Goal: Task Accomplishment & Management: Manage account settings

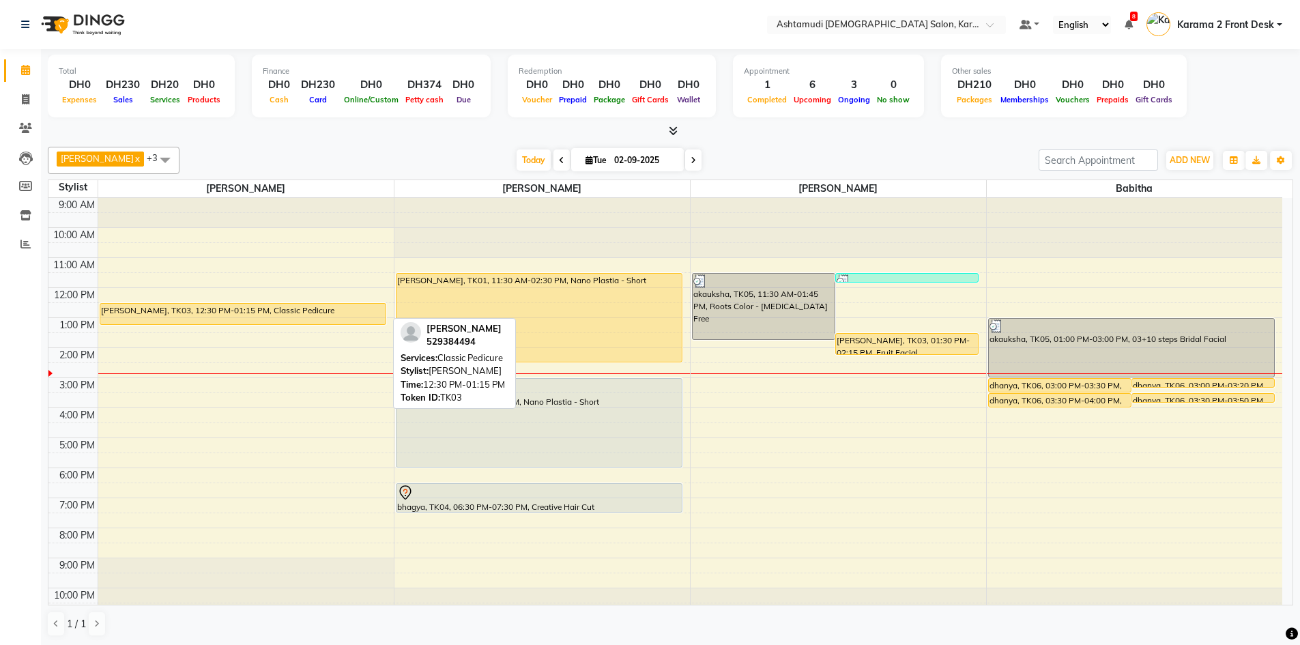
click at [276, 313] on div "BEENA, TK03, 12:30 PM-01:15 PM, Classic Pedicure" at bounding box center [242, 314] width 285 height 20
click at [332, 304] on div "BEENA, TK03, 12:30 PM-01:15 PM, Classic Pedicure" at bounding box center [242, 314] width 285 height 20
select select "1"
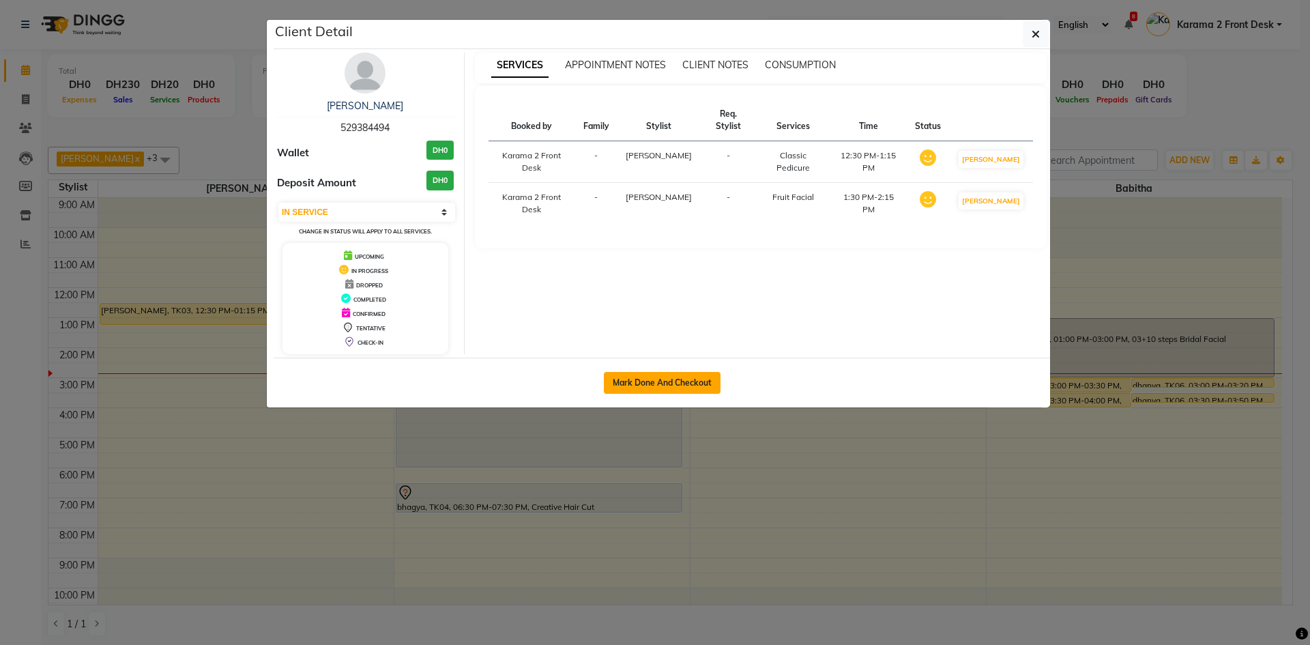
click at [654, 383] on button "Mark Done And Checkout" at bounding box center [662, 383] width 117 height 22
select select "service"
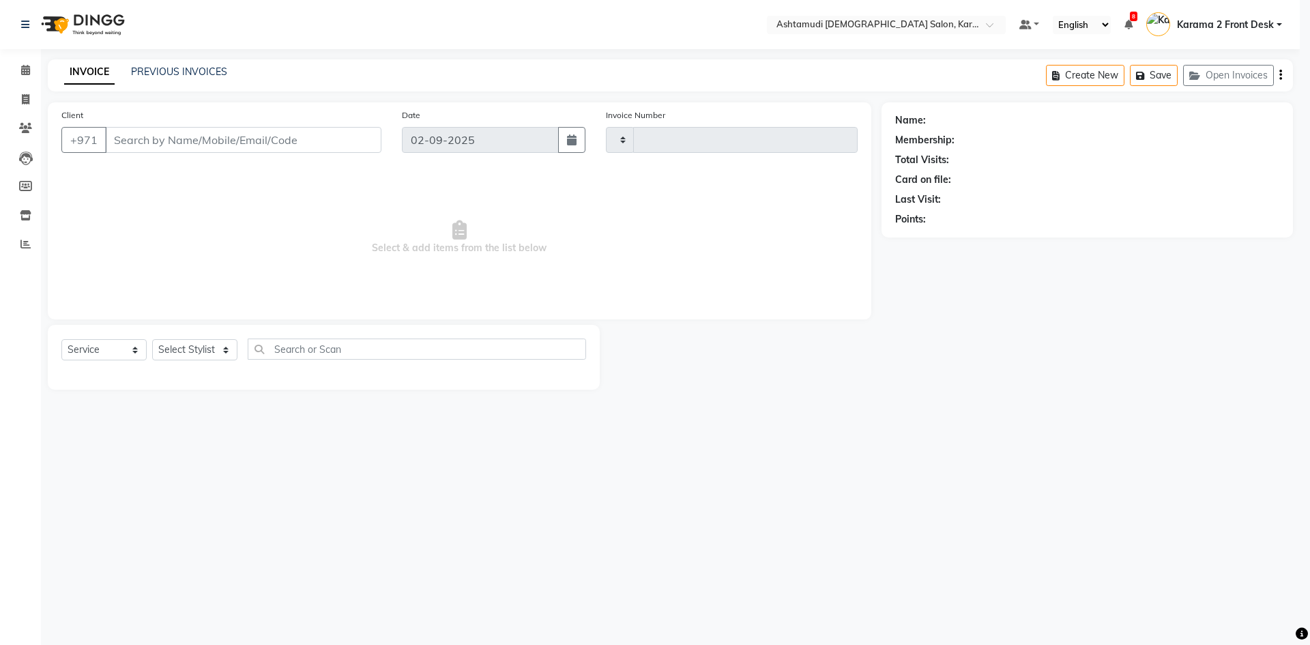
type input "2064"
select select "7424"
type input "529384494"
select select "64957"
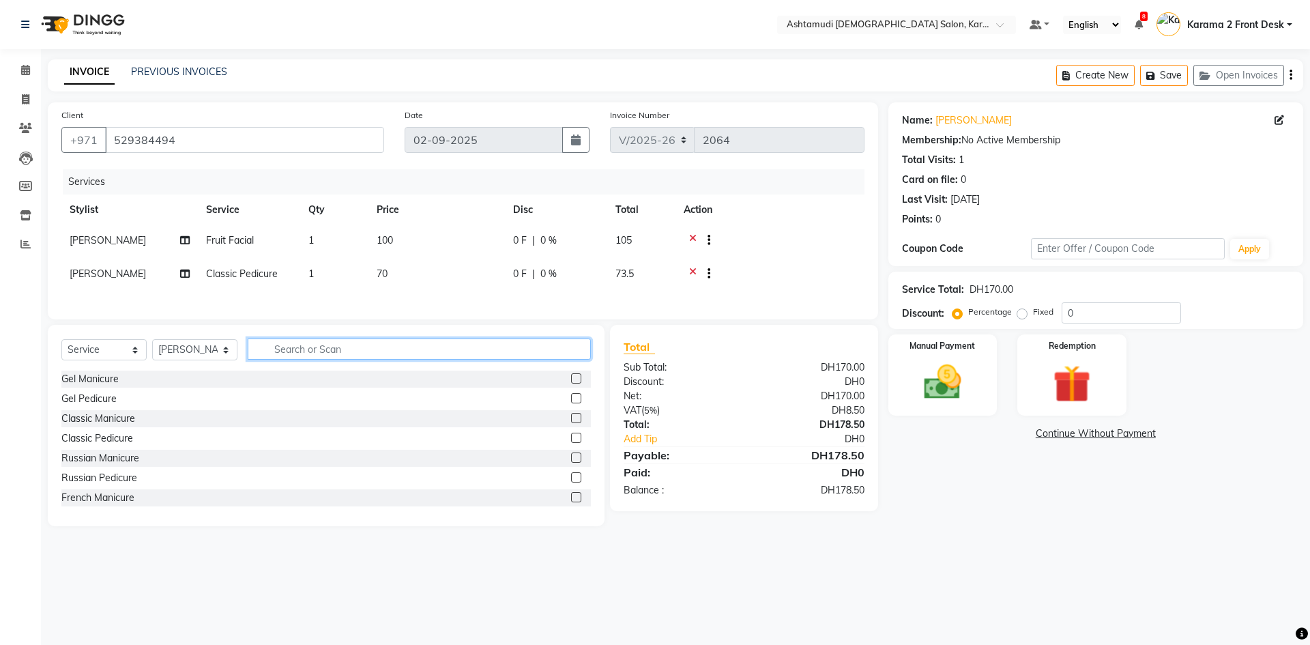
click at [287, 358] on input "text" at bounding box center [419, 348] width 343 height 21
click at [293, 358] on input "text" at bounding box center [419, 348] width 343 height 21
type input "de"
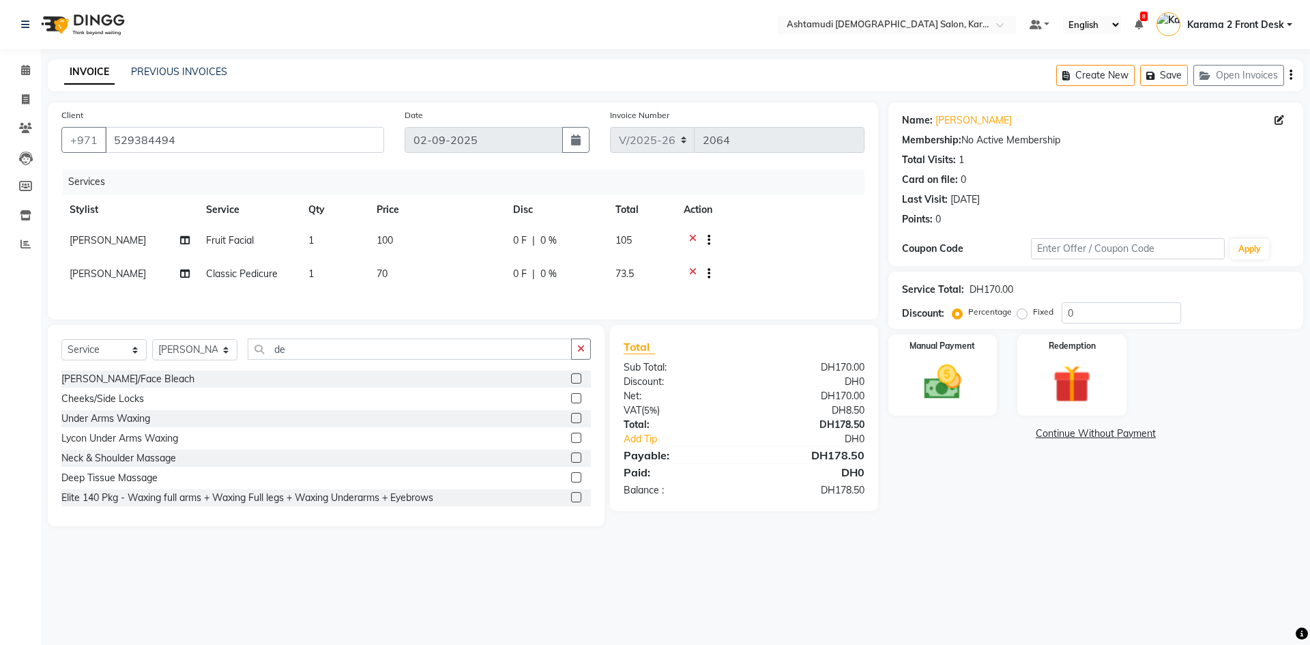
click at [571, 383] on label at bounding box center [576, 378] width 10 height 10
click at [571, 383] on input "checkbox" at bounding box center [575, 379] width 9 height 9
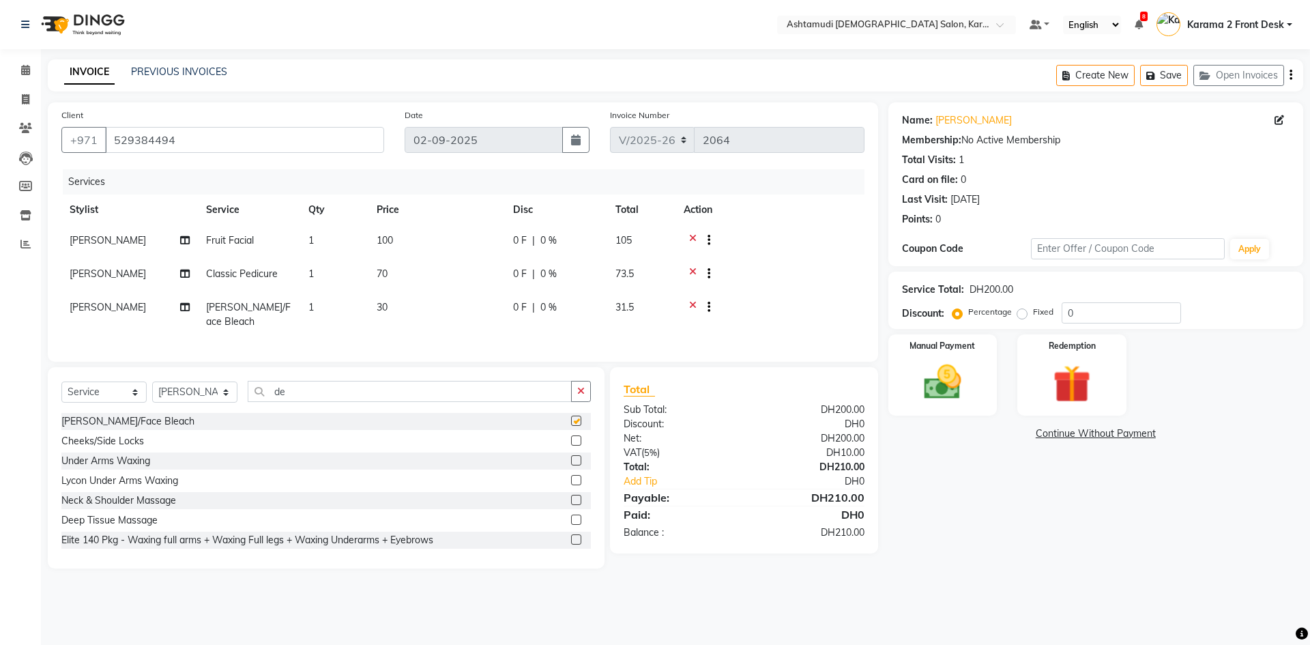
checkbox input "false"
drag, startPoint x: 343, startPoint y: 413, endPoint x: 163, endPoint y: 404, distance: 180.4
click at [164, 404] on div "Select Service Product Membership Package Voucher Prepaid Gift Card Select Styl…" at bounding box center [325, 397] width 529 height 32
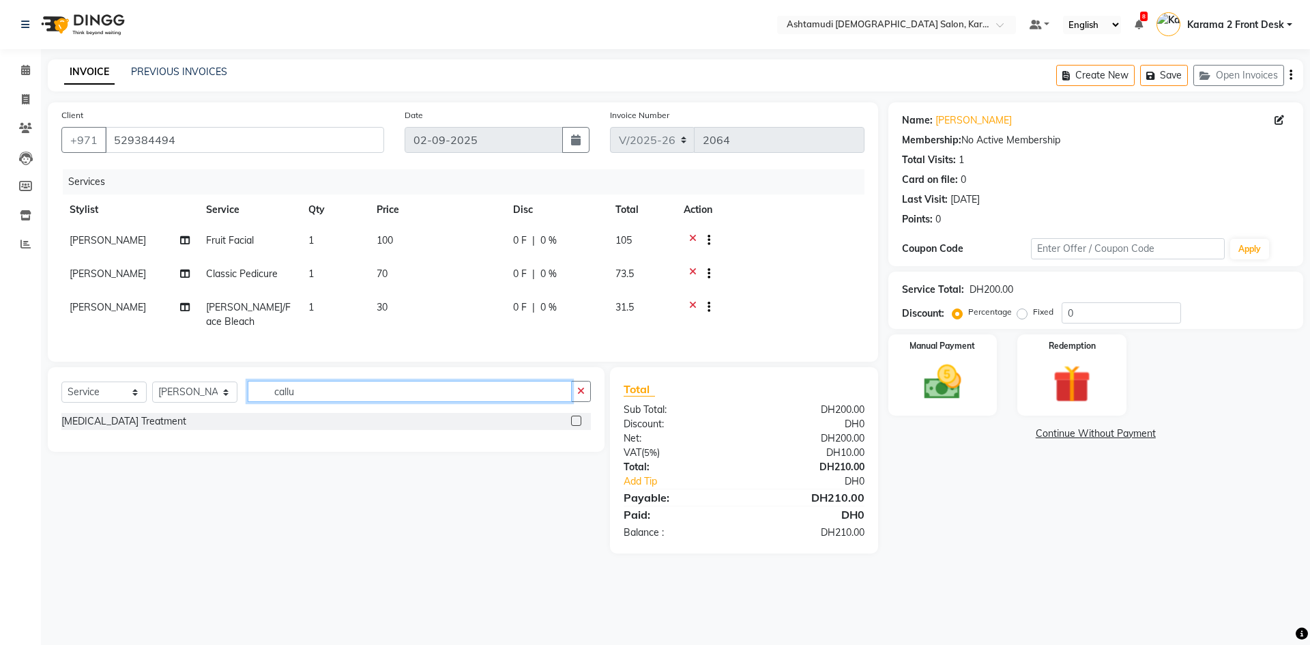
type input "callu"
click at [570, 430] on div "[MEDICAL_DATA] Treatment" at bounding box center [325, 421] width 529 height 17
click at [577, 426] on label at bounding box center [576, 421] width 10 height 10
click at [577, 426] on input "checkbox" at bounding box center [575, 421] width 9 height 9
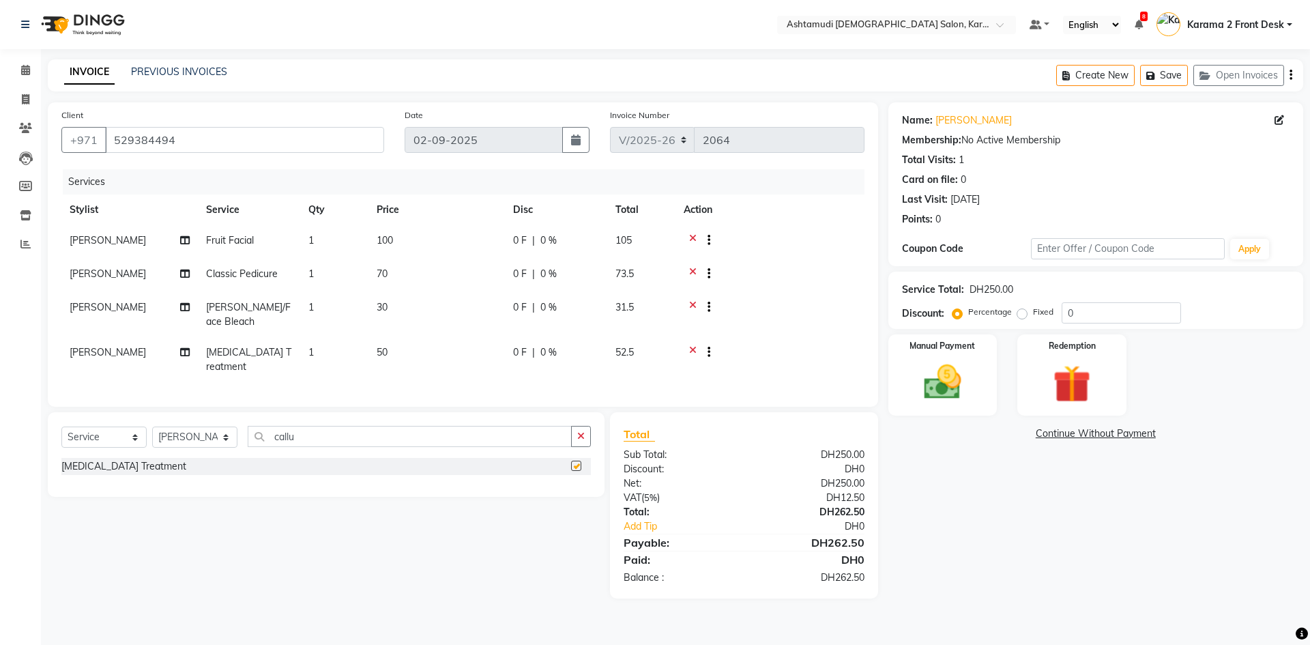
checkbox input "false"
click at [784, 321] on td at bounding box center [770, 314] width 189 height 45
click at [70, 306] on span "[PERSON_NAME]" at bounding box center [108, 307] width 76 height 12
select select "64957"
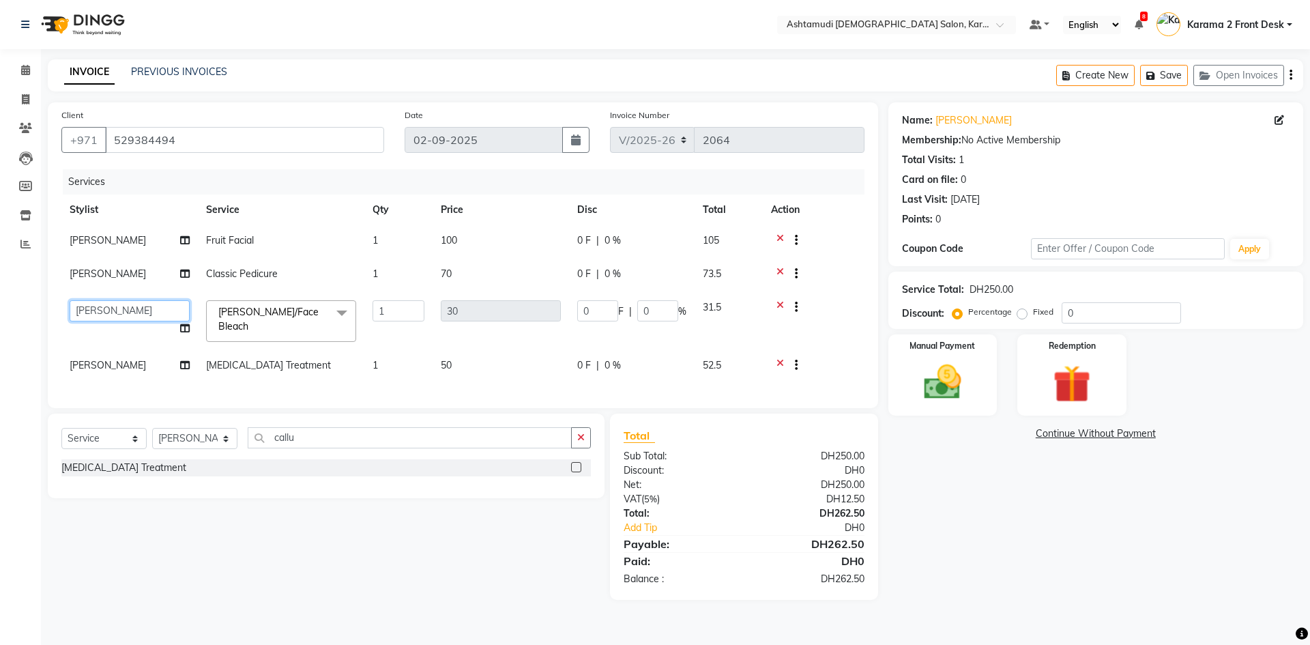
drag, startPoint x: 70, startPoint y: 306, endPoint x: 74, endPoint y: 289, distance: 18.2
click at [74, 289] on tbody "Farsana Begum Fruit Facial 1 100 0 F | 0 % 105 Linda Classic Pedicure 1 70 0 F …" at bounding box center [462, 304] width 803 height 158
select select "77371"
click at [828, 308] on div at bounding box center [813, 308] width 85 height 17
drag, startPoint x: 1082, startPoint y: 307, endPoint x: 1024, endPoint y: 308, distance: 58.0
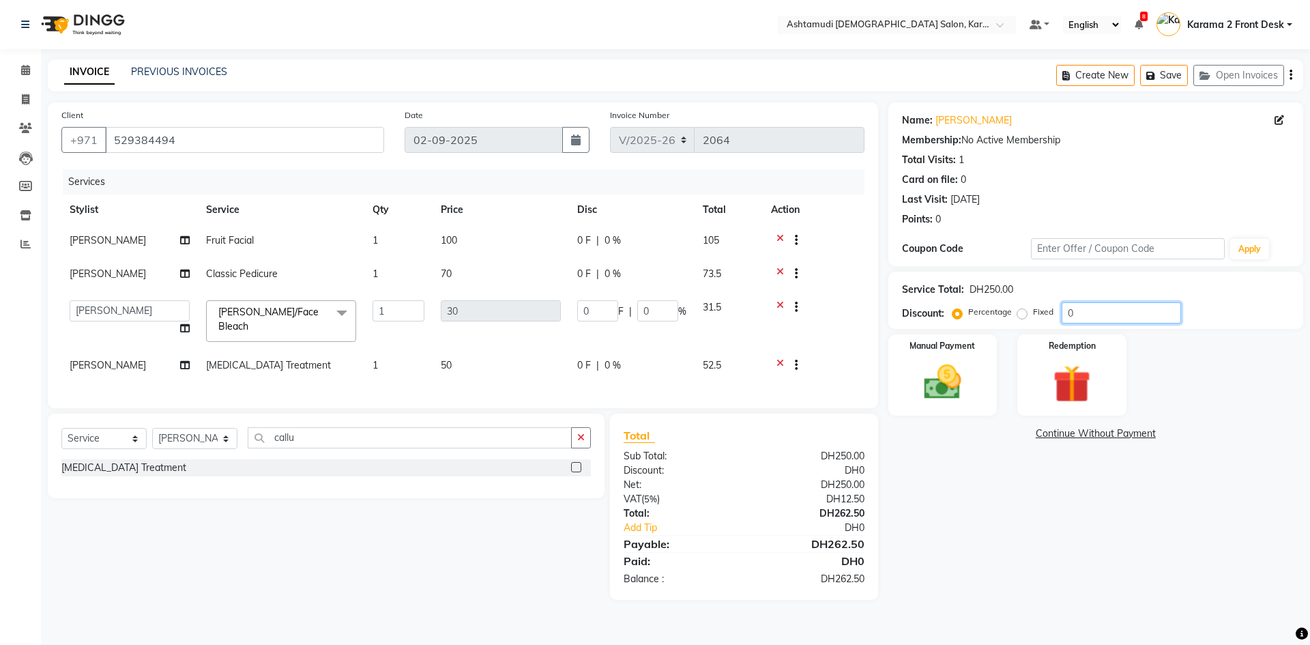
click at [1024, 308] on div "Percentage Fixed 0" at bounding box center [1068, 312] width 226 height 21
type input "2"
type input "0.6"
type input "2"
type input "25"
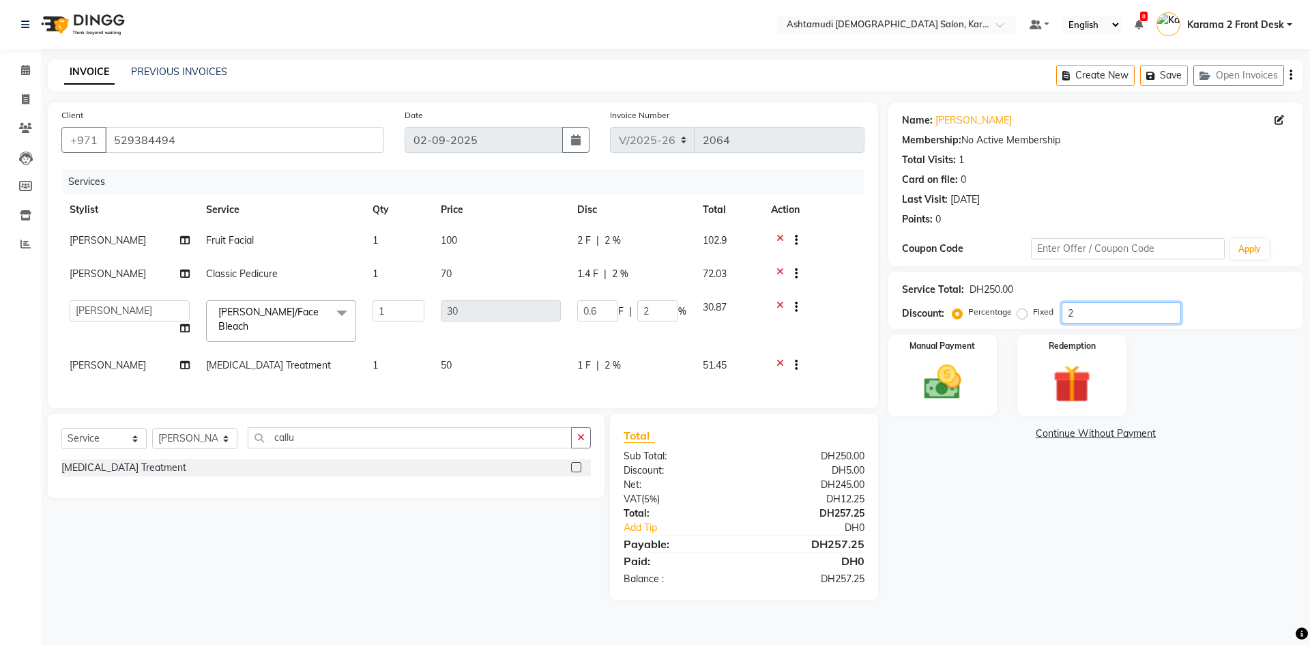
type input "7.5"
type input "25"
click at [969, 482] on div "Name: Beena Membership: No Active Membership Total Visits: 1 Card on file: 0 La…" at bounding box center [1100, 350] width 425 height 497
click at [951, 379] on img at bounding box center [942, 382] width 63 height 45
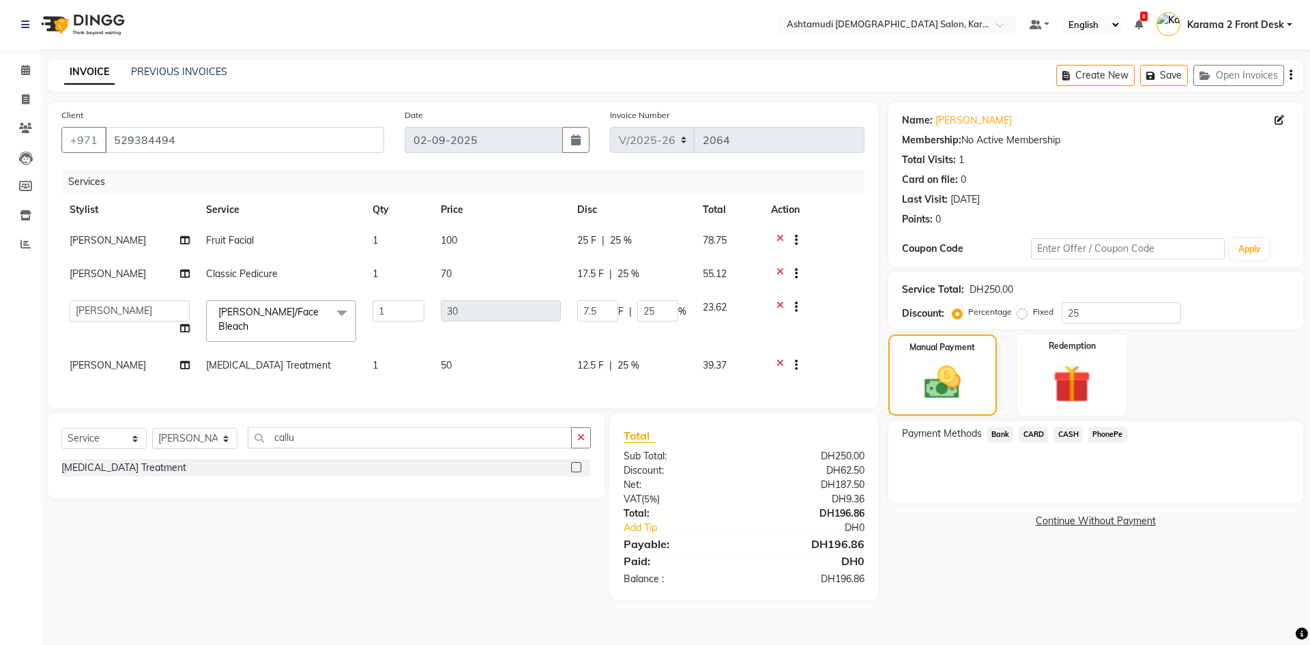
drag, startPoint x: 950, startPoint y: 502, endPoint x: 899, endPoint y: 449, distance: 73.3
click at [945, 493] on div "Payment Methods Bank CARD CASH PhonePe" at bounding box center [1095, 462] width 415 height 82
click at [837, 337] on td at bounding box center [814, 321] width 102 height 58
click at [1068, 433] on span "CASH" at bounding box center [1068, 434] width 29 height 16
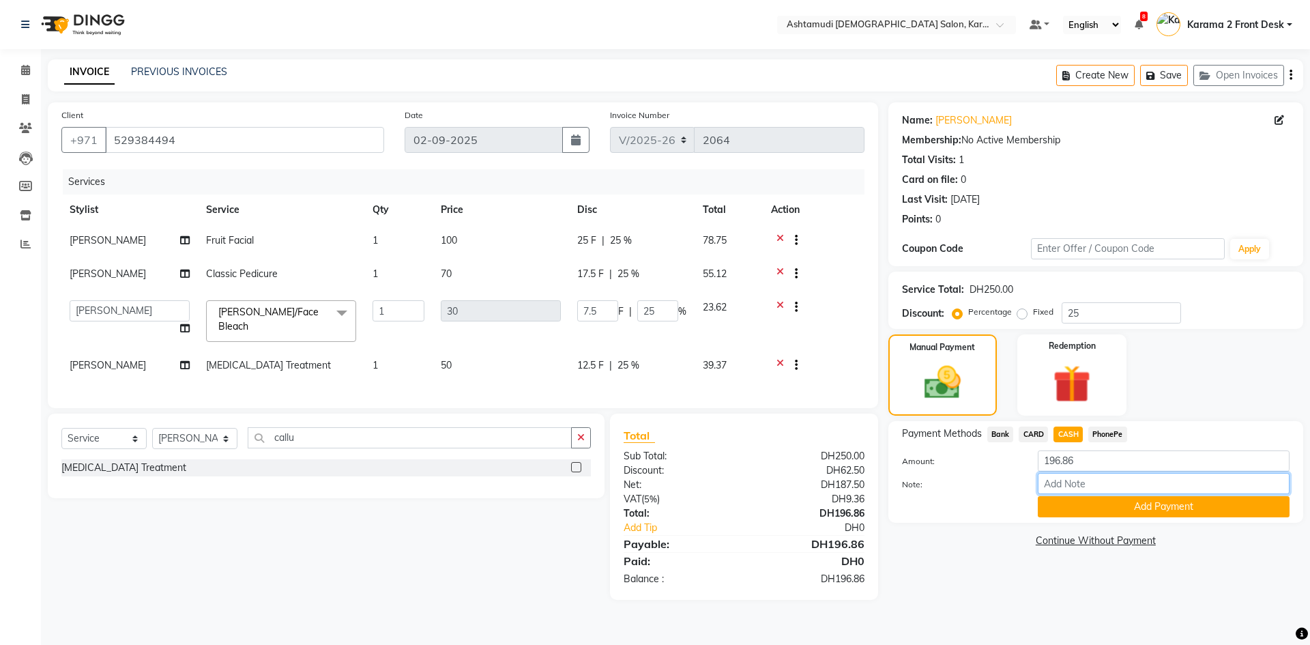
click at [1053, 483] on input "Note:" at bounding box center [1164, 483] width 252 height 21
type input "swathy"
click at [1028, 506] on div "Add Payment" at bounding box center [1164, 506] width 272 height 21
click at [1058, 510] on button "Add Payment" at bounding box center [1164, 506] width 252 height 21
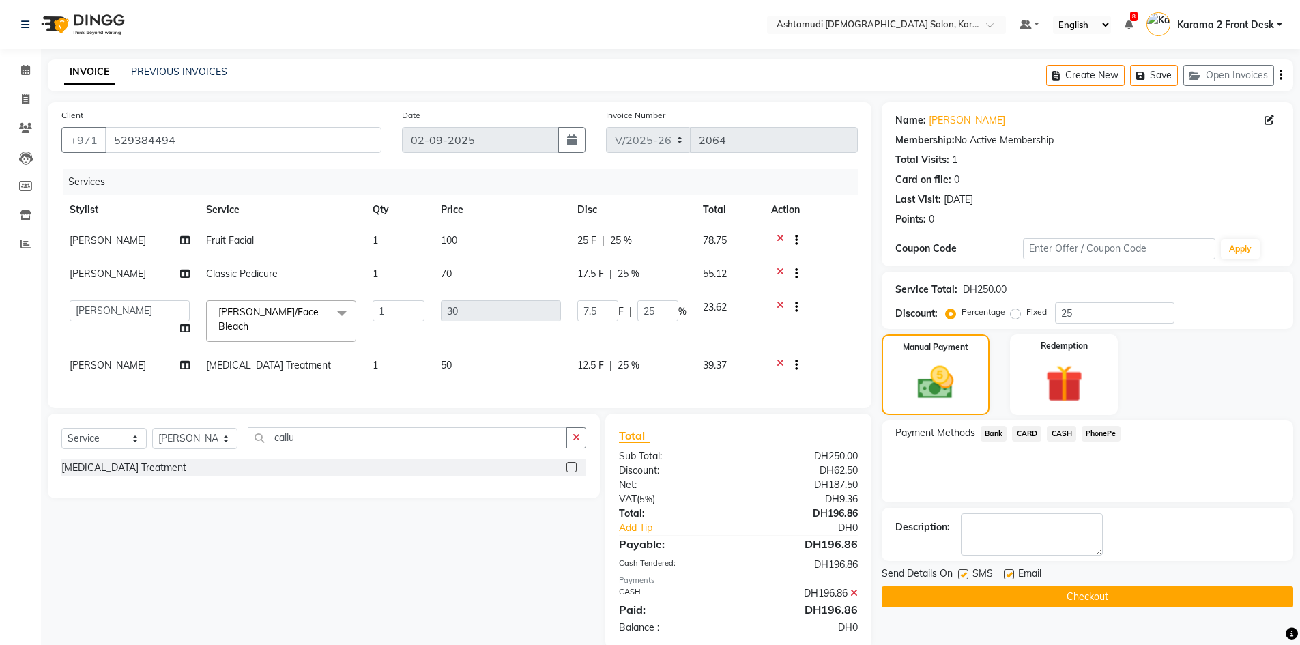
click at [1017, 498] on div "Payment Methods Bank CARD CASH PhonePe" at bounding box center [1087, 461] width 411 height 82
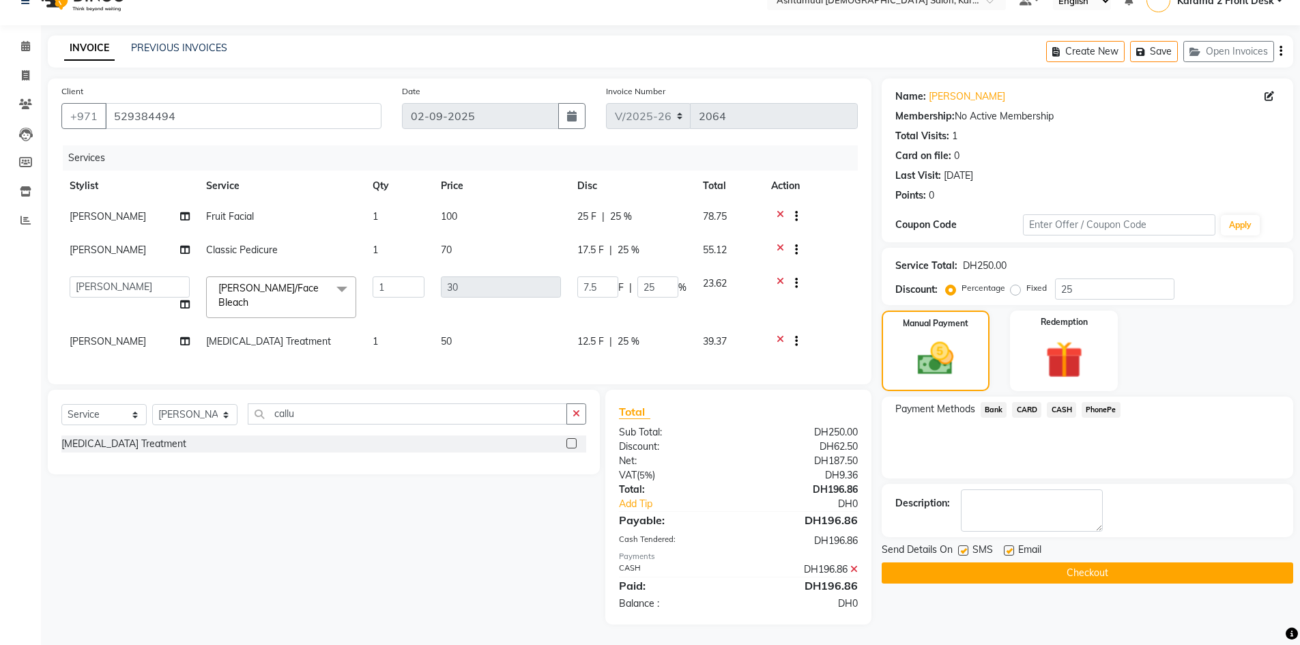
click at [960, 548] on label at bounding box center [963, 550] width 10 height 10
click at [960, 548] on input "checkbox" at bounding box center [962, 551] width 9 height 9
checkbox input "false"
click at [1008, 545] on label at bounding box center [1009, 550] width 10 height 10
click at [1008, 547] on input "checkbox" at bounding box center [1008, 551] width 9 height 9
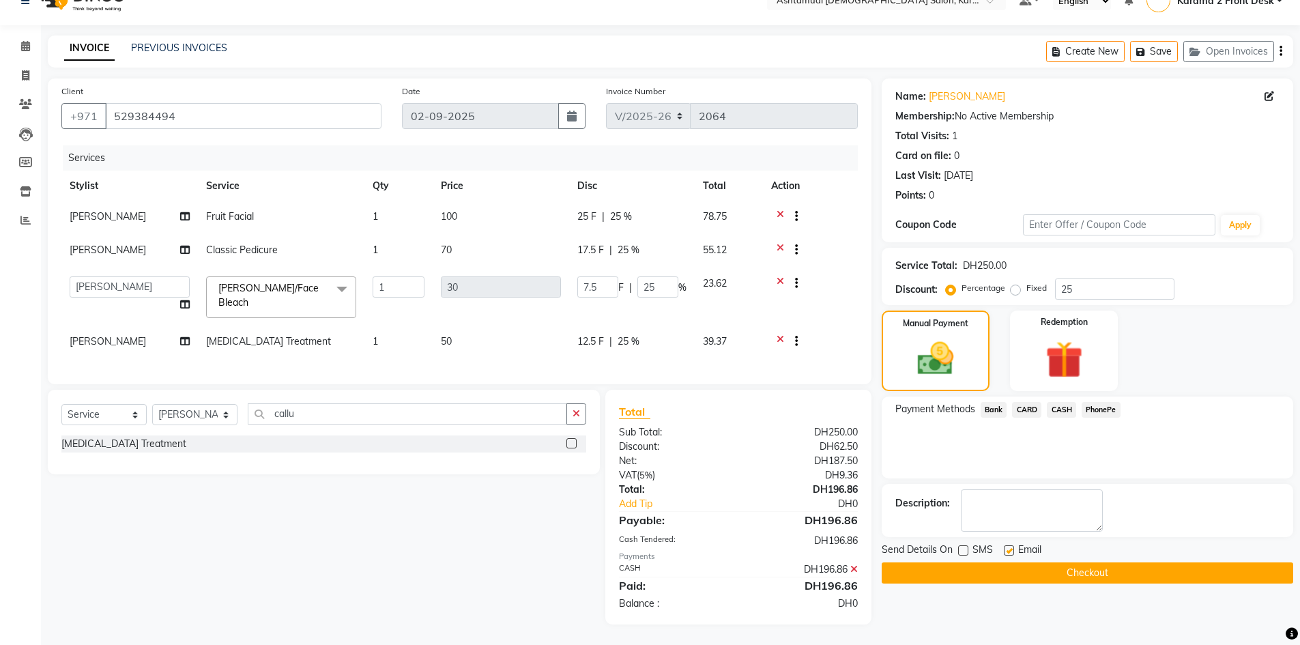
checkbox input "false"
click at [1019, 507] on textarea at bounding box center [1032, 510] width 142 height 42
click at [837, 270] on td at bounding box center [810, 297] width 95 height 58
click at [1039, 514] on textarea at bounding box center [1032, 510] width 142 height 42
click at [1004, 566] on button "Checkout" at bounding box center [1087, 572] width 411 height 21
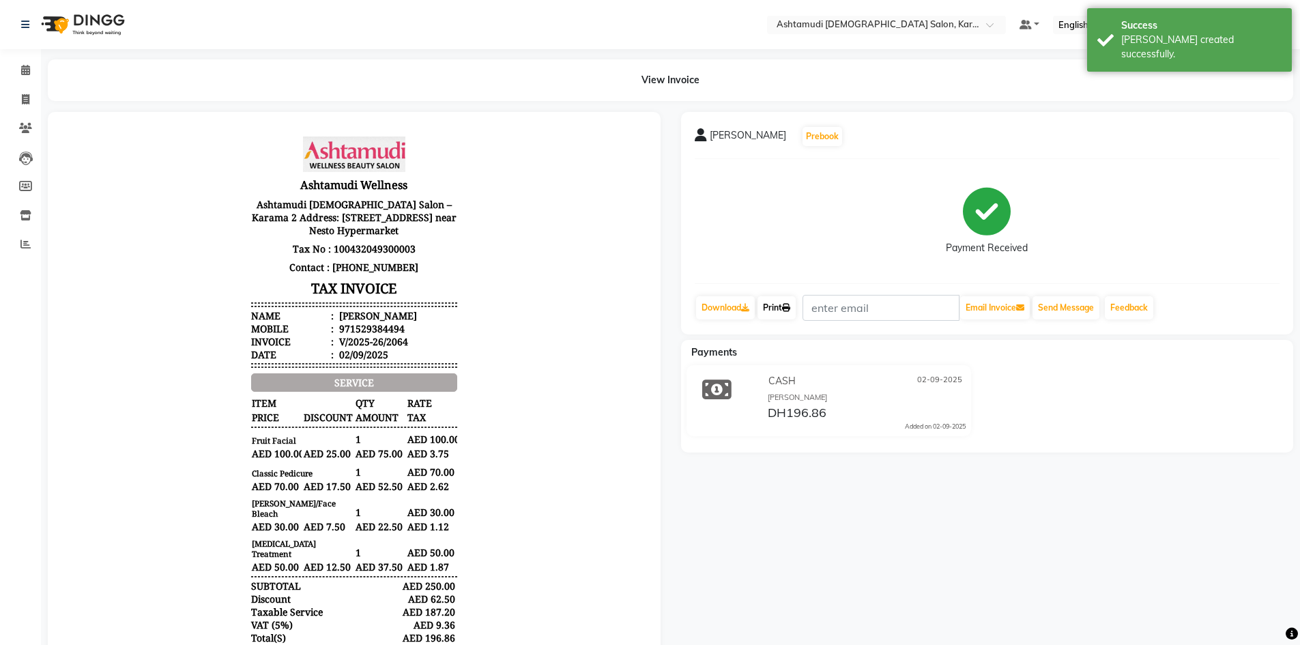
click at [784, 315] on link "Print" at bounding box center [776, 307] width 38 height 23
click at [22, 70] on icon at bounding box center [25, 70] width 9 height 10
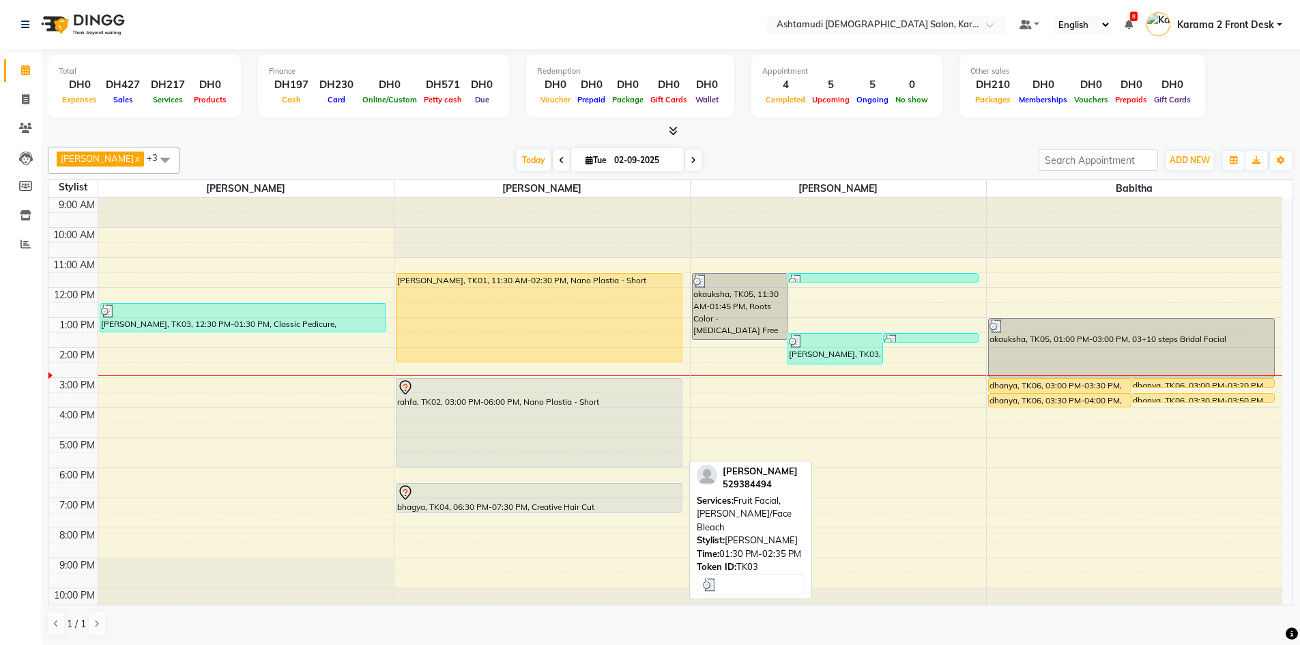
click at [834, 353] on div "[PERSON_NAME], TK03, 01:30 PM-02:35 PM, Fruit Facial,[PERSON_NAME]/Face Bleach" at bounding box center [835, 349] width 94 height 30
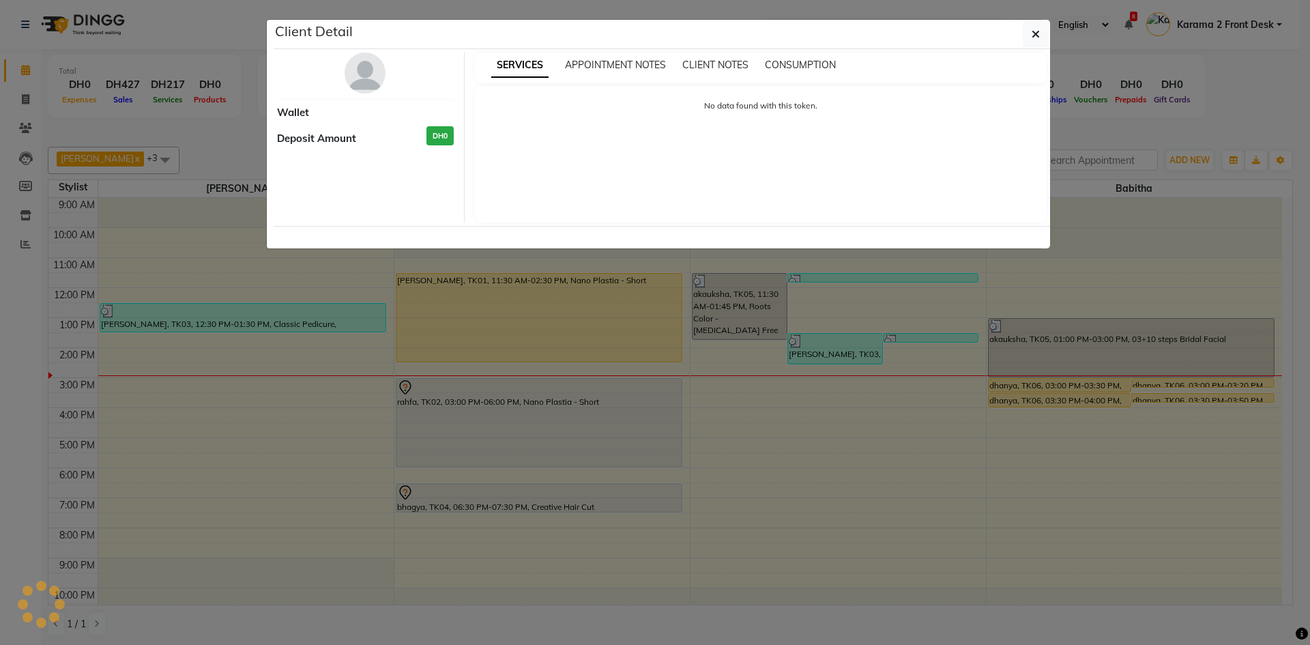
select select "3"
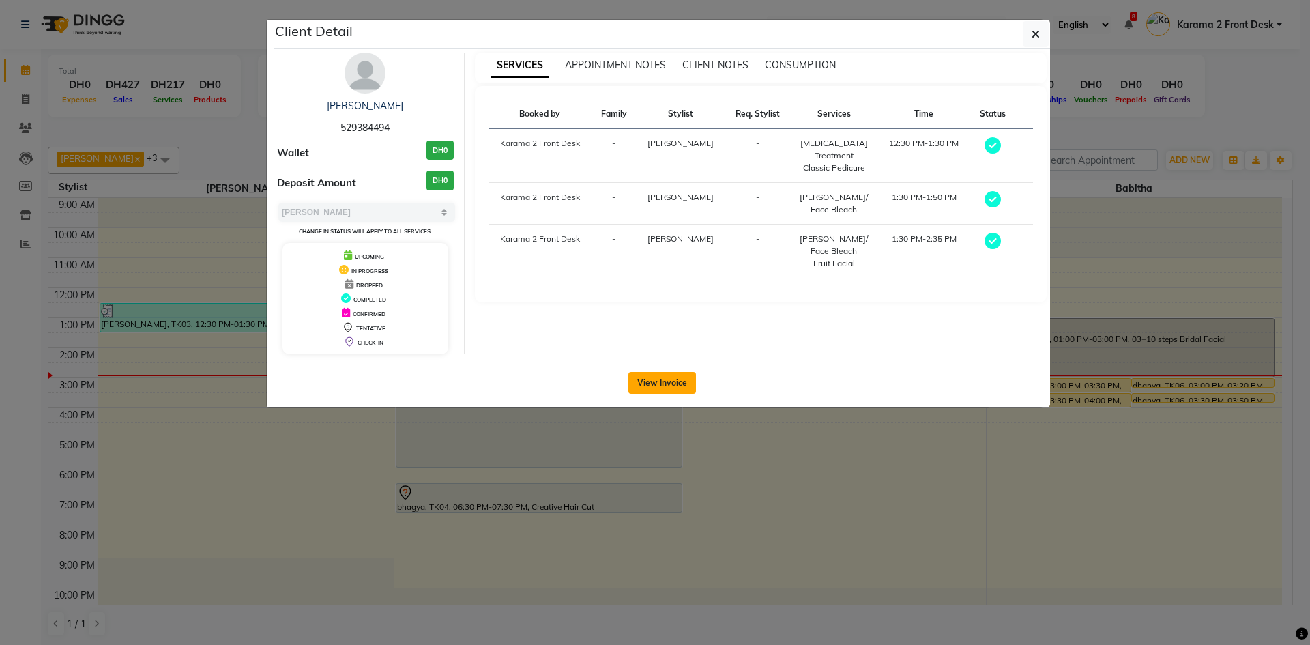
click at [677, 380] on button "View Invoice" at bounding box center [662, 383] width 68 height 22
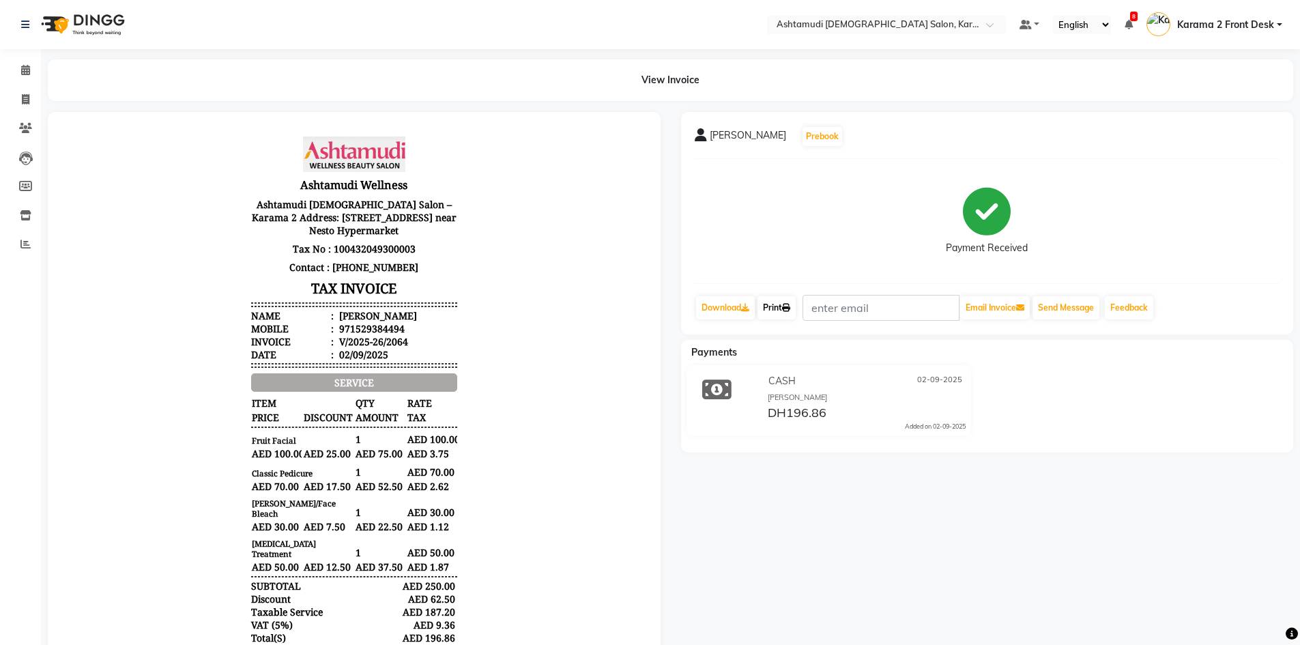
click at [779, 306] on link "Print" at bounding box center [776, 307] width 38 height 23
click at [29, 65] on span at bounding box center [26, 71] width 24 height 16
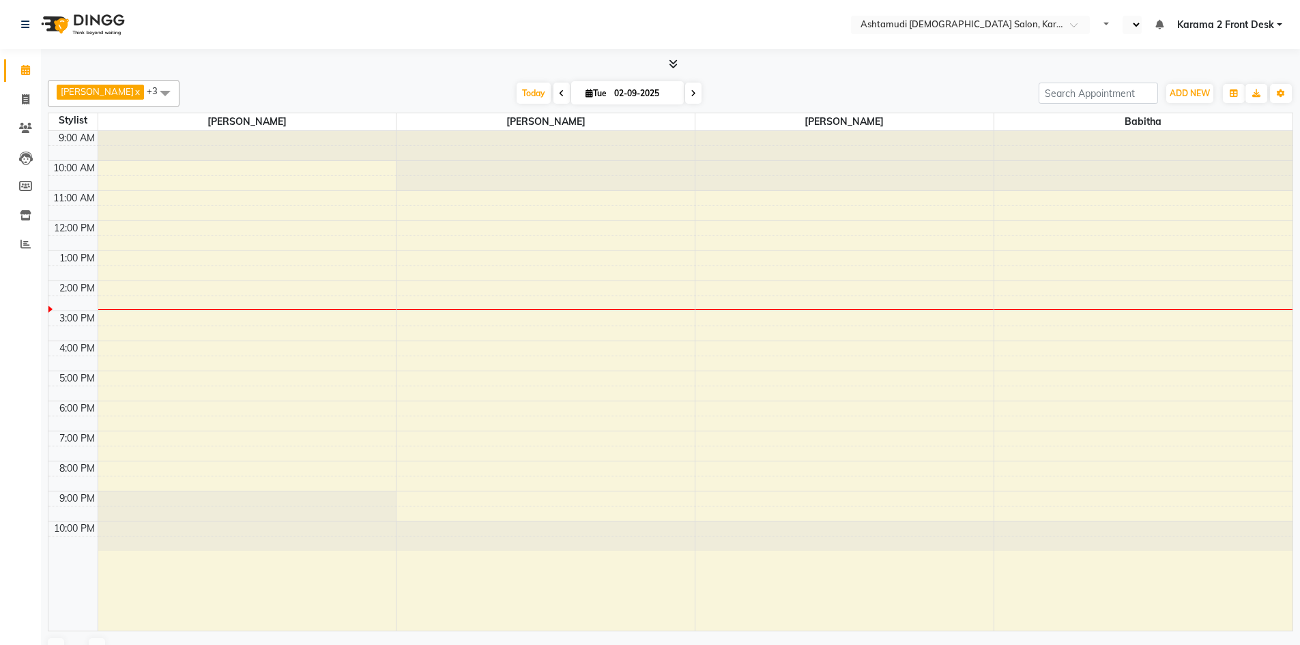
select select "en"
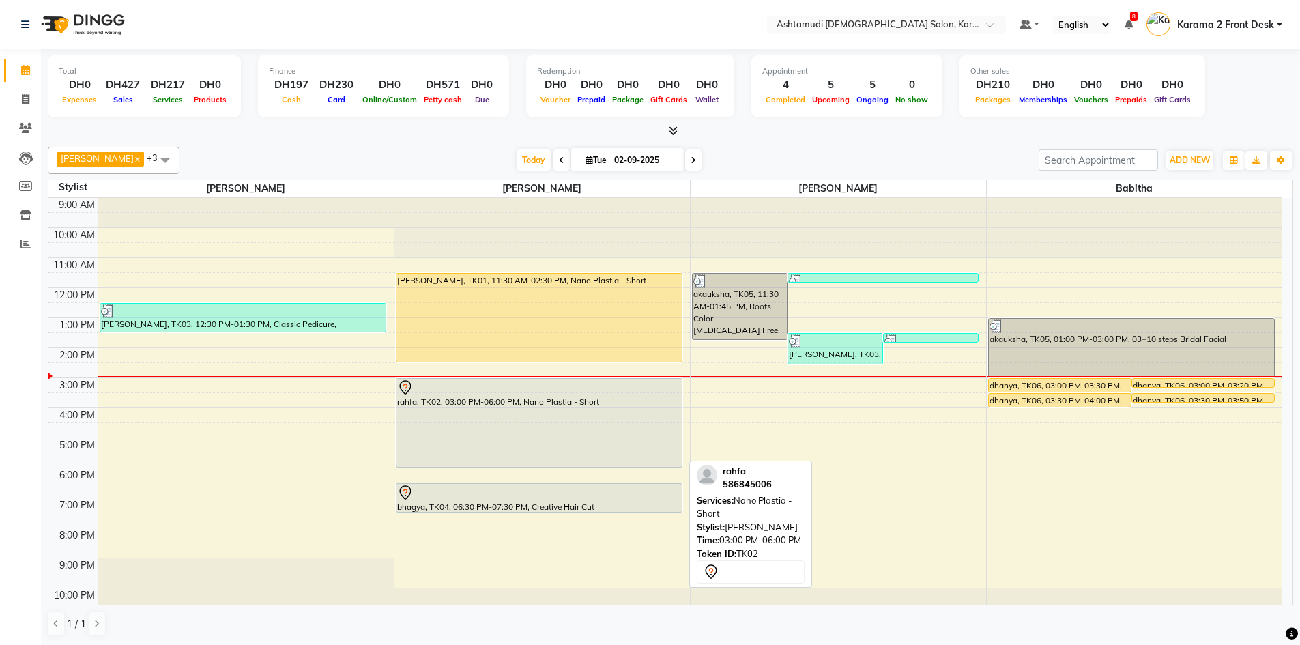
click at [424, 407] on div "rahfa, TK02, 03:00 PM-06:00 PM, Nano Plastia - Short" at bounding box center [538, 423] width 285 height 88
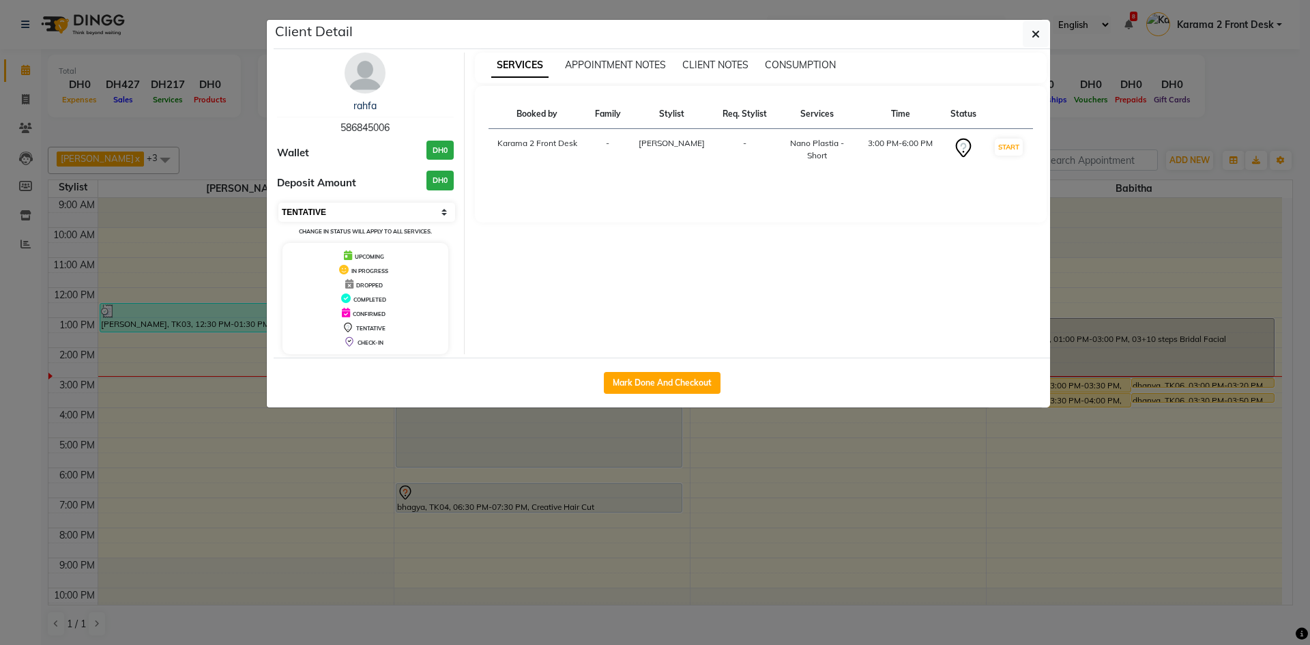
click at [361, 212] on select "Select IN SERVICE CONFIRMED TENTATIVE CHECK IN MARK DONE DROPPED UPCOMING" at bounding box center [366, 212] width 177 height 19
select select "1"
click at [278, 203] on select "Select IN SERVICE CONFIRMED TENTATIVE CHECK IN MARK DONE DROPPED UPCOMING" at bounding box center [366, 212] width 177 height 19
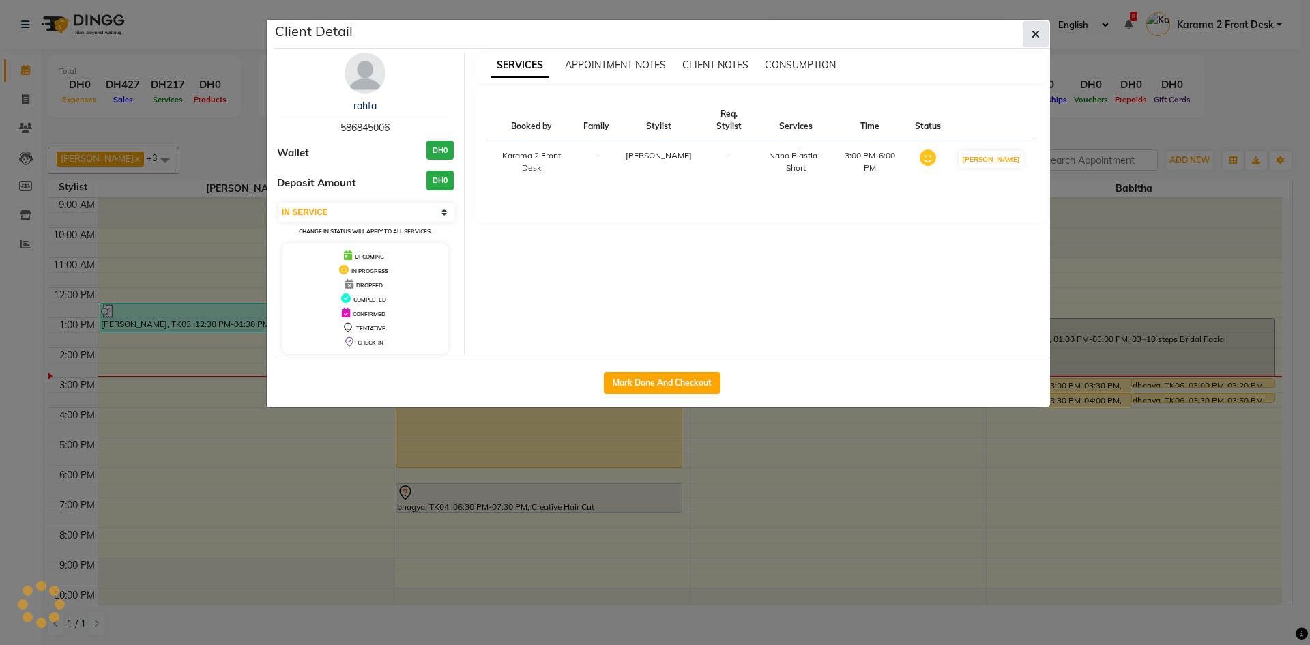
click at [1044, 35] on button "button" at bounding box center [1036, 34] width 26 height 26
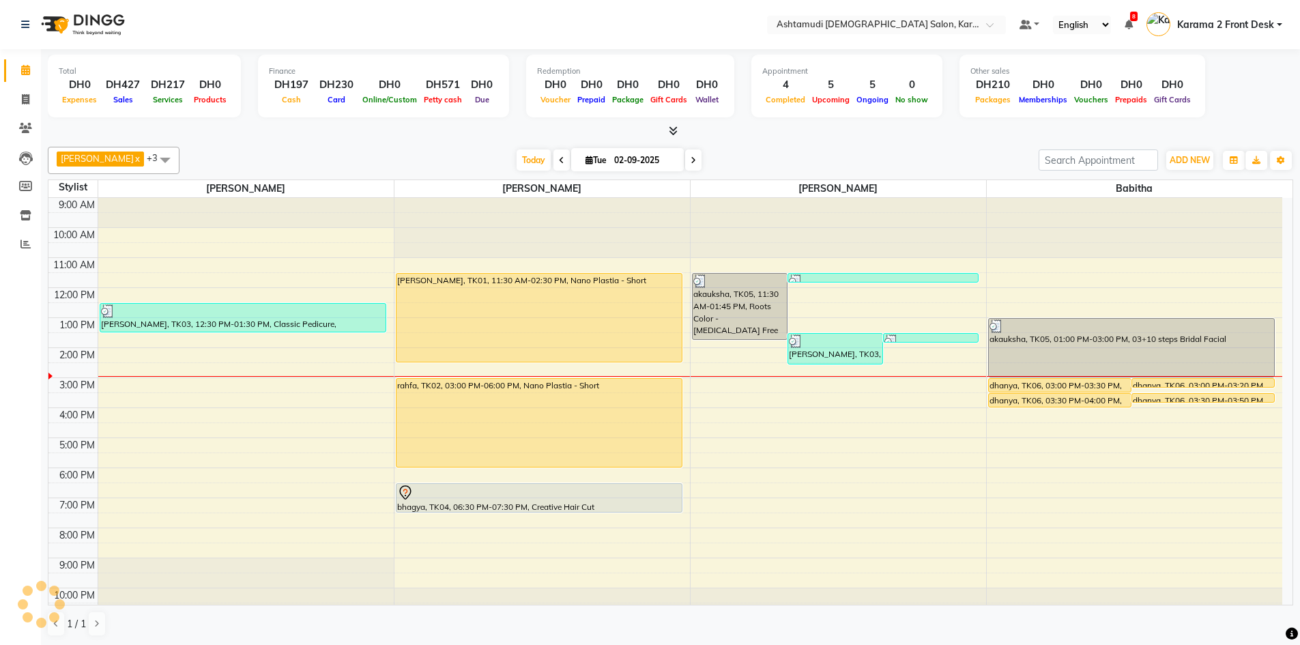
click at [325, 137] on div at bounding box center [670, 131] width 1245 height 14
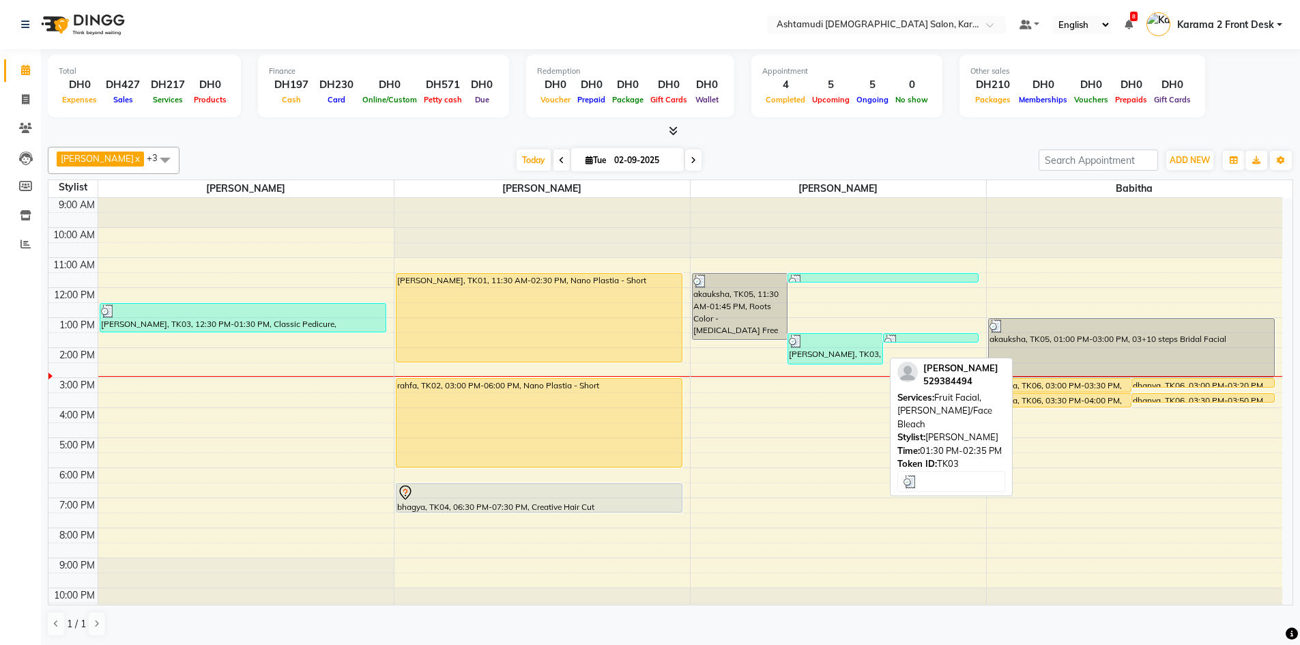
click at [850, 338] on div at bounding box center [835, 341] width 93 height 14
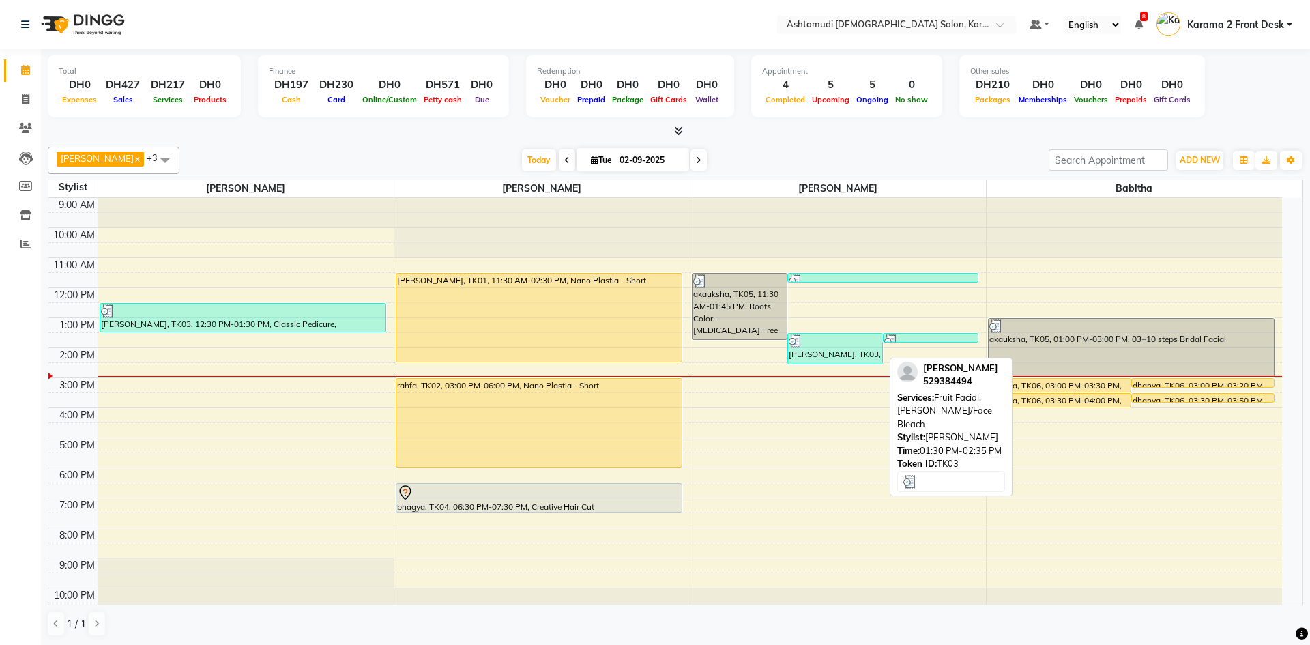
select select "3"
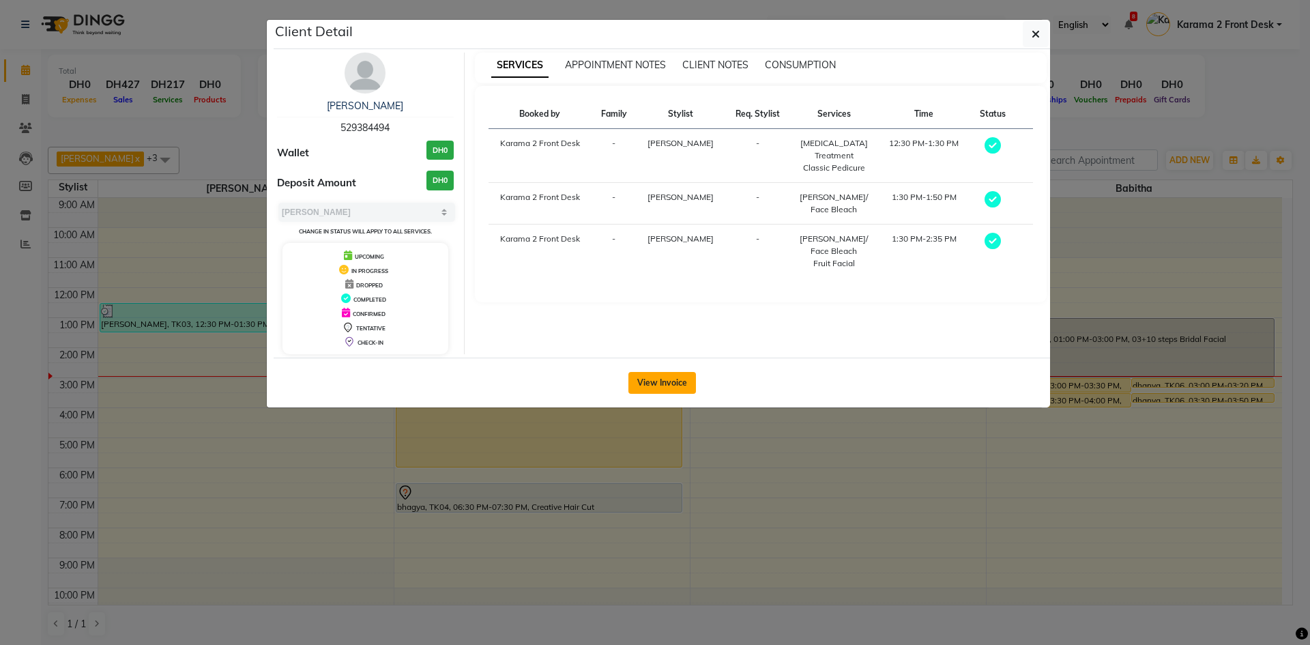
click at [647, 386] on button "View Invoice" at bounding box center [662, 383] width 68 height 22
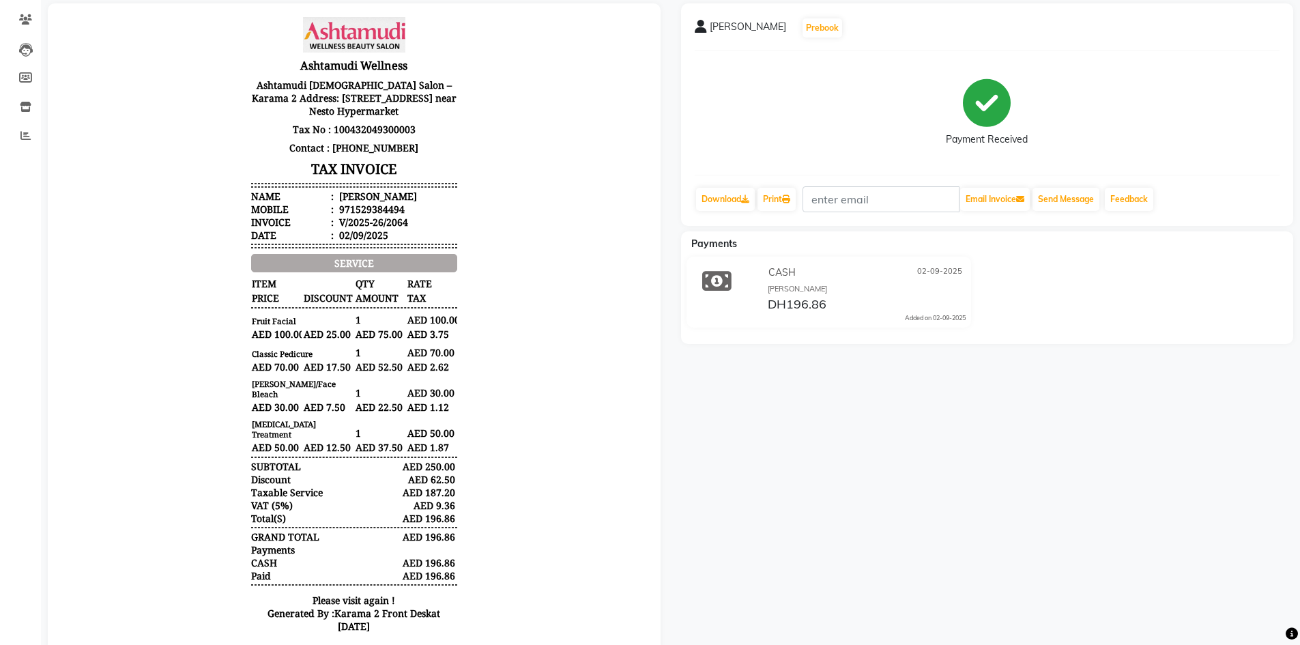
scroll to position [149, 0]
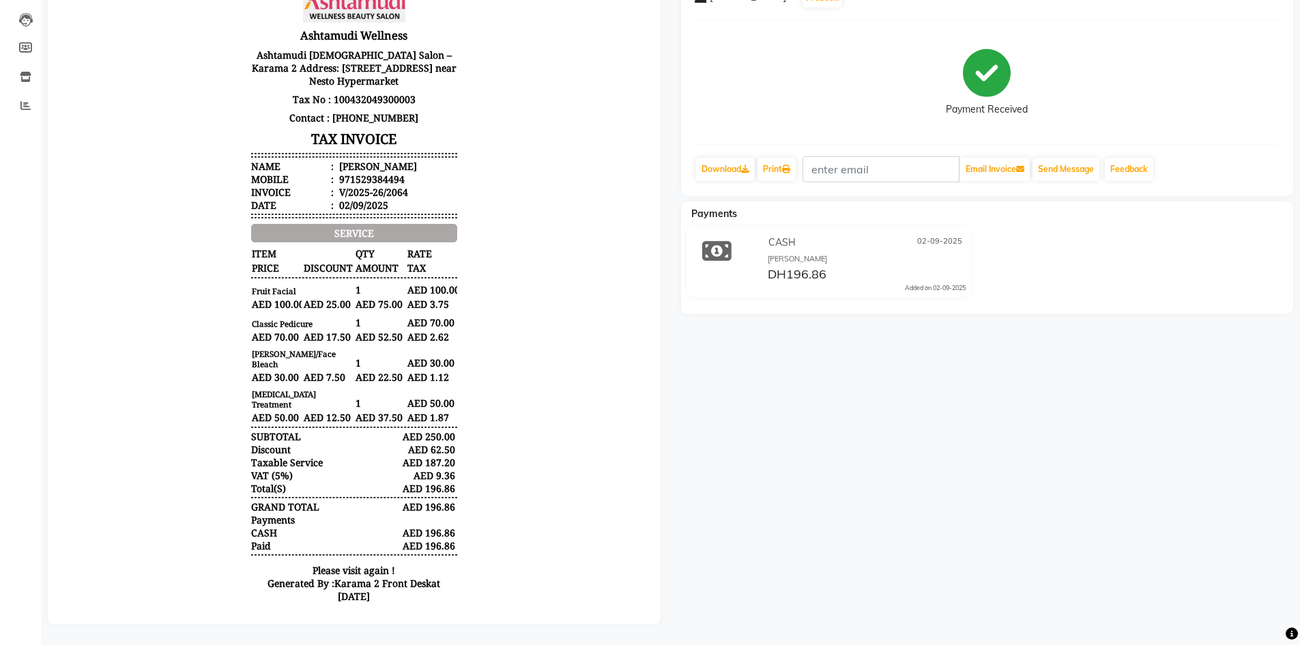
click at [580, 287] on body "Ashtamudi Wellness Ashtamudi Ladies Salon –Karama 2 Address: 28 13B St - Al Kar…" at bounding box center [354, 299] width 575 height 635
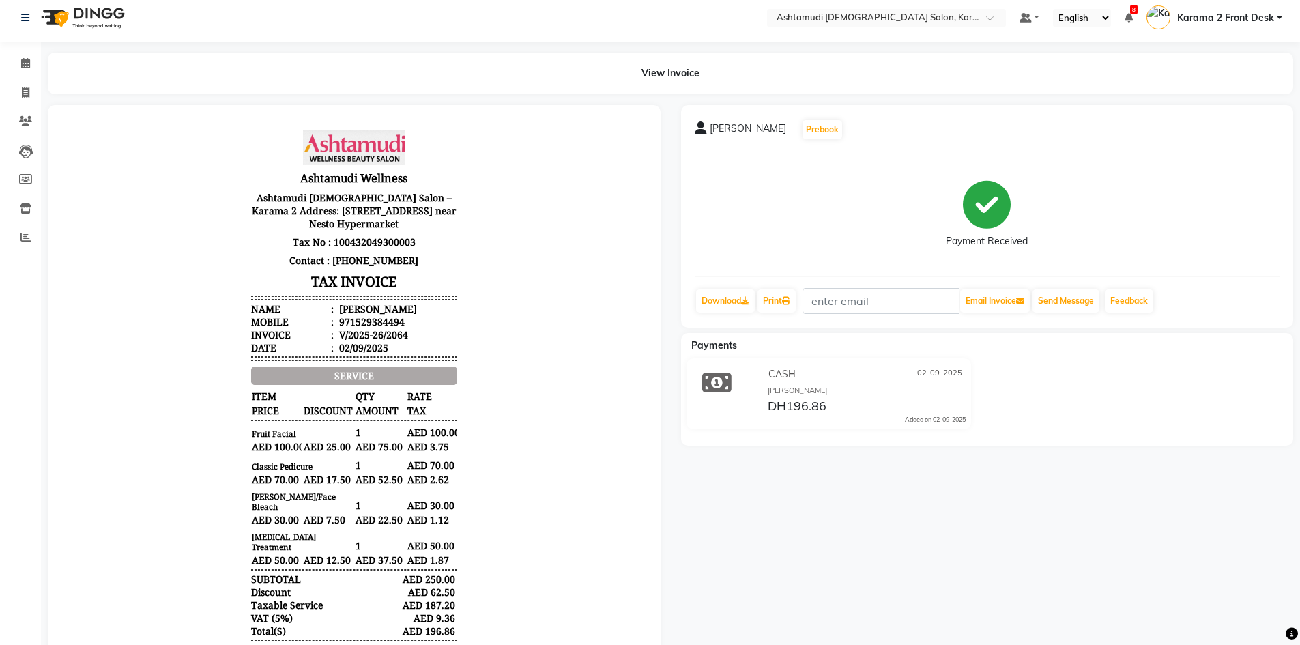
scroll to position [0, 0]
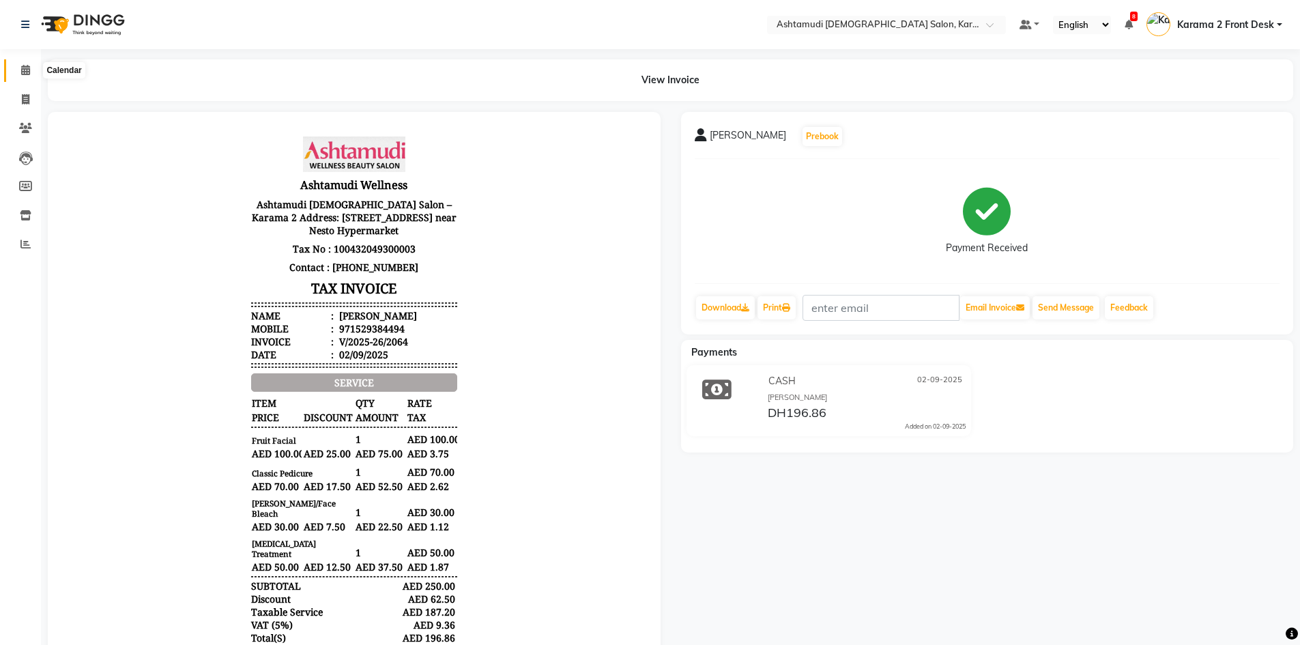
click at [26, 70] on icon at bounding box center [25, 70] width 9 height 10
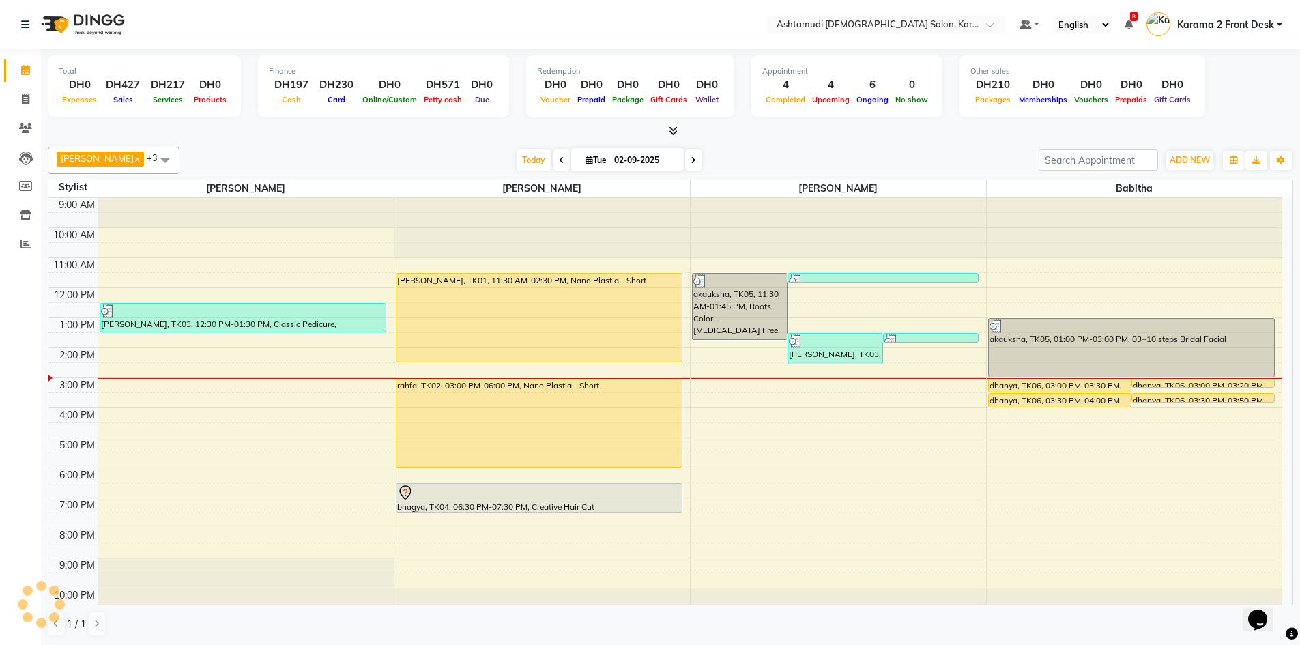
click at [456, 70] on div "Finance" at bounding box center [383, 72] width 229 height 12
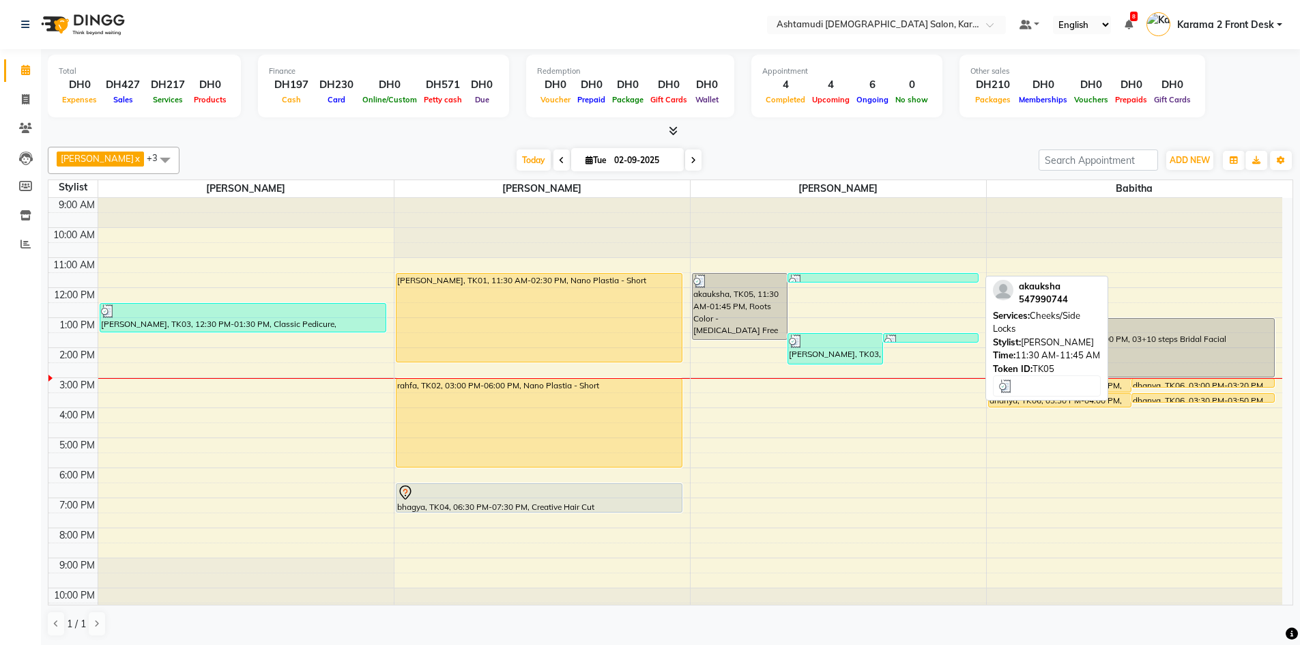
click at [854, 280] on div at bounding box center [883, 281] width 188 height 14
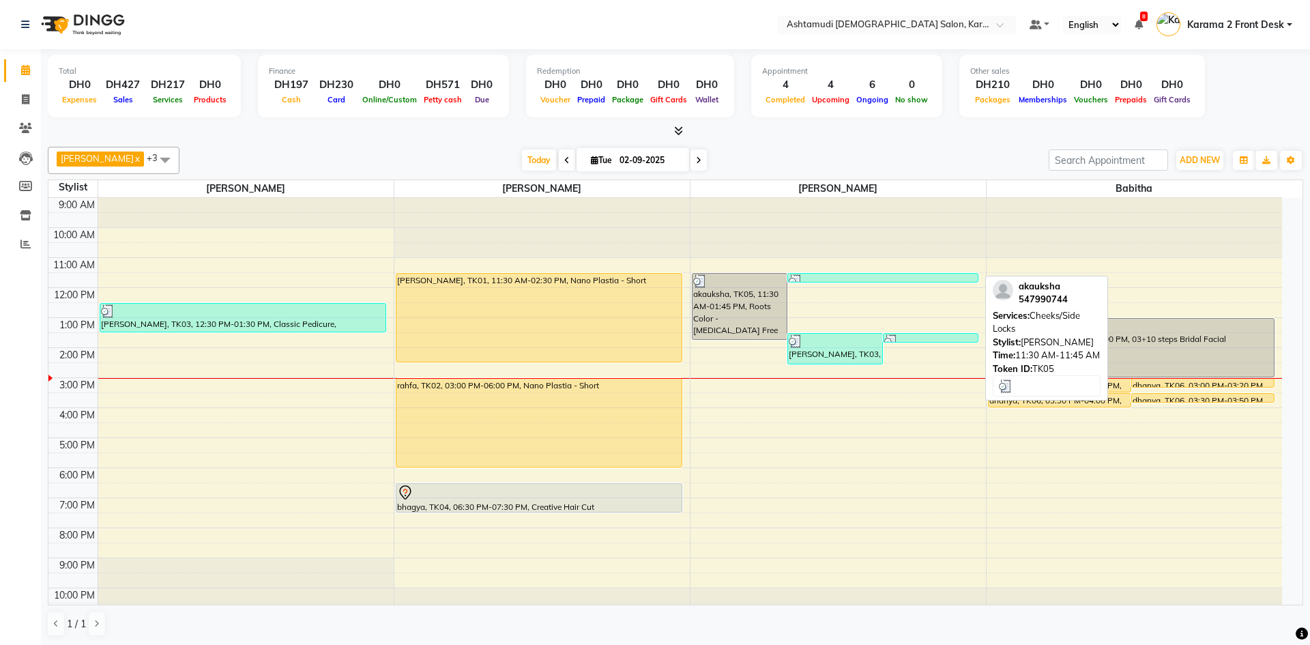
select select "3"
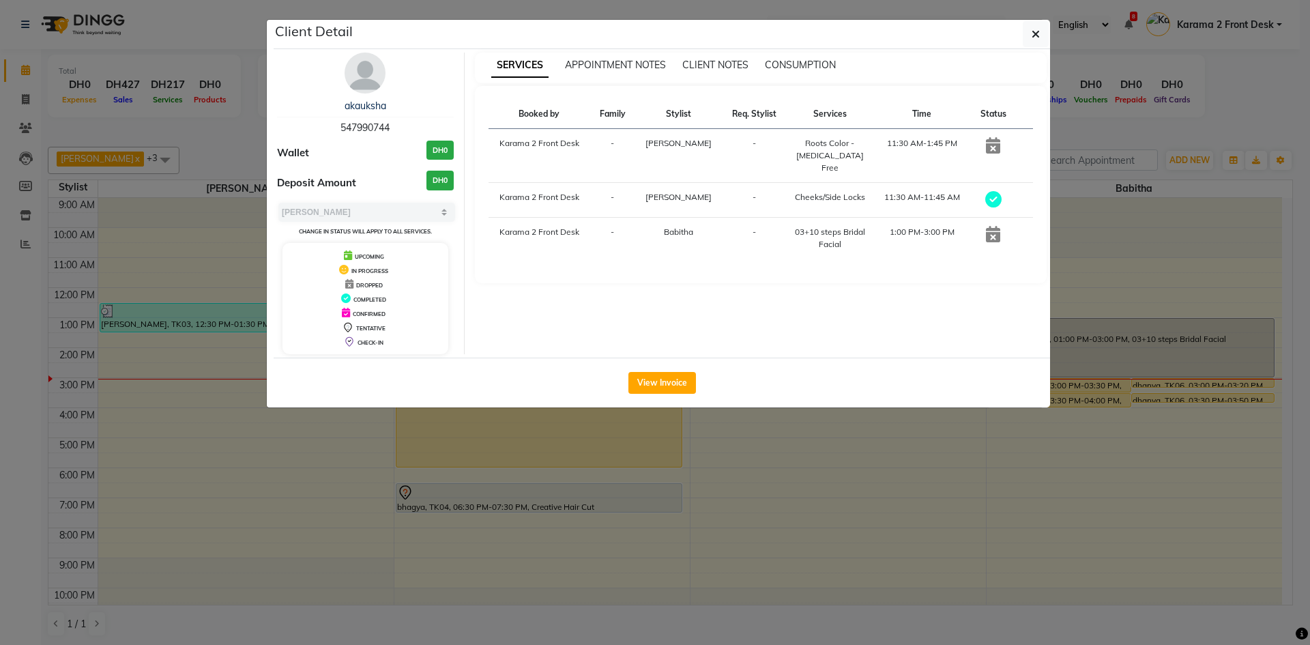
click at [371, 129] on span "547990744" at bounding box center [364, 127] width 49 height 12
copy span "547990744"
click at [1034, 36] on icon "button" at bounding box center [1036, 34] width 8 height 11
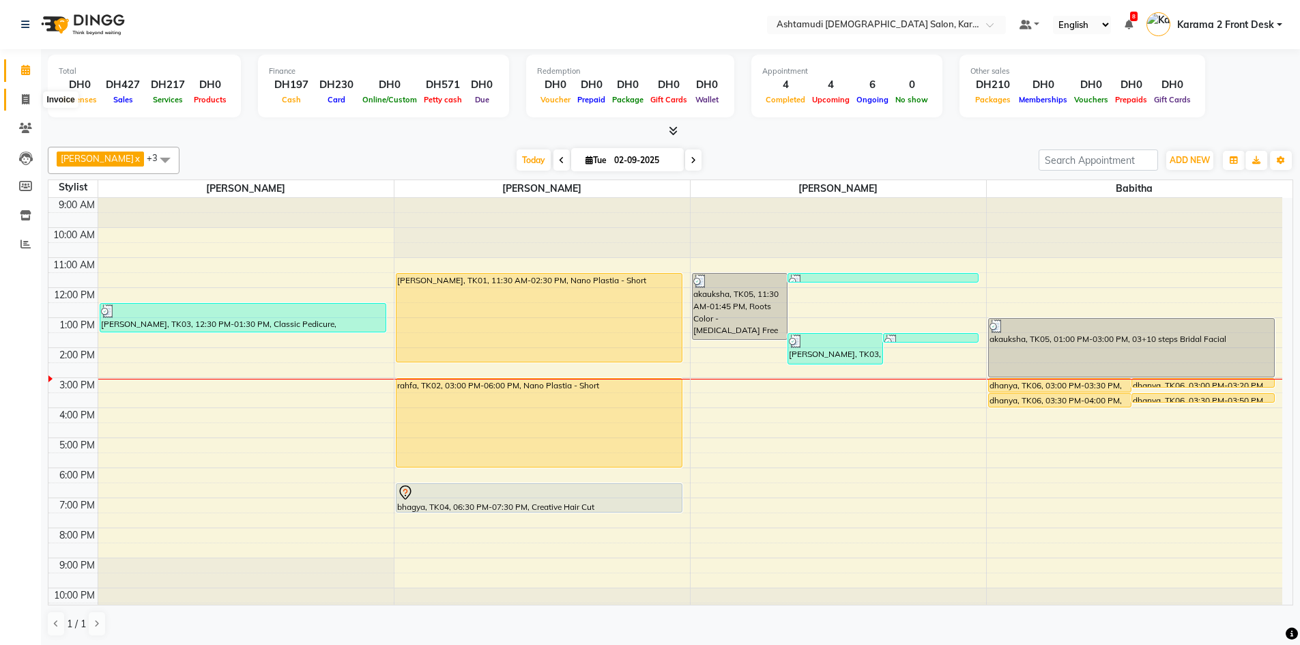
click at [29, 96] on icon at bounding box center [26, 99] width 8 height 10
select select "service"
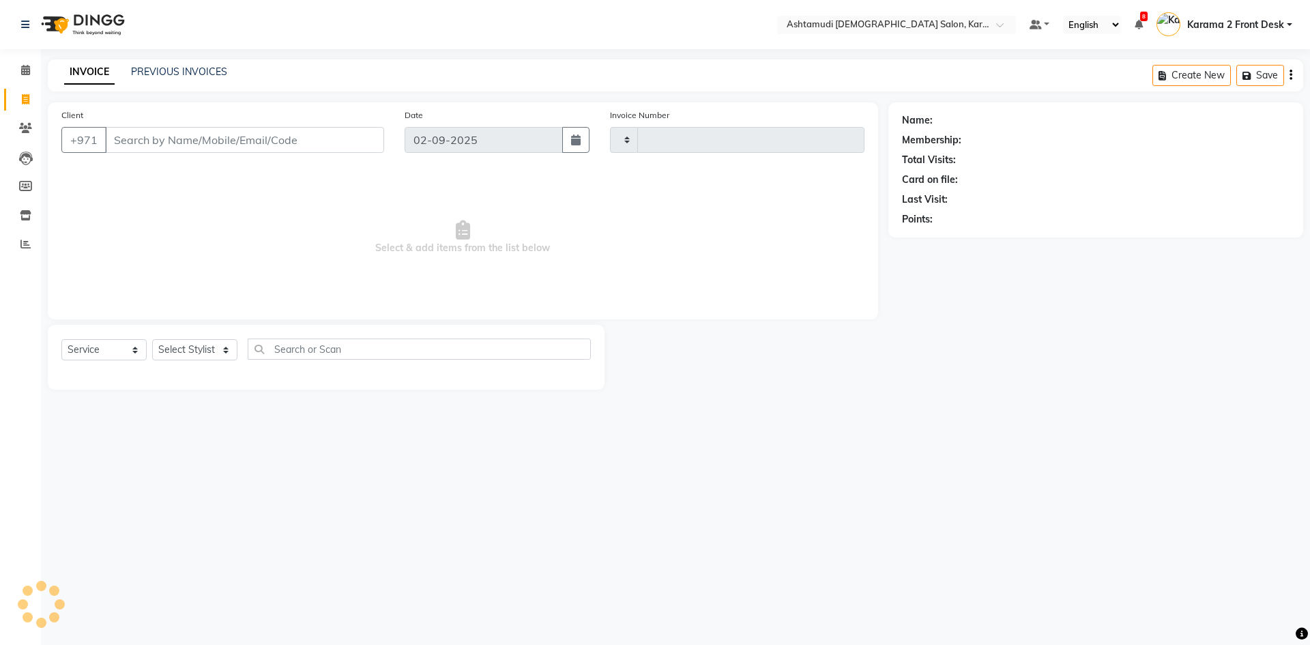
type input "2065"
select select "7424"
click at [187, 348] on select "Select Stylist" at bounding box center [194, 349] width 85 height 21
click at [162, 134] on input "Client" at bounding box center [244, 140] width 279 height 26
paste input "547990744"
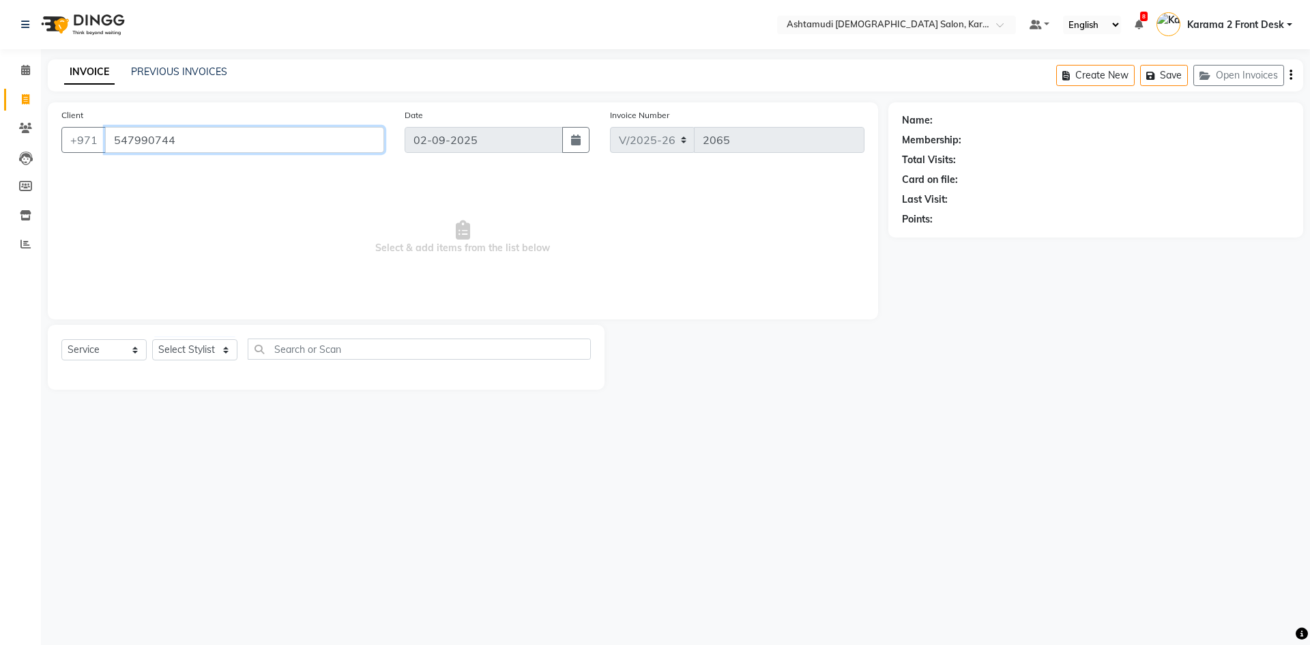
type input "547990744"
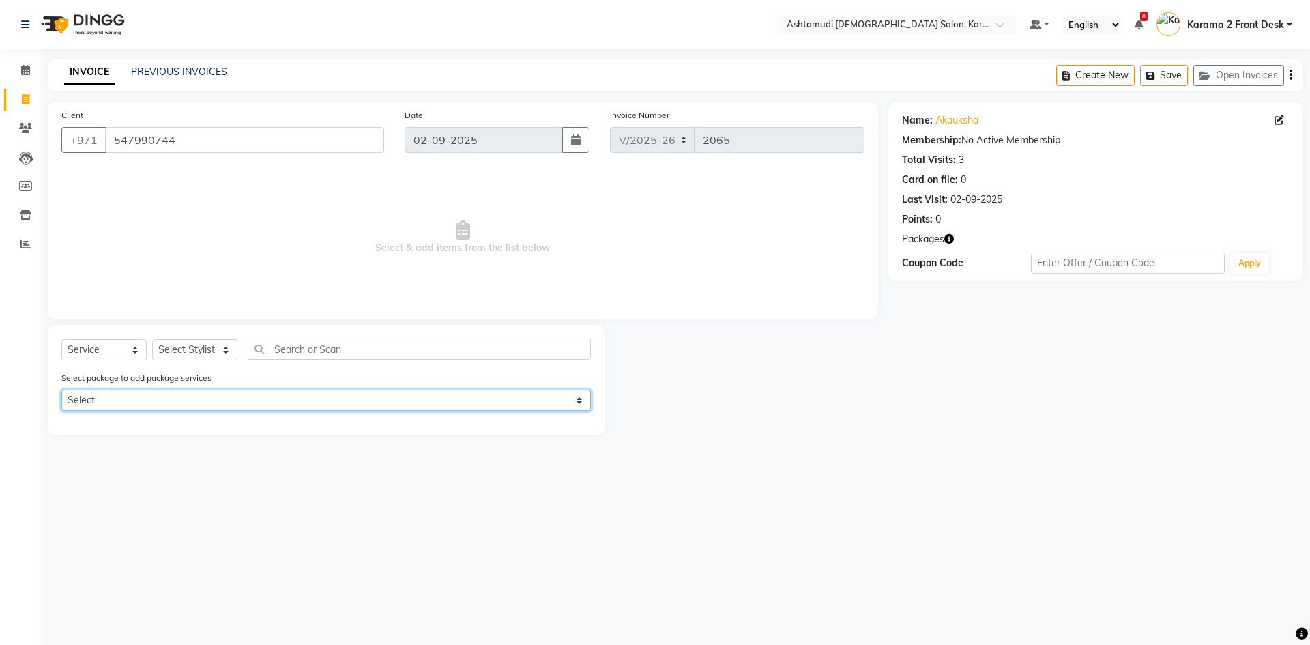
drag, startPoint x: 146, startPoint y: 394, endPoint x: 136, endPoint y: 405, distance: 14.5
click at [145, 394] on select "Select Royal 200 Pkg Elite 140 Pkg Royal 140 Pkg" at bounding box center [325, 400] width 529 height 21
select select "1: Object"
click at [61, 390] on select "Select Royal 200 Pkg Elite 140 Pkg Royal 140 Pkg" at bounding box center [325, 400] width 529 height 21
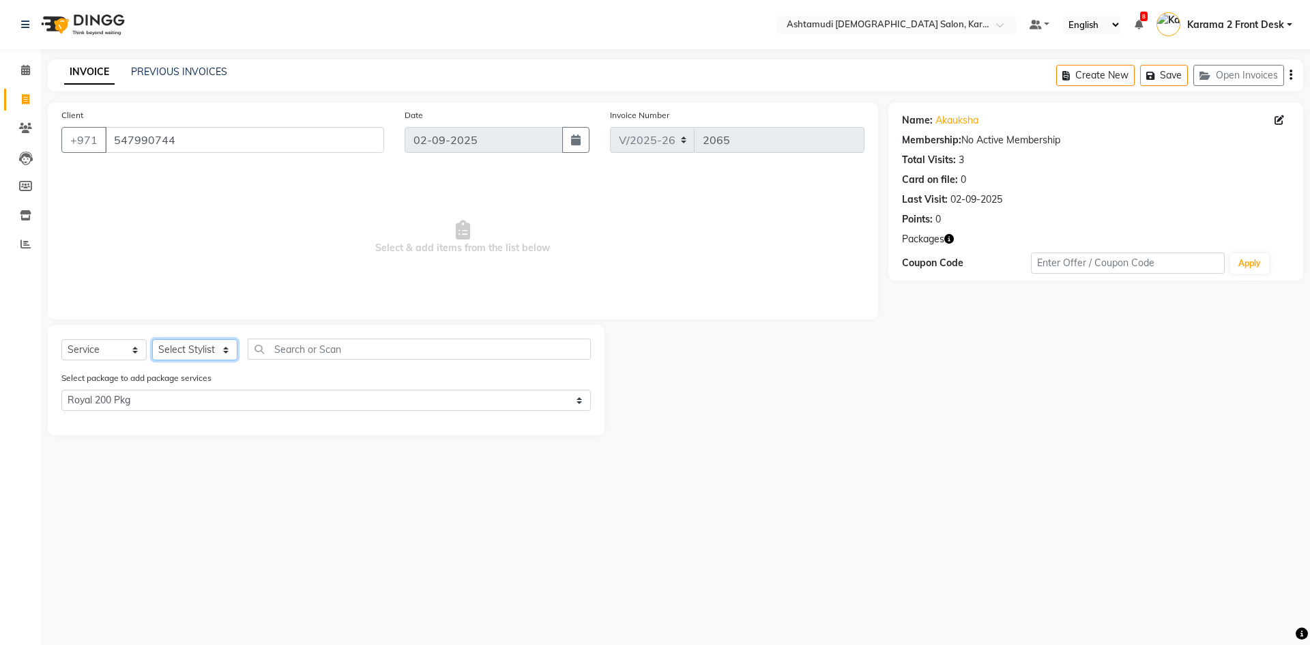
click at [160, 350] on select "Select Stylist Babitha Carolina Farsana Begum Geeta Jyothi Krishna Karama 2 Fro…" at bounding box center [194, 349] width 85 height 21
select select "77371"
click at [152, 339] on select "Select Stylist Babitha Carolina Farsana Begum Geeta Jyothi Krishna Karama 2 Fro…" at bounding box center [194, 349] width 85 height 21
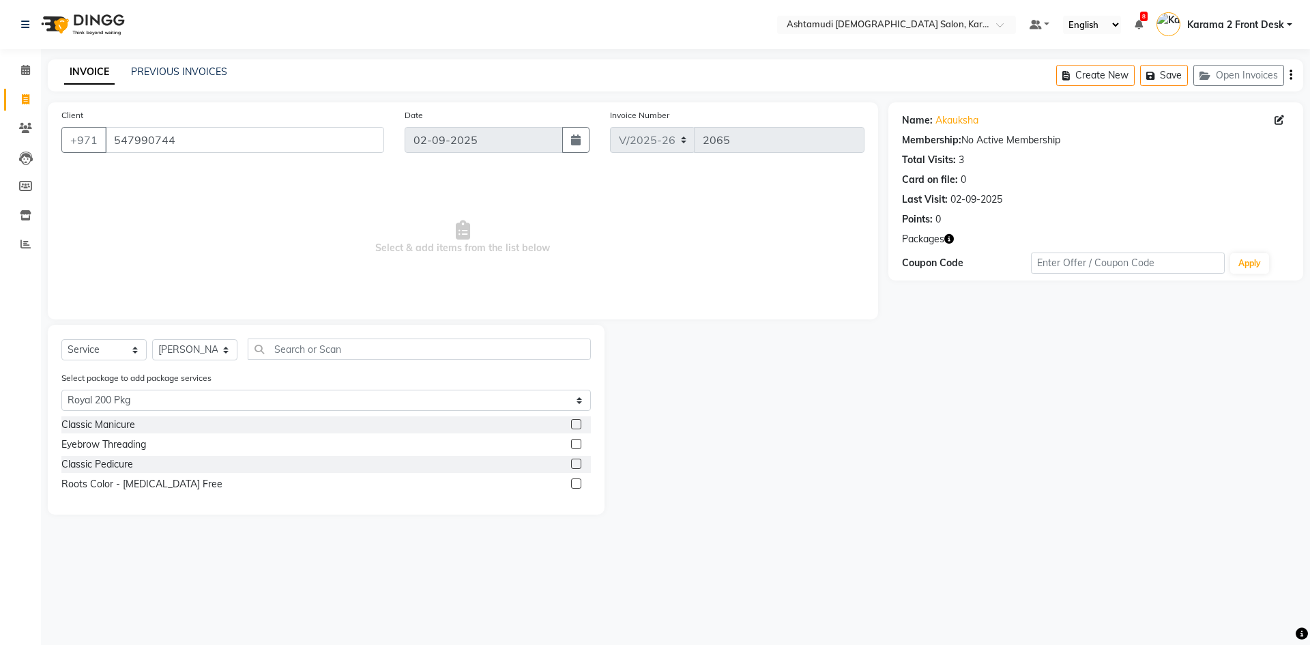
click at [575, 482] on label at bounding box center [576, 483] width 10 height 10
click at [575, 482] on input "checkbox" at bounding box center [575, 484] width 9 height 9
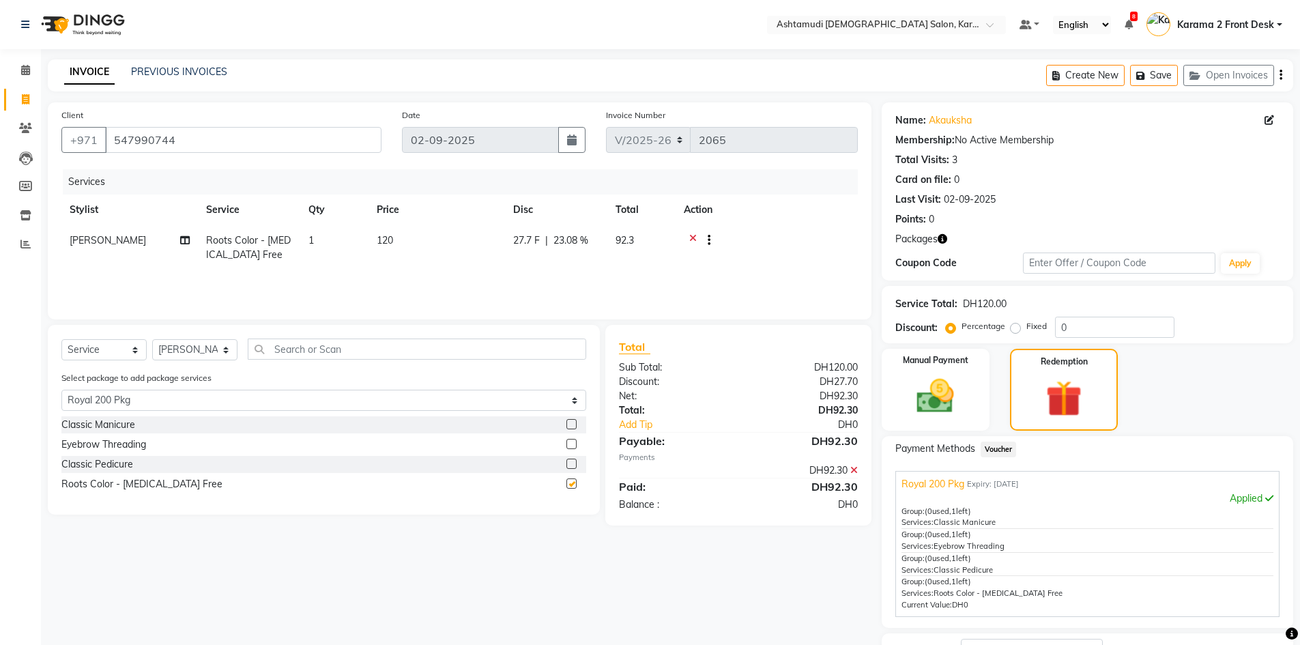
checkbox input "false"
click at [570, 448] on label at bounding box center [571, 444] width 10 height 10
click at [570, 448] on input "checkbox" at bounding box center [570, 444] width 9 height 9
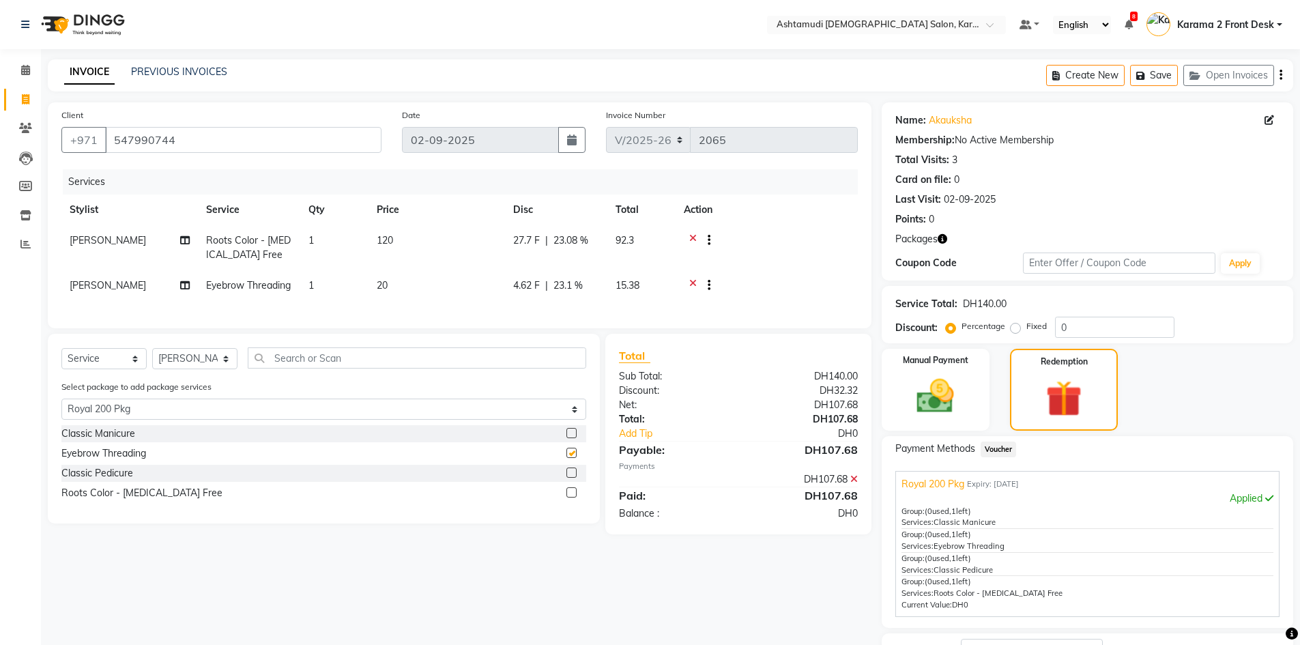
checkbox input "false"
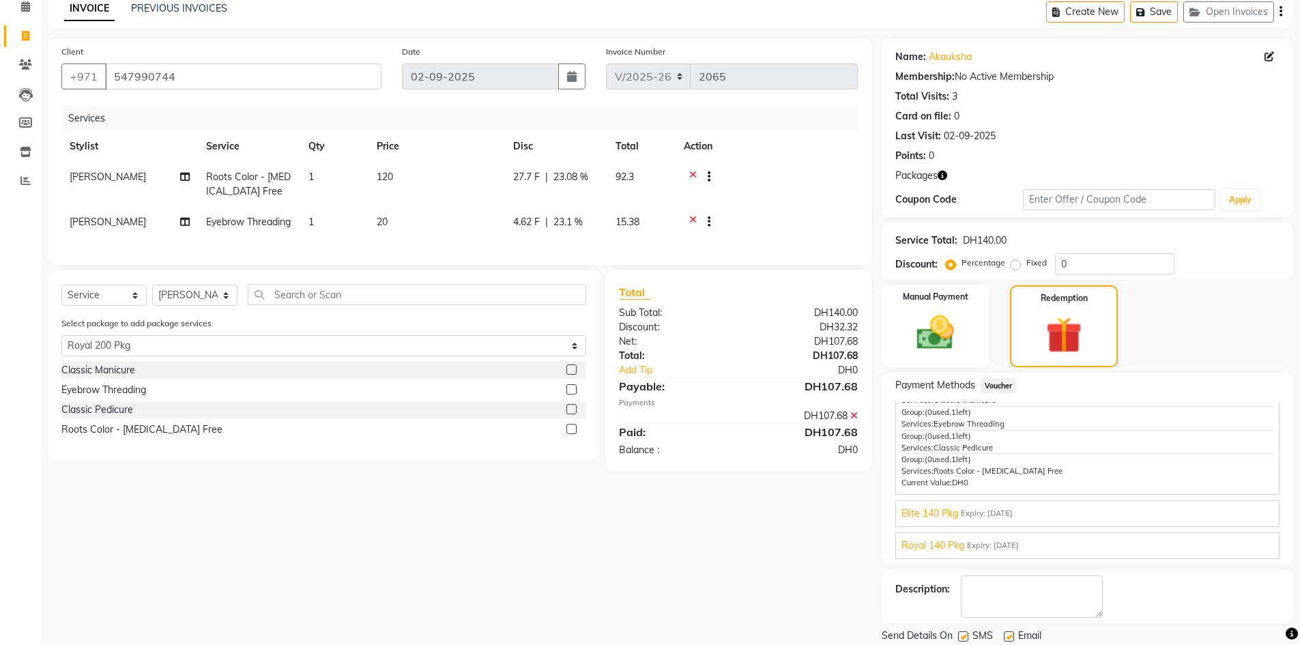
scroll to position [108, 0]
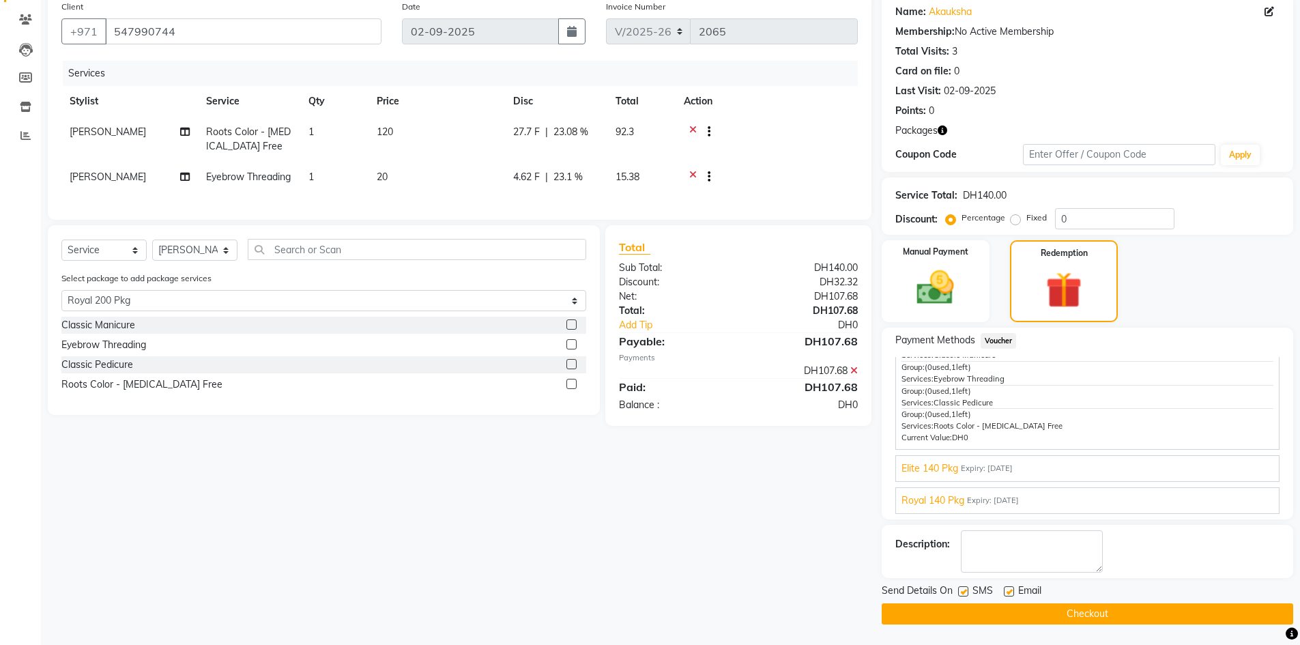
drag, startPoint x: 1010, startPoint y: 588, endPoint x: 970, endPoint y: 585, distance: 39.7
click at [1009, 588] on label at bounding box center [1009, 591] width 10 height 10
click at [1009, 588] on input "checkbox" at bounding box center [1008, 591] width 9 height 9
checkbox input "false"
click at [960, 590] on label at bounding box center [963, 591] width 10 height 10
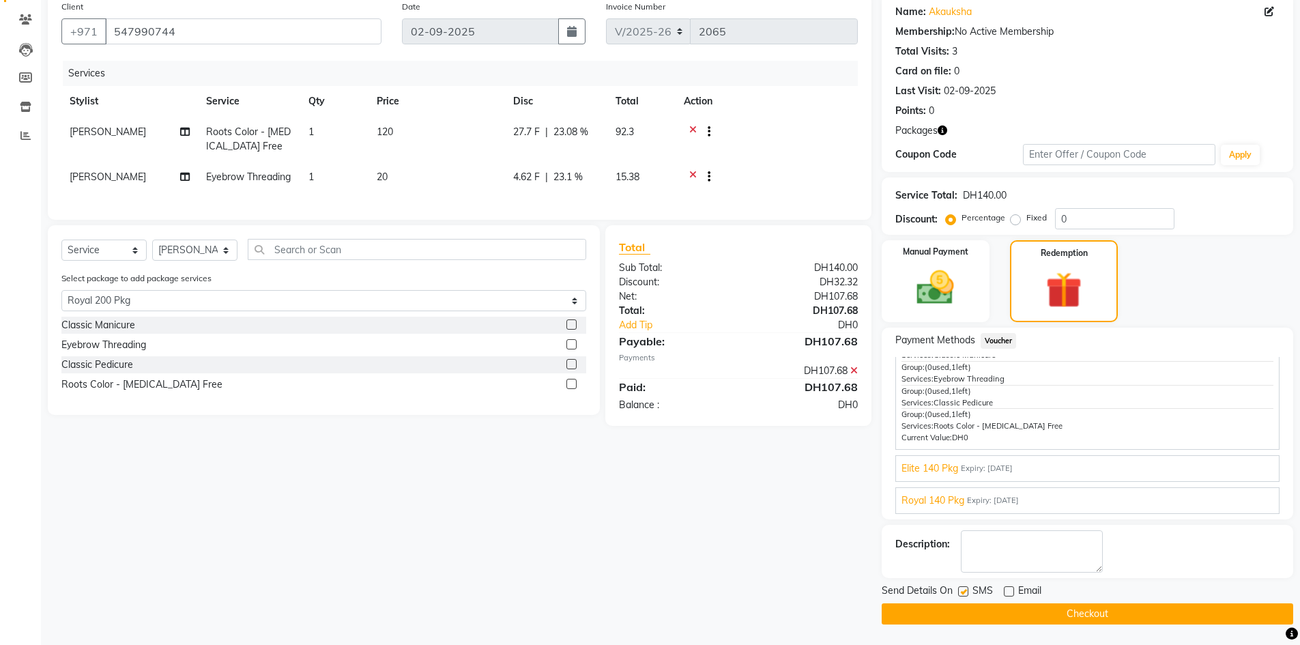
click at [960, 590] on input "checkbox" at bounding box center [962, 591] width 9 height 9
checkbox input "false"
click at [972, 607] on button "Checkout" at bounding box center [1087, 613] width 411 height 21
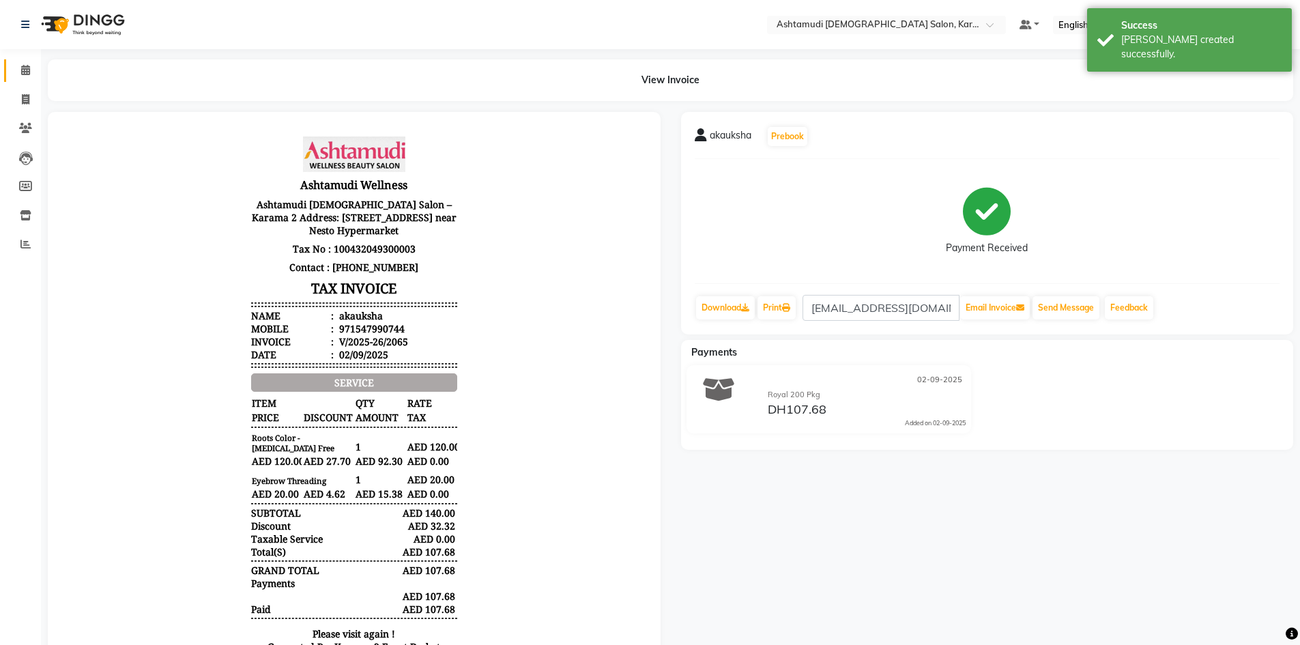
click at [31, 66] on span at bounding box center [26, 71] width 24 height 16
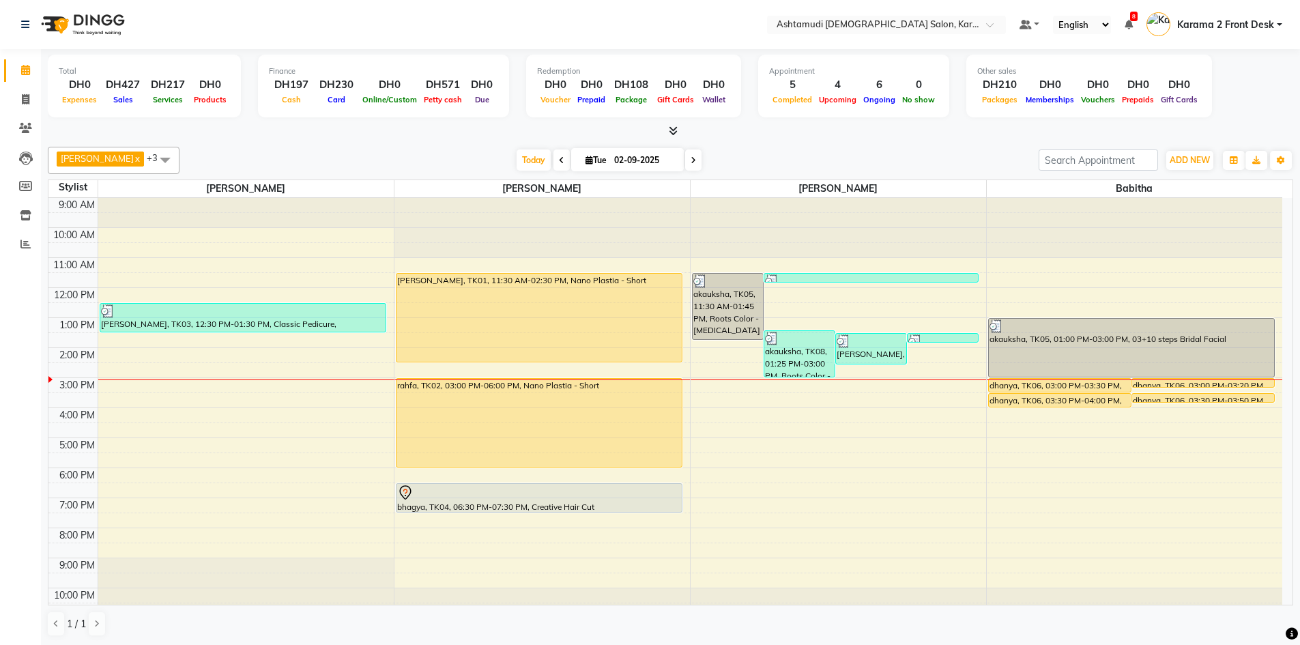
click at [739, 156] on div "Today Tue 02-09-2025" at bounding box center [608, 160] width 845 height 20
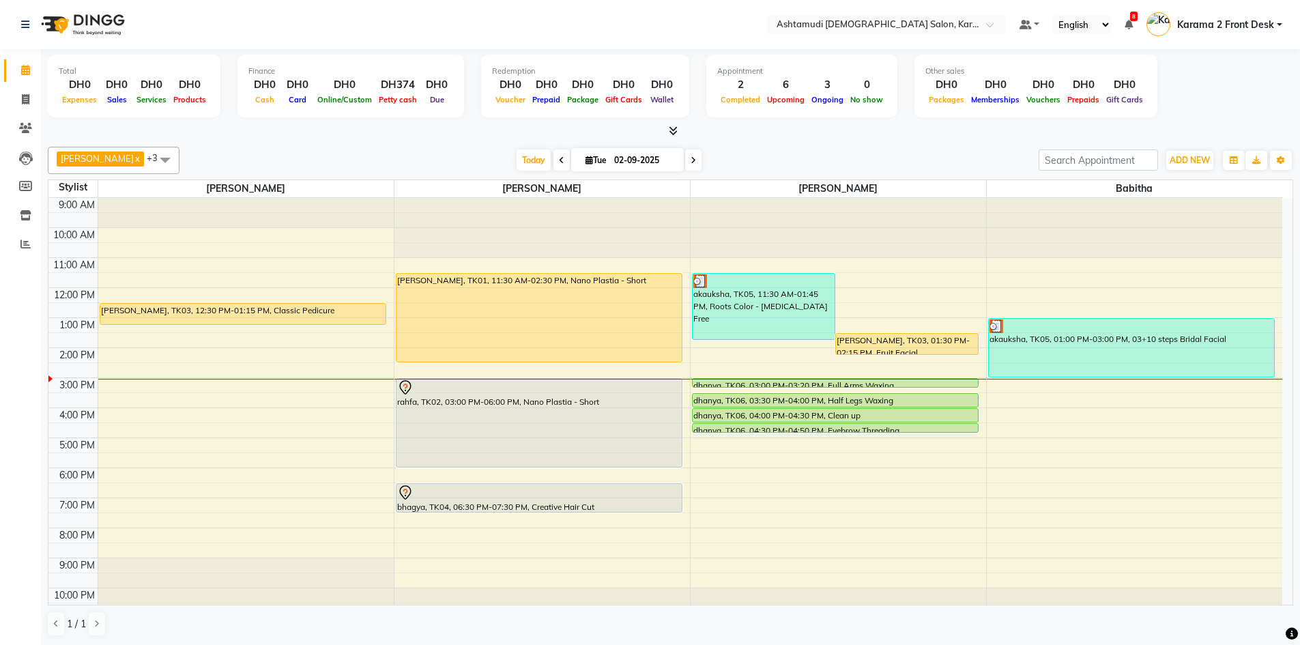
click at [638, 163] on input "02-09-2025" at bounding box center [644, 160] width 68 height 20
select select "9"
select select "2025"
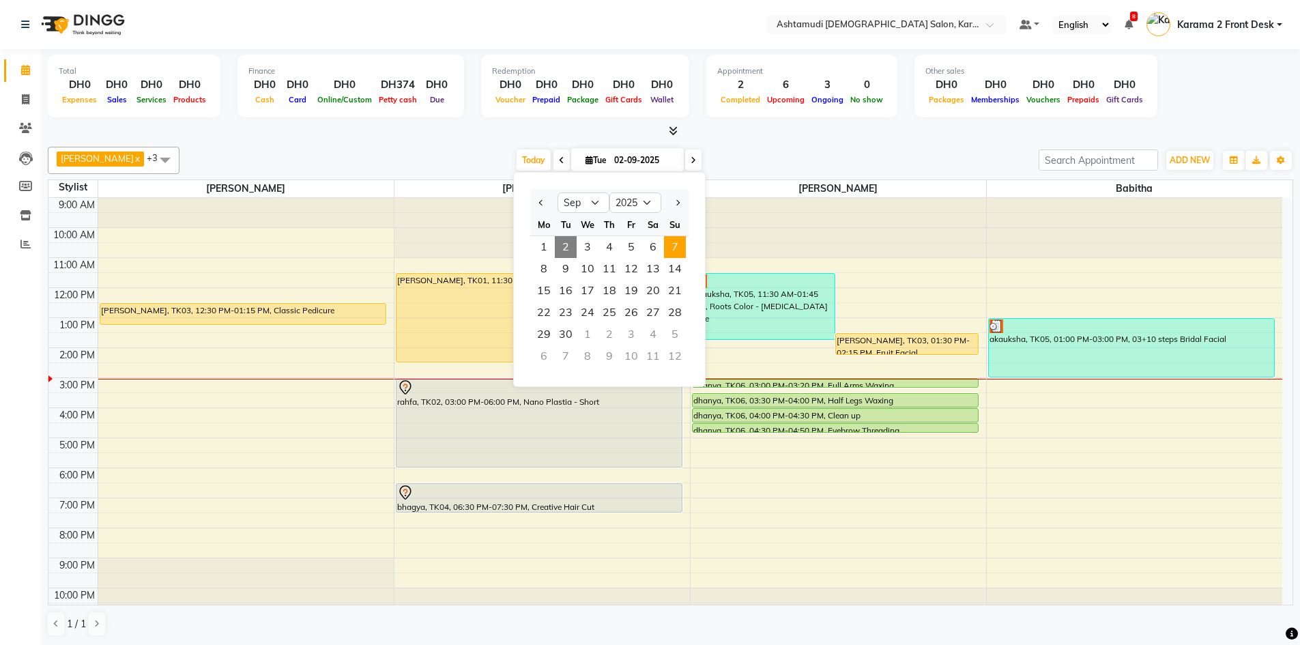
click at [671, 242] on span "7" at bounding box center [675, 247] width 22 height 22
type input "07-09-2025"
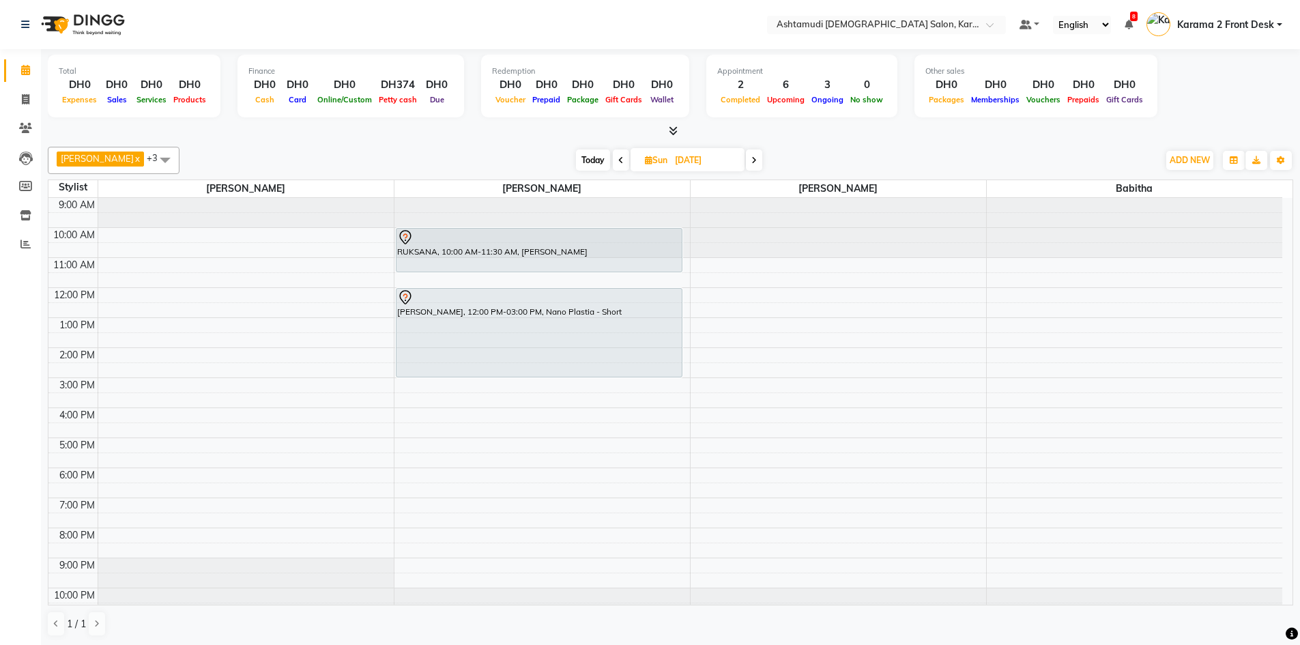
click at [311, 42] on nav "Select Location × Ashtamudi Ladies Salon, Karama 2 Default Panel My Panel Engli…" at bounding box center [650, 24] width 1300 height 49
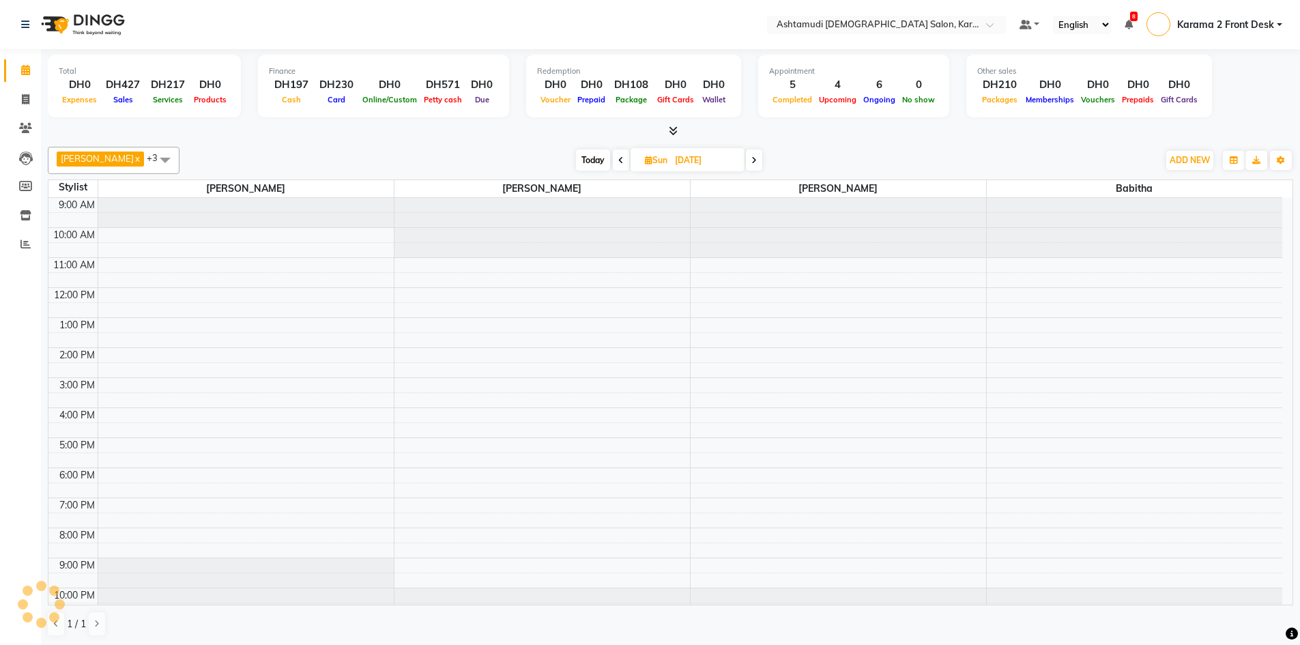
select select "en"
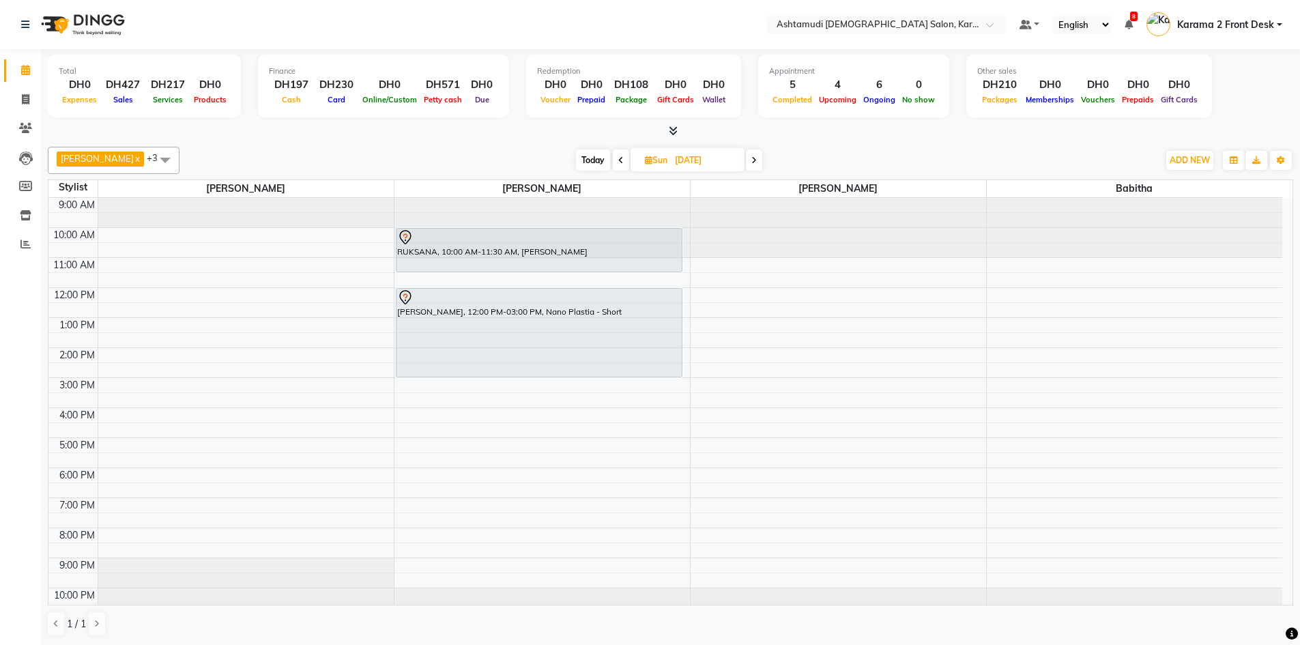
click at [271, 121] on div "Total DH0 Expenses DH427 Sales DH217 Services DH0 Products Finance DH197 Cash D…" at bounding box center [670, 88] width 1245 height 67
drag, startPoint x: 345, startPoint y: 151, endPoint x: 203, endPoint y: 77, distance: 160.5
click at [345, 151] on div "[DATE] [DATE]" at bounding box center [668, 160] width 965 height 20
click at [576, 160] on span "Today" at bounding box center [593, 159] width 34 height 21
type input "02-09-2025"
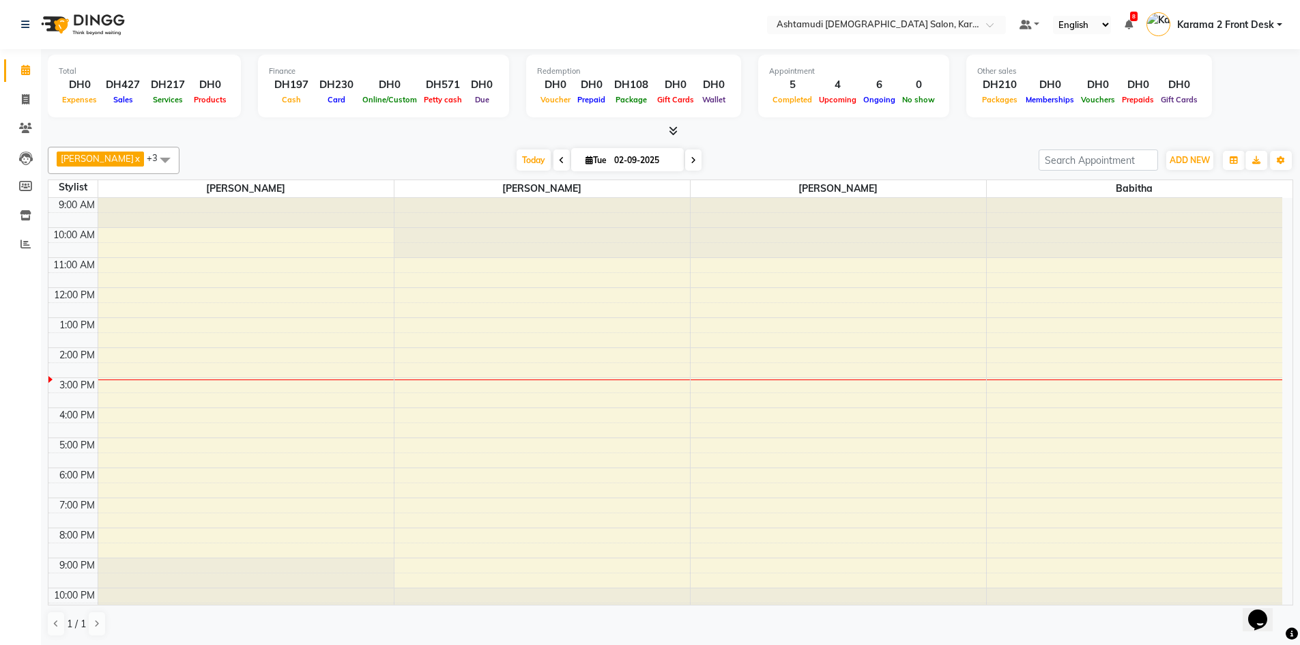
scroll to position [13, 0]
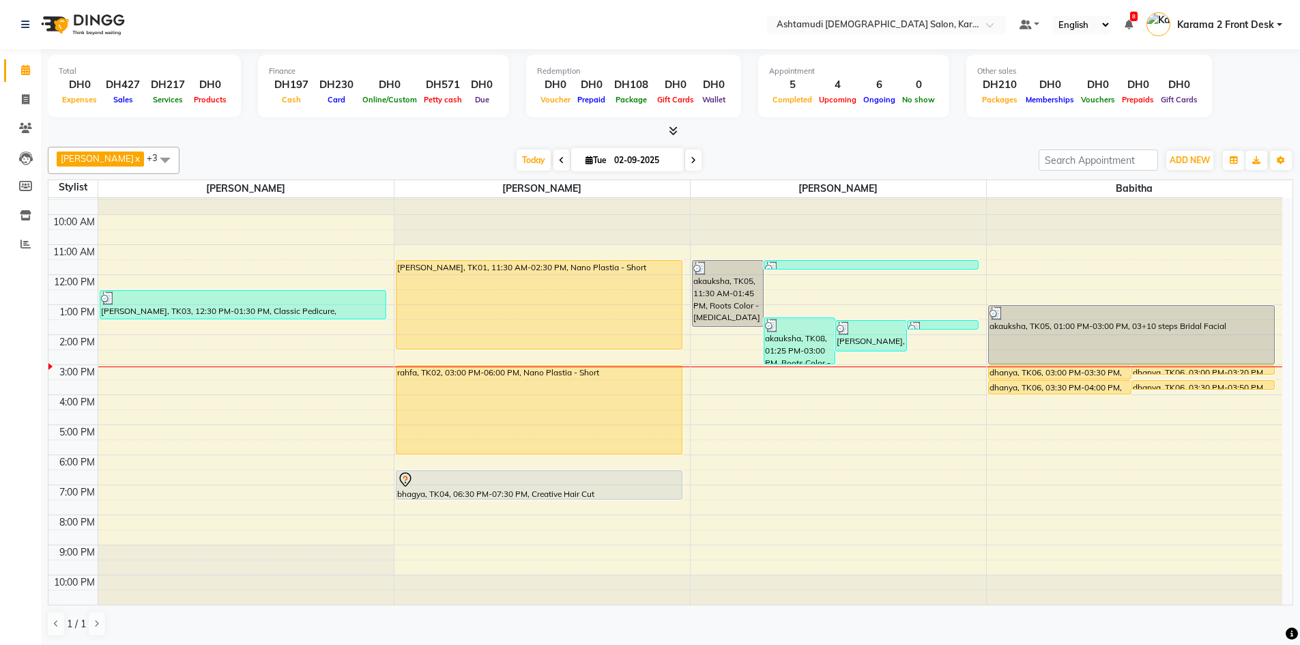
click at [399, 146] on div "Suganya Devi x [PERSON_NAME] x [PERSON_NAME] x [PERSON_NAME] x +3 Select All Ba…" at bounding box center [670, 391] width 1245 height 501
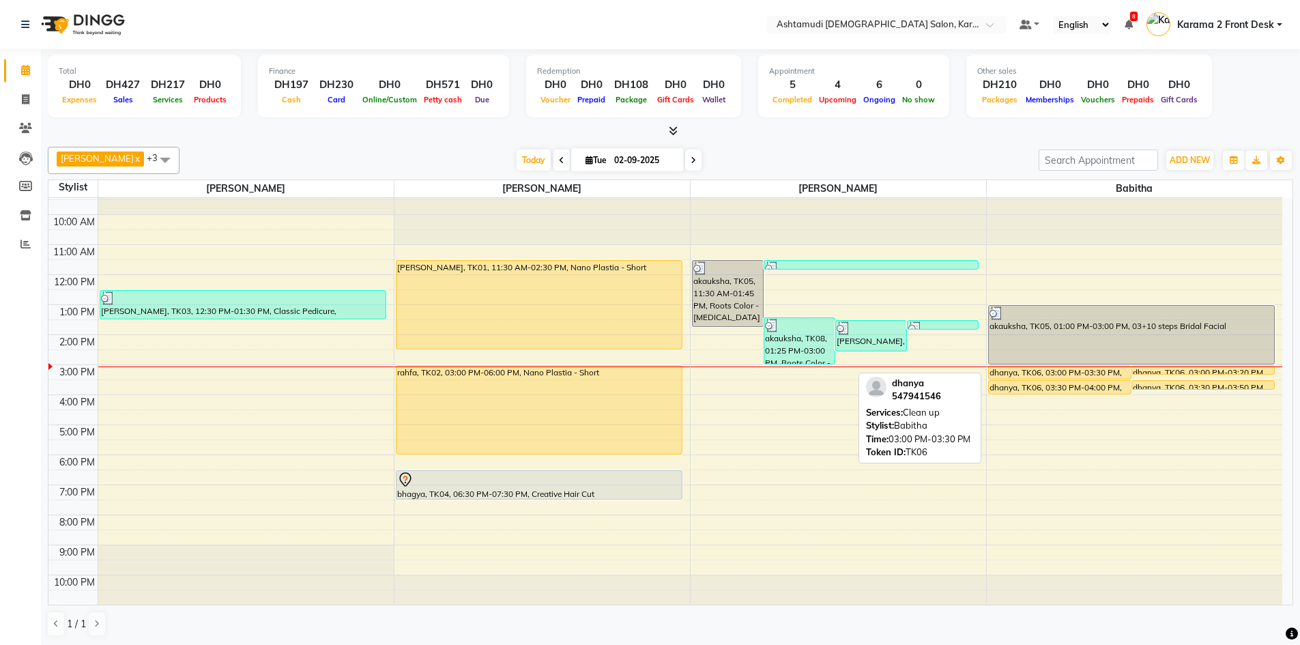
click at [1064, 376] on div at bounding box center [1060, 378] width 142 height 5
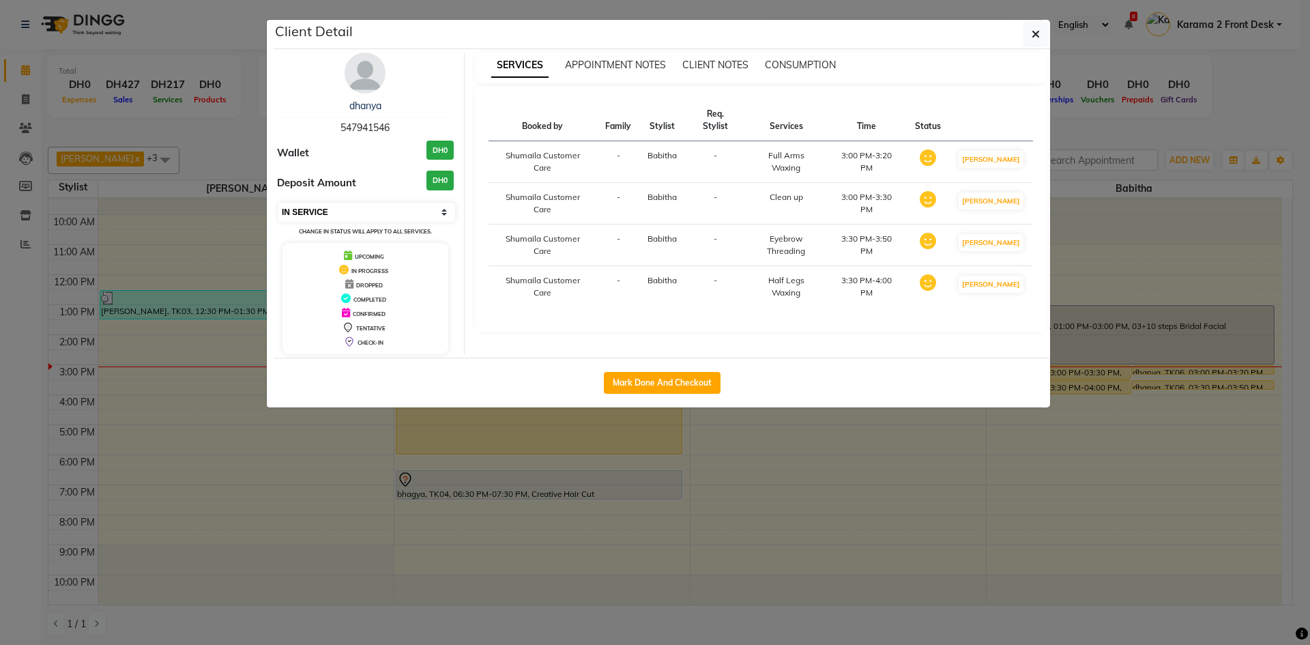
click at [424, 214] on select "Select IN SERVICE CONFIRMED TENTATIVE CHECK IN MARK DONE DROPPED UPCOMING" at bounding box center [366, 212] width 177 height 19
select select "5"
click at [278, 203] on select "Select IN SERVICE CONFIRMED TENTATIVE CHECK IN MARK DONE DROPPED UPCOMING" at bounding box center [366, 212] width 177 height 19
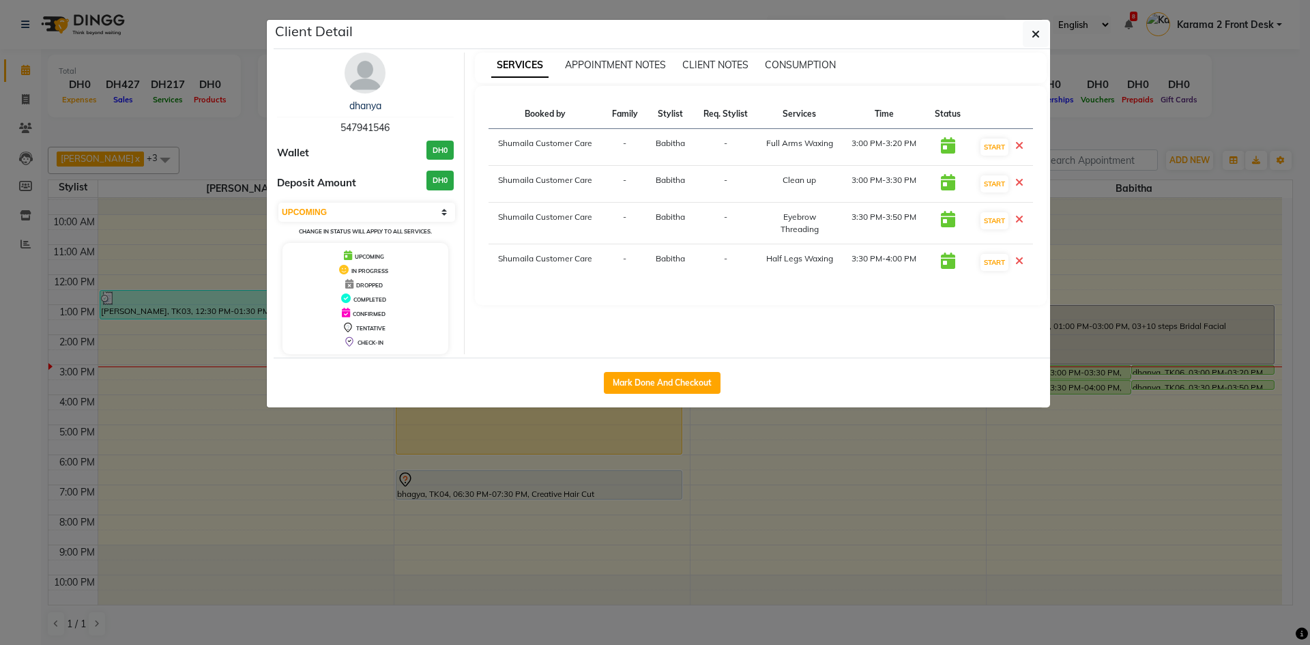
click at [1036, 33] on icon "button" at bounding box center [1036, 34] width 8 height 11
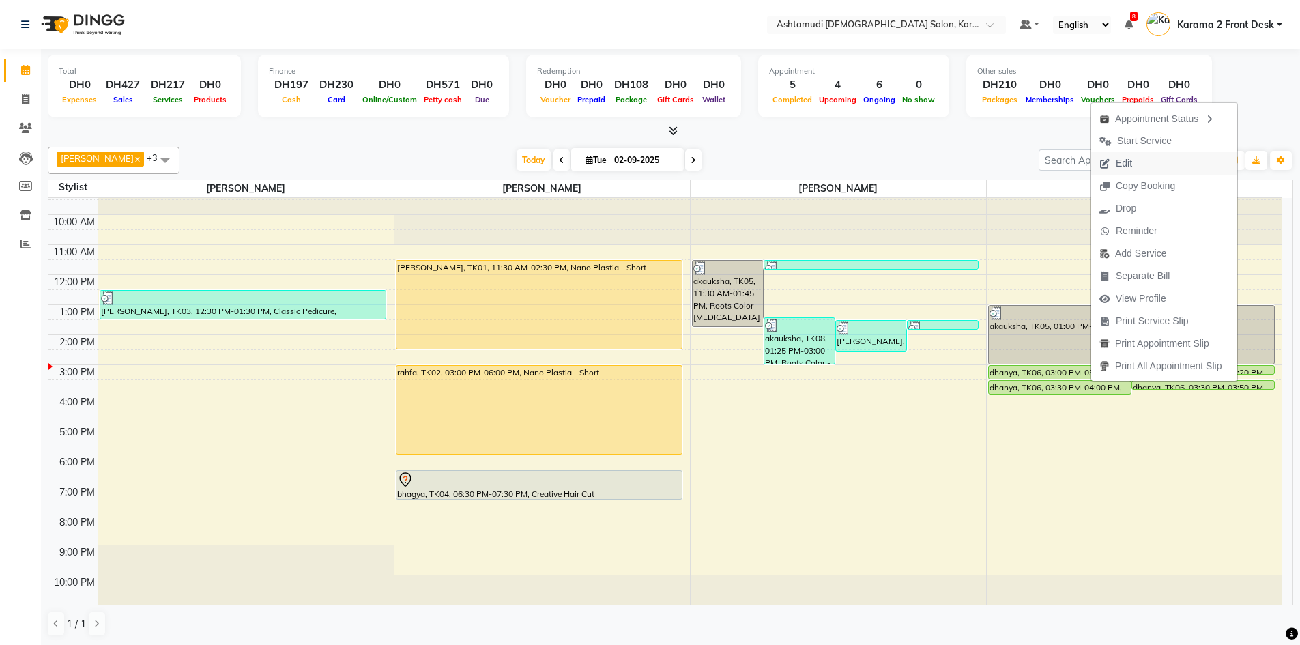
click at [1125, 172] on span "Edit" at bounding box center [1115, 163] width 49 height 23
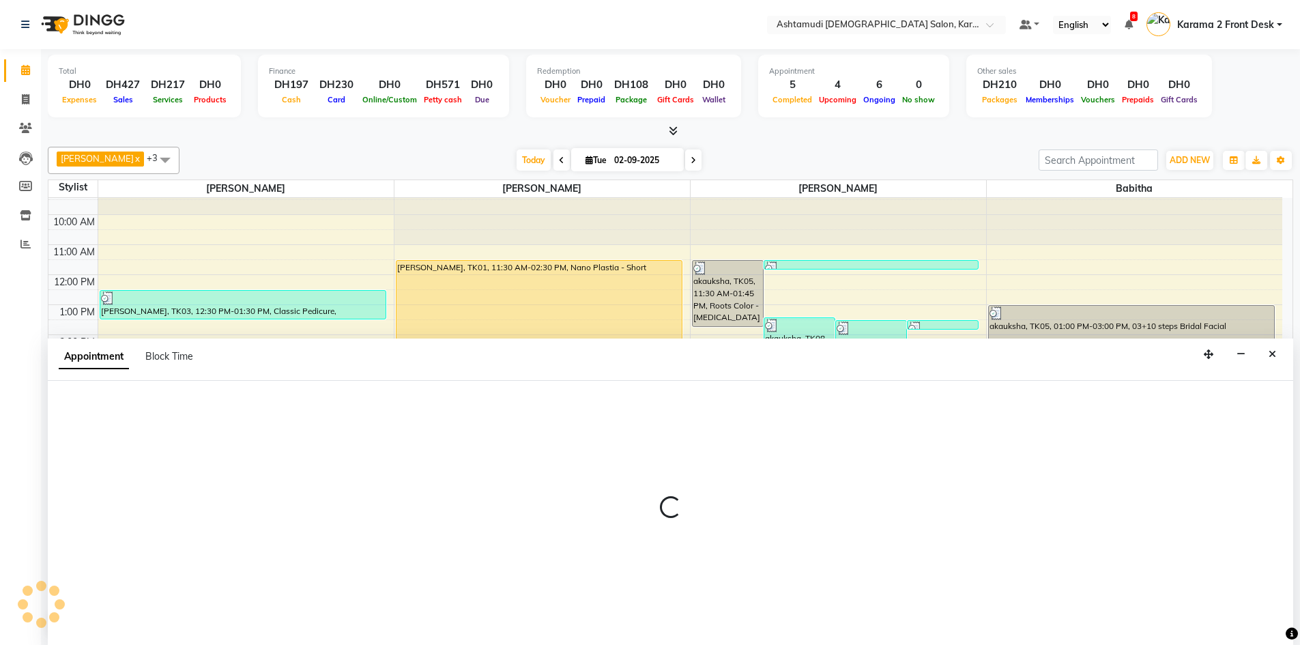
scroll to position [1, 0]
select select "upcoming"
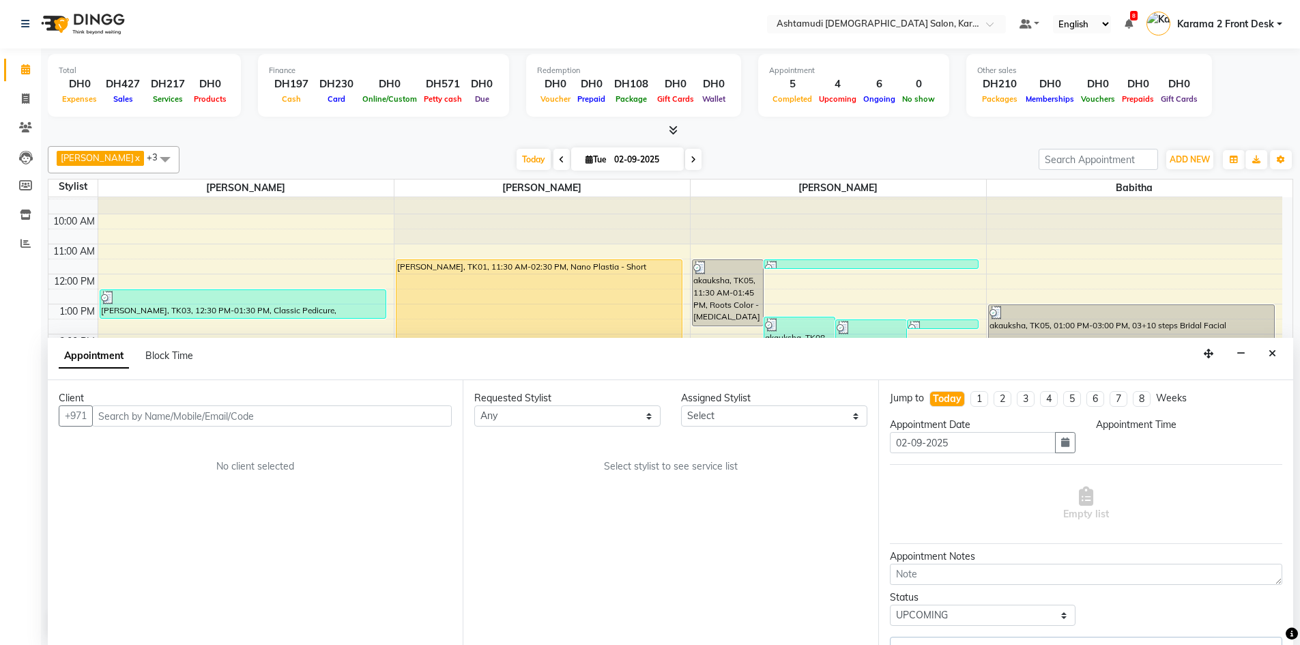
scroll to position [13, 0]
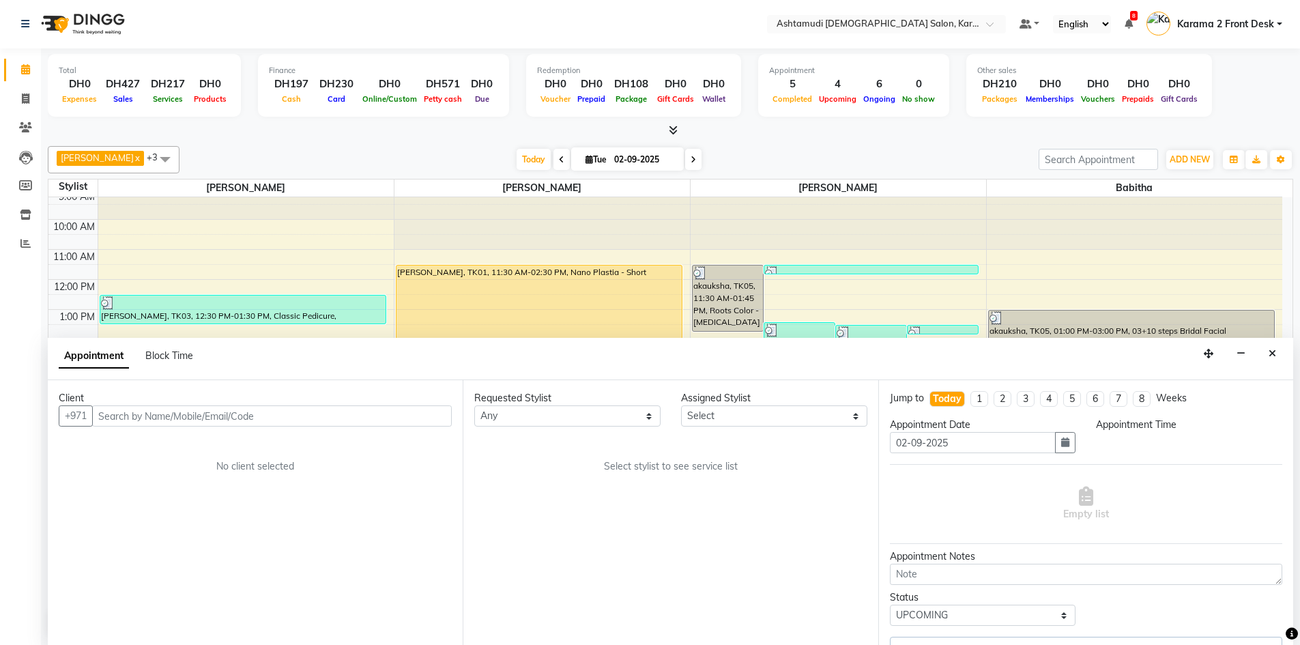
select select "81973"
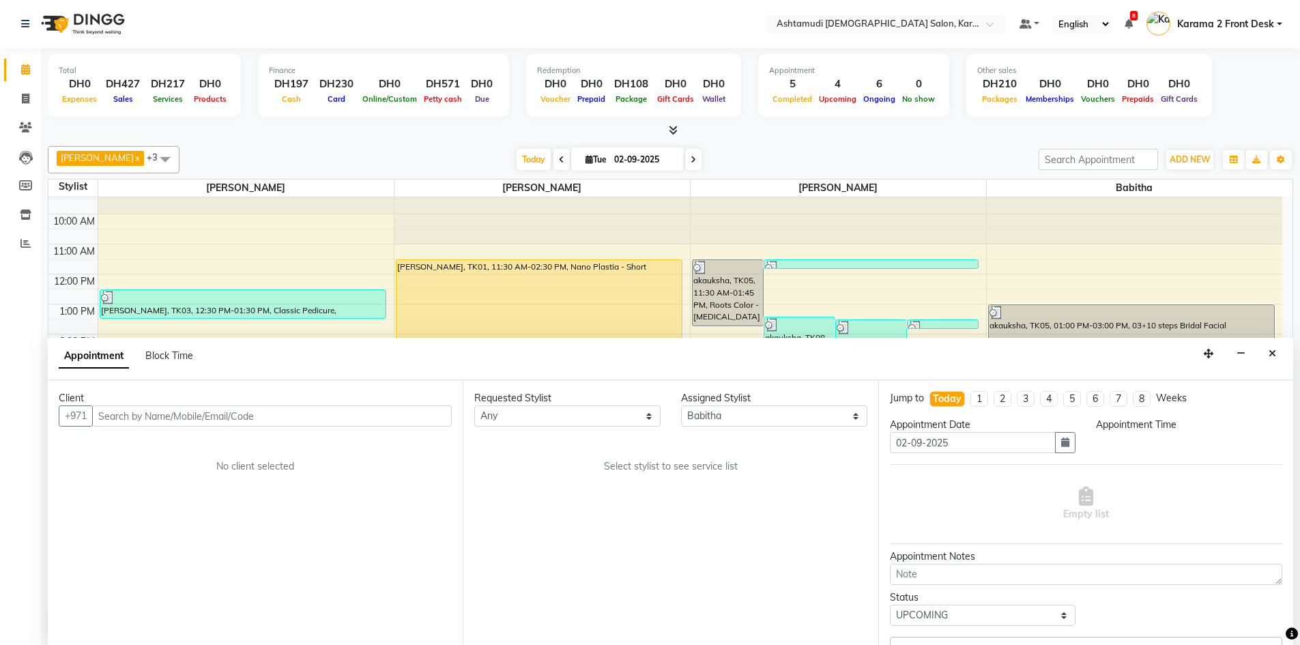
select select "900"
select select "3721"
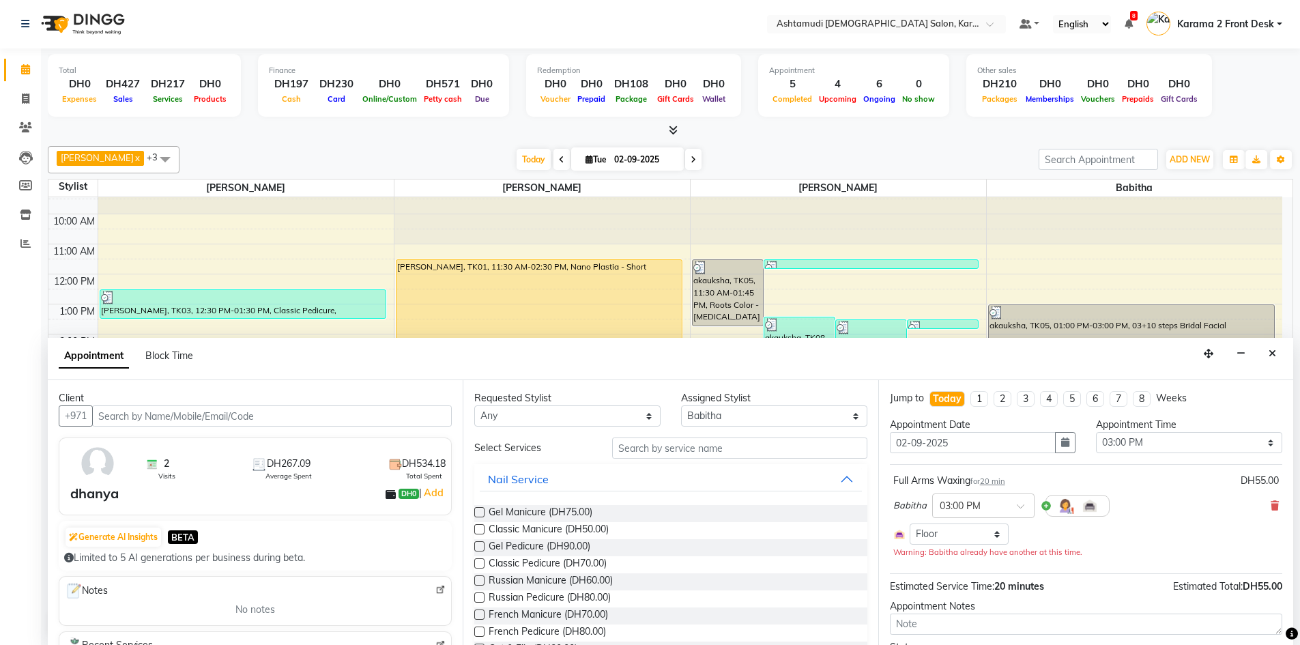
select select "3721"
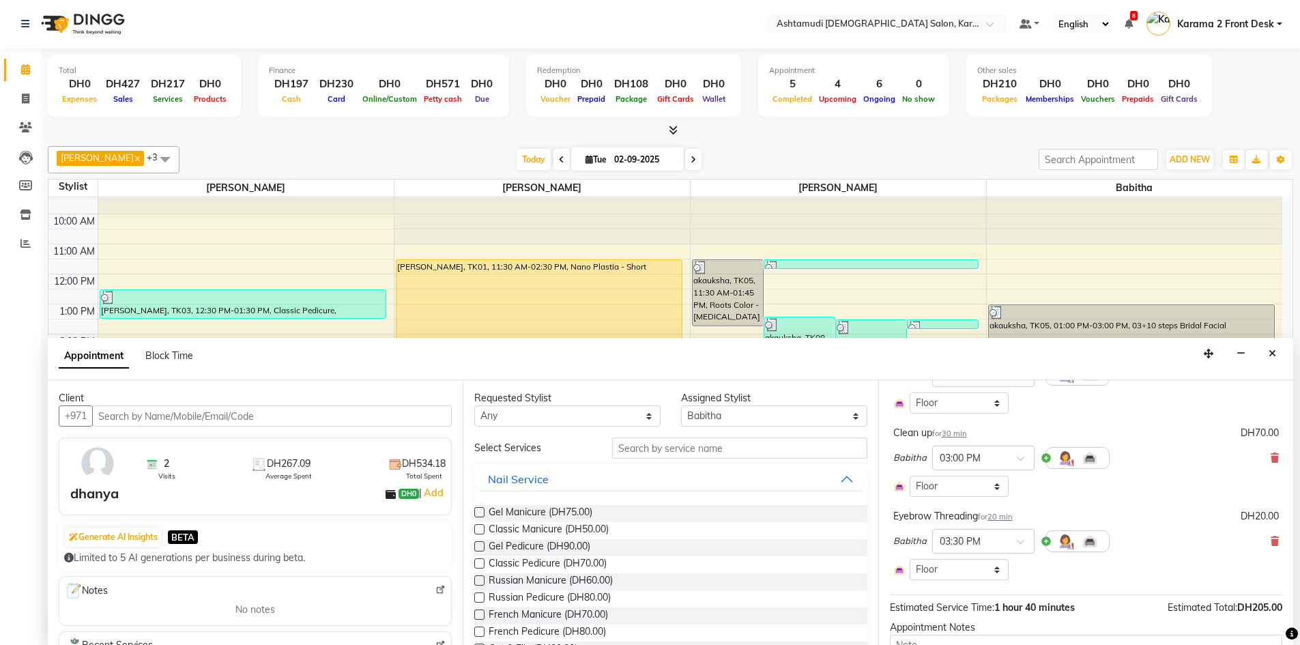
scroll to position [205, 0]
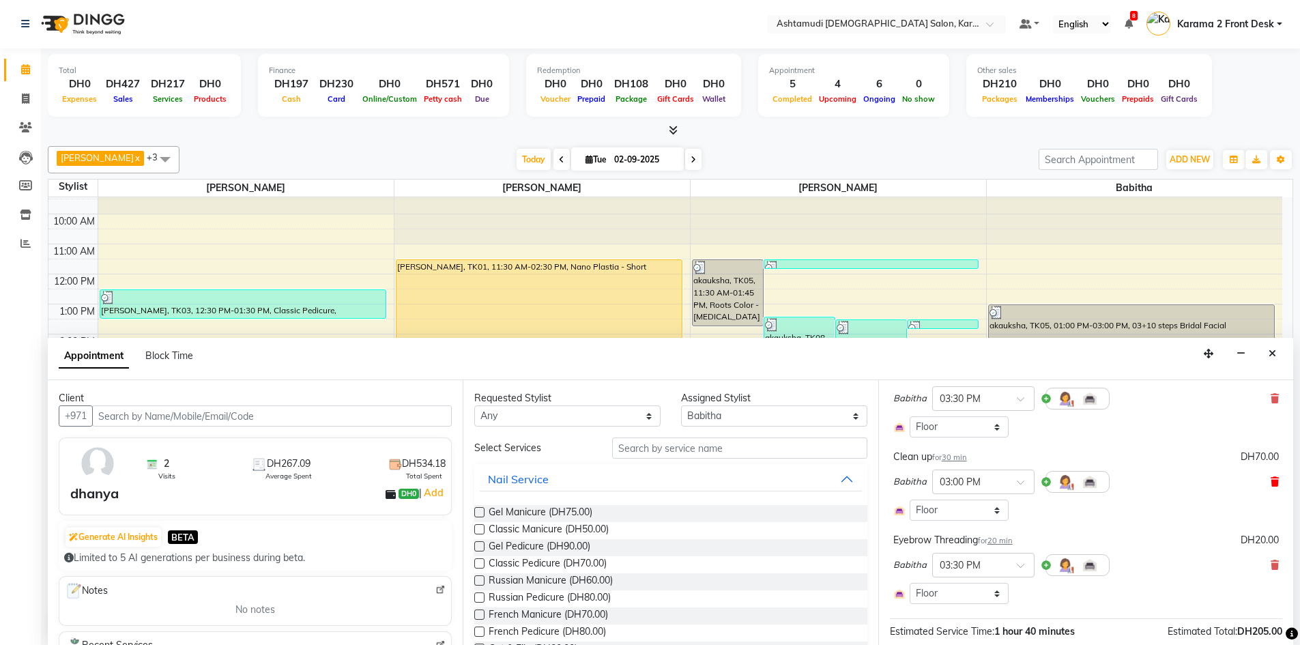
click at [1271, 483] on icon at bounding box center [1275, 482] width 8 height 10
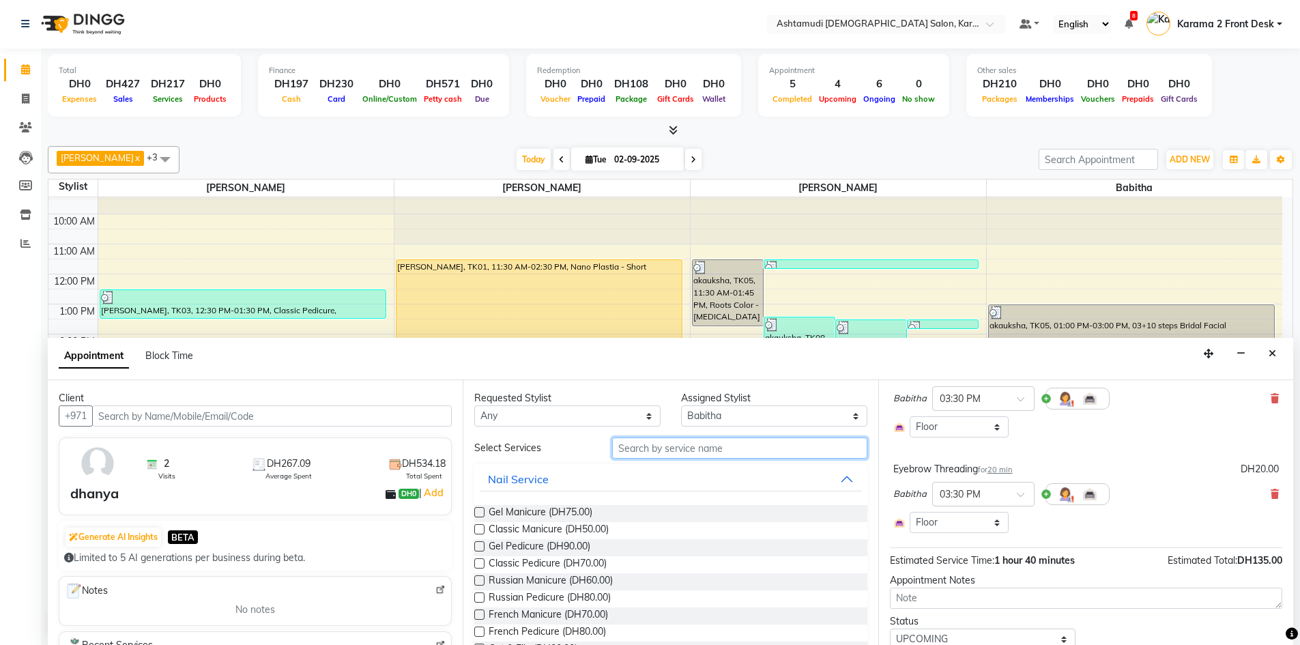
click at [631, 447] on input "text" at bounding box center [739, 447] width 255 height 21
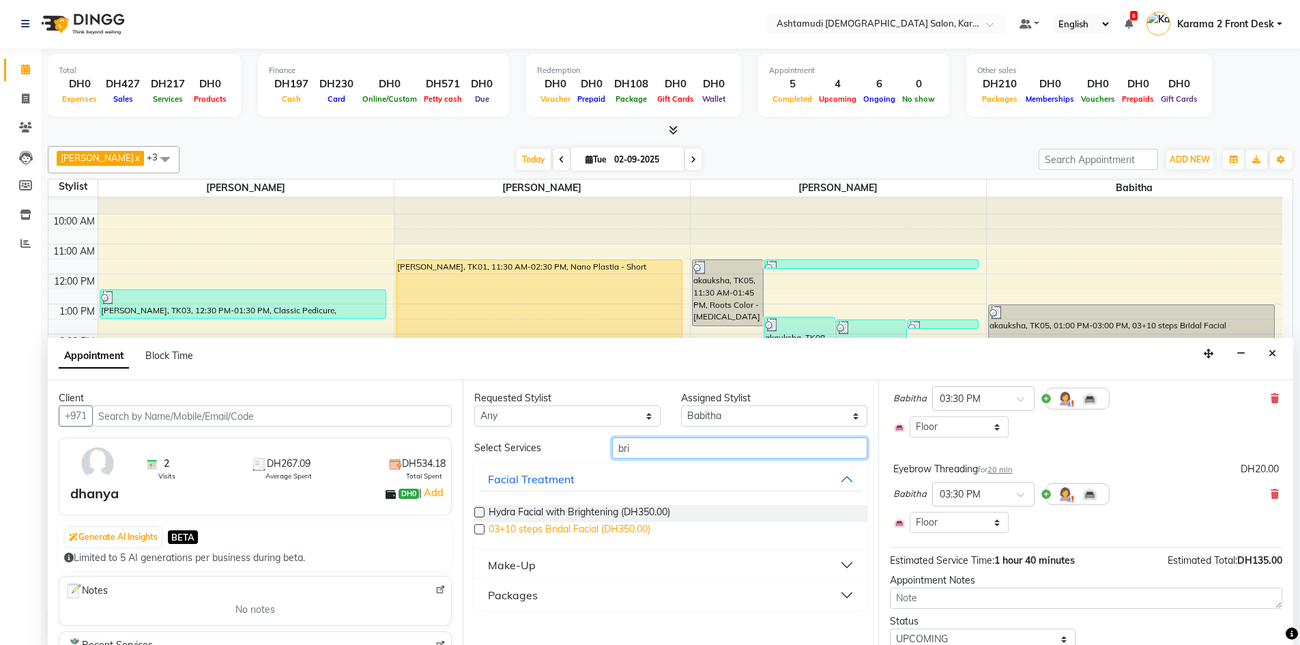
type input "bri"
click at [537, 529] on span "03+10 steps Bridal Facial (DH350.00)" at bounding box center [570, 530] width 162 height 17
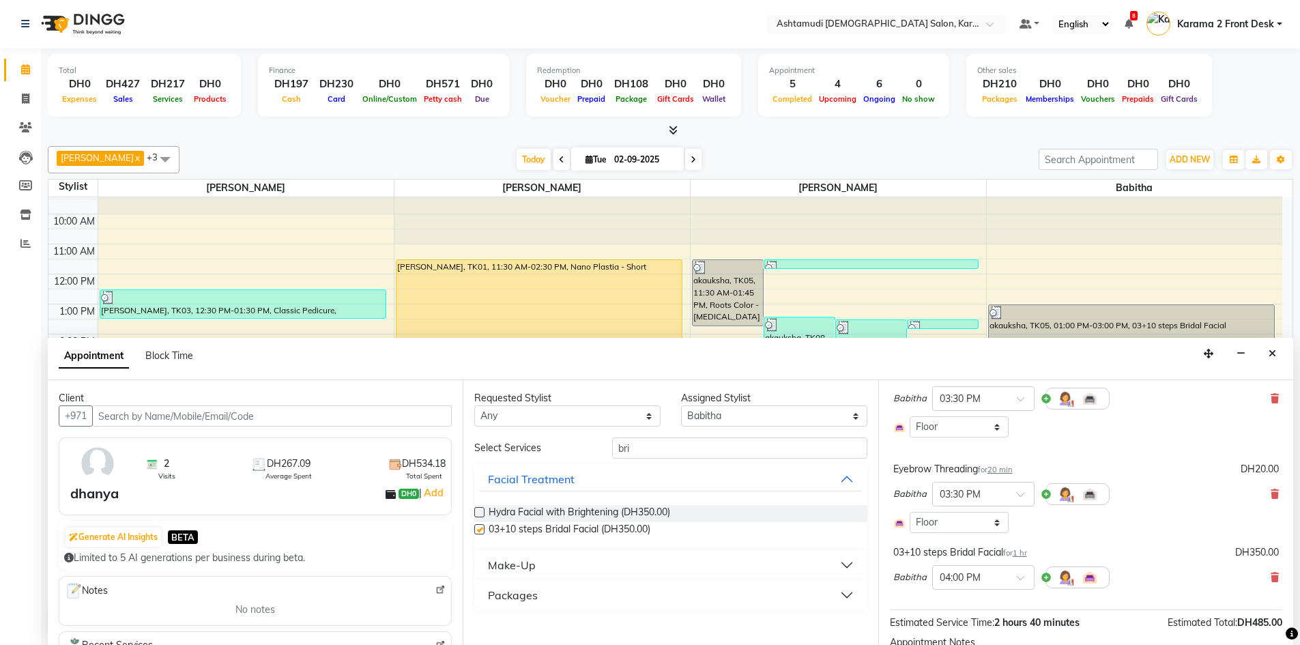
checkbox input "false"
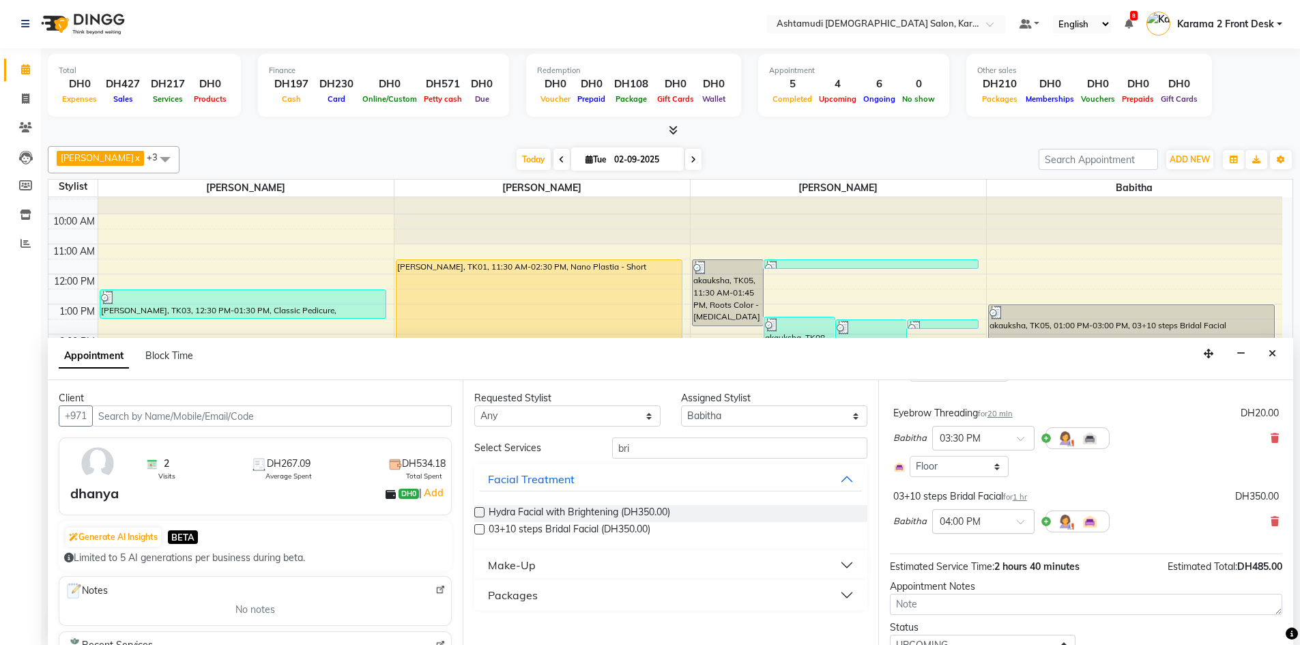
scroll to position [304, 0]
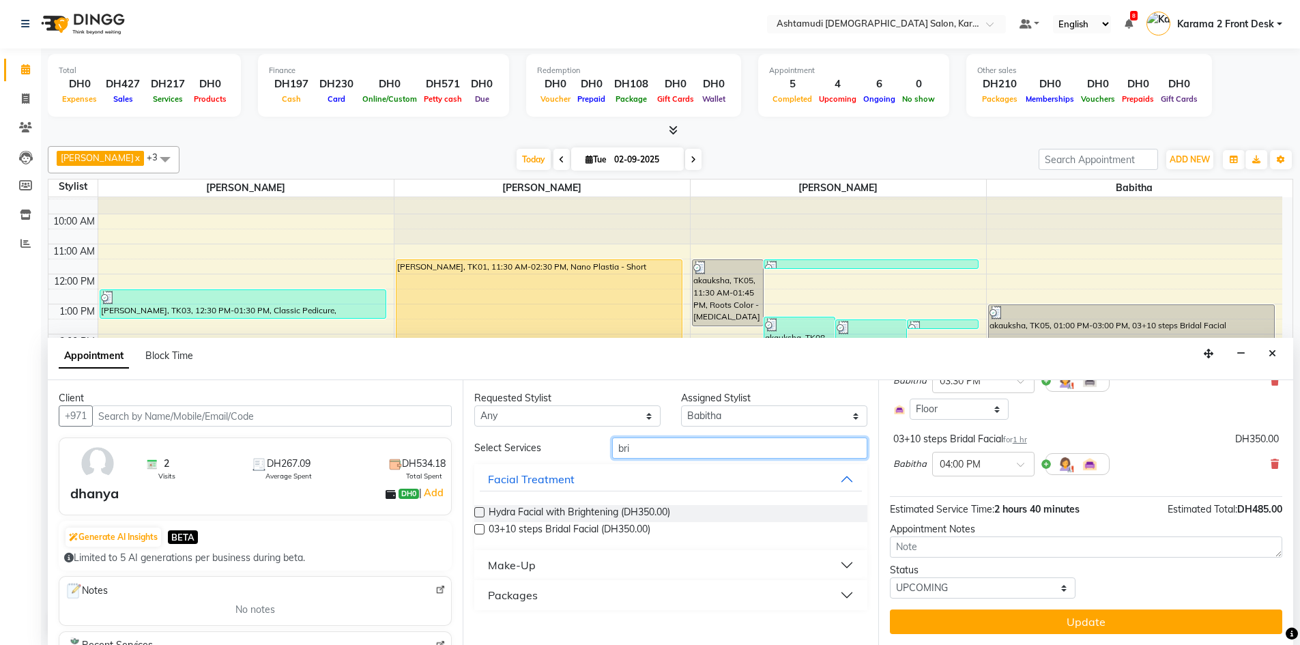
drag, startPoint x: 649, startPoint y: 451, endPoint x: 555, endPoint y: 450, distance: 93.5
click at [555, 450] on div "Select Services bri" at bounding box center [670, 447] width 413 height 21
type input "under"
click at [546, 508] on span "Under Arms Waxing (DH30.00)" at bounding box center [556, 513] width 135 height 17
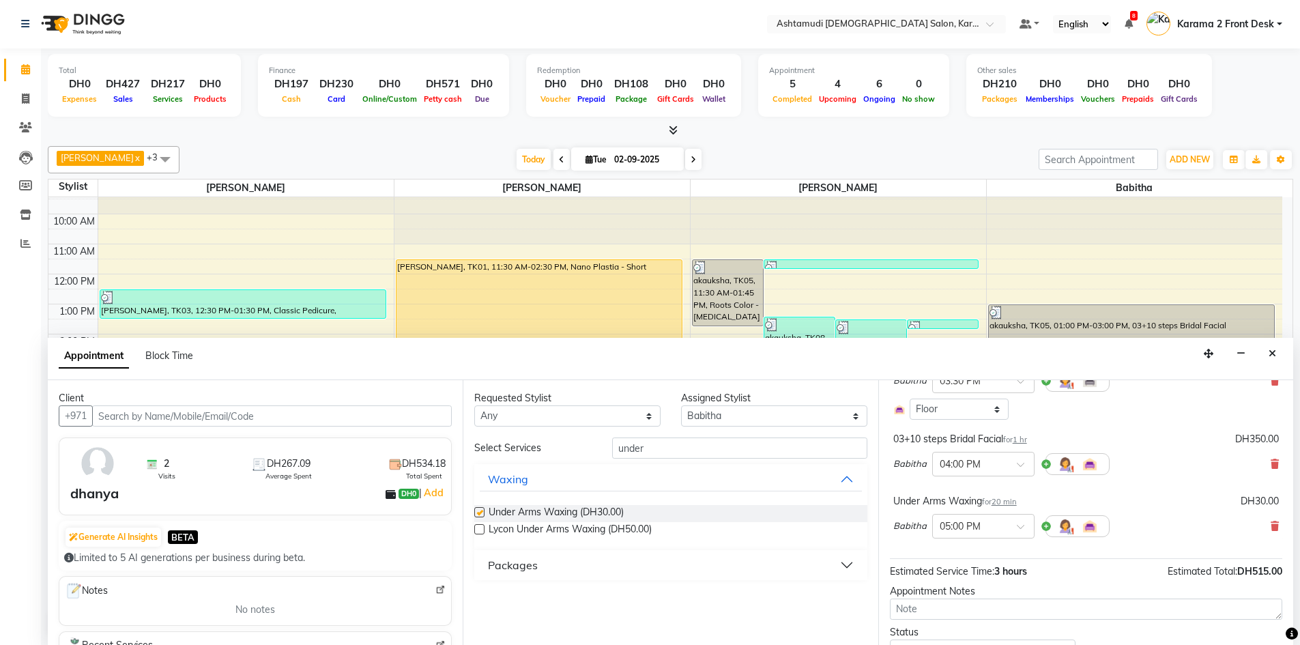
checkbox input "false"
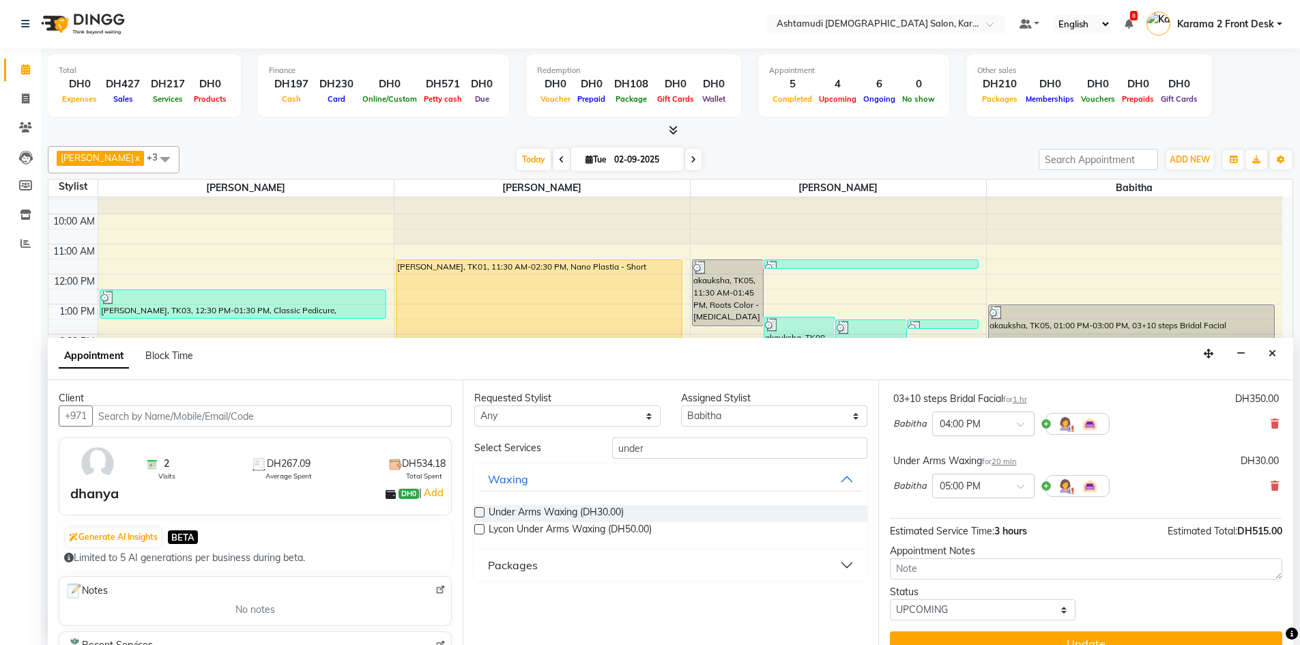
scroll to position [366, 0]
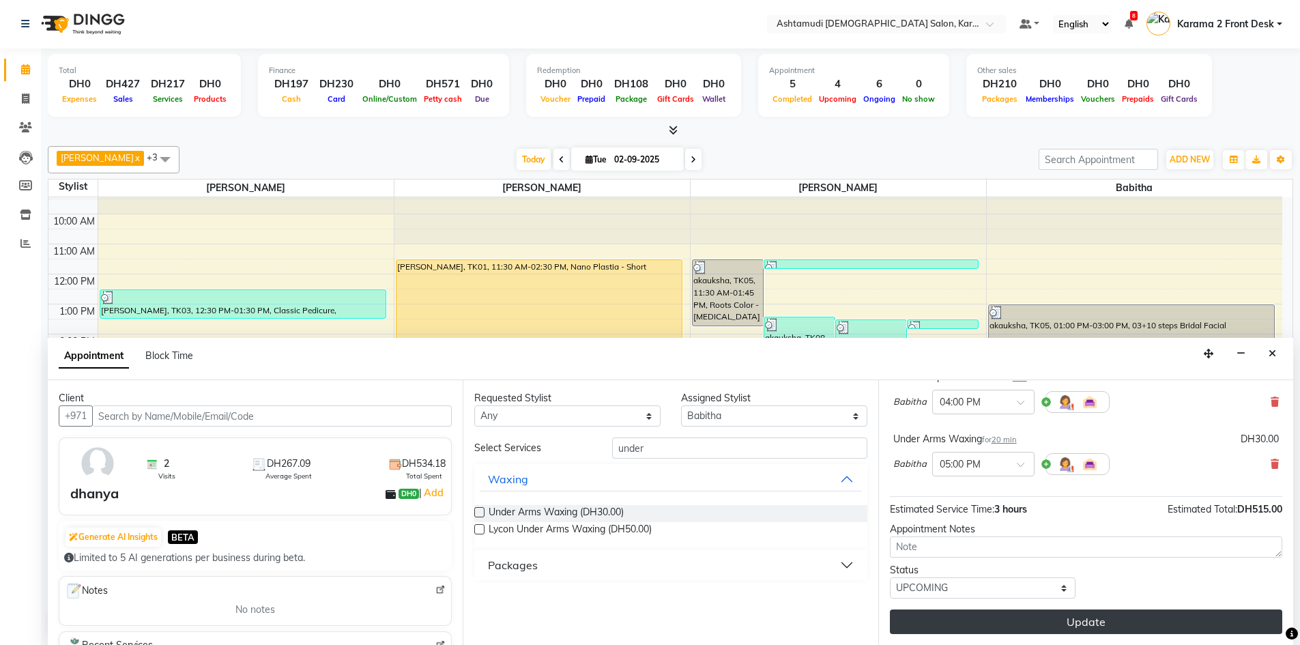
click at [958, 620] on button "Update" at bounding box center [1086, 621] width 392 height 25
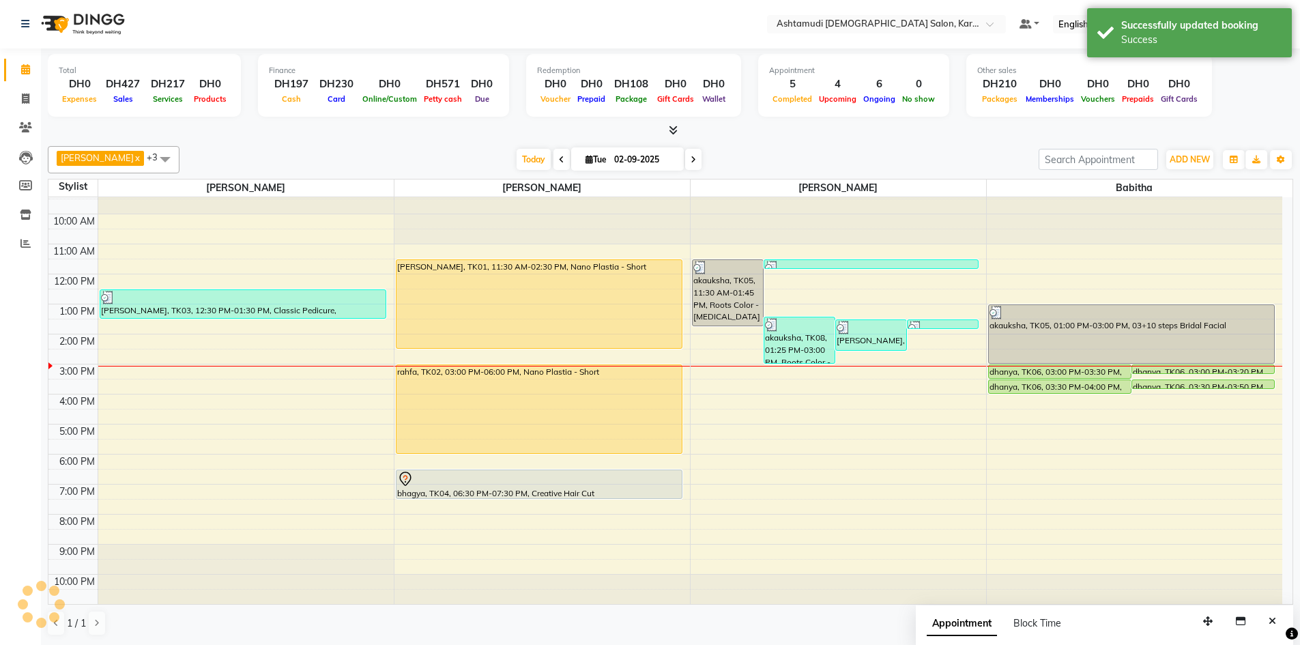
scroll to position [0, 0]
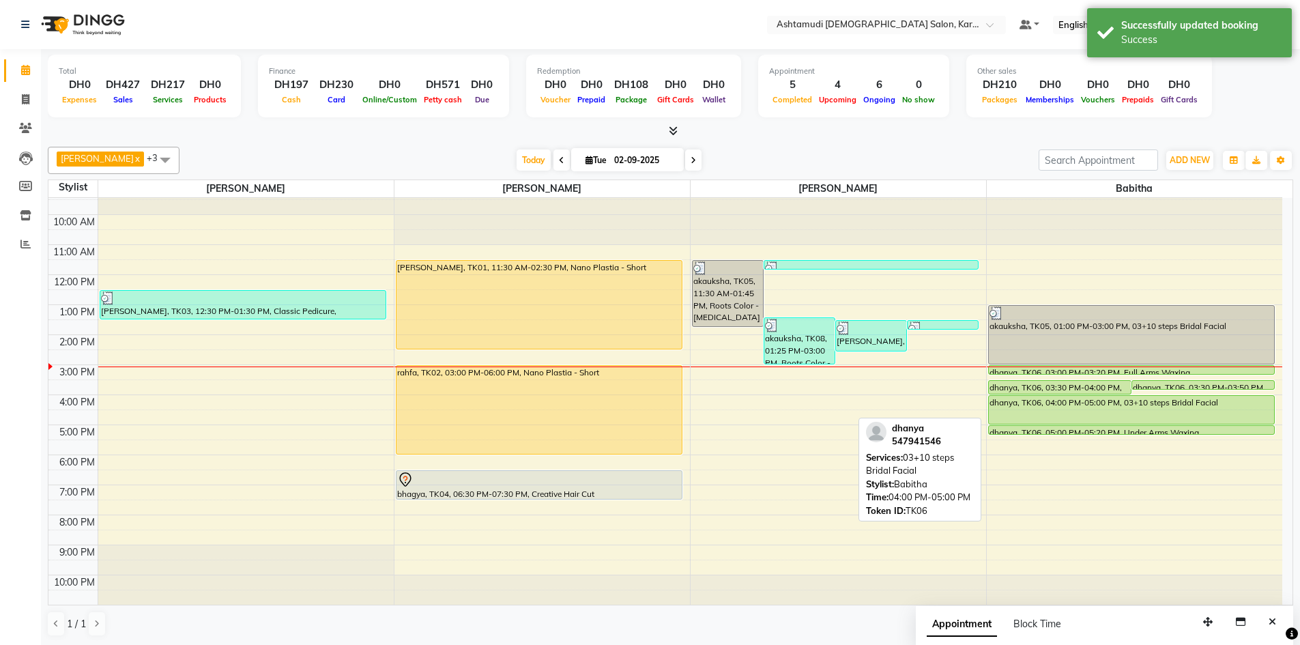
click at [1077, 412] on div "dhanya, TK06, 04:00 PM-05:00 PM, 03+10 steps Bridal Facial" at bounding box center [1132, 410] width 286 height 28
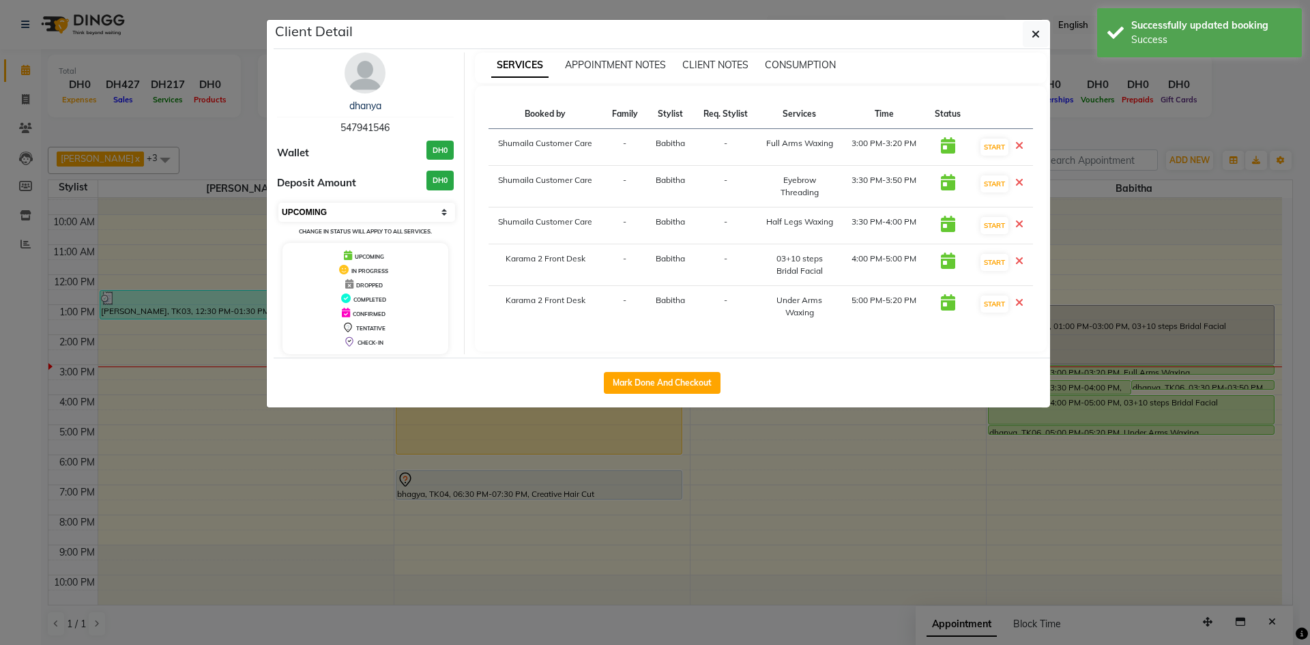
click at [388, 211] on select "Select IN SERVICE CONFIRMED TENTATIVE CHECK IN MARK DONE DROPPED UPCOMING" at bounding box center [366, 212] width 177 height 19
select select "1"
click at [278, 203] on select "Select IN SERVICE CONFIRMED TENTATIVE CHECK IN MARK DONE DROPPED UPCOMING" at bounding box center [366, 212] width 177 height 19
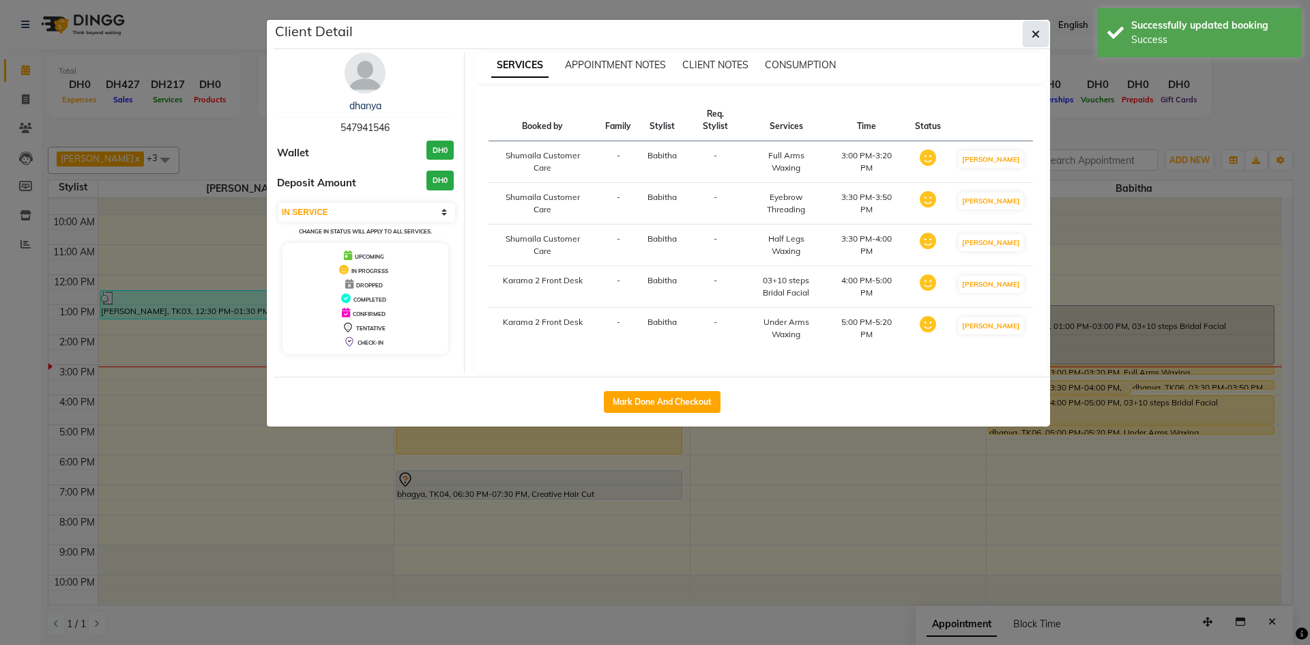
click at [1035, 31] on icon "button" at bounding box center [1036, 34] width 8 height 11
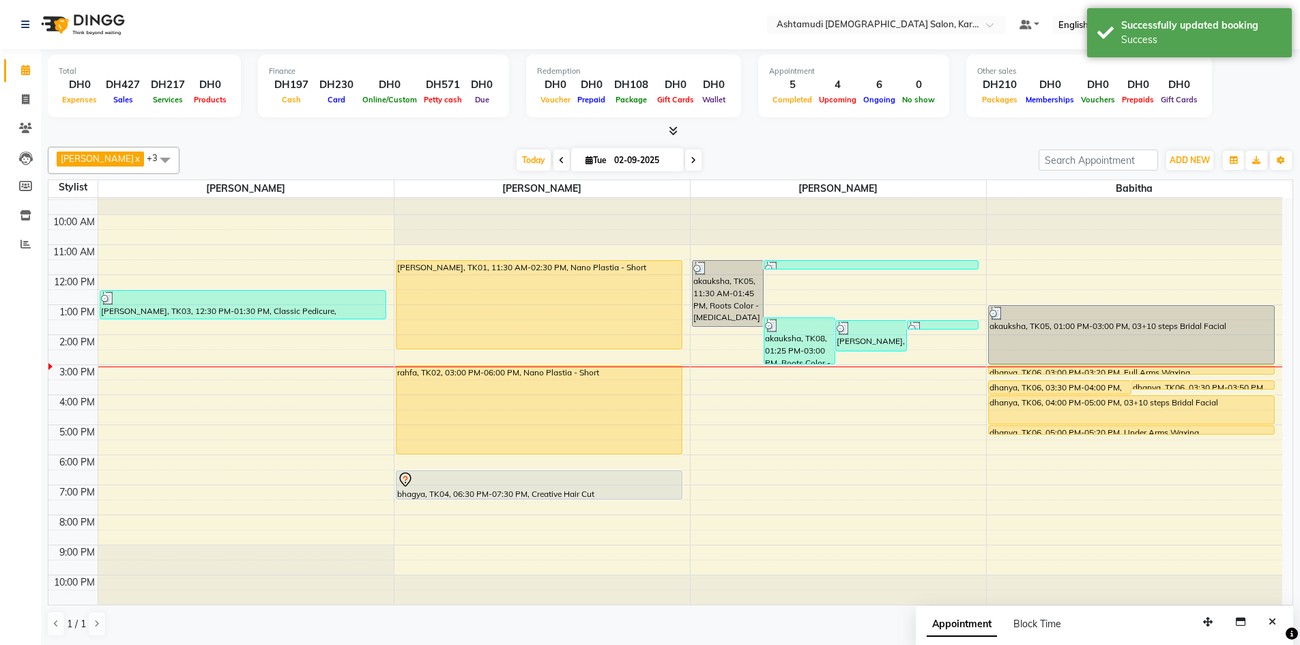
click at [864, 126] on div at bounding box center [670, 131] width 1245 height 14
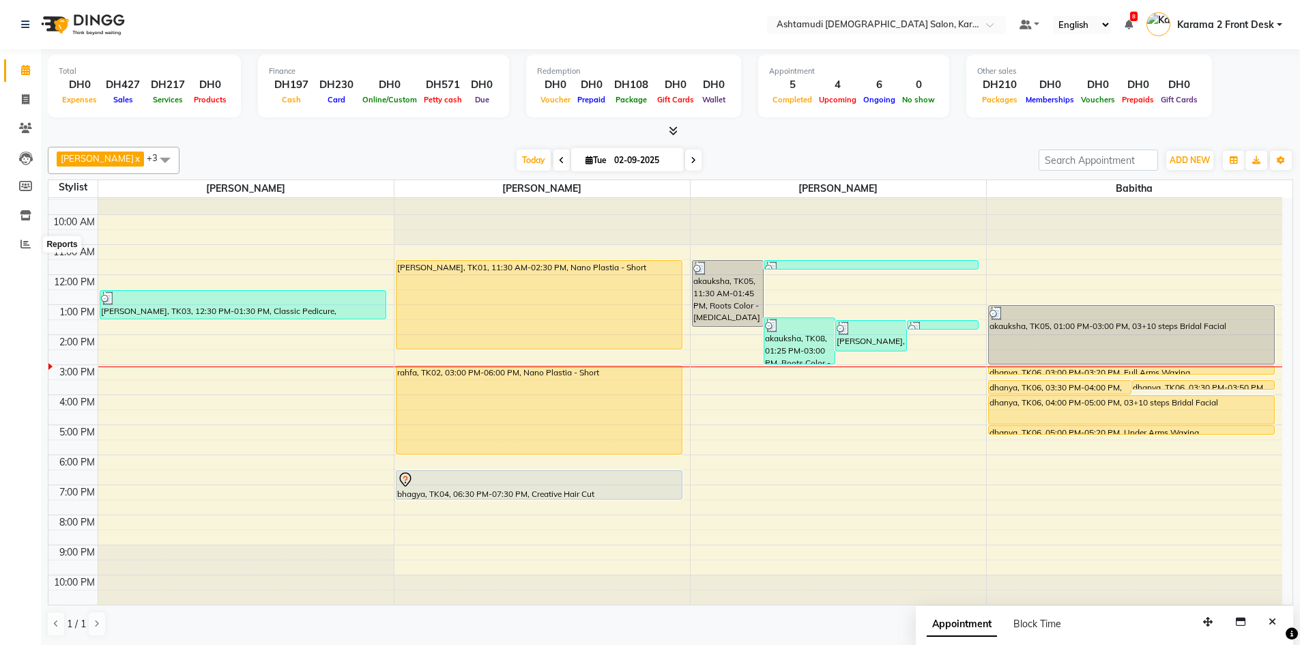
click at [0, 89] on li "Invoice" at bounding box center [20, 99] width 41 height 29
click at [24, 130] on icon at bounding box center [25, 128] width 13 height 10
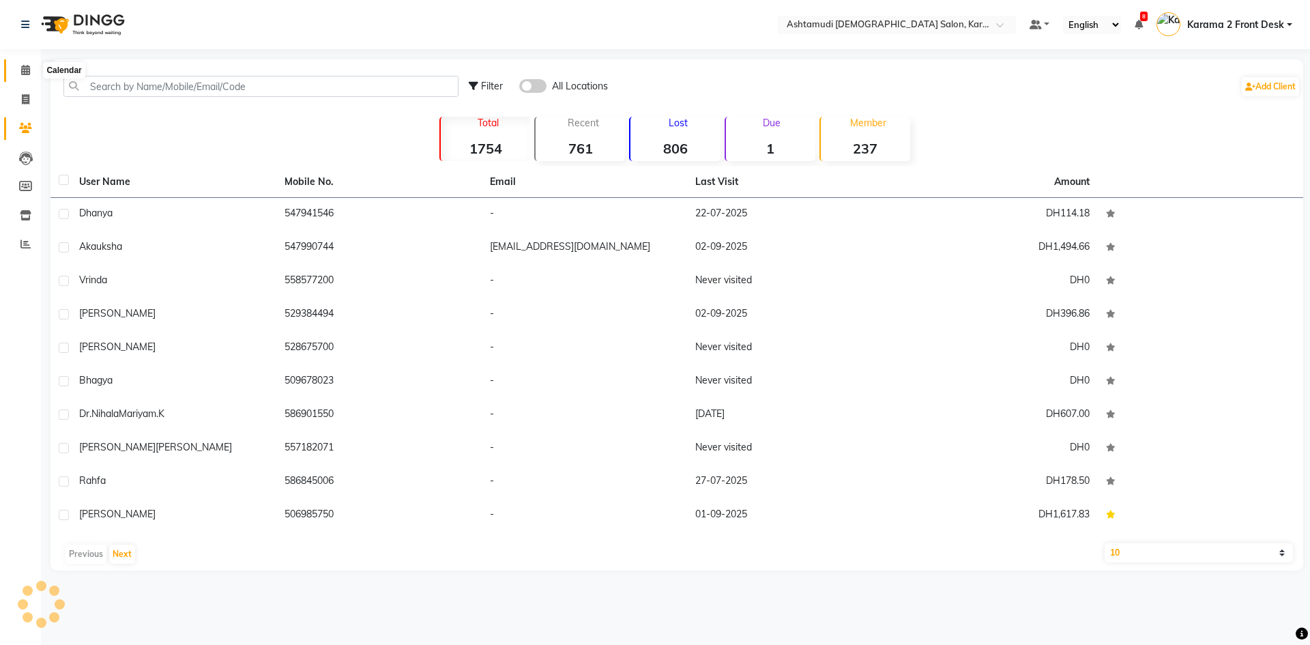
click at [23, 68] on icon at bounding box center [25, 70] width 9 height 10
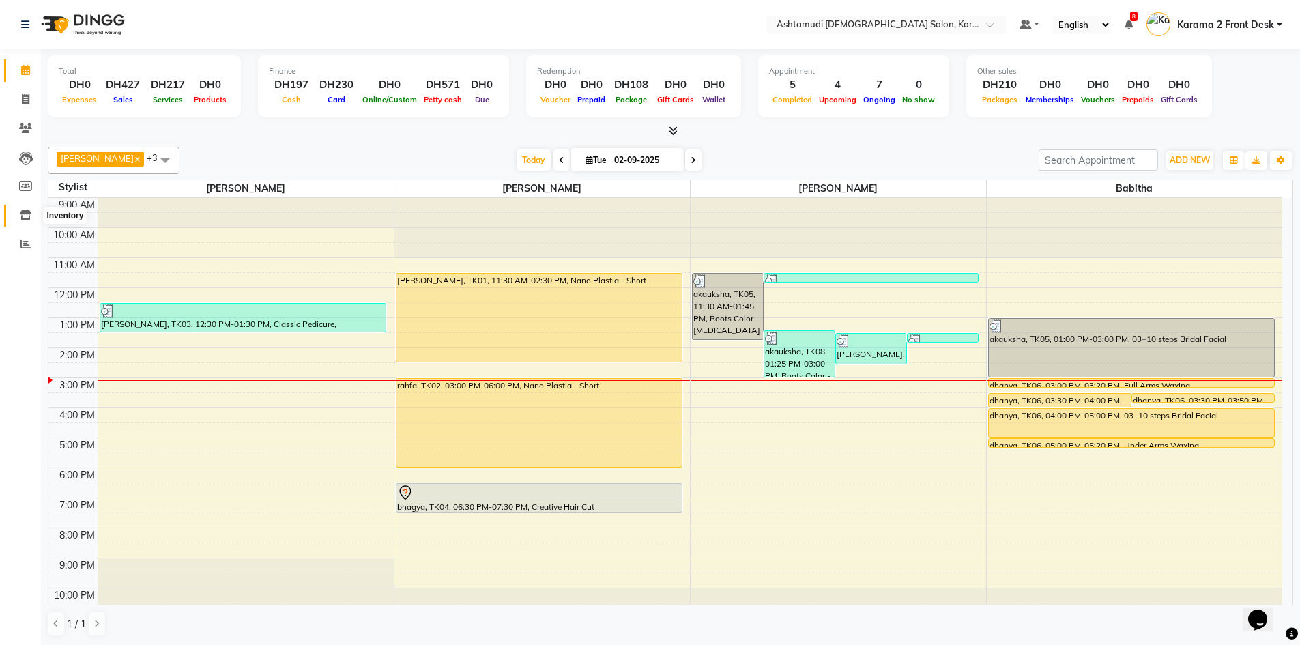
click at [25, 212] on icon at bounding box center [26, 215] width 12 height 10
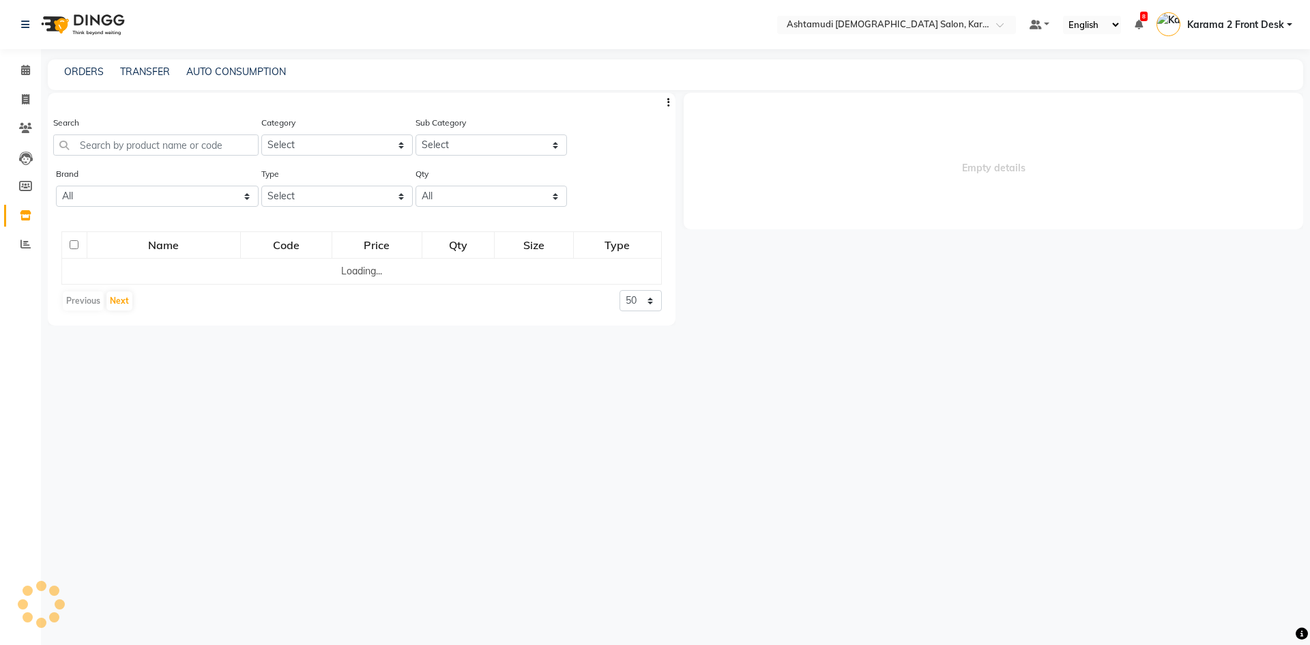
select select
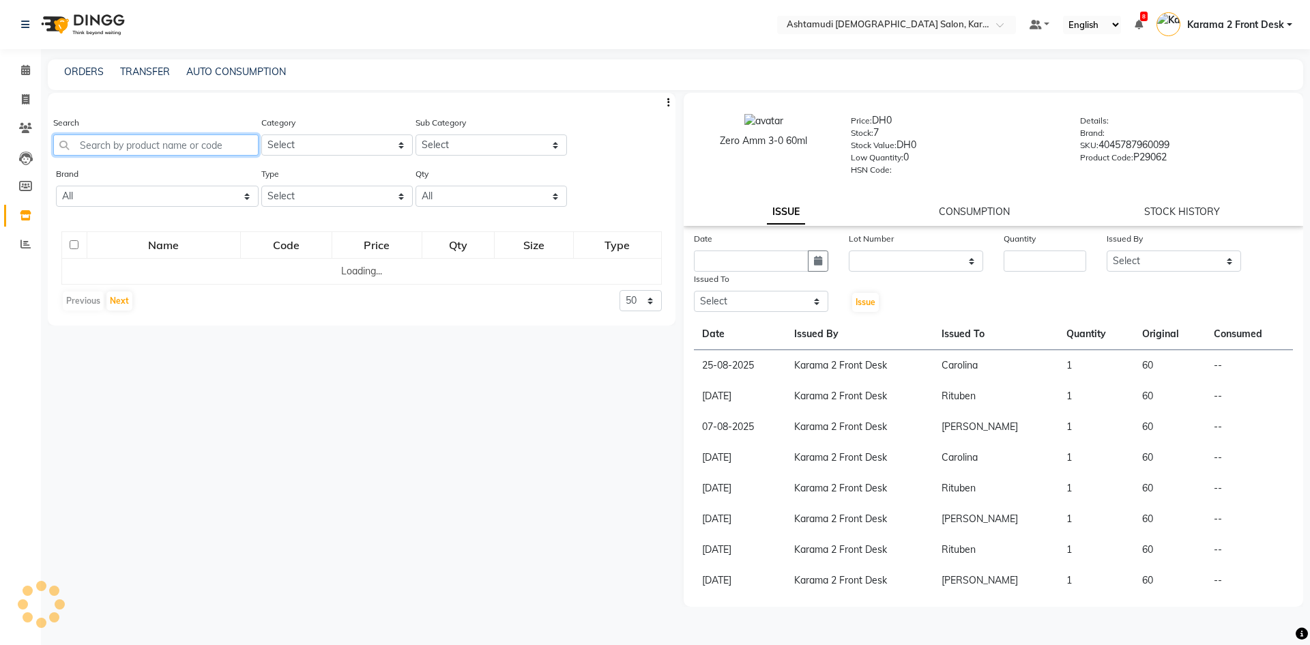
drag, startPoint x: 141, startPoint y: 149, endPoint x: 130, endPoint y: 144, distance: 11.6
click at [141, 147] on input "text" at bounding box center [155, 144] width 205 height 21
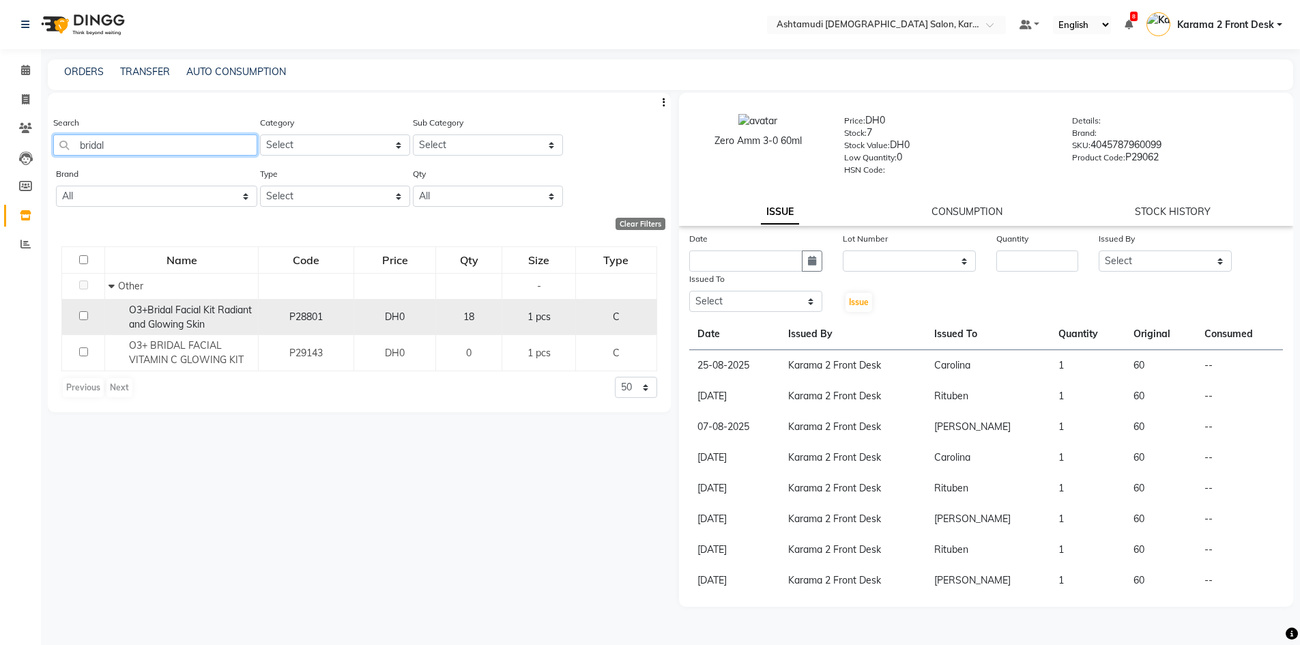
type input "bridal"
click at [145, 307] on span "O3+Bridal Facial Kit Radiant and Glowing Skin" at bounding box center [190, 317] width 123 height 27
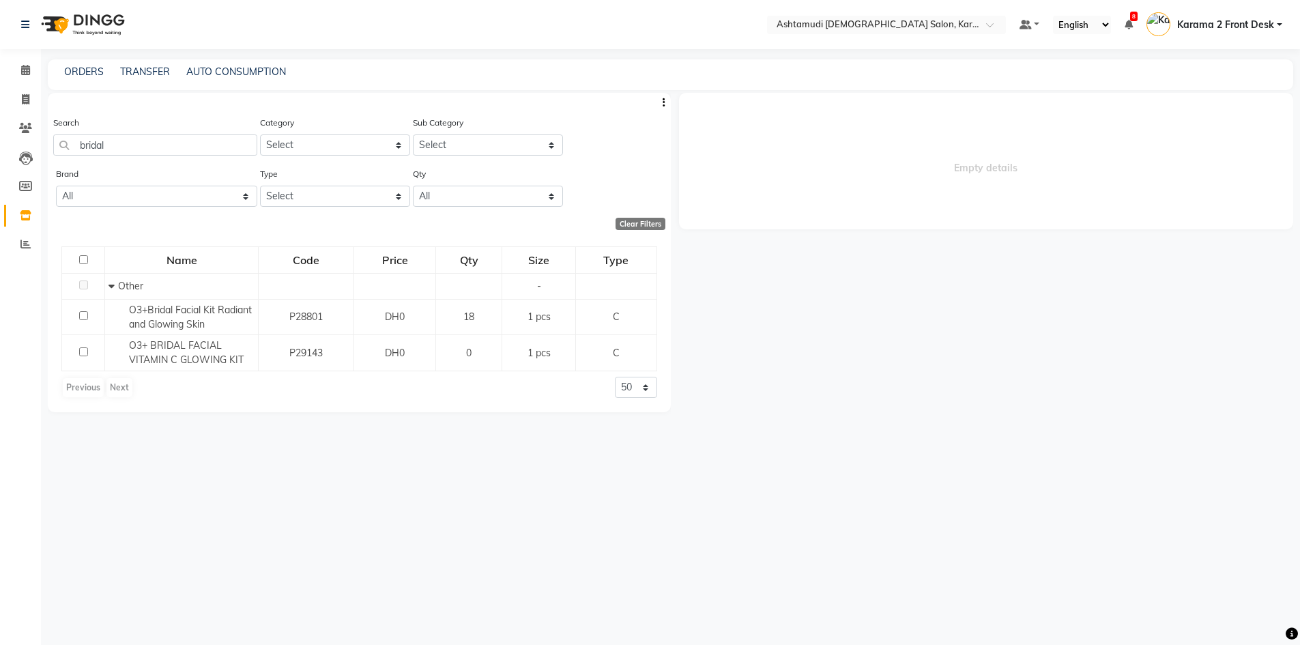
select select
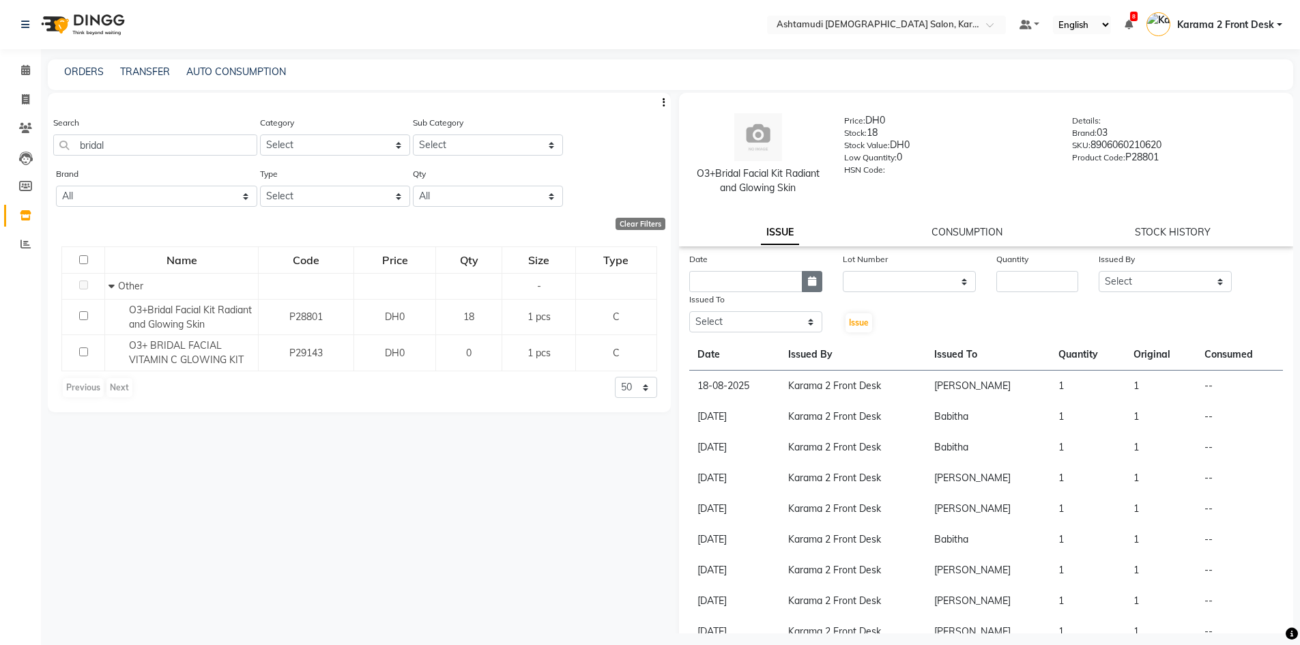
click at [815, 282] on button "button" at bounding box center [812, 281] width 20 height 21
select select "9"
select select "2025"
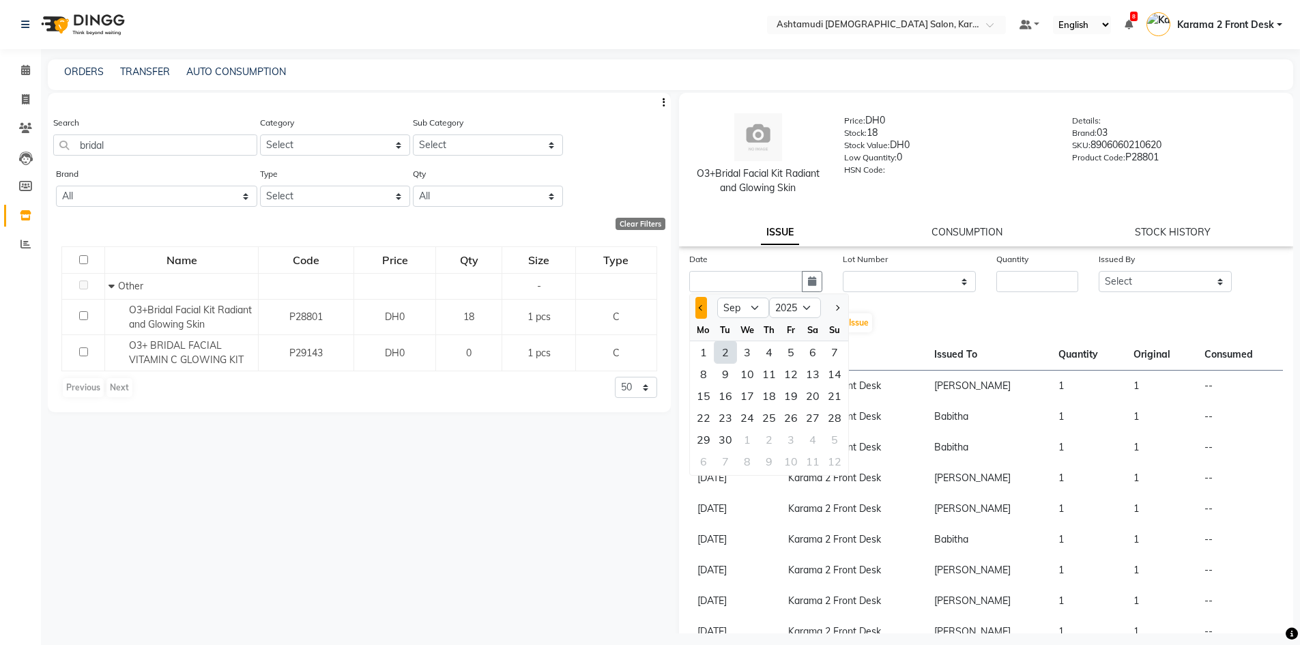
click at [700, 301] on div "Jan Feb Mar Apr May Jun Jul Aug Sep Oct Nov Dec 2015 2016 2017 2018 2019 2020 2…" at bounding box center [769, 306] width 158 height 25
click at [700, 303] on button "Previous month" at bounding box center [701, 308] width 12 height 22
select select "8"
click at [813, 434] on div "30" at bounding box center [813, 440] width 22 height 22
type input "30-08-2025"
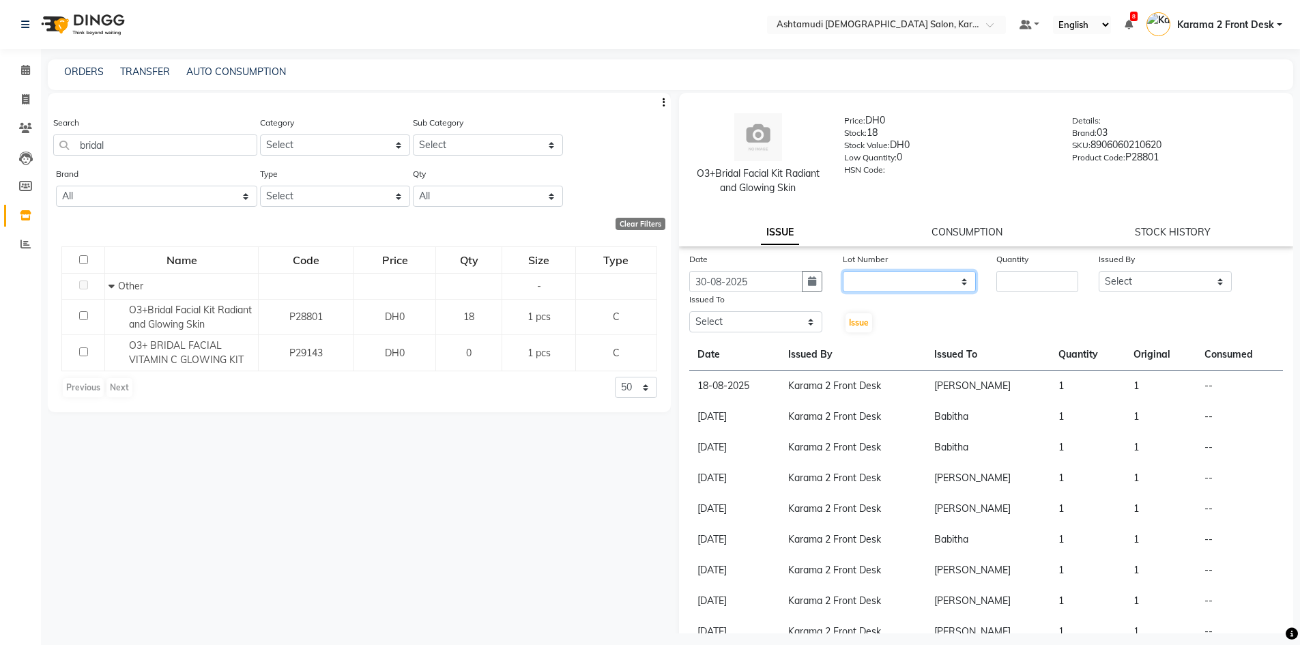
click at [856, 280] on select "None" at bounding box center [909, 281] width 133 height 21
select select "0: null"
click at [843, 271] on select "None" at bounding box center [909, 281] width 133 height 21
click at [1001, 272] on input "number" at bounding box center [1037, 281] width 82 height 21
type input "1"
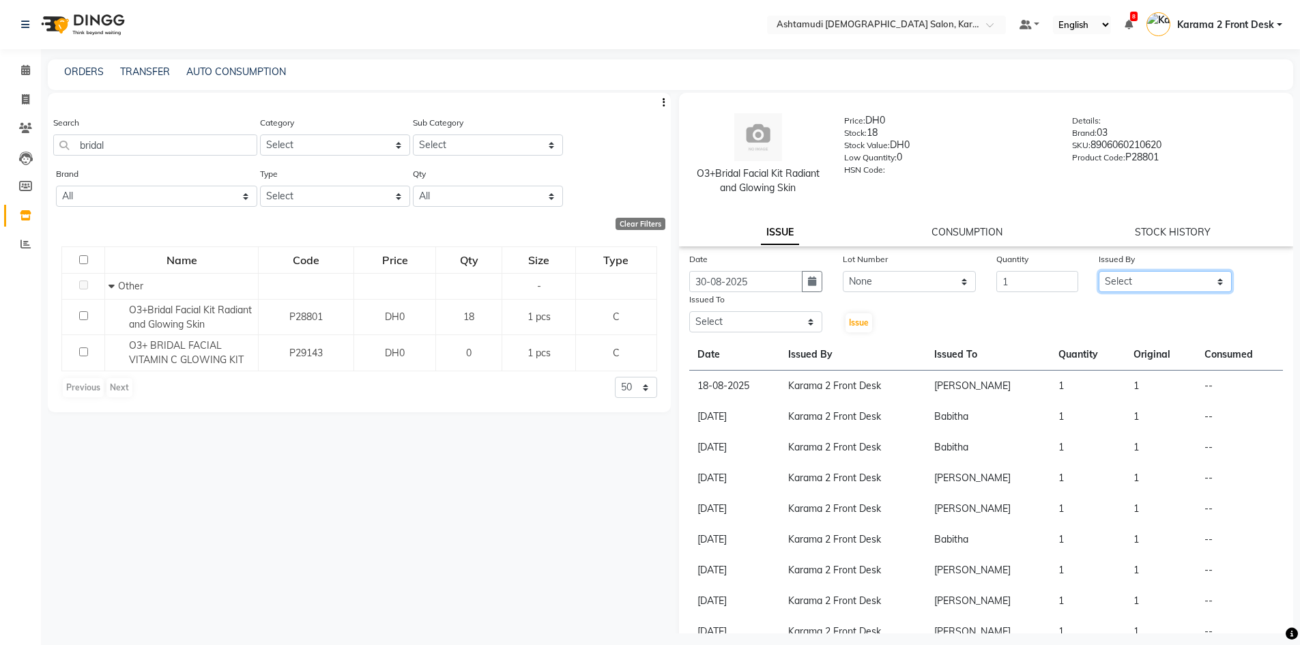
drag, startPoint x: 1129, startPoint y: 281, endPoint x: 1127, endPoint y: 291, distance: 9.8
click at [1129, 281] on select "Select Babitha Carolina [PERSON_NAME] [PERSON_NAME] 2 Front Desk [PERSON_NAME] …" at bounding box center [1165, 281] width 133 height 21
select select "64935"
click at [1099, 271] on select "Select Babitha Carolina Farsana Begum Geeta Jyothi Krishna Karama 2 Front Desk …" at bounding box center [1165, 281] width 133 height 21
drag, startPoint x: 796, startPoint y: 322, endPoint x: 796, endPoint y: 330, distance: 7.5
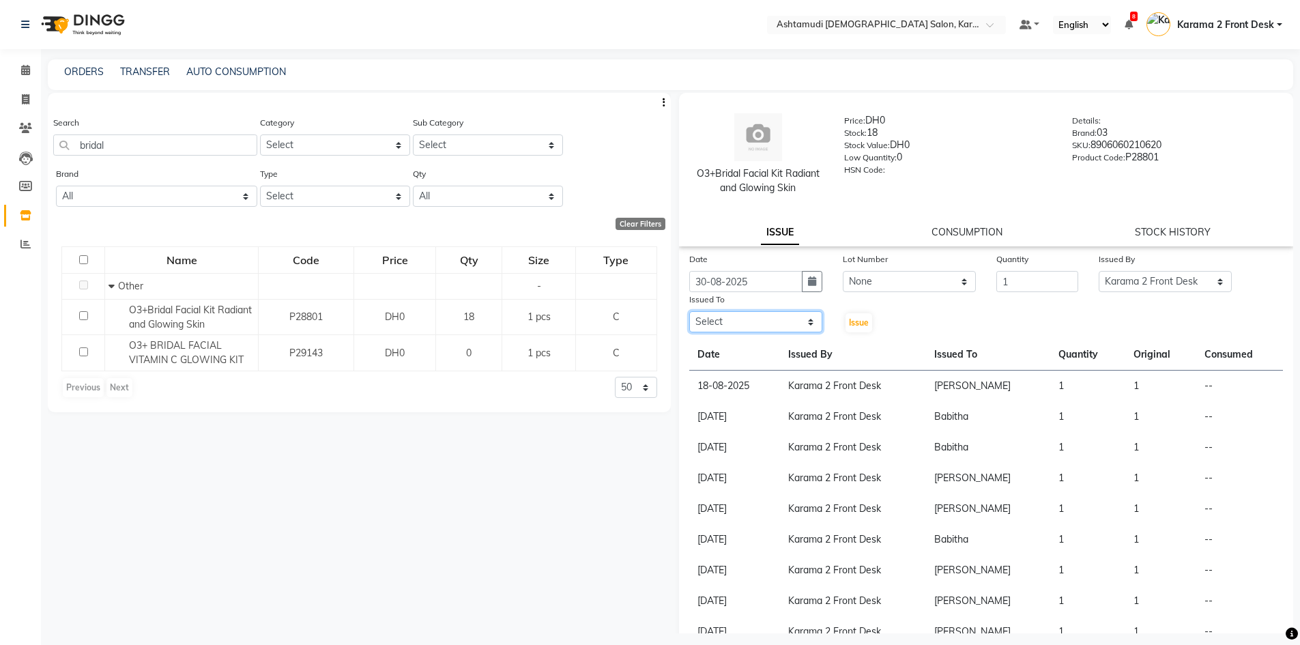
click at [796, 322] on select "Select Babitha Carolina Farsana Begum Geeta Jyothi Krishna Karama 2 Front Desk …" at bounding box center [755, 321] width 133 height 21
select select "81433"
click at [689, 311] on select "Select Babitha Carolina Farsana Begum Geeta Jyothi Krishna Karama 2 Front Desk …" at bounding box center [755, 321] width 133 height 21
click at [851, 318] on span "Issue" at bounding box center [859, 322] width 20 height 10
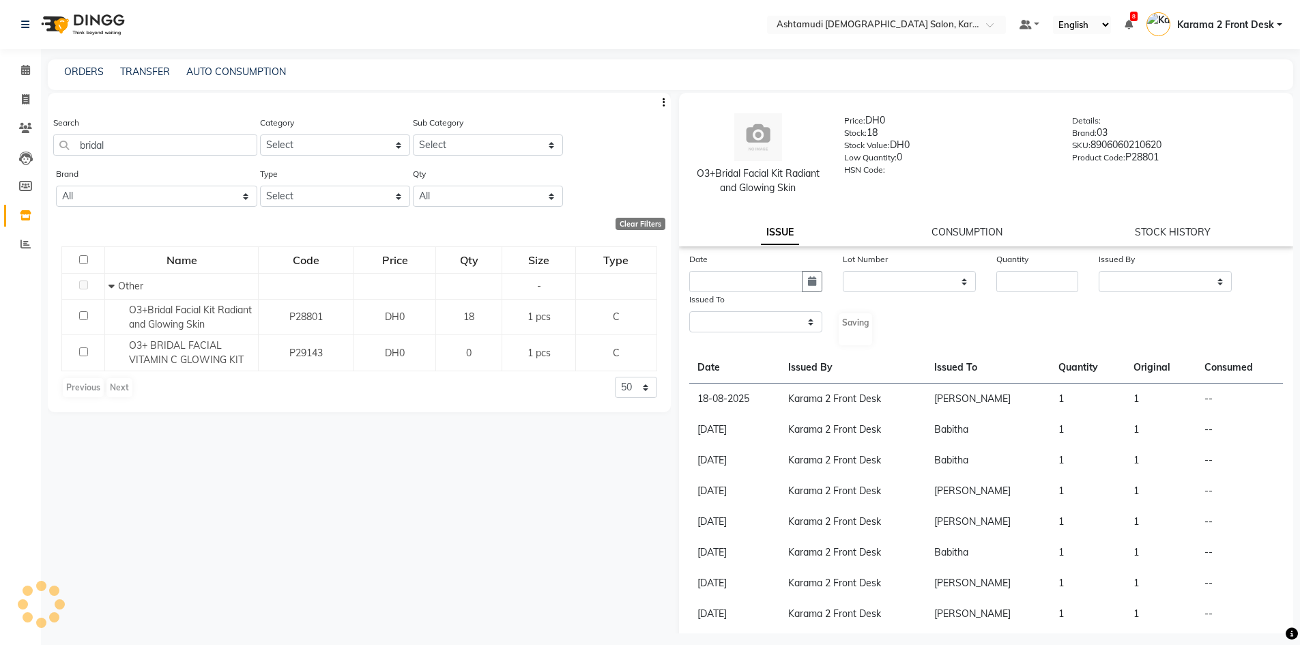
select select
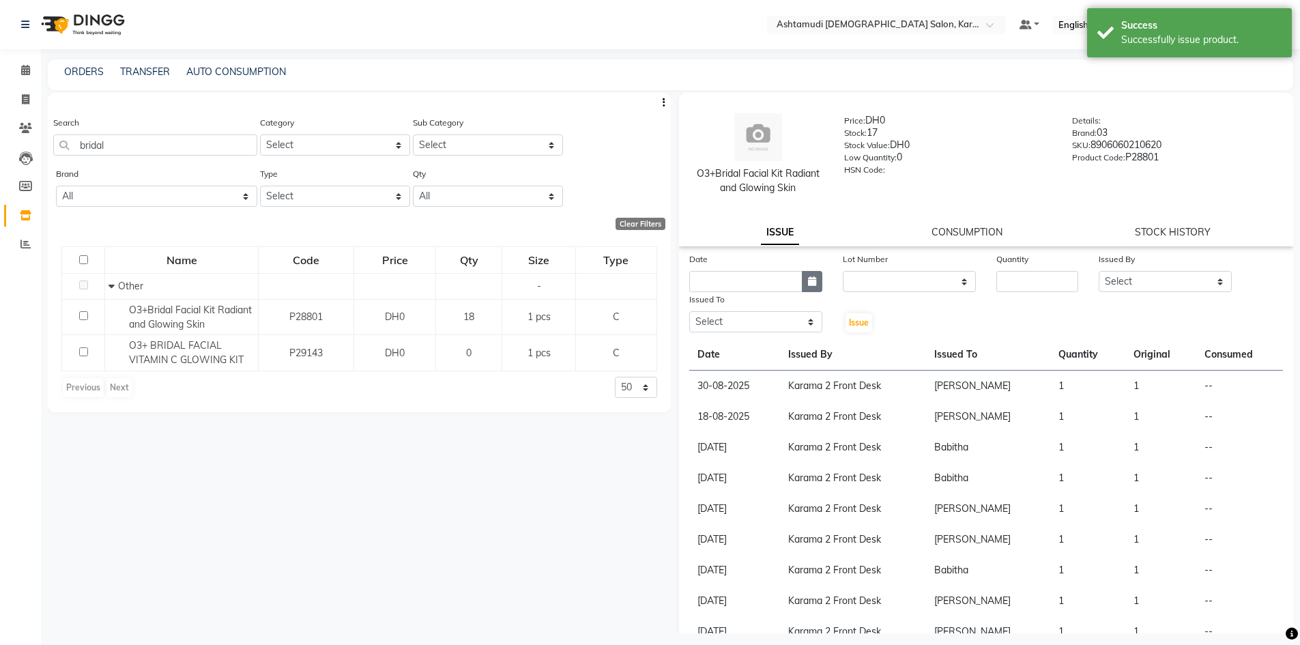
click at [809, 276] on icon "button" at bounding box center [812, 281] width 8 height 10
select select "9"
select select "2025"
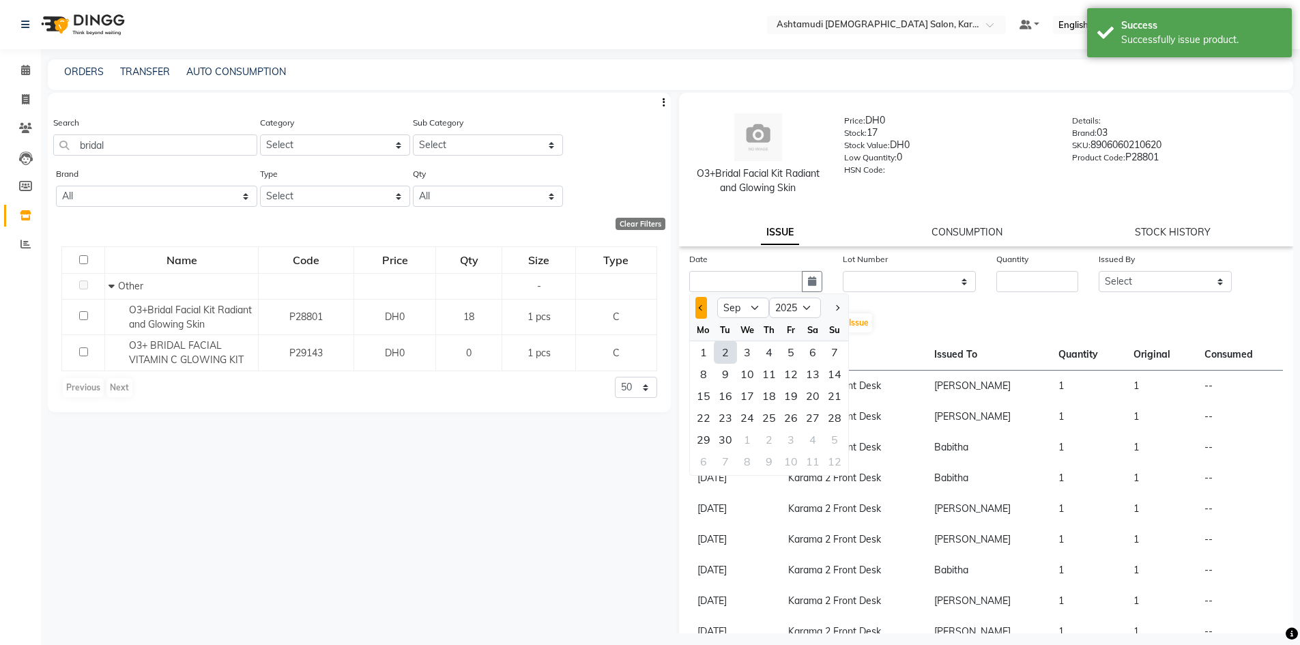
click at [706, 309] on button "Previous month" at bounding box center [701, 308] width 12 height 22
select select "8"
click at [782, 439] on div "29" at bounding box center [791, 440] width 22 height 22
type input "29-08-2025"
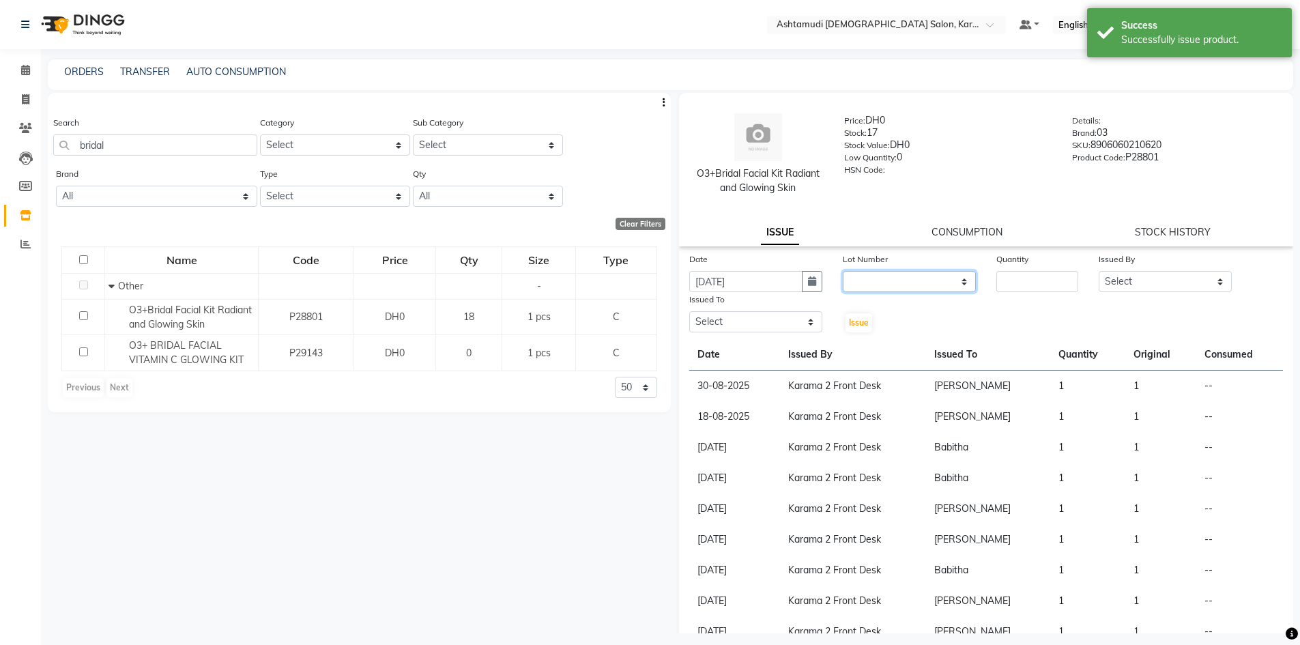
drag, startPoint x: 866, startPoint y: 280, endPoint x: 865, endPoint y: 291, distance: 10.3
click at [866, 280] on select "None" at bounding box center [909, 281] width 133 height 21
select select "0: null"
click at [843, 271] on select "None" at bounding box center [909, 281] width 133 height 21
click at [1011, 278] on input "number" at bounding box center [1037, 281] width 82 height 21
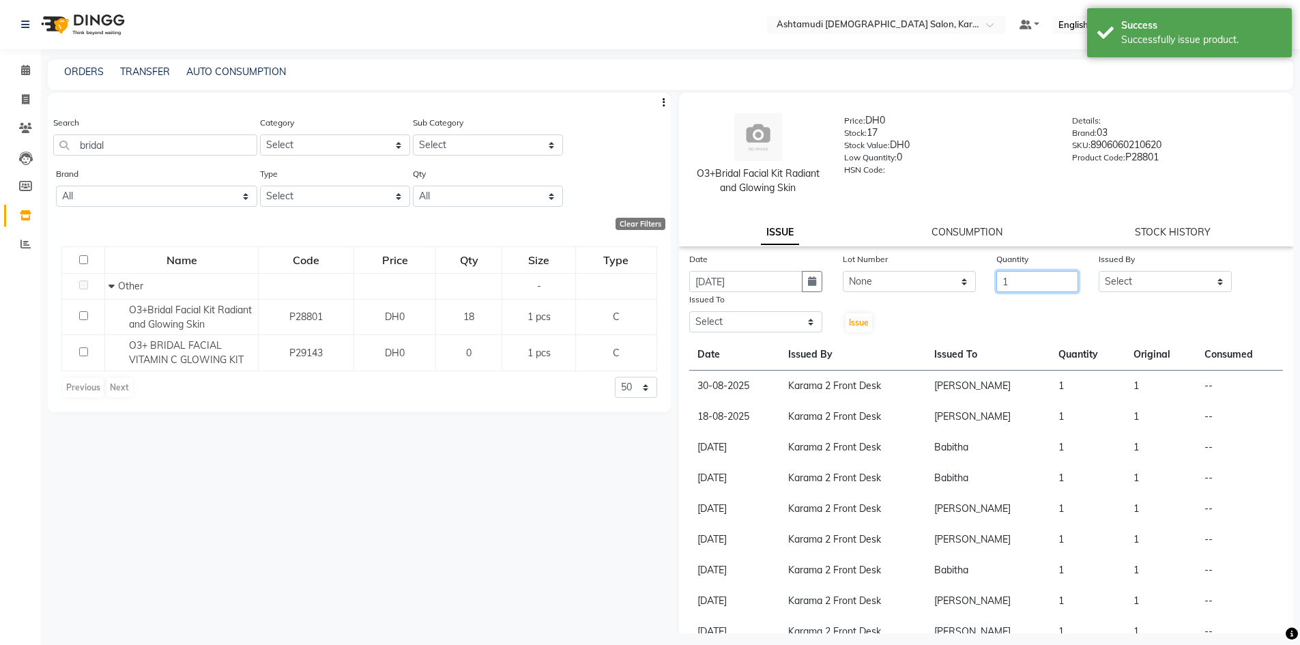
type input "1"
drag, startPoint x: 1130, startPoint y: 282, endPoint x: 1127, endPoint y: 291, distance: 8.9
click at [1127, 291] on select "Select Babitha Carolina Farsana Begum Geeta Jyothi Krishna Karama 2 Front Desk …" at bounding box center [1165, 281] width 133 height 21
select select "64935"
click at [1099, 271] on select "Select Babitha Carolina Farsana Begum Geeta Jyothi Krishna Karama 2 Front Desk …" at bounding box center [1165, 281] width 133 height 21
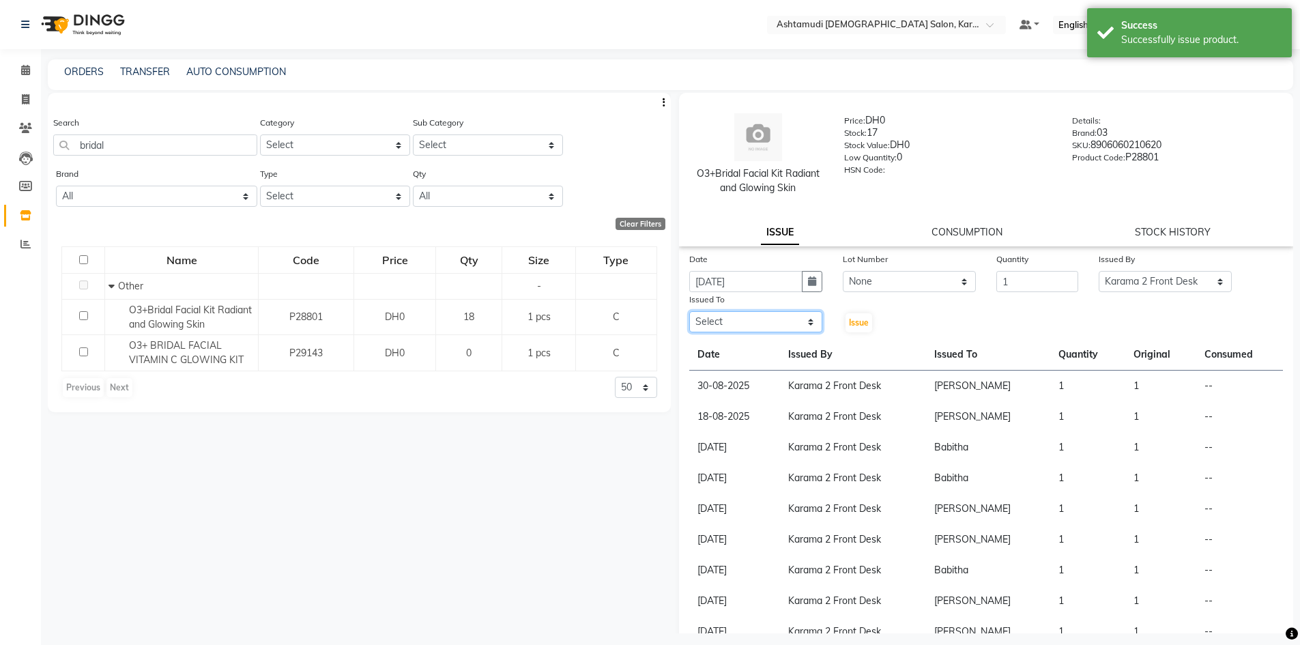
click at [800, 317] on select "Select Babitha Carolina Farsana Begum Geeta Jyothi Krishna Karama 2 Front Desk …" at bounding box center [755, 321] width 133 height 21
select select "81973"
click at [689, 311] on select "Select Babitha Carolina Farsana Begum Geeta Jyothi Krishna Karama 2 Front Desk …" at bounding box center [755, 321] width 133 height 21
click at [870, 317] on div "Issue" at bounding box center [857, 313] width 51 height 42
click at [862, 318] on span "Issue" at bounding box center [859, 322] width 20 height 10
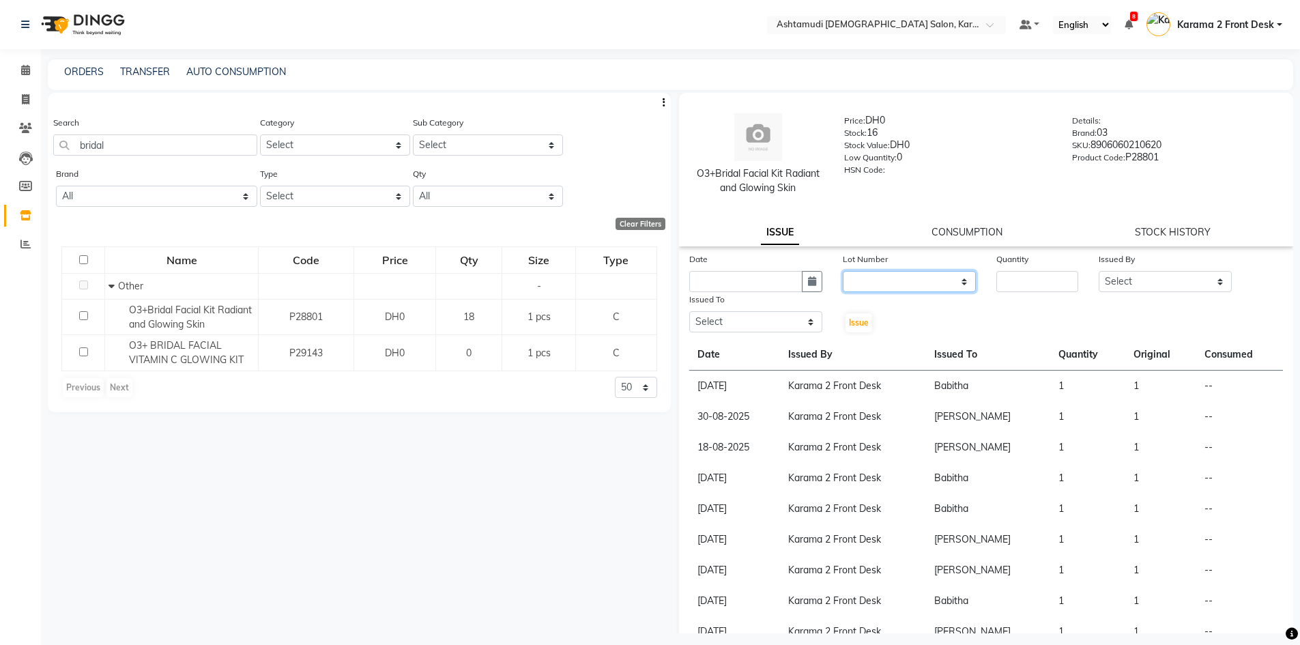
drag, startPoint x: 877, startPoint y: 278, endPoint x: 870, endPoint y: 282, distance: 8.9
click at [877, 278] on select "None" at bounding box center [909, 281] width 133 height 21
select select "0: null"
click at [843, 271] on select "None" at bounding box center [909, 281] width 133 height 21
click at [1027, 278] on input "number" at bounding box center [1037, 281] width 82 height 21
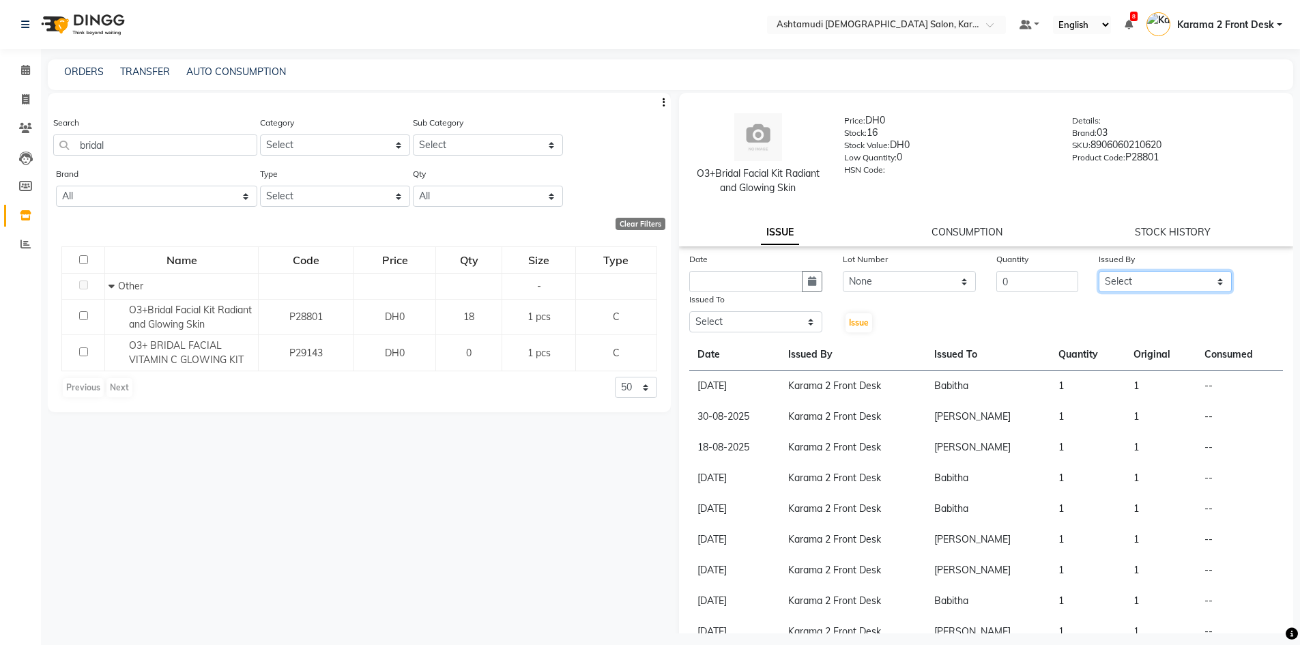
drag, startPoint x: 1143, startPoint y: 282, endPoint x: 1137, endPoint y: 291, distance: 9.8
click at [1143, 282] on select "Select Babitha Carolina Farsana Begum Geeta Jyothi Krishna Karama 2 Front Desk …" at bounding box center [1165, 281] width 133 height 21
drag, startPoint x: 1019, startPoint y: 274, endPoint x: 988, endPoint y: 287, distance: 33.3
click at [988, 287] on div "Quantity 0" at bounding box center [1037, 272] width 102 height 40
type input "1"
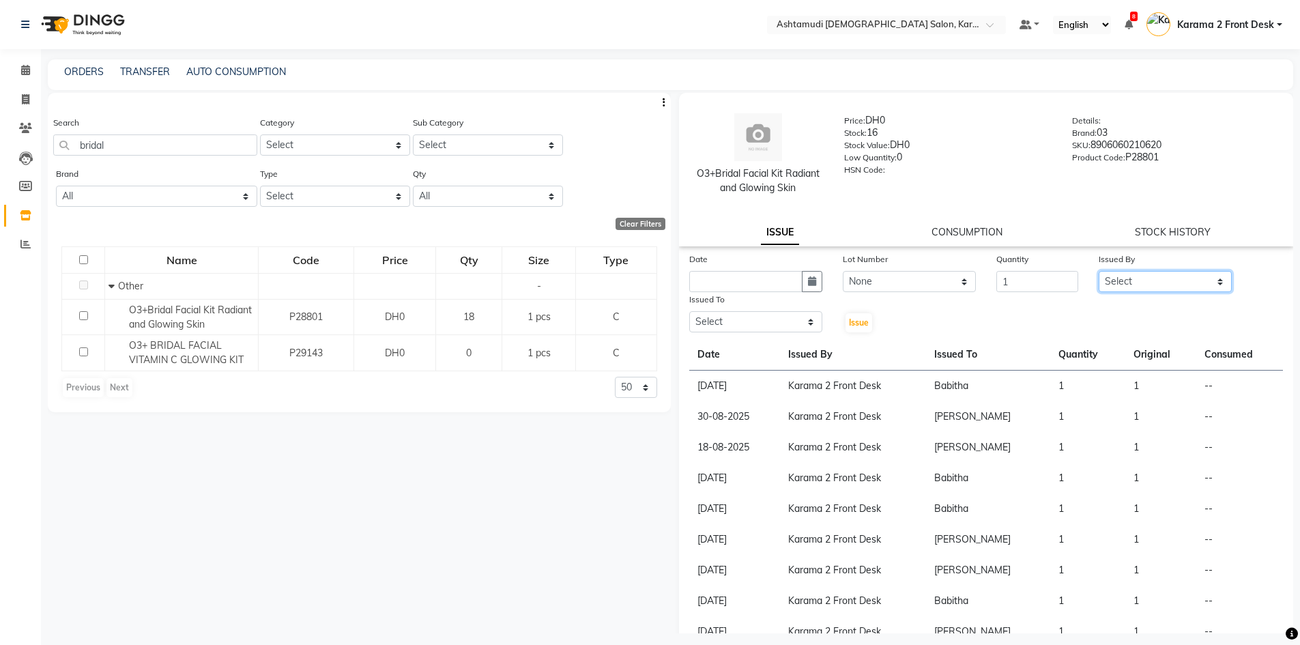
click at [1139, 278] on select "Select Babitha Carolina Farsana Begum Geeta Jyothi Krishna Karama 2 Front Desk …" at bounding box center [1165, 281] width 133 height 21
select select "64935"
click at [1099, 271] on select "Select Babitha Carolina Farsana Begum Geeta Jyothi Krishna Karama 2 Front Desk …" at bounding box center [1165, 281] width 133 height 21
click at [794, 323] on select "Select Babitha Carolina Farsana Begum Geeta Jyothi Krishna Karama 2 Front Desk …" at bounding box center [755, 321] width 133 height 21
select select "81433"
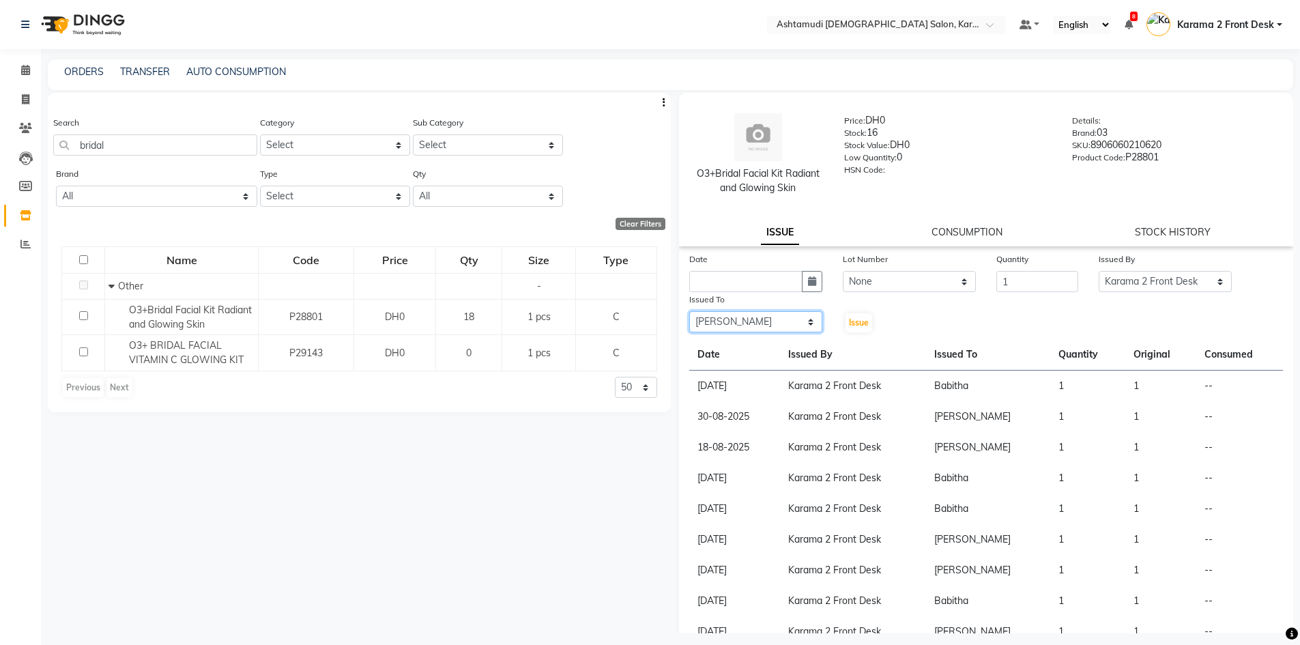
click at [689, 311] on select "Select Babitha Carolina Farsana Begum Geeta Jyothi Krishna Karama 2 Front Desk …" at bounding box center [755, 321] width 133 height 21
click at [717, 282] on input "text" at bounding box center [745, 281] width 113 height 21
select select "9"
select select "2025"
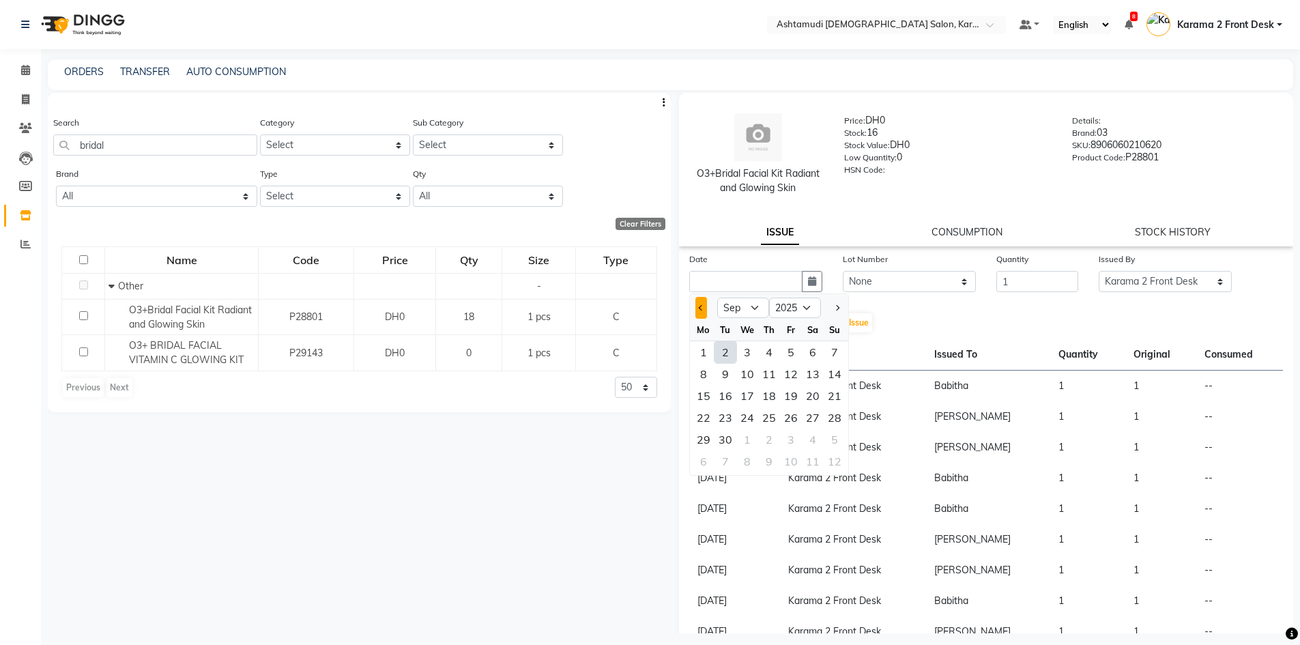
click at [700, 303] on button "Previous month" at bounding box center [701, 308] width 12 height 22
select select "8"
click at [842, 437] on div "31" at bounding box center [835, 440] width 22 height 22
type input "31-08-2025"
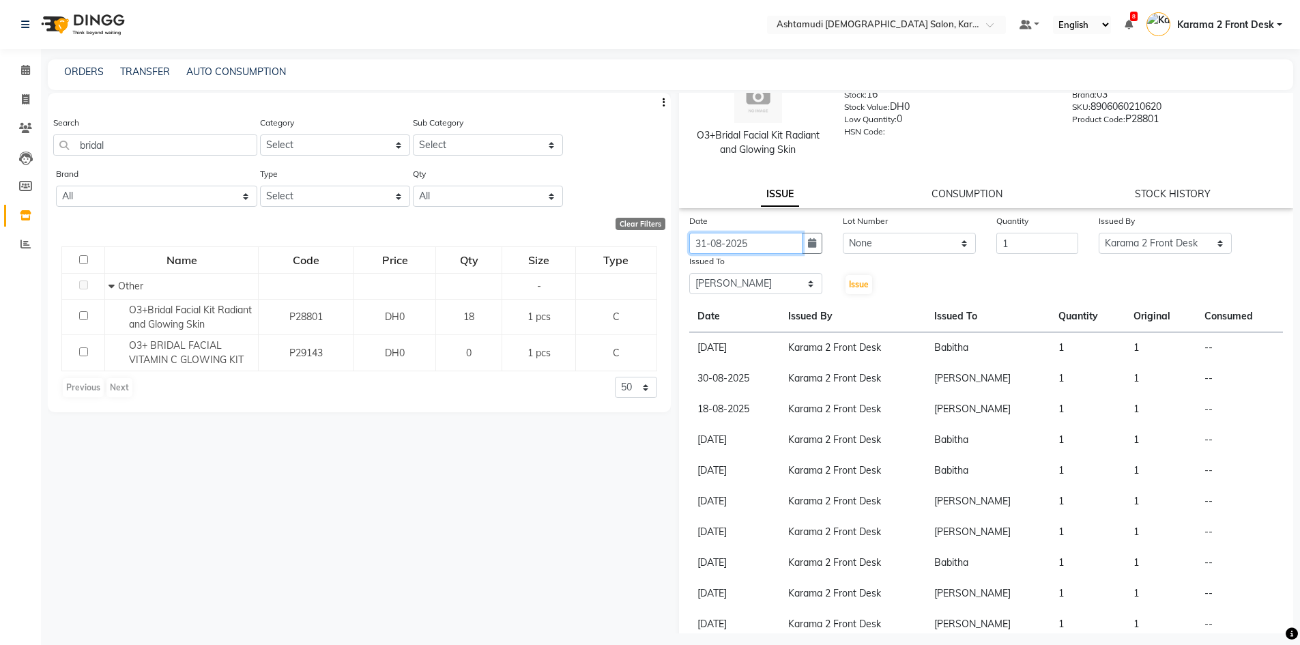
scroll to position [68, 0]
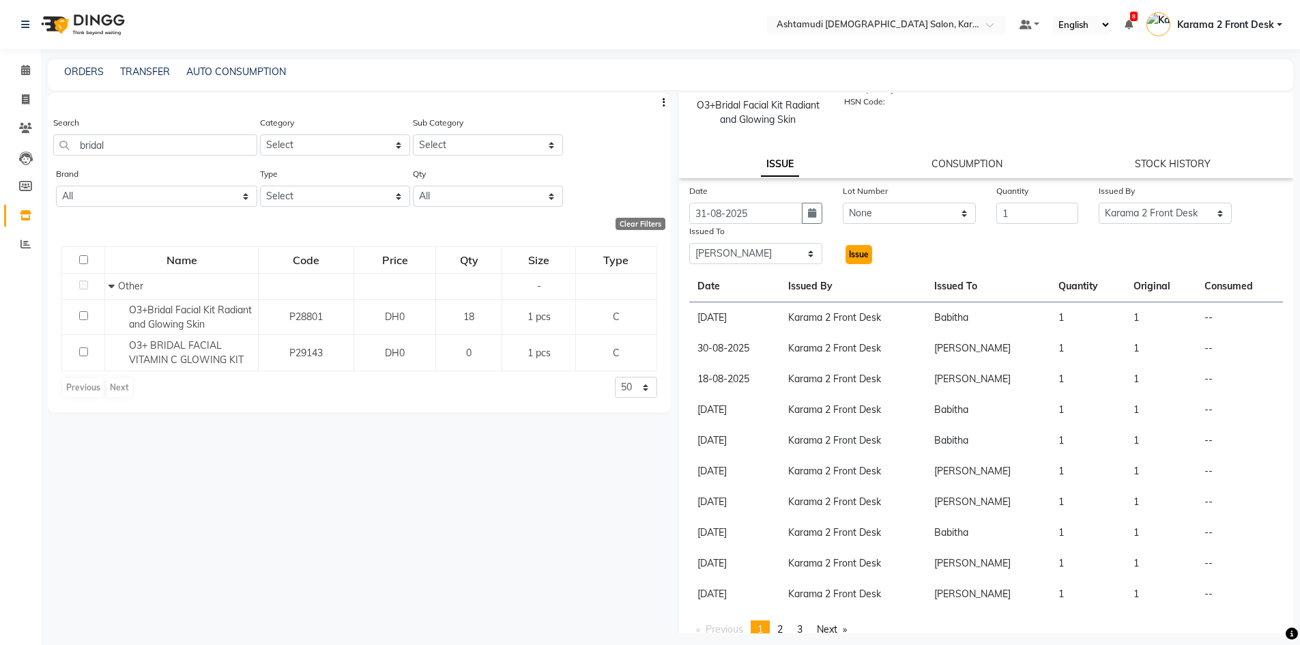
click at [860, 261] on button "Issue" at bounding box center [858, 254] width 27 height 19
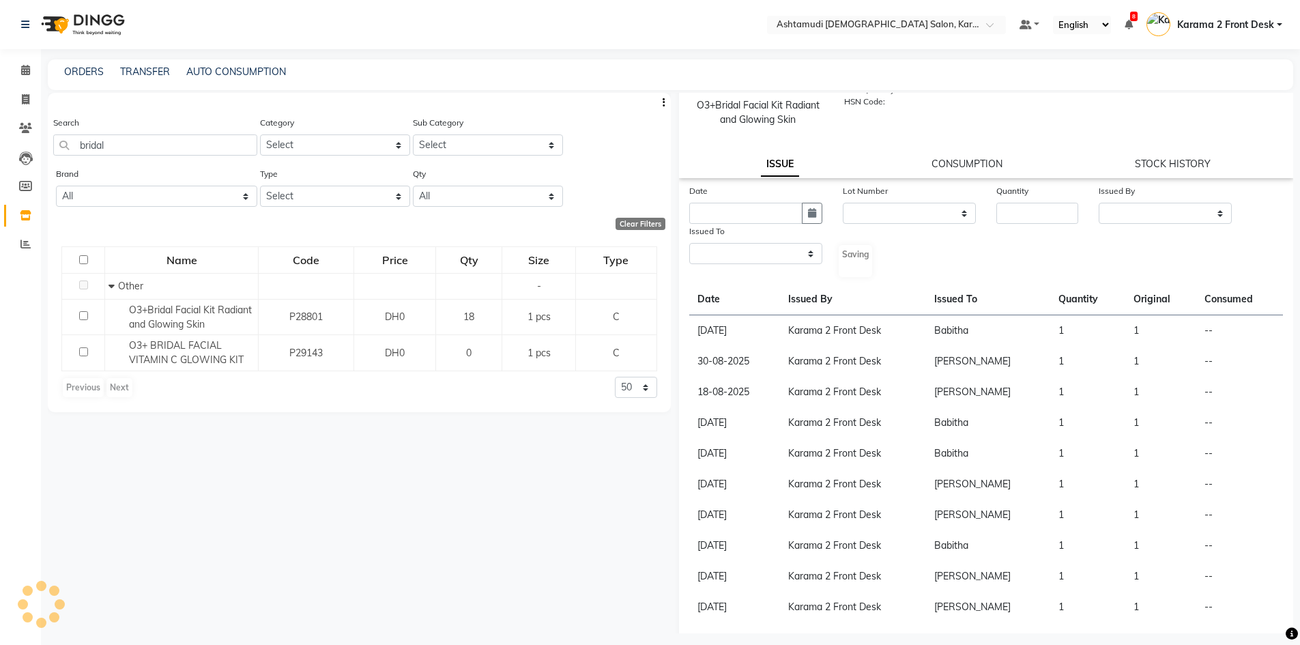
scroll to position [0, 0]
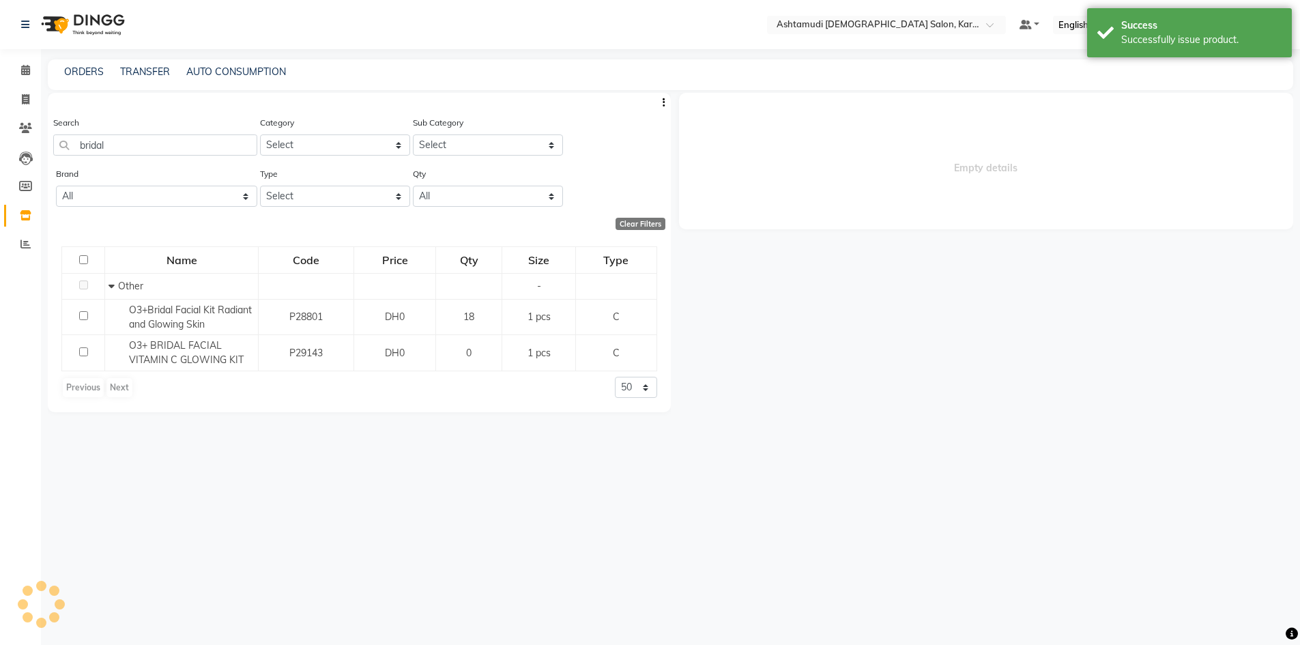
select select
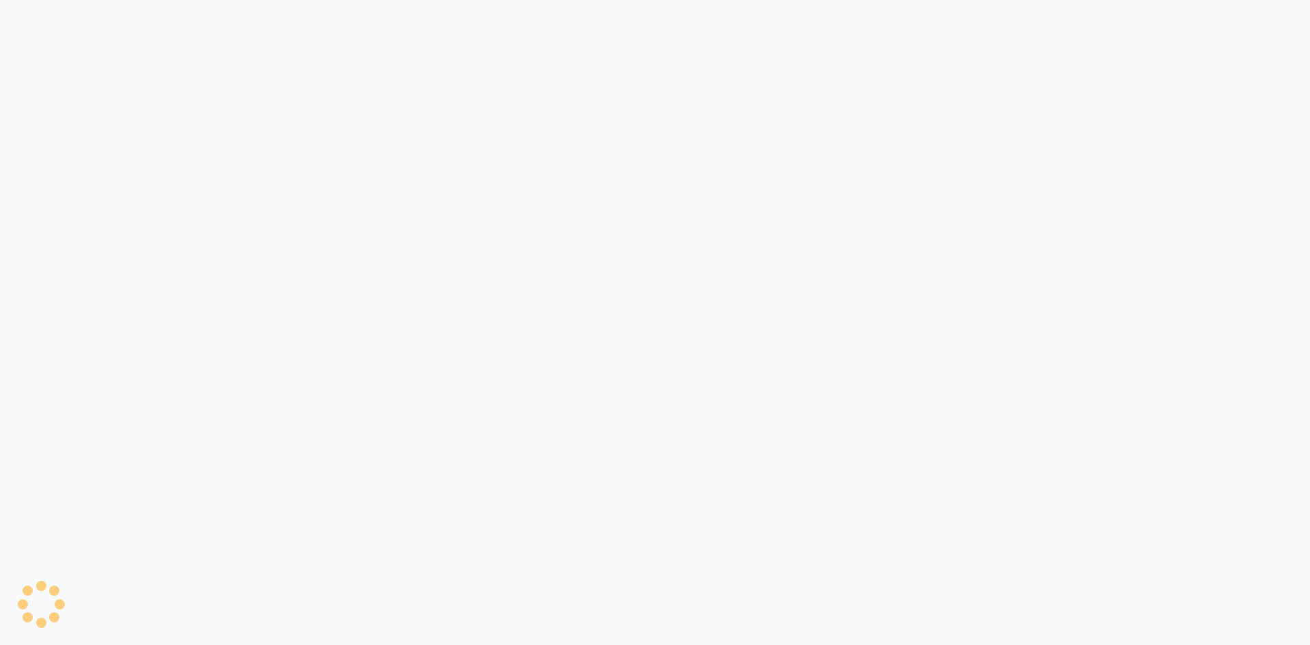
click at [113, 117] on div at bounding box center [655, 322] width 1310 height 645
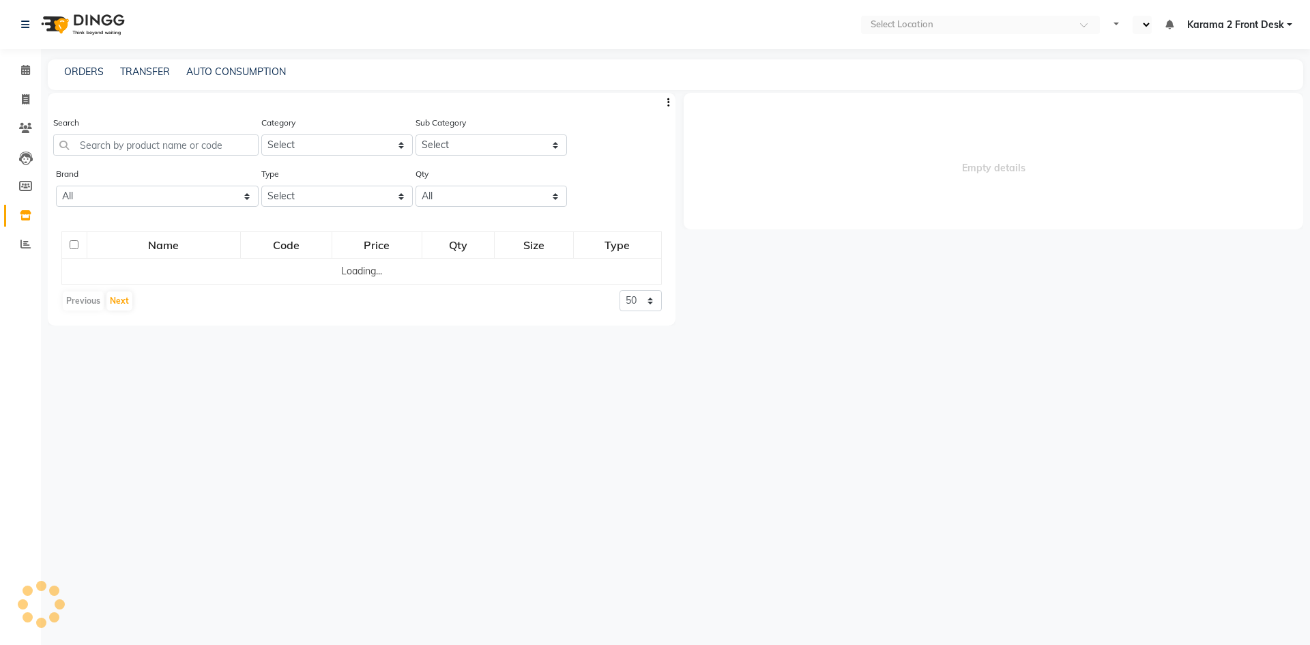
click at [113, 117] on div "Search" at bounding box center [155, 135] width 205 height 40
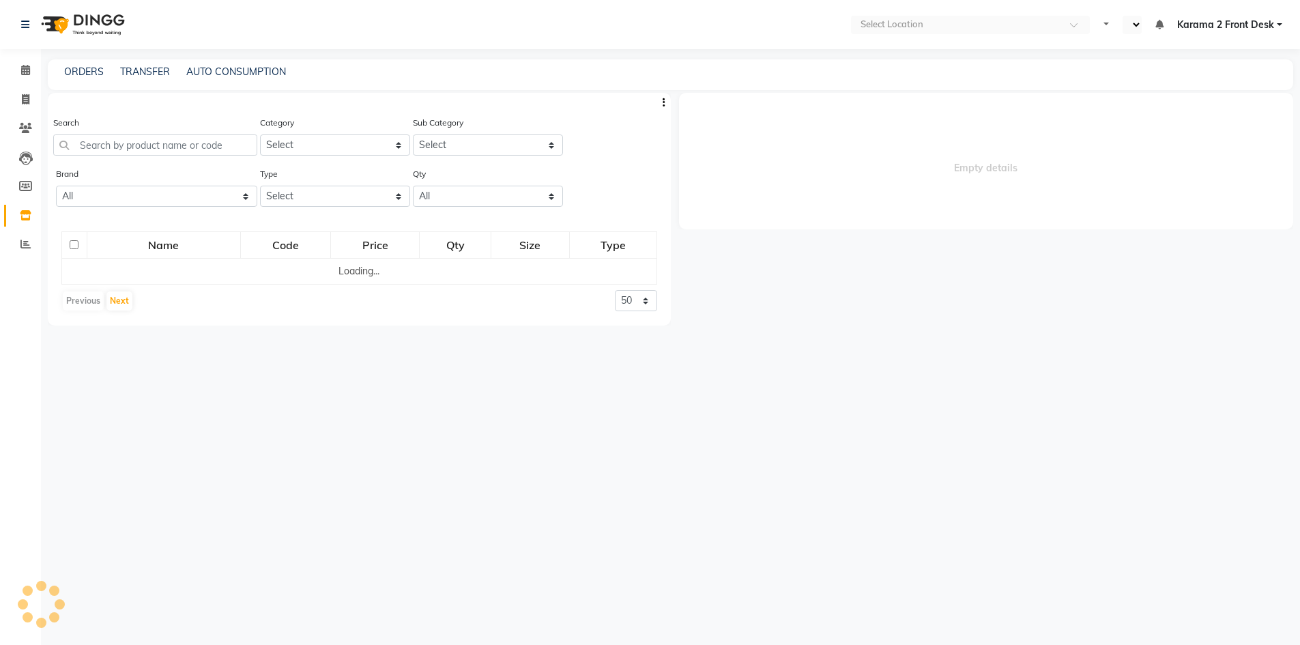
select select "en"
select select
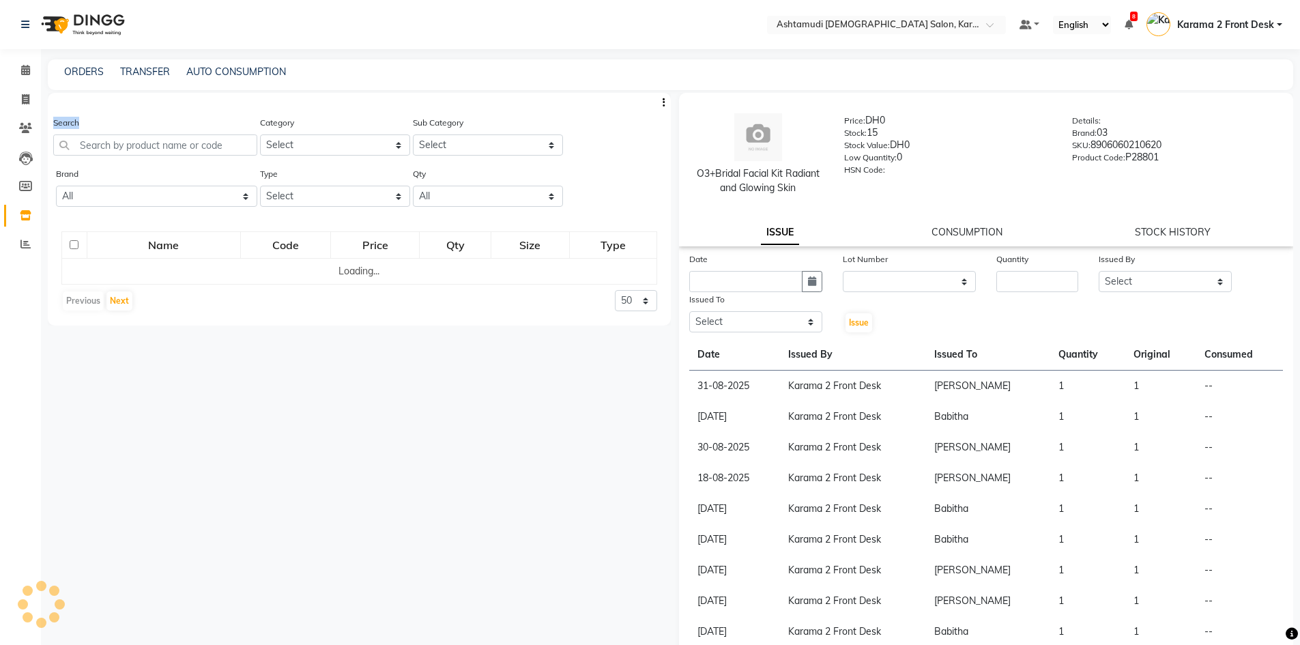
click at [113, 117] on div "Search" at bounding box center [155, 135] width 204 height 40
click at [113, 150] on input "text" at bounding box center [155, 144] width 204 height 21
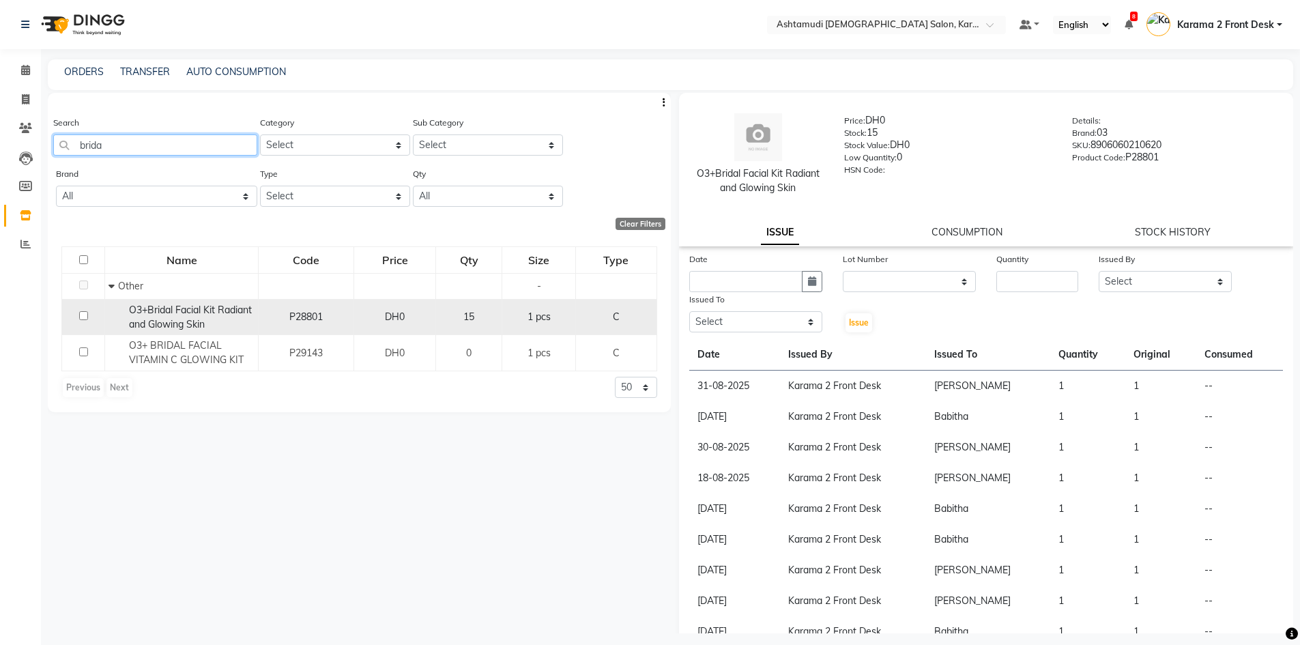
type input "brida"
click at [207, 316] on div "O3+Bridal Facial Kit Radiant and Glowing Skin" at bounding box center [181, 317] width 146 height 29
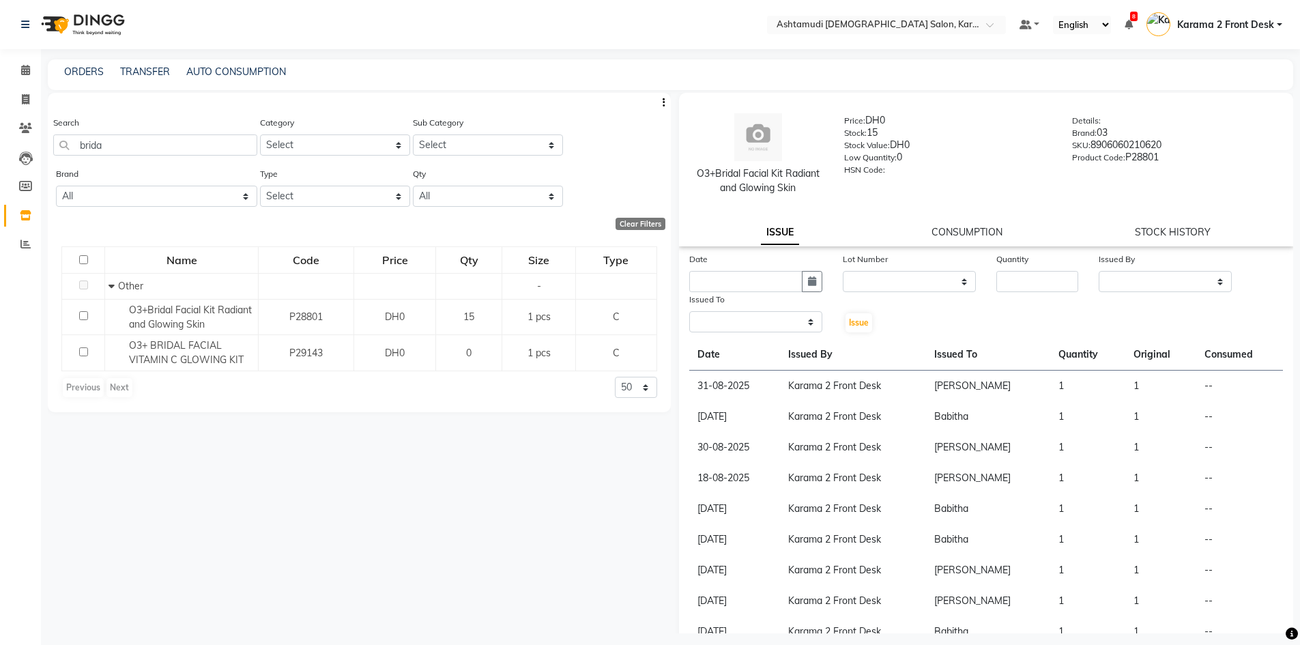
select select
click at [809, 282] on icon "button" at bounding box center [812, 281] width 8 height 10
select select "9"
select select "2025"
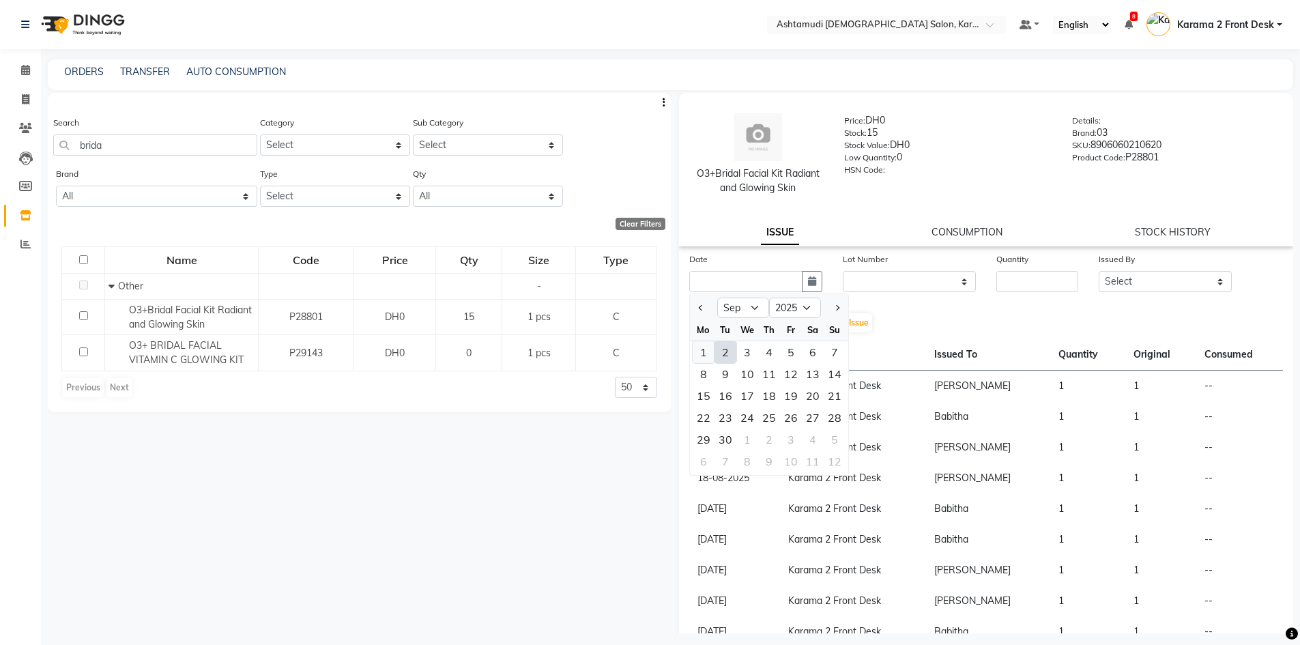
click at [703, 351] on div "1" at bounding box center [704, 352] width 22 height 22
type input "01-09-2025"
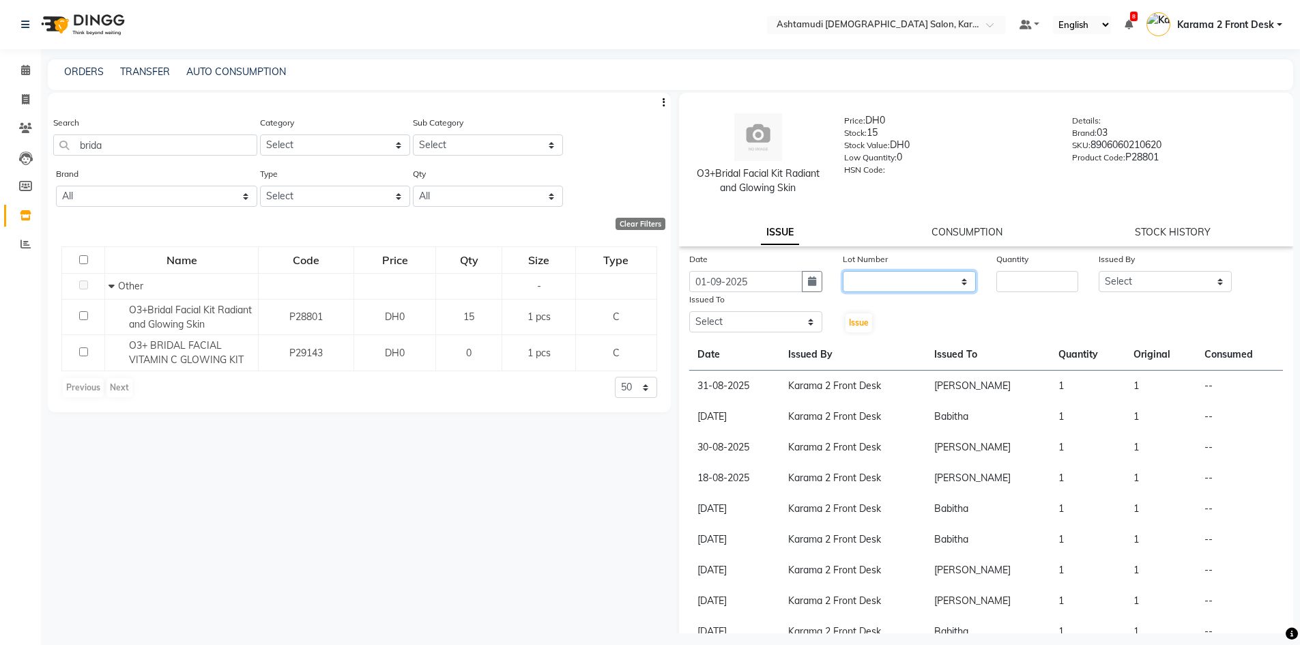
drag, startPoint x: 883, startPoint y: 285, endPoint x: 877, endPoint y: 291, distance: 8.2
click at [883, 285] on select "None" at bounding box center [909, 281] width 133 height 21
select select "0: null"
click at [843, 271] on select "None" at bounding box center [909, 281] width 133 height 21
click at [1029, 274] on input "number" at bounding box center [1037, 281] width 82 height 21
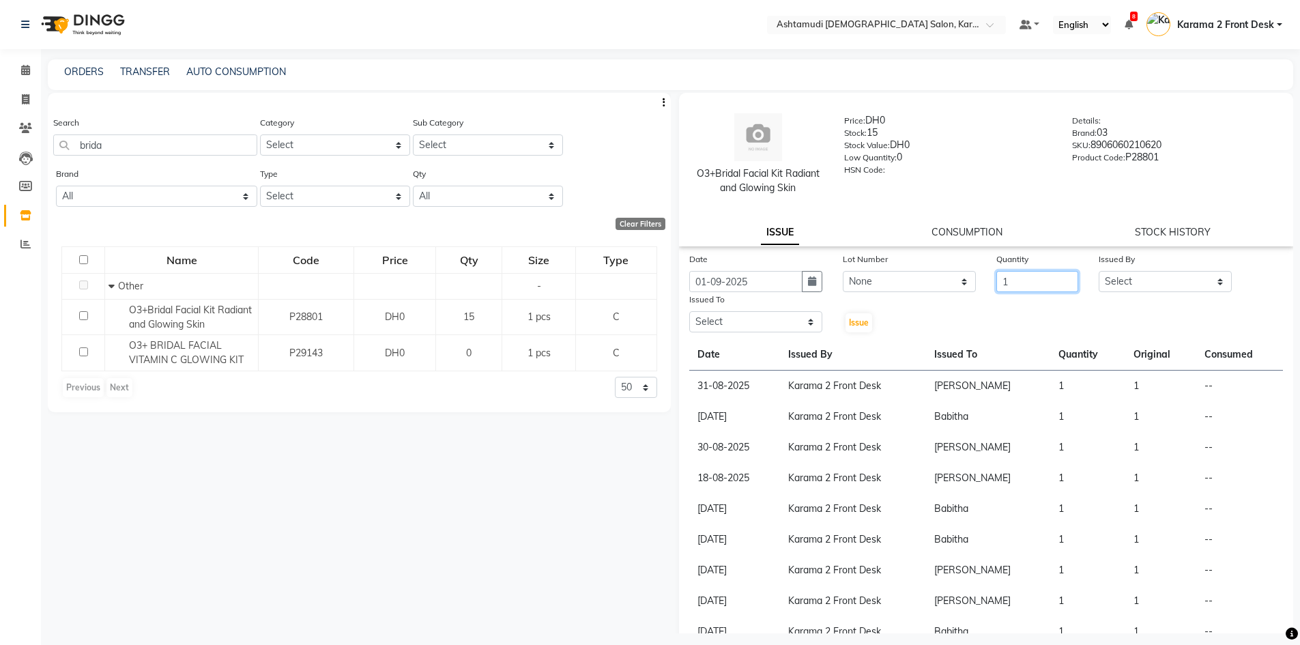
type input "1"
click at [1116, 281] on select "Select Babitha Carolina [PERSON_NAME] [PERSON_NAME] 2 Front Desk [PERSON_NAME] …" at bounding box center [1165, 281] width 133 height 21
select select "64935"
click at [1099, 271] on select "Select Babitha Carolina [PERSON_NAME] [PERSON_NAME] 2 Front Desk [PERSON_NAME] …" at bounding box center [1165, 281] width 133 height 21
click at [749, 323] on select "Select Babitha Carolina [PERSON_NAME] [PERSON_NAME] 2 Front Desk [PERSON_NAME] …" at bounding box center [755, 321] width 133 height 21
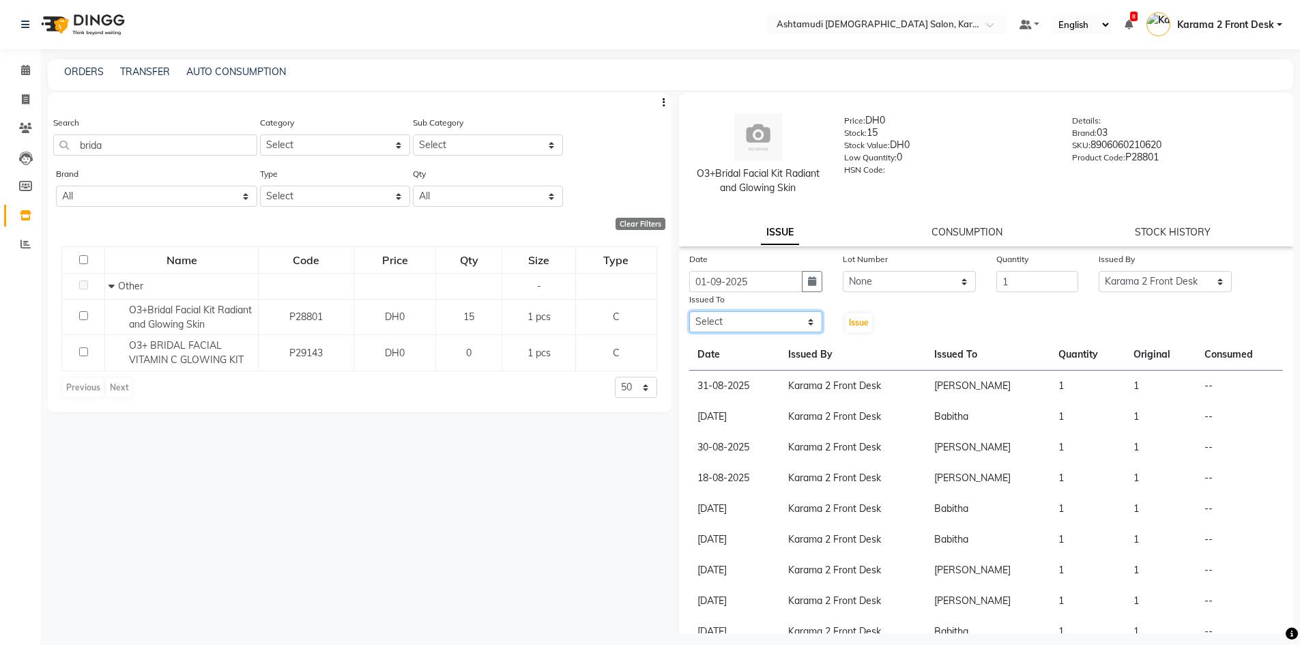
select select "81433"
click at [689, 311] on select "Select Babitha Carolina [PERSON_NAME] [PERSON_NAME] 2 Front Desk [PERSON_NAME] …" at bounding box center [755, 321] width 133 height 21
click at [856, 323] on span "Issue" at bounding box center [859, 322] width 20 height 10
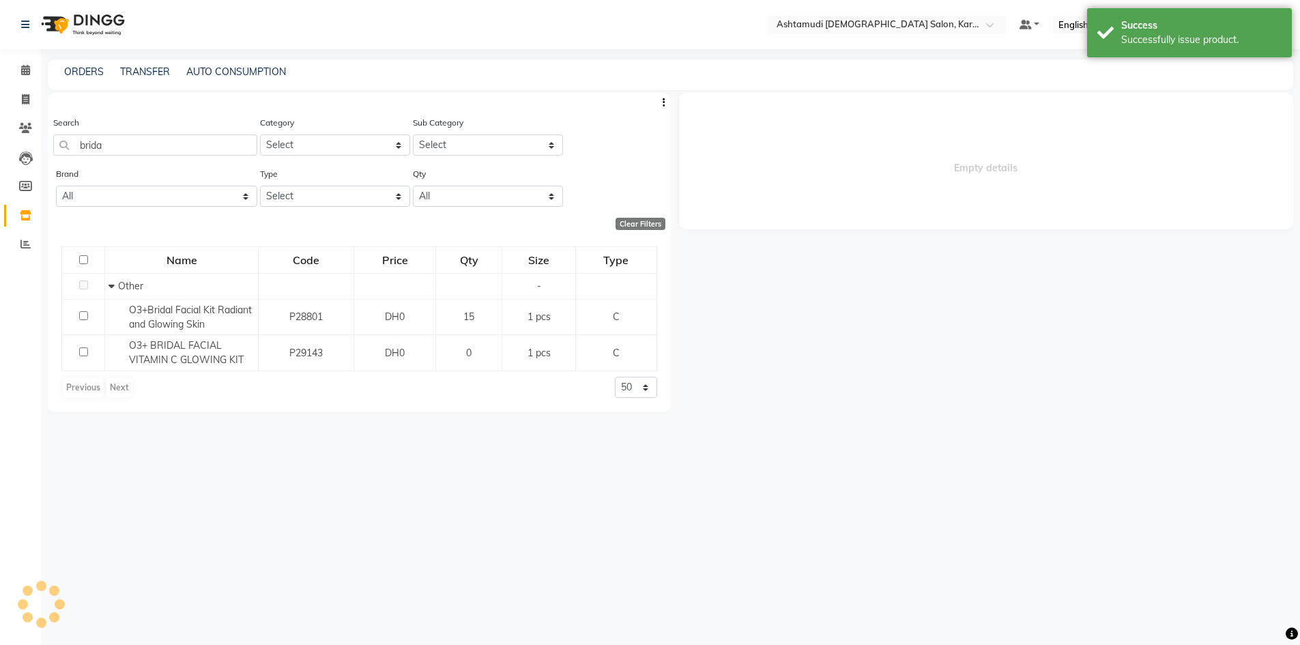
select select
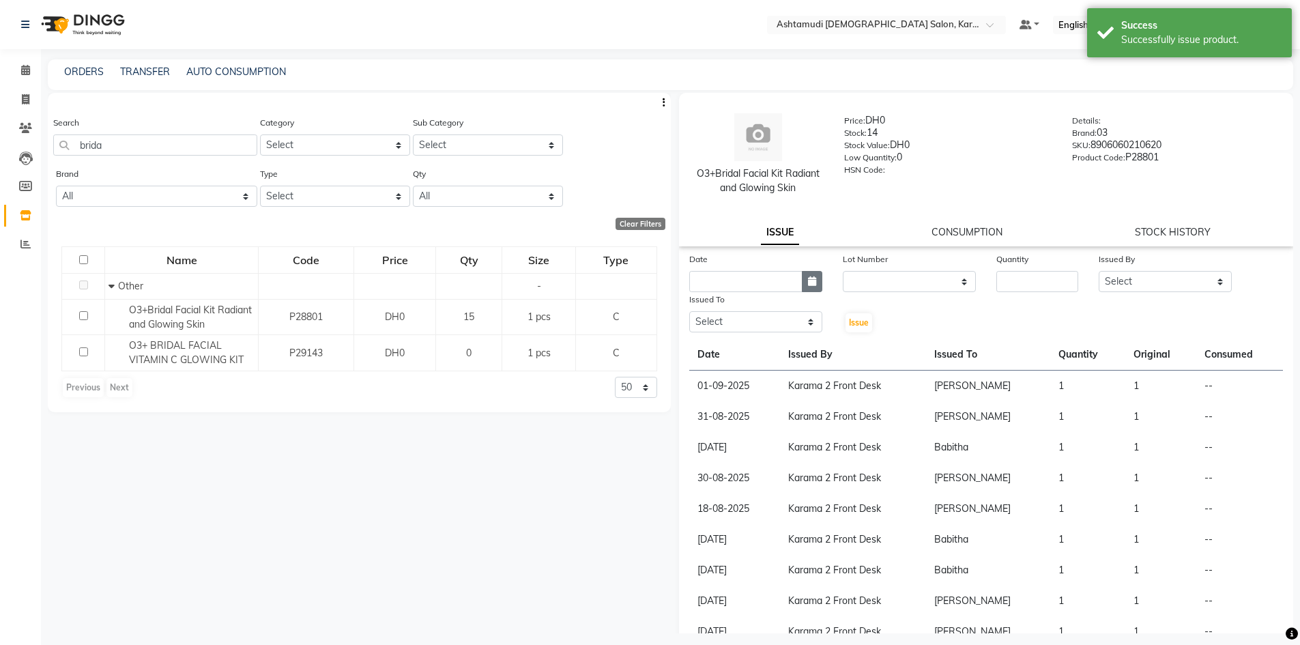
click at [813, 288] on button "button" at bounding box center [812, 281] width 20 height 21
select select "9"
select select "2025"
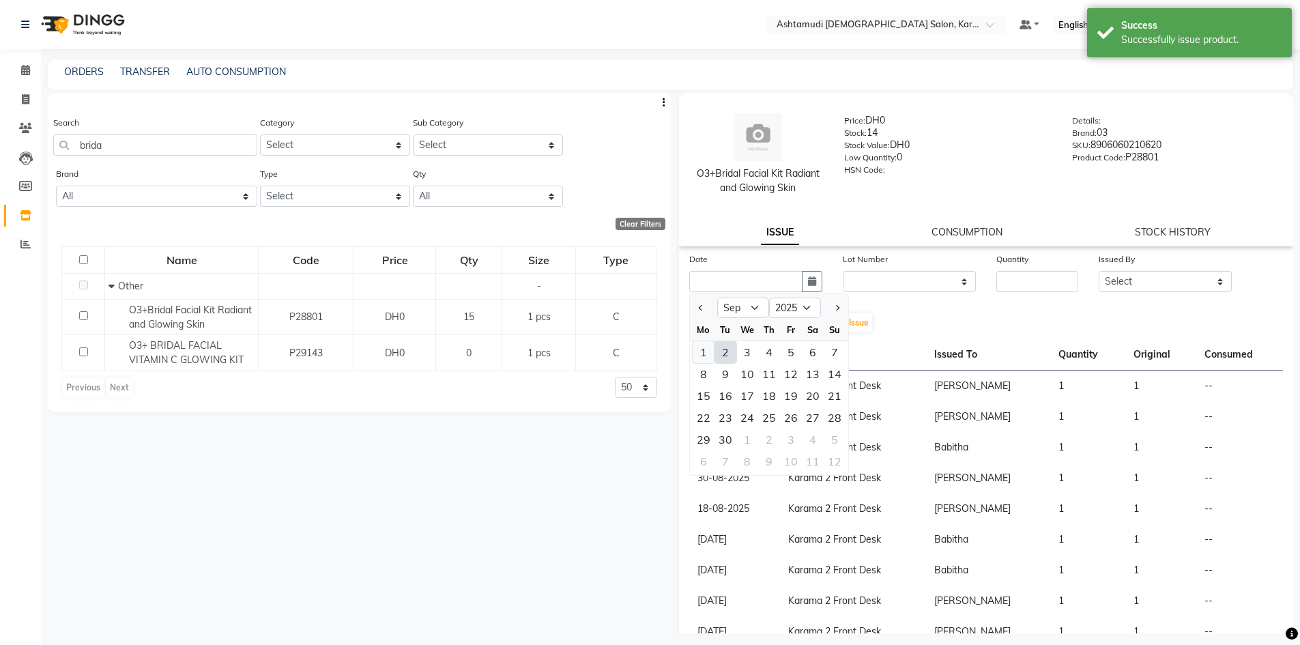
click at [705, 353] on div "1" at bounding box center [704, 352] width 22 height 22
type input "01-09-2025"
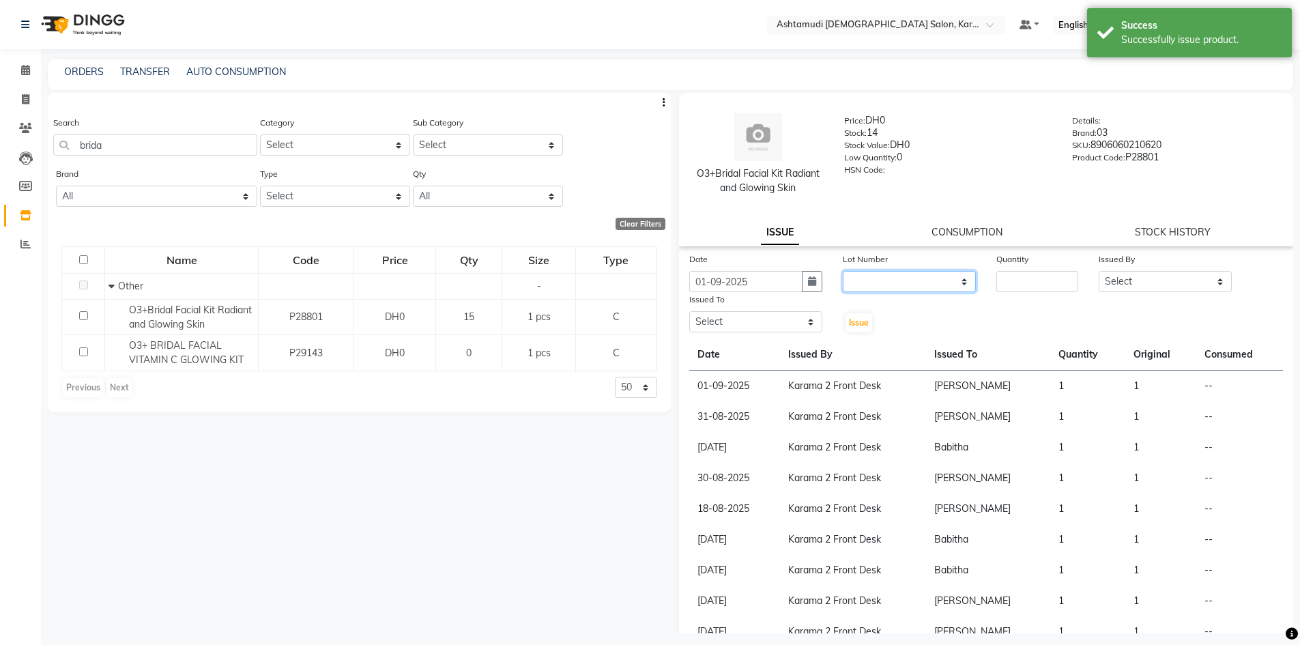
click at [877, 276] on select "None" at bounding box center [909, 281] width 133 height 21
select select "0: null"
click at [843, 271] on select "None" at bounding box center [909, 281] width 133 height 21
click at [1013, 287] on input "number" at bounding box center [1037, 281] width 82 height 21
type input "1"
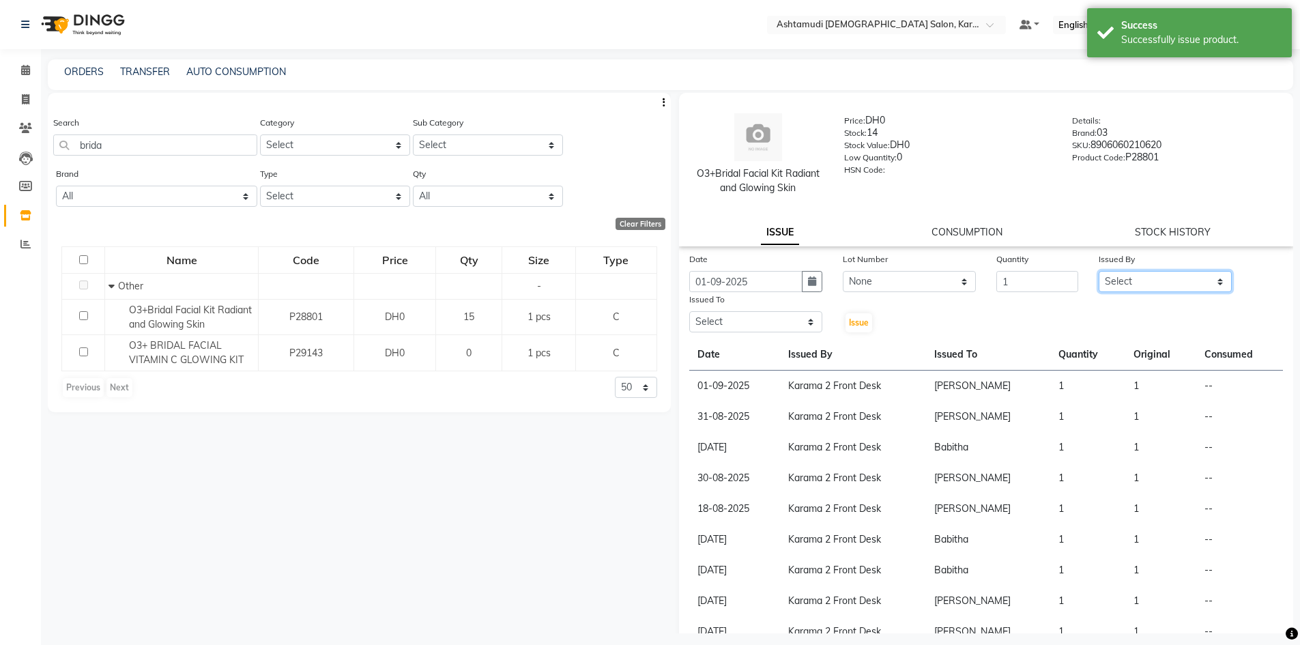
drag, startPoint x: 1107, startPoint y: 272, endPoint x: 1107, endPoint y: 280, distance: 8.2
click at [1107, 273] on select "Select Babitha Carolina [PERSON_NAME] [PERSON_NAME] 2 Front Desk [PERSON_NAME] …" at bounding box center [1165, 281] width 133 height 21
select select "64935"
click at [1099, 271] on select "Select Babitha Carolina [PERSON_NAME] [PERSON_NAME] 2 Front Desk [PERSON_NAME] …" at bounding box center [1165, 281] width 133 height 21
click at [811, 319] on select "Select Babitha Carolina [PERSON_NAME] [PERSON_NAME] 2 Front Desk [PERSON_NAME] …" at bounding box center [755, 321] width 133 height 21
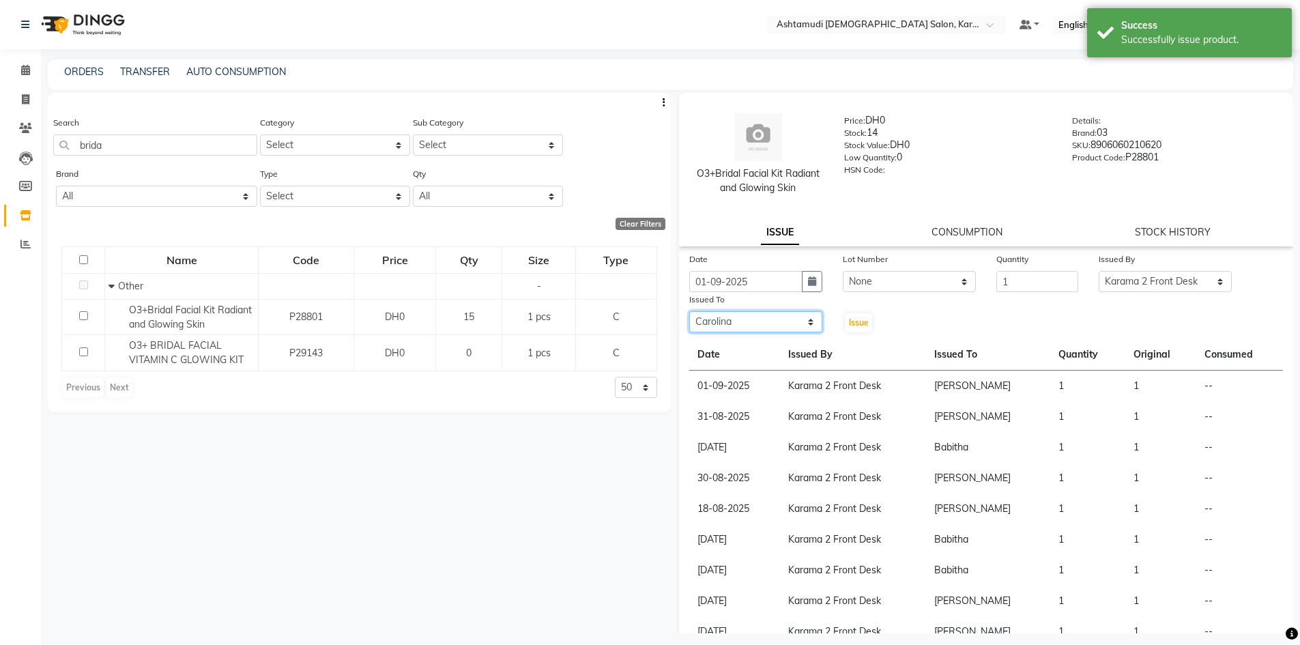
click at [689, 311] on select "Select Babitha Carolina [PERSON_NAME] [PERSON_NAME] 2 Front Desk [PERSON_NAME] …" at bounding box center [755, 321] width 133 height 21
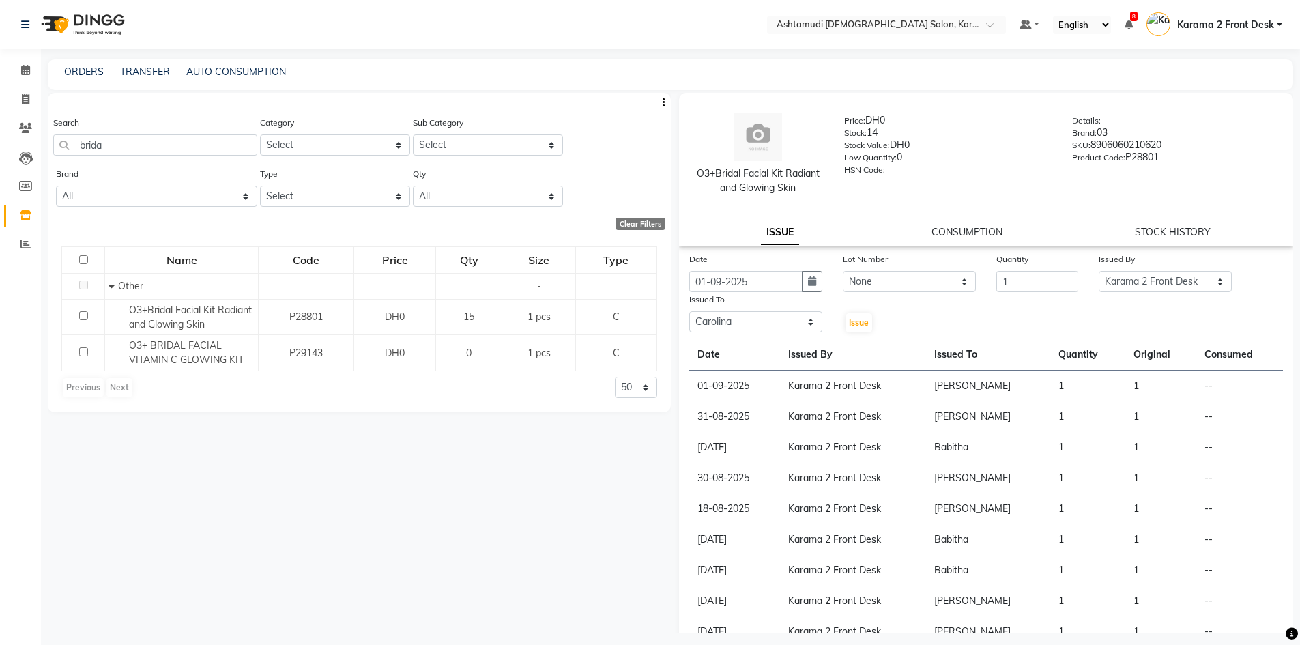
drag, startPoint x: 737, startPoint y: 306, endPoint x: 733, endPoint y: 320, distance: 14.2
click at [736, 313] on div "Issued To Select Babitha Carolina Farsana Begum Geeta Jyothi Krishna Karama 2 F…" at bounding box center [756, 313] width 154 height 42
drag, startPoint x: 733, startPoint y: 321, endPoint x: 733, endPoint y: 331, distance: 9.6
click at [733, 323] on select "Select Babitha Carolina [PERSON_NAME] [PERSON_NAME] 2 Front Desk [PERSON_NAME] …" at bounding box center [755, 321] width 133 height 21
select select "81973"
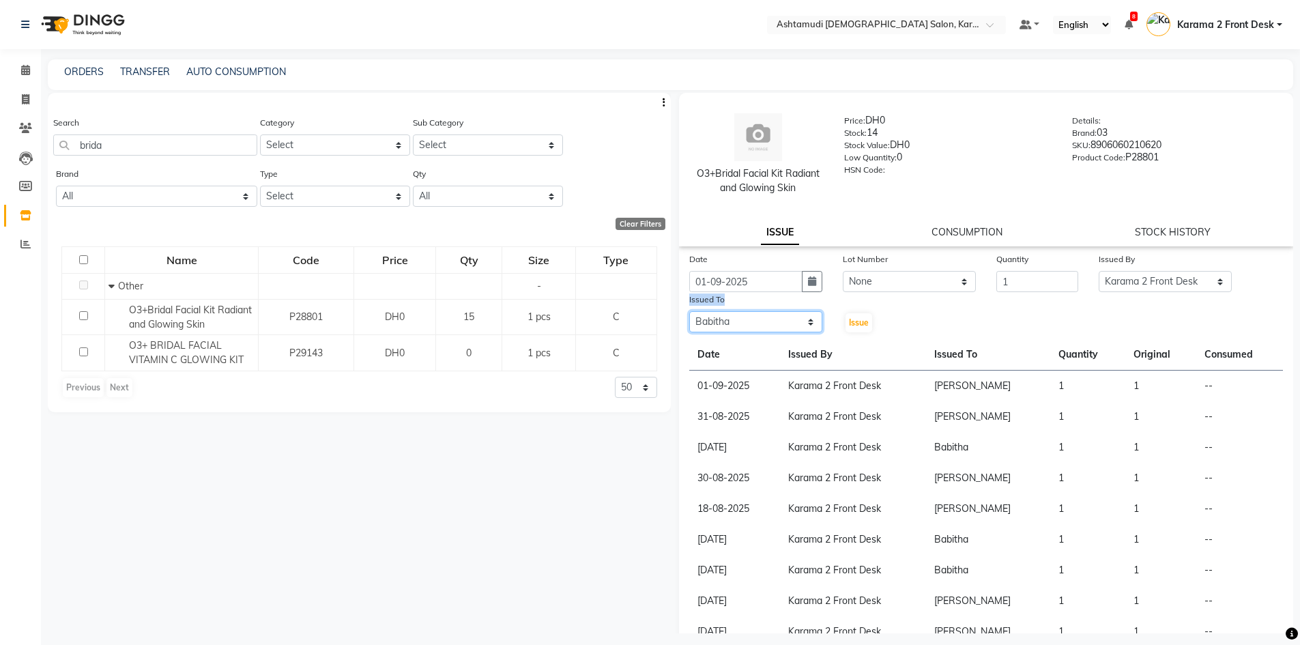
click at [689, 311] on select "Select Babitha Carolina [PERSON_NAME] [PERSON_NAME] 2 Front Desk [PERSON_NAME] …" at bounding box center [755, 321] width 133 height 21
click at [841, 316] on div "Issue" at bounding box center [857, 313] width 51 height 42
drag, startPoint x: 837, startPoint y: 328, endPoint x: 856, endPoint y: 325, distance: 19.9
click at [838, 328] on div "Issue" at bounding box center [857, 313] width 51 height 42
click at [864, 321] on span "Issue" at bounding box center [859, 322] width 20 height 10
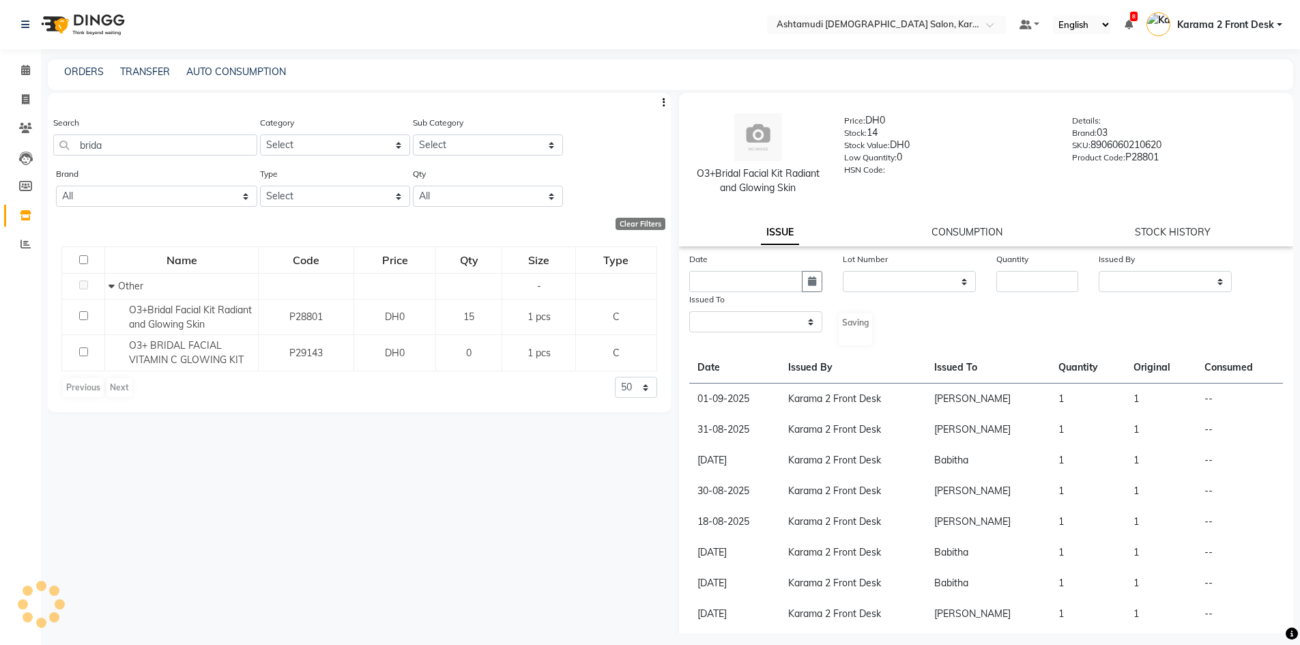
select select
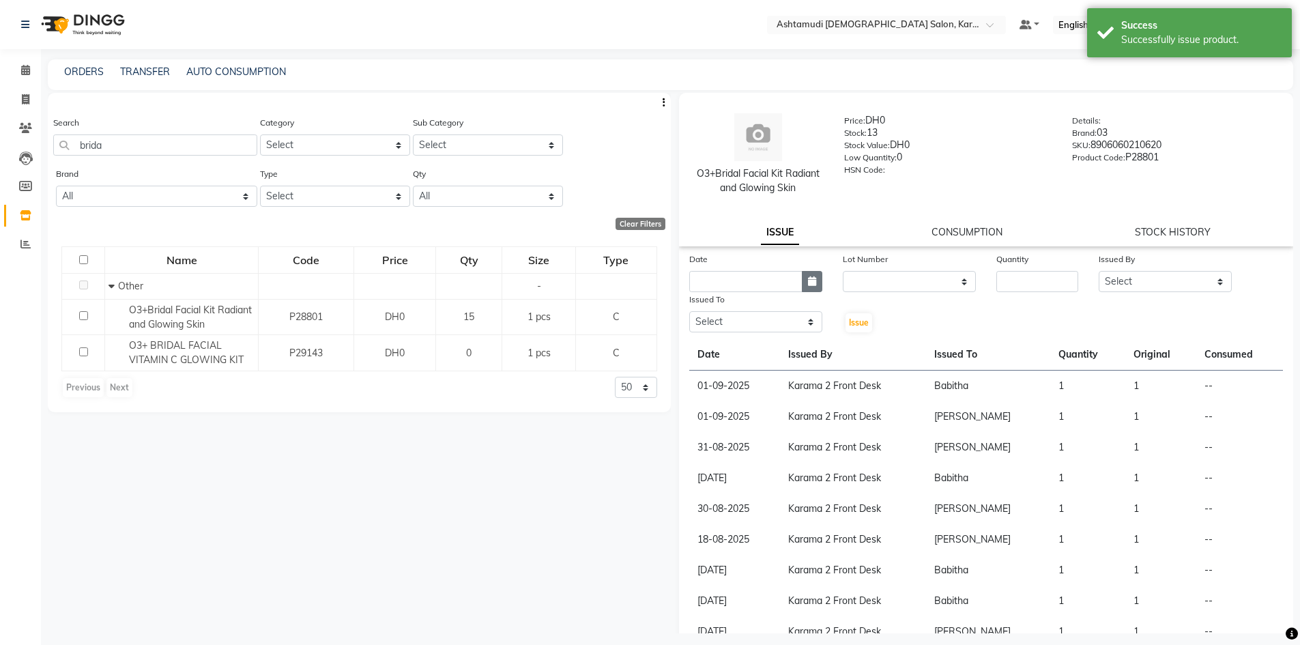
click at [811, 283] on icon "button" at bounding box center [812, 281] width 8 height 10
select select "9"
select select "2025"
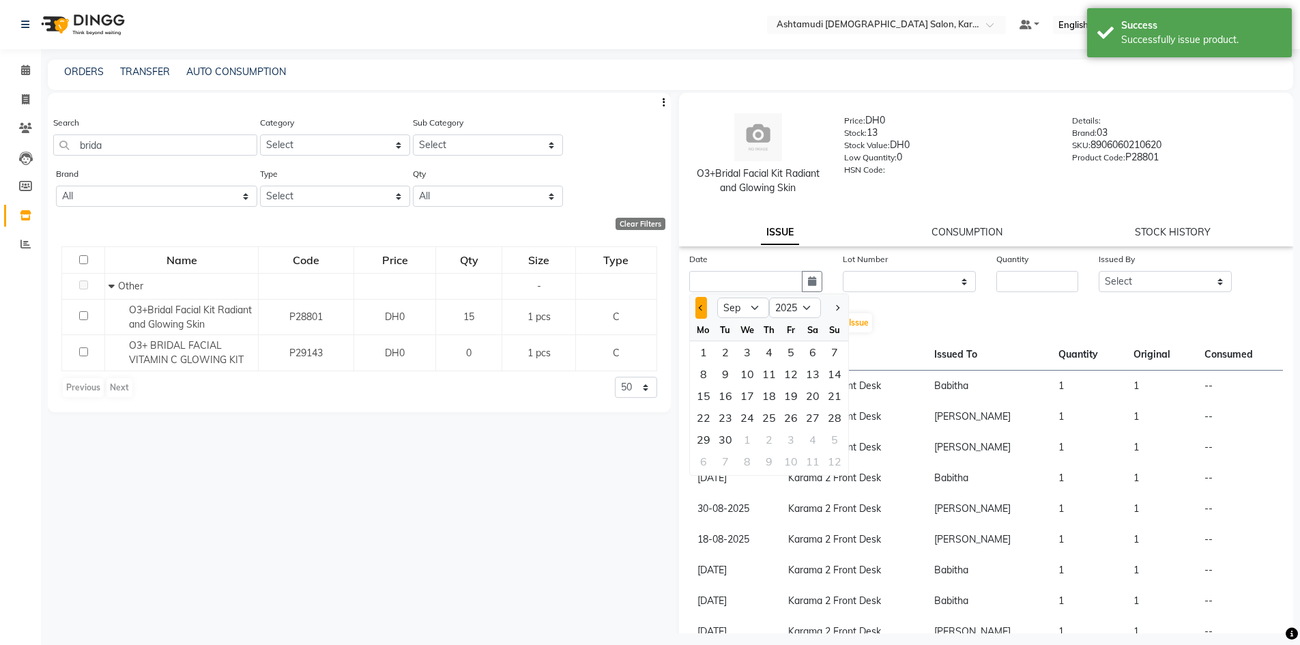
click at [695, 305] on div at bounding box center [703, 308] width 27 height 22
click at [695, 305] on button "Previous month" at bounding box center [701, 308] width 12 height 22
select select "8"
click at [809, 443] on div "30" at bounding box center [813, 440] width 22 height 22
type input "30-08-2025"
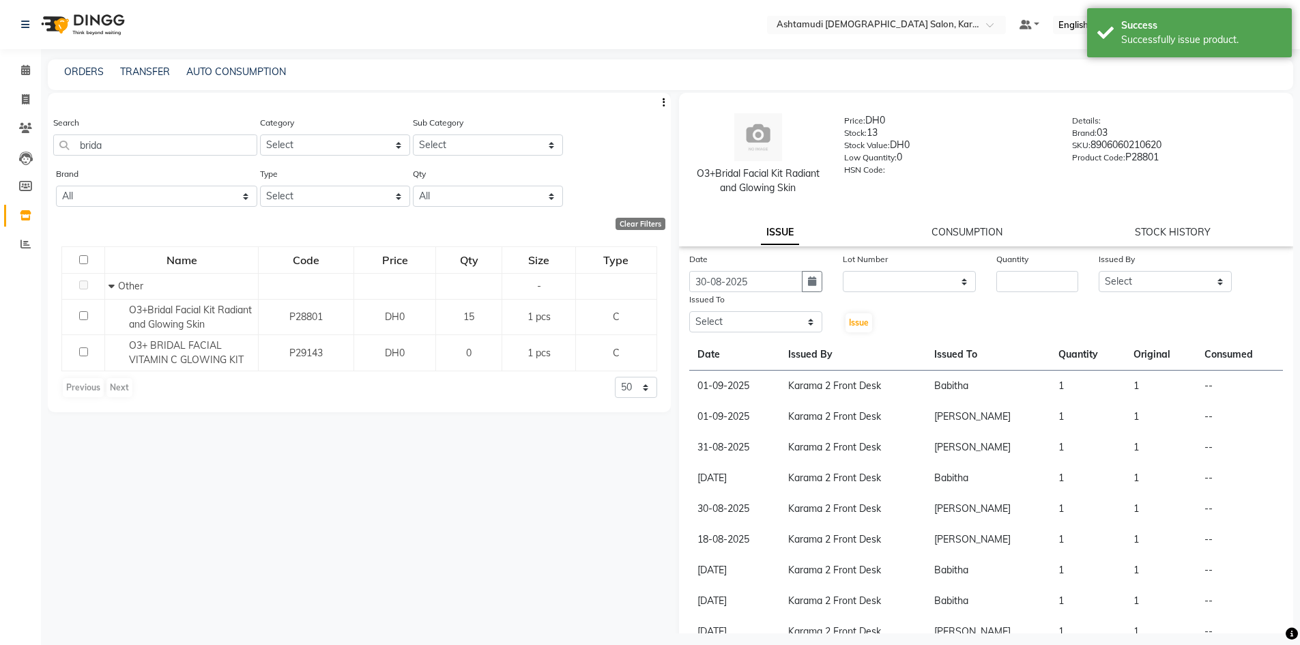
click at [905, 293] on div "Date 30-08-2025 Lot Number None Quantity Issued By Select Babitha Carolina Fars…" at bounding box center [986, 293] width 615 height 82
drag, startPoint x: 910, startPoint y: 282, endPoint x: 910, endPoint y: 291, distance: 9.6
click at [910, 282] on select "None" at bounding box center [909, 281] width 133 height 21
select select "0: null"
click at [843, 271] on select "None" at bounding box center [909, 281] width 133 height 21
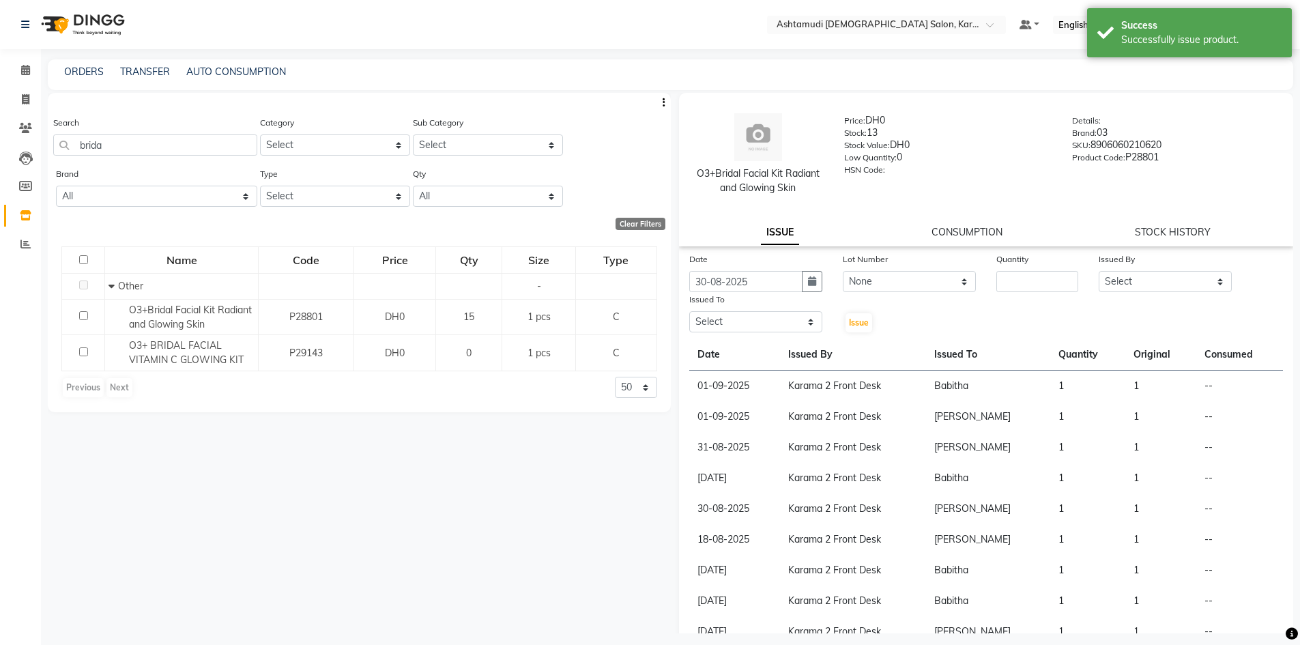
click at [988, 287] on div "Quantity" at bounding box center [1037, 272] width 102 height 40
click at [1005, 278] on input "number" at bounding box center [1037, 281] width 82 height 21
type input "1"
drag, startPoint x: 1128, startPoint y: 278, endPoint x: 1121, endPoint y: 291, distance: 15.3
click at [1128, 278] on select "Select Babitha Carolina [PERSON_NAME] [PERSON_NAME] 2 Front Desk [PERSON_NAME] …" at bounding box center [1165, 281] width 133 height 21
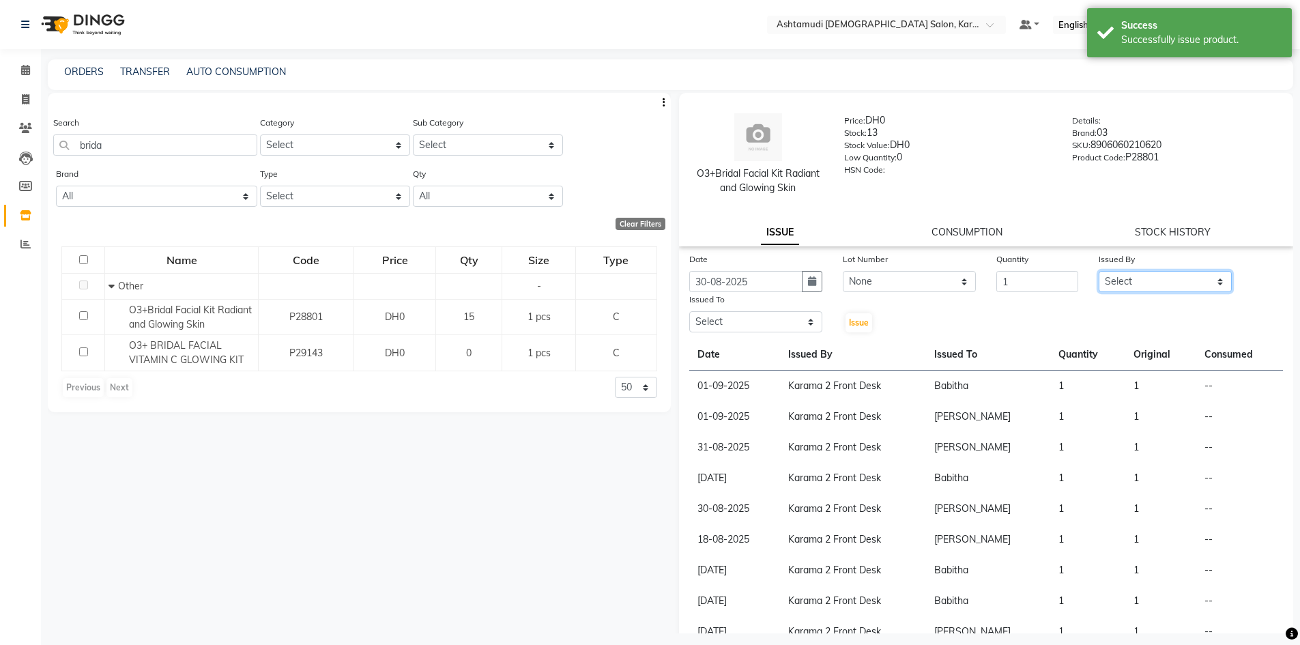
select select "64935"
click at [1099, 271] on select "Select Babitha Carolina [PERSON_NAME] [PERSON_NAME] 2 Front Desk [PERSON_NAME] …" at bounding box center [1165, 281] width 133 height 21
click at [785, 323] on select "Select Babitha Carolina [PERSON_NAME] [PERSON_NAME] 2 Front Desk [PERSON_NAME] …" at bounding box center [755, 321] width 133 height 21
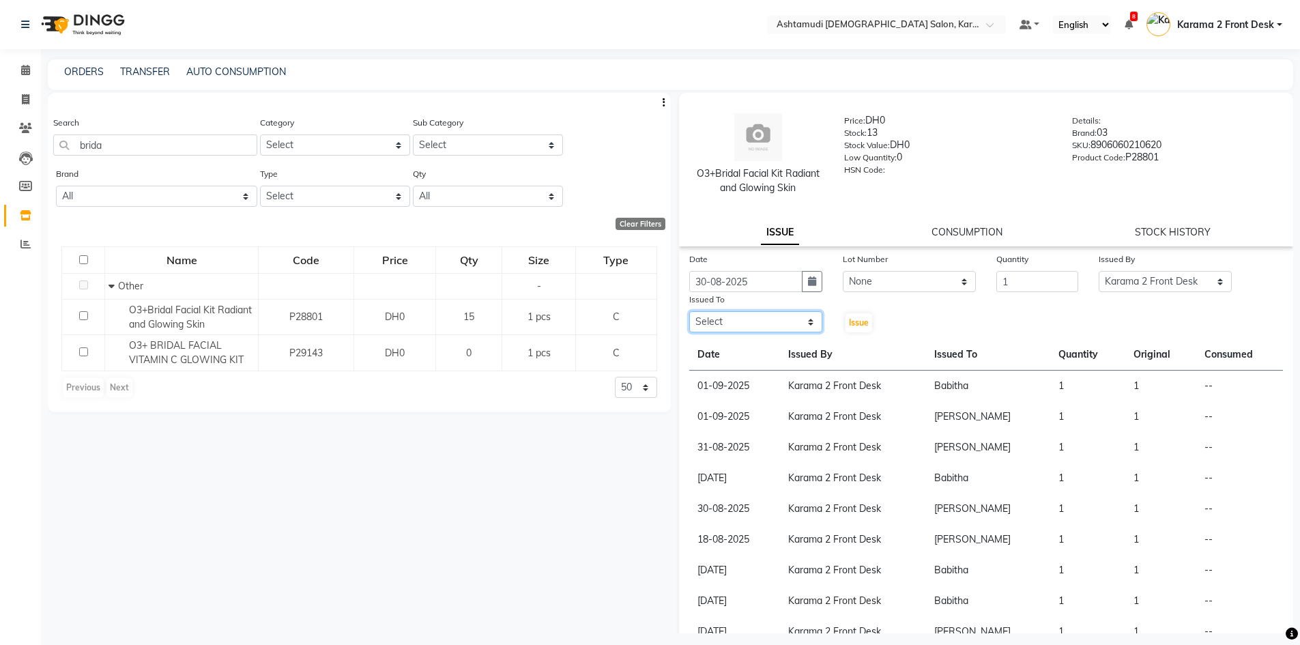
select select "81973"
click at [689, 311] on select "Select Babitha Carolina [PERSON_NAME] [PERSON_NAME] 2 Front Desk [PERSON_NAME] …" at bounding box center [755, 321] width 133 height 21
click at [852, 321] on span "Issue" at bounding box center [859, 322] width 20 height 10
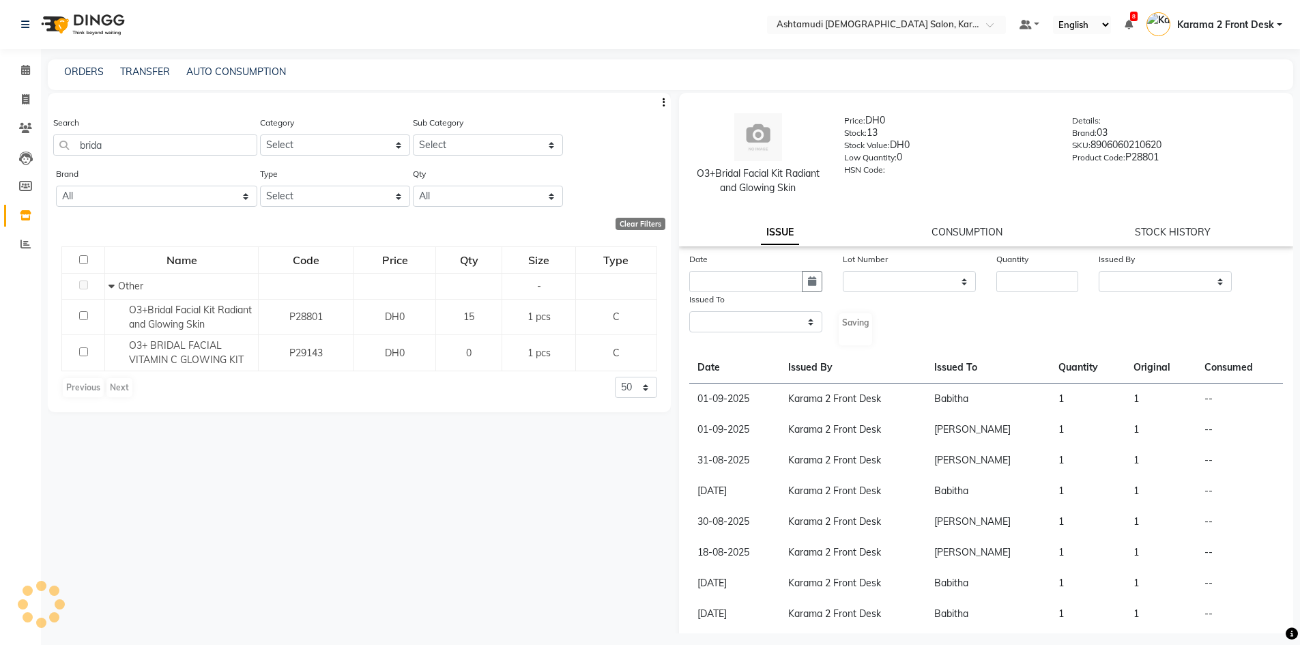
select select
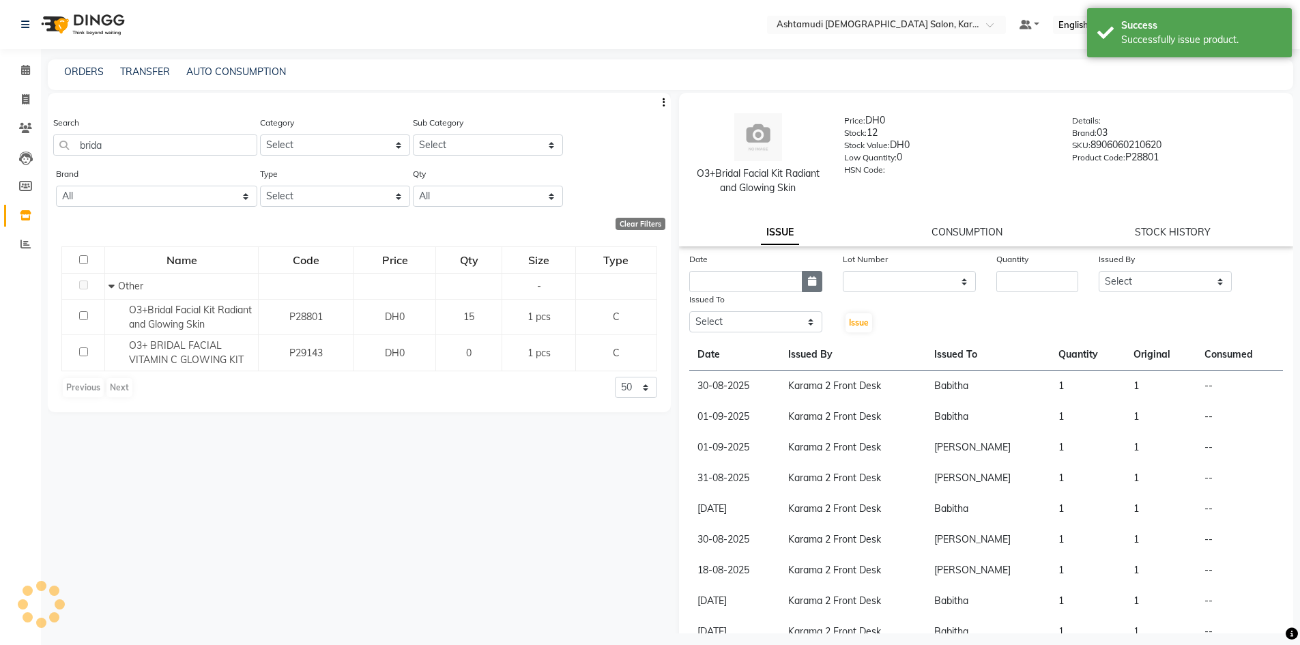
click at [808, 281] on icon "button" at bounding box center [812, 281] width 8 height 10
select select "9"
select select "2025"
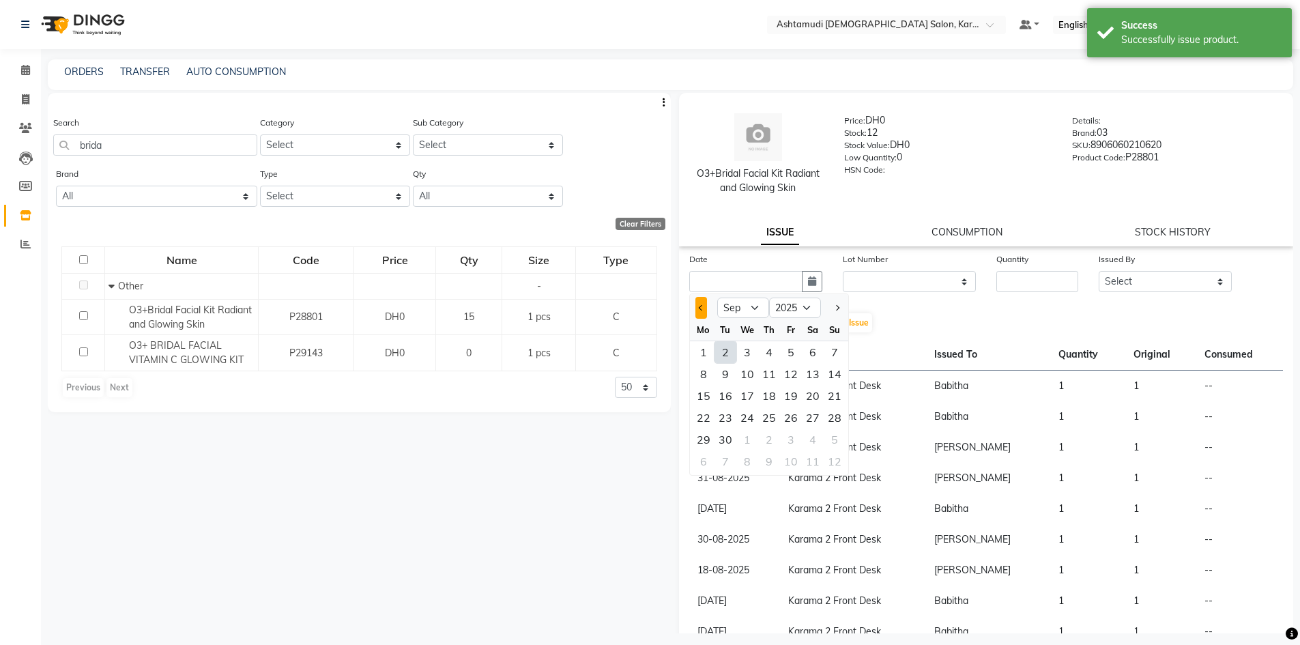
click at [695, 310] on button "Previous month" at bounding box center [701, 308] width 12 height 22
click at [838, 308] on span "Next month" at bounding box center [835, 307] width 5 height 5
select select "9"
click at [727, 356] on div "2" at bounding box center [725, 352] width 22 height 22
type input "02-09-2025"
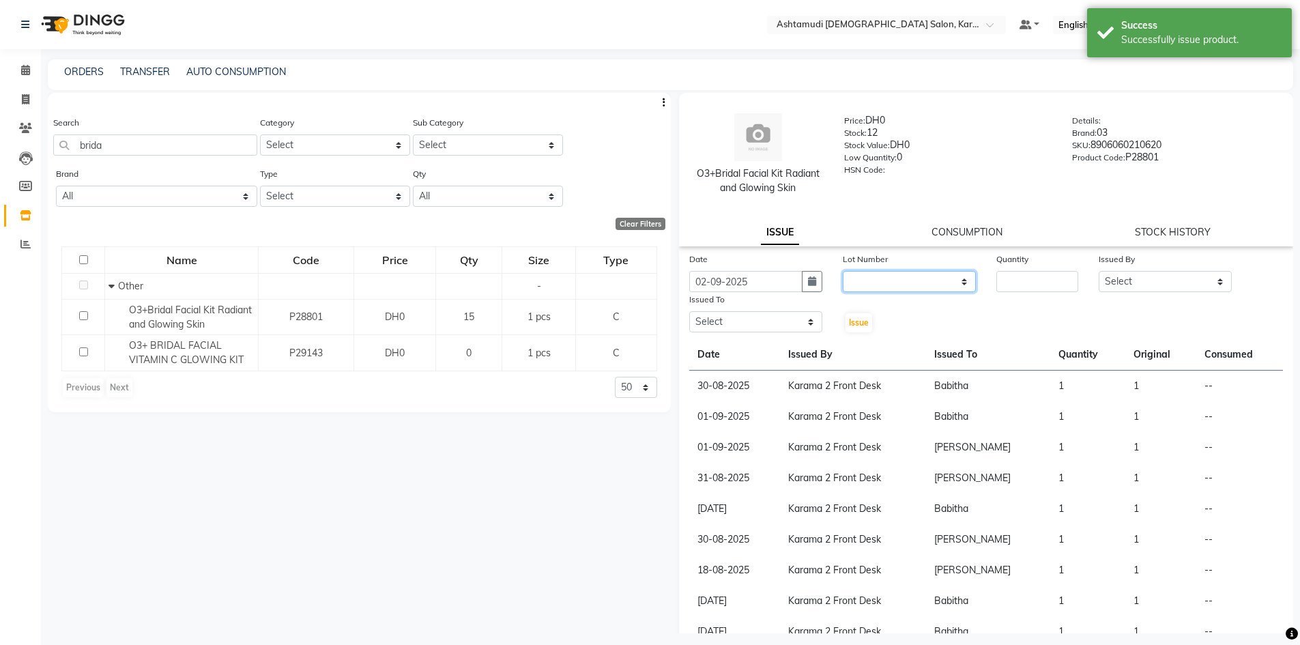
click at [897, 272] on select "None" at bounding box center [909, 281] width 133 height 21
select select "0: null"
click at [843, 271] on select "None" at bounding box center [909, 281] width 133 height 21
click at [1008, 287] on input "number" at bounding box center [1037, 281] width 82 height 21
drag, startPoint x: 1016, startPoint y: 282, endPoint x: 970, endPoint y: 286, distance: 46.6
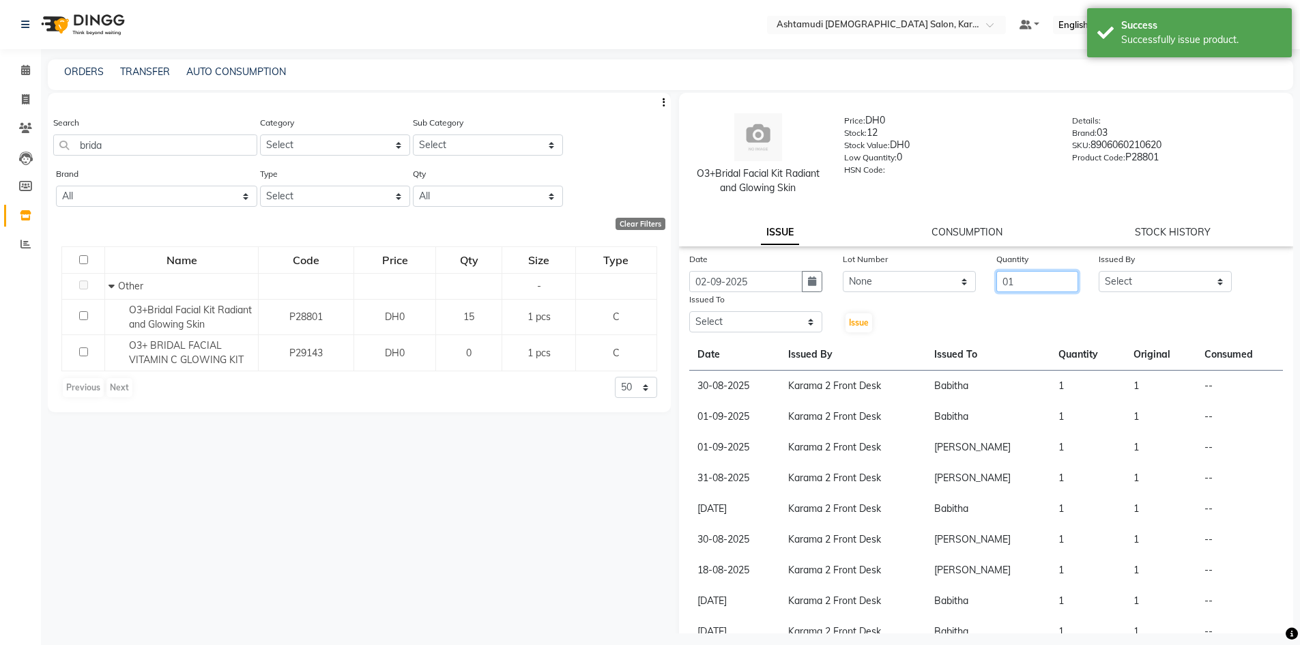
click at [972, 285] on div "Date 02-09-2025 Lot Number None Quantity 01 Issued By Select Babitha Carolina F…" at bounding box center [986, 293] width 615 height 82
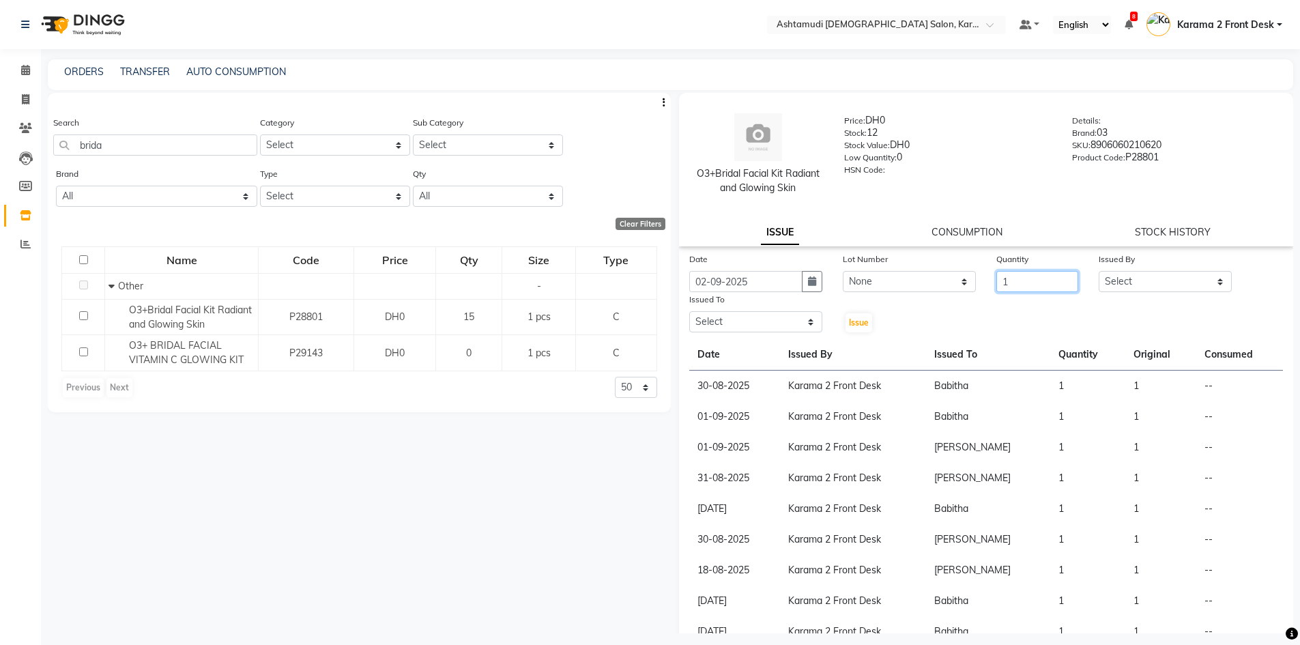
type input "1"
drag, startPoint x: 1102, startPoint y: 276, endPoint x: 1102, endPoint y: 291, distance: 15.0
click at [1102, 285] on select "Select Babitha Carolina [PERSON_NAME] [PERSON_NAME] 2 Front Desk [PERSON_NAME] …" at bounding box center [1165, 281] width 133 height 21
select select "64935"
click at [1099, 271] on select "Select Babitha Carolina [PERSON_NAME] [PERSON_NAME] 2 Front Desk [PERSON_NAME] …" at bounding box center [1165, 281] width 133 height 21
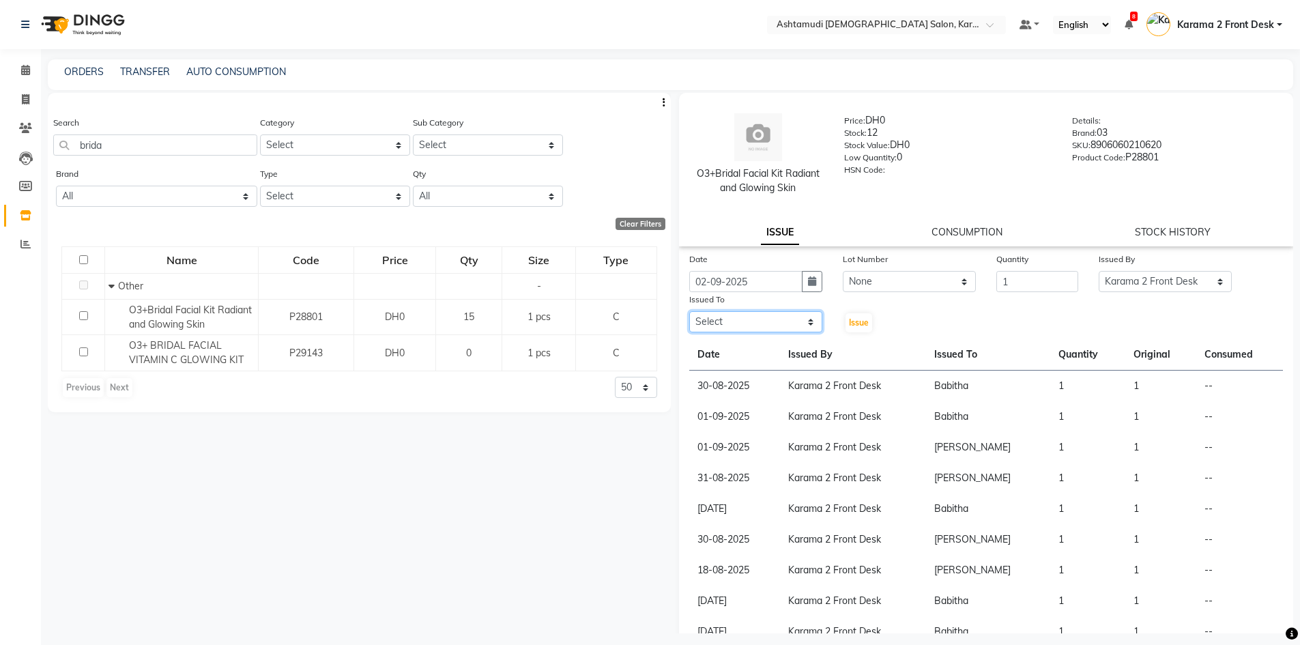
click at [760, 328] on select "Select Babitha Carolina [PERSON_NAME] [PERSON_NAME] 2 Front Desk [PERSON_NAME] …" at bounding box center [755, 321] width 133 height 21
select select "81973"
click at [689, 311] on select "Select Babitha Carolina [PERSON_NAME] [PERSON_NAME] 2 Front Desk [PERSON_NAME] …" at bounding box center [755, 321] width 133 height 21
click at [845, 325] on button "Issue" at bounding box center [858, 322] width 27 height 19
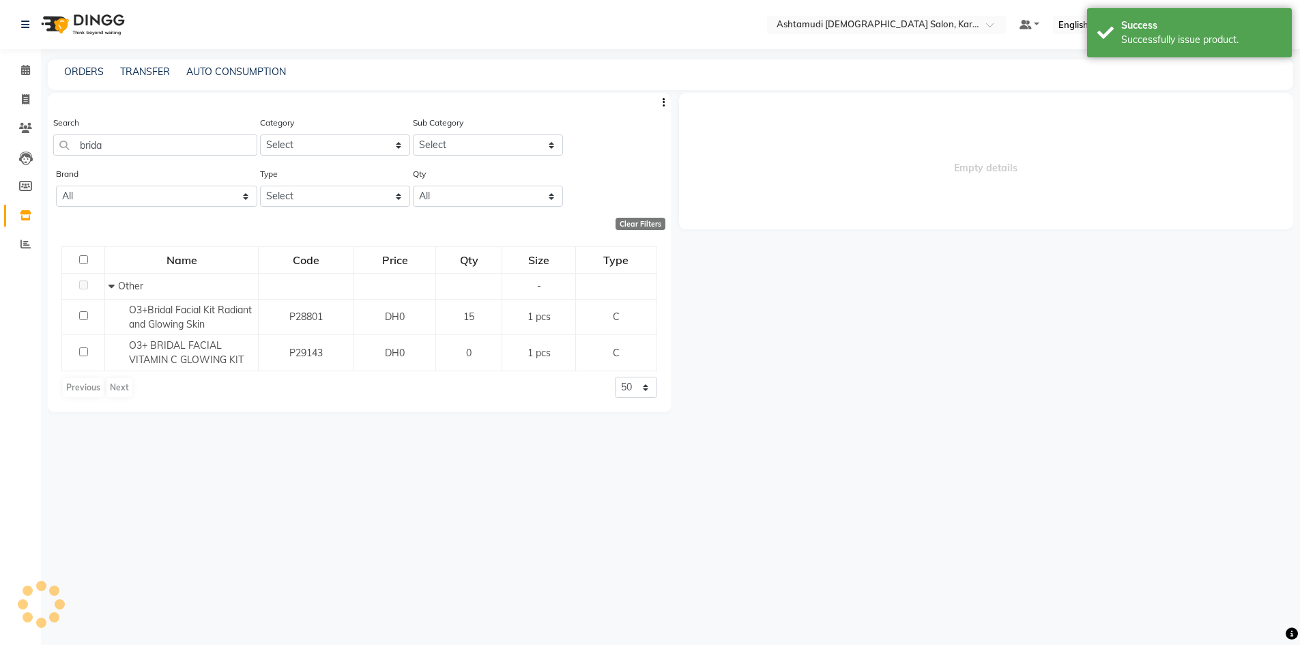
select select
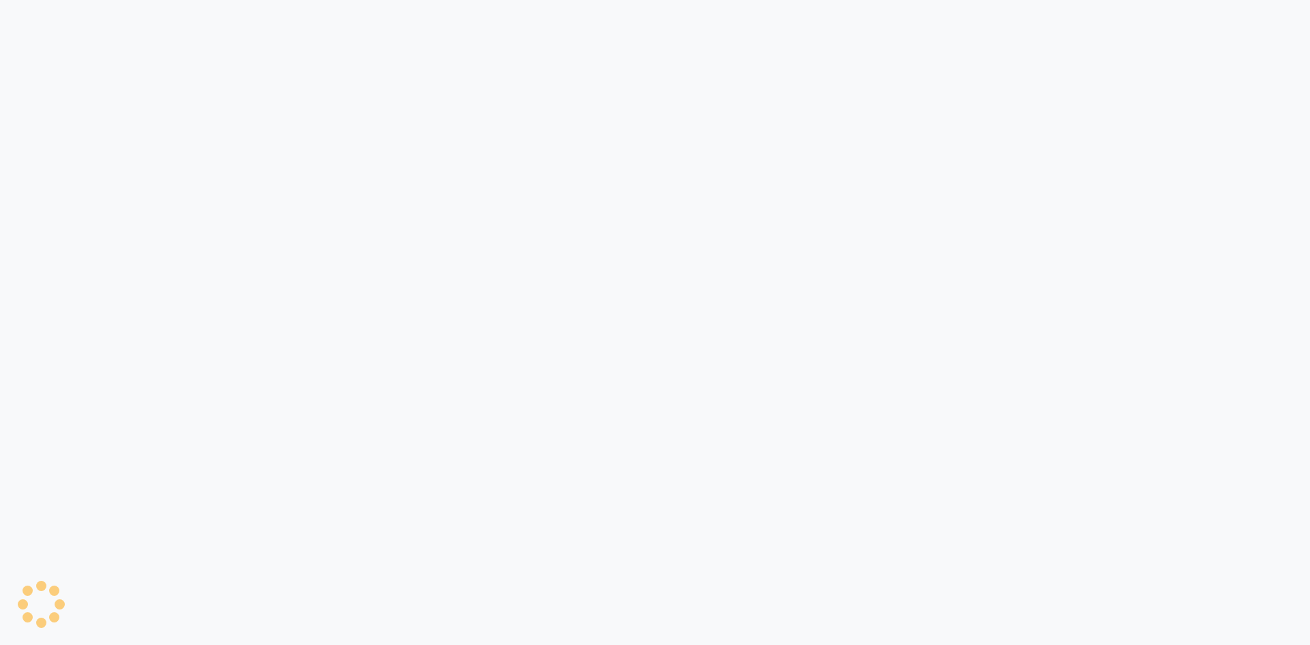
select select
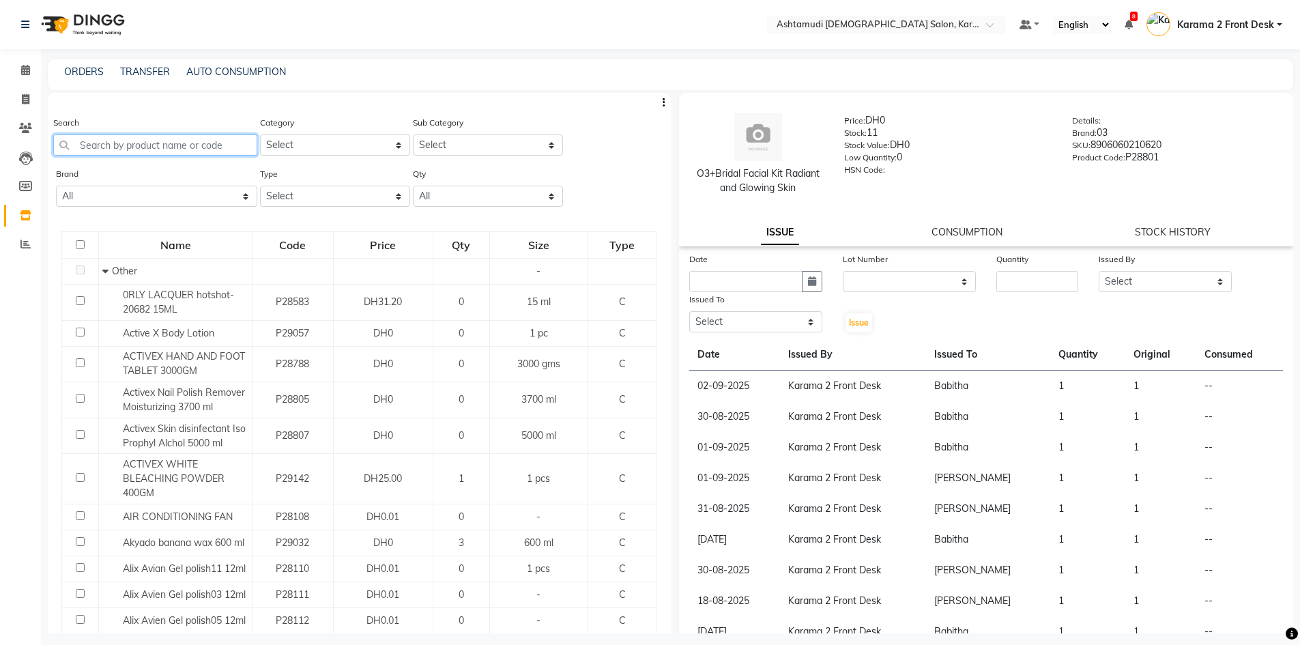
drag, startPoint x: 143, startPoint y: 145, endPoint x: 132, endPoint y: 147, distance: 11.7
click at [143, 145] on input "text" at bounding box center [155, 144] width 204 height 21
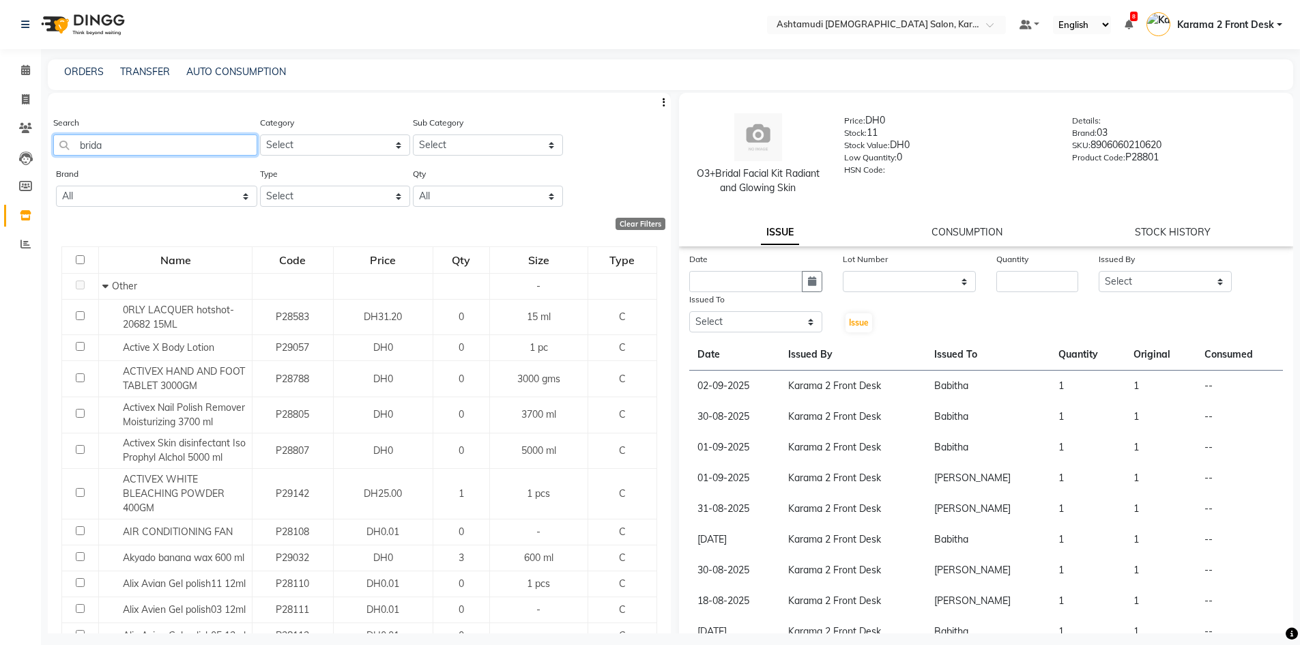
type input "bridal"
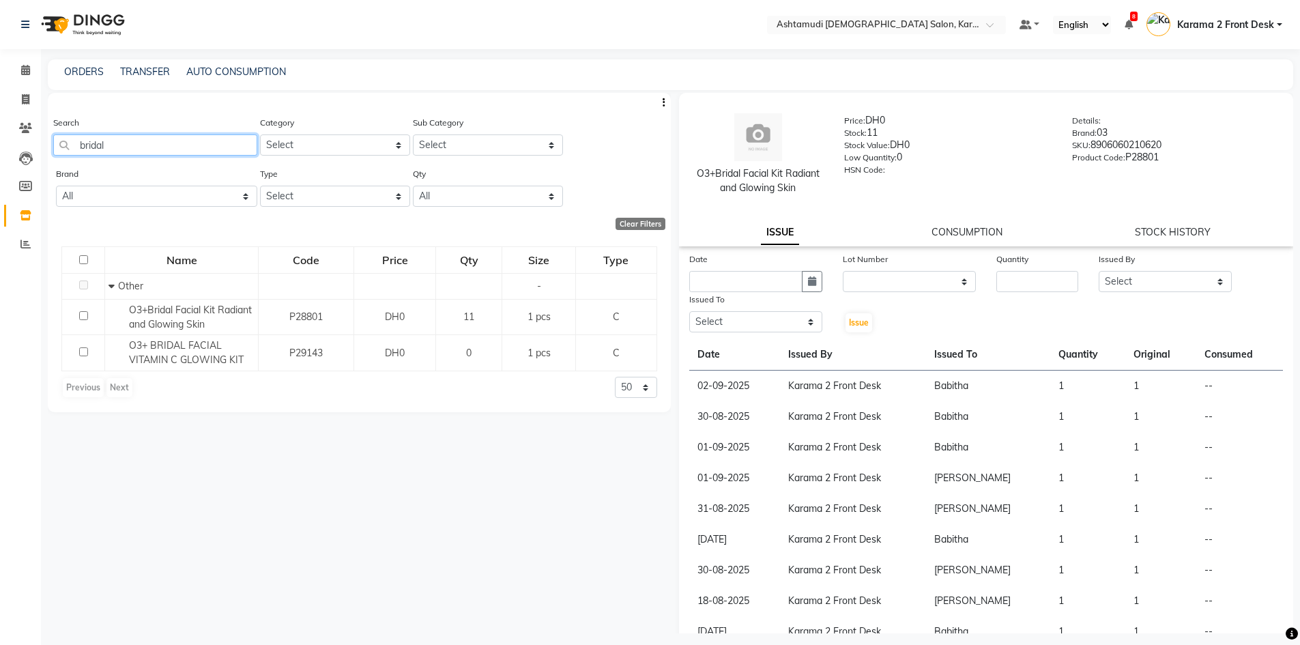
drag, startPoint x: 118, startPoint y: 147, endPoint x: 67, endPoint y: 149, distance: 51.2
click at [67, 149] on input "bridal" at bounding box center [155, 144] width 204 height 21
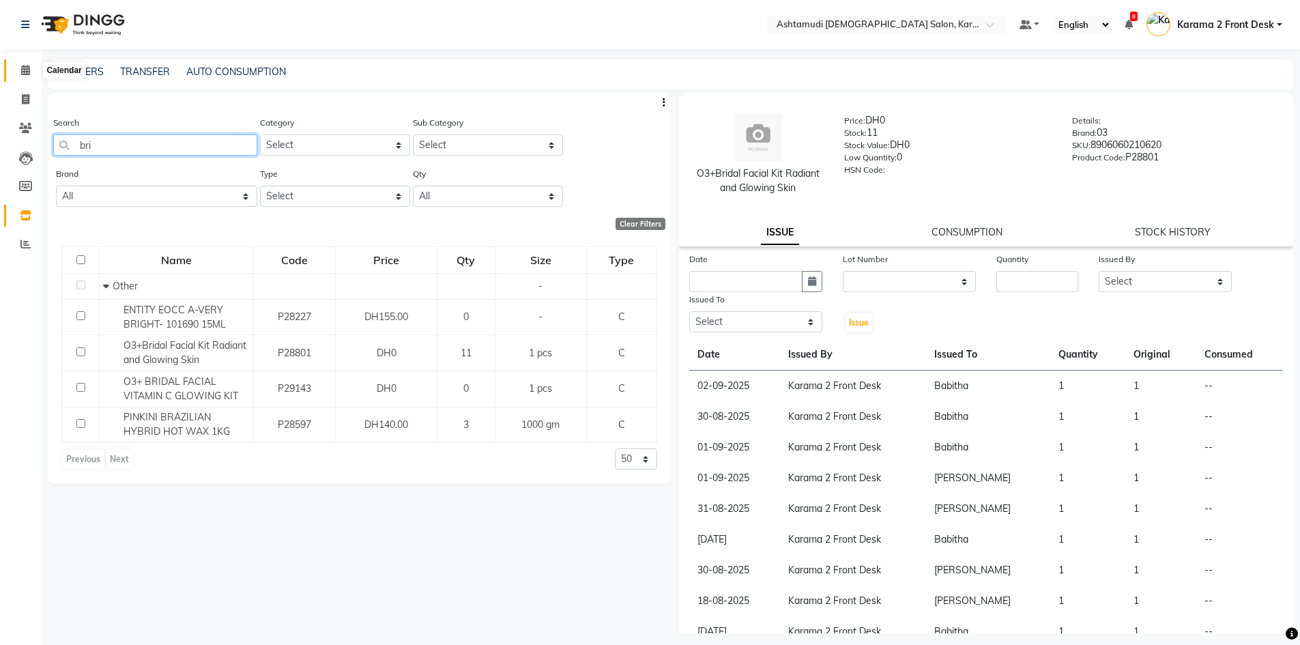
type input "bri"
drag, startPoint x: 31, startPoint y: 70, endPoint x: 35, endPoint y: 57, distance: 13.4
click at [31, 71] on span at bounding box center [26, 71] width 24 height 16
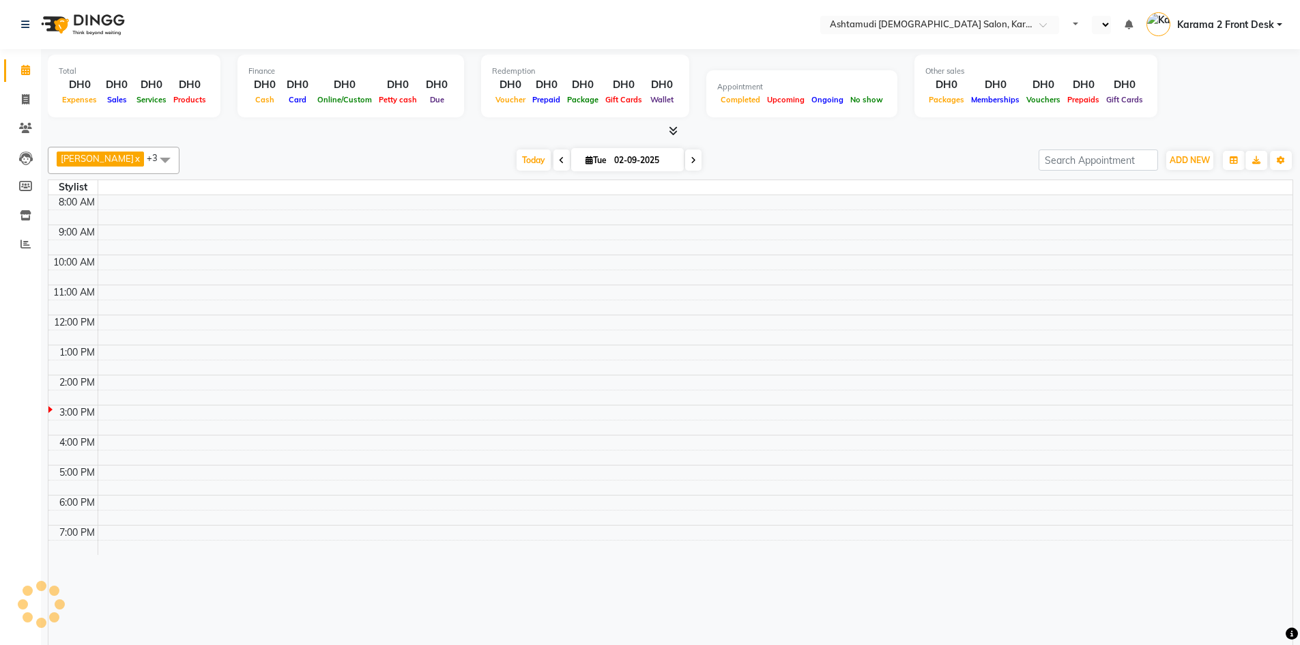
select select "en"
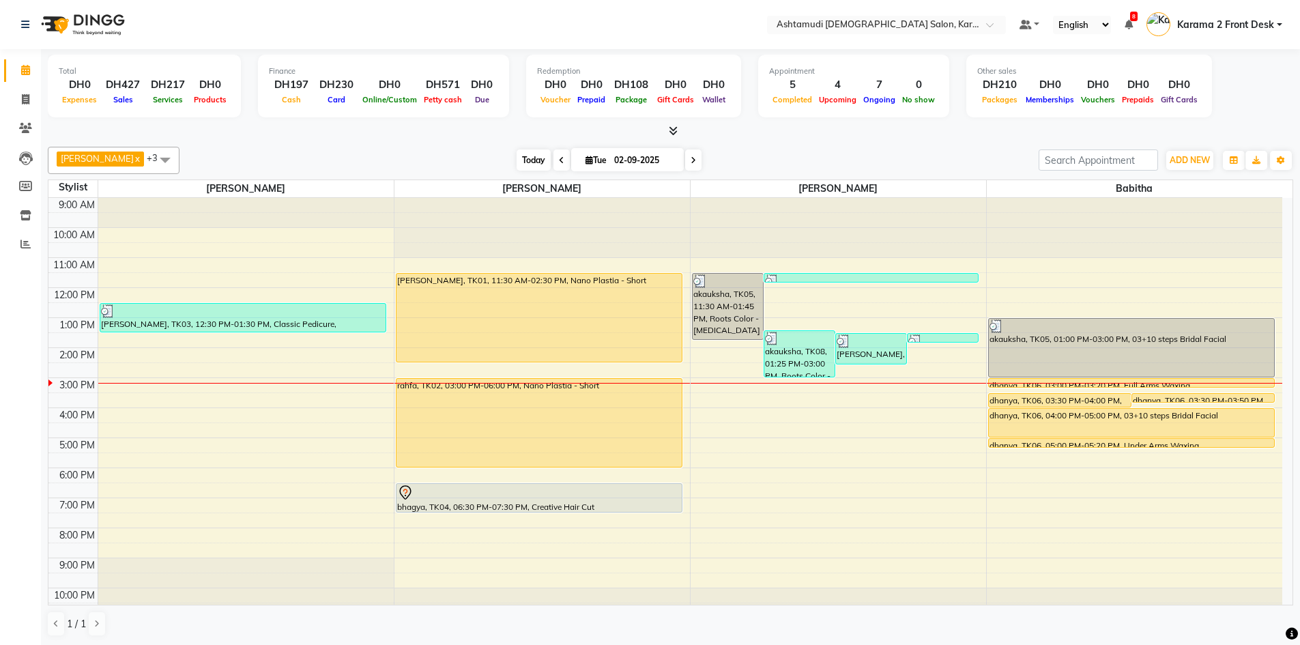
click at [521, 162] on span "Today" at bounding box center [534, 159] width 34 height 21
click at [229, 4] on nav "Select Location × Ashtamudi [DEMOGRAPHIC_DATA] Salon, Karama 2 Default Panel My…" at bounding box center [650, 24] width 1300 height 49
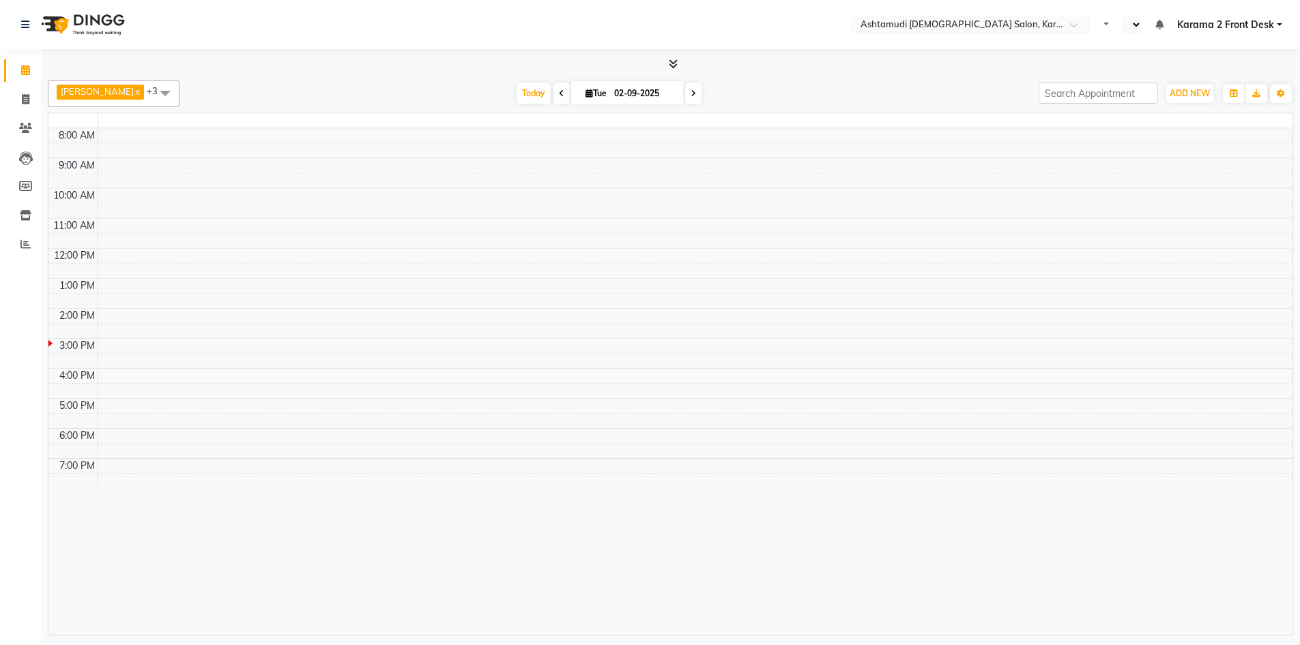
select select "en"
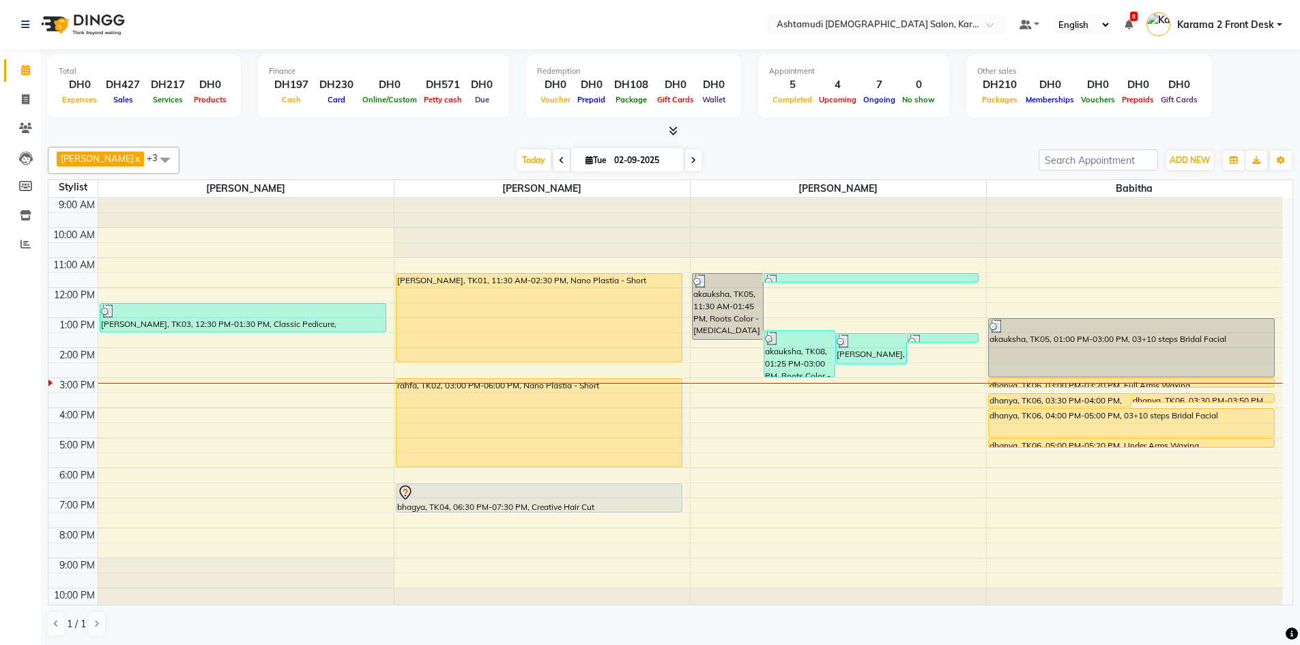
click at [334, 158] on div "[DATE] [DATE]" at bounding box center [608, 160] width 845 height 20
click at [155, 10] on nav "Select Location × Ashtamudi [DEMOGRAPHIC_DATA] Salon, Karama 2 Default Panel My…" at bounding box center [650, 24] width 1300 height 49
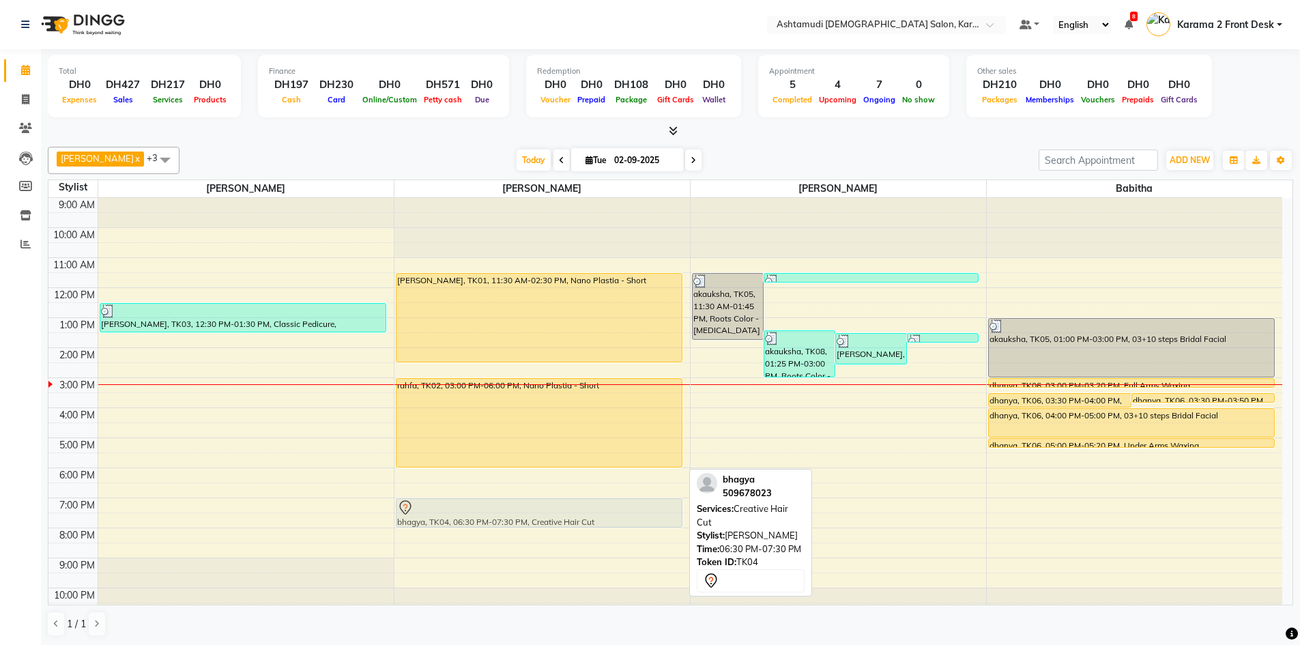
drag, startPoint x: 420, startPoint y: 493, endPoint x: 426, endPoint y: 508, distance: 17.1
click at [426, 508] on div "[PERSON_NAME], TK01, 11:30 AM-02:30 PM, Nano Plastia - Short rahfa, TK02, 03:00…" at bounding box center [541, 408] width 295 height 420
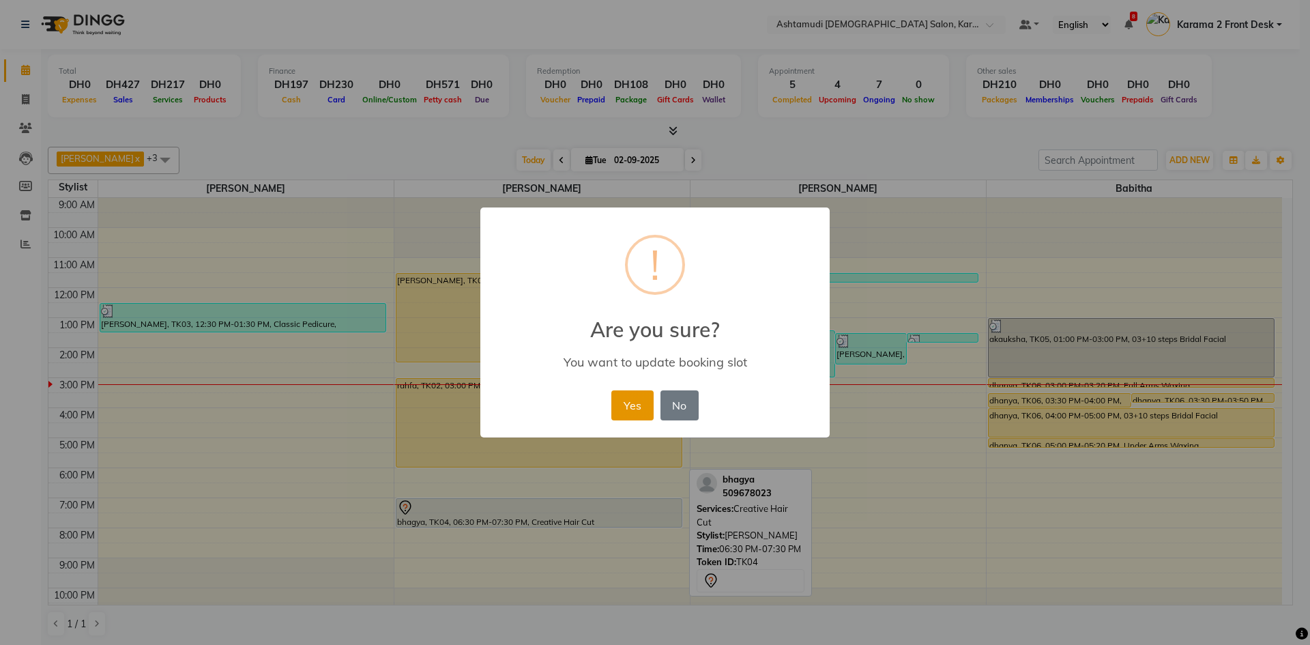
click at [640, 403] on button "Yes" at bounding box center [632, 405] width 42 height 30
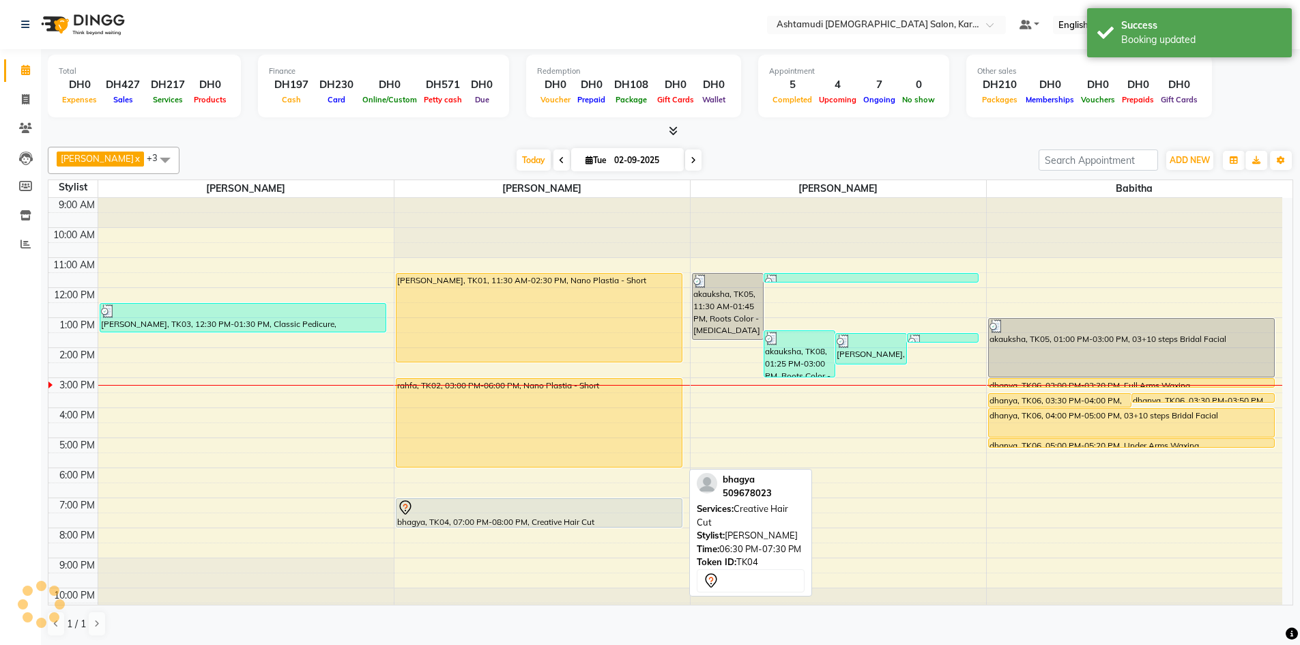
click at [390, 144] on div "Suganya Devi x [PERSON_NAME] x [PERSON_NAME] x [PERSON_NAME] x +3 Select All Ba…" at bounding box center [670, 391] width 1245 height 501
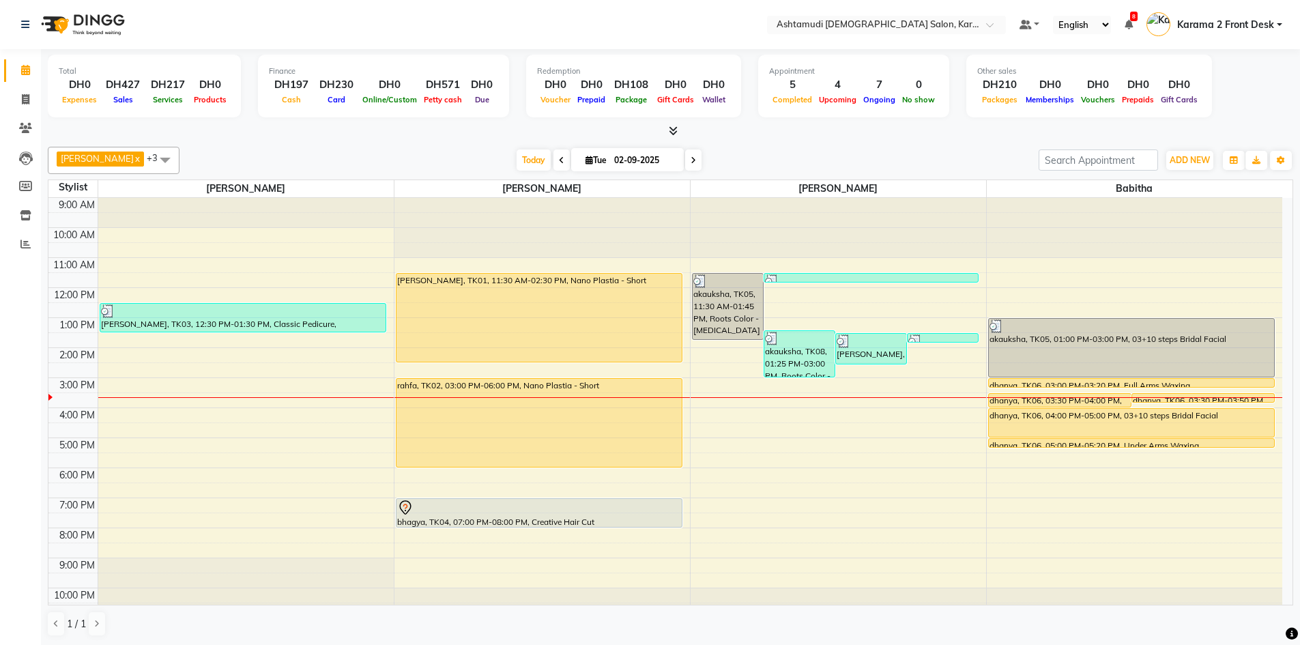
click at [265, 35] on nav "Select Location × Ashtamudi [DEMOGRAPHIC_DATA] Salon, Karama 2 Default Panel My…" at bounding box center [650, 24] width 1300 height 49
click at [27, 210] on icon at bounding box center [26, 215] width 12 height 10
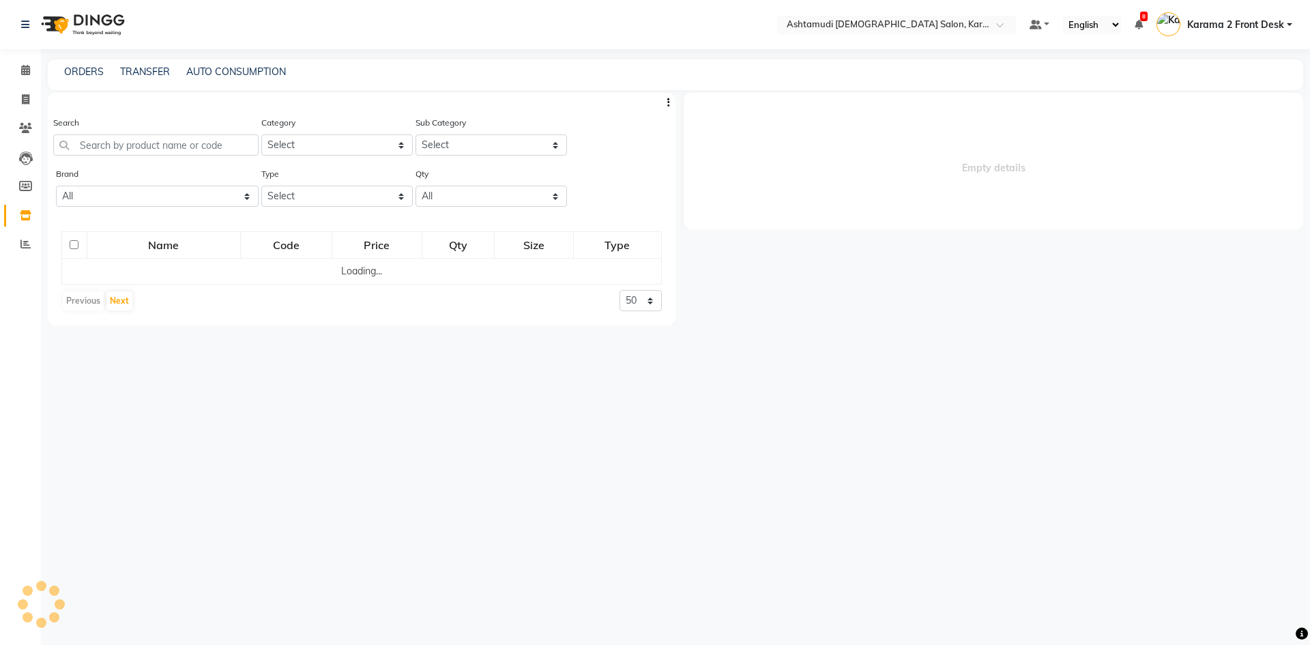
select select
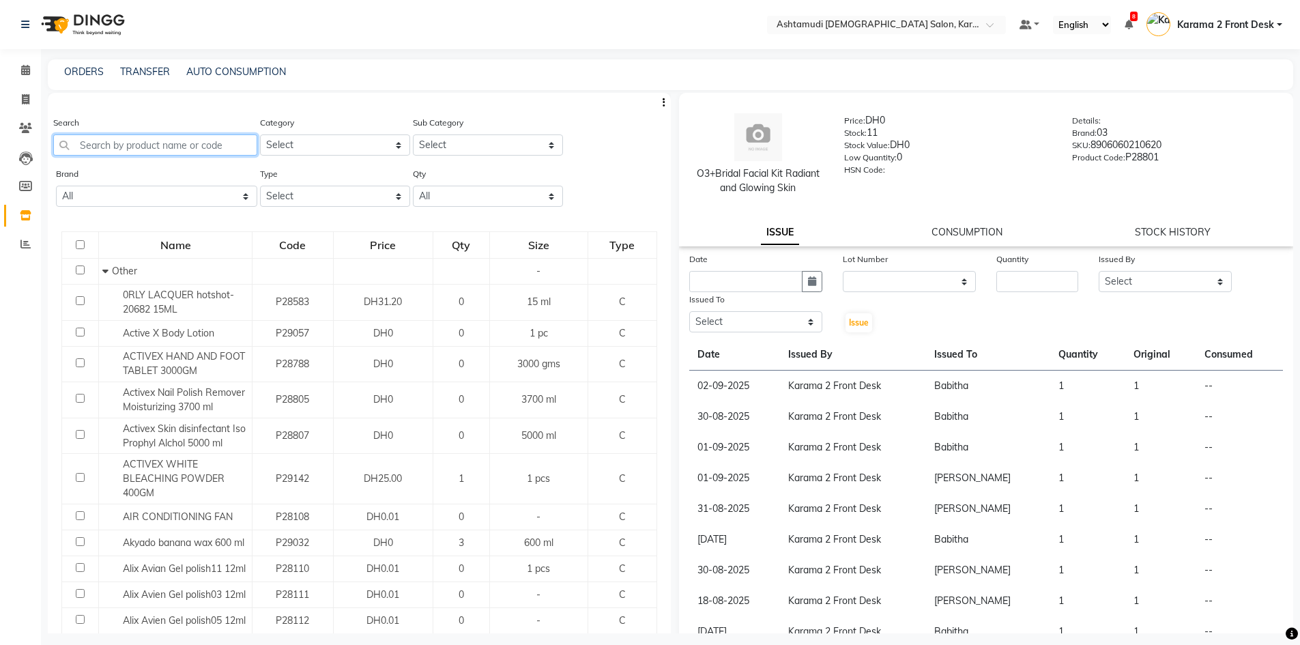
click at [124, 142] on input "text" at bounding box center [155, 144] width 204 height 21
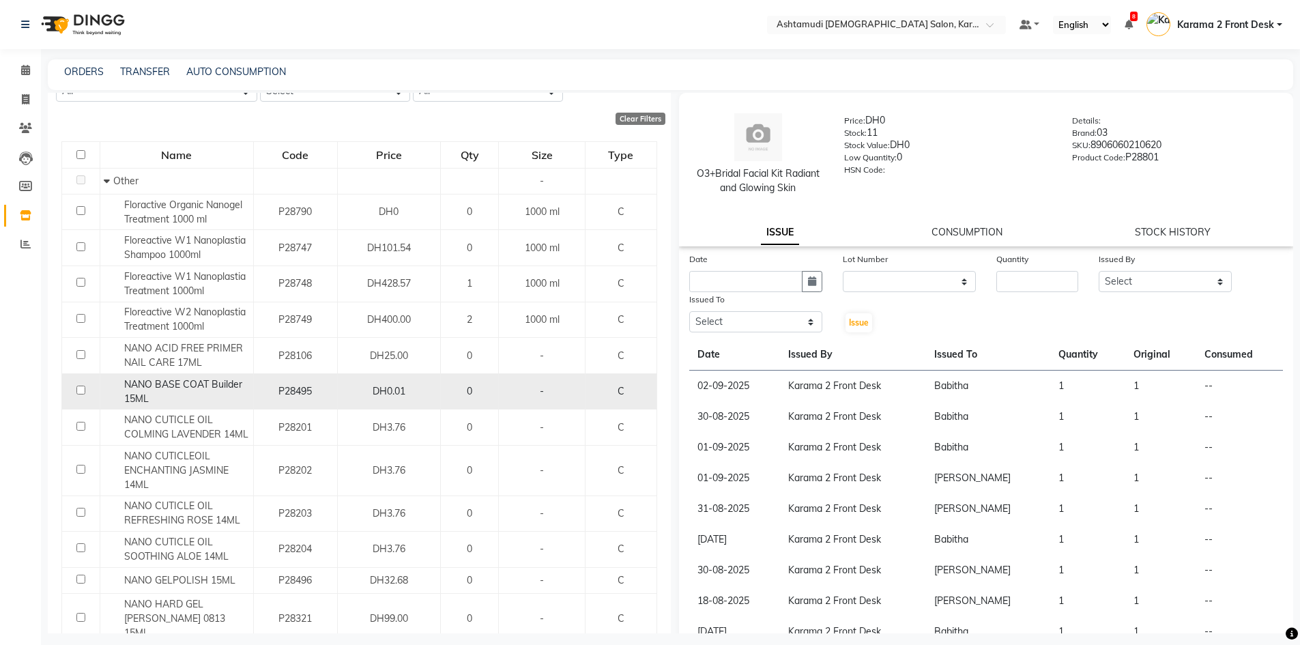
scroll to position [136, 0]
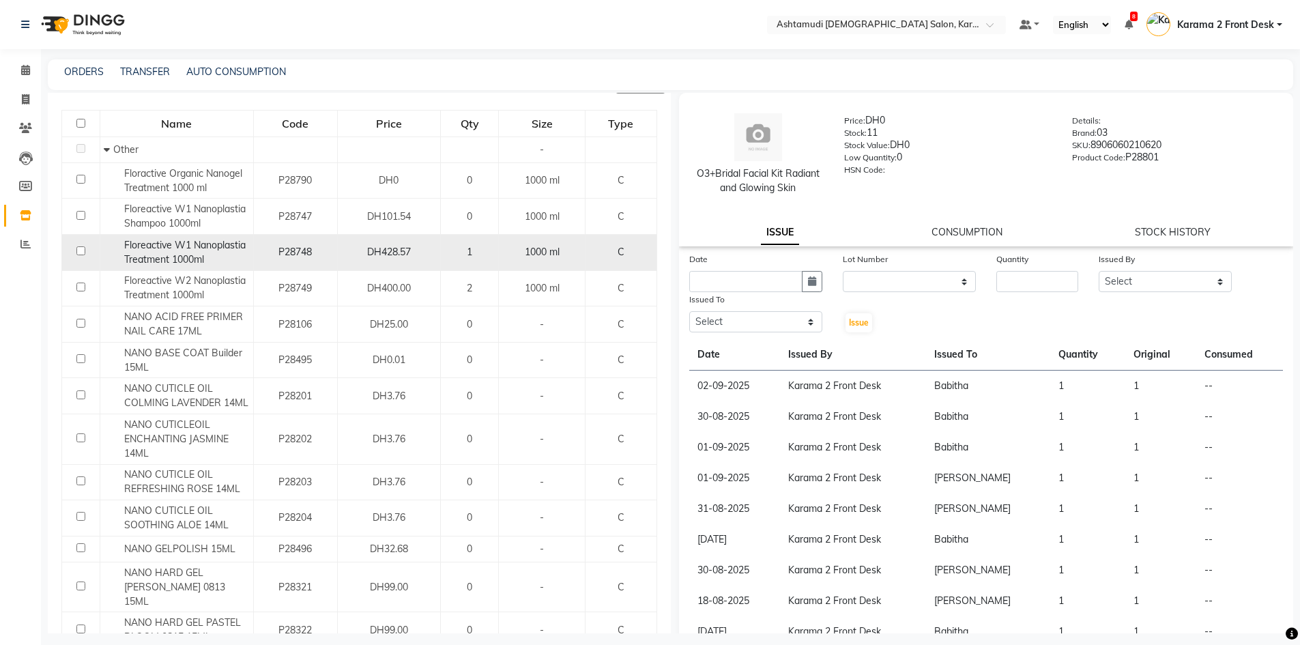
type input "nano"
click at [239, 254] on div "Floreactive W1 Nanoplastia Treatment 1000ml" at bounding box center [177, 252] width 146 height 29
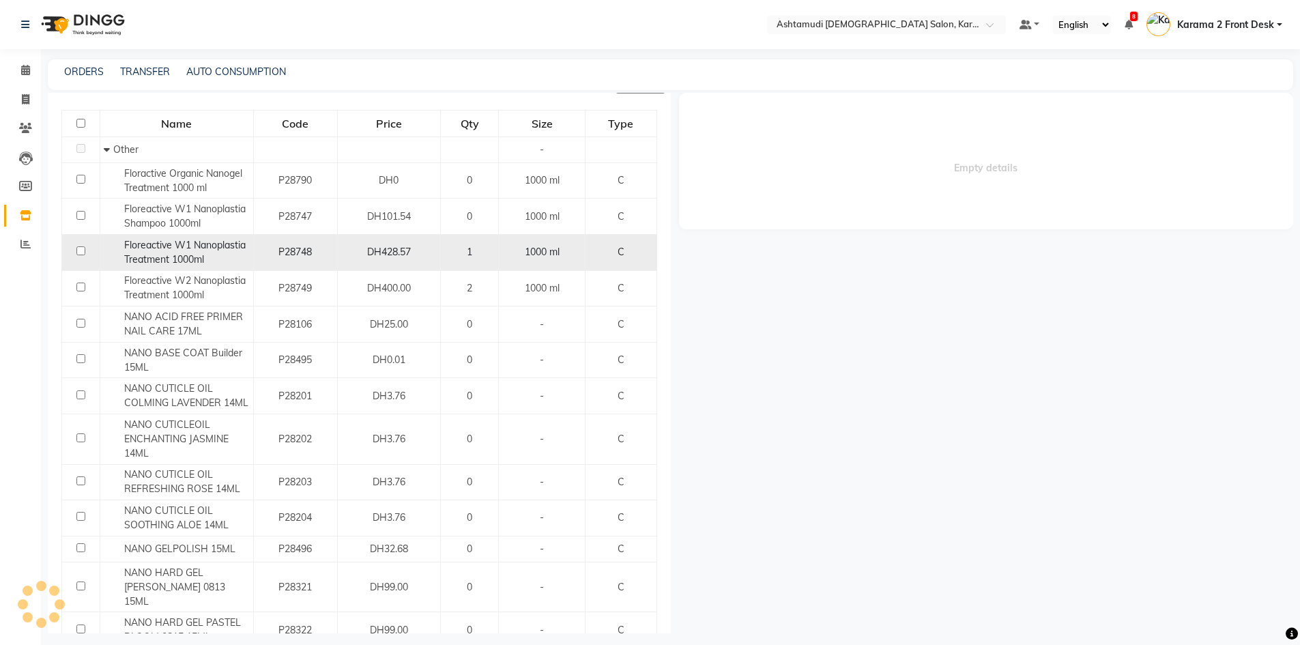
select select
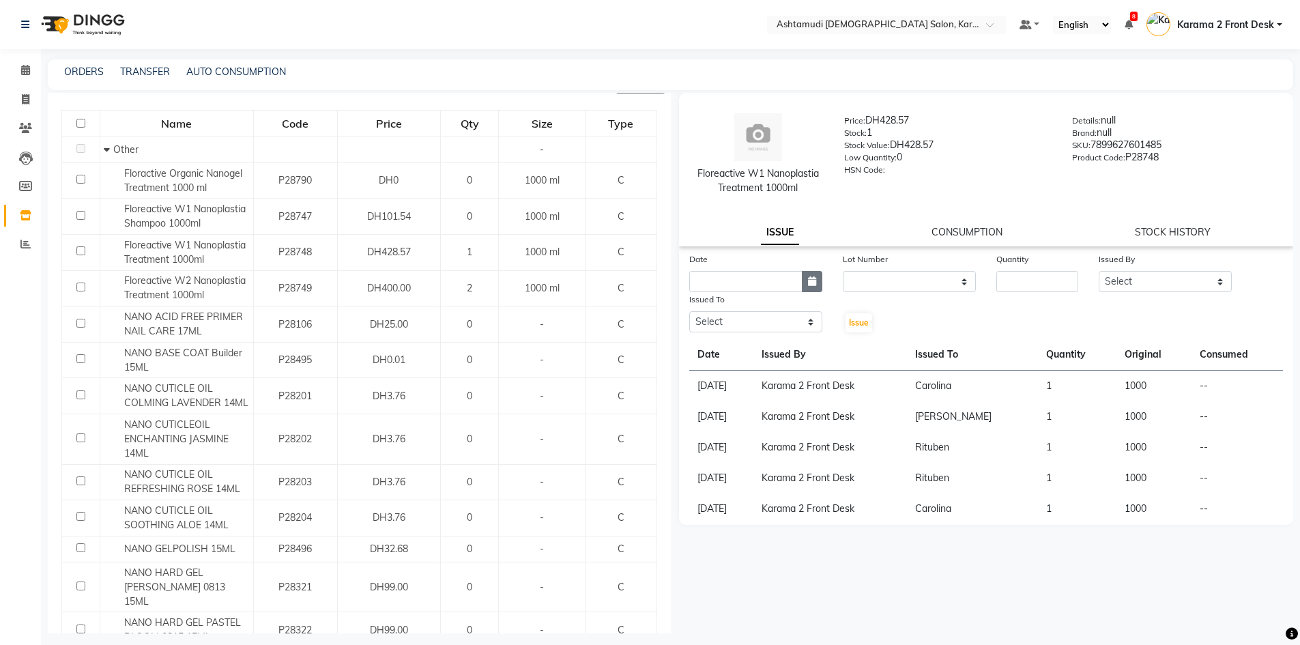
click at [812, 275] on button "button" at bounding box center [812, 281] width 20 height 21
select select "9"
select select "2025"
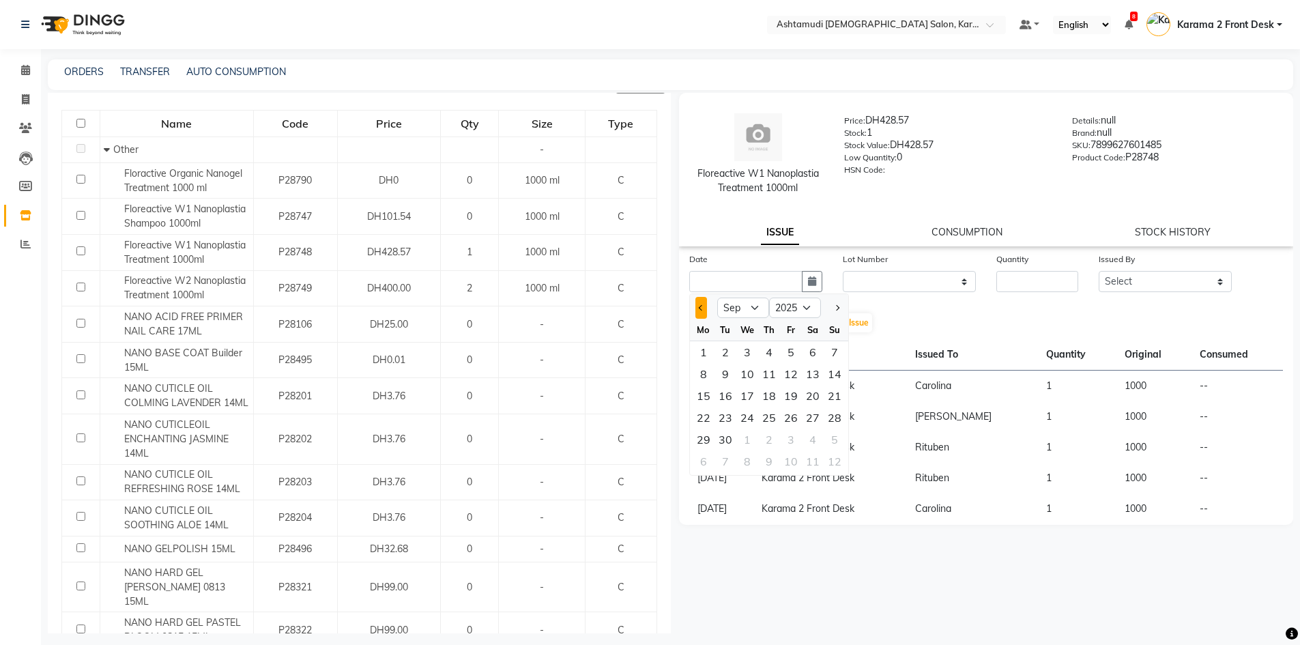
click at [695, 312] on div at bounding box center [703, 308] width 27 height 22
click at [697, 310] on button "Previous month" at bounding box center [701, 308] width 12 height 22
select select "8"
click at [797, 439] on div "29" at bounding box center [791, 440] width 22 height 22
type input "[DATE]"
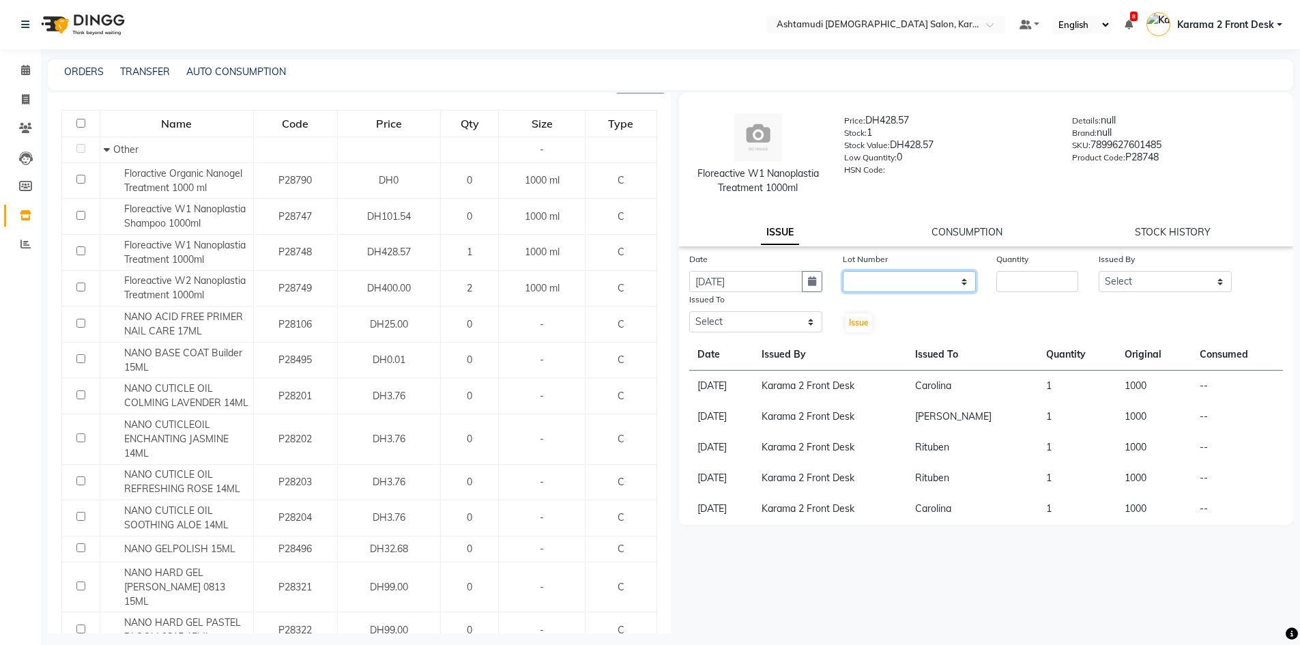
click at [860, 283] on select "None" at bounding box center [909, 281] width 133 height 21
select select "0: null"
click at [843, 271] on select "None" at bounding box center [909, 281] width 133 height 21
click at [1016, 293] on div "Date [DATE] Lot Number None Quantity Issued By Select Babitha Carolina [PERSON_…" at bounding box center [986, 293] width 615 height 82
click at [1015, 287] on input "number" at bounding box center [1037, 281] width 82 height 21
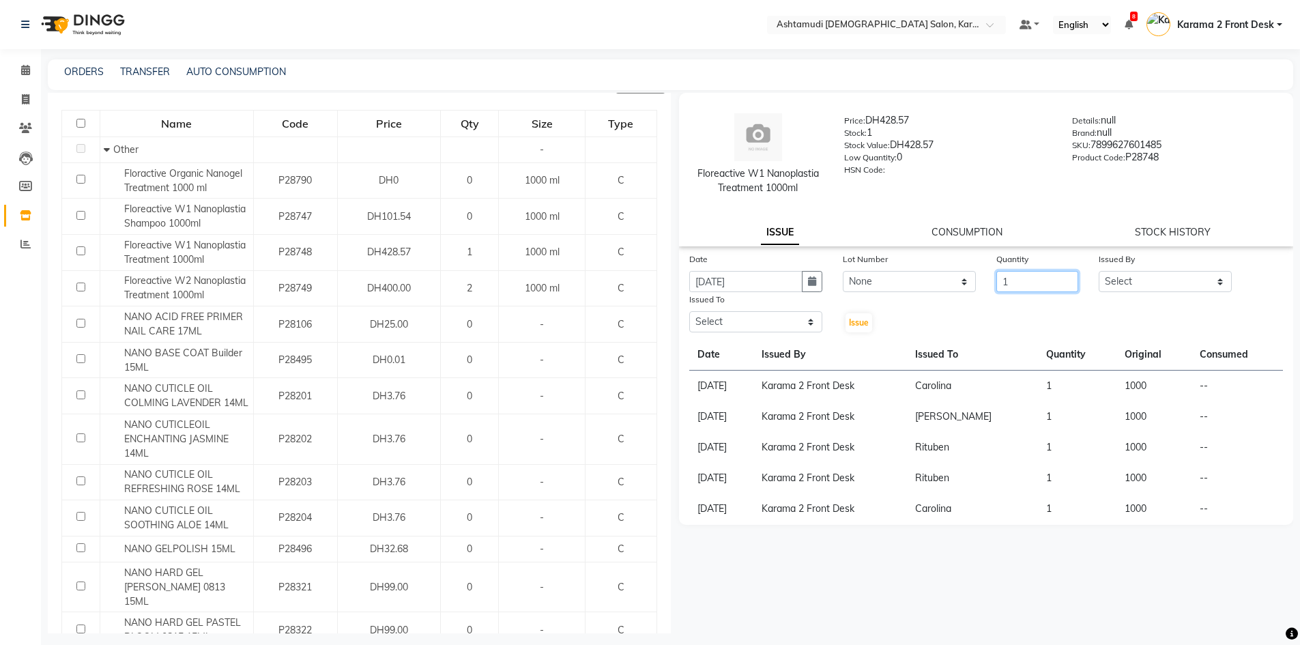
type input "1"
click at [1146, 289] on select "Select Babitha Carolina [PERSON_NAME] [PERSON_NAME] 2 Front Desk [PERSON_NAME] …" at bounding box center [1165, 281] width 133 height 21
select select "64935"
click at [1099, 271] on select "Select Babitha Carolina [PERSON_NAME] [PERSON_NAME] 2 Front Desk [PERSON_NAME] …" at bounding box center [1165, 281] width 133 height 21
click at [729, 326] on select "Select Babitha Carolina [PERSON_NAME] [PERSON_NAME] 2 Front Desk [PERSON_NAME] …" at bounding box center [755, 321] width 133 height 21
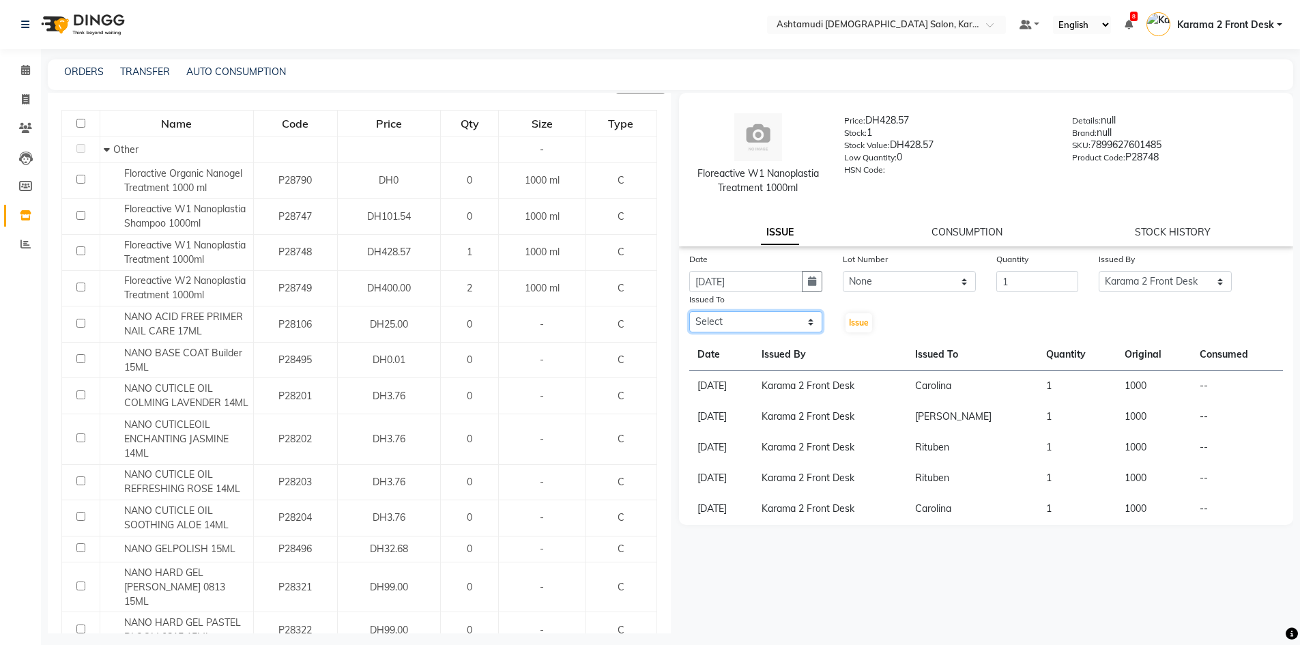
select select "67750"
click at [689, 311] on select "Select Babitha Carolina [PERSON_NAME] [PERSON_NAME] 2 Front Desk [PERSON_NAME] …" at bounding box center [755, 321] width 133 height 21
click at [865, 323] on span "Issue" at bounding box center [859, 322] width 20 height 10
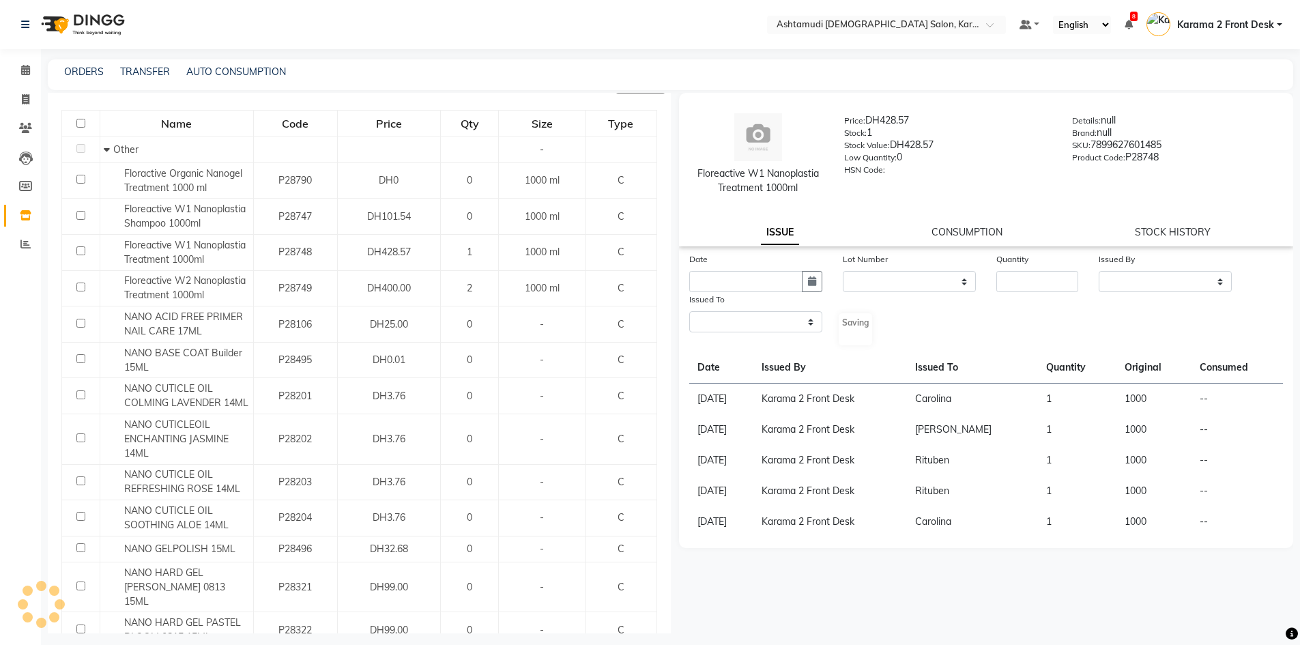
select select
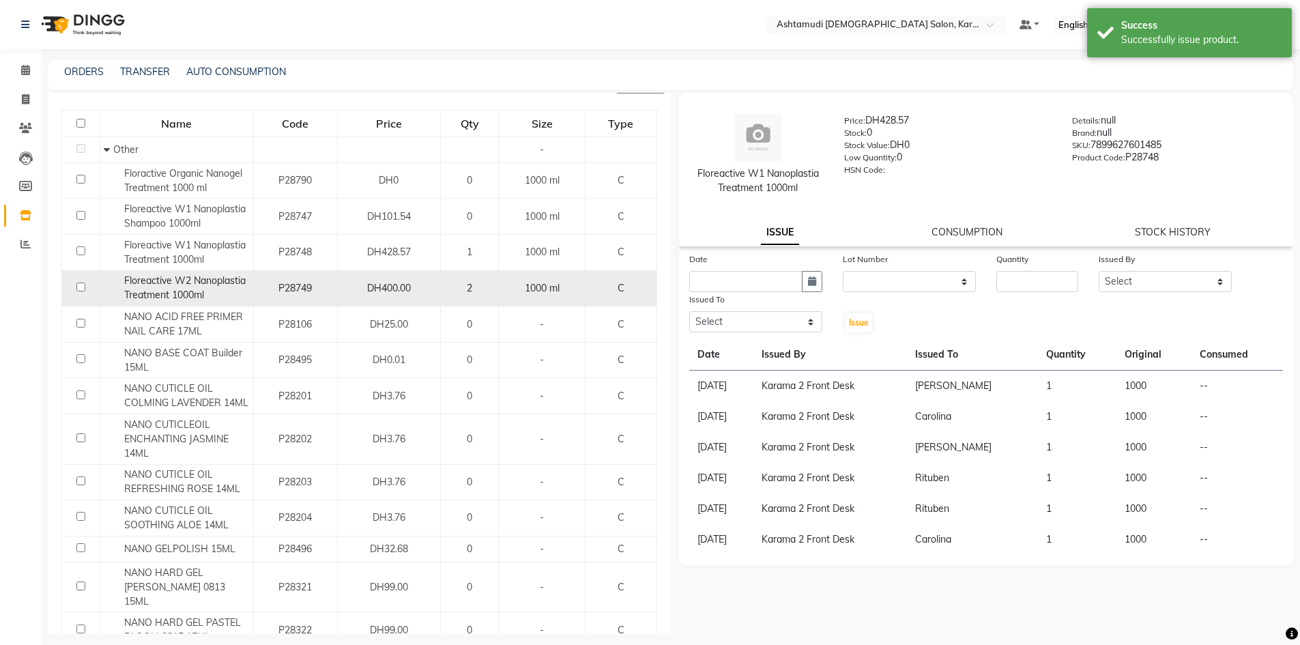
click at [198, 282] on span "Floreactive W2 Nanoplastia Treatment 1000ml" at bounding box center [184, 287] width 121 height 27
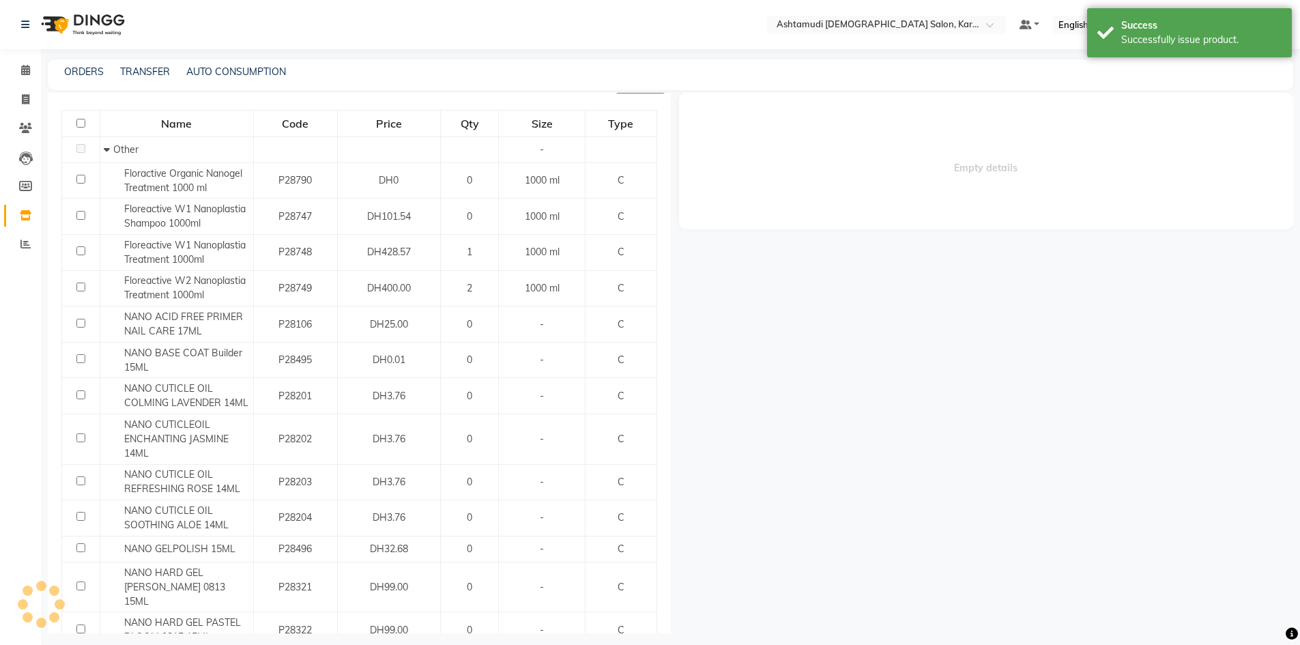
select select
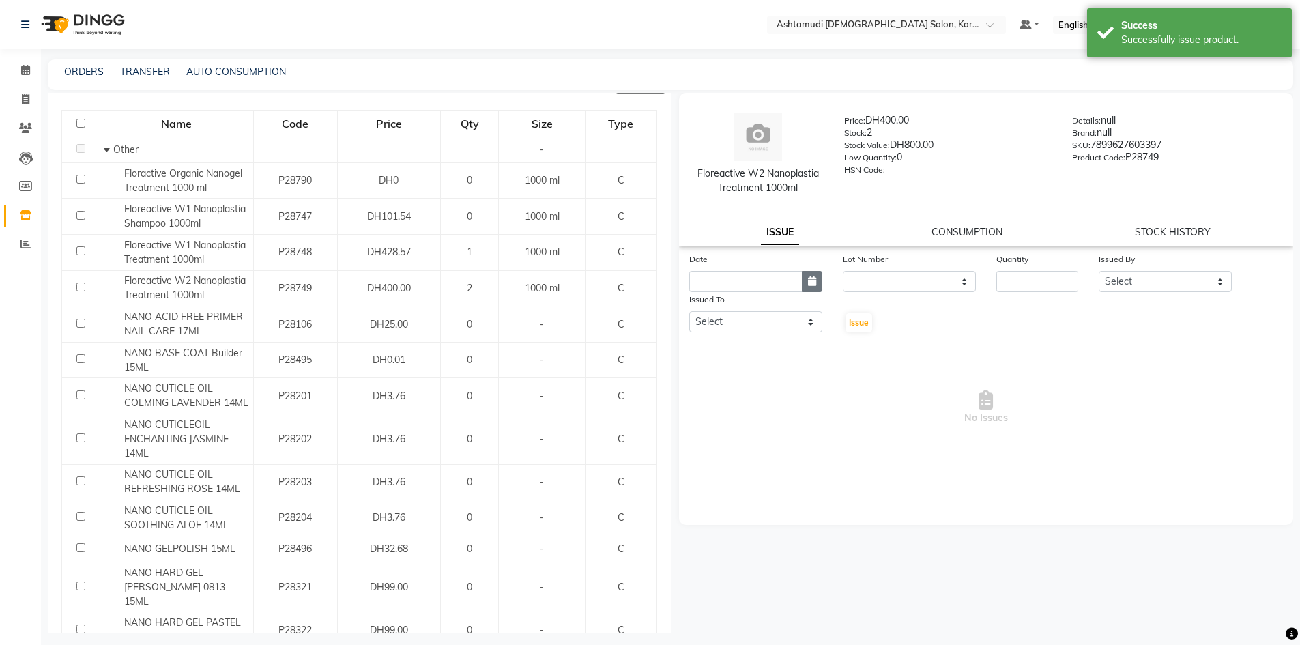
click at [813, 281] on icon "button" at bounding box center [812, 281] width 8 height 10
select select "9"
select select "2025"
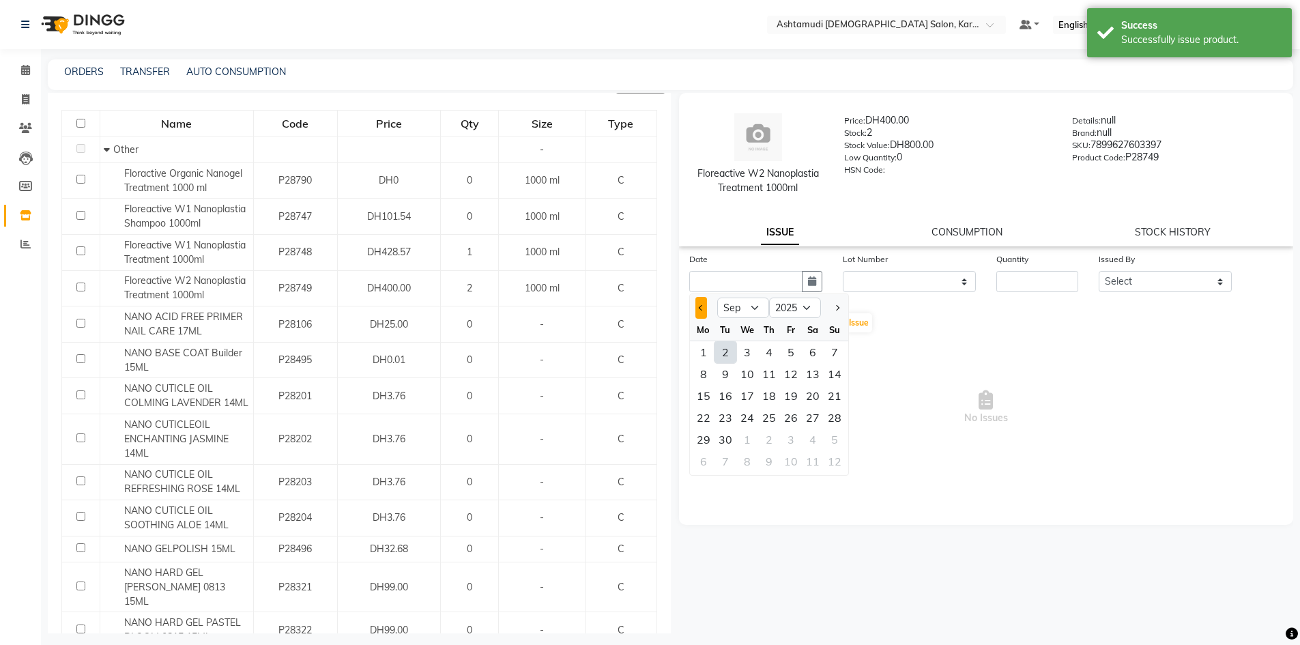
click at [701, 300] on button "Previous month" at bounding box center [701, 308] width 12 height 22
select select "8"
click at [782, 382] on div "8" at bounding box center [791, 374] width 22 height 22
type input "08-08-2025"
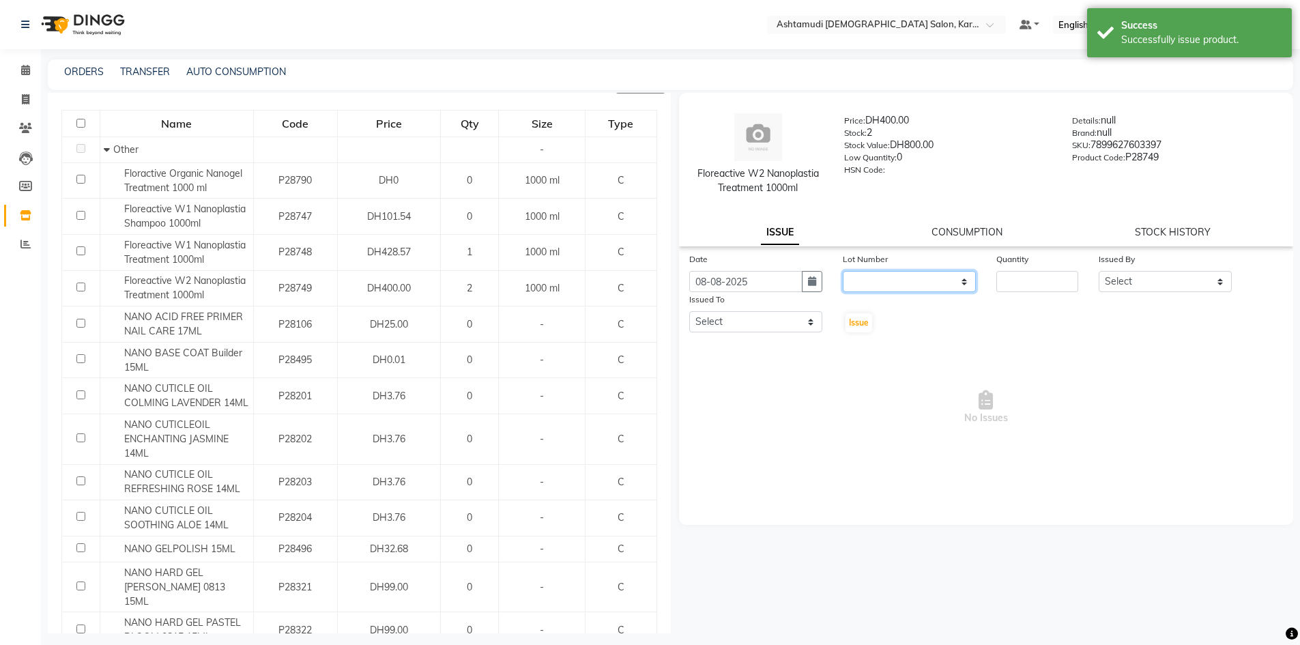
click at [867, 280] on select "None" at bounding box center [909, 281] width 133 height 21
select select "0: null"
click at [843, 271] on select "None" at bounding box center [909, 281] width 133 height 21
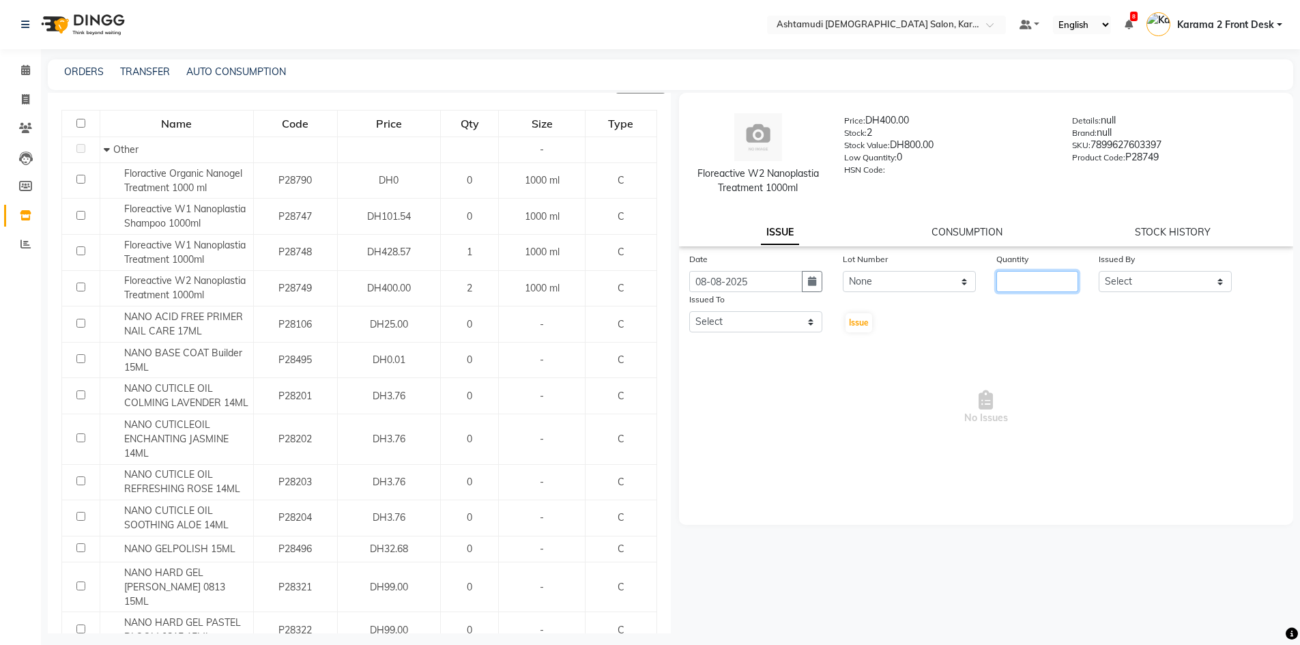
click at [1043, 288] on input "number" at bounding box center [1037, 281] width 82 height 21
type input "1"
click at [1172, 272] on select "Select Babitha Carolina [PERSON_NAME] [PERSON_NAME] 2 Front Desk [PERSON_NAME] …" at bounding box center [1165, 281] width 133 height 21
select select "64935"
click at [1099, 271] on select "Select Babitha Carolina [PERSON_NAME] [PERSON_NAME] 2 Front Desk [PERSON_NAME] …" at bounding box center [1165, 281] width 133 height 21
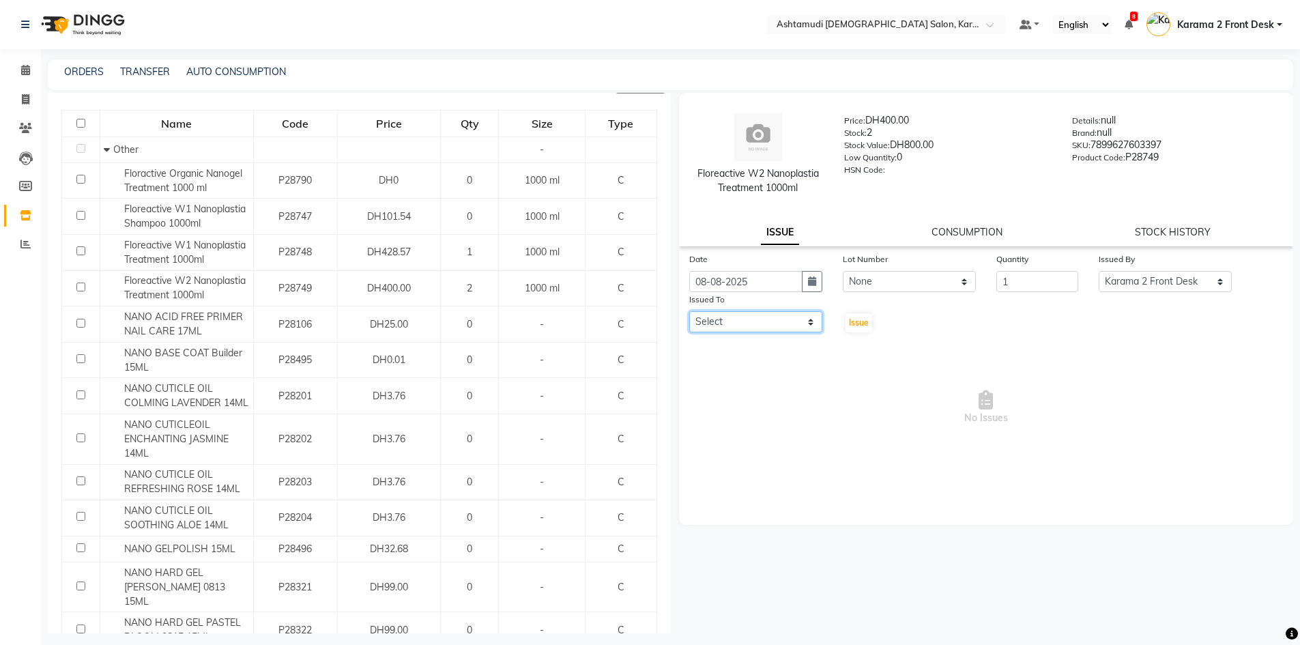
click at [777, 325] on select "Select Babitha Carolina [PERSON_NAME] [PERSON_NAME] 2 Front Desk [PERSON_NAME] …" at bounding box center [755, 321] width 133 height 21
select select "69442"
click at [689, 311] on select "Select Babitha Carolina [PERSON_NAME] [PERSON_NAME] 2 Front Desk [PERSON_NAME] …" at bounding box center [755, 321] width 133 height 21
click at [857, 308] on div "Issue" at bounding box center [857, 313] width 51 height 42
click at [857, 314] on button "Issue" at bounding box center [858, 322] width 27 height 19
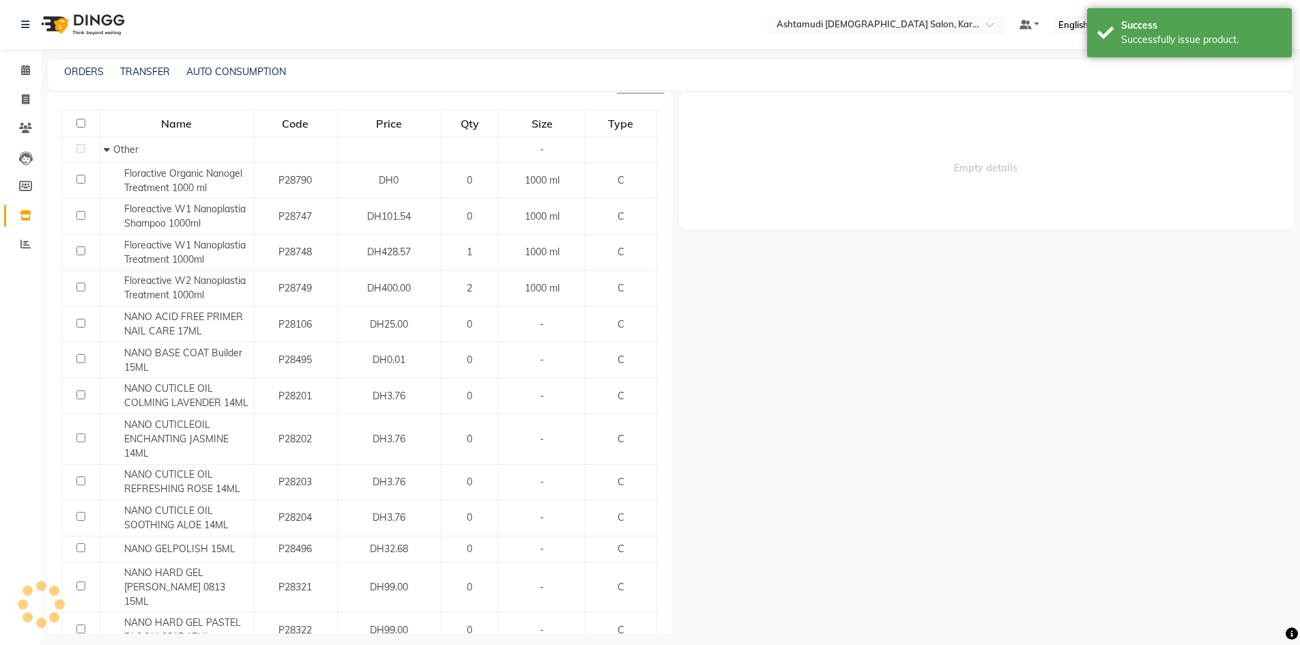
select select
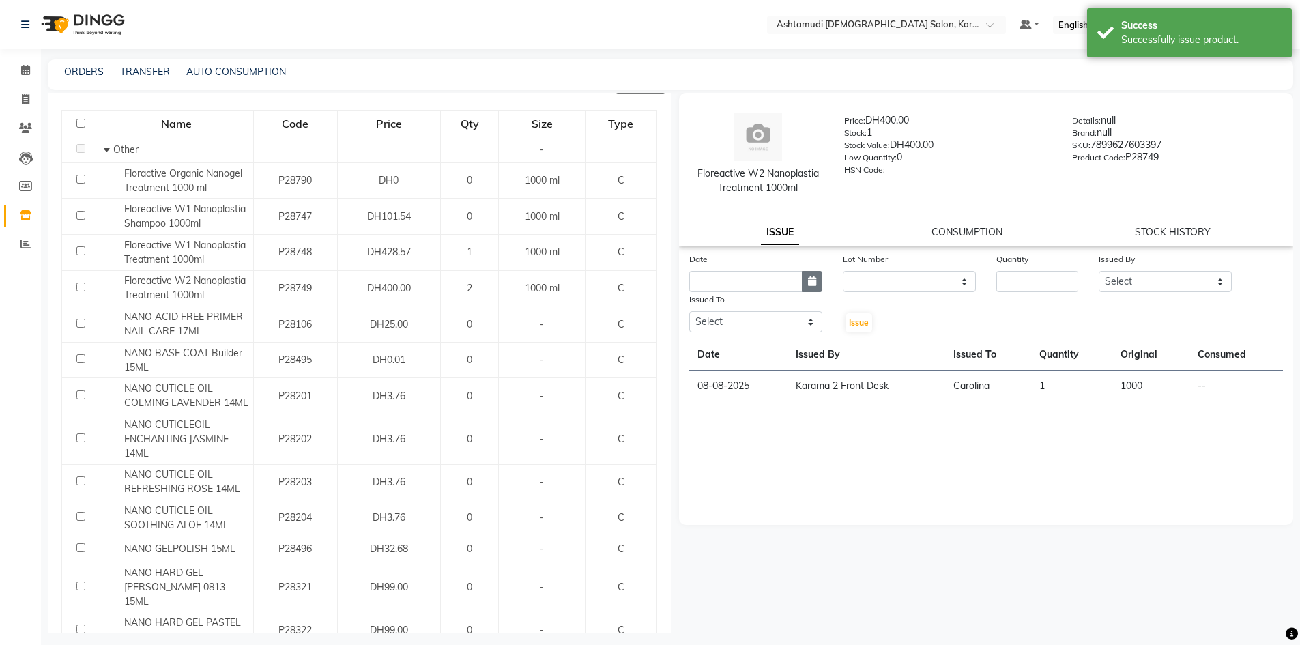
click at [817, 281] on button "button" at bounding box center [812, 281] width 20 height 21
select select "9"
select select "2025"
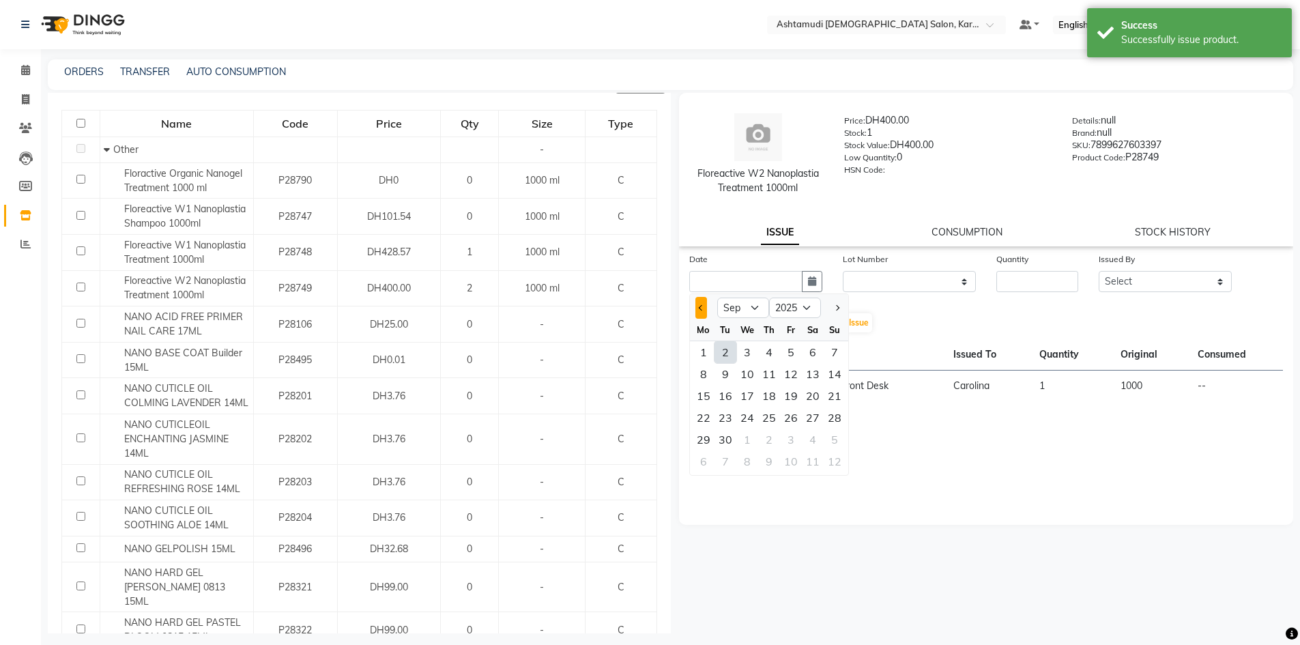
click at [700, 310] on button "Previous month" at bounding box center [701, 308] width 12 height 22
select select "8"
click at [829, 446] on div "31" at bounding box center [835, 440] width 22 height 22
type input "31-08-2025"
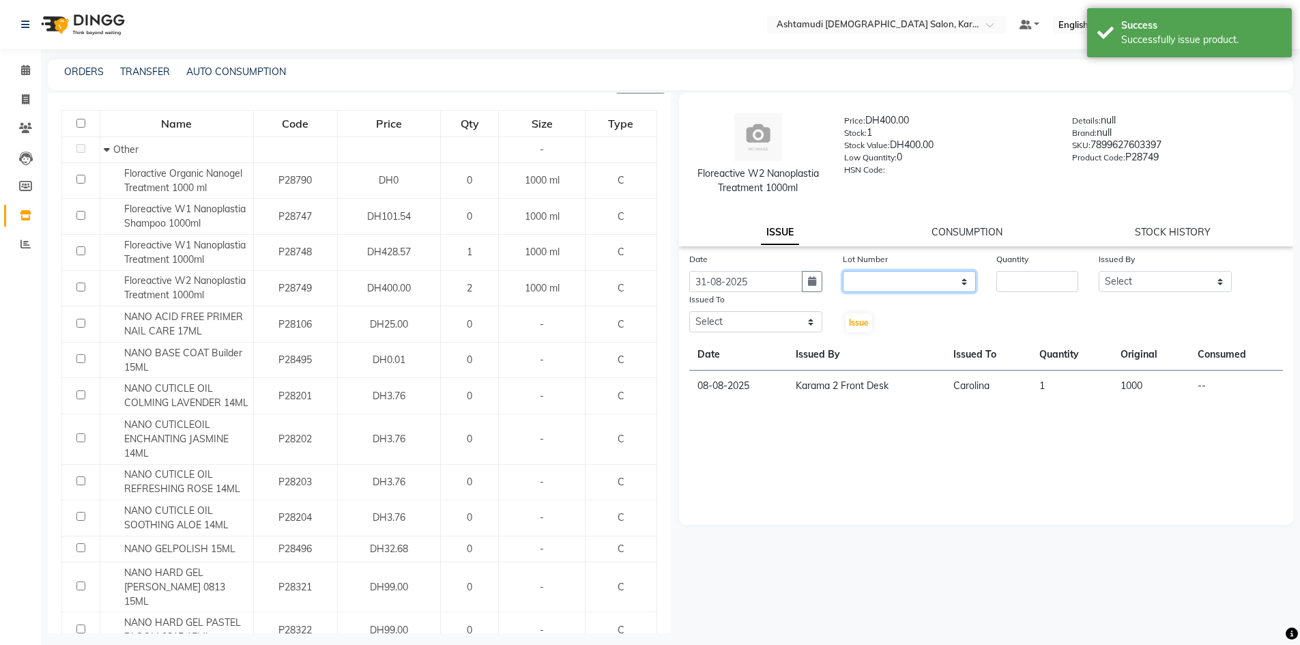
drag, startPoint x: 908, startPoint y: 277, endPoint x: 912, endPoint y: 289, distance: 12.1
click at [910, 285] on select "None" at bounding box center [909, 281] width 133 height 21
select select "0: null"
click at [843, 271] on select "None" at bounding box center [909, 281] width 133 height 21
click at [1071, 287] on input "number" at bounding box center [1037, 281] width 82 height 21
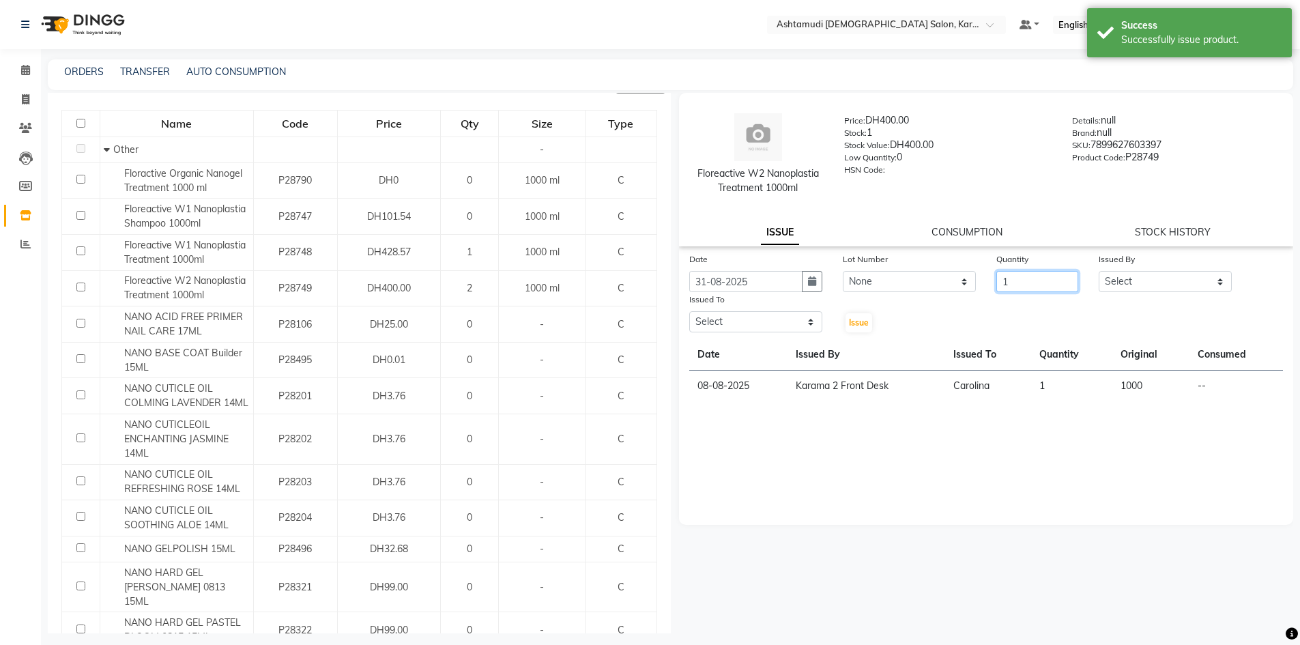
type input "1"
click at [1120, 280] on select "Select Babitha Carolina Farsana Begum Geeta Jyothi Krishna Karama 2 Front Desk …" at bounding box center [1165, 281] width 133 height 21
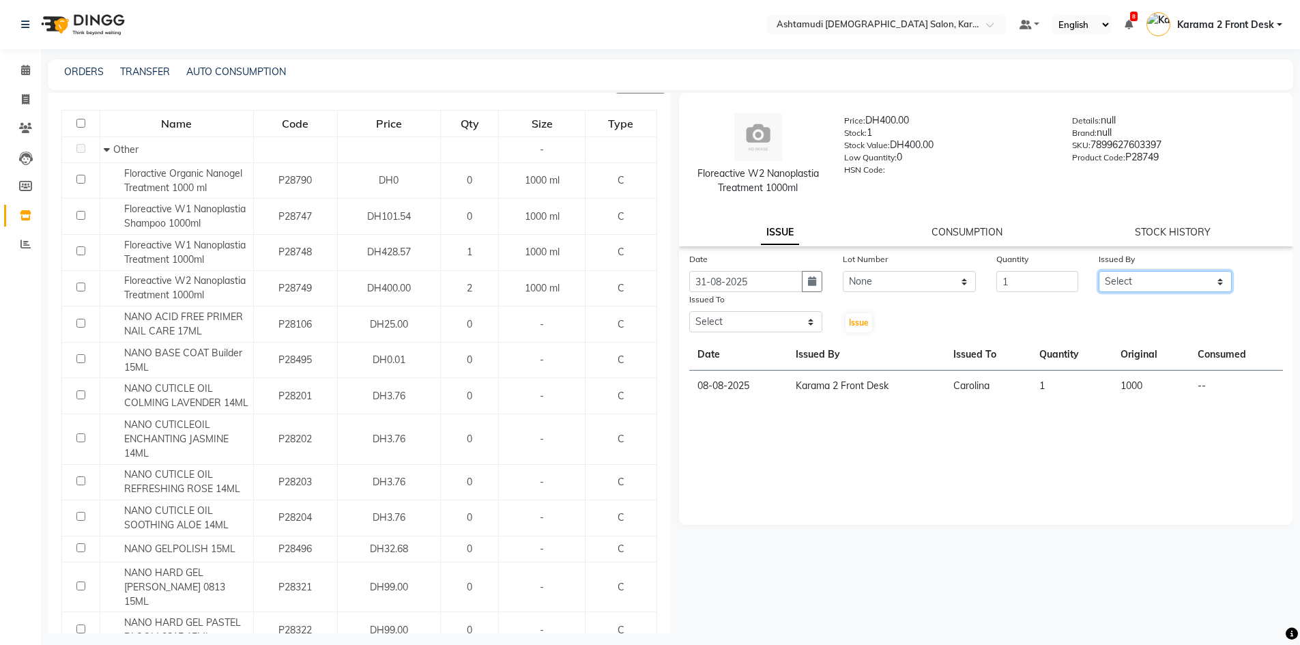
select select "64935"
click at [1099, 271] on select "Select Babitha Carolina Farsana Begum Geeta Jyothi Krishna Karama 2 Front Desk …" at bounding box center [1165, 281] width 133 height 21
click at [807, 317] on select "Select Babitha Carolina Farsana Begum Geeta Jyothi Krishna Karama 2 Front Desk …" at bounding box center [755, 321] width 133 height 21
select select "67750"
click at [689, 311] on select "Select Babitha Carolina Farsana Begum Geeta Jyothi Krishna Karama 2 Front Desk …" at bounding box center [755, 321] width 133 height 21
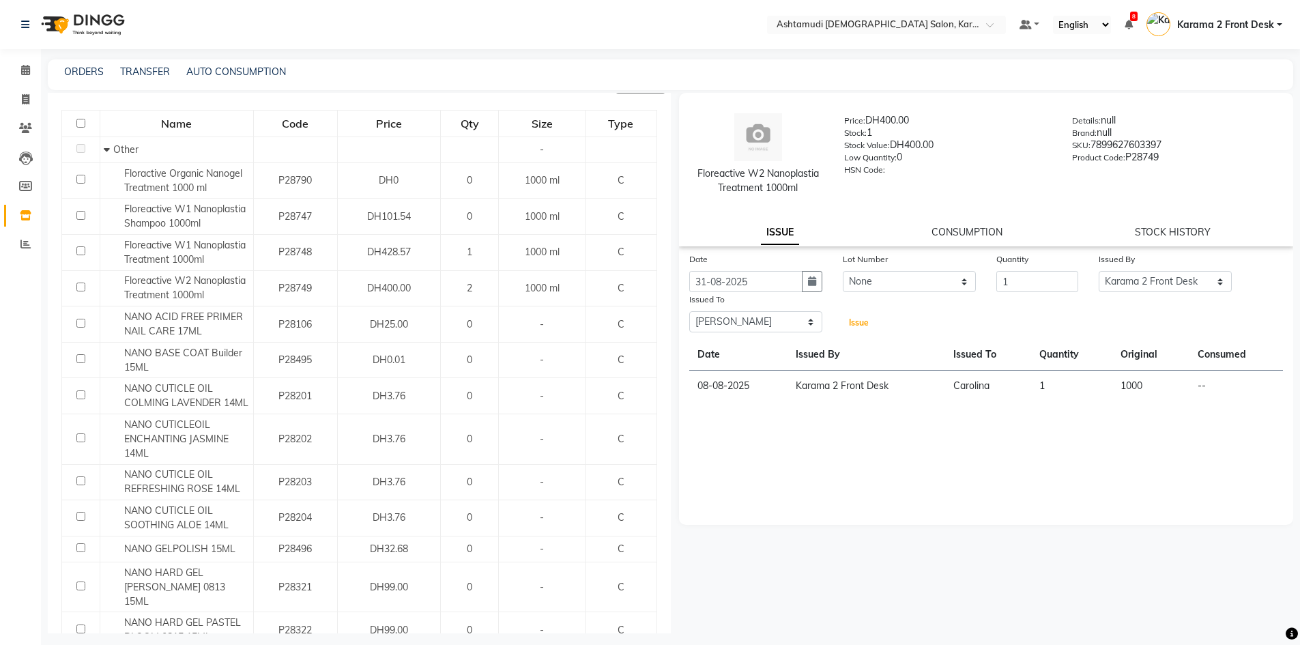
click at [858, 318] on span "Issue" at bounding box center [859, 322] width 20 height 10
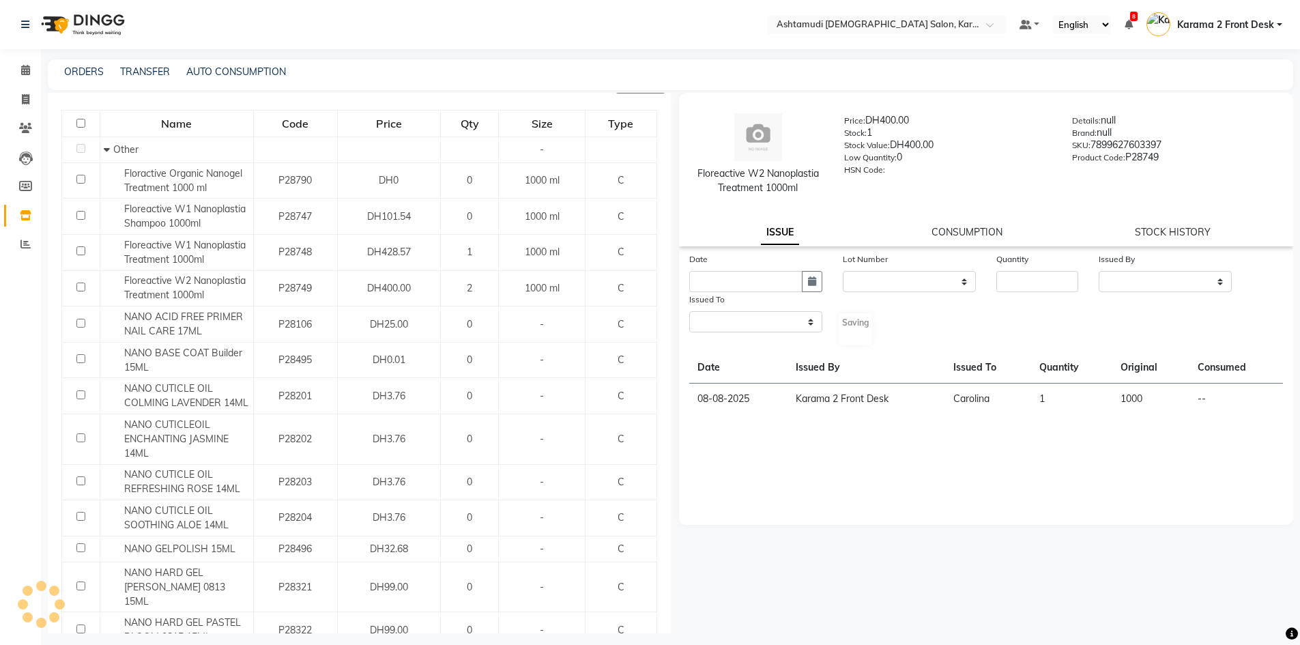
select select
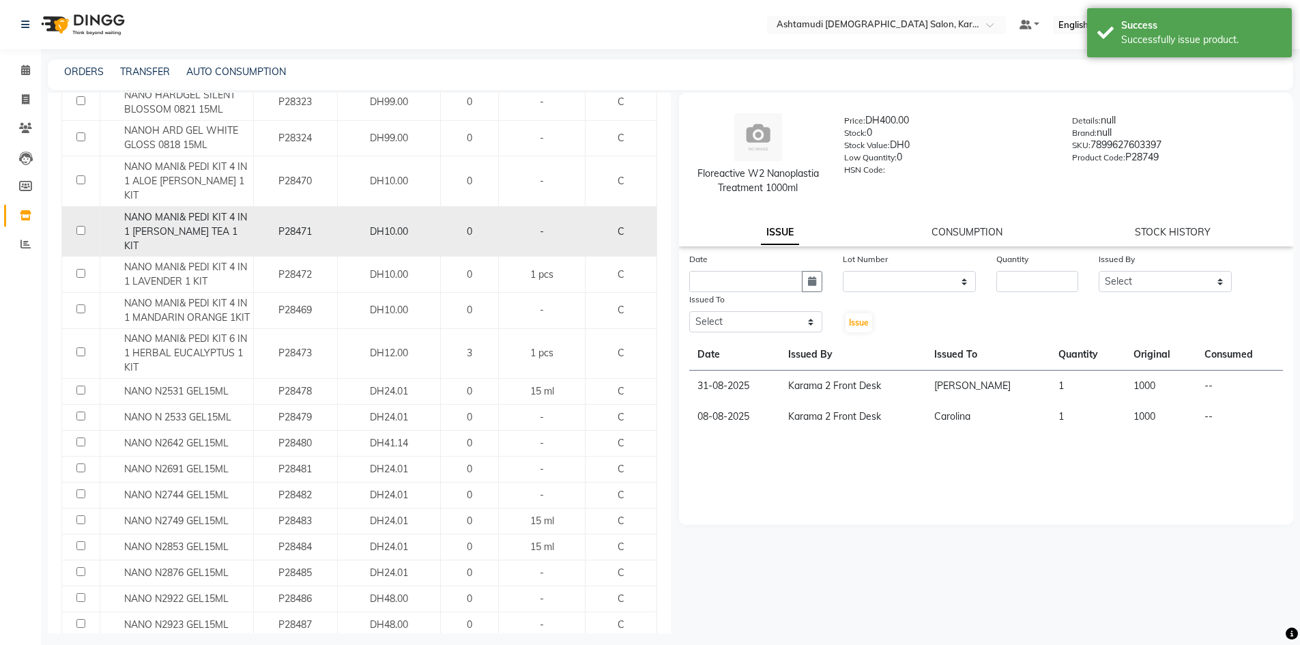
scroll to position [819, 0]
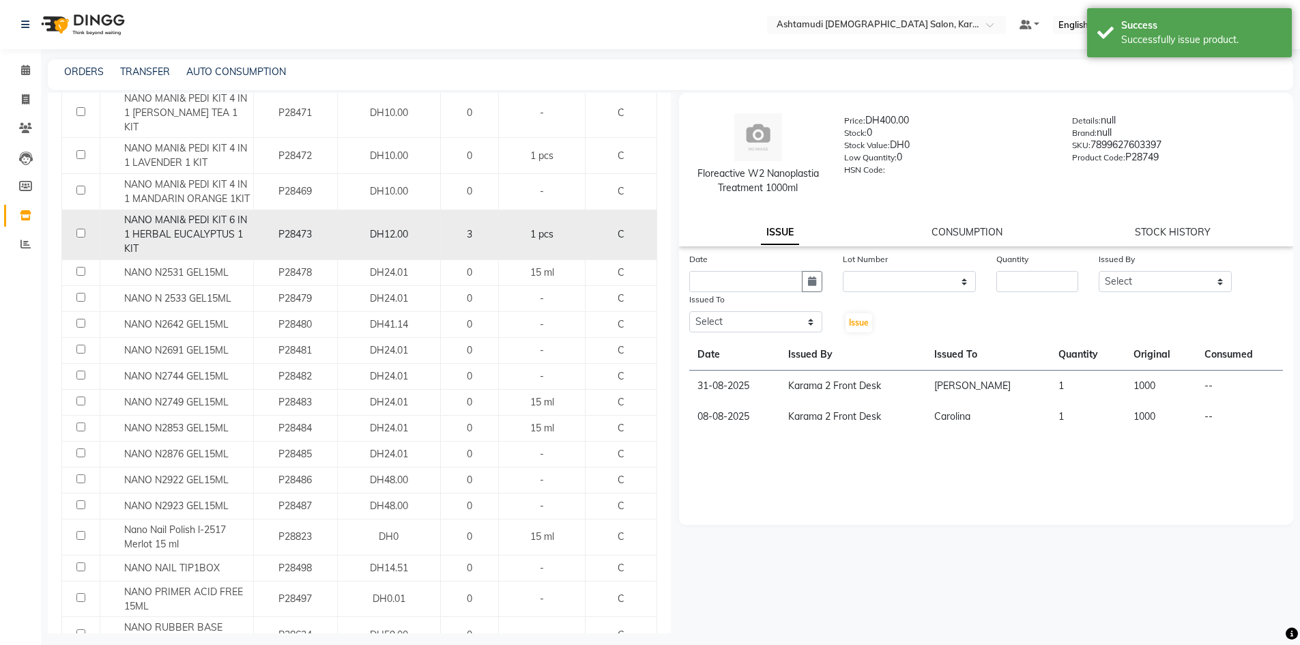
click at [232, 214] on span "NANO MANI& PEDI KIT 6 IN 1 HERBAL EUCALYPTUS 1 KIT" at bounding box center [185, 234] width 123 height 41
select select
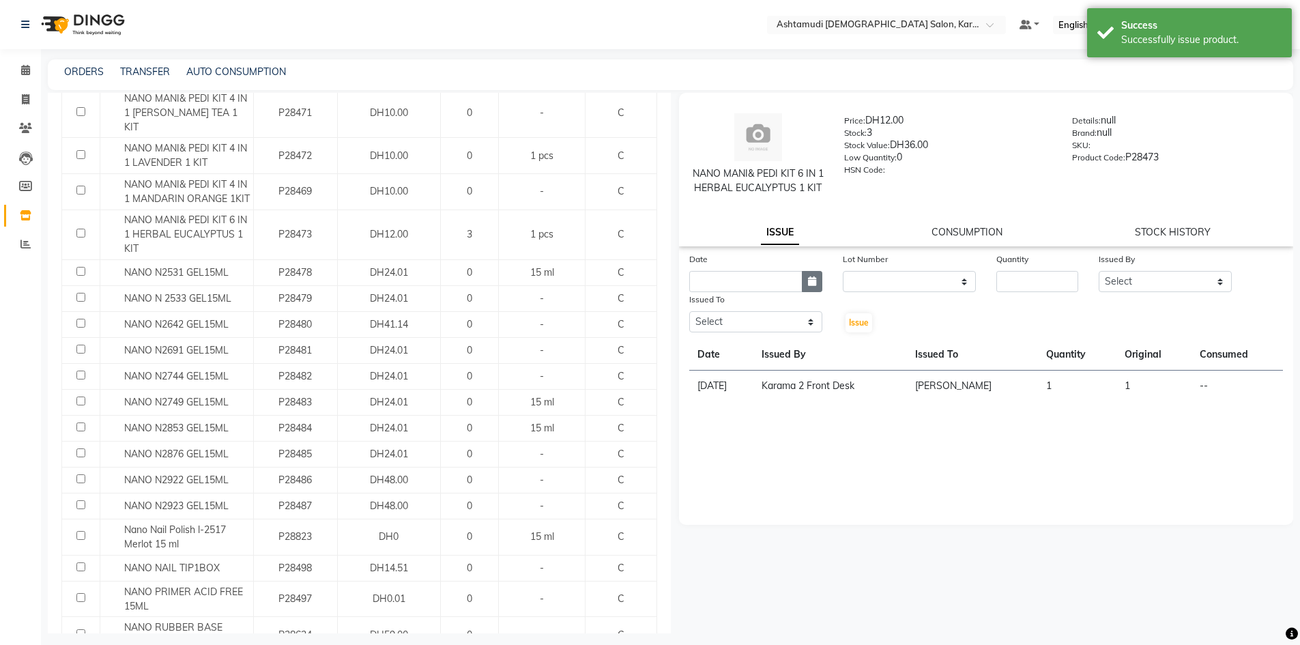
click at [815, 286] on icon "button" at bounding box center [812, 281] width 8 height 10
select select "9"
select select "2025"
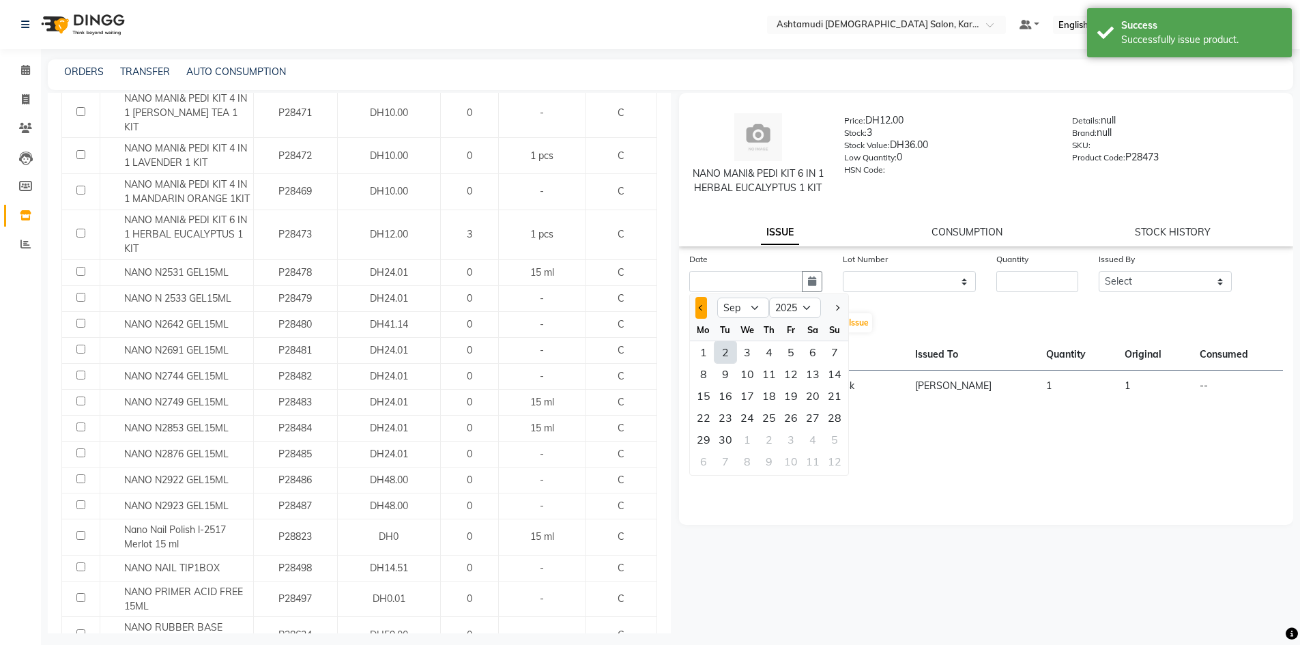
click at [703, 310] on span "Previous month" at bounding box center [700, 307] width 5 height 5
select select "8"
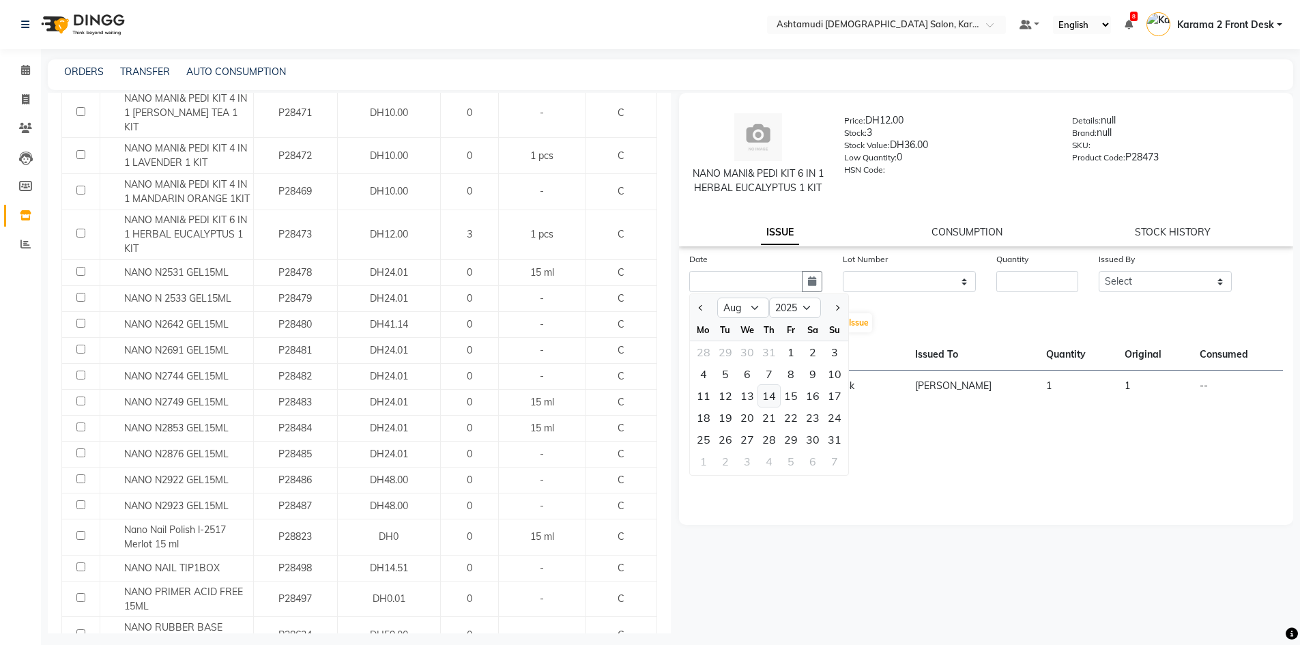
click at [777, 401] on div "14" at bounding box center [769, 396] width 22 height 22
type input "14-08-2025"
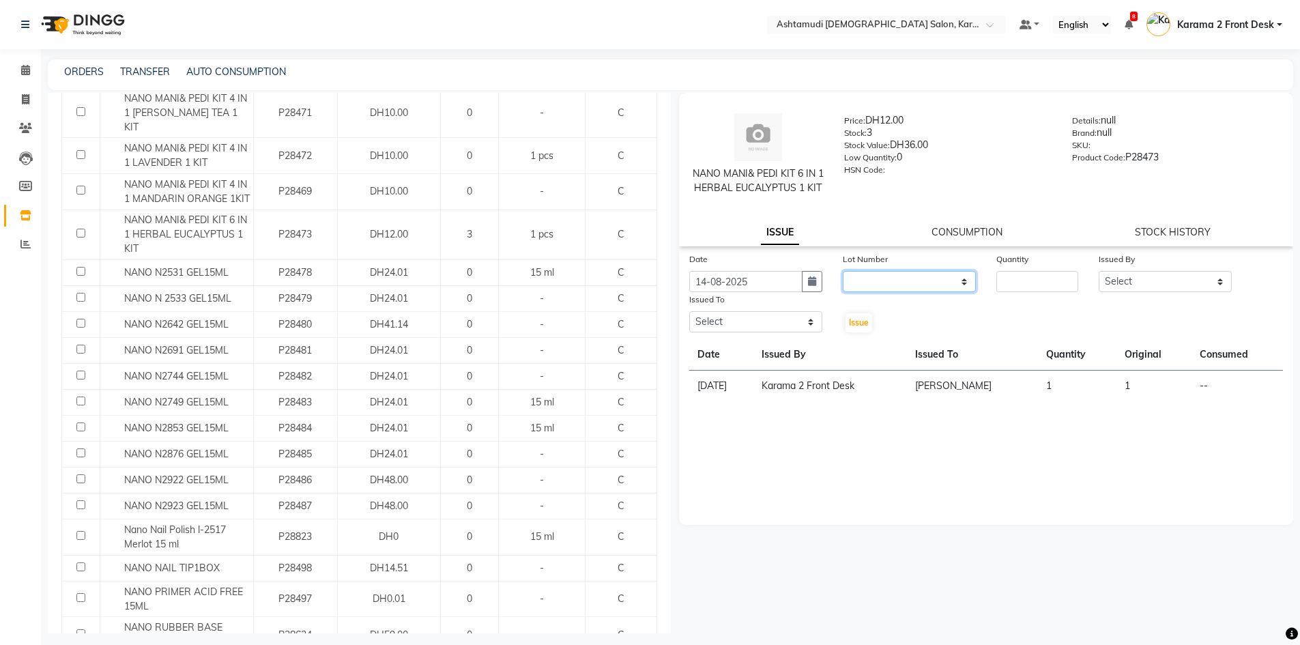
click at [918, 291] on select "None" at bounding box center [909, 281] width 133 height 21
select select "0: null"
click at [843, 285] on select "None" at bounding box center [909, 281] width 133 height 21
click at [1026, 292] on input "number" at bounding box center [1037, 281] width 82 height 21
type input "1"
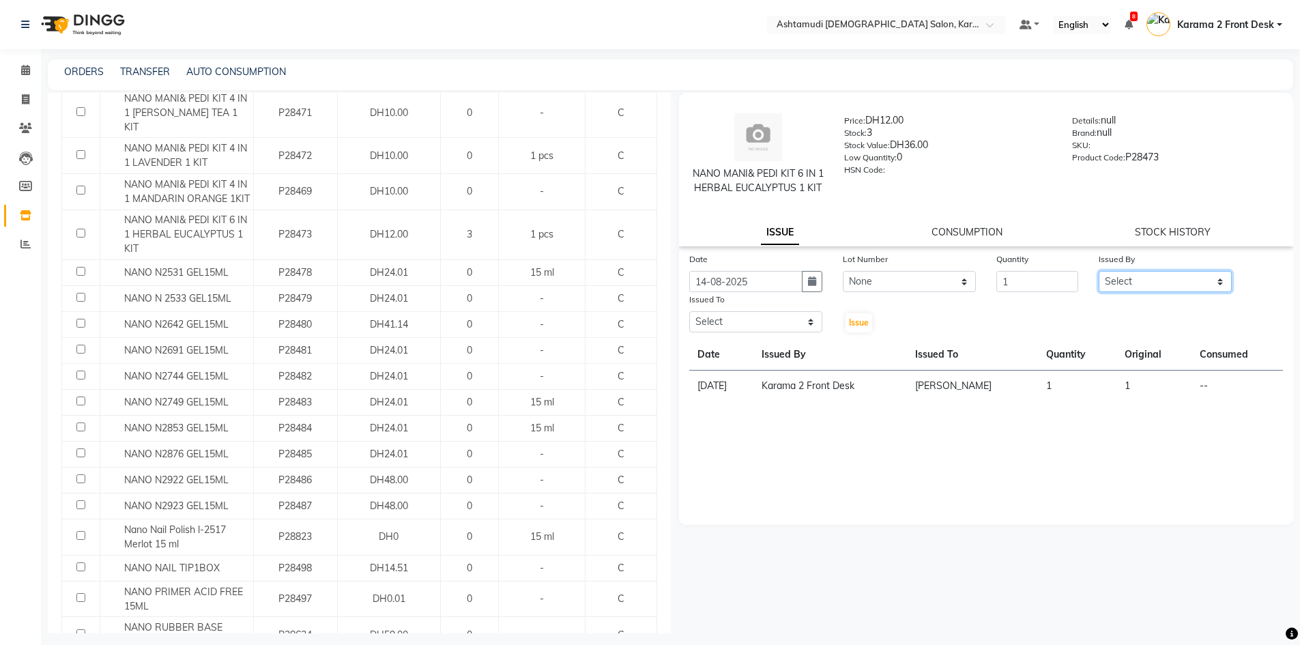
click at [1120, 292] on select "Select Babitha Carolina Farsana Begum Geeta Jyothi Krishna Karama 2 Front Desk …" at bounding box center [1165, 281] width 133 height 21
select select "64935"
click at [1099, 285] on select "Select Babitha Carolina Farsana Begum Geeta Jyothi Krishna Karama 2 Front Desk …" at bounding box center [1165, 281] width 133 height 21
drag, startPoint x: 785, startPoint y: 332, endPoint x: 783, endPoint y: 342, distance: 10.4
click at [785, 332] on select "Select Babitha Carolina Farsana Begum Geeta Jyothi Krishna Karama 2 Front Desk …" at bounding box center [755, 321] width 133 height 21
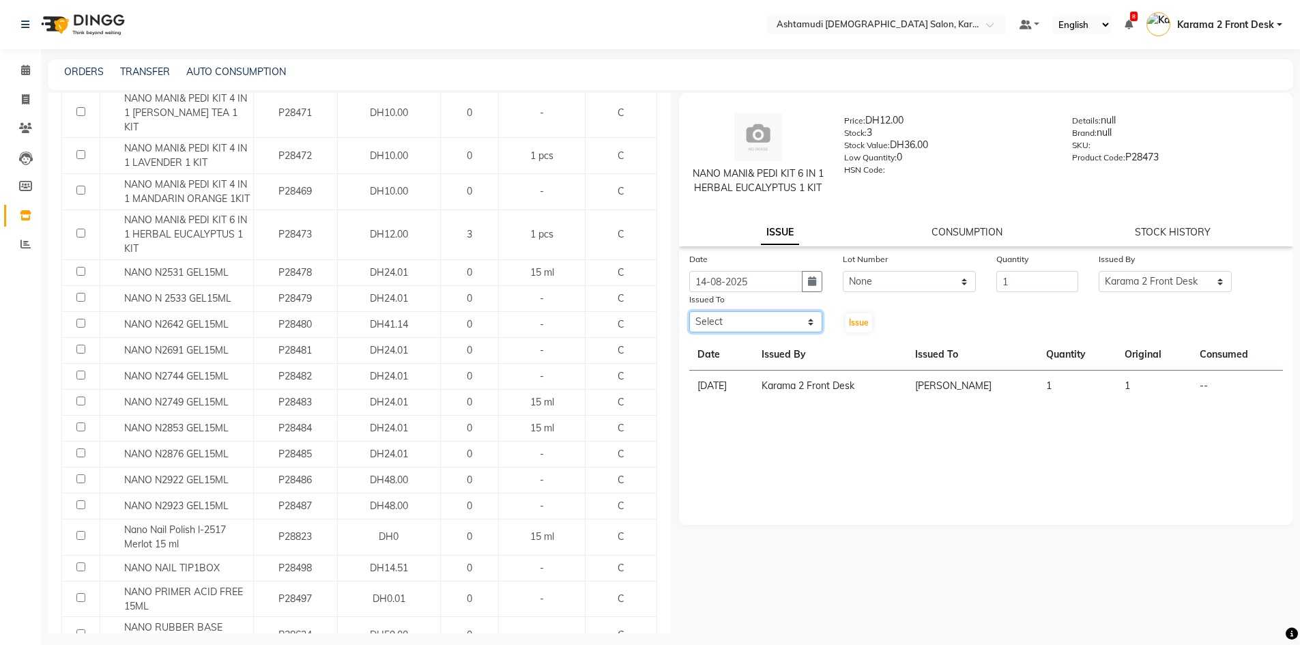
select select "64957"
click at [689, 325] on select "Select Babitha Carolina Farsana Begum Geeta Jyothi Krishna Karama 2 Front Desk …" at bounding box center [755, 321] width 133 height 21
click at [862, 328] on span "Issue" at bounding box center [859, 322] width 20 height 10
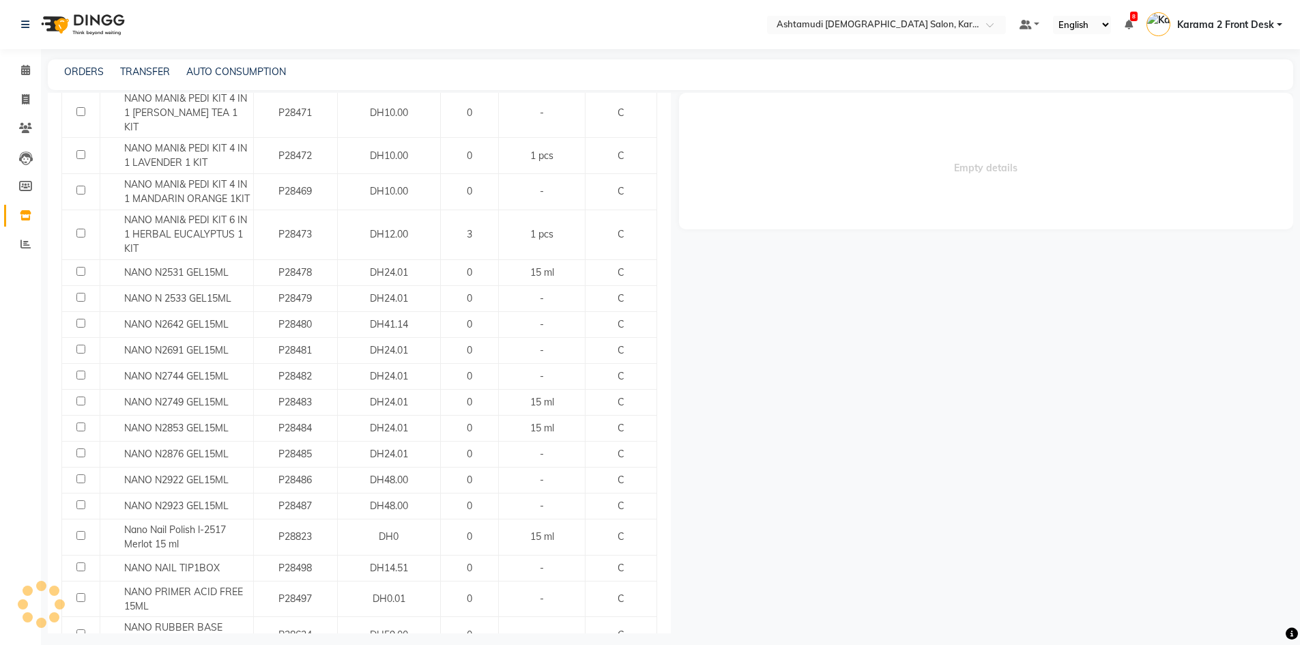
select select
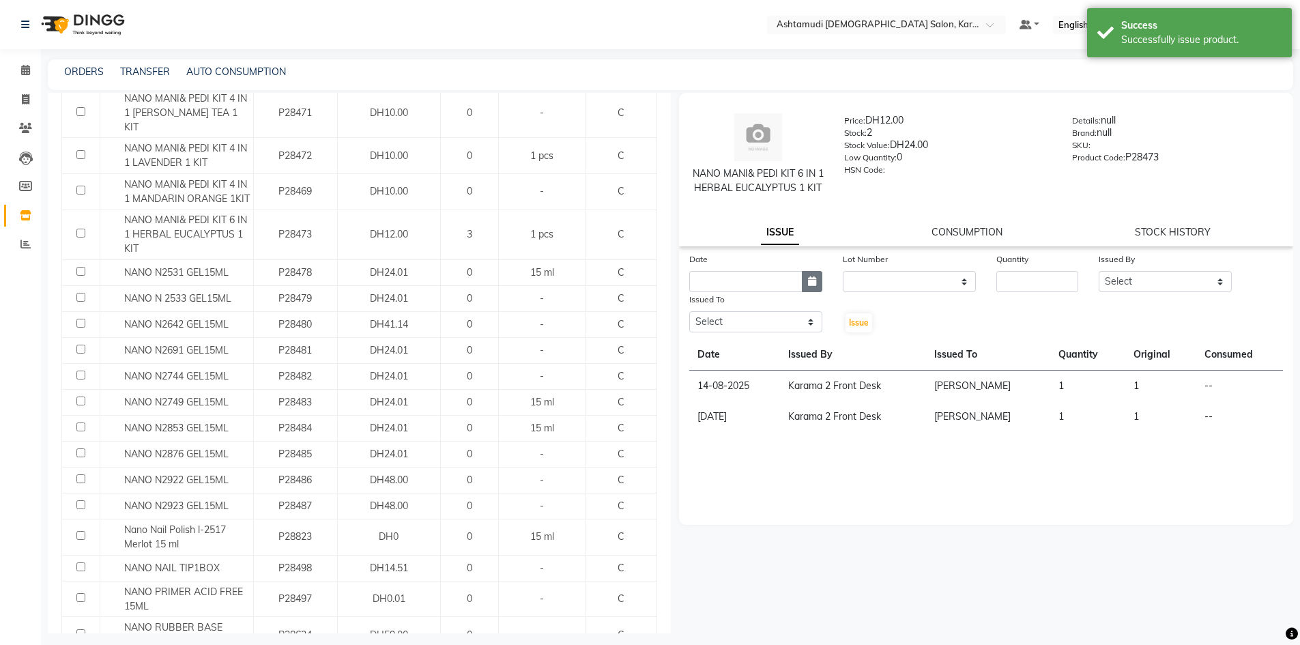
click at [809, 286] on icon "button" at bounding box center [812, 281] width 8 height 10
select select "9"
select select "2025"
click at [695, 319] on button "Previous month" at bounding box center [701, 308] width 12 height 22
select select "8"
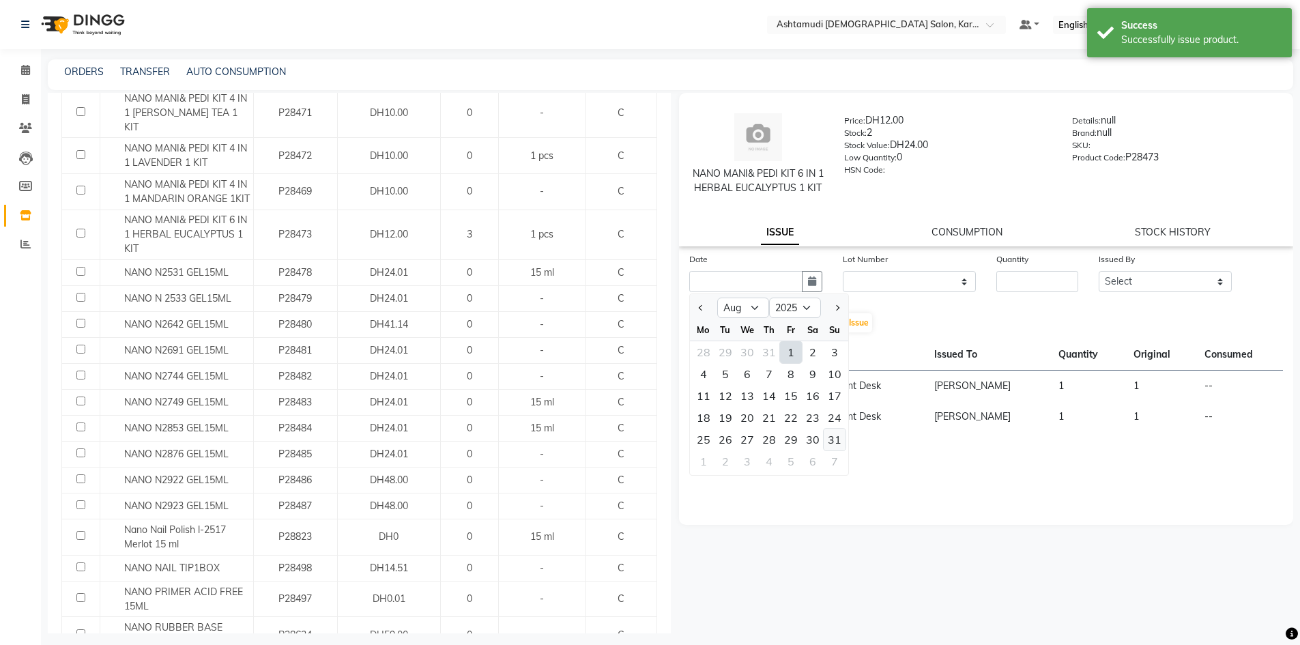
click at [826, 450] on div "31" at bounding box center [835, 440] width 22 height 22
type input "31-08-2025"
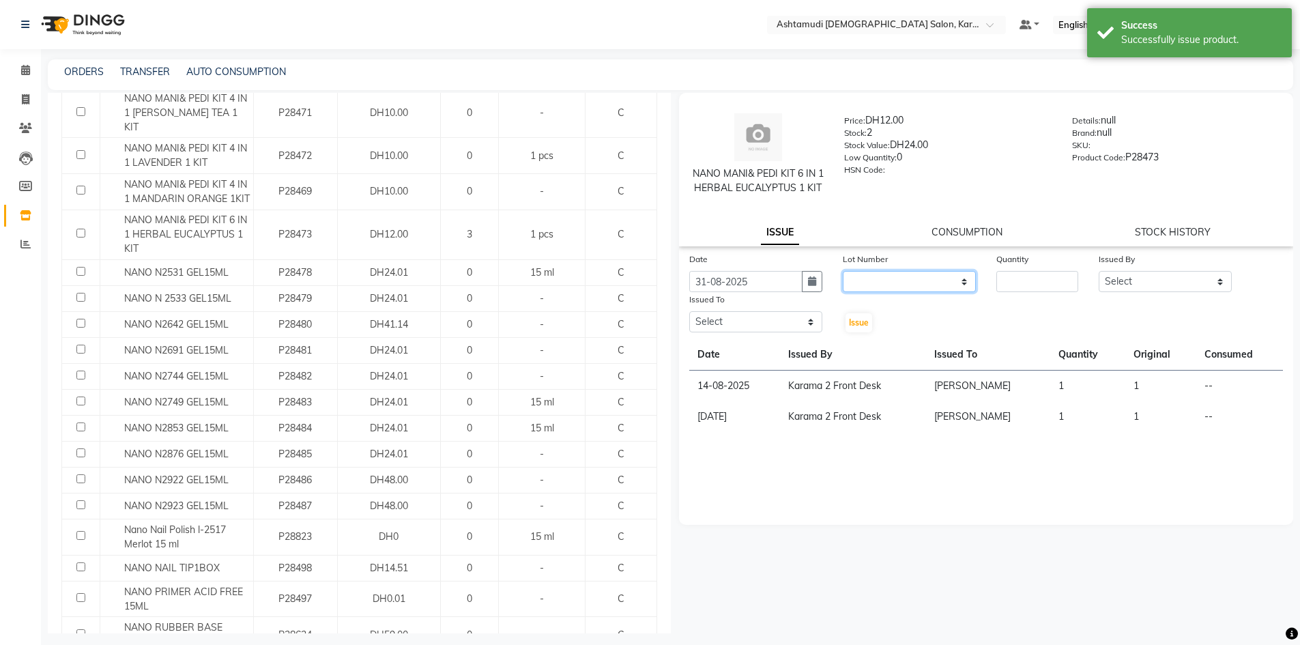
click at [898, 292] on select "None" at bounding box center [909, 281] width 133 height 21
select select "0: null"
click at [843, 285] on select "None" at bounding box center [909, 281] width 133 height 21
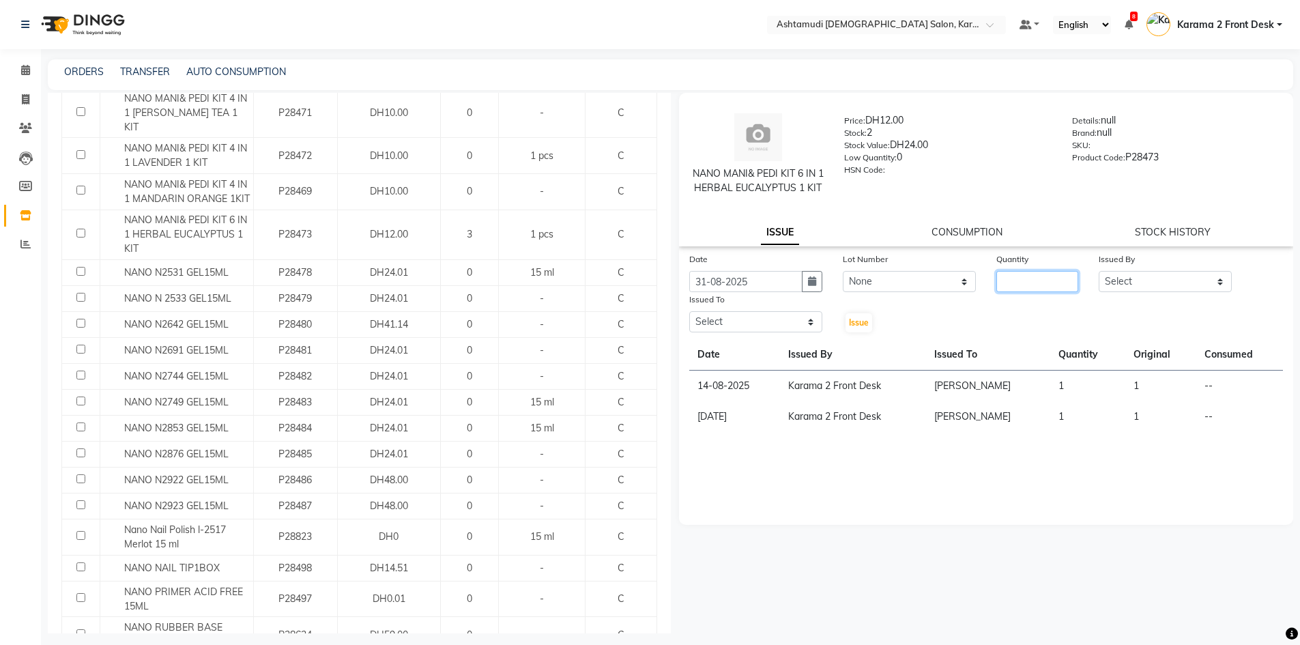
click at [1041, 292] on input "number" at bounding box center [1037, 281] width 82 height 21
type input "1"
click at [1140, 292] on select "Select Babitha Carolina Farsana Begum Geeta Jyothi Krishna Karama 2 Front Desk …" at bounding box center [1165, 281] width 133 height 21
select select "64935"
click at [1099, 285] on select "Select Babitha Carolina Farsana Begum Geeta Jyothi Krishna Karama 2 Front Desk …" at bounding box center [1165, 281] width 133 height 21
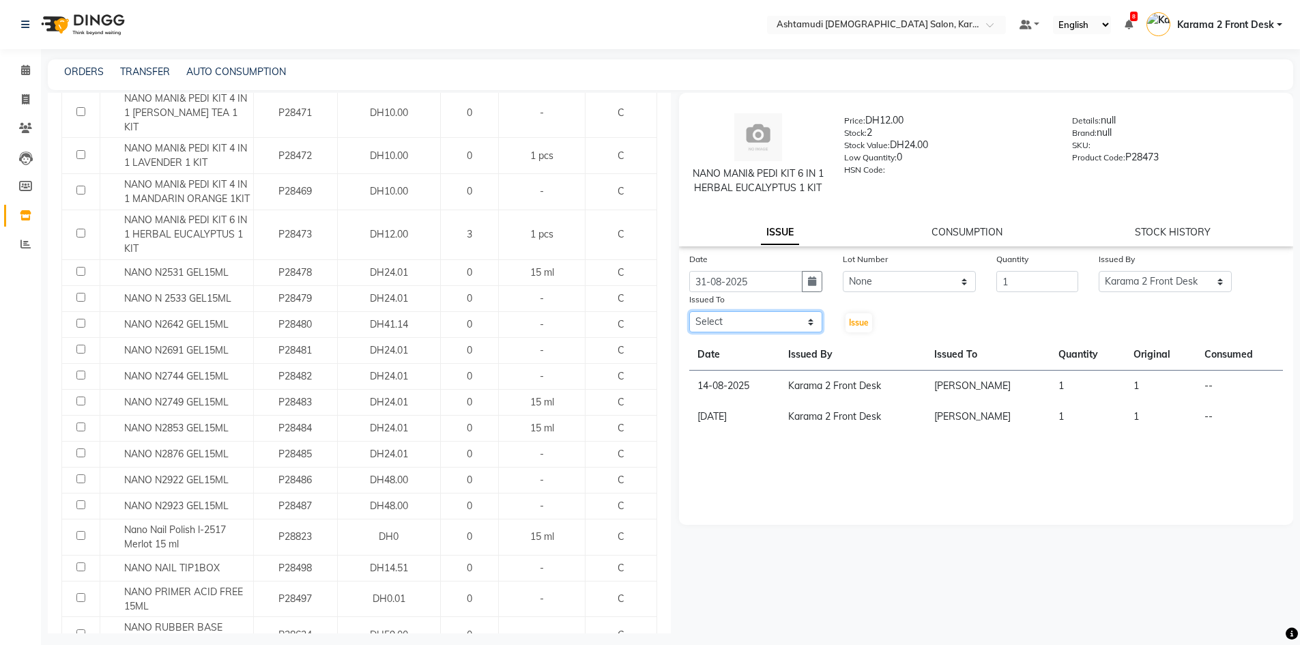
click at [768, 332] on select "Select Babitha Carolina Farsana Begum Geeta Jyothi Krishna Karama 2 Front Desk …" at bounding box center [755, 321] width 133 height 21
select select "64957"
click at [689, 325] on select "Select Babitha Carolina Farsana Begum Geeta Jyothi Krishna Karama 2 Front Desk …" at bounding box center [755, 321] width 133 height 21
click at [852, 328] on span "Issue" at bounding box center [859, 322] width 20 height 10
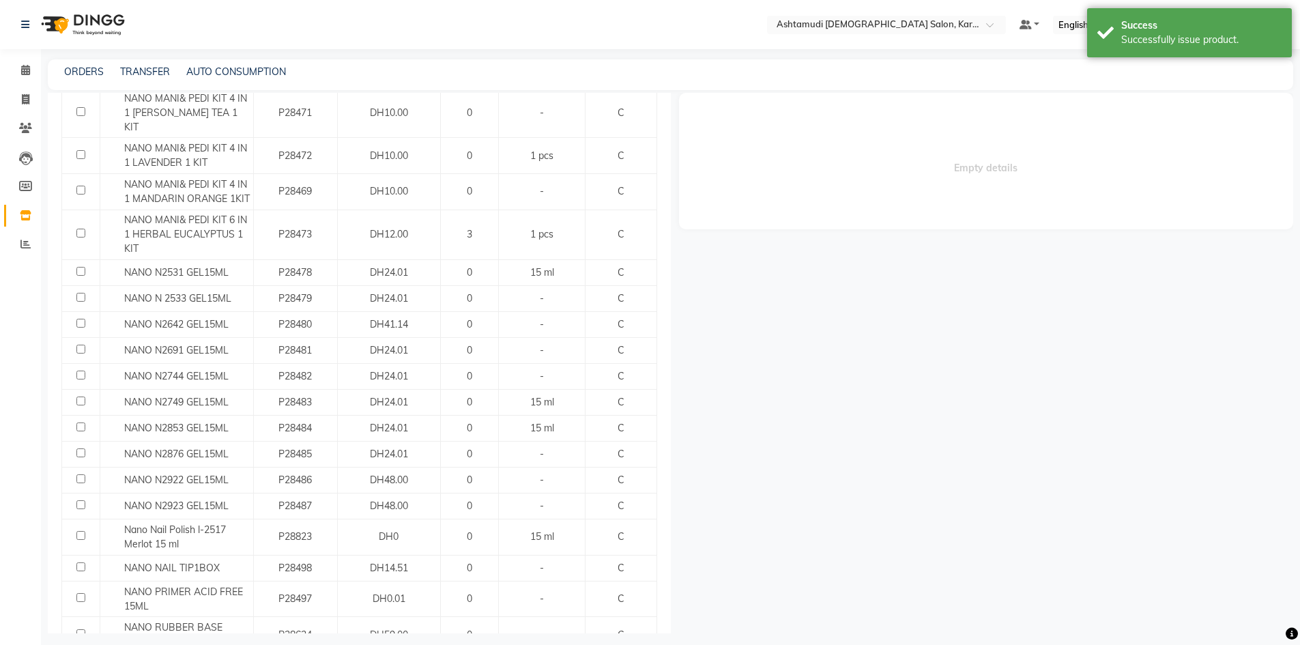
select select
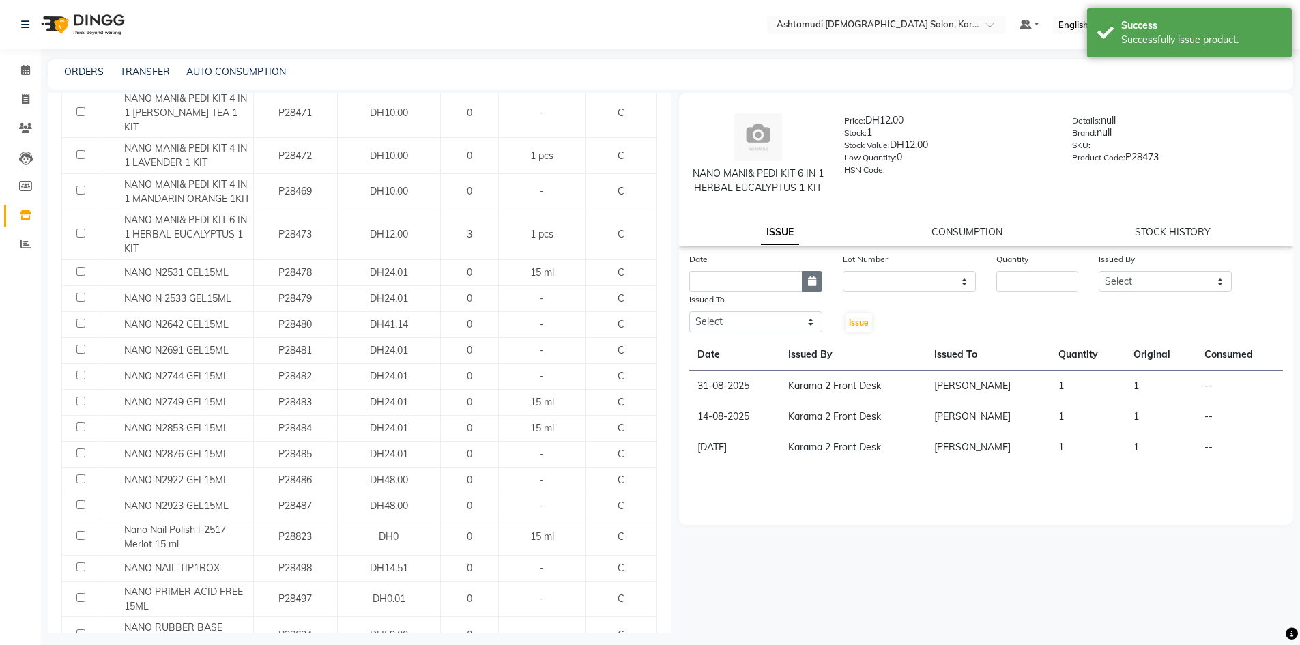
click at [811, 289] on button "button" at bounding box center [812, 281] width 20 height 21
select select "9"
select select "2025"
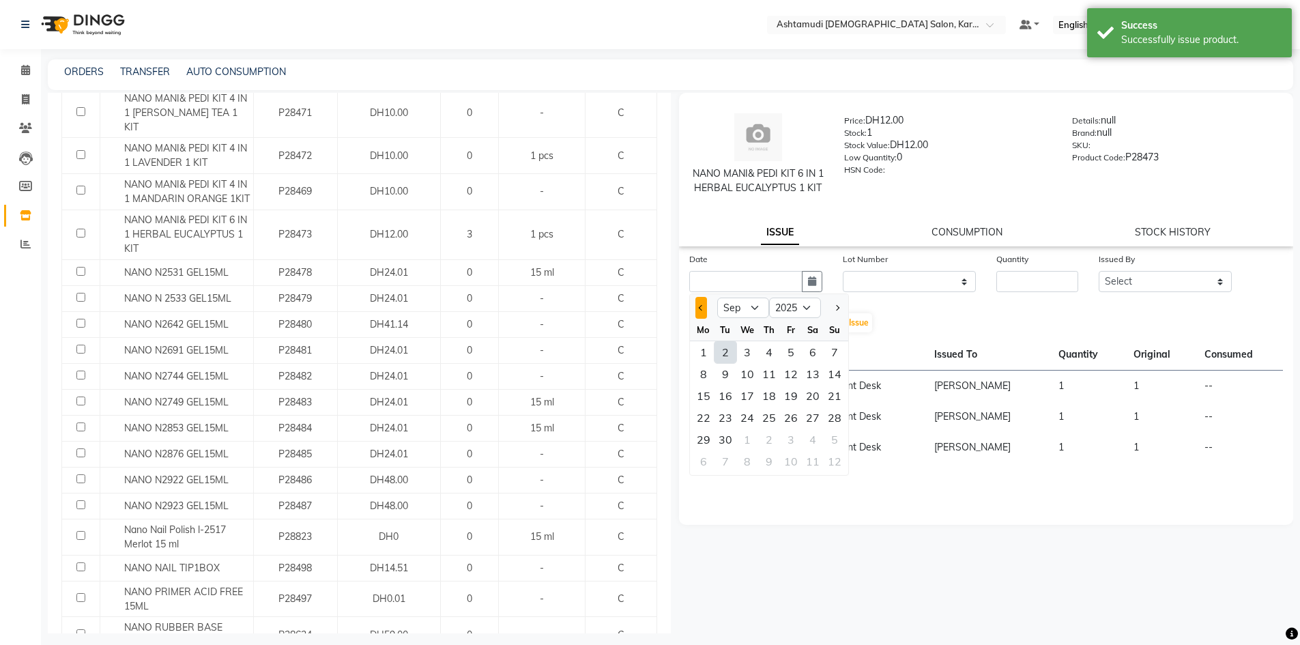
click at [701, 310] on span "Previous month" at bounding box center [700, 307] width 5 height 5
select select "8"
click at [820, 450] on div "30" at bounding box center [813, 440] width 22 height 22
type input "30-08-2025"
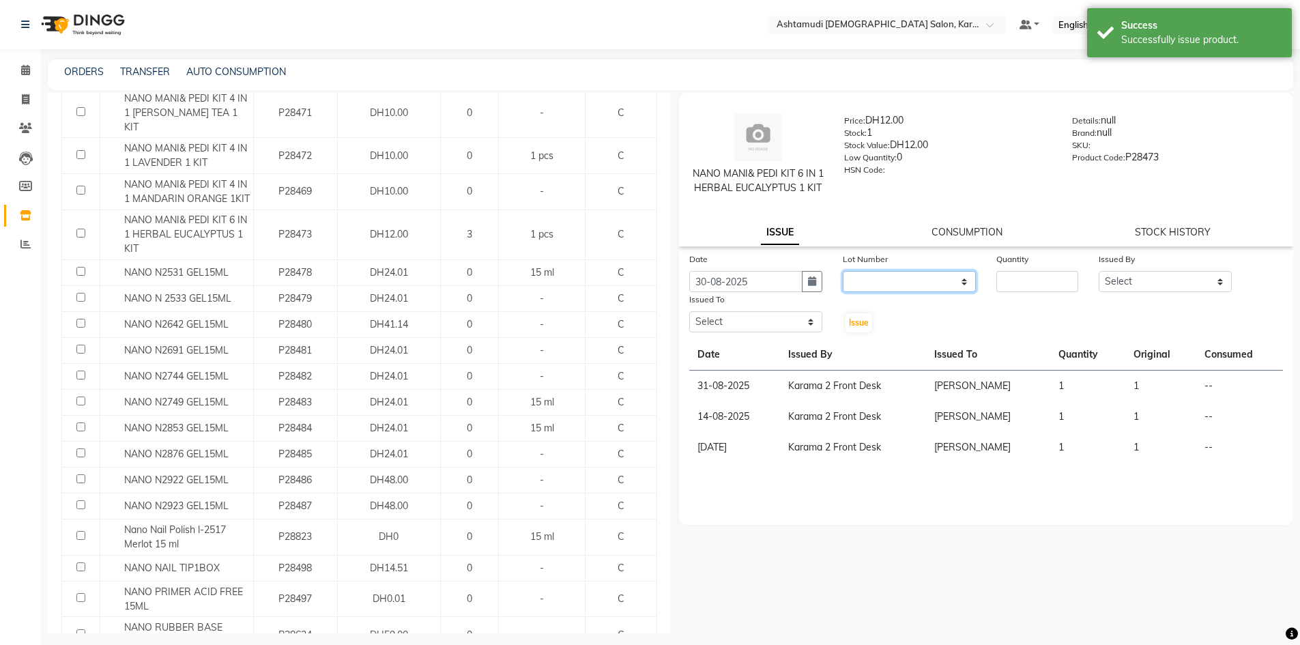
click at [904, 290] on select "None" at bounding box center [909, 281] width 133 height 21
select select "0: null"
click at [843, 285] on select "None" at bounding box center [909, 281] width 133 height 21
click at [997, 292] on input "number" at bounding box center [1037, 281] width 82 height 21
type input "1"
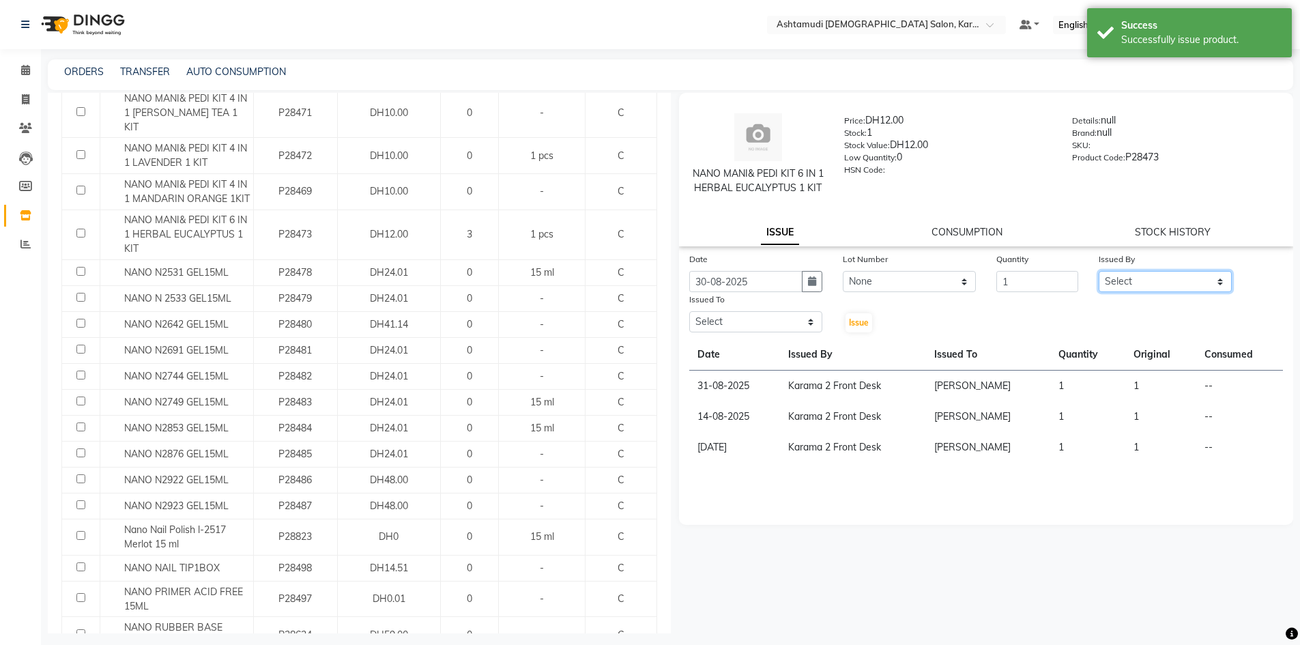
click at [1150, 292] on select "Select Babitha Carolina Farsana Begum Geeta Jyothi Krishna Karama 2 Front Desk …" at bounding box center [1165, 281] width 133 height 21
select select "64935"
click at [1099, 285] on select "Select Babitha Carolina Farsana Begum Geeta Jyothi Krishna Karama 2 Front Desk …" at bounding box center [1165, 281] width 133 height 21
click at [811, 332] on select "Select Babitha Carolina Farsana Begum Geeta Jyothi Krishna Karama 2 Front Desk …" at bounding box center [755, 321] width 133 height 21
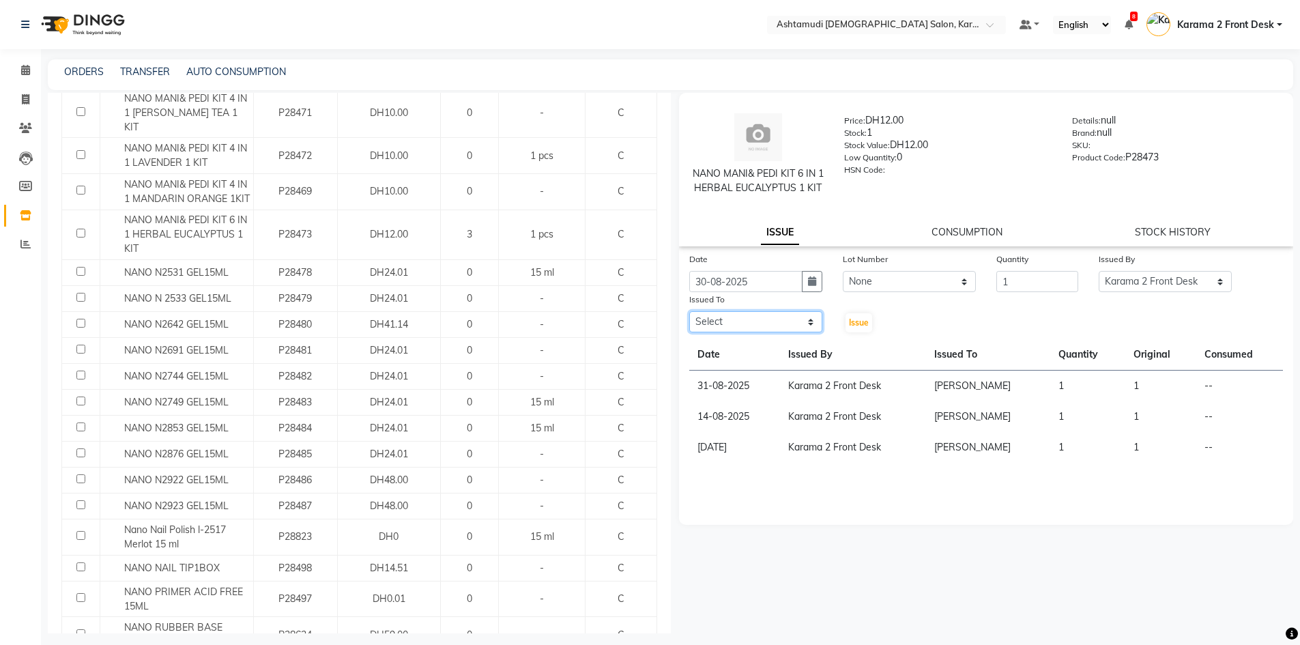
select select "64957"
click at [689, 325] on select "Select Babitha Carolina Farsana Begum Geeta Jyothi Krishna Karama 2 Front Desk …" at bounding box center [755, 321] width 133 height 21
click at [860, 332] on button "Issue" at bounding box center [858, 322] width 27 height 19
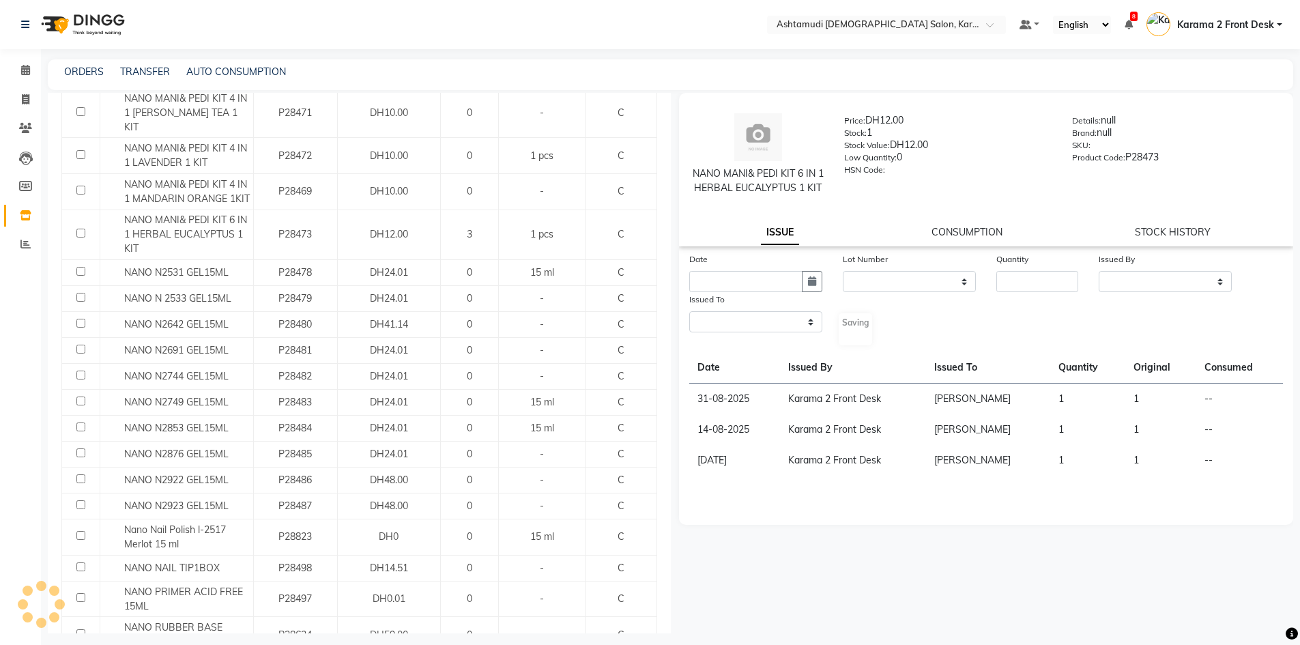
select select
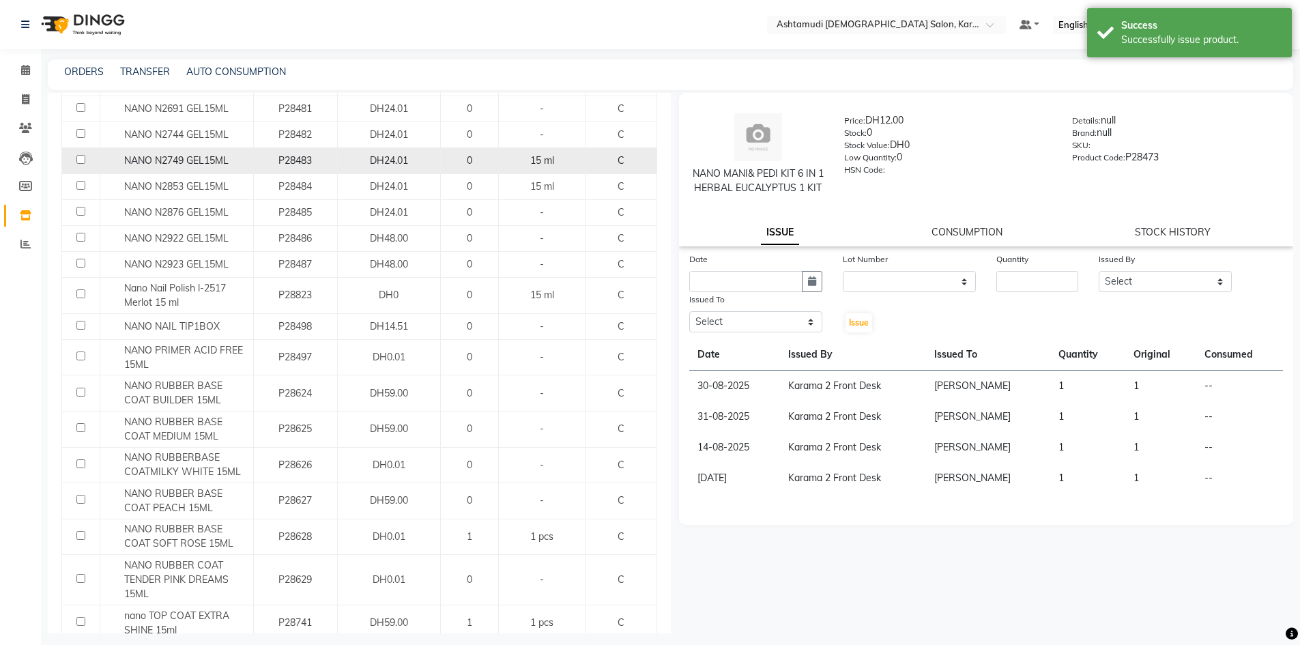
scroll to position [1080, 0]
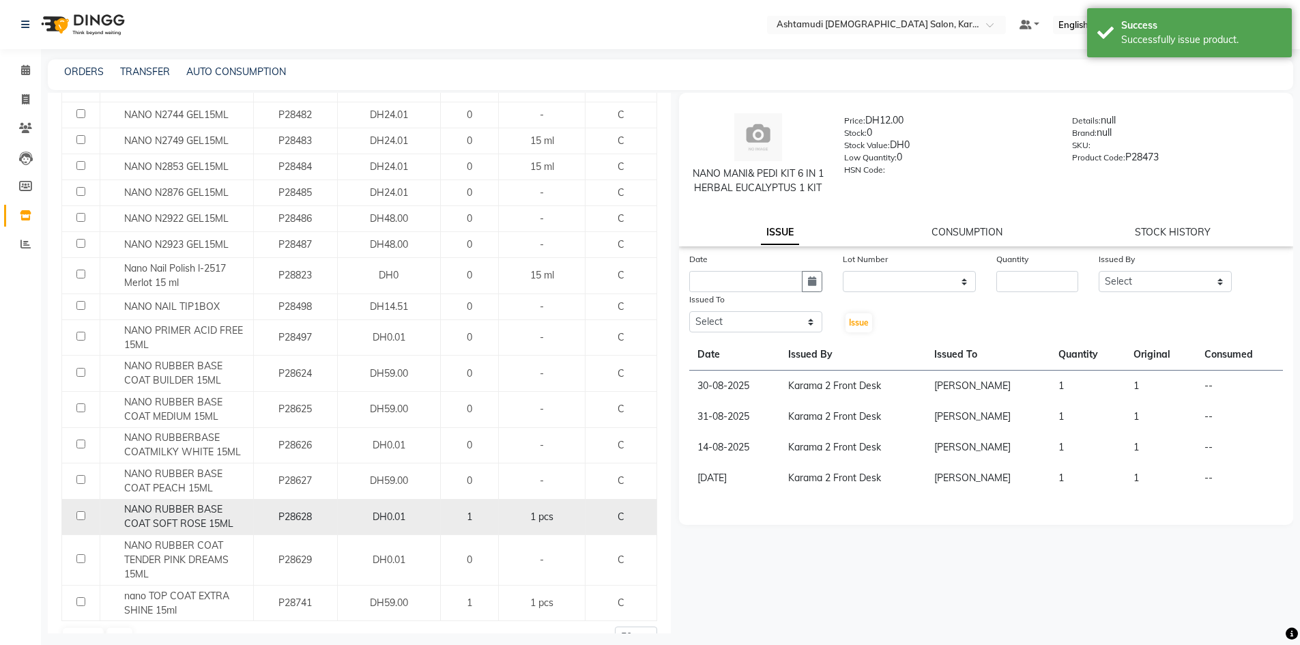
click at [193, 503] on span "NANO RUBBER BASE COAT SOFT ROSE 15ML" at bounding box center [178, 516] width 109 height 27
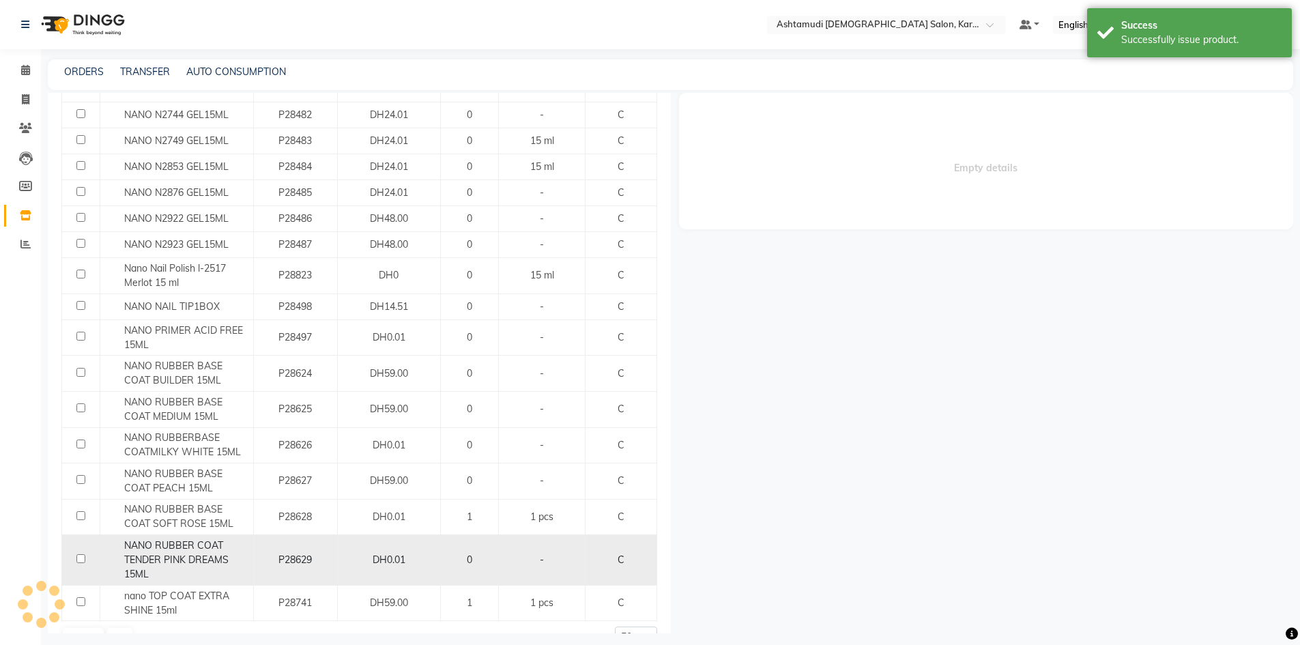
select select
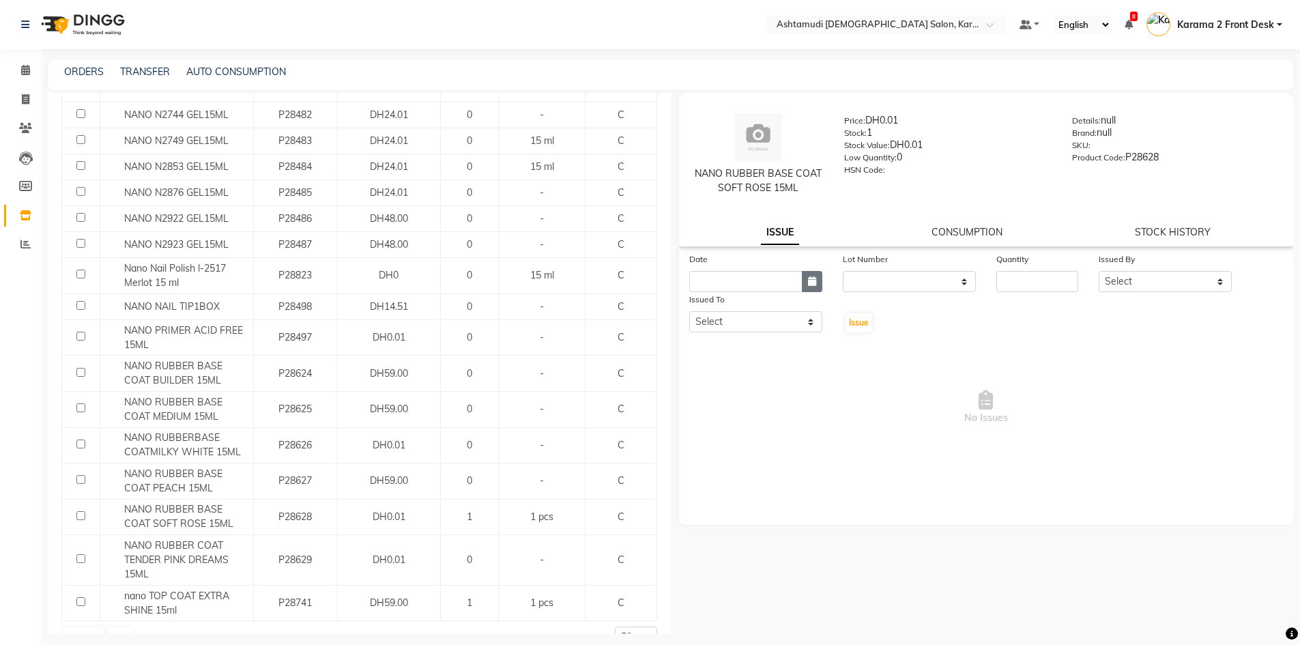
click at [809, 281] on icon "button" at bounding box center [812, 281] width 8 height 10
select select "9"
select select "2025"
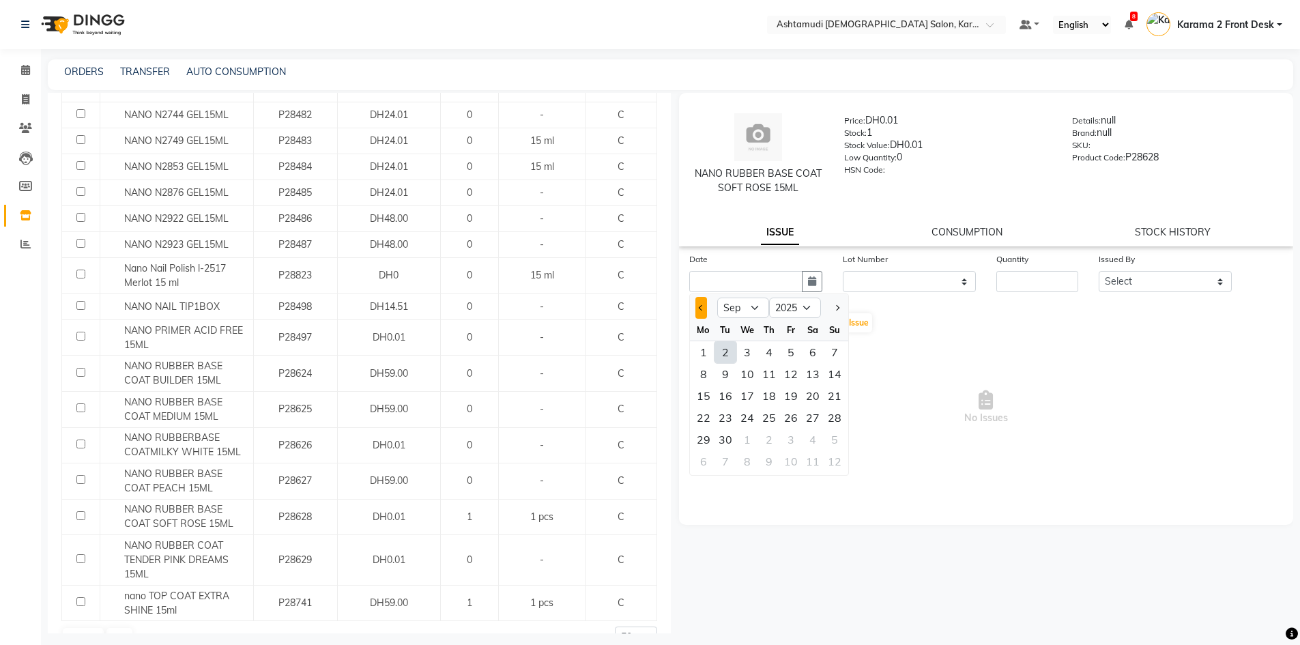
click at [699, 308] on span "Previous month" at bounding box center [700, 307] width 5 height 5
select select "8"
click at [831, 438] on div "31" at bounding box center [835, 440] width 22 height 22
type input "31-08-2025"
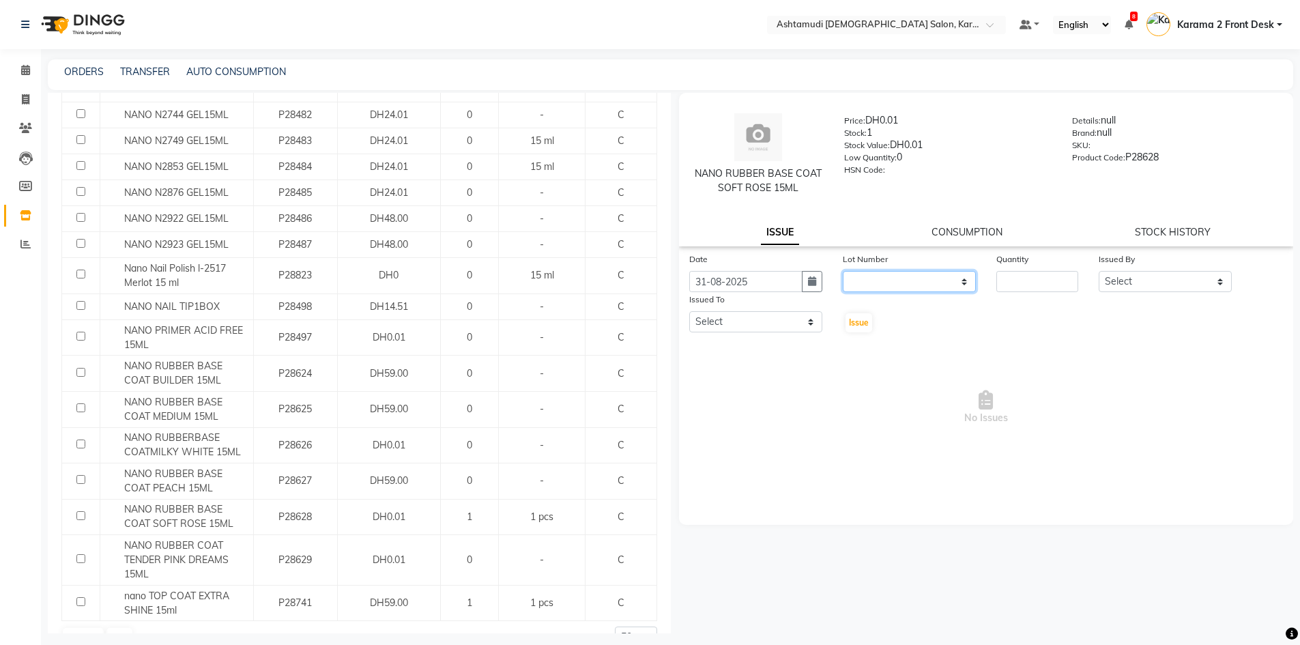
click at [886, 280] on select "None" at bounding box center [909, 281] width 133 height 21
select select "0: null"
click at [843, 271] on select "None" at bounding box center [909, 281] width 133 height 21
click at [1029, 285] on input "number" at bounding box center [1037, 281] width 82 height 21
type input "1"
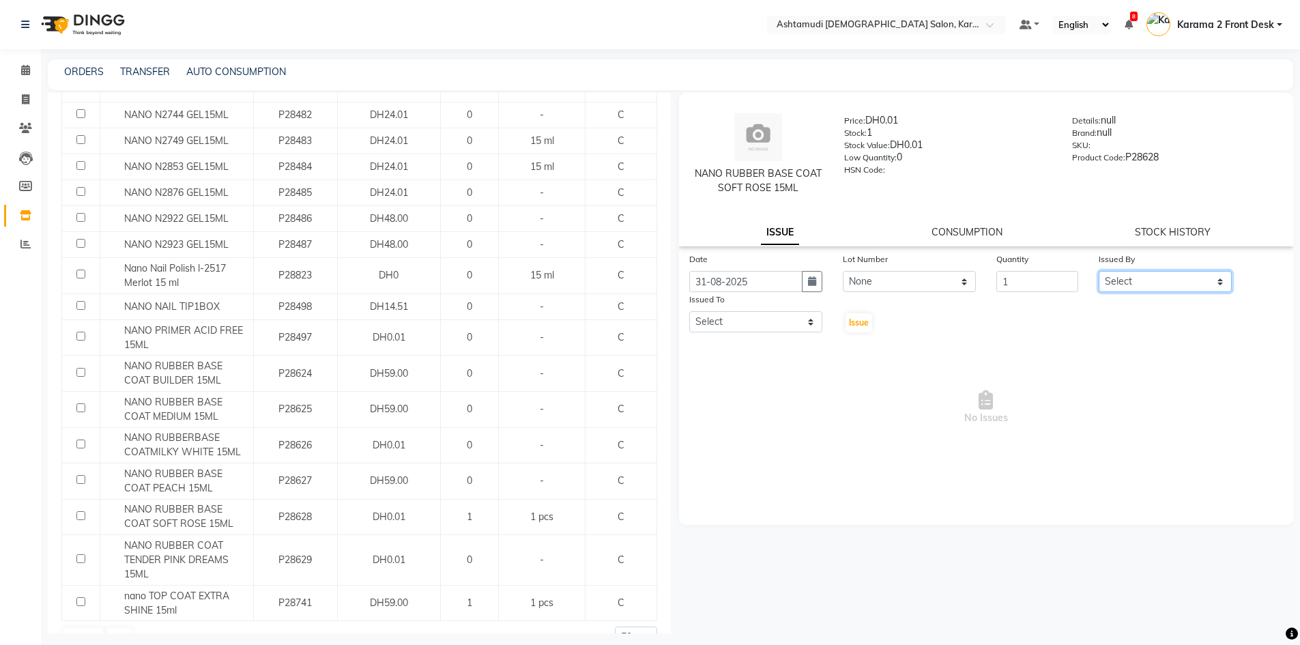
drag, startPoint x: 1109, startPoint y: 278, endPoint x: 1111, endPoint y: 291, distance: 13.0
click at [1109, 279] on select "Select Babitha Carolina Farsana Begum Geeta Jyothi Krishna Karama 2 Front Desk …" at bounding box center [1165, 281] width 133 height 21
select select "64935"
click at [1099, 271] on select "Select Babitha Carolina Farsana Begum Geeta Jyothi Krishna Karama 2 Front Desk …" at bounding box center [1165, 281] width 133 height 21
drag, startPoint x: 804, startPoint y: 315, endPoint x: 783, endPoint y: 330, distance: 25.0
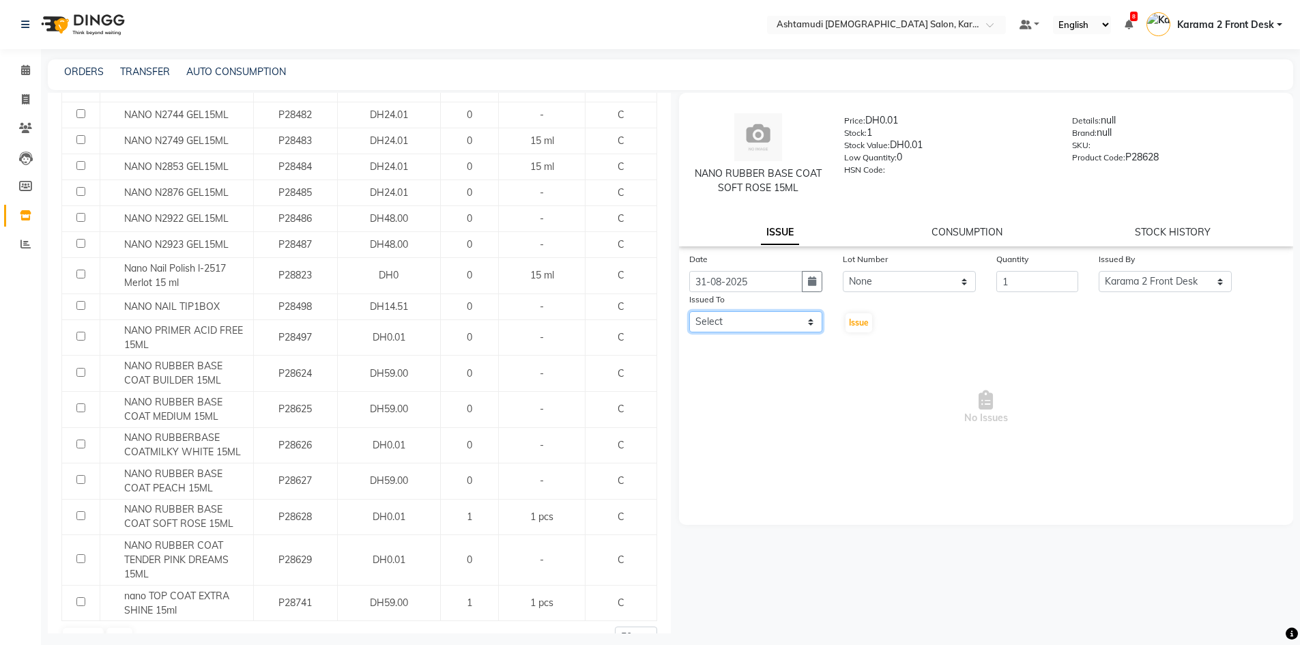
click at [803, 315] on select "Select Babitha Carolina Farsana Begum Geeta Jyothi Krishna Karama 2 Front Desk …" at bounding box center [755, 321] width 133 height 21
select select "81973"
click at [689, 311] on select "Select Babitha Carolina Farsana Begum Geeta Jyothi Krishna Karama 2 Front Desk …" at bounding box center [755, 321] width 133 height 21
click at [852, 324] on span "Issue" at bounding box center [859, 322] width 20 height 10
select select
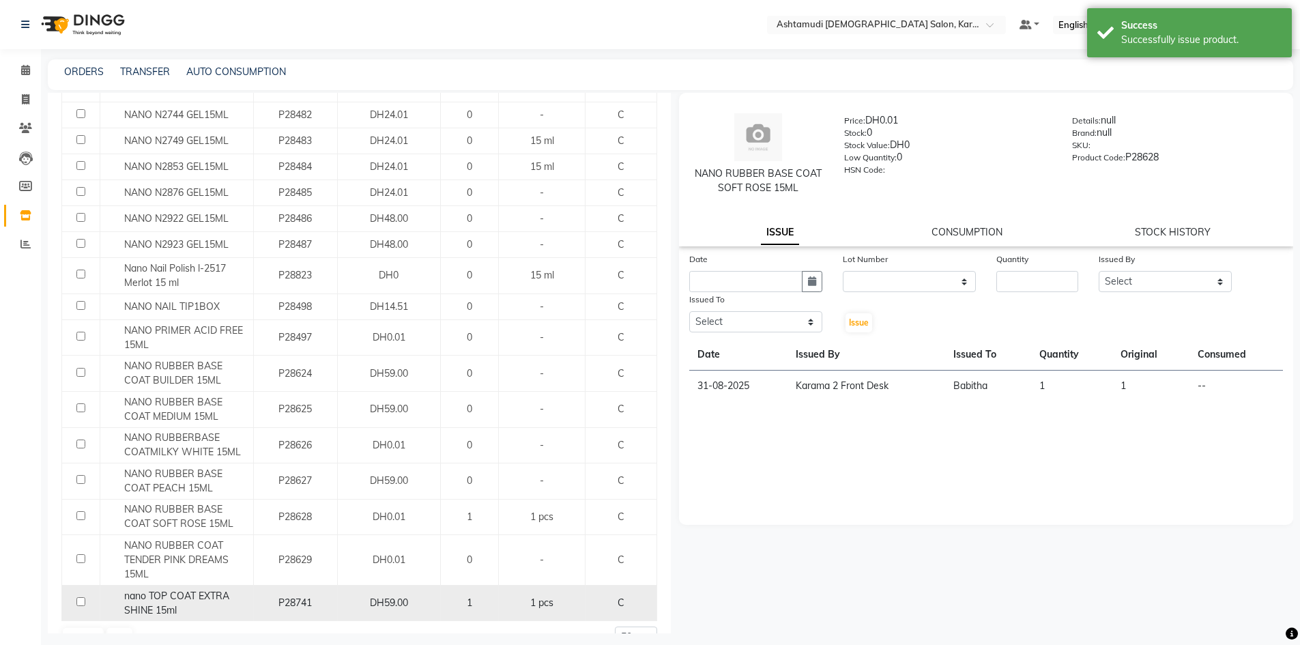
click at [322, 585] on td "P28741" at bounding box center [295, 603] width 84 height 36
click at [259, 596] on div "P28741" at bounding box center [295, 603] width 72 height 14
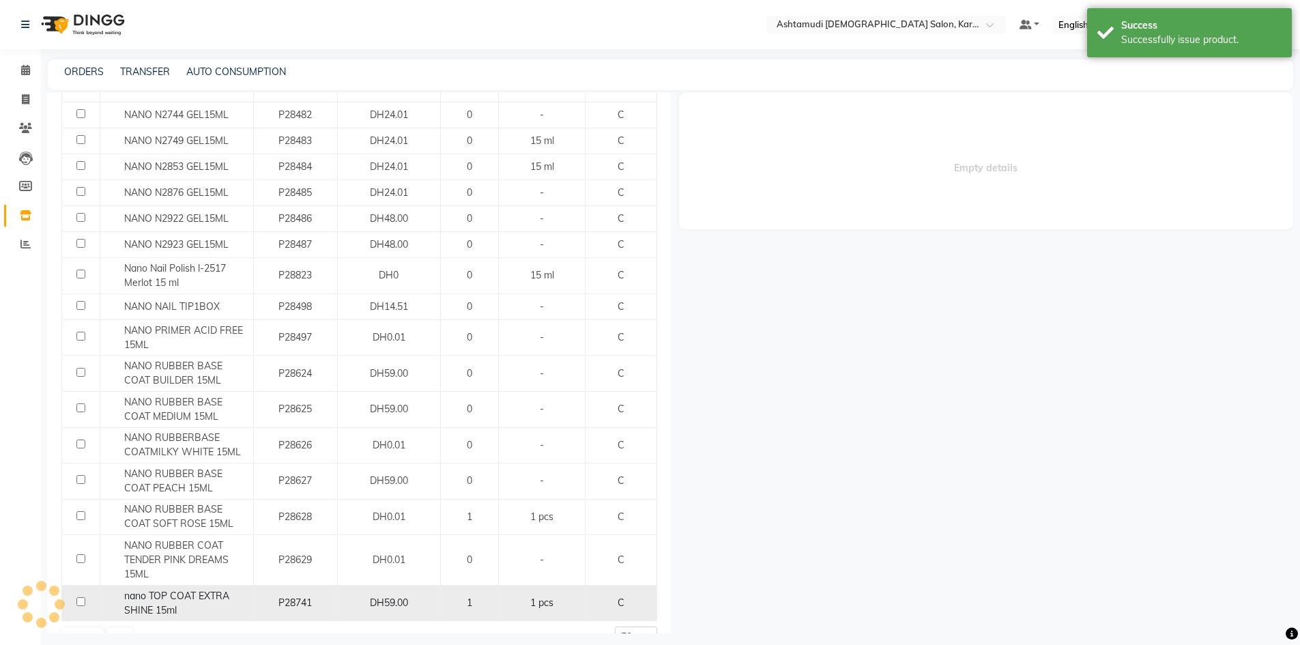
select select
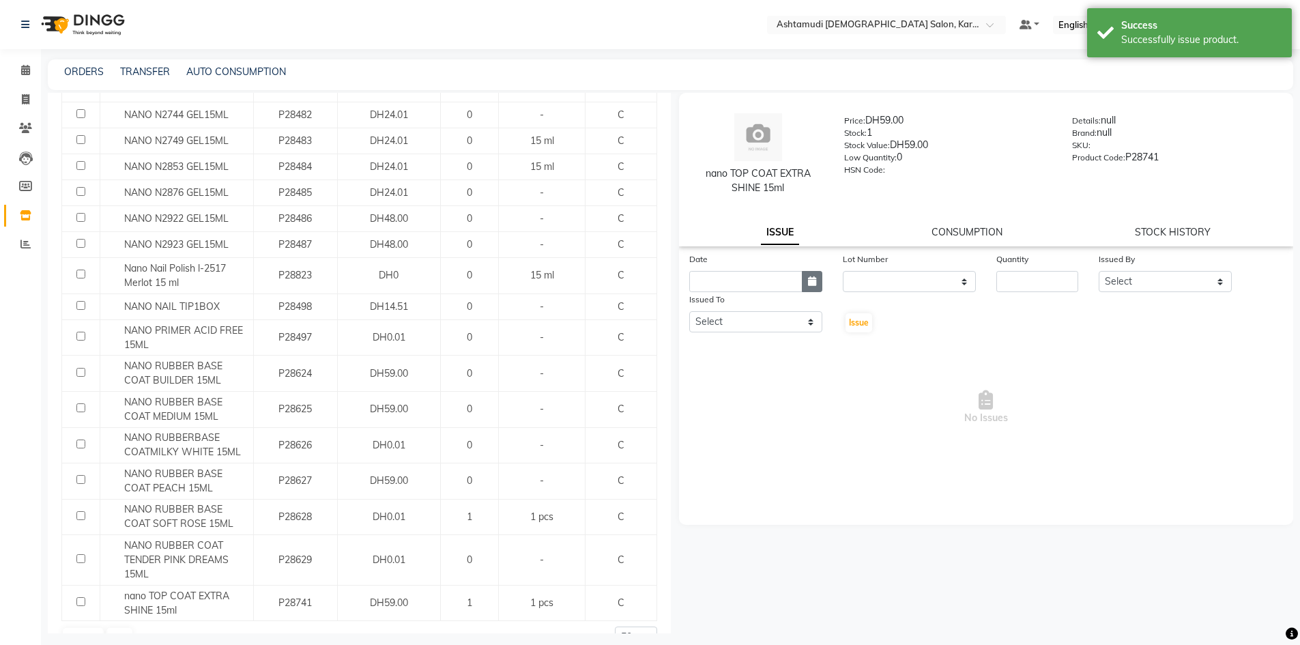
click at [814, 274] on button "button" at bounding box center [812, 281] width 20 height 21
select select "9"
select select "2025"
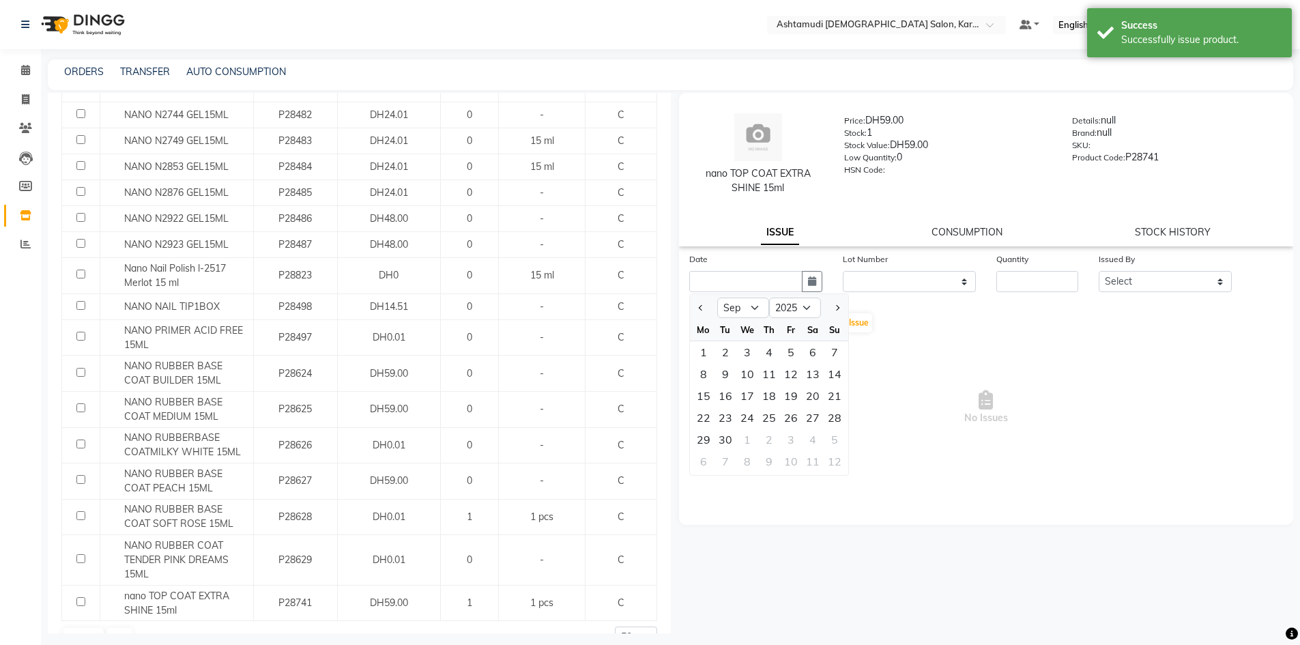
click at [707, 308] on div at bounding box center [703, 308] width 27 height 22
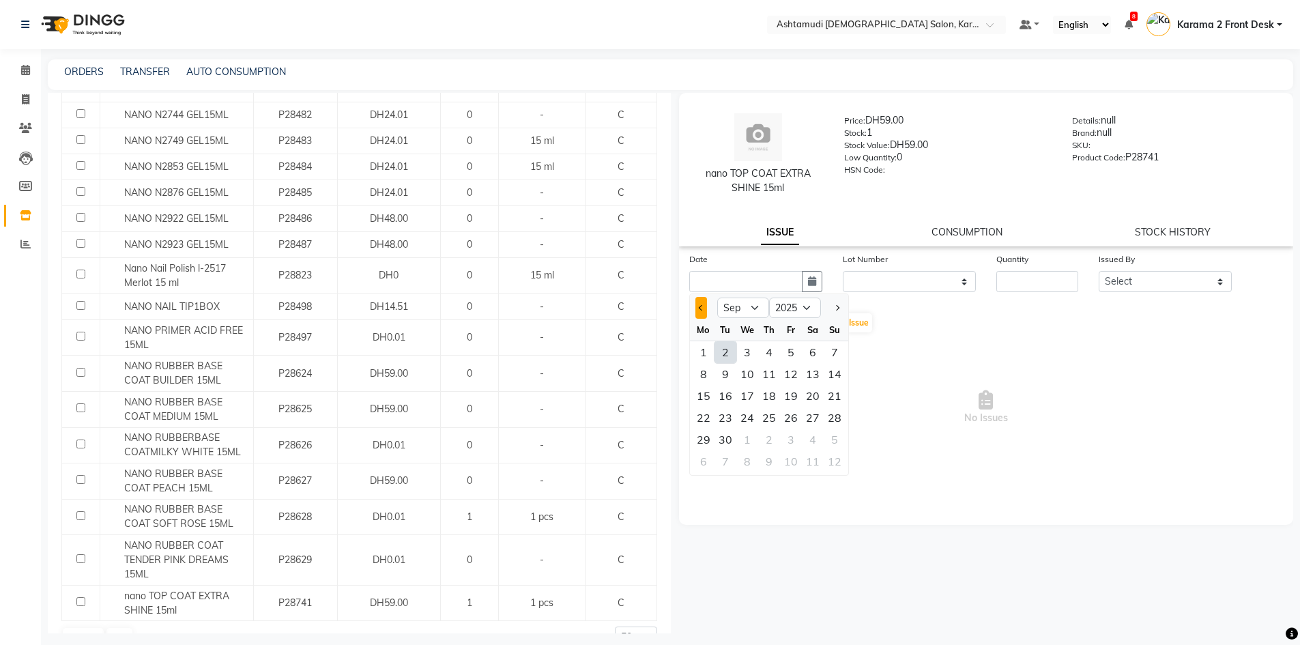
click at [701, 307] on span "Previous month" at bounding box center [700, 307] width 5 height 5
select select "8"
click at [824, 437] on div "31" at bounding box center [835, 440] width 22 height 22
type input "31-08-2025"
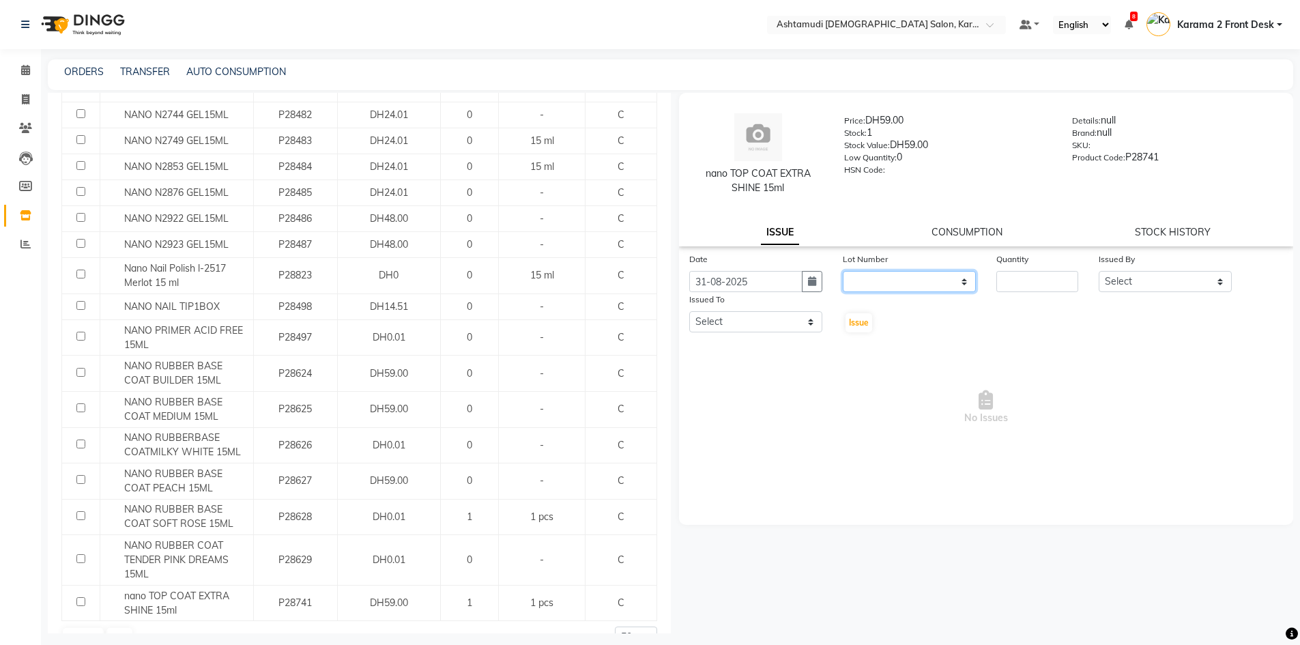
drag, startPoint x: 905, startPoint y: 280, endPoint x: 908, endPoint y: 291, distance: 11.4
click at [905, 280] on select "None" at bounding box center [909, 281] width 133 height 21
select select "0: null"
click at [843, 271] on select "None" at bounding box center [909, 281] width 133 height 21
click at [1043, 284] on input "number" at bounding box center [1037, 281] width 82 height 21
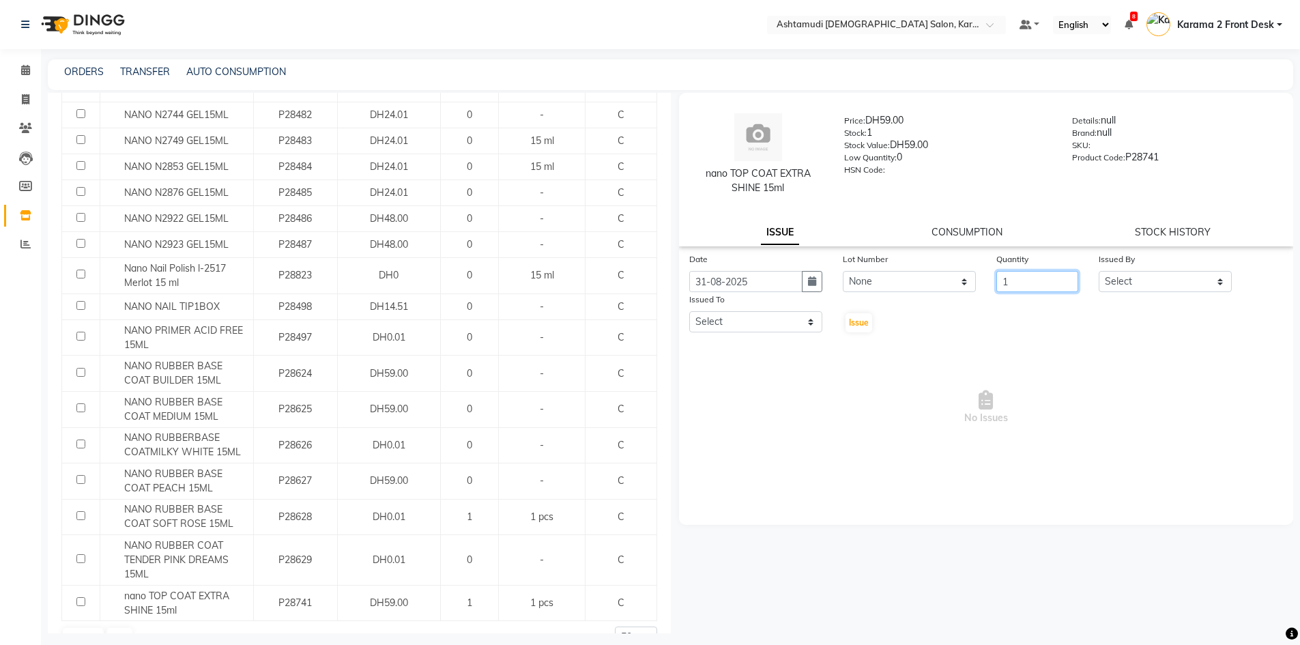
type input "1"
click at [1150, 295] on div "Date 31-08-2025 Lot Number None Quantity 1 Issued By Select Babitha Carolina Fa…" at bounding box center [986, 293] width 615 height 82
click at [1144, 280] on select "Select Babitha Carolina Farsana Begum Geeta Jyothi Krishna Karama 2 Front Desk …" at bounding box center [1165, 281] width 133 height 21
select select "64935"
click at [1099, 271] on select "Select Babitha Carolina Farsana Begum Geeta Jyothi Krishna Karama 2 Front Desk …" at bounding box center [1165, 281] width 133 height 21
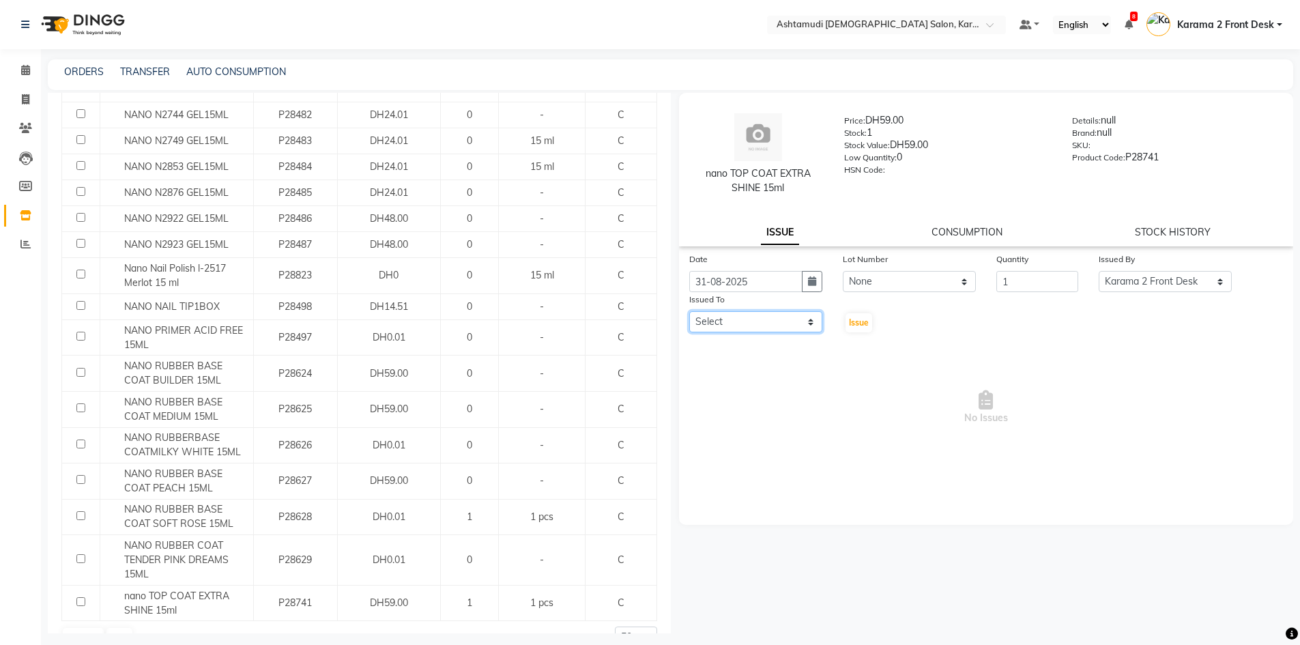
click at [775, 323] on select "Select Babitha Carolina Farsana Begum Geeta Jyothi Krishna Karama 2 Front Desk …" at bounding box center [755, 321] width 133 height 21
select select "67750"
click at [689, 311] on select "Select Babitha Carolina Farsana Begum Geeta Jyothi Krishna Karama 2 Front Desk …" at bounding box center [755, 321] width 133 height 21
click at [861, 321] on span "Issue" at bounding box center [859, 322] width 20 height 10
select select
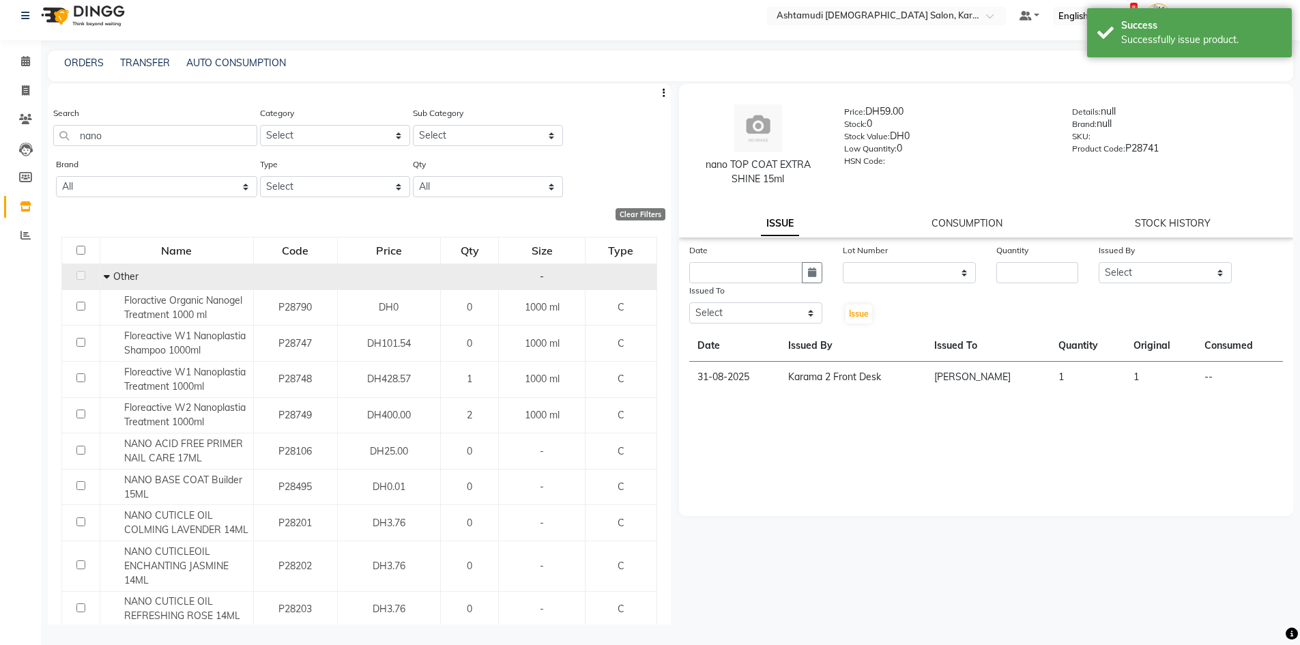
scroll to position [0, 0]
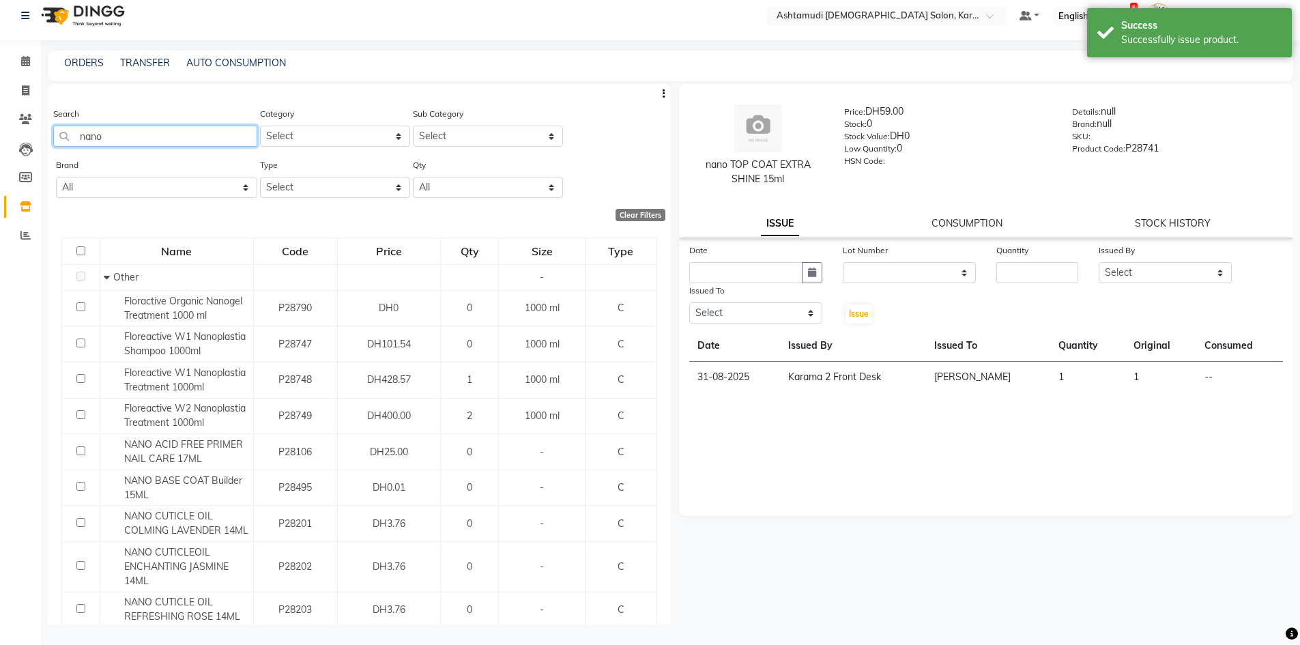
drag, startPoint x: 142, startPoint y: 138, endPoint x: 1, endPoint y: 142, distance: 140.6
click at [3, 141] on app-home "Select Location × Ashtamudi Ladies Salon, Karama 2 Default Panel My Panel Engli…" at bounding box center [650, 318] width 1300 height 654
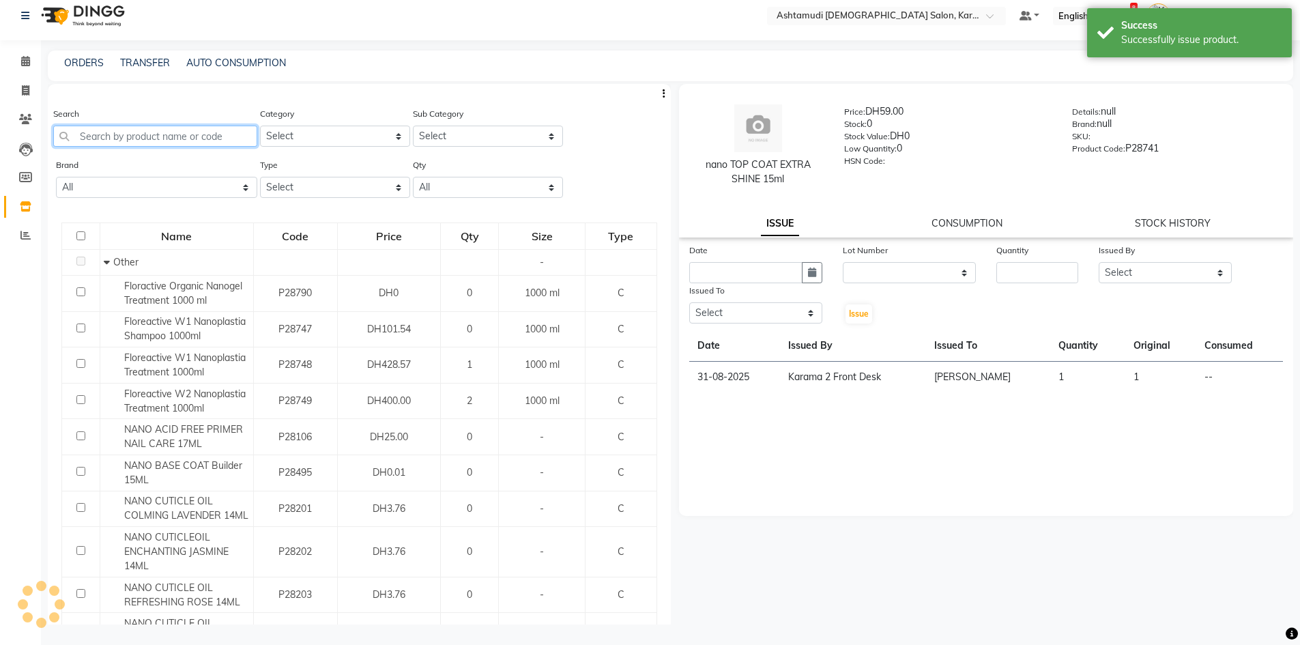
click at [81, 136] on input "text" at bounding box center [155, 136] width 204 height 21
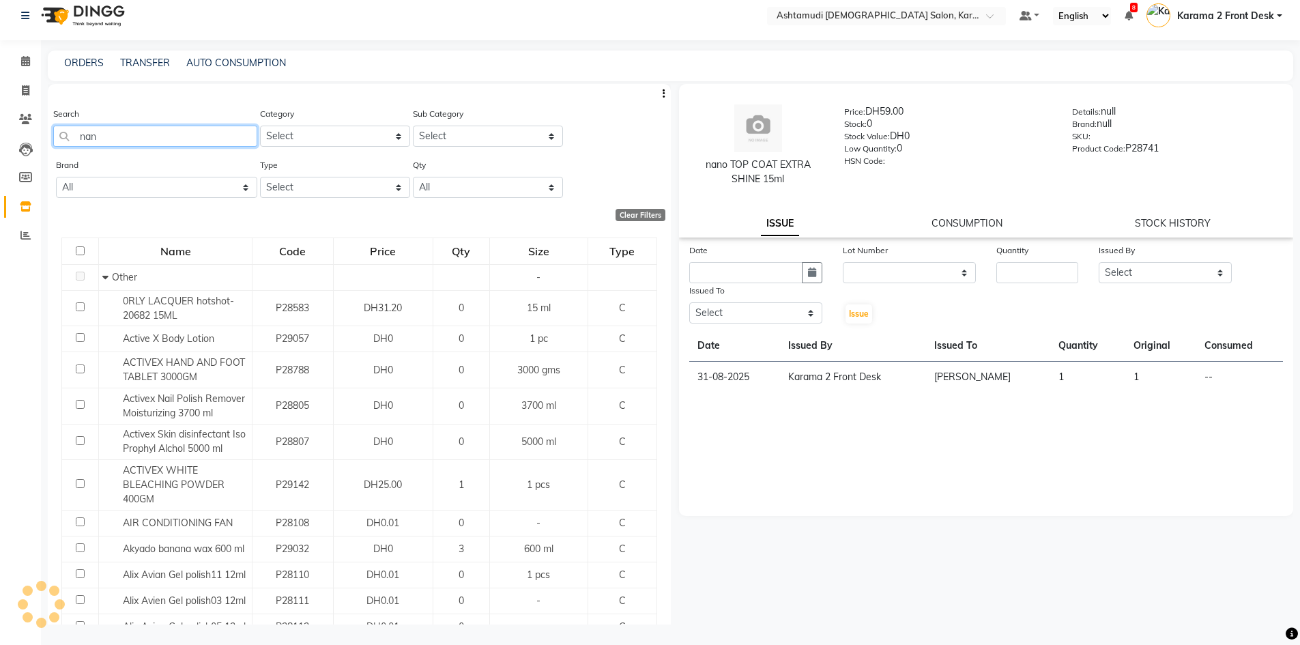
type input "nano"
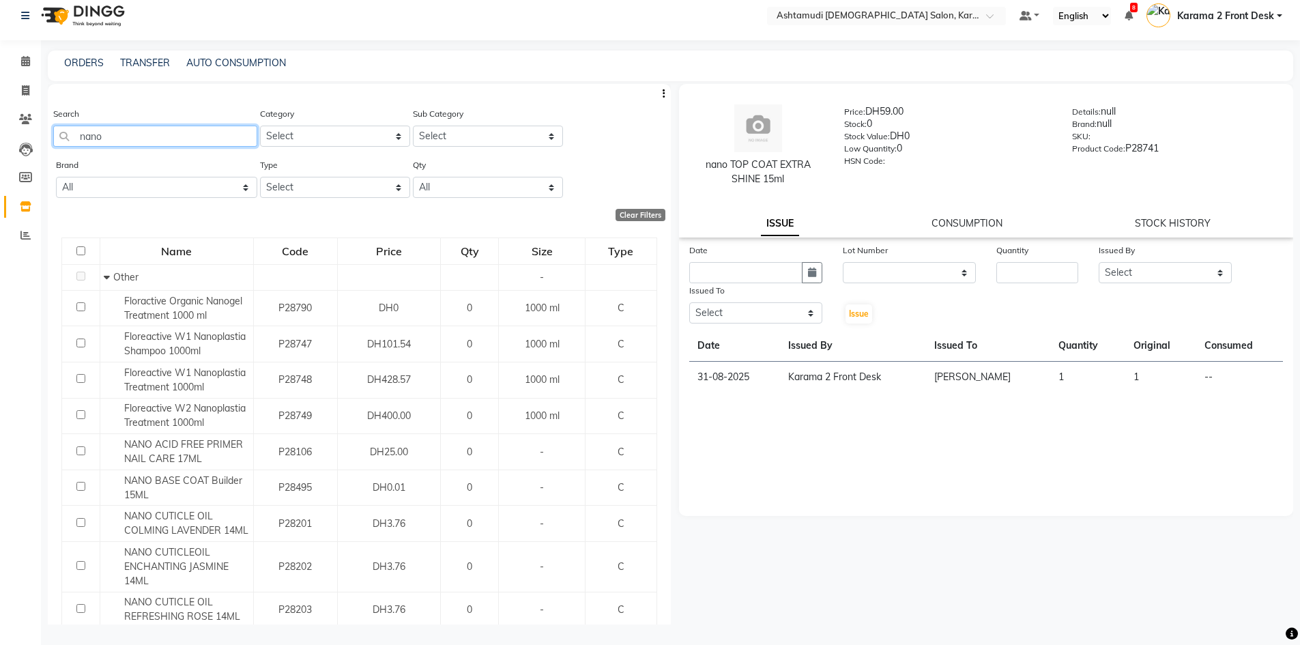
drag, startPoint x: 62, startPoint y: 140, endPoint x: 0, endPoint y: 141, distance: 62.1
click at [0, 141] on app-home "Select Location × Ashtamudi Ladies Salon, Karama 2 Default Panel My Panel Engli…" at bounding box center [650, 318] width 1300 height 654
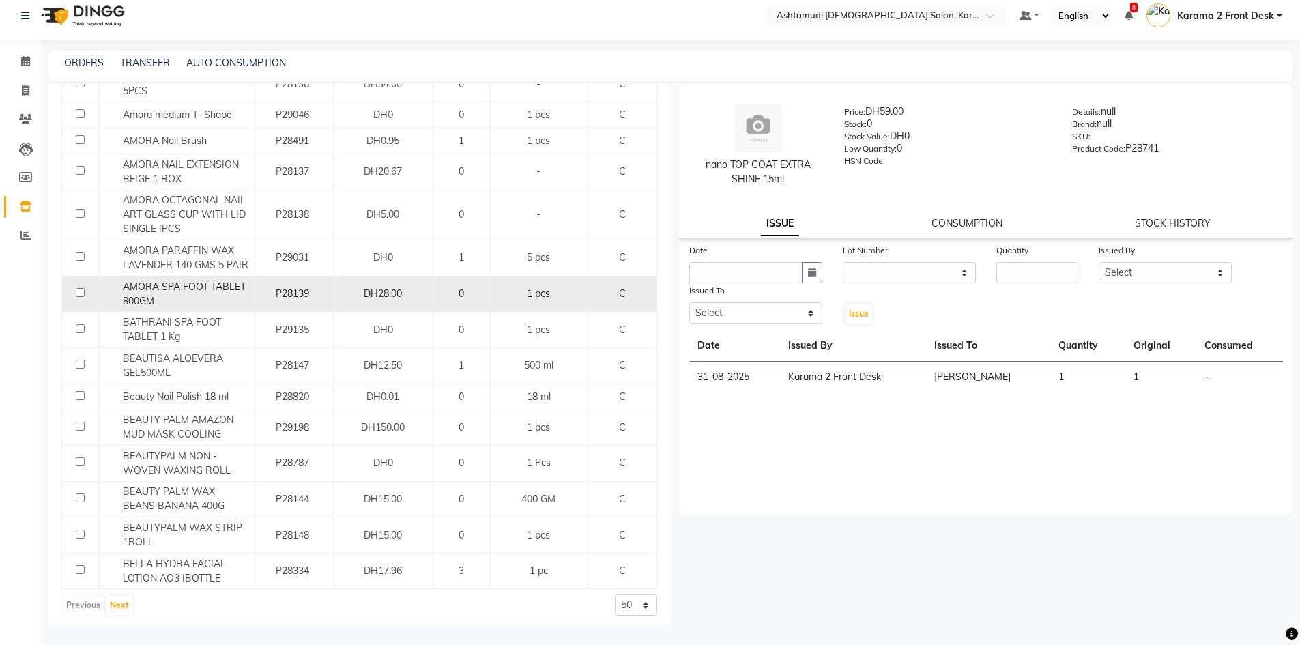
scroll to position [1221, 0]
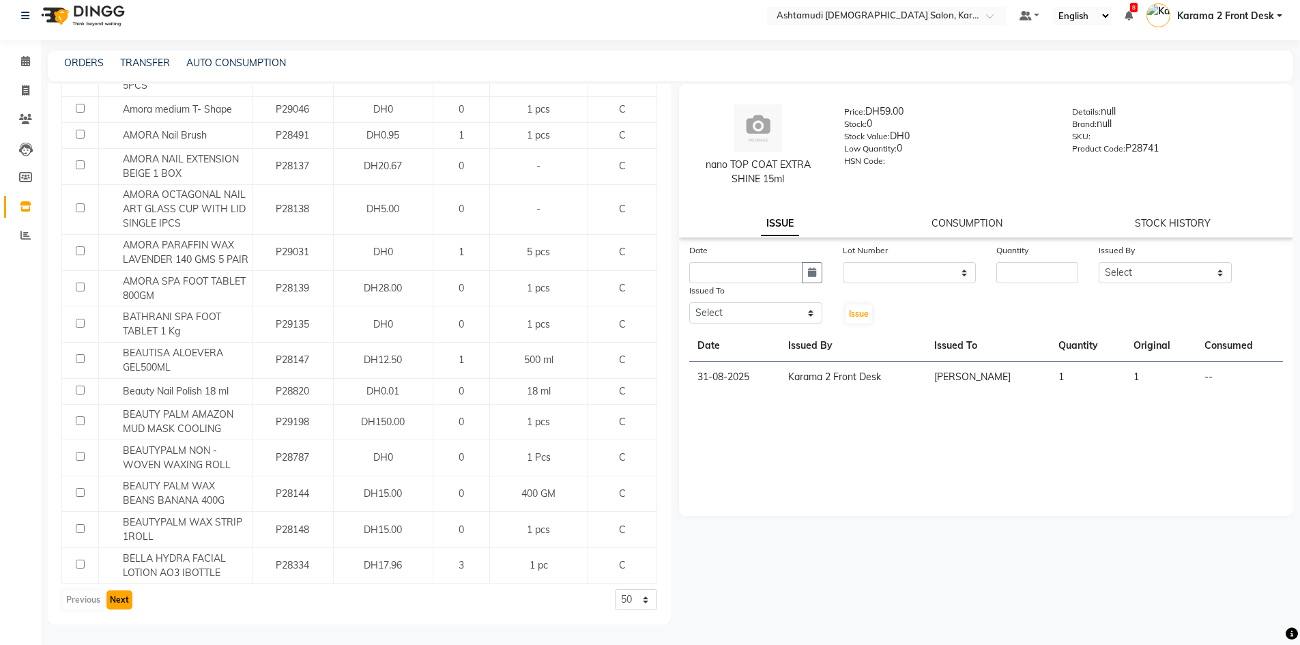
click at [122, 600] on button "Next" at bounding box center [119, 599] width 26 height 19
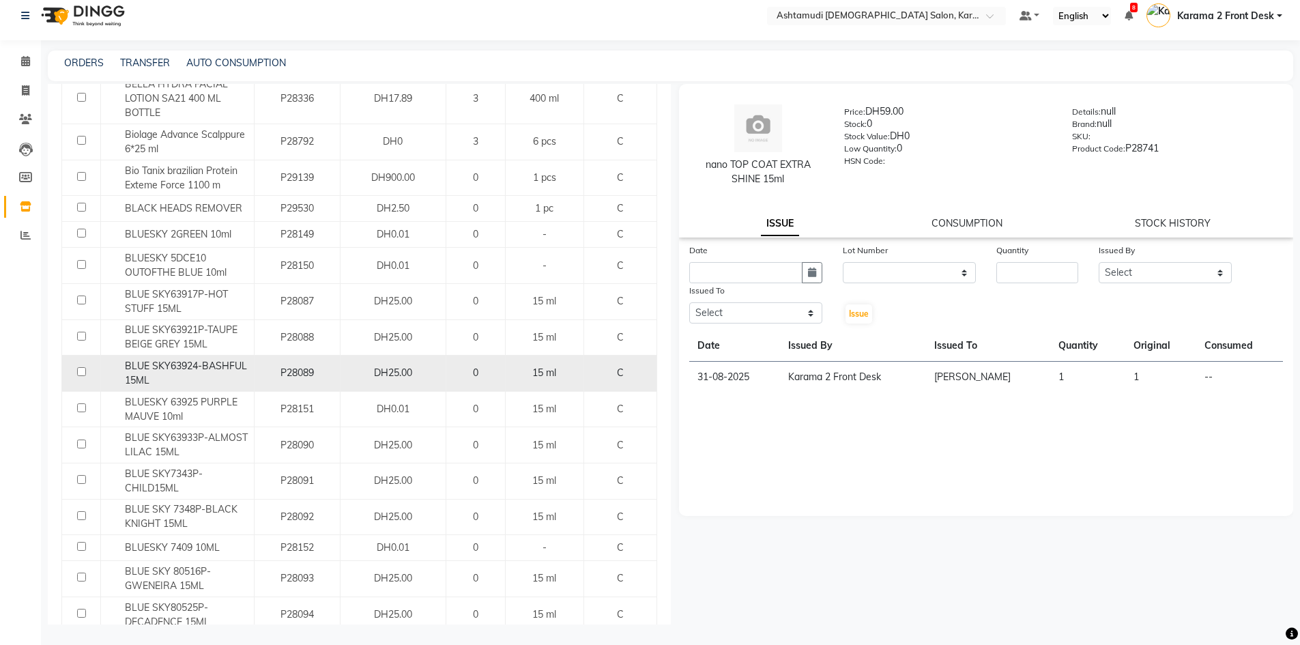
scroll to position [136, 0]
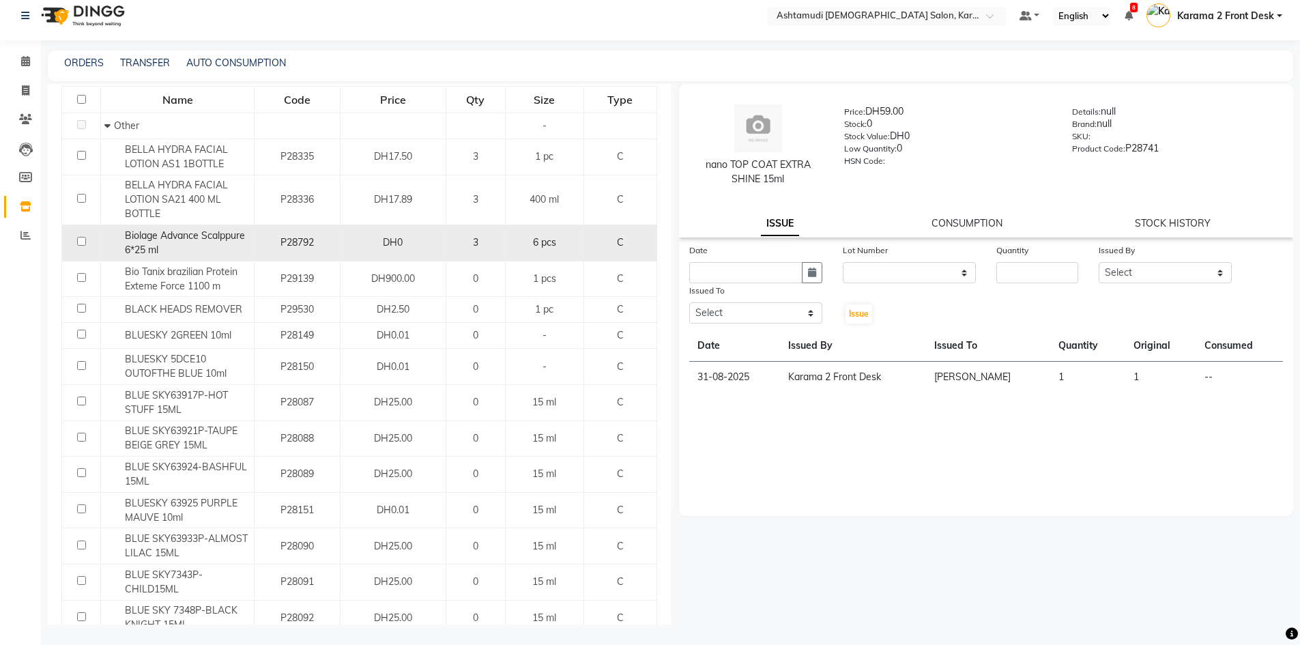
click at [209, 236] on span "Biolage Advance Scalppure 6*25 ml" at bounding box center [185, 242] width 120 height 27
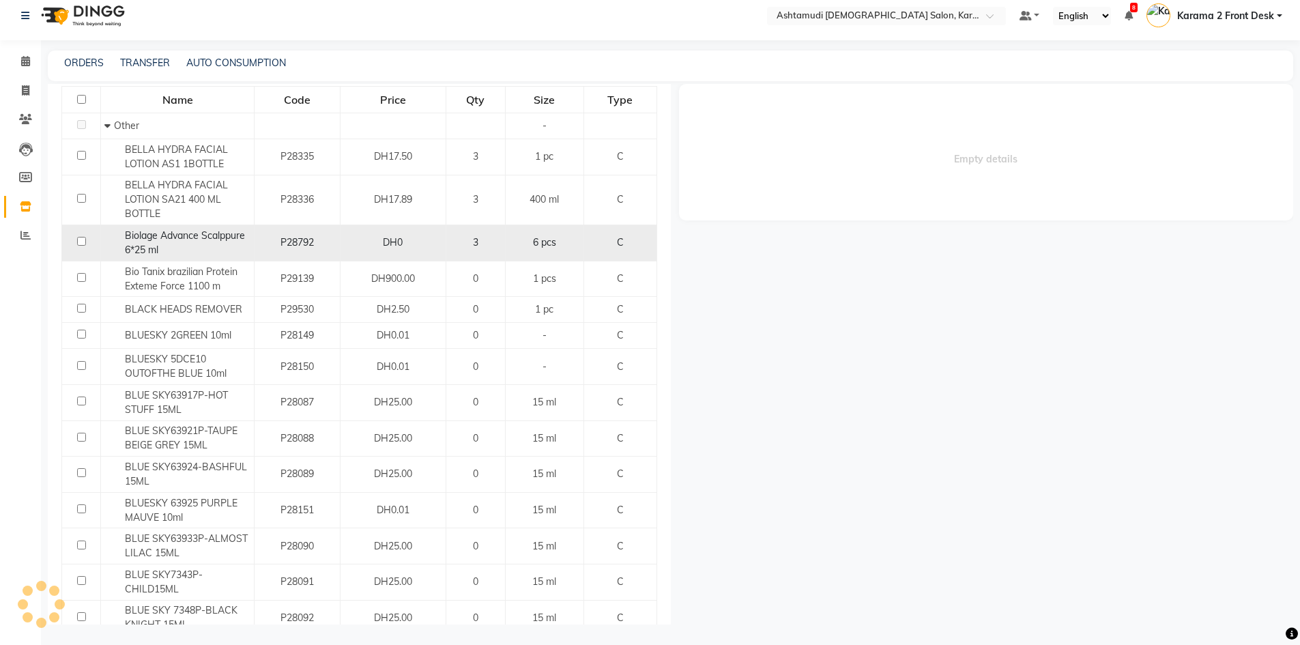
select select
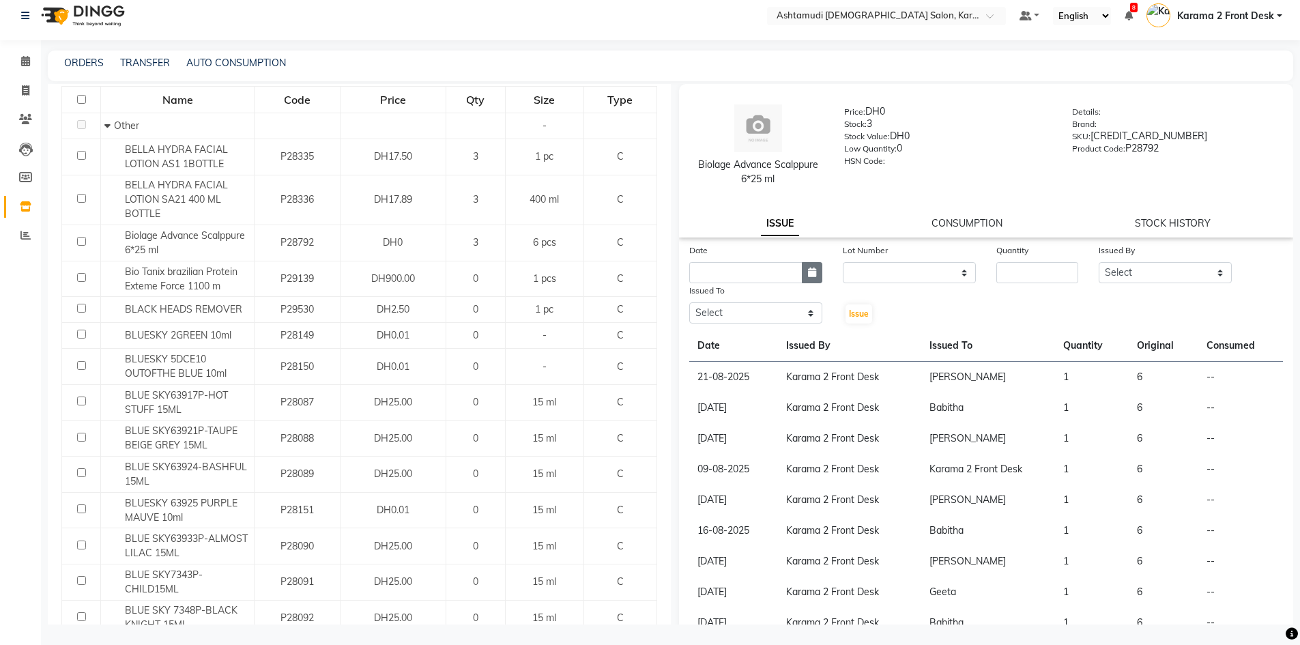
click at [808, 264] on button "button" at bounding box center [812, 272] width 20 height 21
select select "9"
select select "2025"
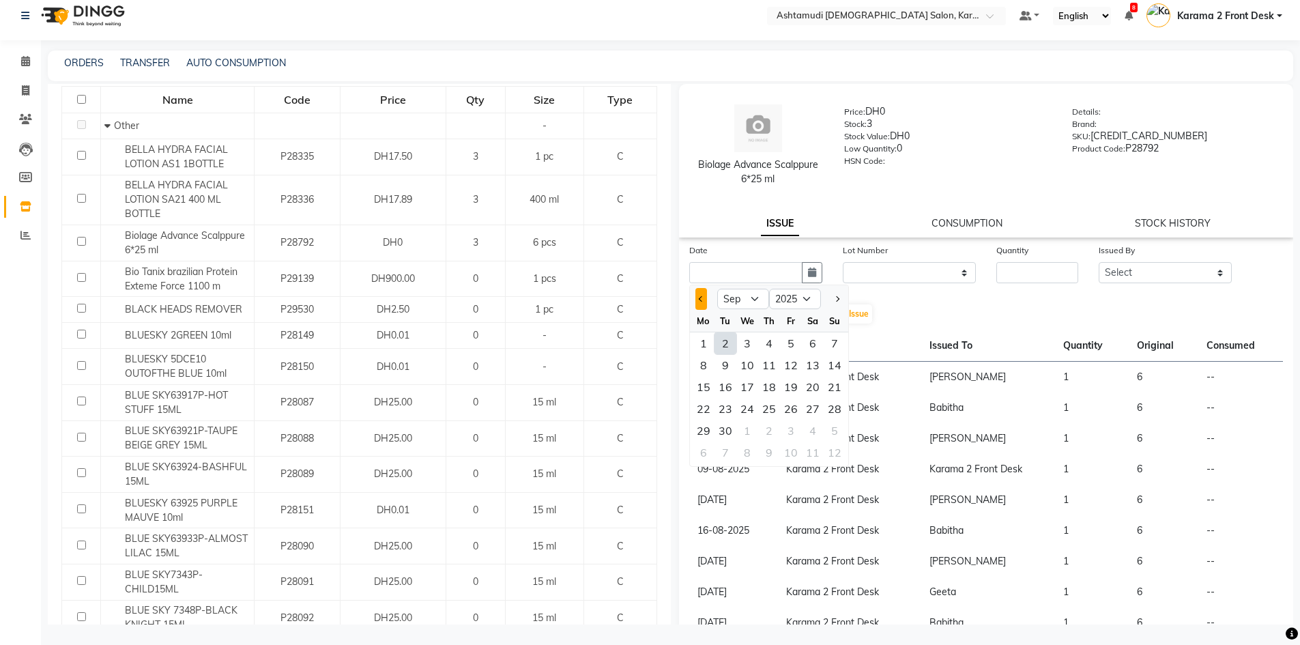
click at [702, 289] on button "Previous month" at bounding box center [701, 299] width 12 height 22
select select "8"
click at [793, 435] on div "29" at bounding box center [791, 431] width 22 height 22
type input "29-08-2025"
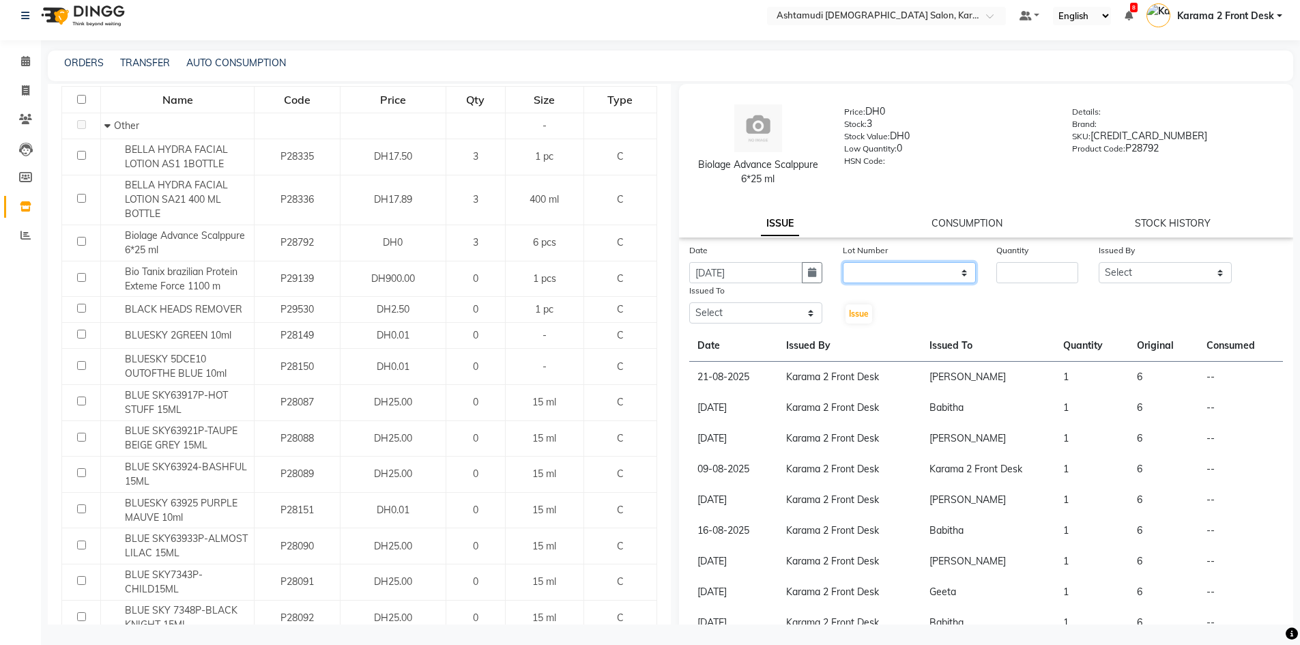
drag, startPoint x: 875, startPoint y: 266, endPoint x: 868, endPoint y: 282, distance: 17.1
click at [875, 266] on select "None" at bounding box center [909, 272] width 133 height 21
select select "0: null"
click at [843, 262] on select "None" at bounding box center [909, 272] width 133 height 21
click at [1002, 267] on input "number" at bounding box center [1037, 272] width 82 height 21
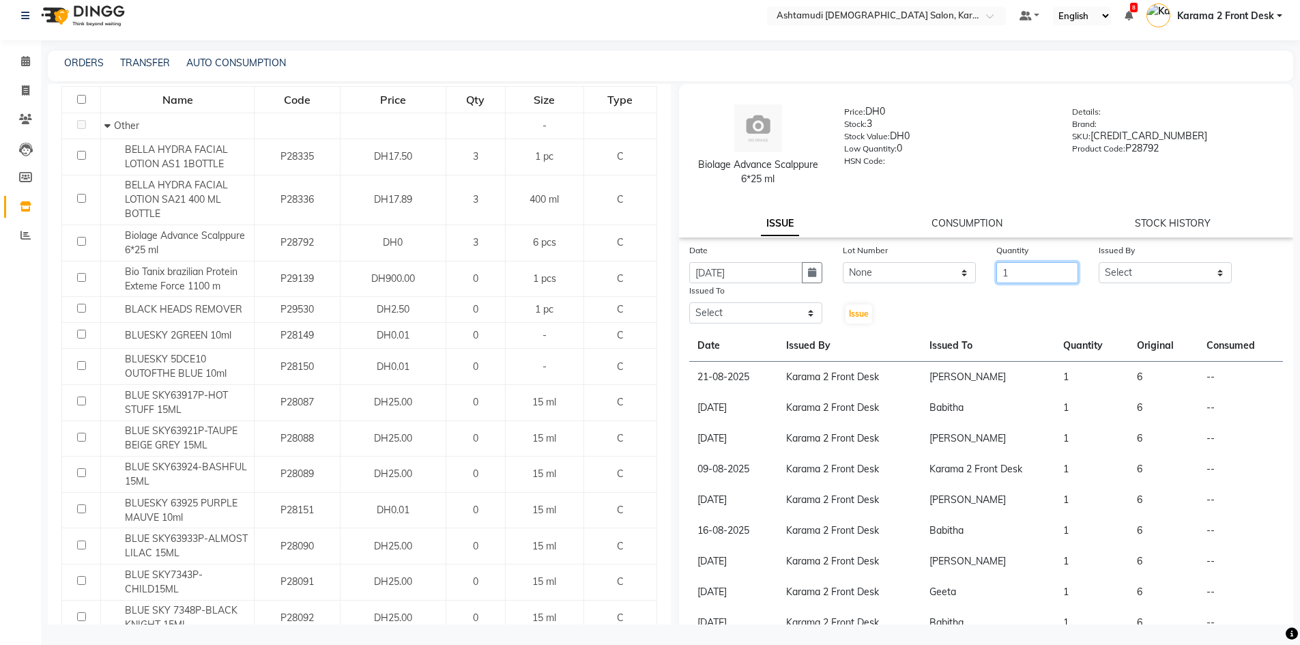
type input "1"
drag, startPoint x: 1191, startPoint y: 273, endPoint x: 1187, endPoint y: 281, distance: 9.5
click at [1191, 273] on select "Select Babitha Carolina Farsana Begum Geeta Jyothi Krishna Karama 2 Front Desk …" at bounding box center [1165, 272] width 133 height 21
select select "64935"
click at [1099, 262] on select "Select Babitha Carolina Farsana Begum Geeta Jyothi Krishna Karama 2 Front Desk …" at bounding box center [1165, 272] width 133 height 21
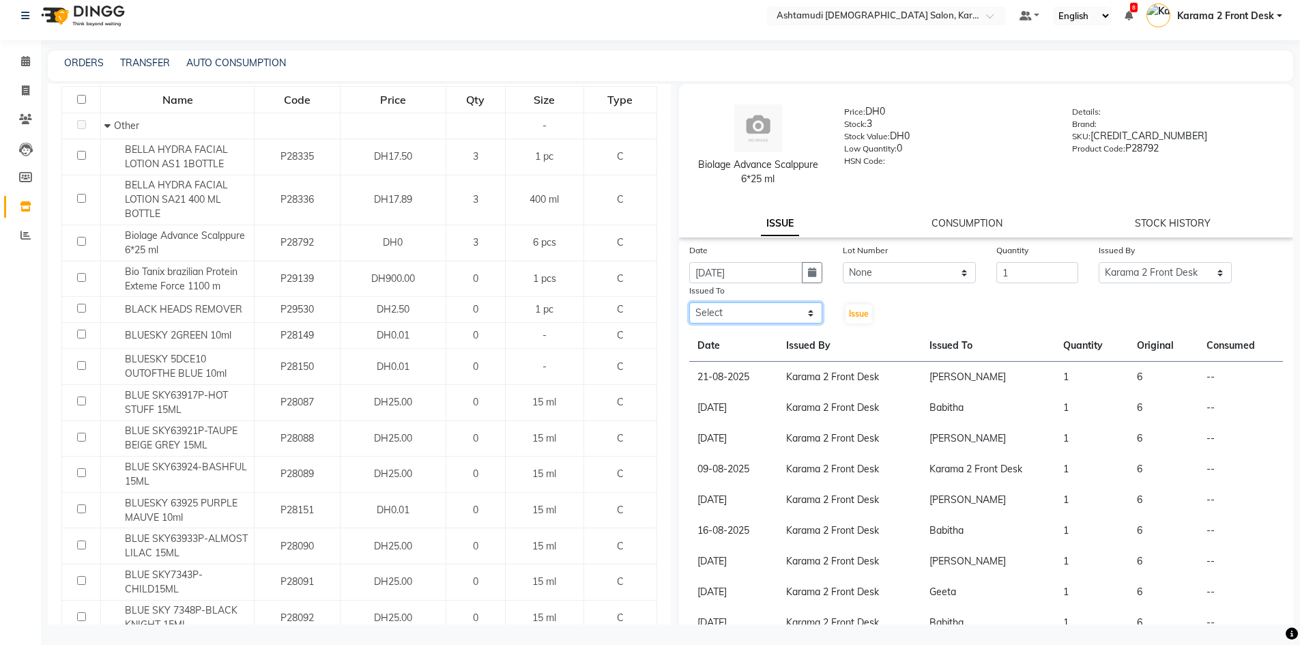
drag, startPoint x: 731, startPoint y: 311, endPoint x: 722, endPoint y: 316, distance: 10.1
click at [731, 311] on select "Select Babitha Carolina Farsana Begum Geeta Jyothi Krishna Karama 2 Front Desk …" at bounding box center [755, 312] width 133 height 21
select select "81973"
click at [689, 302] on select "Select Babitha Carolina Farsana Begum Geeta Jyothi Krishna Karama 2 Front Desk …" at bounding box center [755, 312] width 133 height 21
click at [850, 310] on span "Issue" at bounding box center [859, 313] width 20 height 10
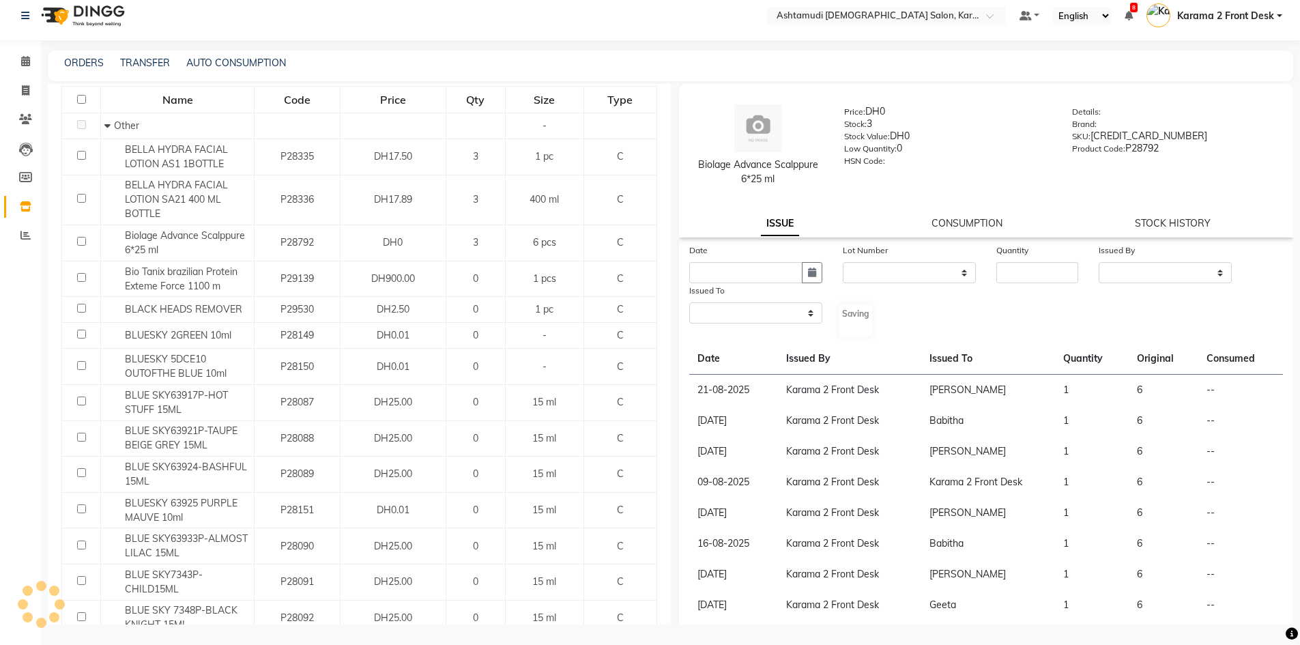
select select
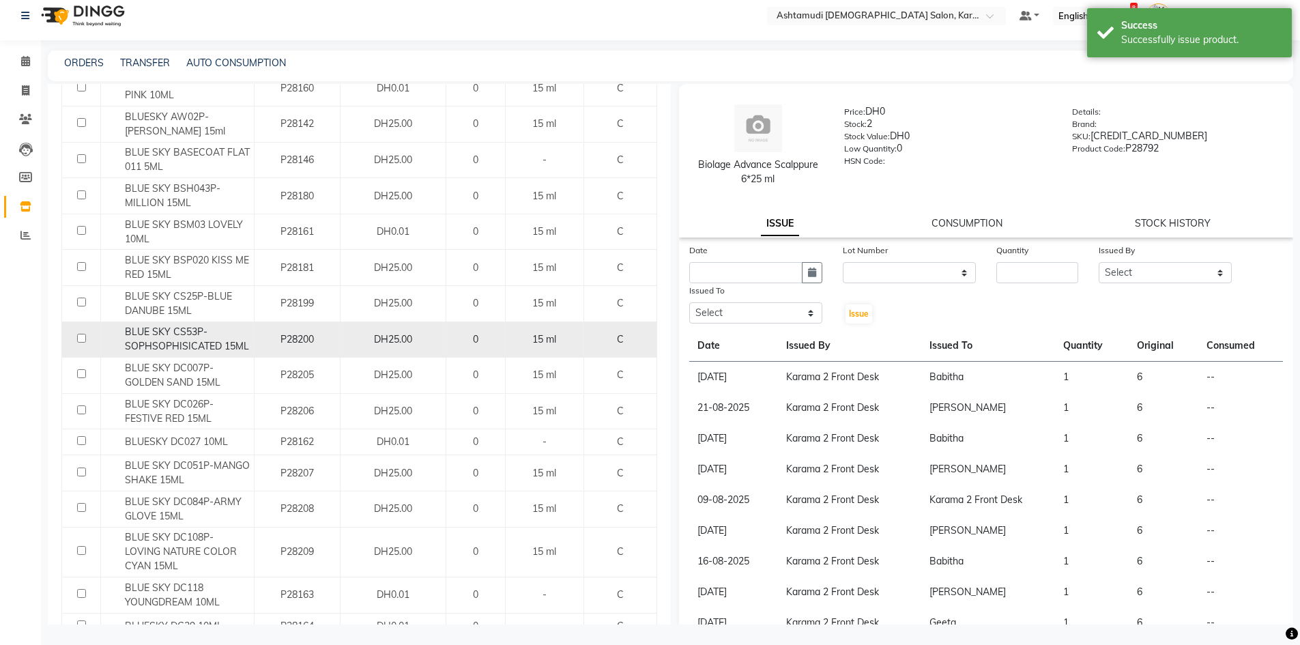
scroll to position [1450, 0]
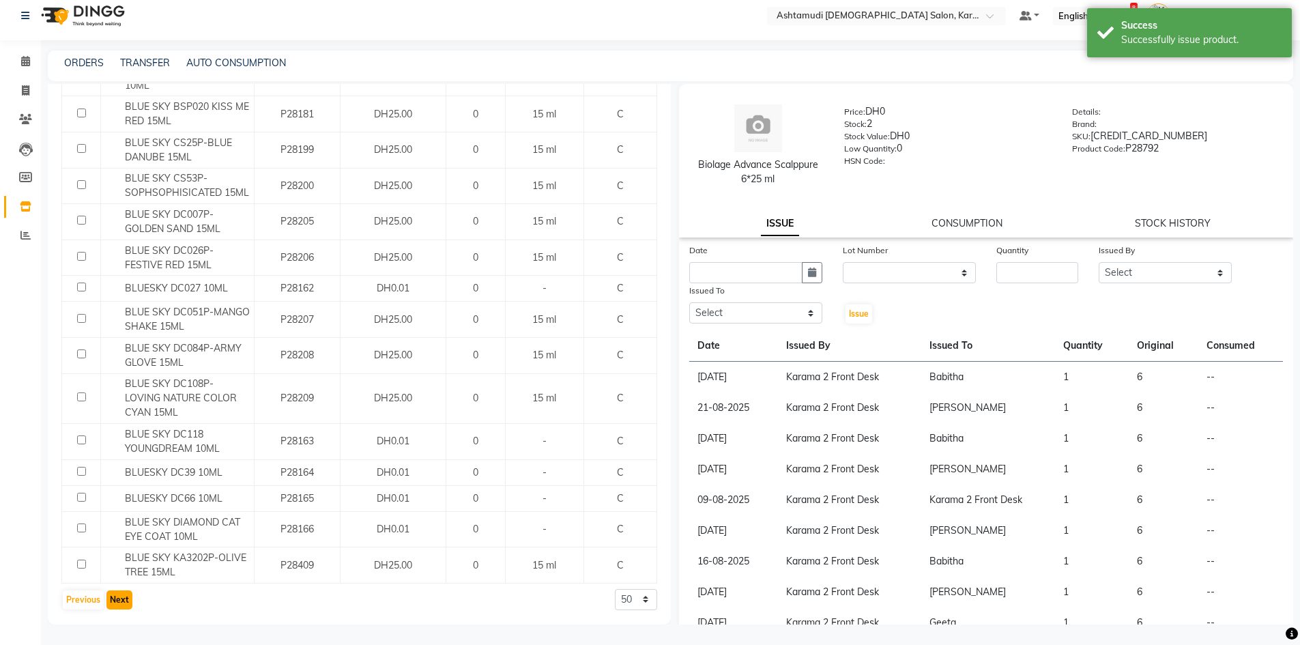
click at [117, 603] on button "Next" at bounding box center [119, 599] width 26 height 19
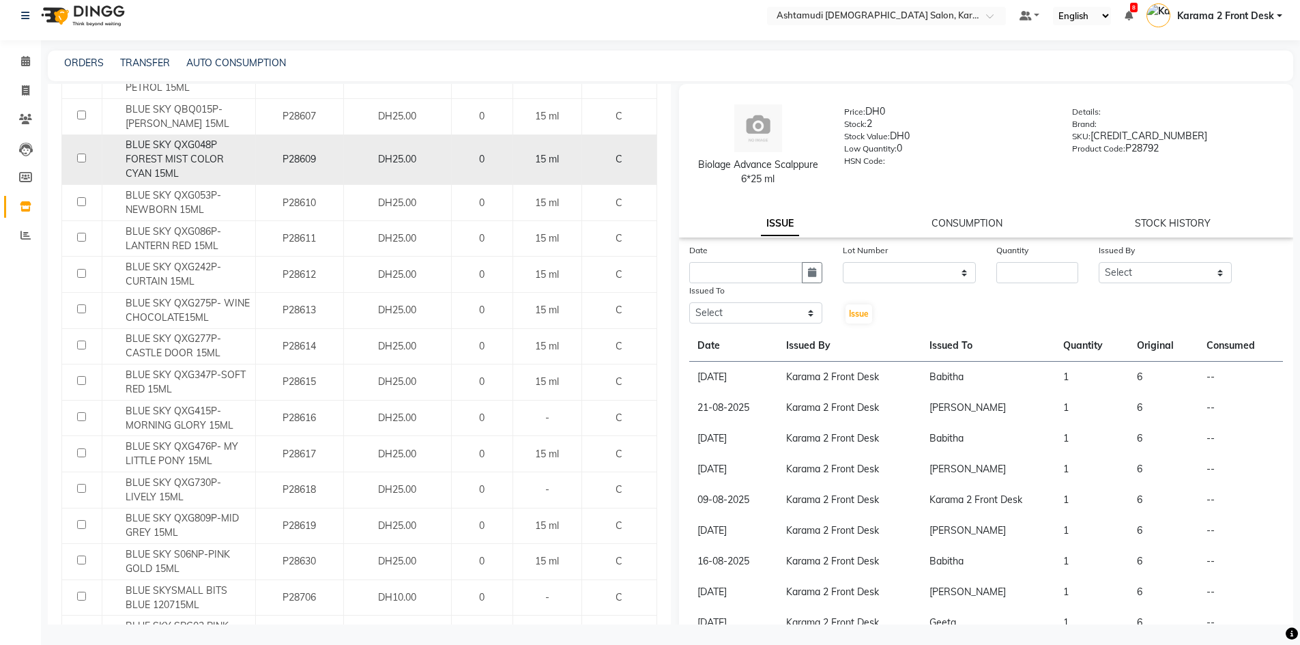
scroll to position [1496, 0]
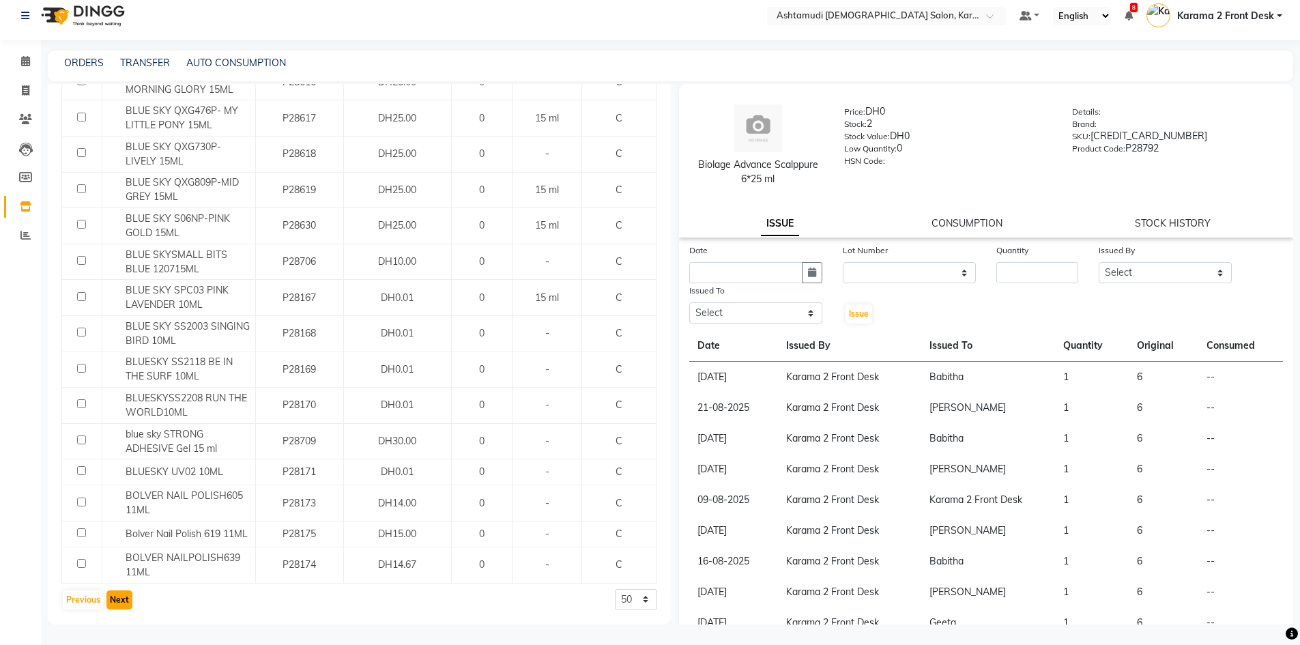
click at [127, 596] on button "Next" at bounding box center [119, 599] width 26 height 19
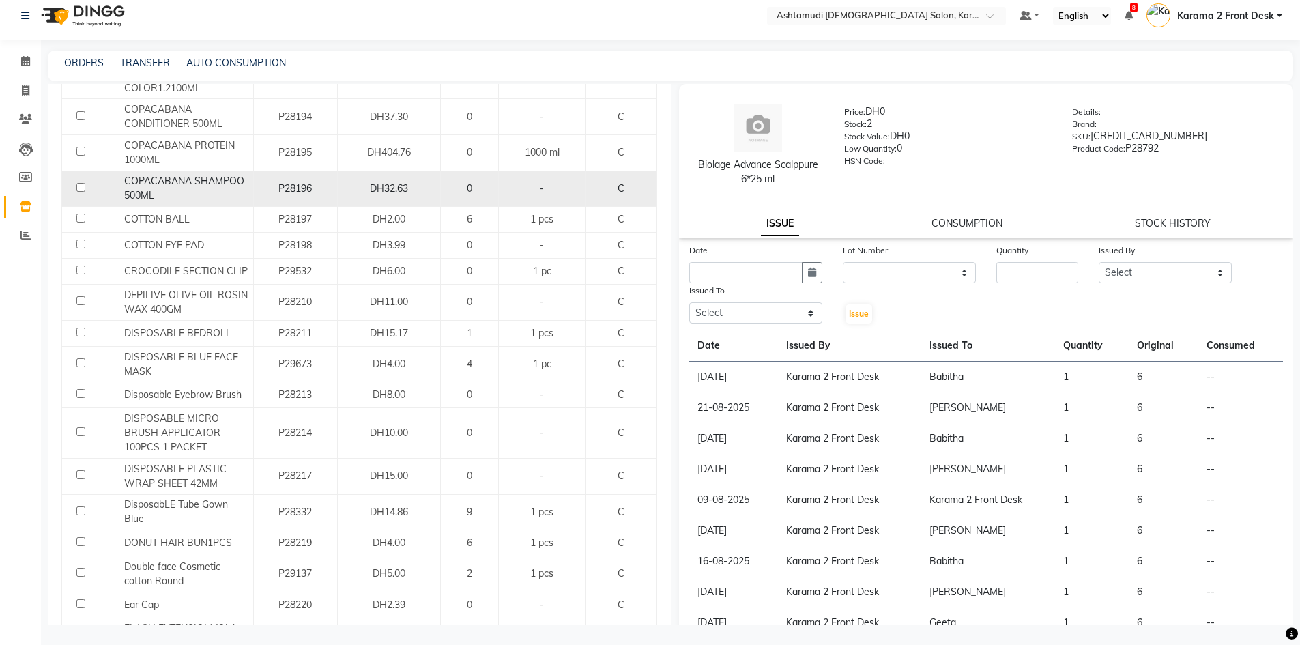
scroll to position [614, 0]
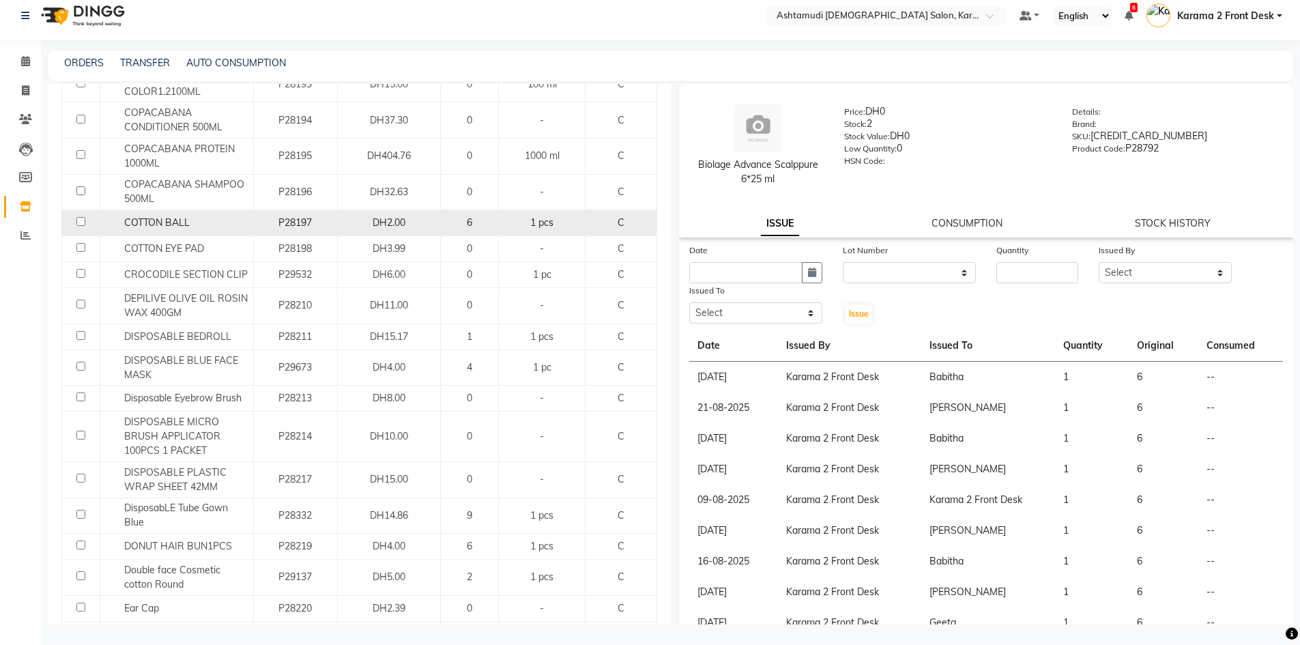
click at [229, 216] on div "COTTON BALL" at bounding box center [177, 223] width 146 height 14
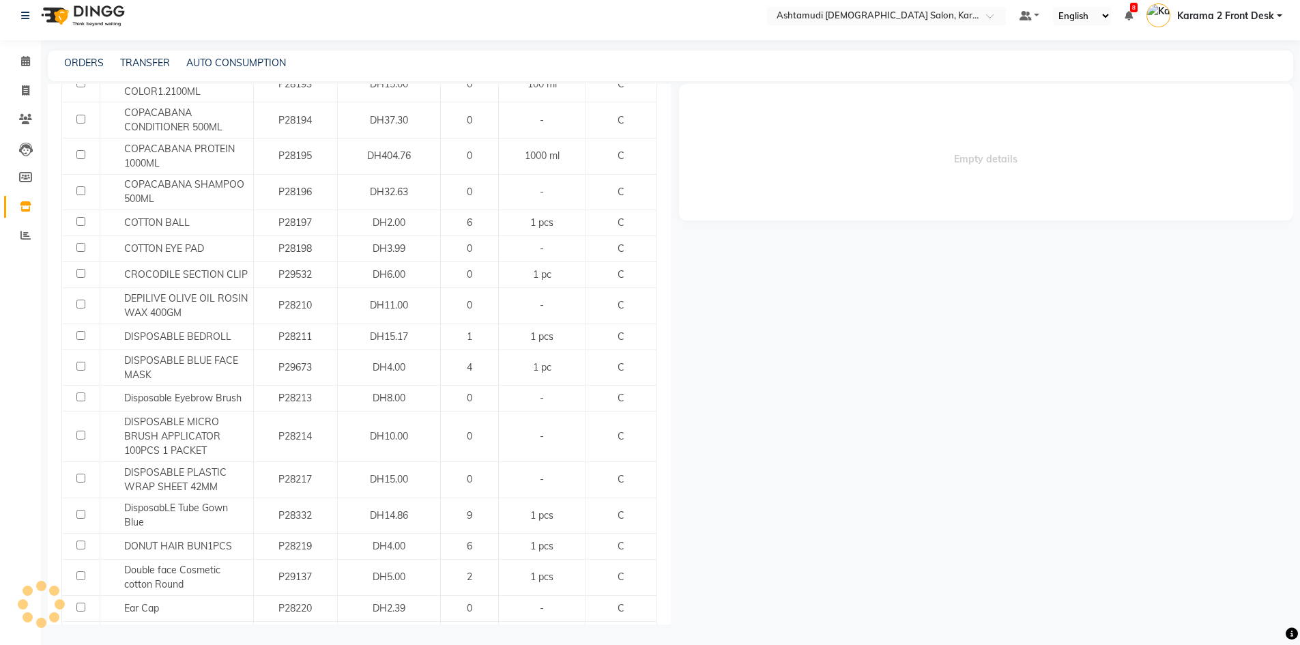
select select
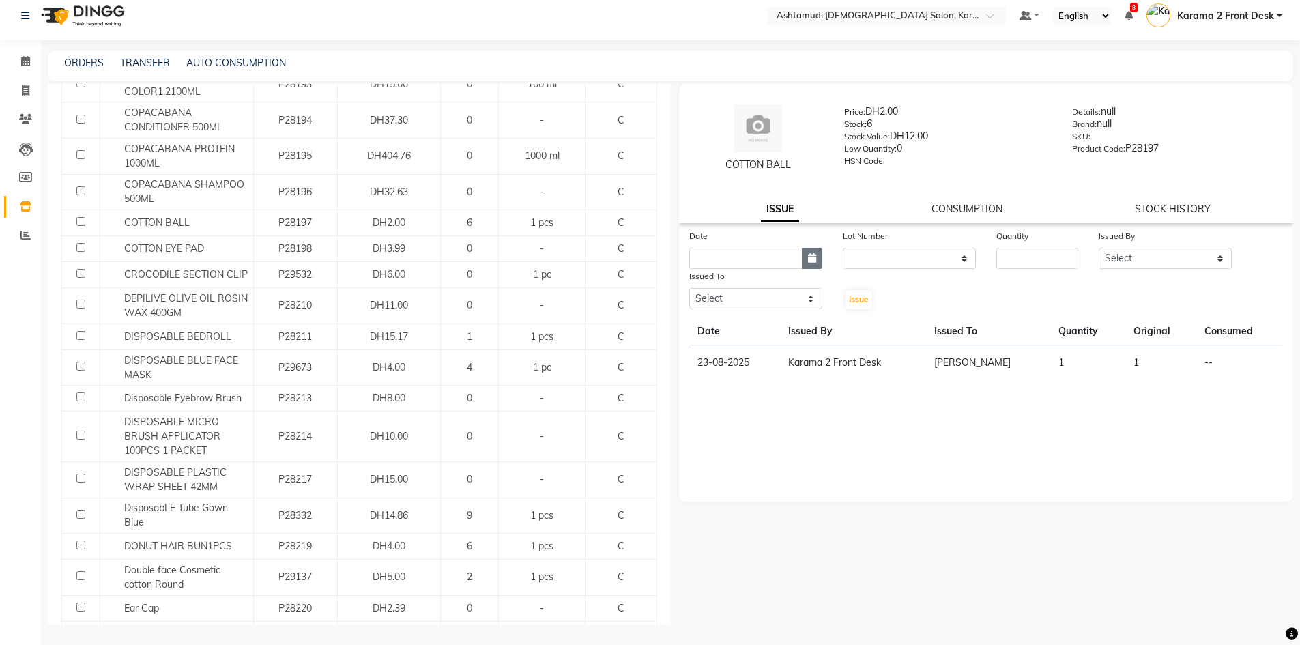
click at [805, 261] on button "button" at bounding box center [812, 258] width 20 height 21
select select "9"
select select "2025"
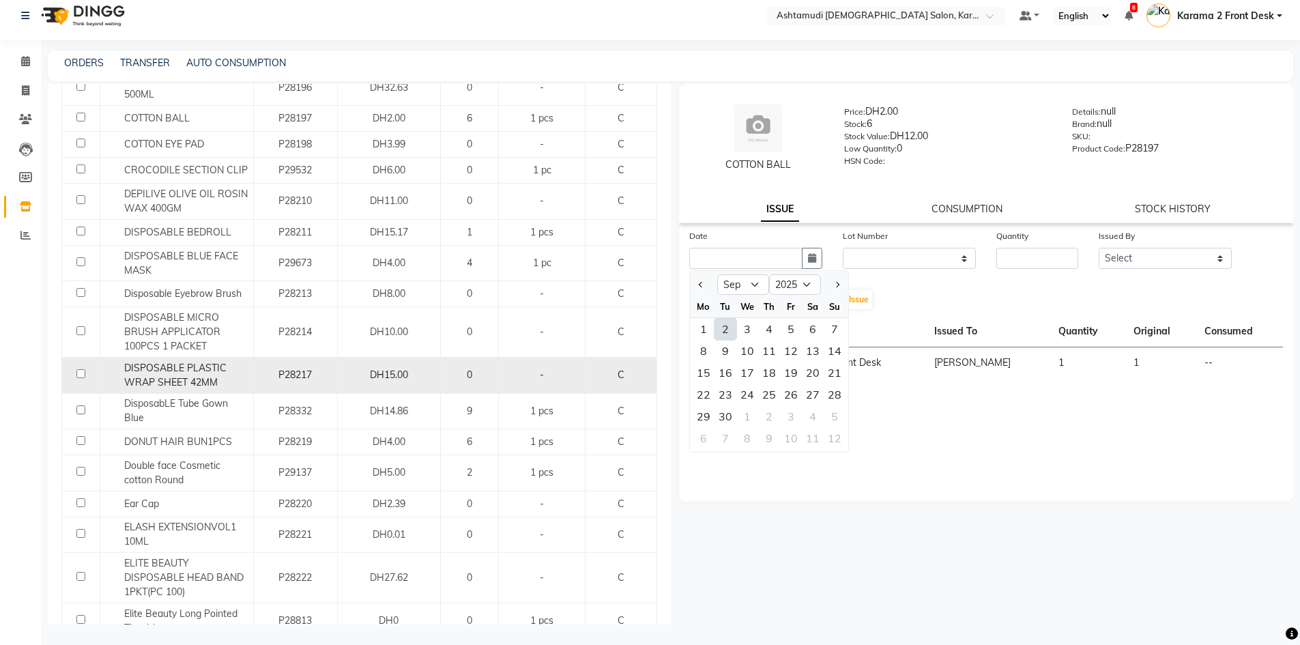
scroll to position [751, 0]
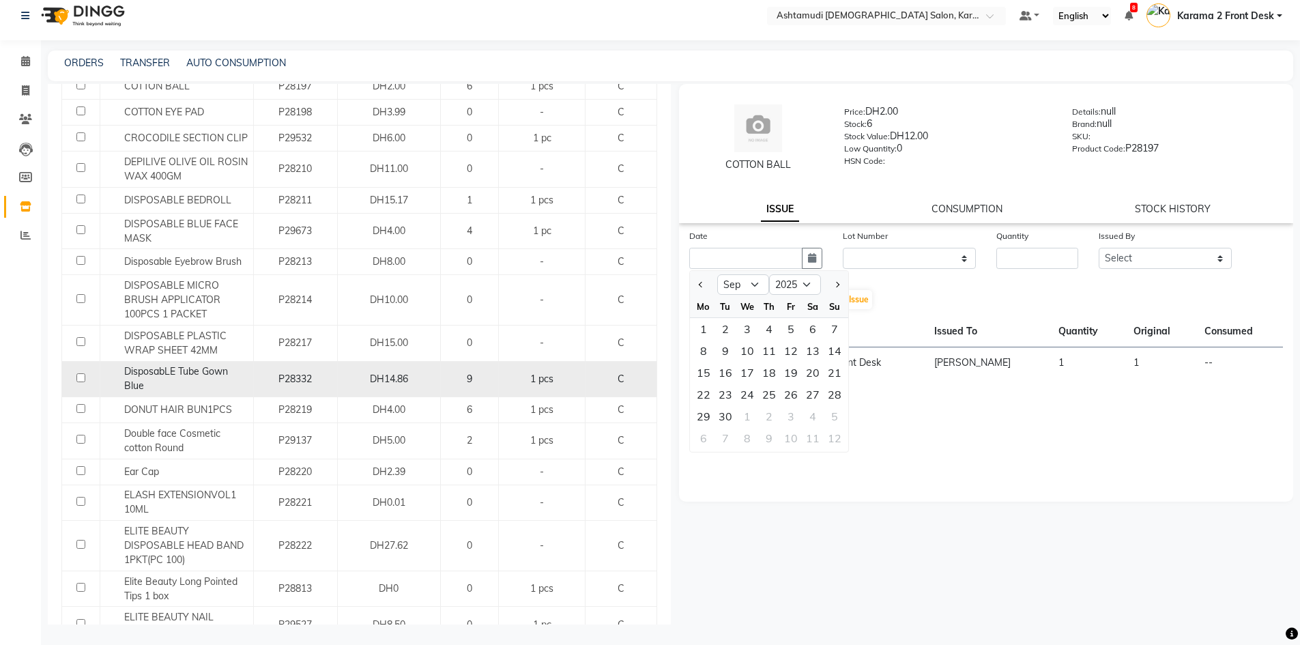
drag, startPoint x: 136, startPoint y: 367, endPoint x: 259, endPoint y: 375, distance: 122.4
click at [141, 371] on span "DisposabLE Tube Gown Blue" at bounding box center [176, 378] width 104 height 27
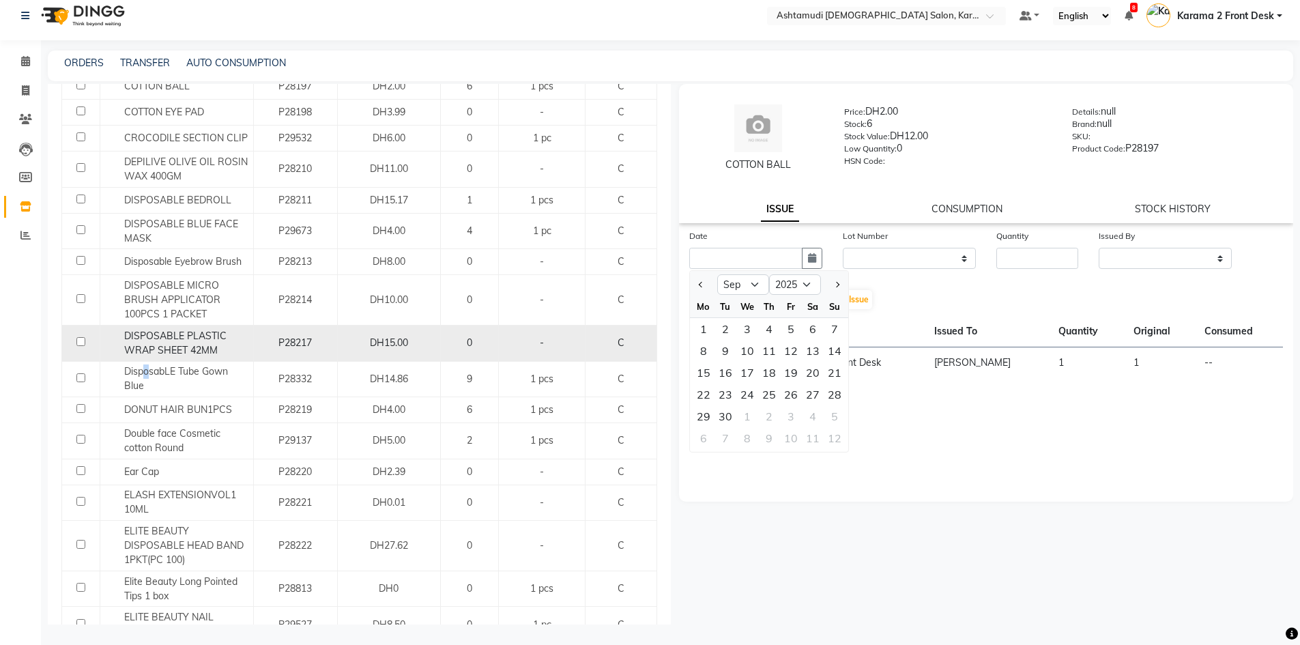
select select
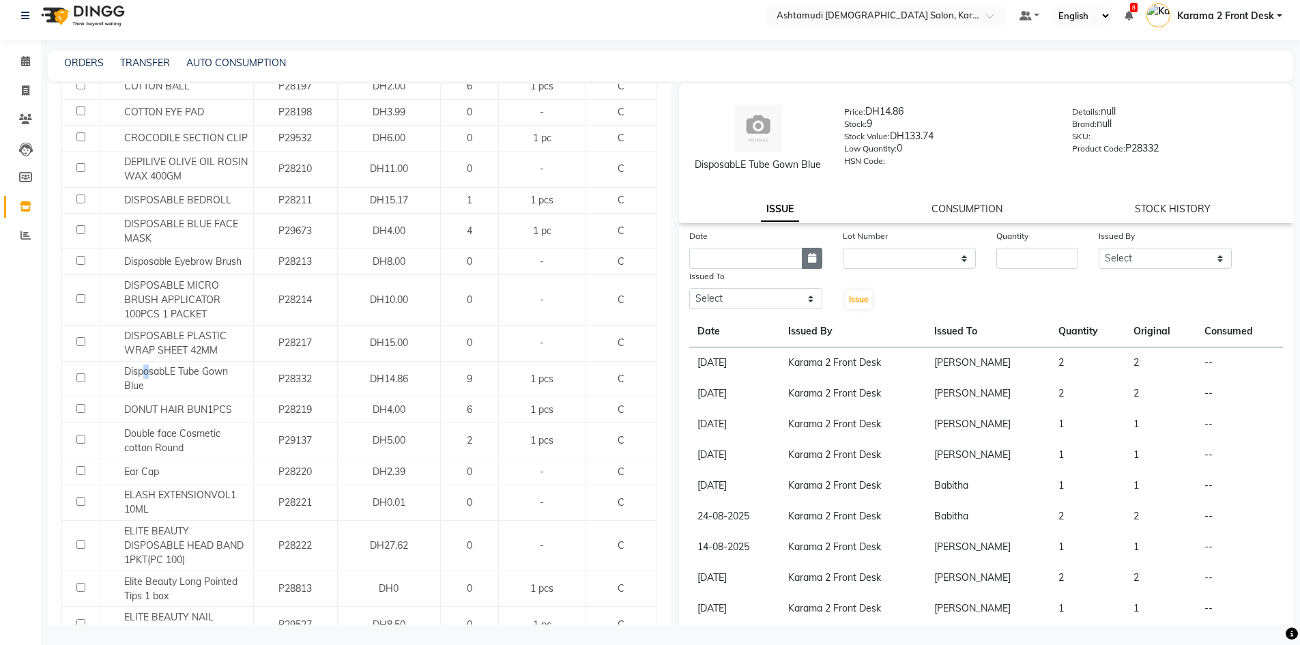
click at [811, 255] on icon "button" at bounding box center [812, 258] width 8 height 10
select select "9"
select select "2025"
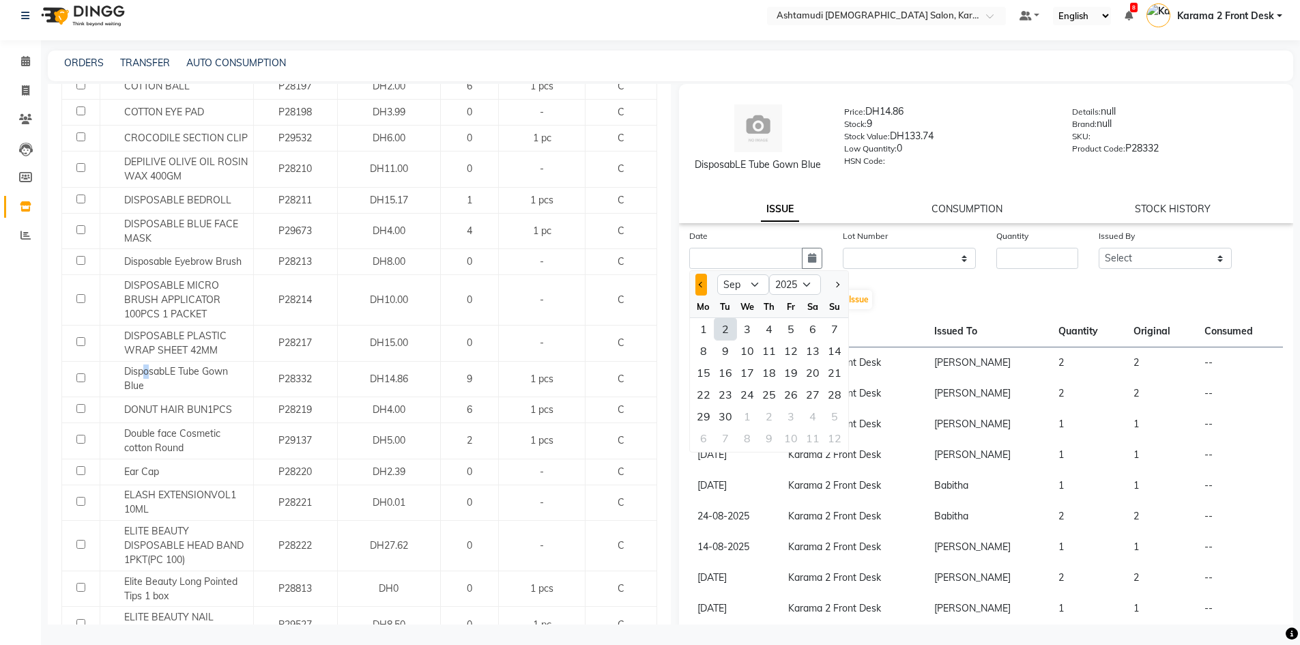
click at [699, 282] on span "Previous month" at bounding box center [700, 284] width 5 height 5
select select "8"
click at [821, 420] on div "30" at bounding box center [813, 416] width 22 height 22
type input "30-08-2025"
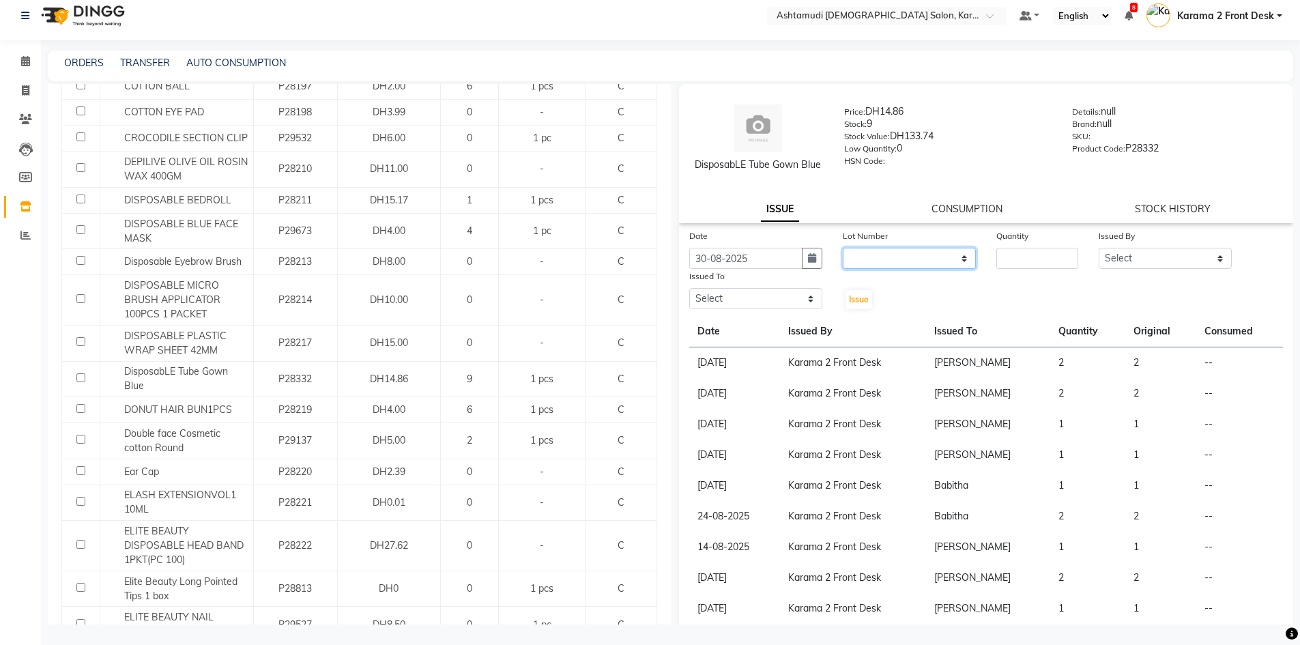
click at [872, 254] on select "None" at bounding box center [909, 258] width 133 height 21
select select "0: null"
click at [843, 248] on select "None" at bounding box center [909, 258] width 133 height 21
click at [1020, 252] on input "number" at bounding box center [1037, 258] width 82 height 21
drag, startPoint x: 1009, startPoint y: 257, endPoint x: 927, endPoint y: 253, distance: 82.0
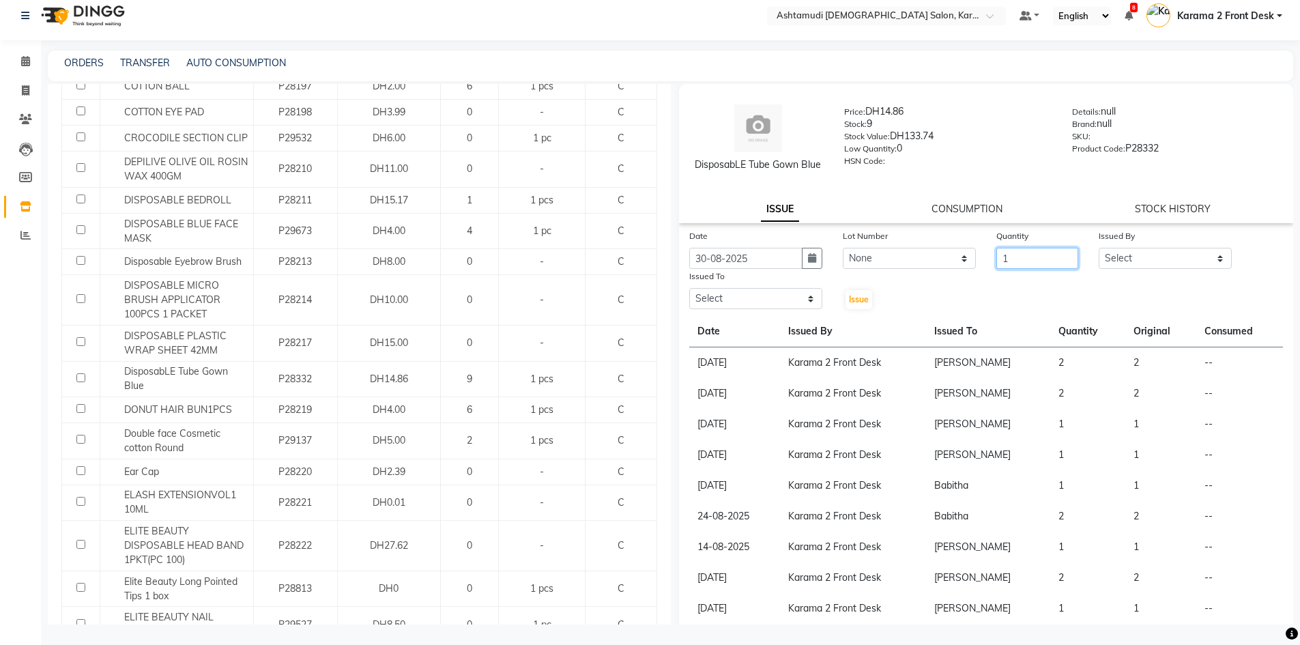
click at [927, 253] on div "Date 30-08-2025 Lot Number None Quantity 1 Issued By Select Babitha Carolina Fa…" at bounding box center [986, 270] width 615 height 82
type input "2"
drag, startPoint x: 1129, startPoint y: 259, endPoint x: 1120, endPoint y: 269, distance: 13.1
click at [1120, 269] on div "Date 30-08-2025 Lot Number None Quantity 2 Issued By Select Babitha Carolina Fa…" at bounding box center [986, 270] width 615 height 82
select select "64935"
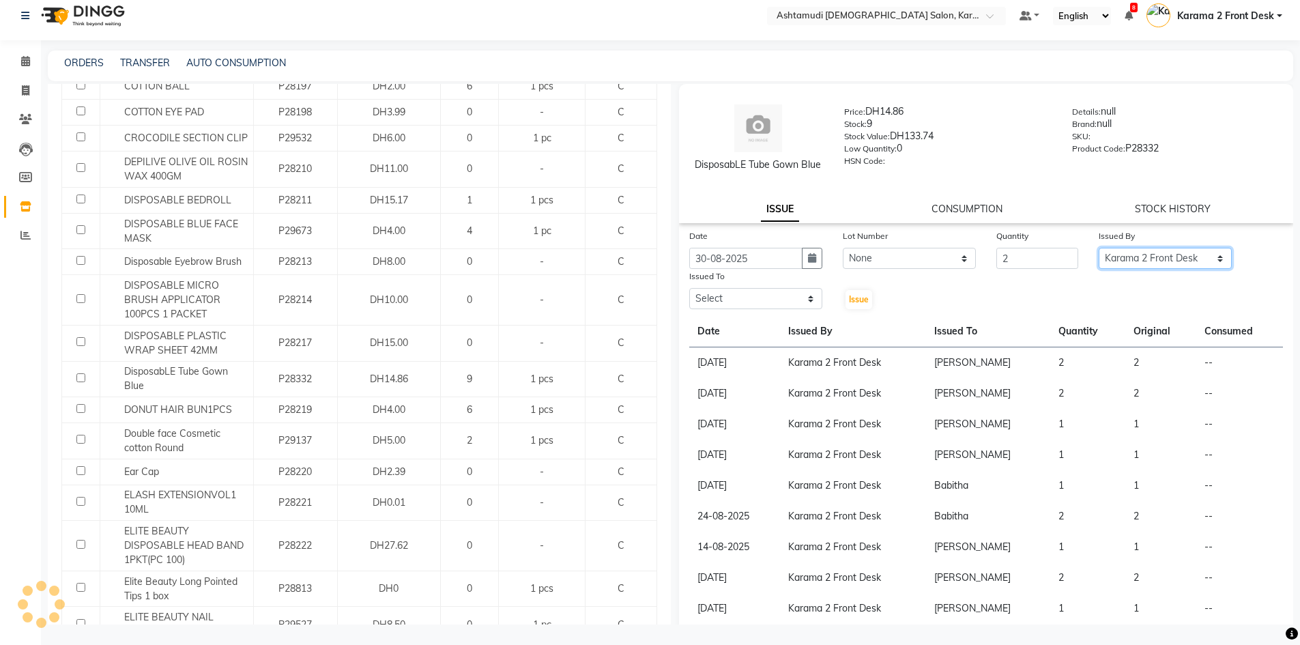
click at [1099, 248] on select "Select Babitha Carolina Farsana Begum Geeta Jyothi Krishna Karama 2 Front Desk …" at bounding box center [1165, 258] width 133 height 21
click at [789, 293] on select "Select Babitha Carolina Farsana Begum Geeta Jyothi Krishna Karama 2 Front Desk …" at bounding box center [755, 298] width 133 height 21
click at [689, 288] on select "Select Babitha Carolina Farsana Begum Geeta Jyothi Krishna Karama 2 Front Desk …" at bounding box center [755, 298] width 133 height 21
click at [735, 296] on select "Select Babitha Carolina Farsana Begum Geeta Jyothi Krishna Karama 2 Front Desk …" at bounding box center [755, 298] width 133 height 21
select select "81433"
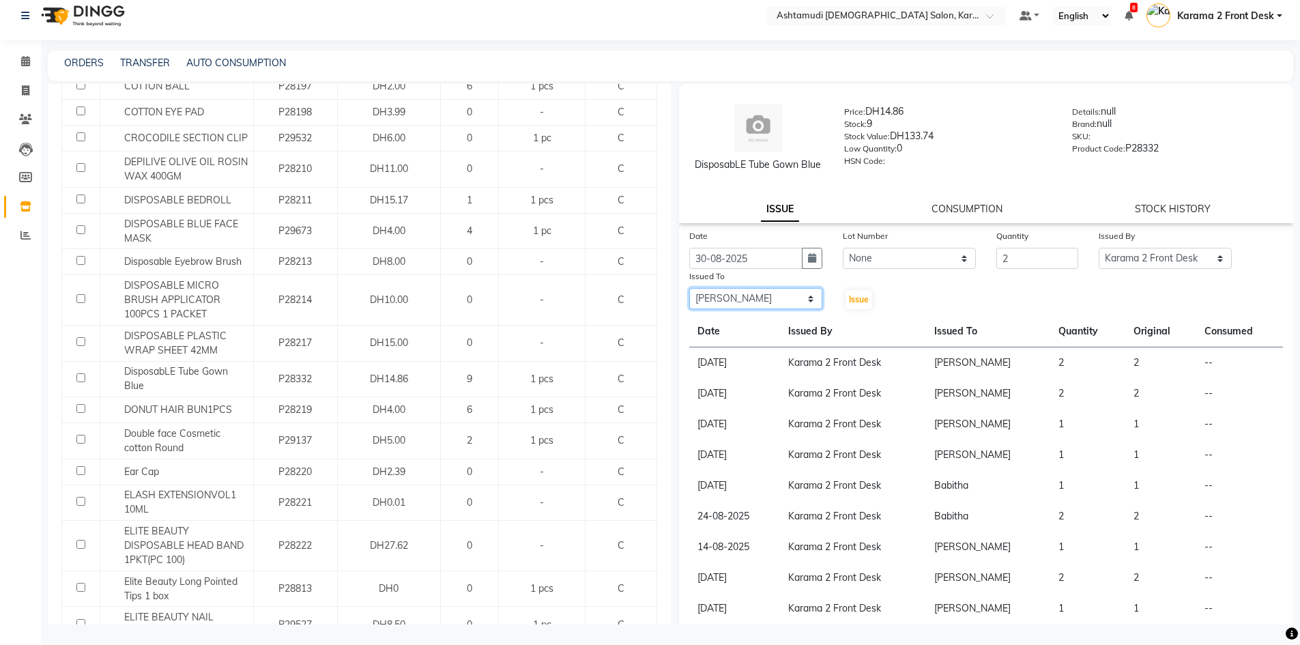
click at [689, 288] on select "Select Babitha Carolina Farsana Begum Geeta Jyothi Krishna Karama 2 Front Desk …" at bounding box center [755, 298] width 133 height 21
click at [858, 300] on span "Issue" at bounding box center [859, 299] width 20 height 10
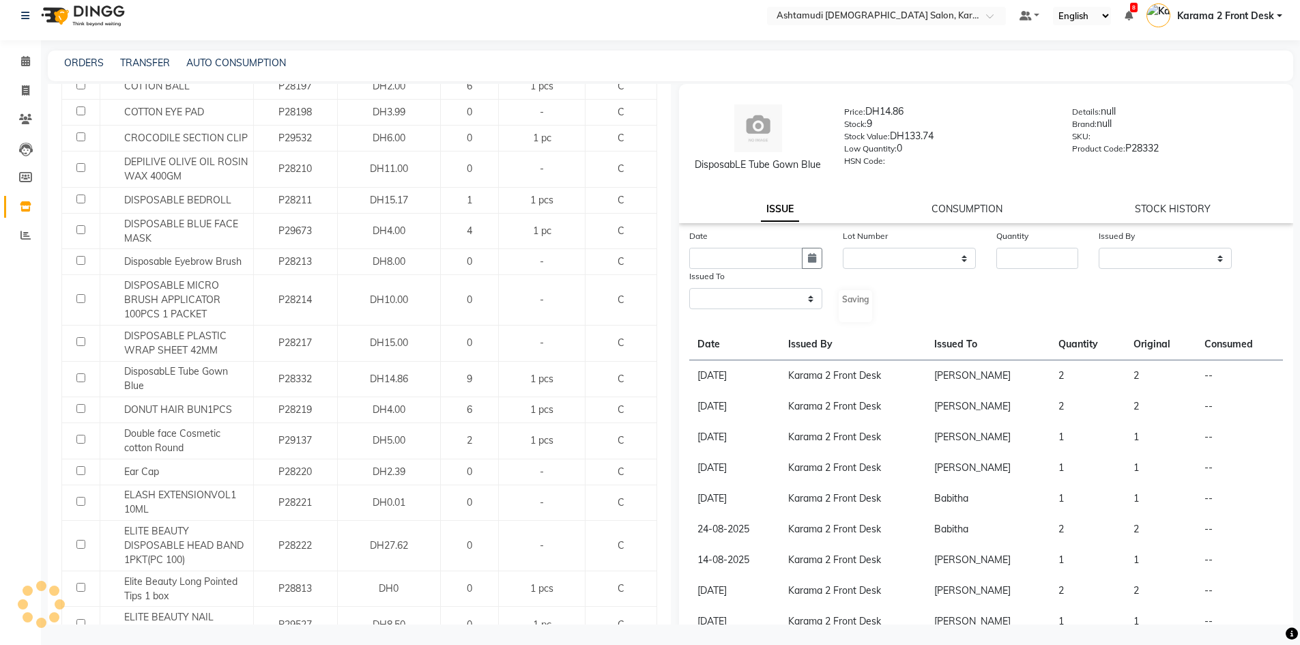
select select
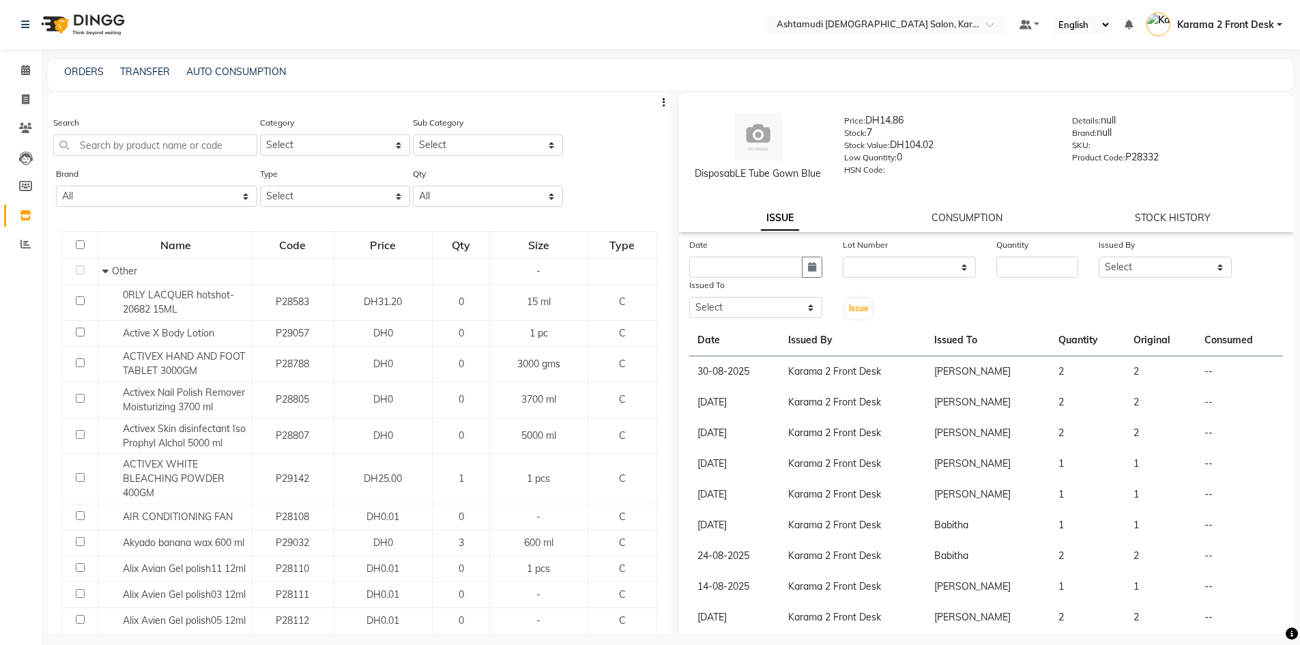
select select
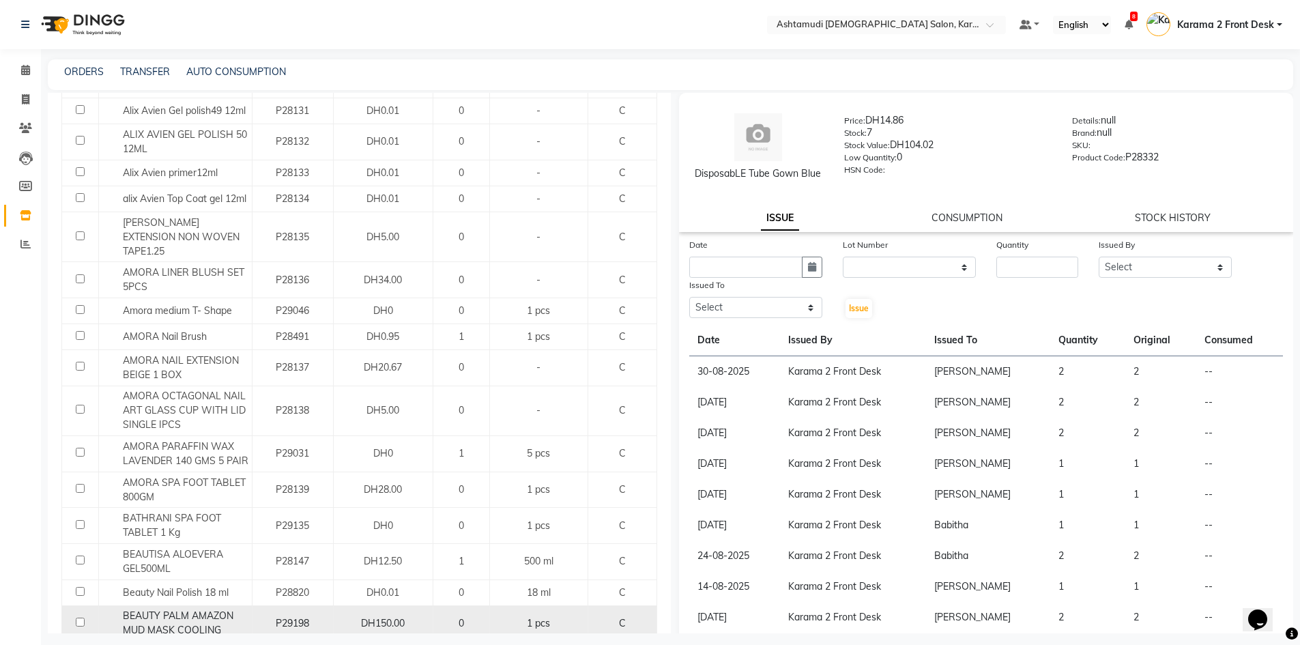
scroll to position [1221, 0]
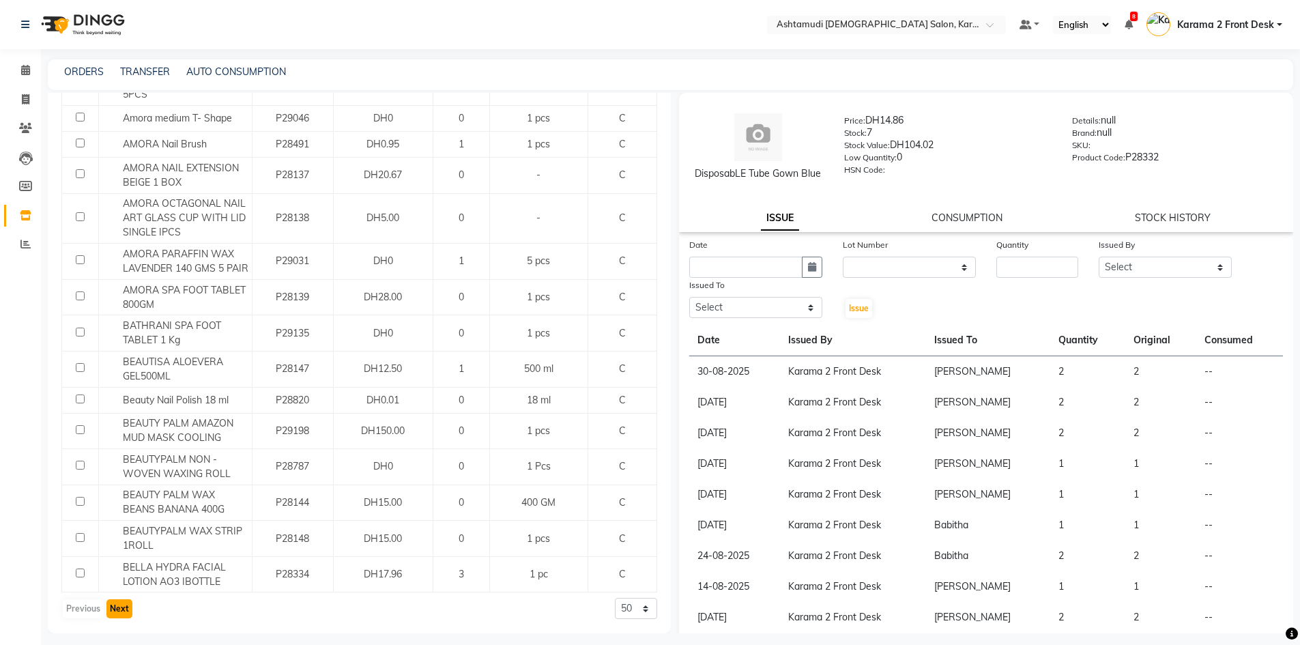
click at [118, 613] on button "Next" at bounding box center [119, 608] width 26 height 19
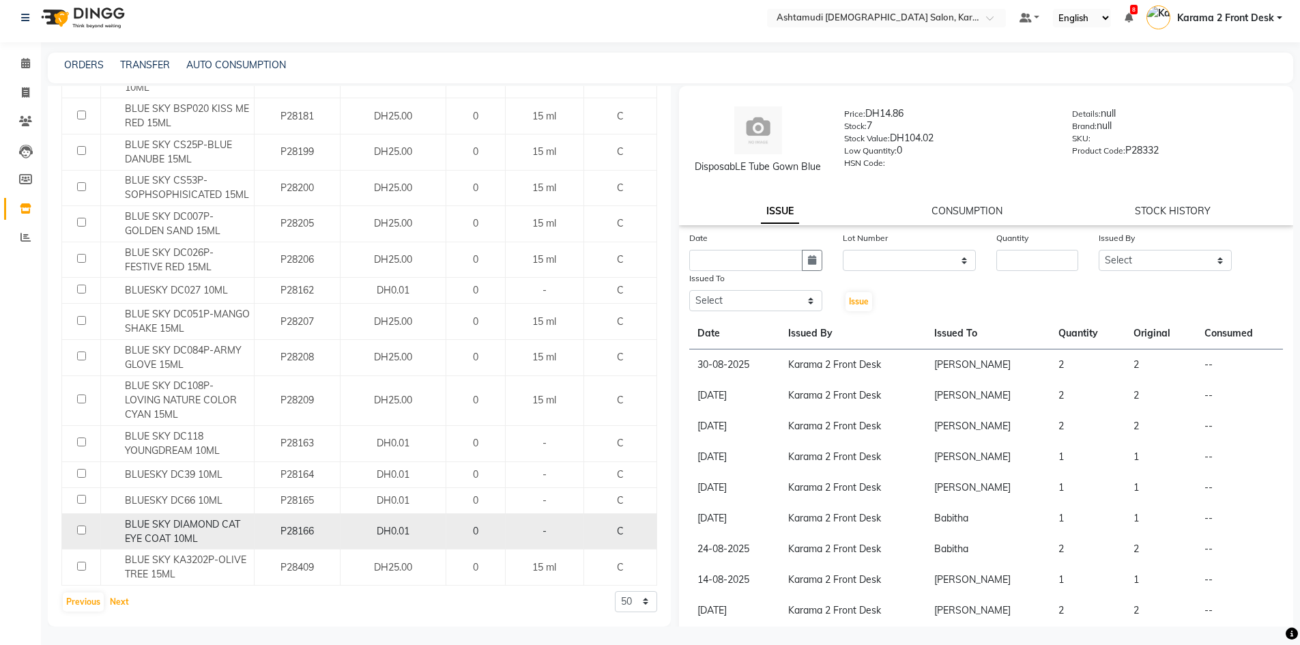
scroll to position [9, 0]
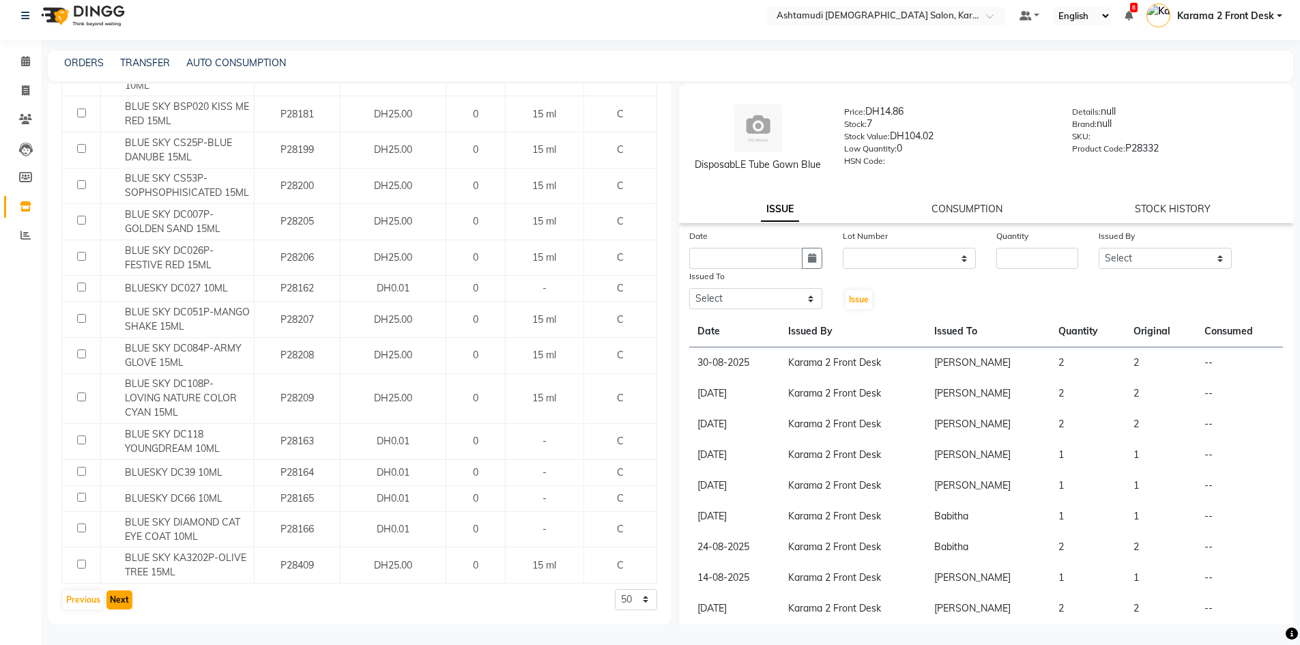
click at [108, 605] on button "Next" at bounding box center [119, 599] width 26 height 19
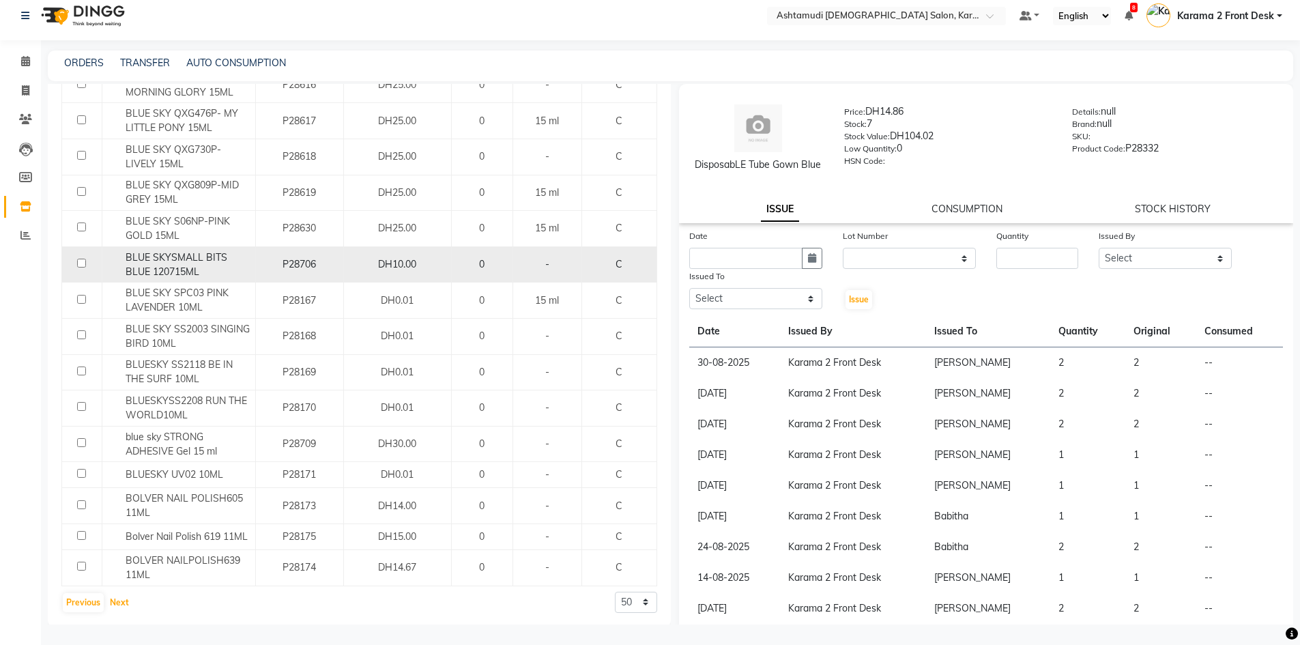
scroll to position [1496, 0]
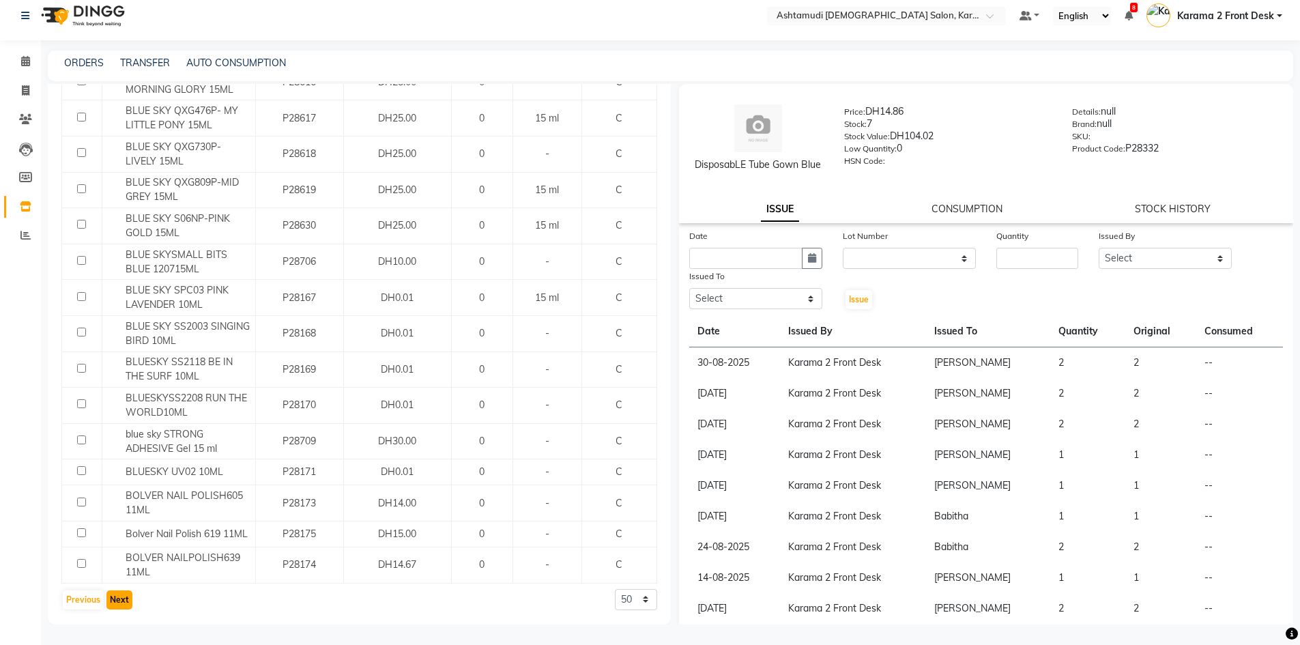
click at [119, 594] on button "Next" at bounding box center [119, 599] width 26 height 19
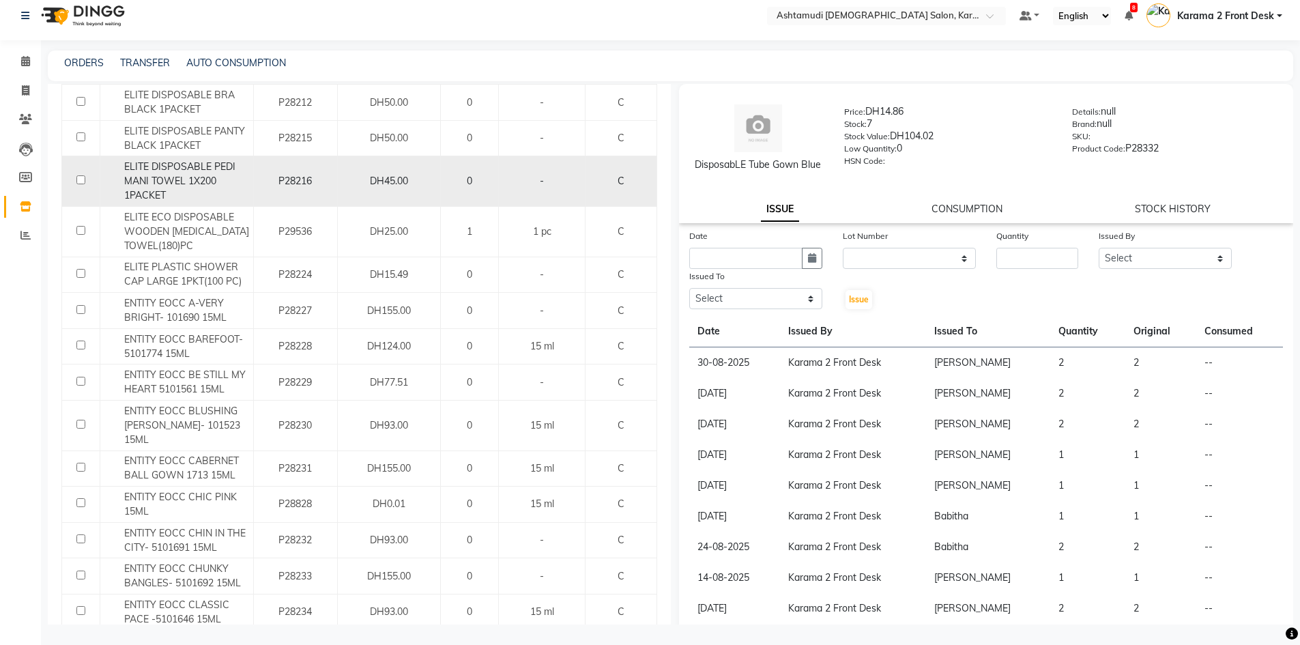
scroll to position [1449, 0]
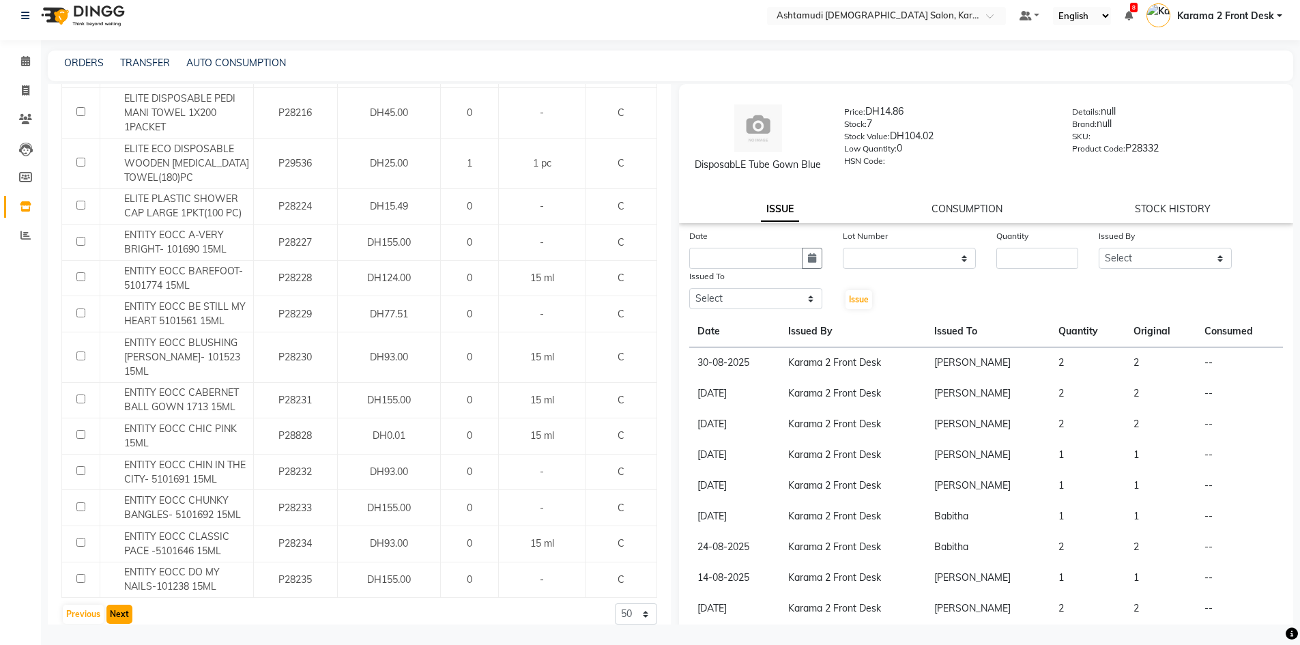
click at [120, 606] on button "Next" at bounding box center [119, 614] width 26 height 19
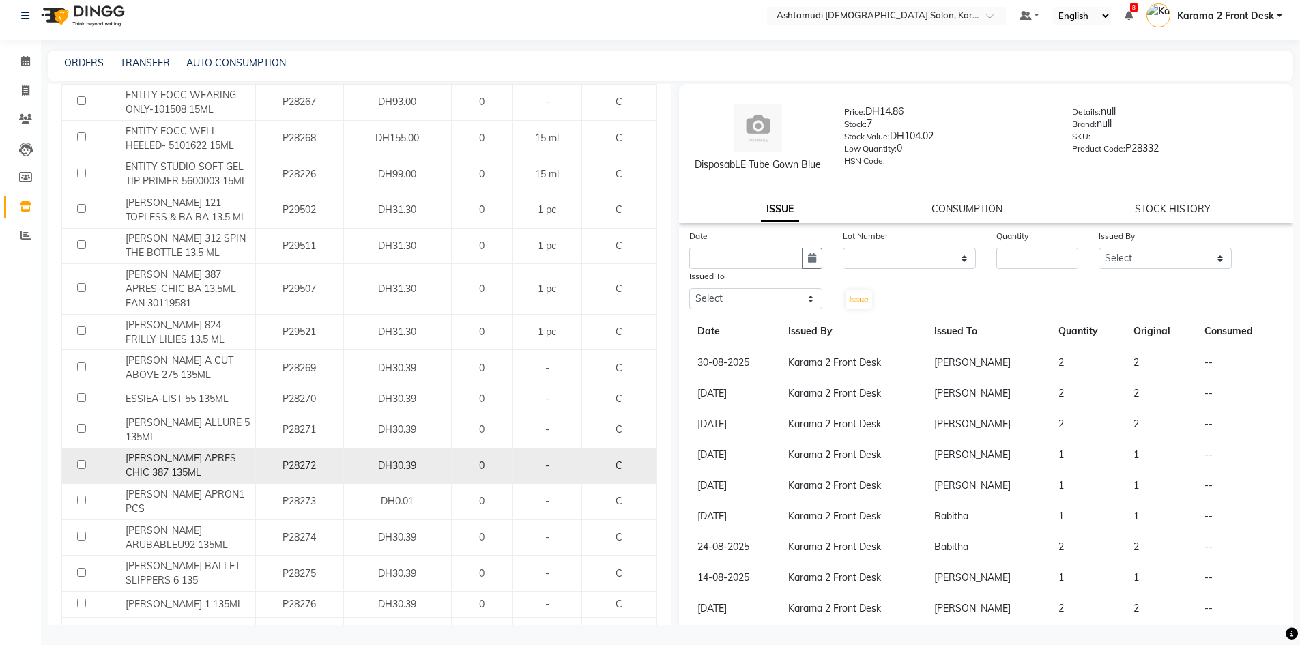
scroll to position [1475, 0]
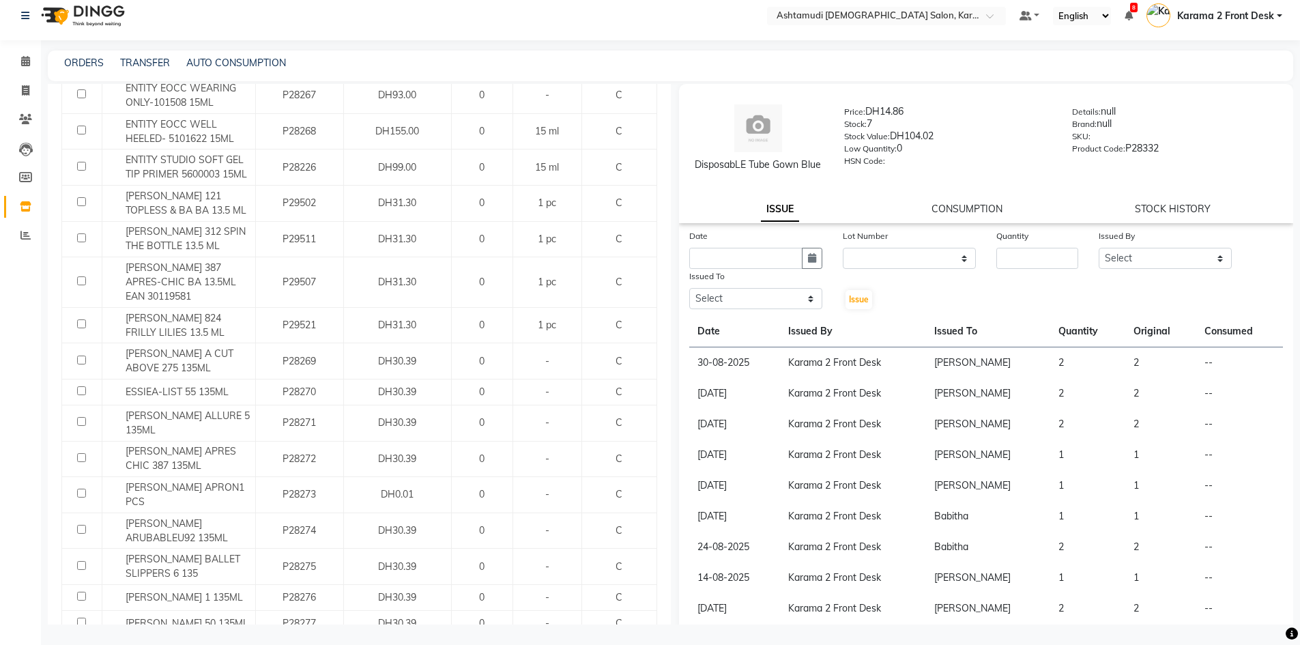
click at [123, 643] on button "Next" at bounding box center [119, 652] width 26 height 19
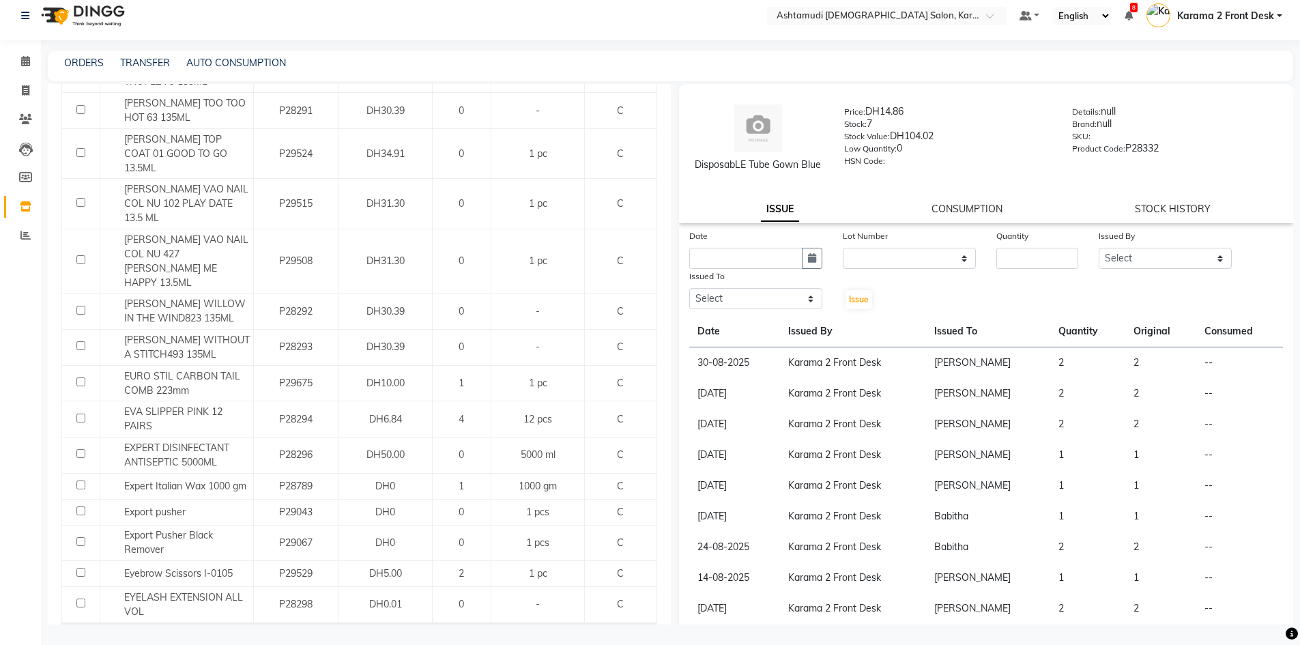
scroll to position [1463, 0]
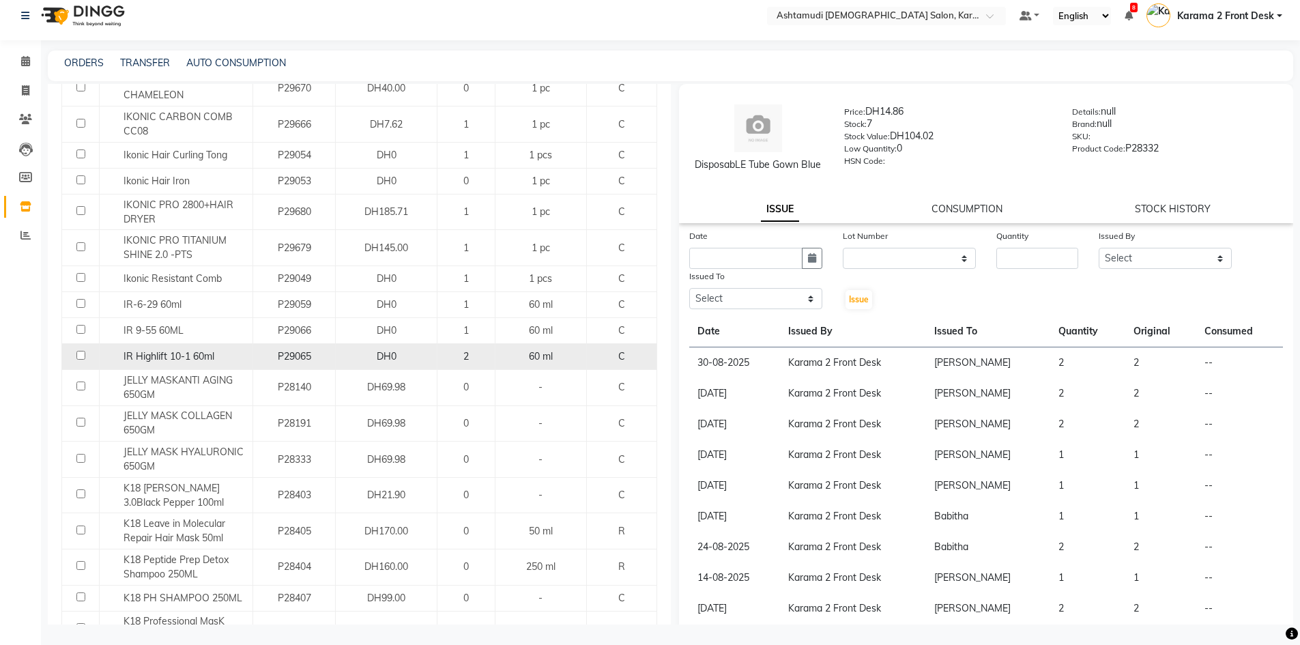
scroll to position [1326, 0]
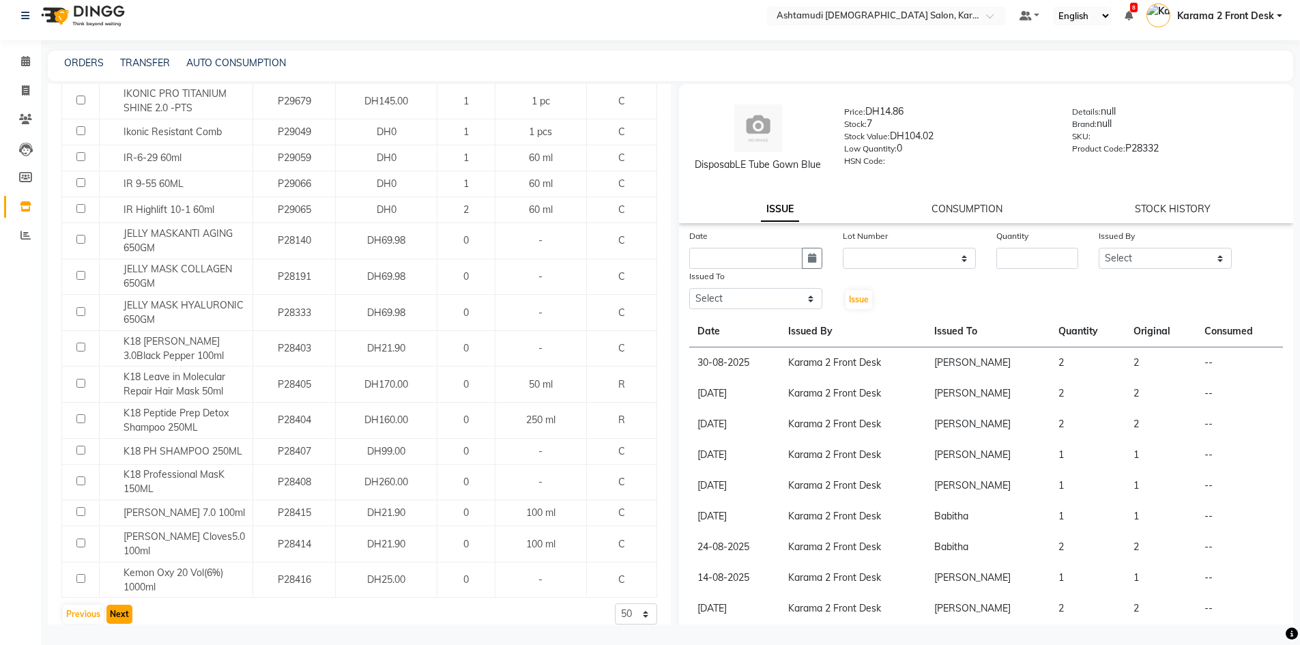
click at [114, 605] on button "Next" at bounding box center [119, 614] width 26 height 19
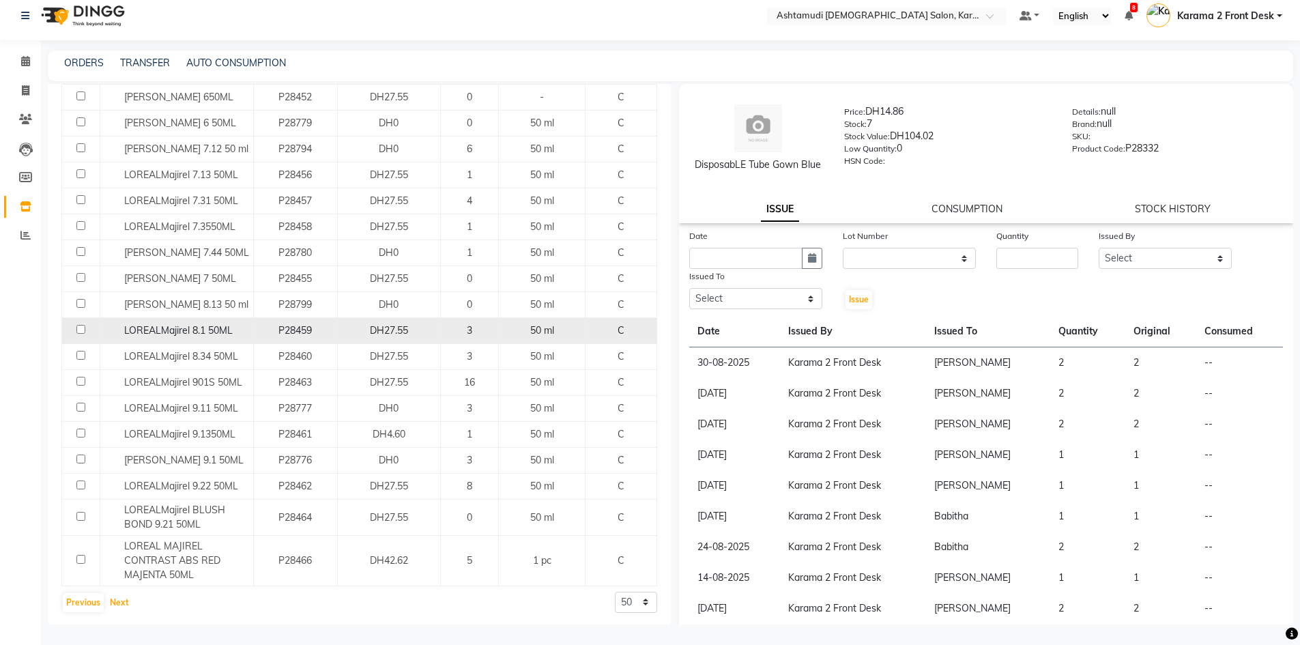
scroll to position [1263, 0]
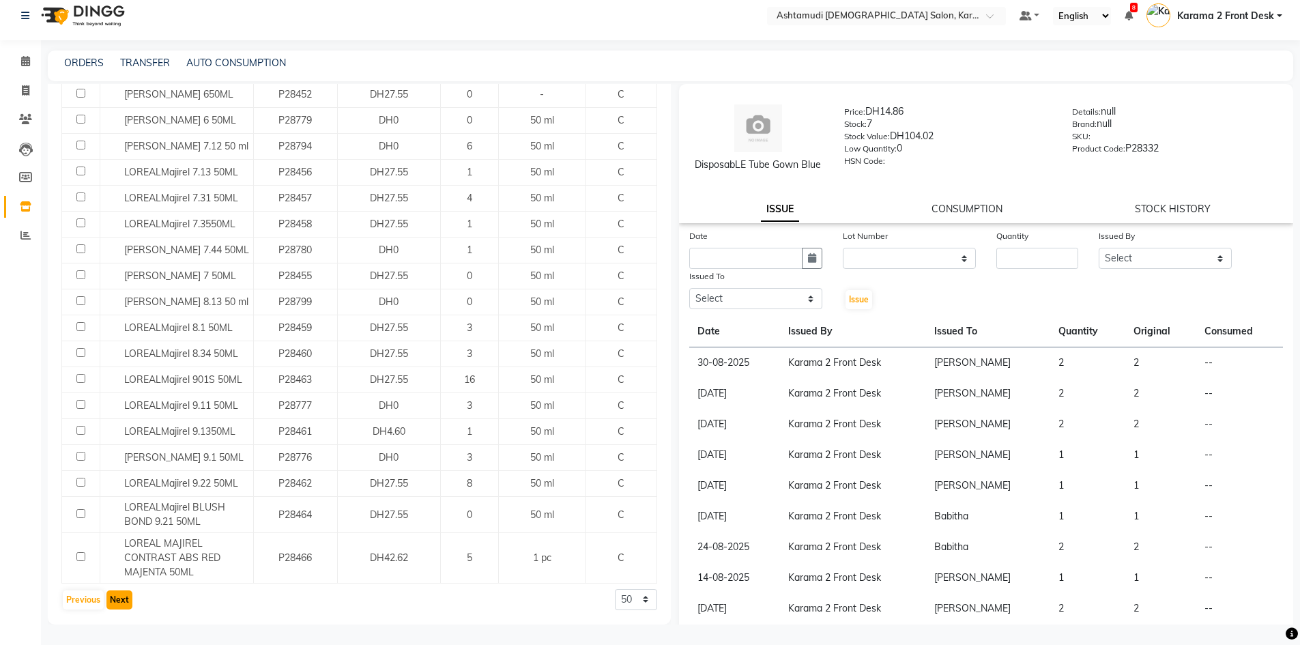
click at [120, 600] on button "Next" at bounding box center [119, 599] width 26 height 19
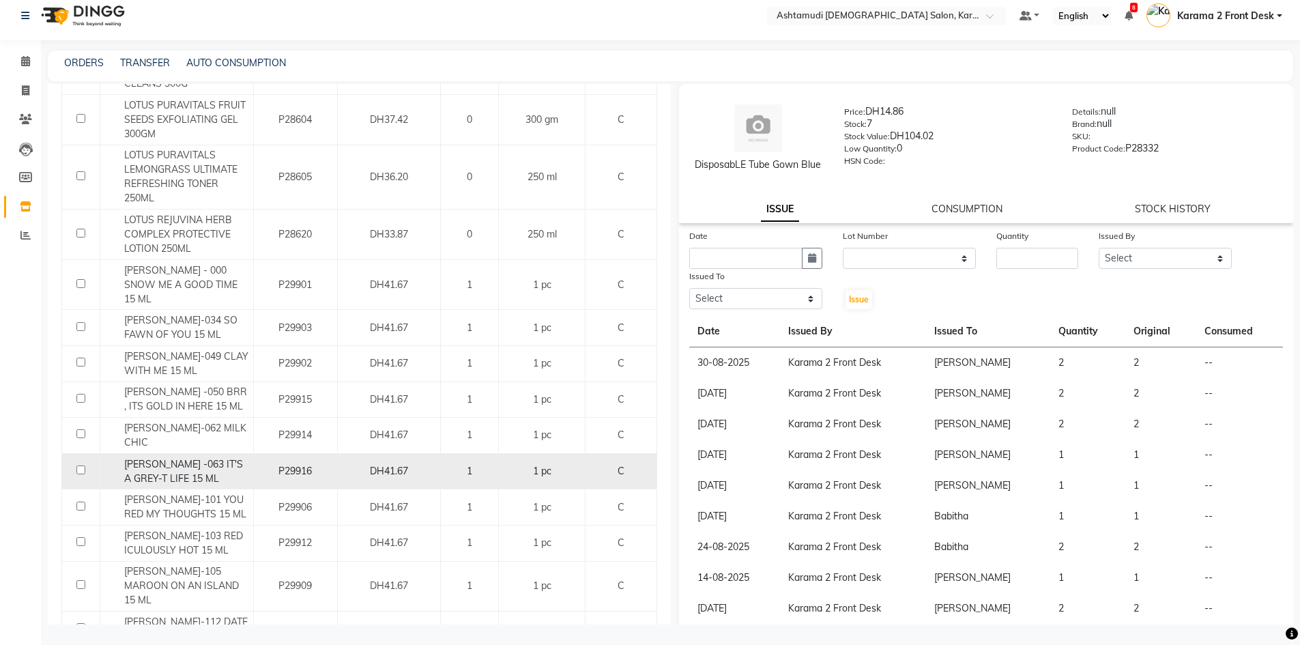
scroll to position [1696, 0]
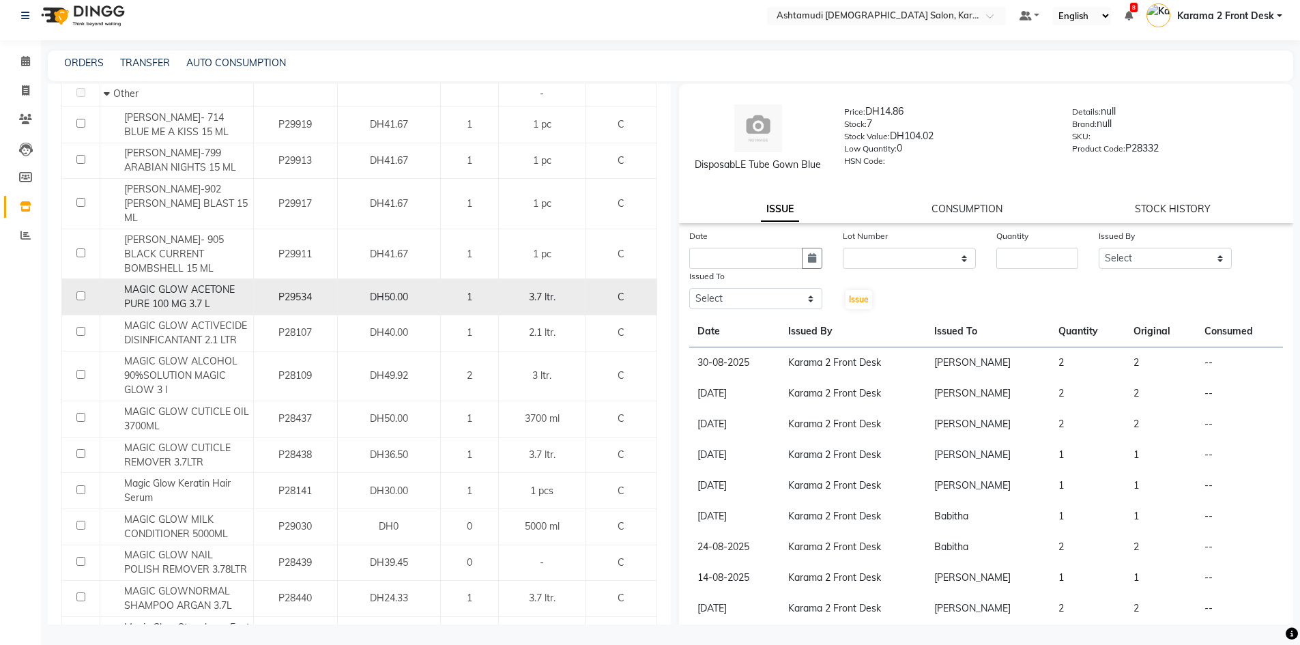
scroll to position [136, 0]
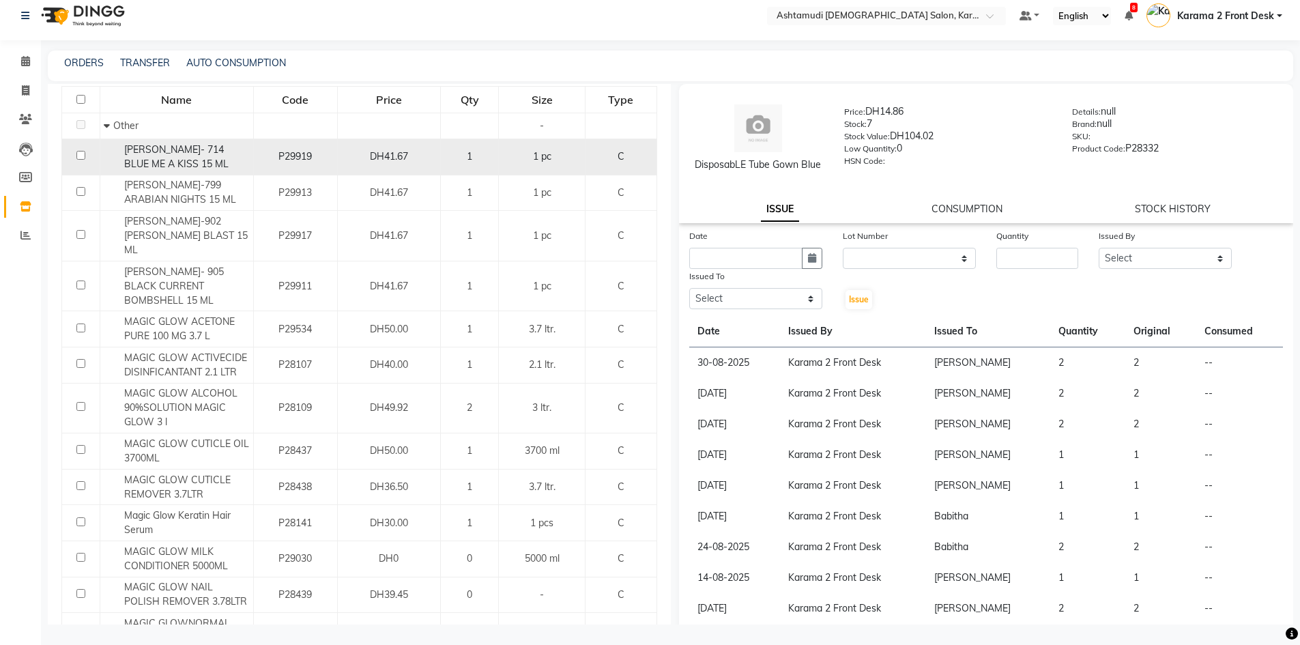
click at [217, 159] on div "LYN- 714 BLUE ME A KISS 15 ML" at bounding box center [177, 157] width 146 height 29
select select
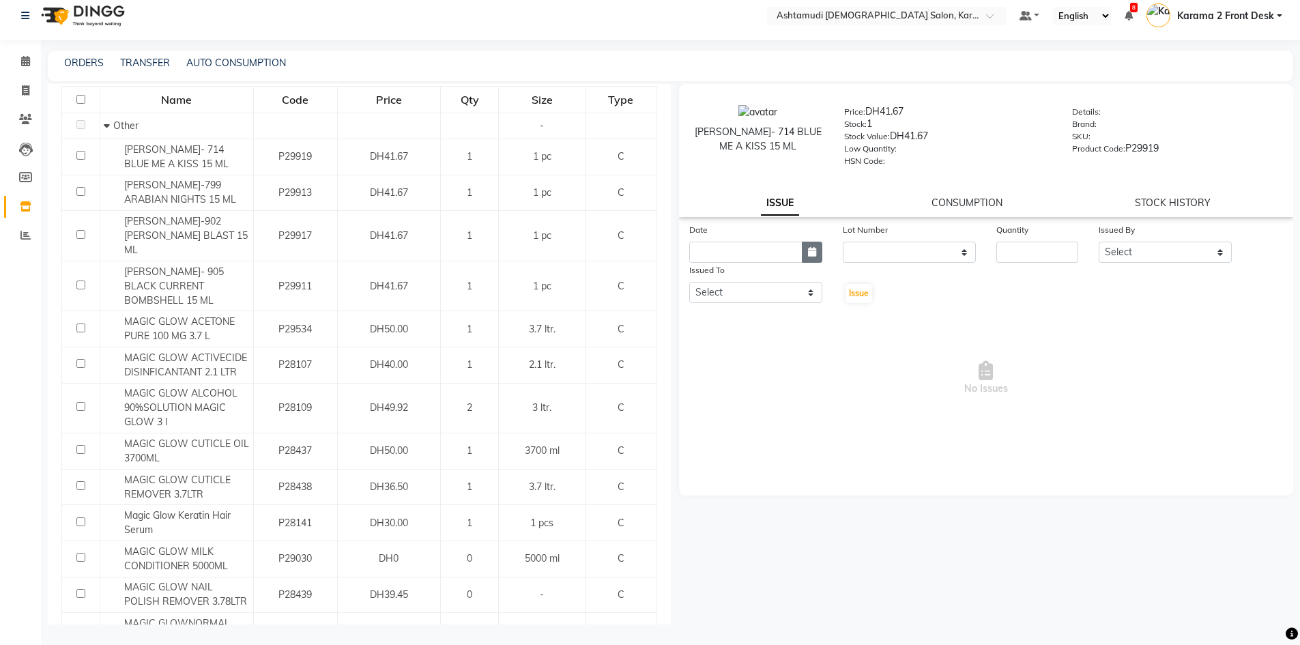
click at [809, 254] on icon "button" at bounding box center [812, 252] width 8 height 10
select select "9"
select select "2025"
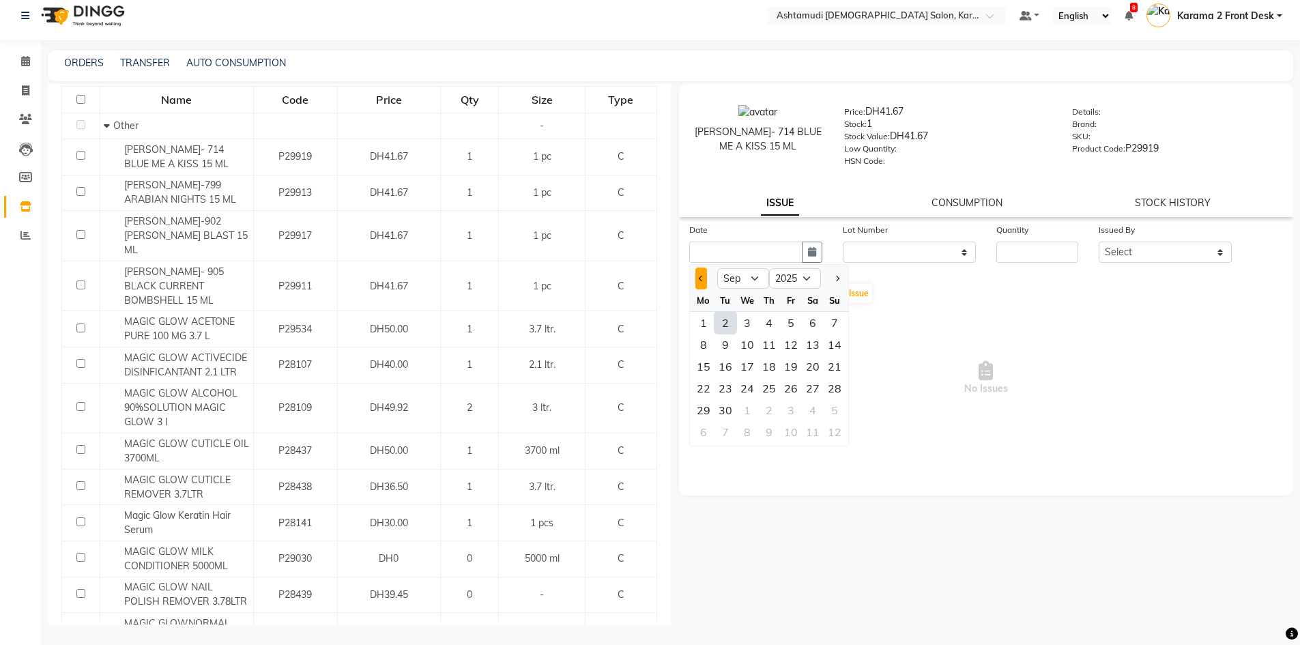
click at [700, 278] on span "Previous month" at bounding box center [700, 278] width 5 height 5
select select "8"
click at [789, 410] on div "29" at bounding box center [791, 410] width 22 height 22
type input "29-08-2025"
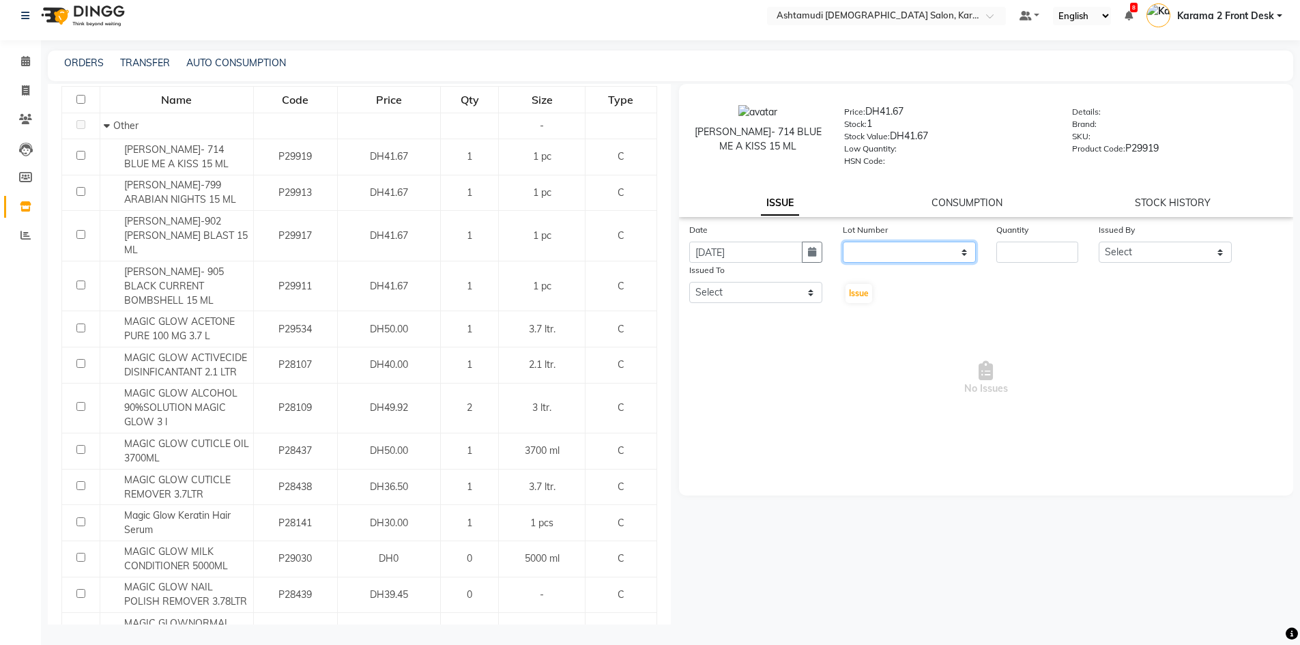
drag, startPoint x: 879, startPoint y: 244, endPoint x: 877, endPoint y: 257, distance: 13.7
click at [879, 244] on select "None" at bounding box center [909, 252] width 133 height 21
select select "0: null"
click at [843, 242] on select "None" at bounding box center [909, 252] width 133 height 21
click at [1011, 248] on input "number" at bounding box center [1037, 252] width 82 height 21
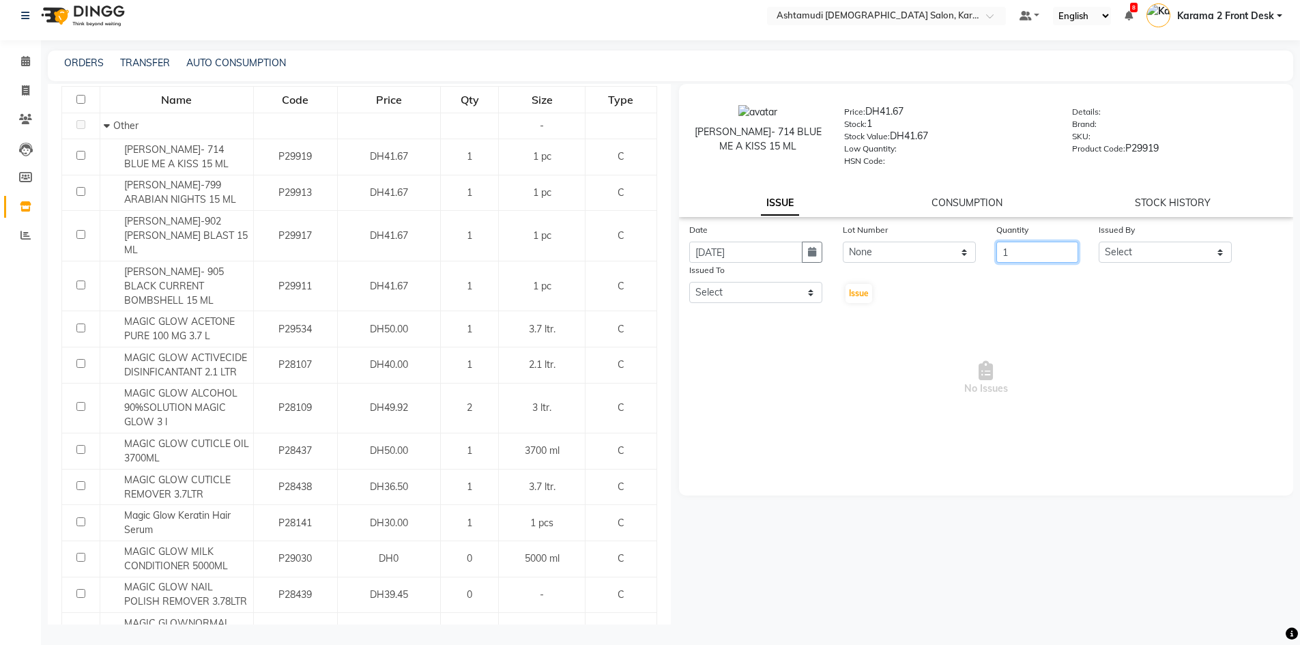
type input "1"
drag, startPoint x: 1167, startPoint y: 252, endPoint x: 1159, endPoint y: 260, distance: 11.1
click at [1167, 252] on select "Select Babitha Carolina Farsana Begum Geeta Jyothi Krishna Karama 2 Front Desk …" at bounding box center [1165, 252] width 133 height 21
select select "64935"
click at [1099, 242] on select "Select Babitha Carolina Farsana Begum Geeta Jyothi Krishna Karama 2 Front Desk …" at bounding box center [1165, 252] width 133 height 21
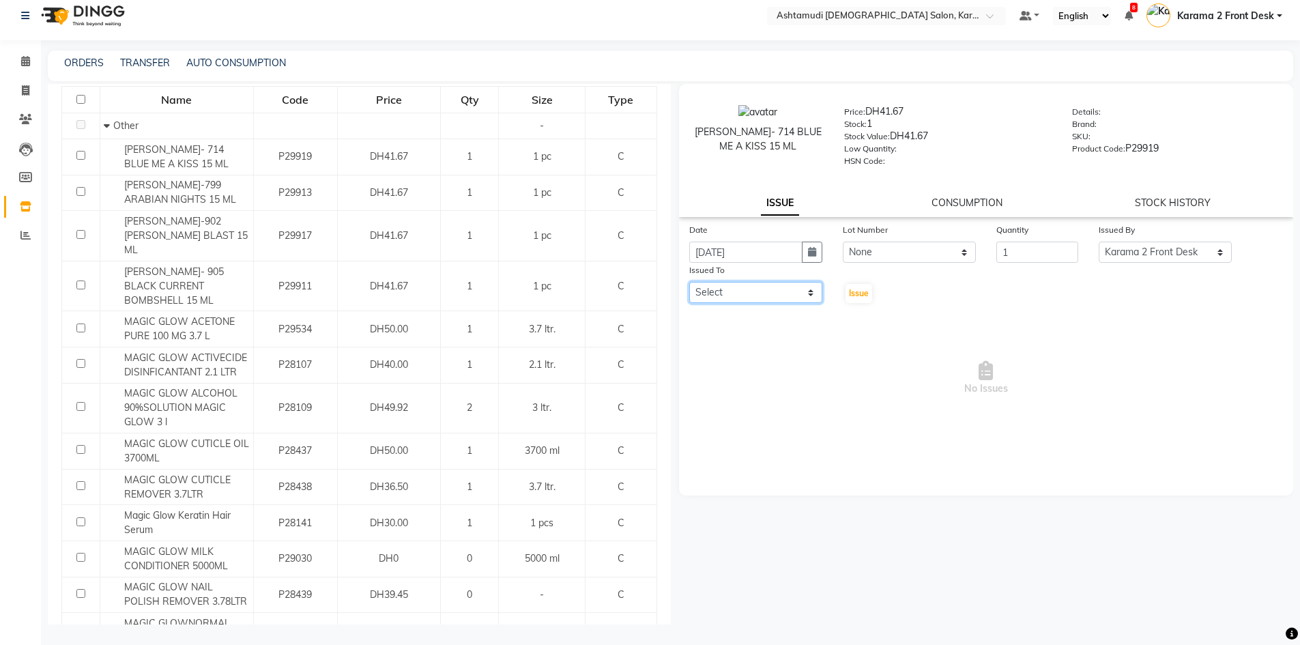
click at [742, 289] on select "Select Babitha Carolina Farsana Begum Geeta Jyothi Krishna Karama 2 Front Desk …" at bounding box center [755, 292] width 133 height 21
select select "64957"
click at [689, 282] on select "Select Babitha Carolina Farsana Begum Geeta Jyothi Krishna Karama 2 Front Desk …" at bounding box center [755, 292] width 133 height 21
click at [866, 291] on span "Issue" at bounding box center [859, 293] width 20 height 10
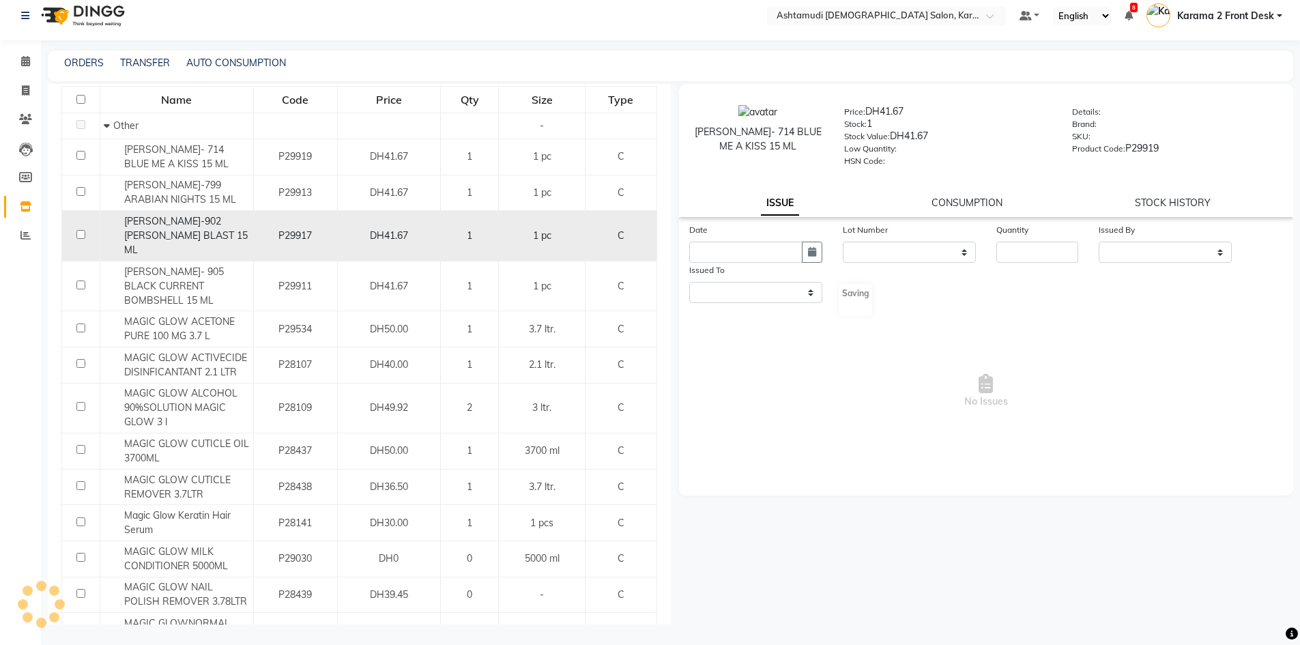
select select
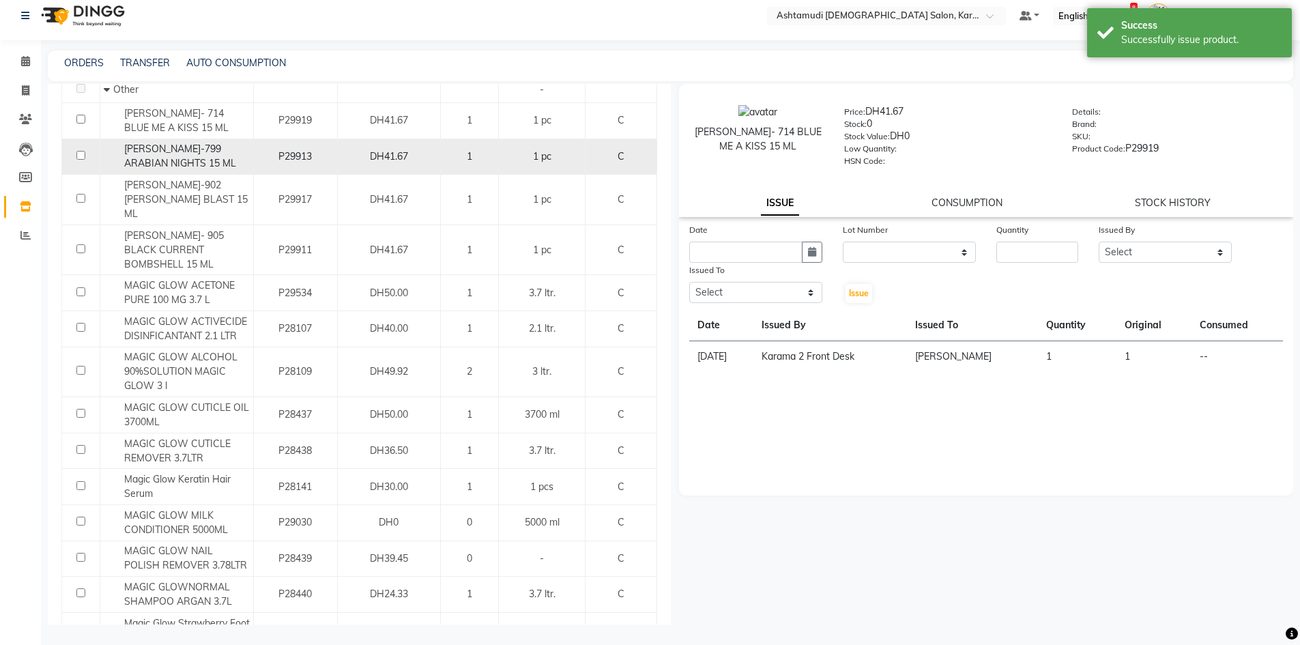
scroll to position [205, 0]
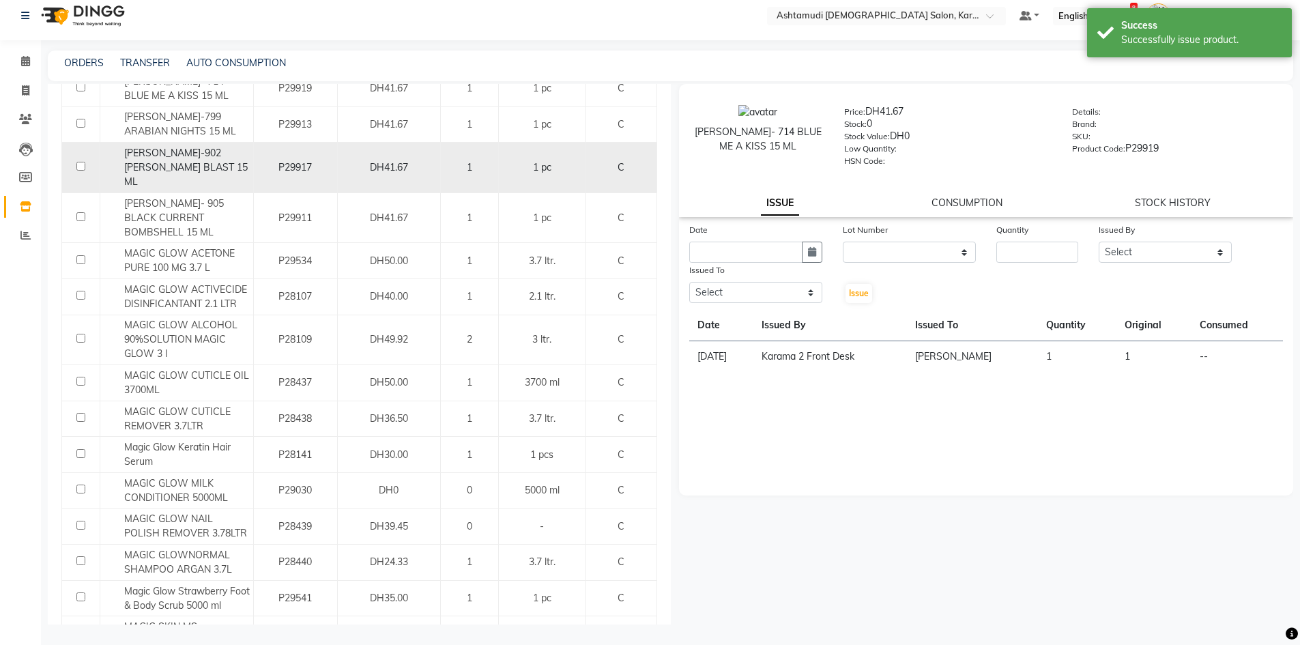
click at [226, 159] on div "LYN-902 BERRY BLAST 15 ML" at bounding box center [177, 167] width 146 height 43
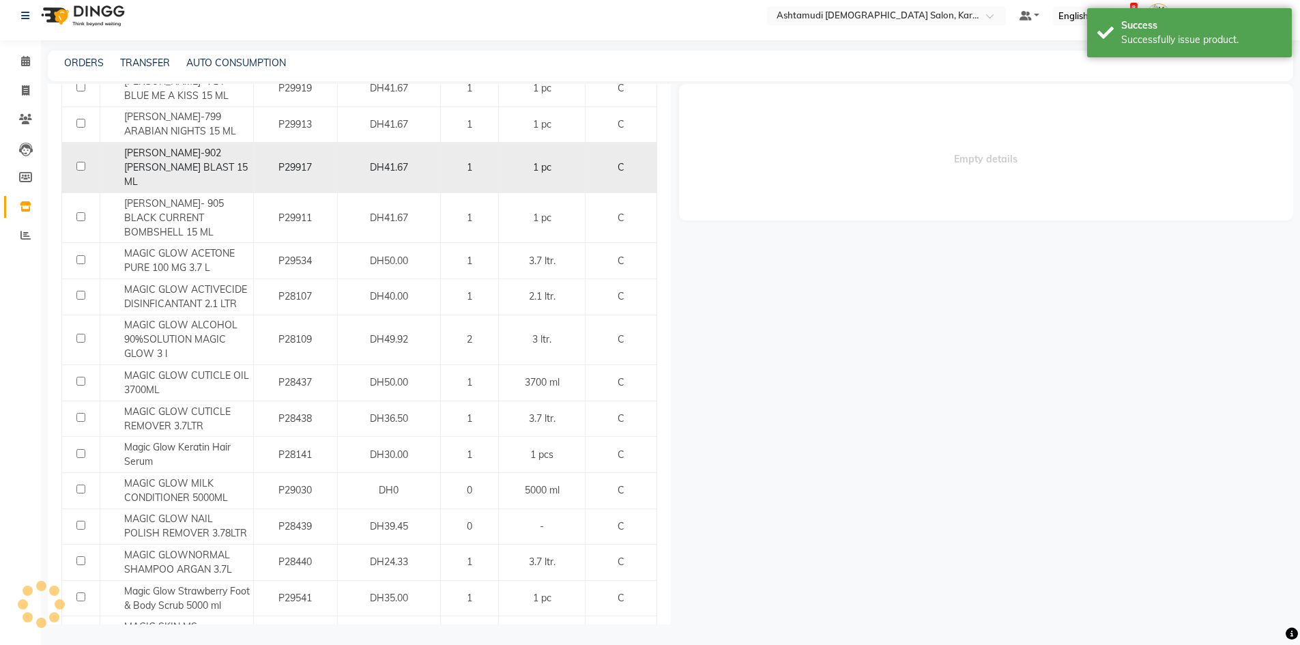
select select
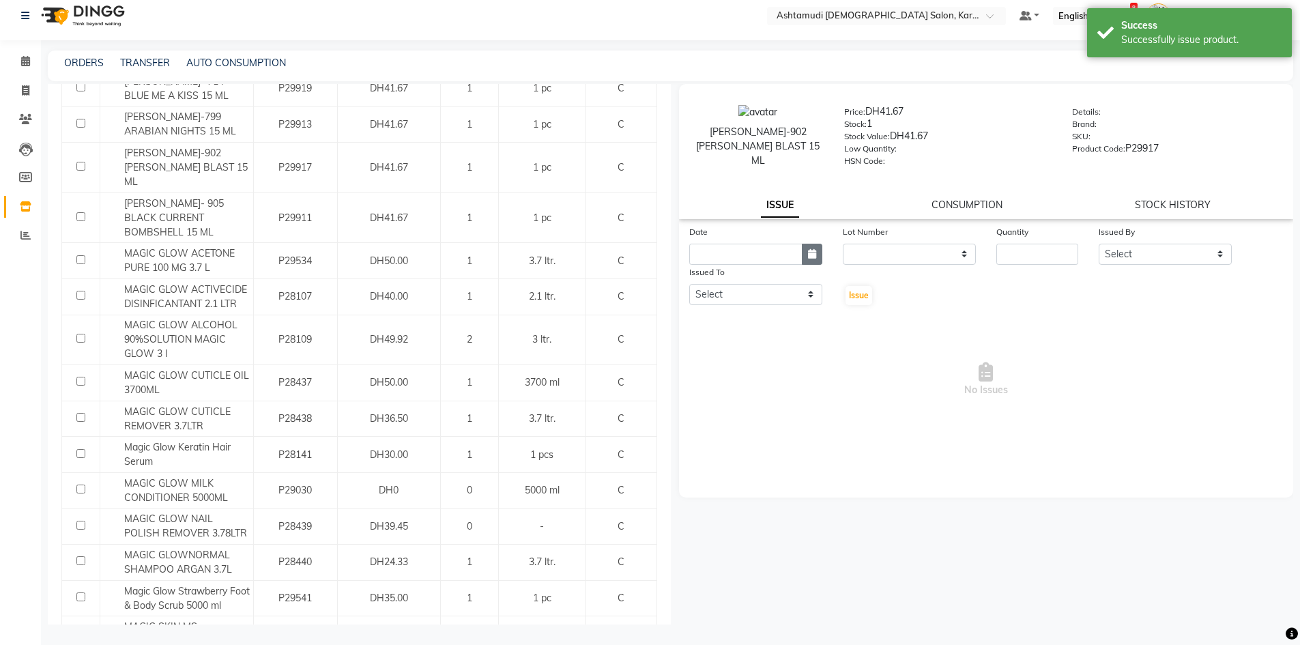
click at [806, 246] on button "button" at bounding box center [812, 254] width 20 height 21
select select "9"
select select "2025"
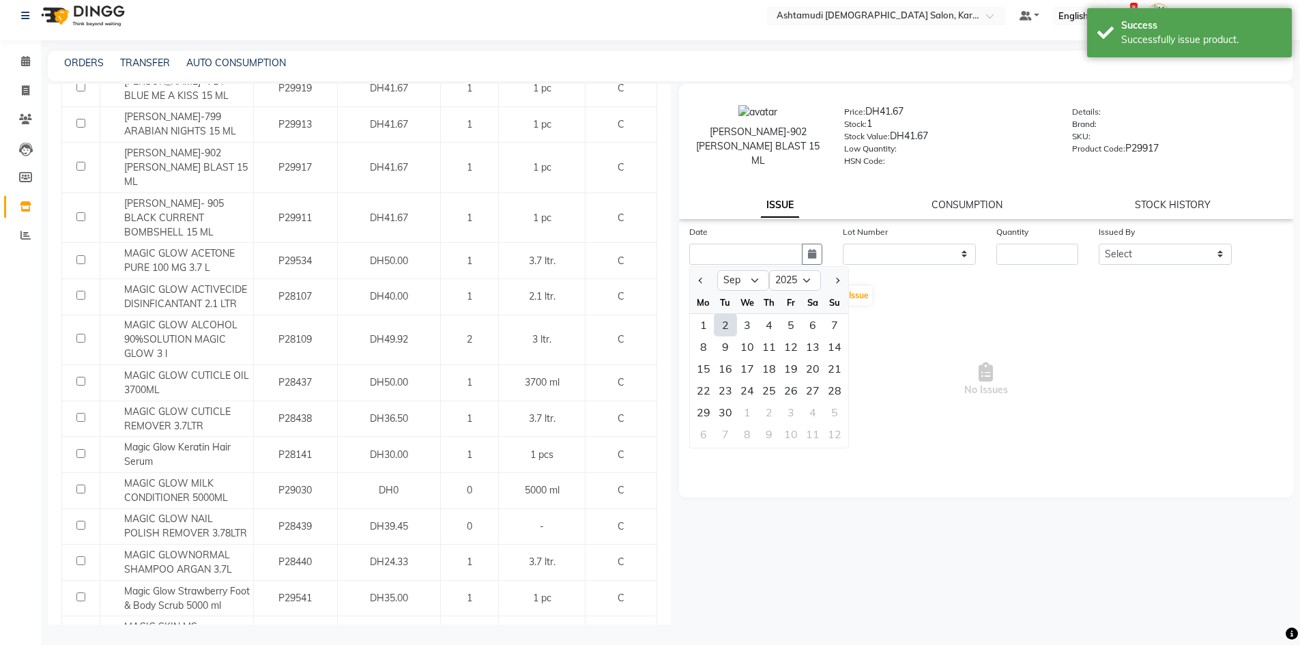
click at [707, 275] on div at bounding box center [703, 281] width 27 height 22
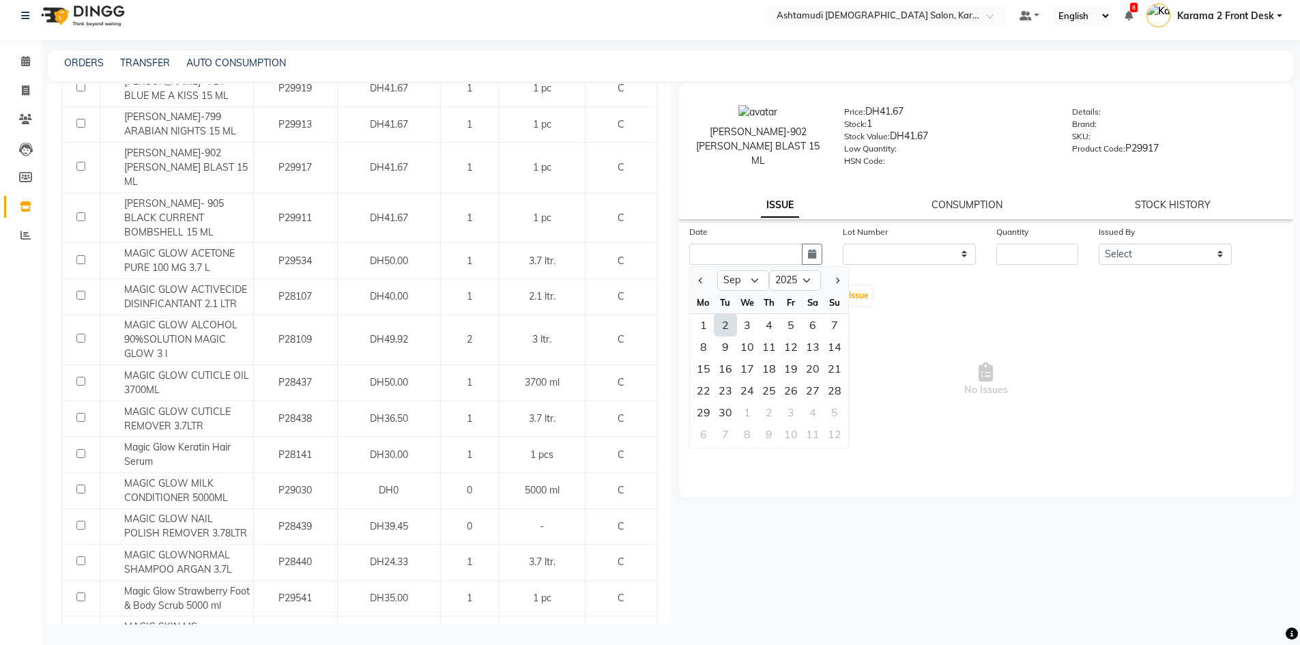
click at [707, 275] on div at bounding box center [703, 281] width 27 height 22
click at [703, 278] on span "Previous month" at bounding box center [700, 280] width 5 height 5
click at [701, 278] on span "Previous month" at bounding box center [700, 280] width 5 height 5
select select "7"
drag, startPoint x: 798, startPoint y: 384, endPoint x: 809, endPoint y: 375, distance: 14.5
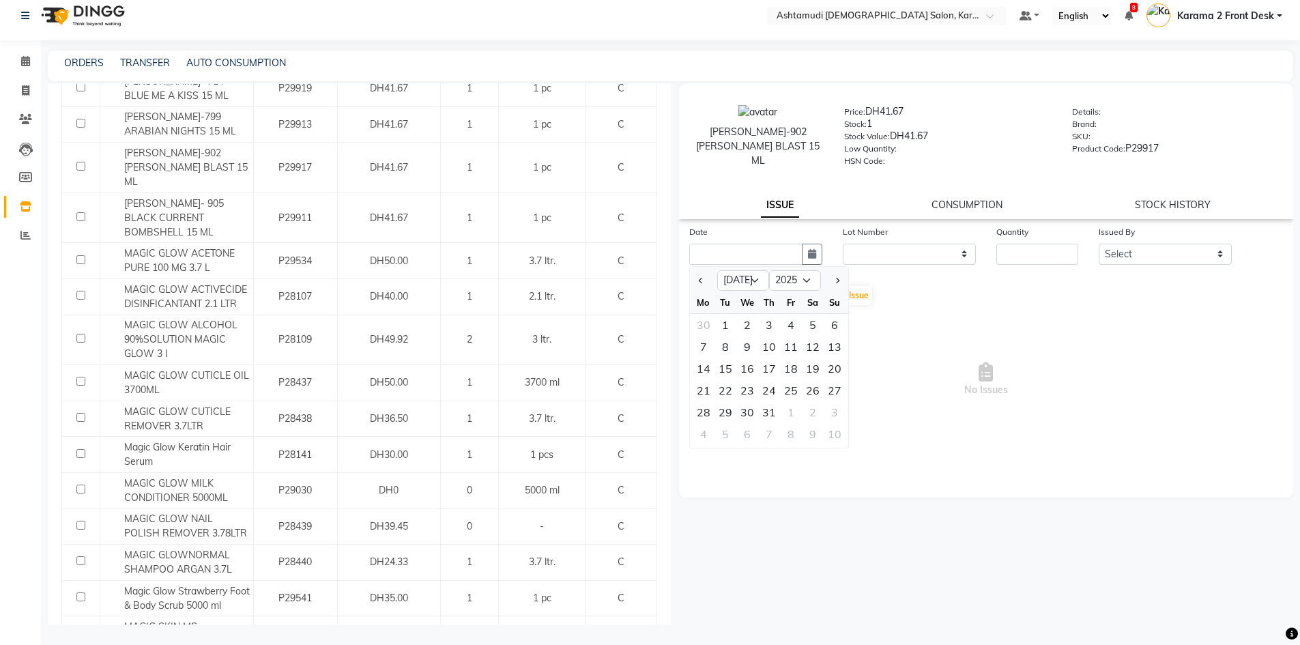
click at [799, 385] on div "25" at bounding box center [791, 390] width 22 height 22
type input "25-07-2025"
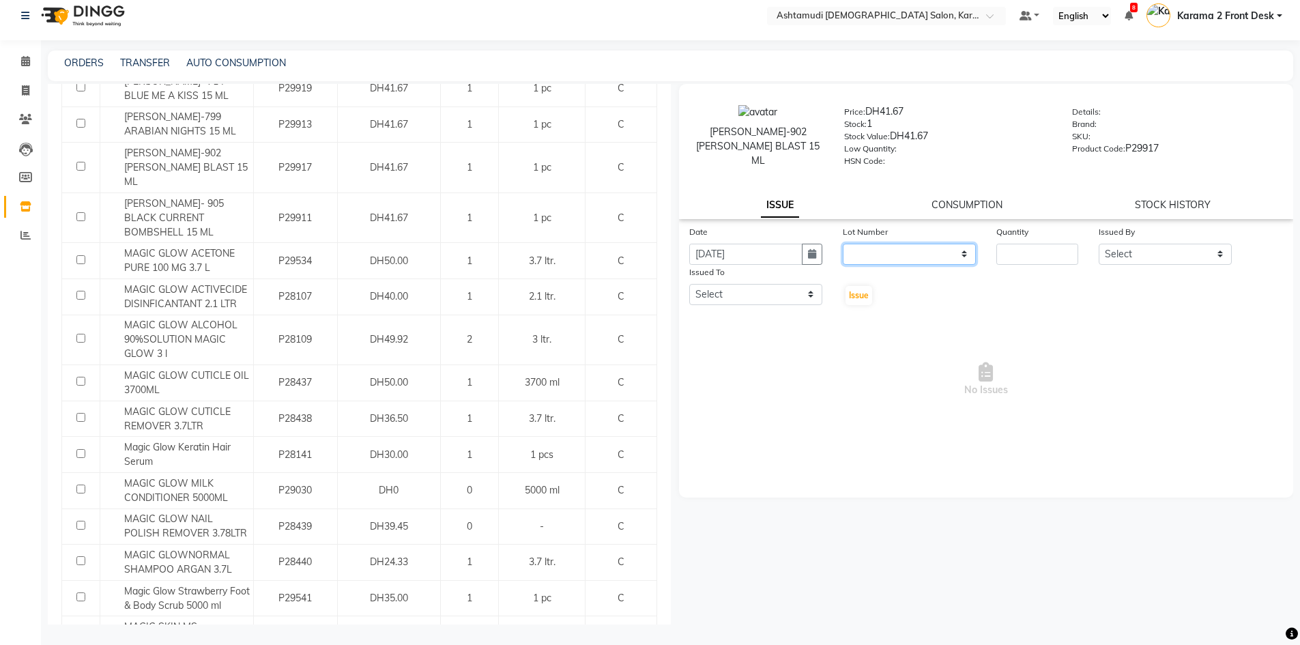
click at [901, 251] on select "None" at bounding box center [909, 254] width 133 height 21
select select "0: null"
click at [843, 244] on select "None" at bounding box center [909, 254] width 133 height 21
click at [1018, 254] on input "number" at bounding box center [1037, 254] width 82 height 21
type input "1"
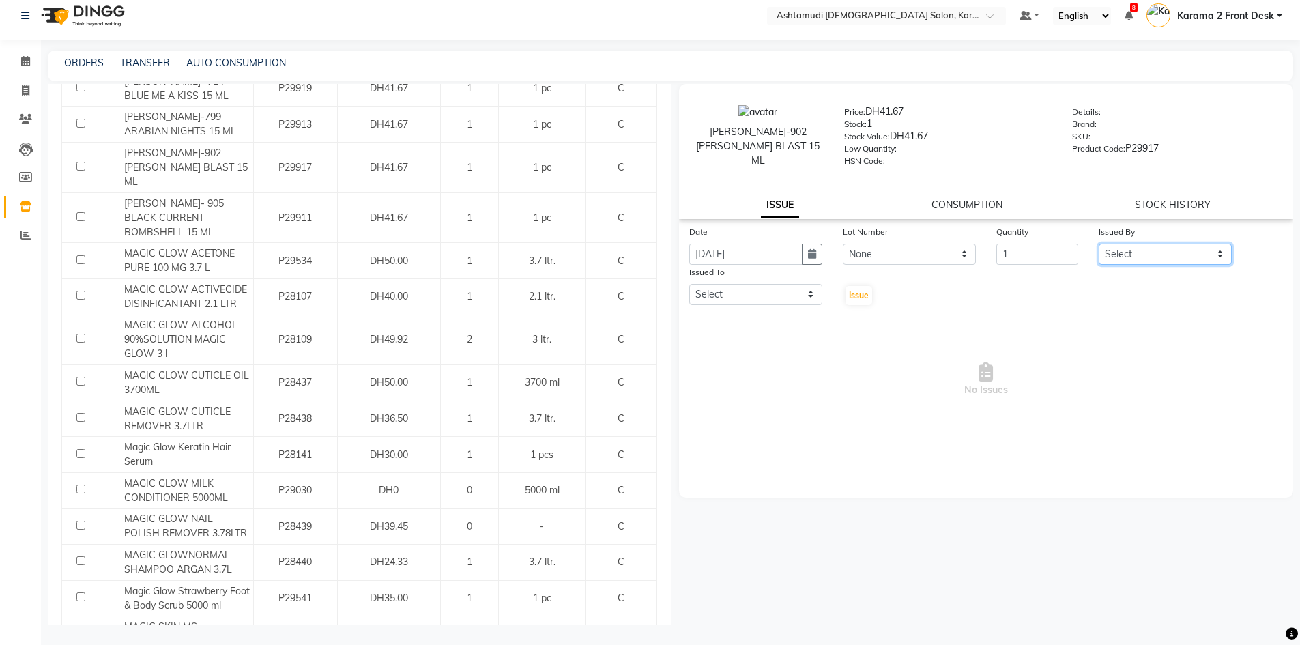
click at [1146, 250] on select "Select Babitha Carolina Farsana Begum Geeta Jyothi Krishna Karama 2 Front Desk …" at bounding box center [1165, 254] width 133 height 21
select select "64935"
click at [1099, 244] on select "Select Babitha Carolina Farsana Begum Geeta Jyothi Krishna Karama 2 Front Desk …" at bounding box center [1165, 254] width 133 height 21
click at [805, 252] on button "button" at bounding box center [812, 254] width 20 height 21
select select "7"
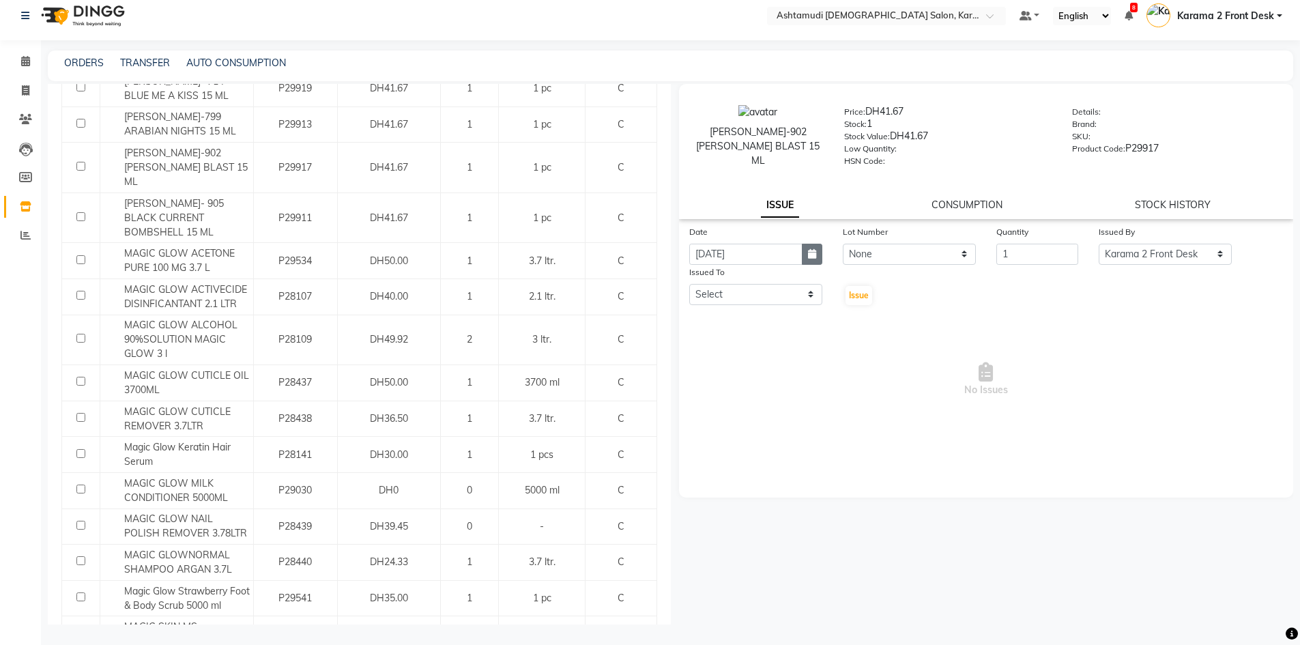
select select "2025"
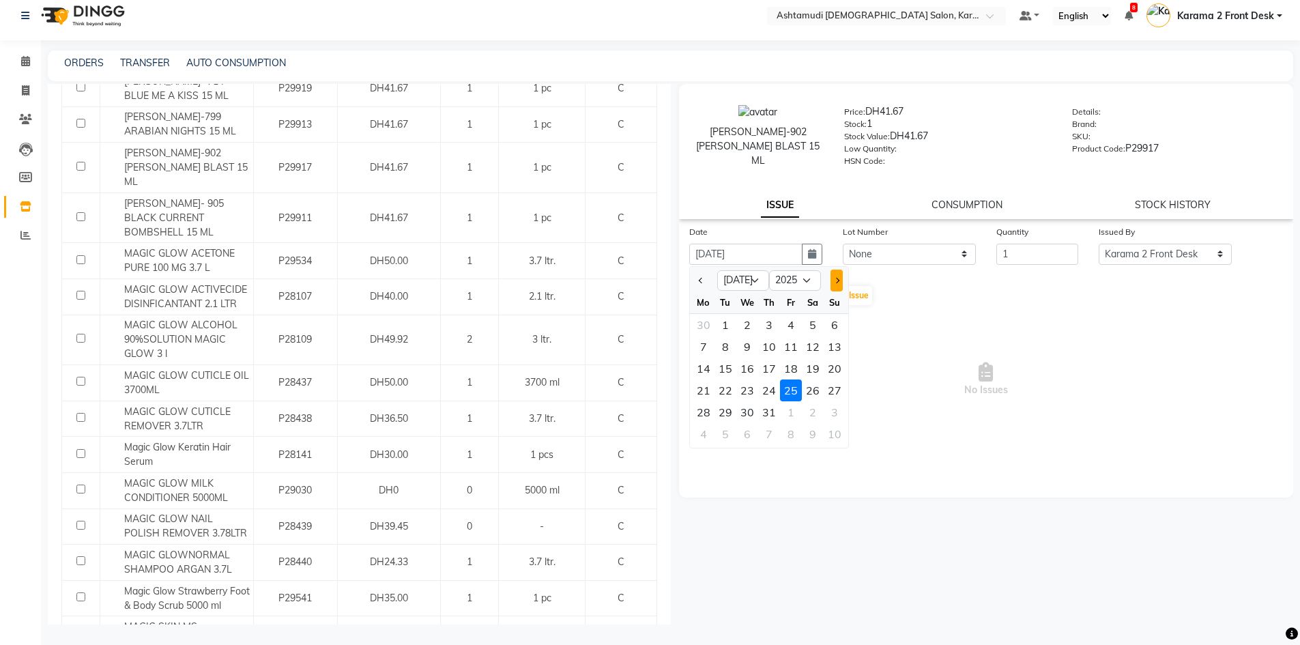
click at [840, 278] on button "Next month" at bounding box center [836, 281] width 12 height 22
click at [693, 277] on div at bounding box center [703, 281] width 27 height 22
click at [699, 275] on button "Previous month" at bounding box center [701, 281] width 12 height 22
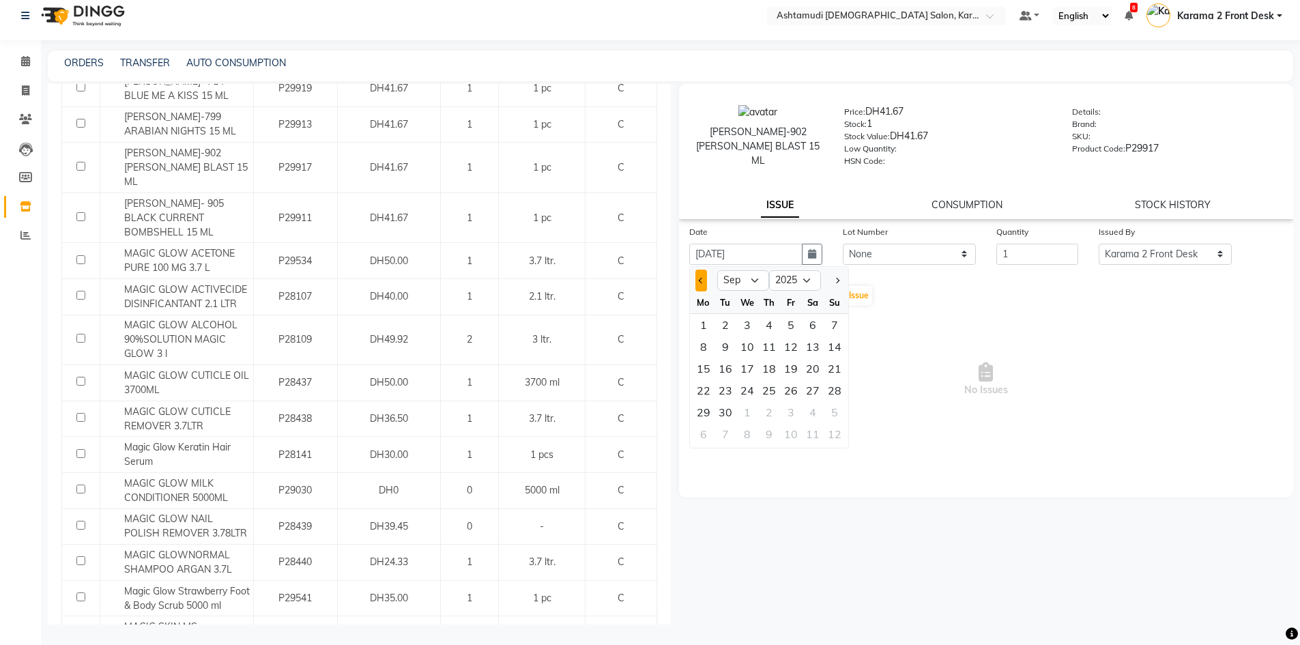
click at [705, 279] on button "Previous month" at bounding box center [701, 281] width 12 height 22
select select "8"
click at [751, 343] on div "6" at bounding box center [747, 347] width 22 height 22
type input "06-08-2025"
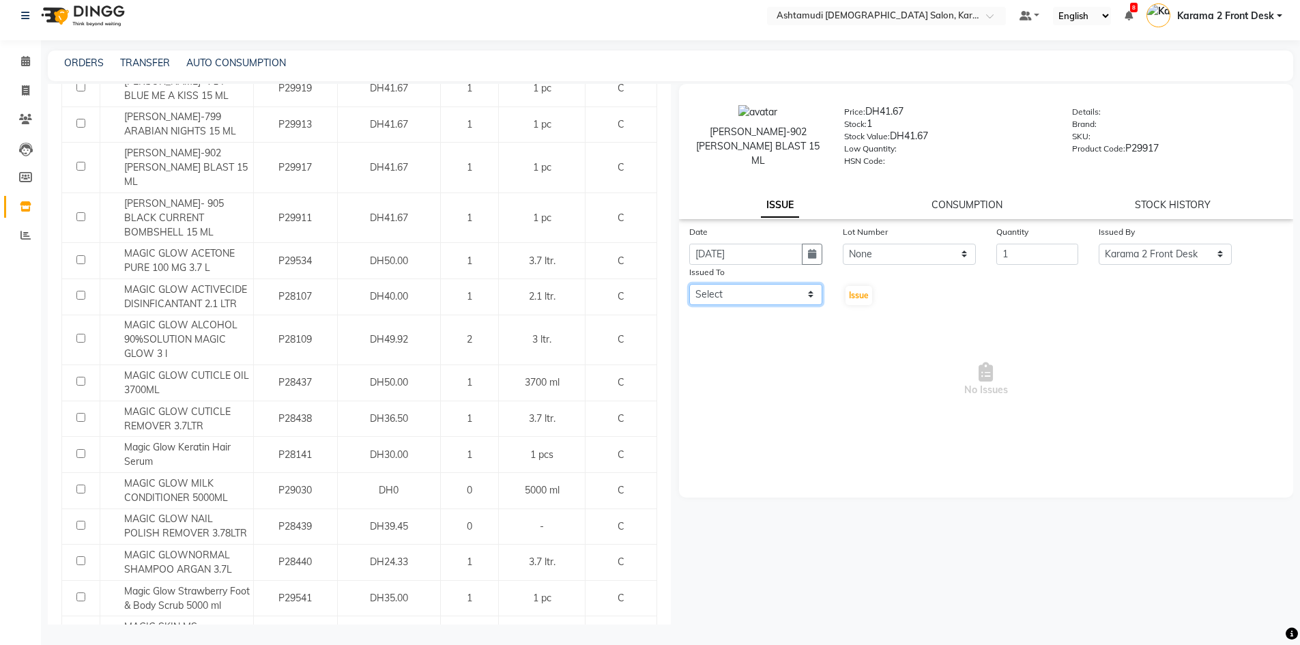
click at [770, 289] on select "Select Babitha Carolina Farsana Begum Geeta Jyothi Krishna Karama 2 Front Desk …" at bounding box center [755, 294] width 133 height 21
click at [689, 284] on select "Select Babitha Carolina Farsana Begum Geeta Jyothi Krishna Karama 2 Front Desk …" at bounding box center [755, 294] width 133 height 21
click at [751, 304] on div "Date 06-08-2025 Lot Number None Quantity 1 Issued By Select Babitha Carolina Fa…" at bounding box center [986, 336] width 615 height 224
click at [757, 292] on select "Select Babitha Carolina Farsana Begum Geeta Jyothi Krishna Karama 2 Front Desk …" at bounding box center [755, 294] width 133 height 21
select select "64957"
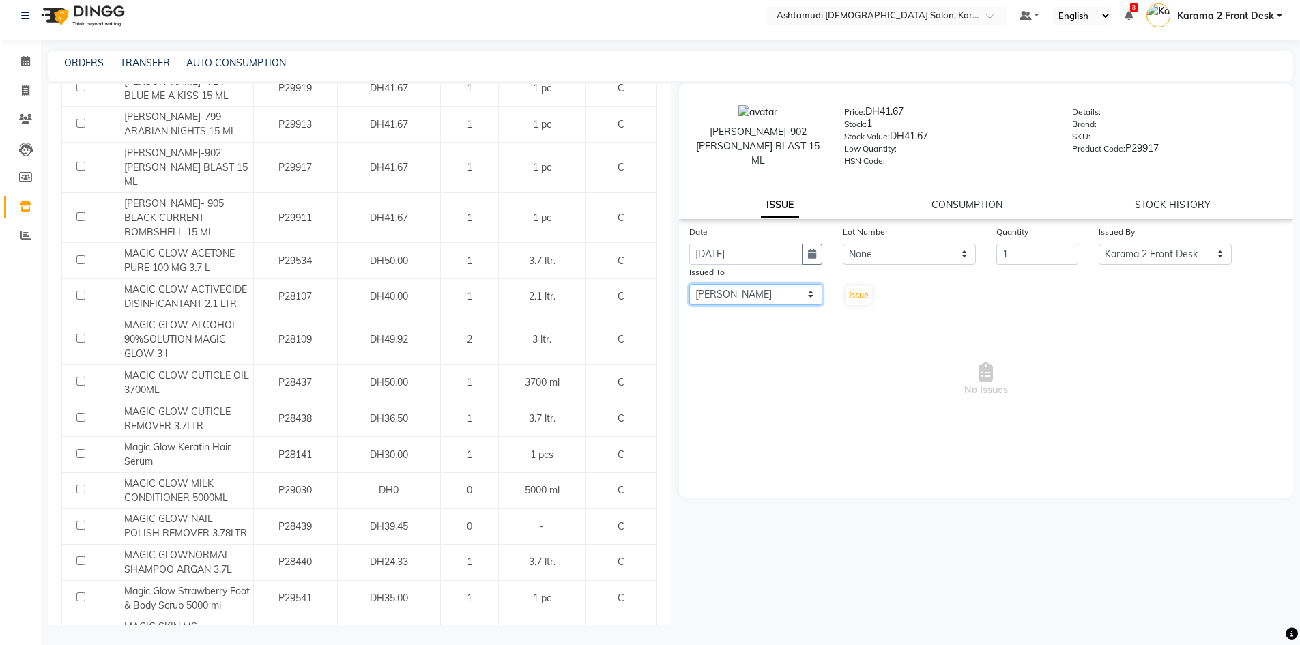
click at [689, 284] on select "Select Babitha Carolina Farsana Begum Geeta Jyothi Krishna Karama 2 Front Desk …" at bounding box center [755, 294] width 133 height 21
click at [861, 301] on button "Issue" at bounding box center [858, 295] width 27 height 19
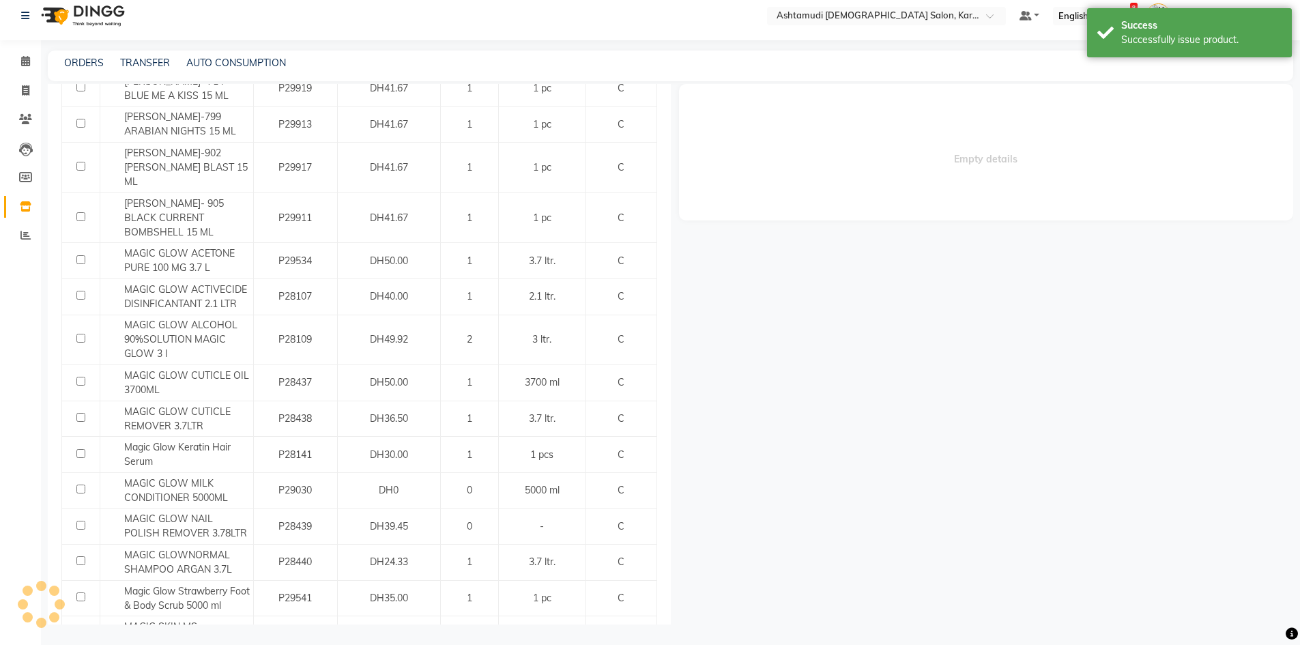
select select
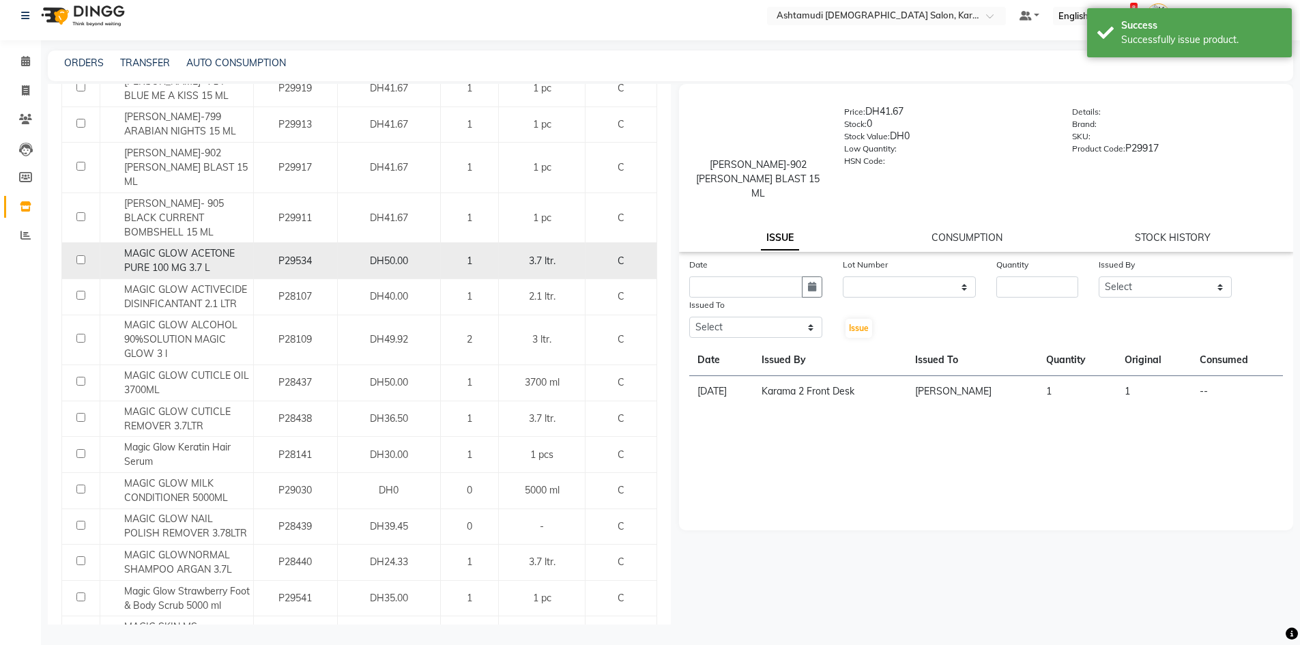
click at [195, 247] on span "MAGIC GLOW ACETONE PURE 100 MG 3.7 L" at bounding box center [179, 260] width 111 height 27
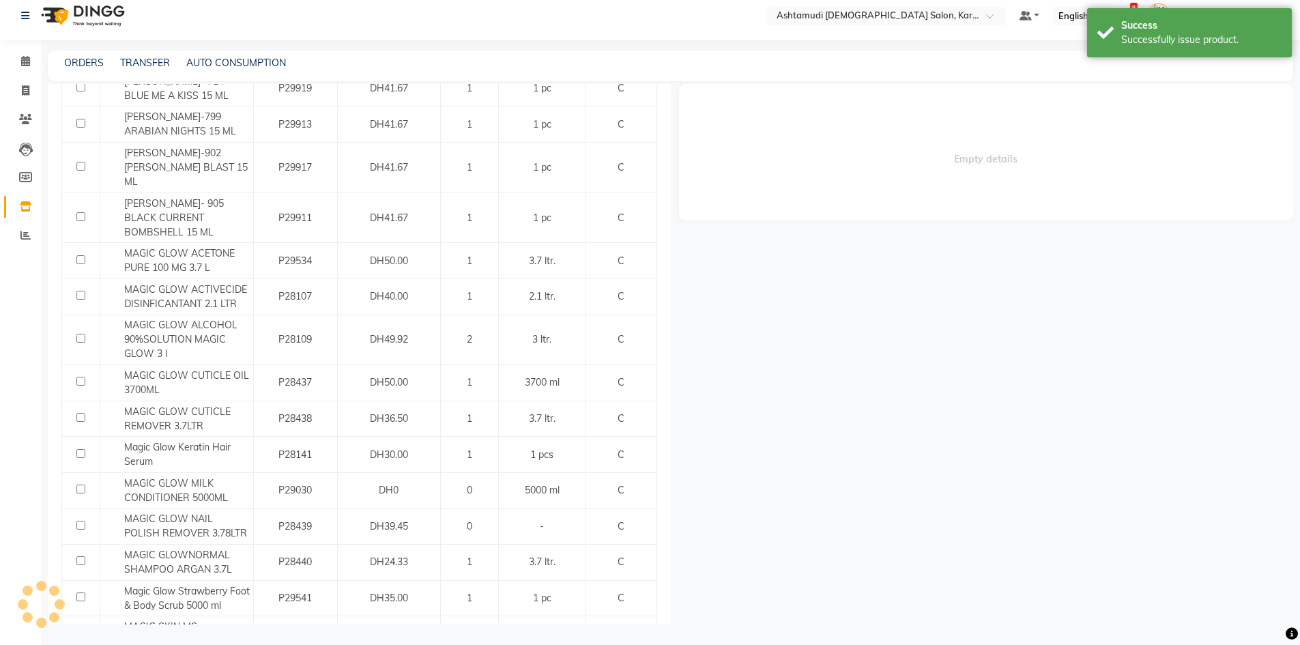
select select
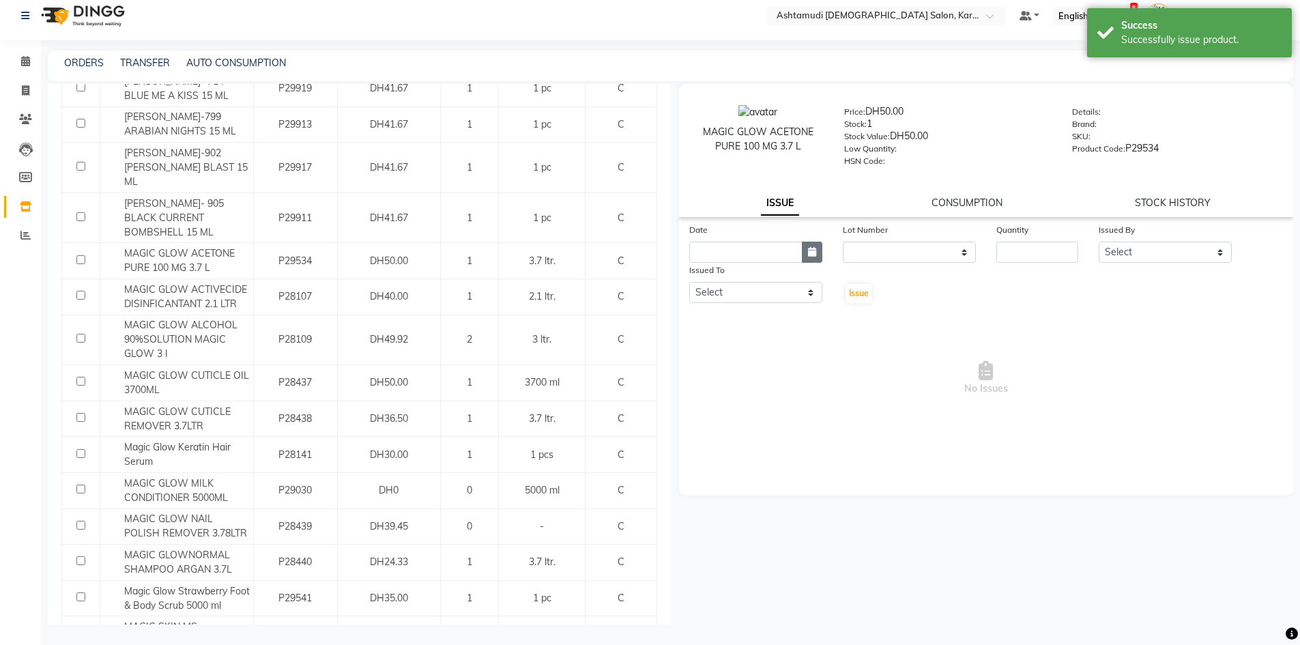
click at [815, 247] on icon "button" at bounding box center [812, 252] width 8 height 10
select select "9"
select select "2025"
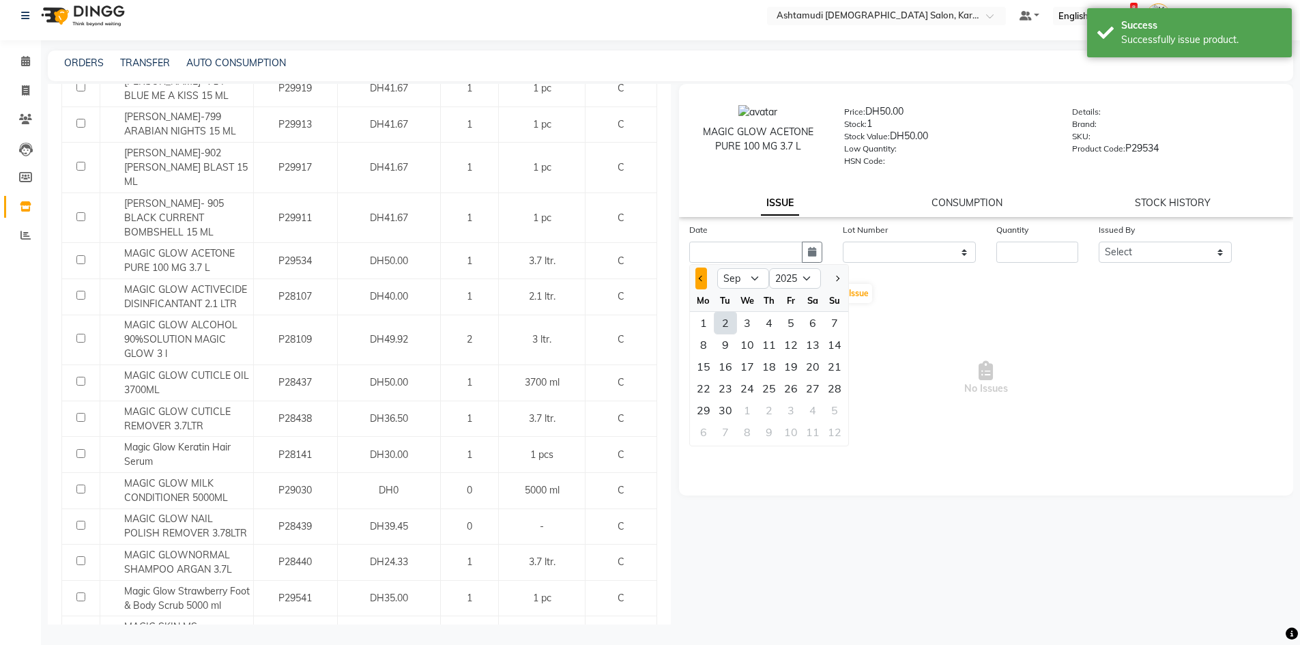
click at [703, 279] on span "Previous month" at bounding box center [700, 278] width 5 height 5
select select "8"
click at [791, 412] on div "29" at bounding box center [791, 410] width 22 height 22
type input "29-08-2025"
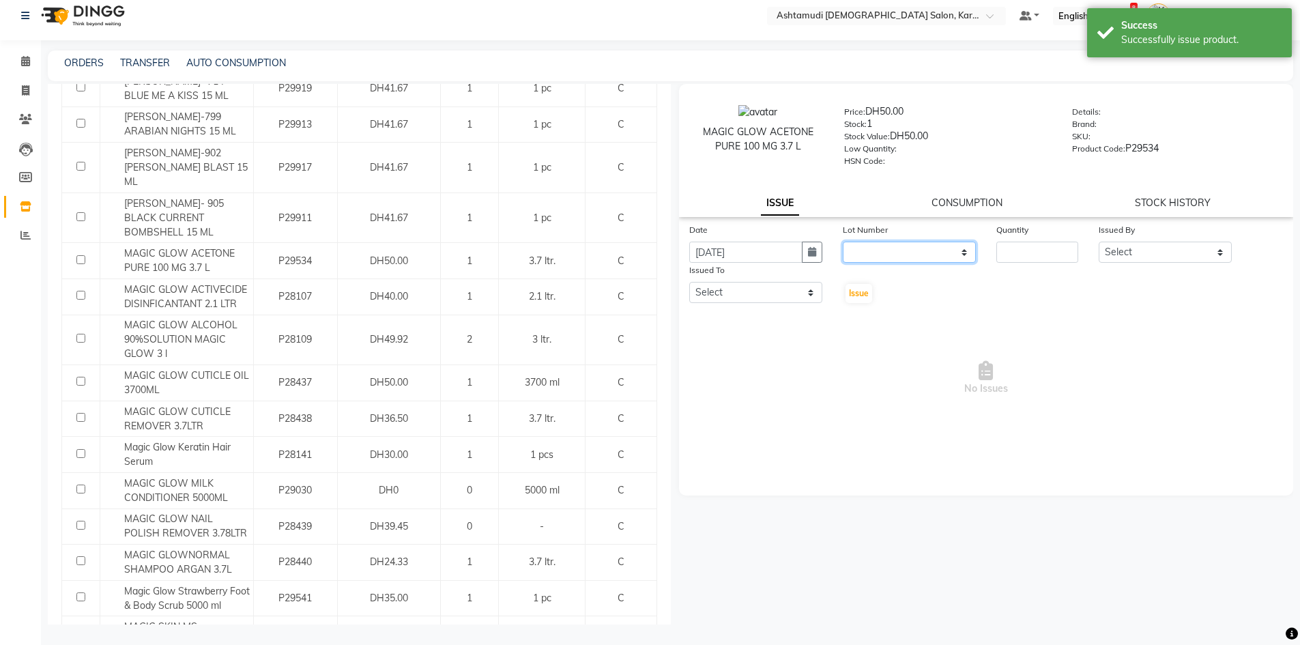
click at [923, 253] on select "None" at bounding box center [909, 252] width 133 height 21
select select "0: null"
click at [843, 242] on select "None" at bounding box center [909, 252] width 133 height 21
click at [1044, 244] on input "number" at bounding box center [1037, 252] width 82 height 21
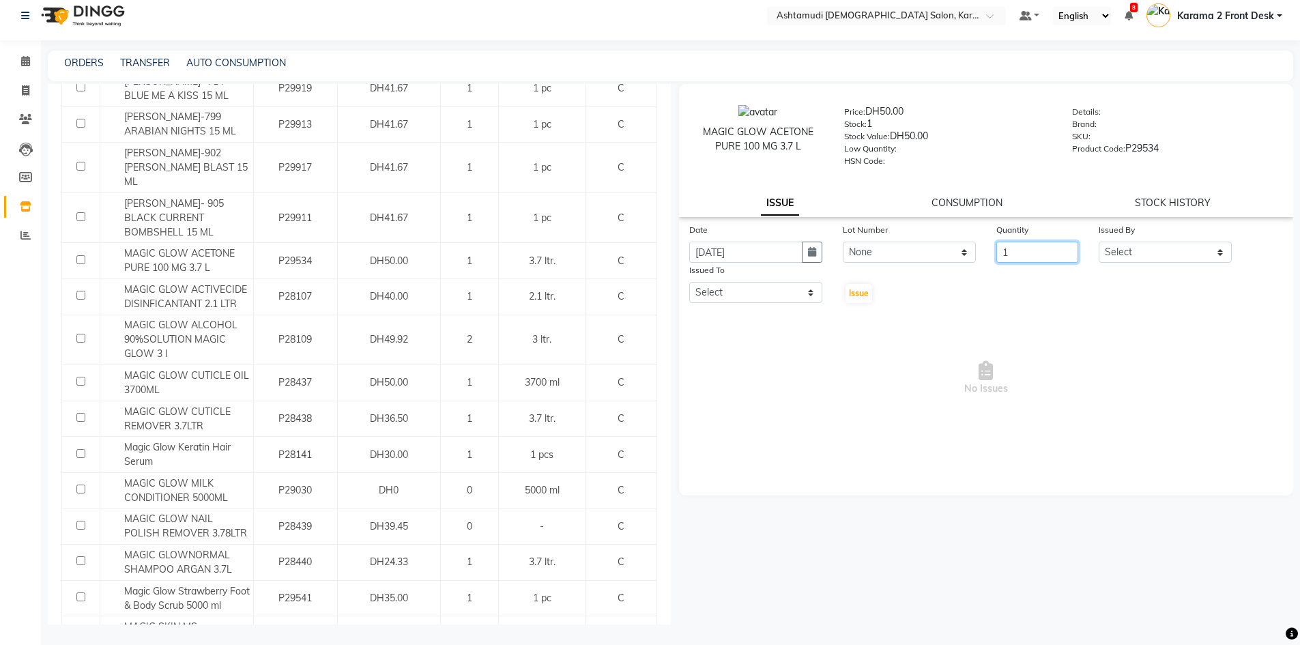
type input "1"
click at [1125, 261] on select "Select Babitha Carolina Farsana Begum Geeta Jyothi Krishna Karama 2 Front Desk …" at bounding box center [1165, 252] width 133 height 21
select select "64935"
click at [1099, 242] on select "Select Babitha Carolina Farsana Begum Geeta Jyothi Krishna Karama 2 Front Desk …" at bounding box center [1165, 252] width 133 height 21
click at [795, 304] on div "Date 29-08-2025 Lot Number None Quantity 1 Issued By Select Babitha Carolina Fa…" at bounding box center [986, 334] width 615 height 224
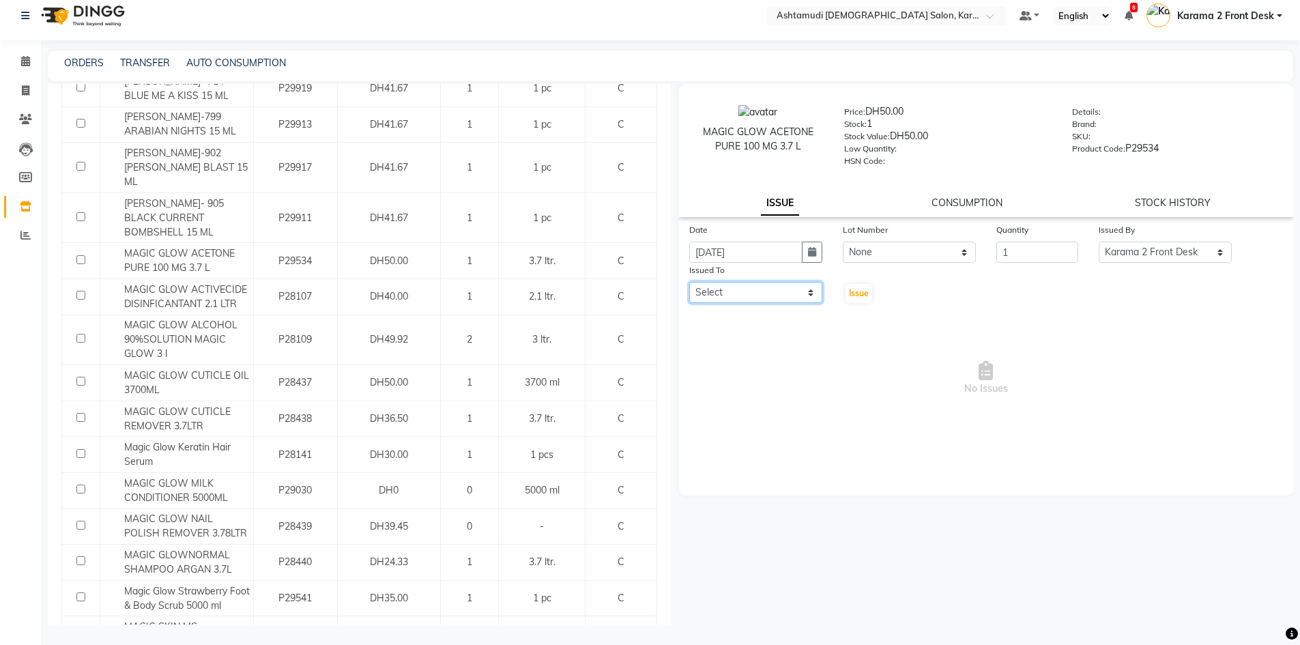
click at [787, 289] on select "Select Babitha Carolina Farsana Begum Geeta Jyothi Krishna Karama 2 Front Desk …" at bounding box center [755, 292] width 133 height 21
select select "64957"
click at [689, 282] on select "Select Babitha Carolina Farsana Begum Geeta Jyothi Krishna Karama 2 Front Desk …" at bounding box center [755, 292] width 133 height 21
click at [865, 300] on button "Issue" at bounding box center [858, 293] width 27 height 19
select select
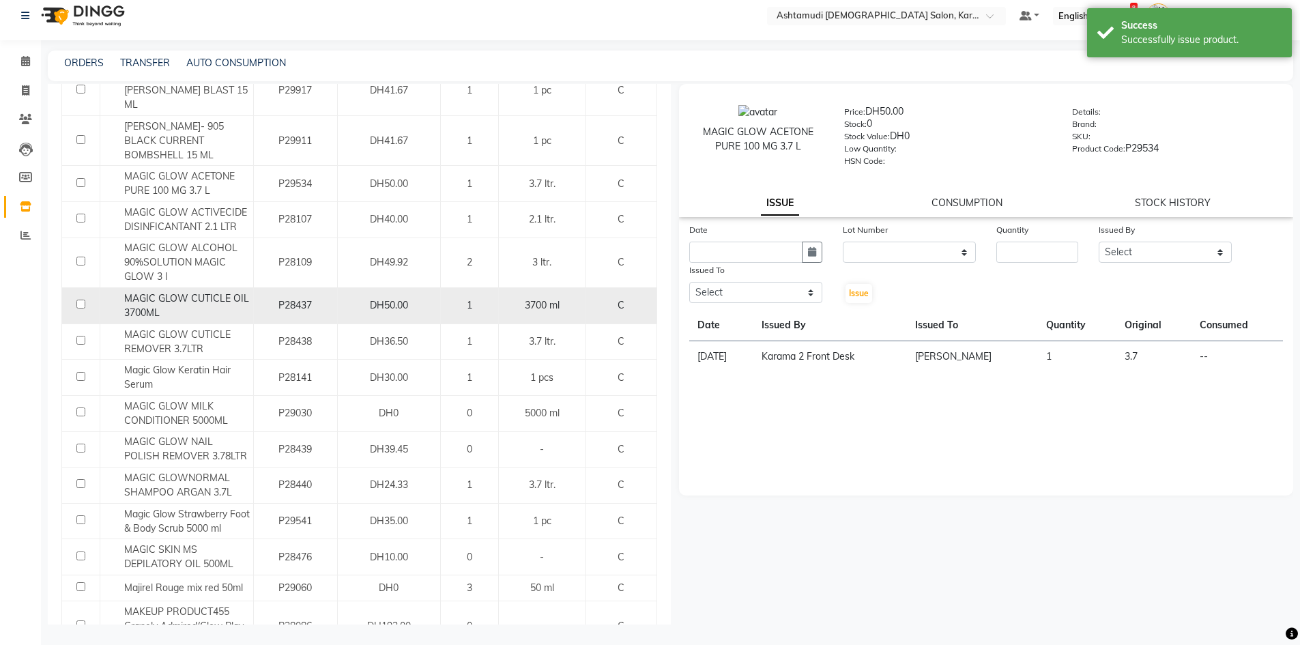
scroll to position [341, 0]
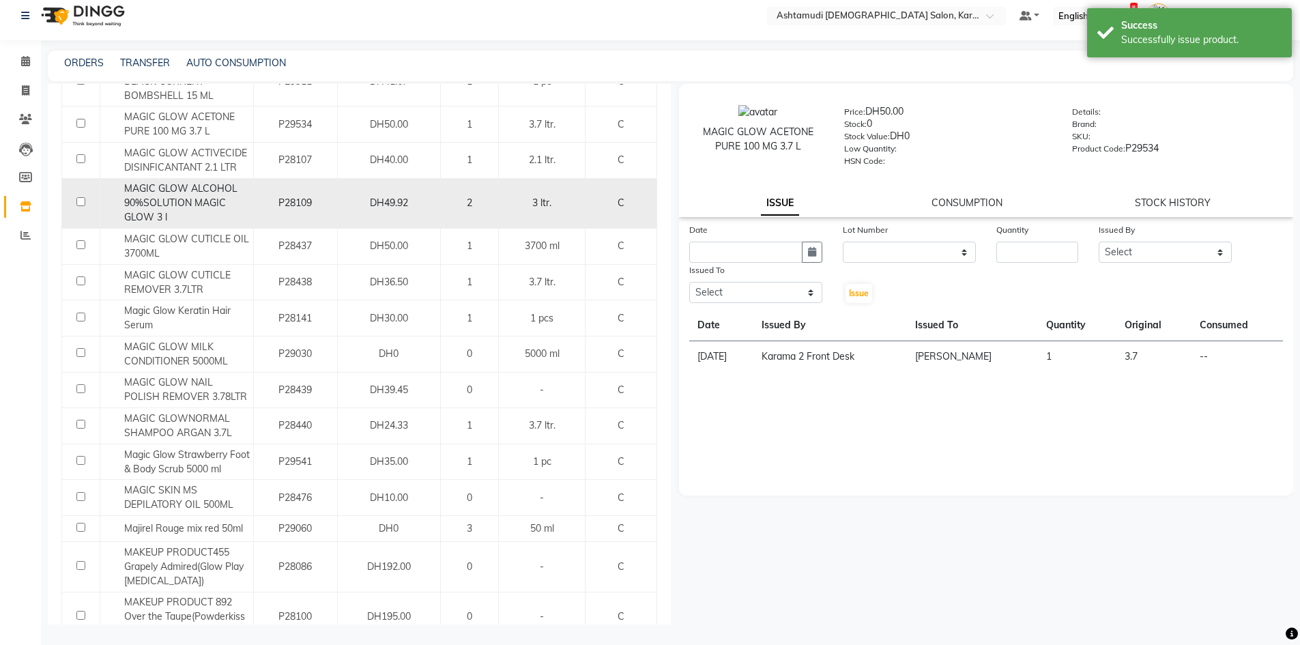
click at [200, 182] on span "MAGIC GLOW ALCOHOL 90%SOLUTION MAGIC GLOW 3 l" at bounding box center [180, 202] width 113 height 41
select select
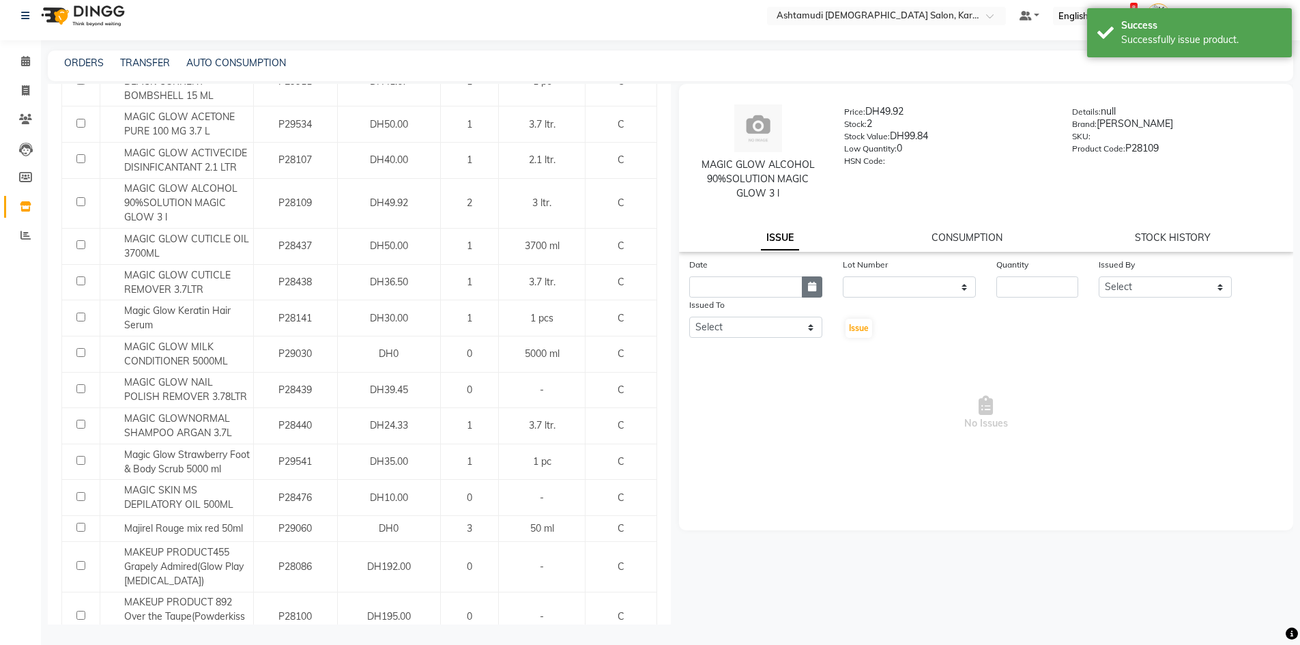
click at [810, 284] on icon "button" at bounding box center [812, 287] width 8 height 10
select select "9"
select select "2025"
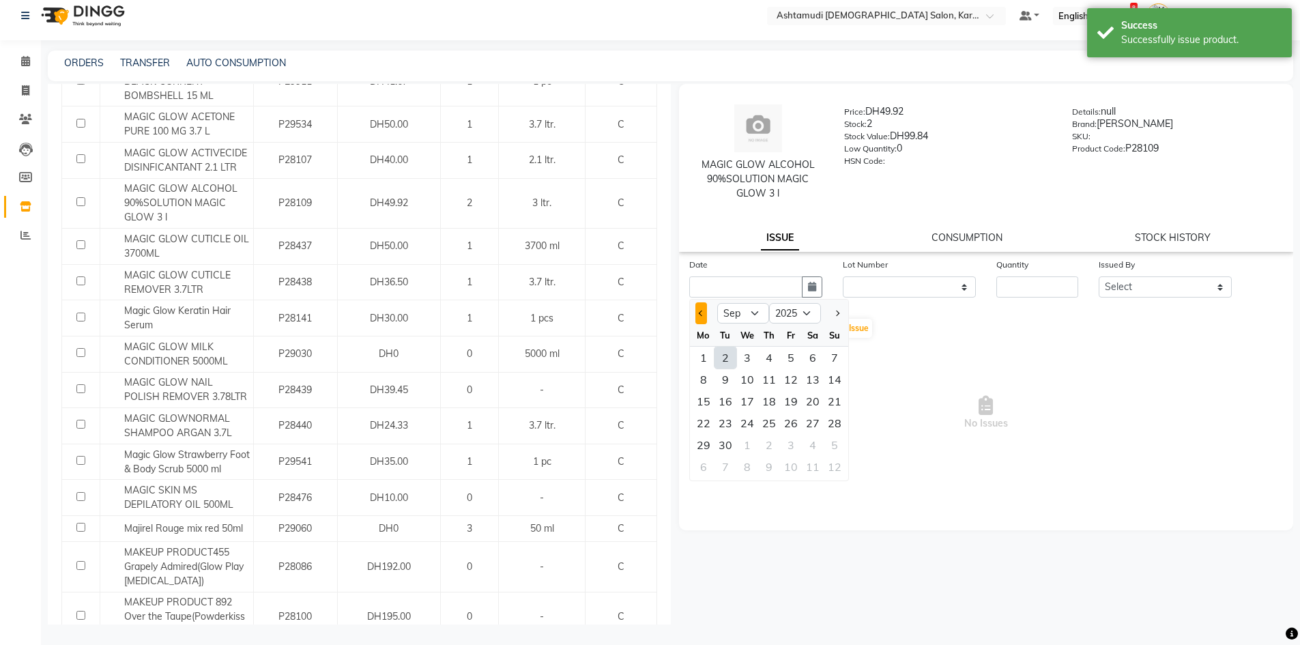
click at [701, 321] on button "Previous month" at bounding box center [701, 313] width 12 height 22
select select "8"
drag, startPoint x: 746, startPoint y: 394, endPoint x: 763, endPoint y: 387, distance: 18.4
click at [750, 392] on div "13" at bounding box center [747, 401] width 22 height 22
type input "13-08-2025"
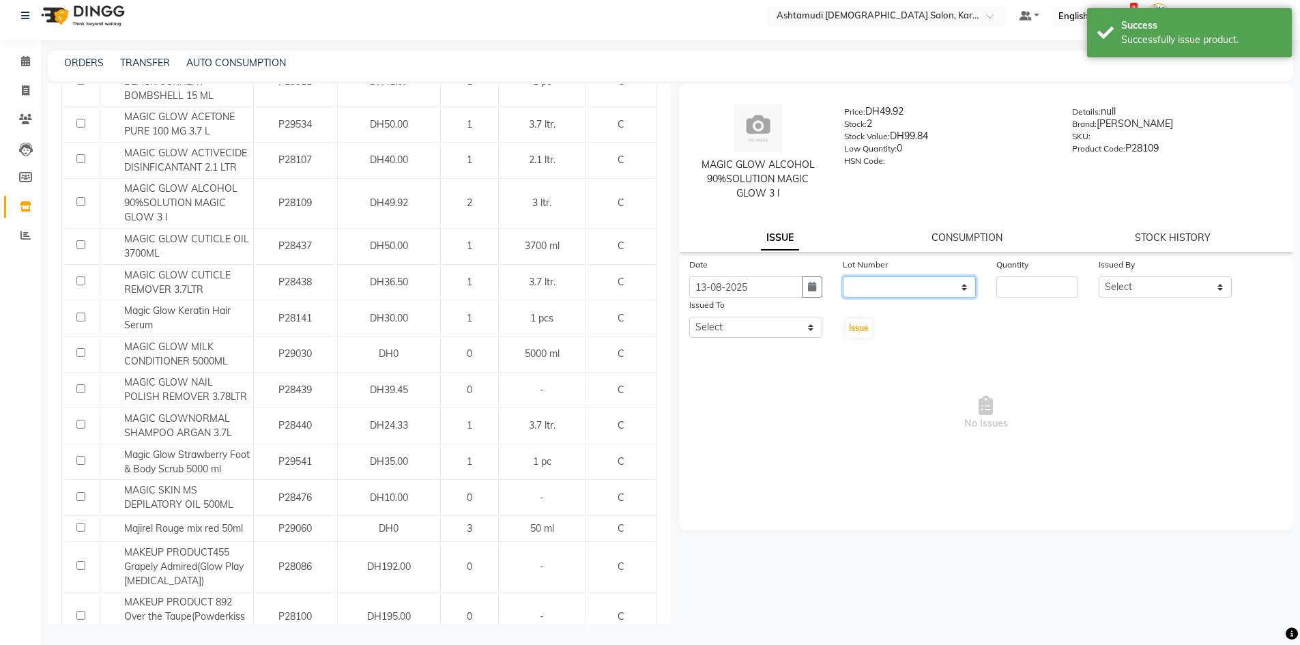
click at [902, 287] on select "None" at bounding box center [909, 286] width 133 height 21
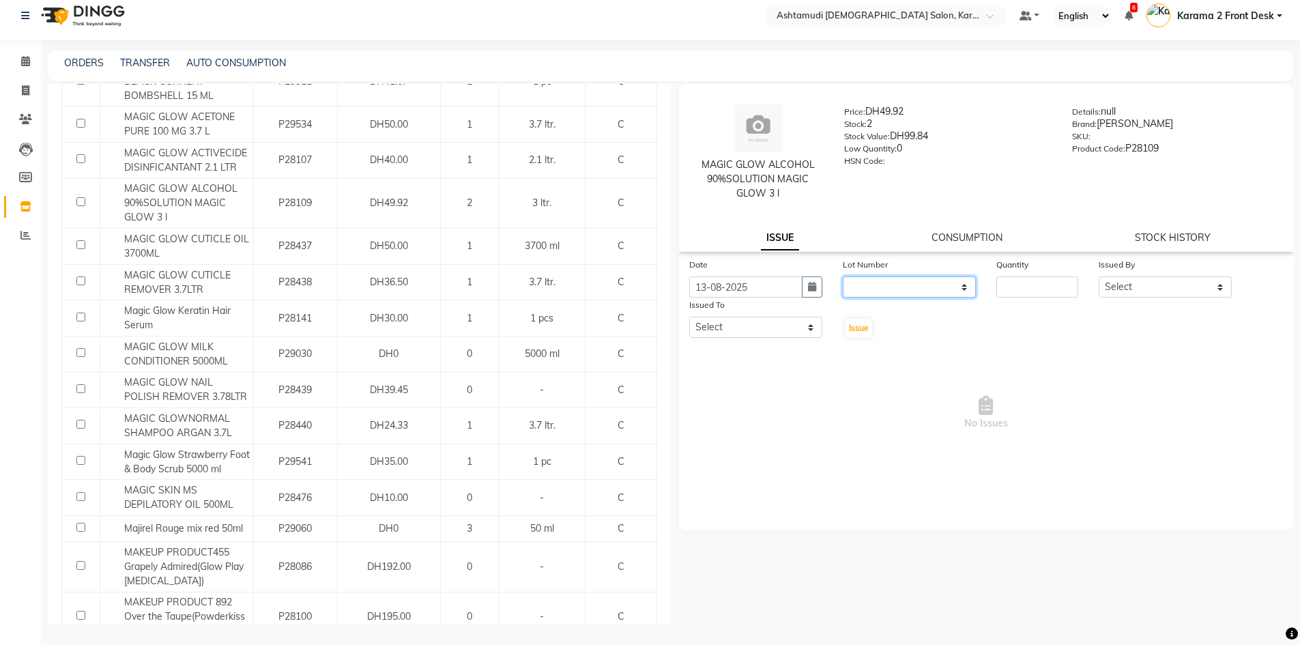
select select "0: null"
click at [843, 276] on select "None" at bounding box center [909, 286] width 133 height 21
click at [1037, 278] on div "Quantity" at bounding box center [1037, 277] width 102 height 40
click at [1037, 286] on input "number" at bounding box center [1037, 286] width 82 height 21
type input "1"
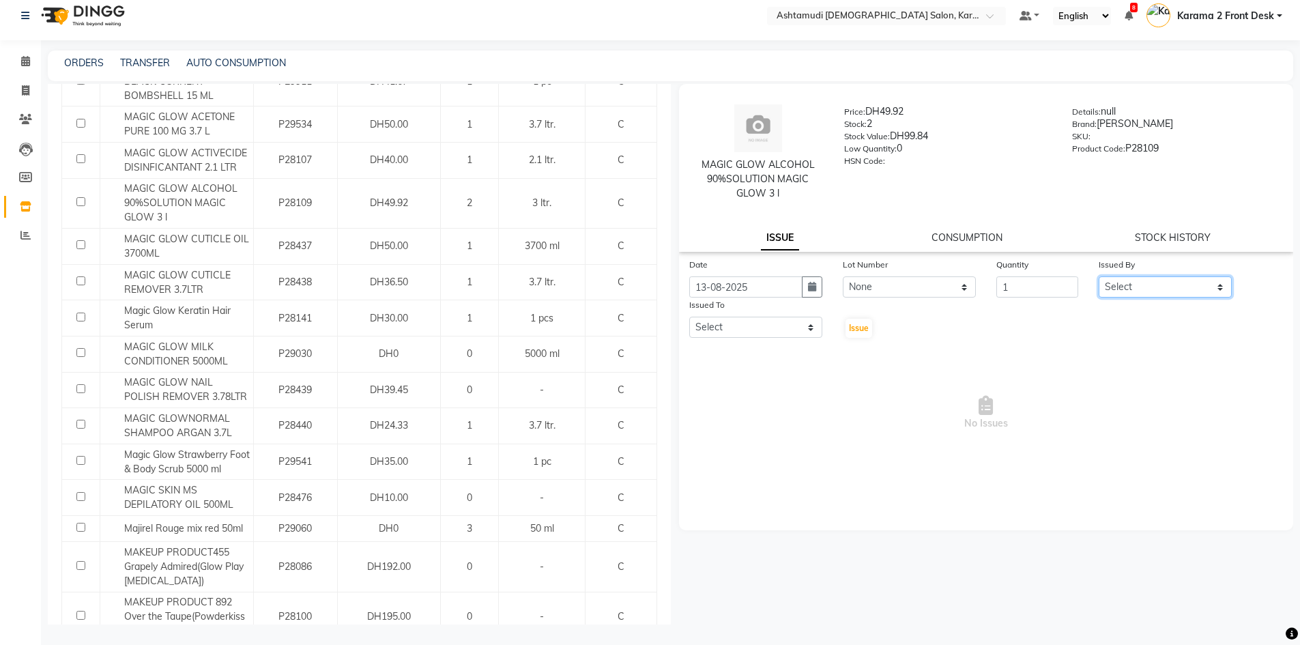
click at [1167, 283] on select "Select Babitha Carolina Farsana Begum Geeta Jyothi Krishna Karama 2 Front Desk …" at bounding box center [1165, 286] width 133 height 21
select select "64935"
click at [1099, 276] on select "Select Babitha Carolina Farsana Begum Geeta Jyothi Krishna Karama 2 Front Desk …" at bounding box center [1165, 286] width 133 height 21
click at [773, 327] on select "Select Babitha Carolina Farsana Begum Geeta Jyothi Krishna Karama 2 Front Desk …" at bounding box center [755, 327] width 133 height 21
select select "64957"
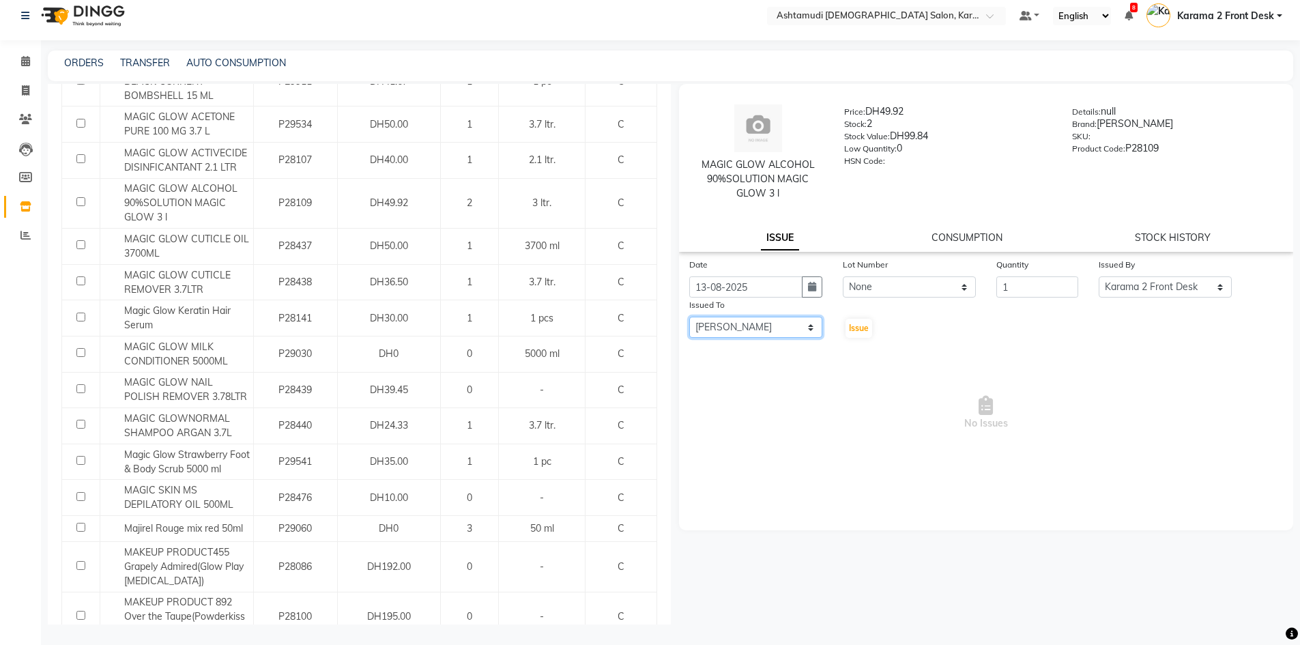
click at [689, 317] on select "Select Babitha Carolina Farsana Begum Geeta Jyothi Krishna Karama 2 Front Desk …" at bounding box center [755, 327] width 133 height 21
click at [856, 323] on span "Issue" at bounding box center [859, 328] width 20 height 10
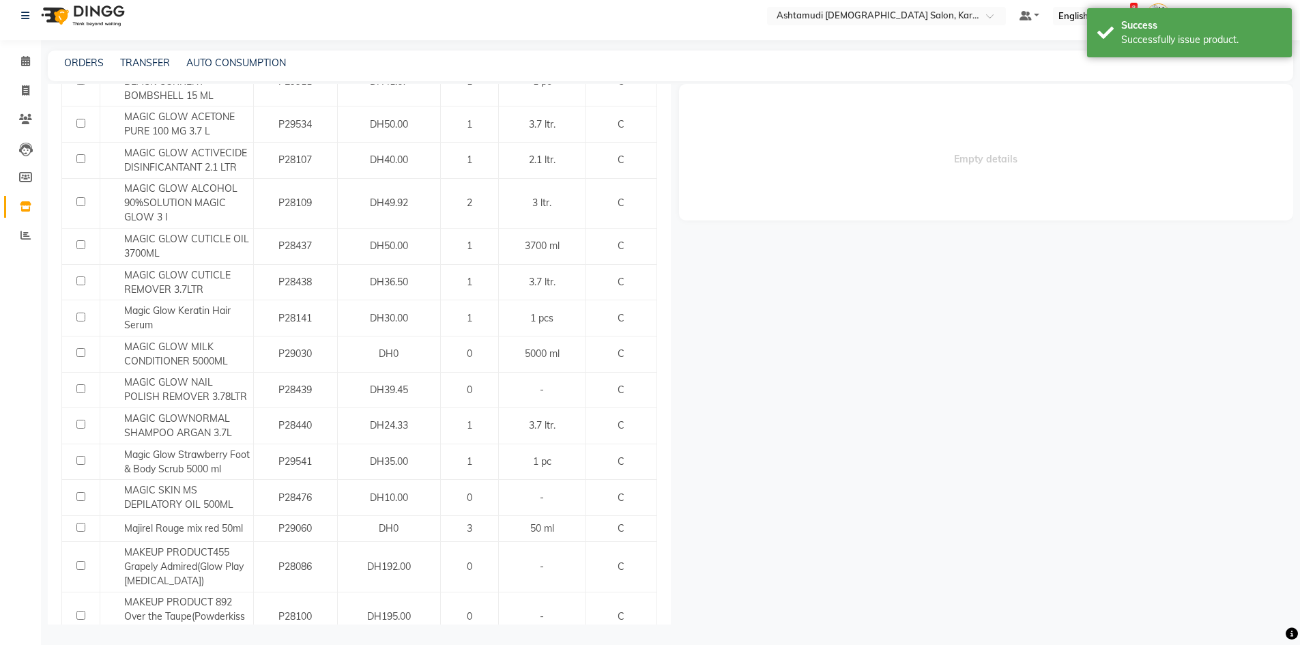
select select
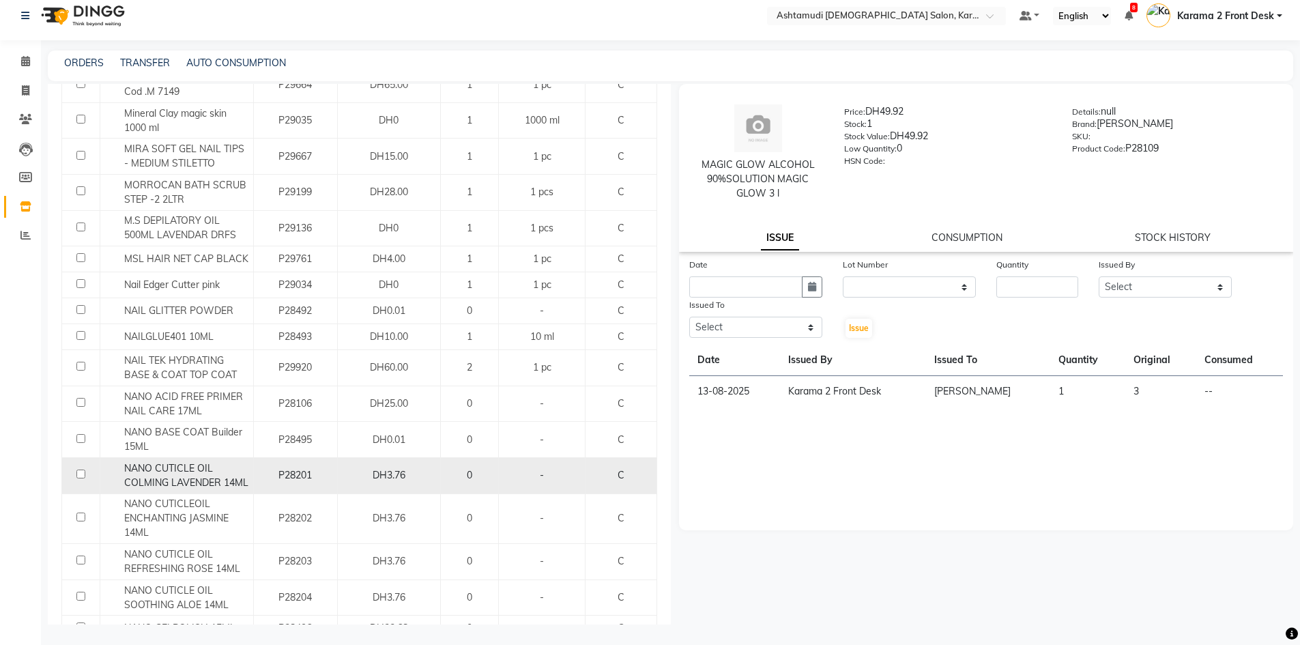
scroll to position [1556, 0]
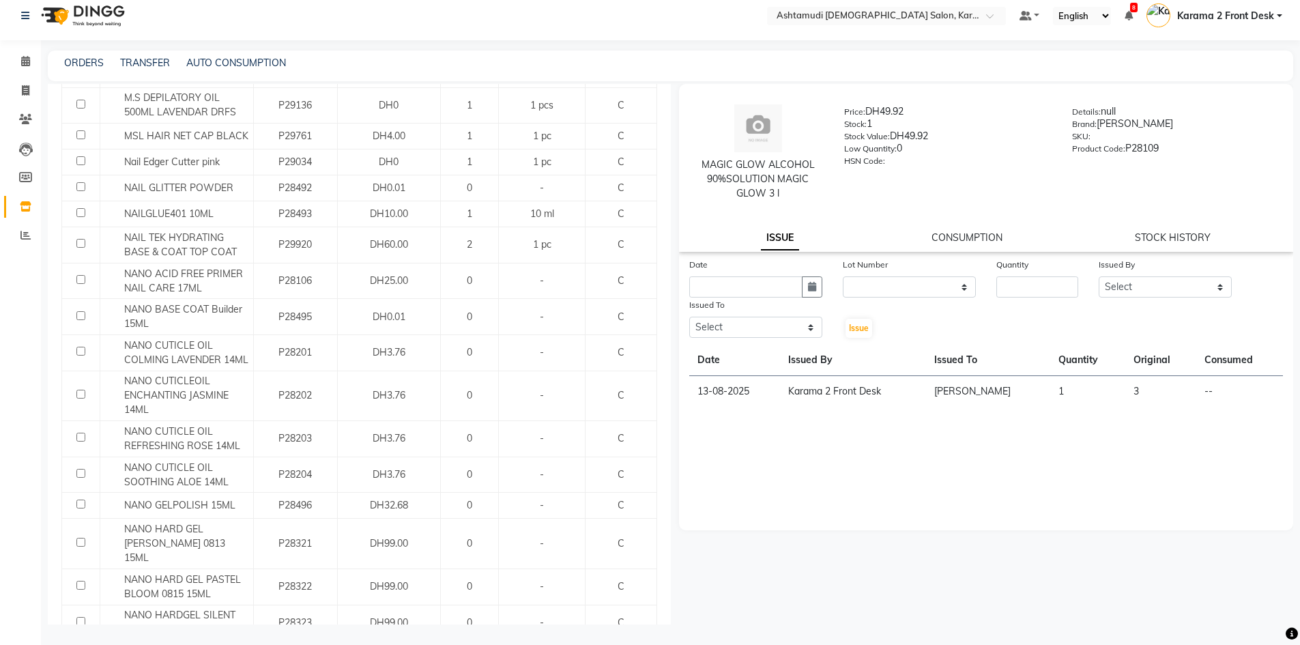
click at [121, 644] on button "Next" at bounding box center [119, 657] width 26 height 19
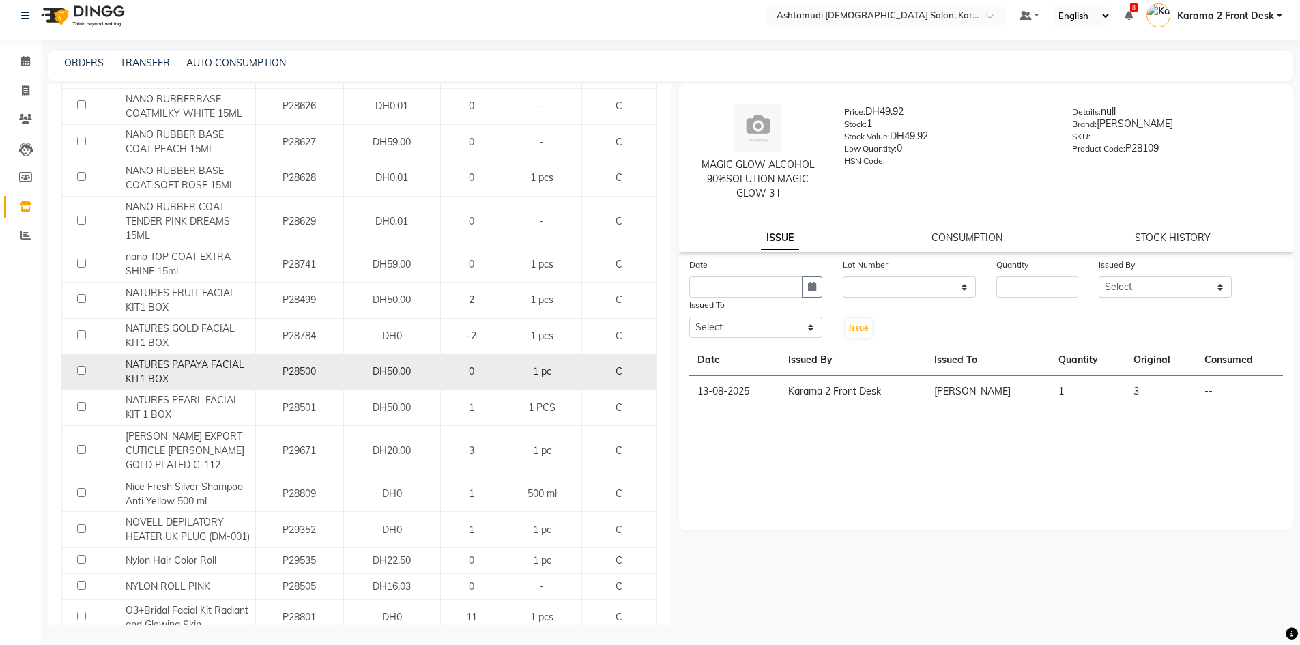
scroll to position [955, 0]
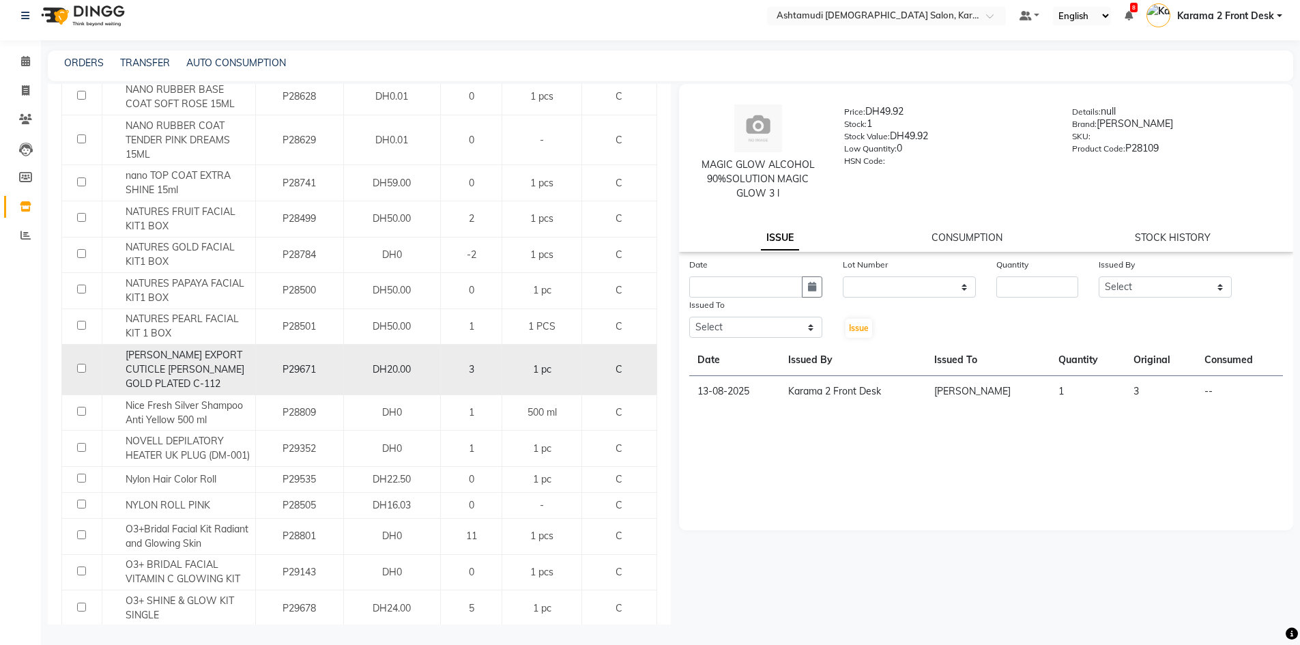
click at [215, 354] on span "NGHIA EXPORT CUTICLE NIPPER GOLD PLATED C-112" at bounding box center [185, 369] width 119 height 41
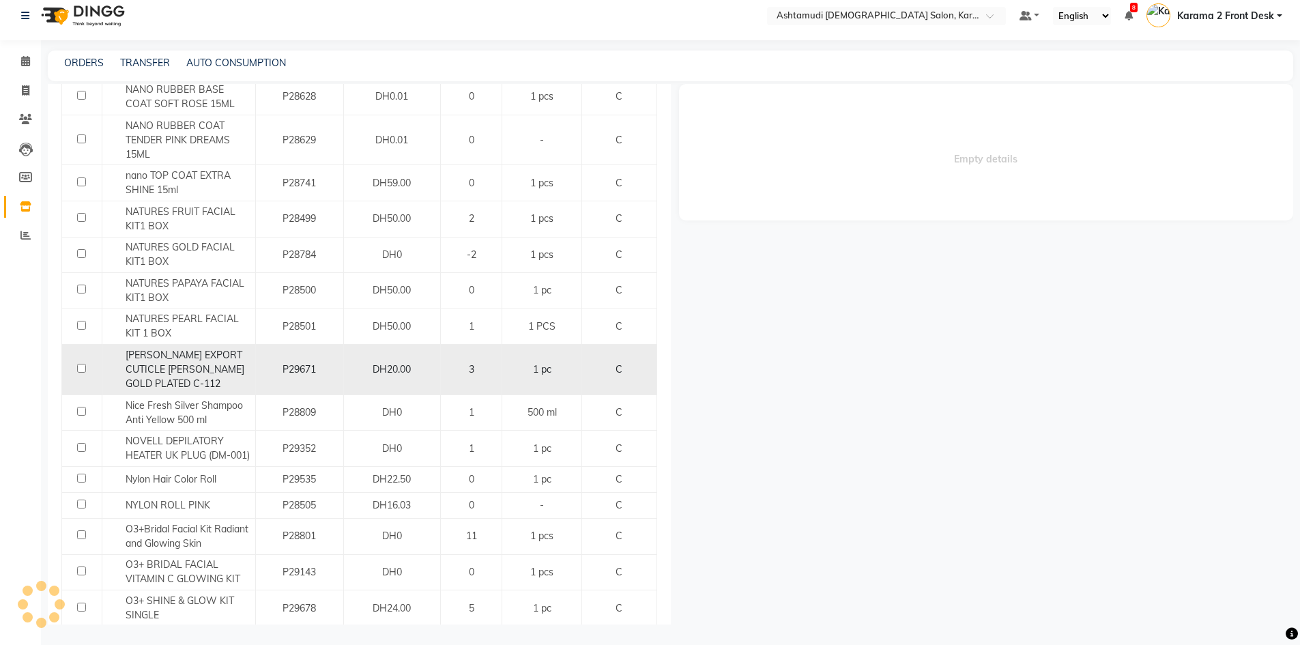
select select
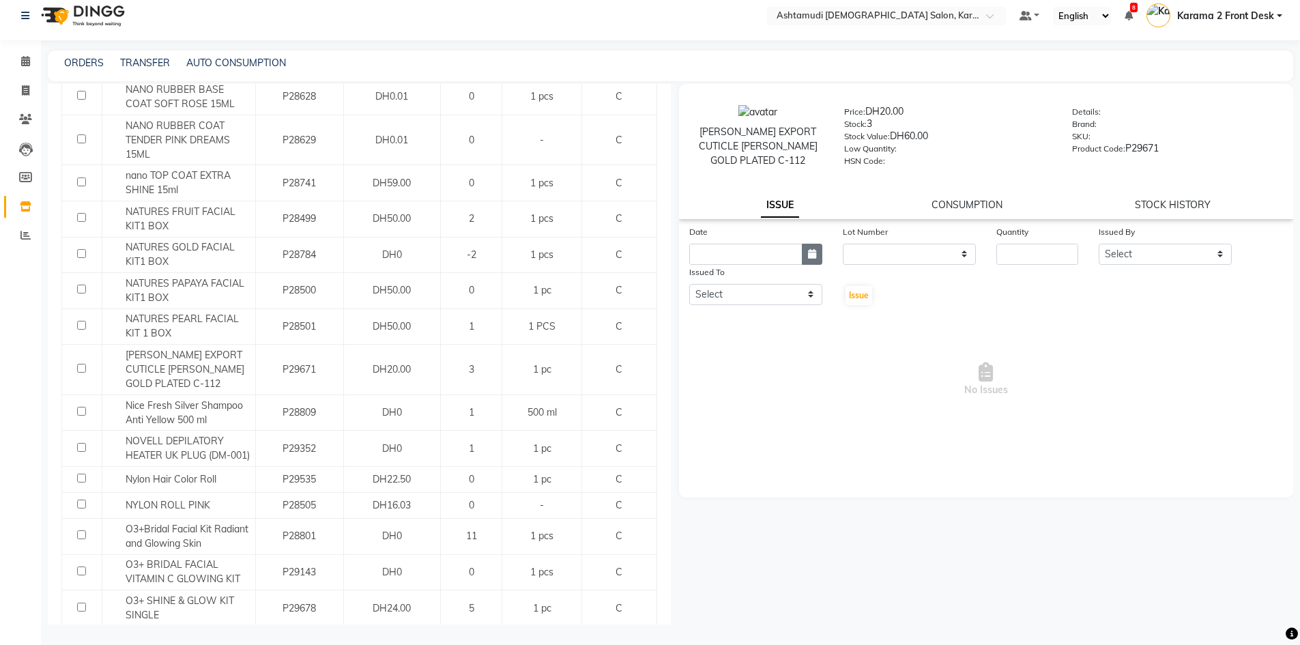
click at [815, 260] on button "button" at bounding box center [812, 254] width 20 height 21
select select "9"
select select "2025"
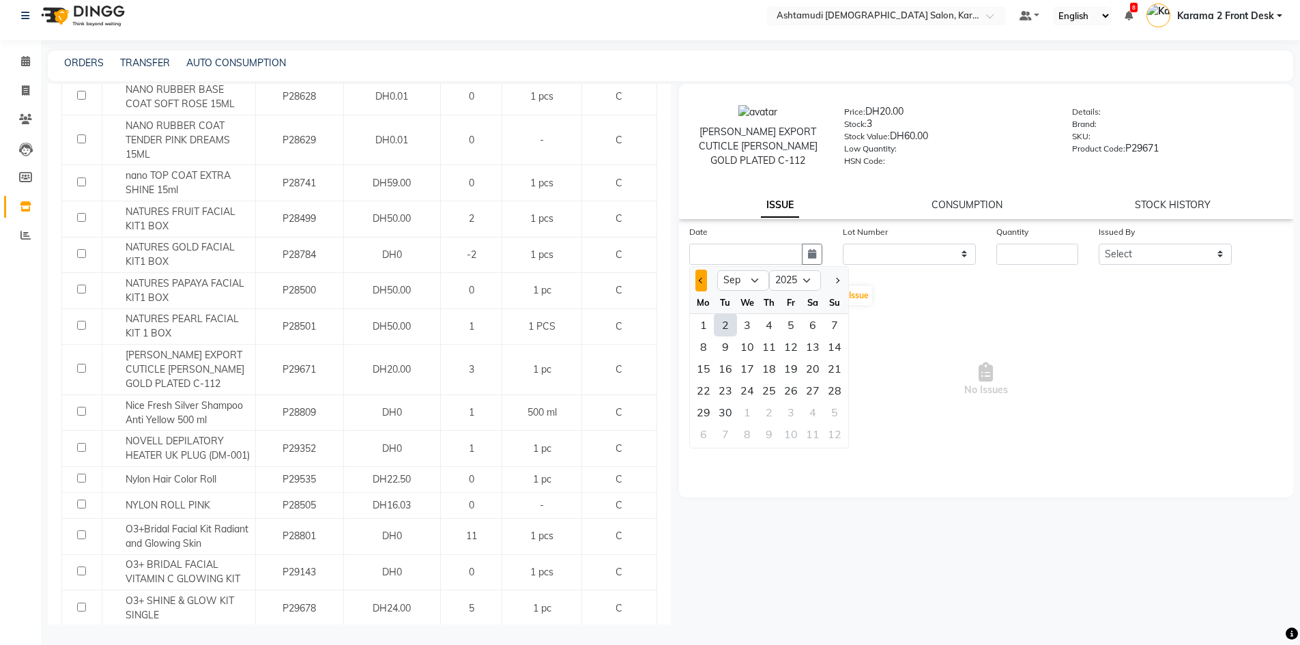
click at [697, 276] on button "Previous month" at bounding box center [701, 281] width 12 height 22
select select "8"
click at [747, 389] on div "20" at bounding box center [747, 390] width 22 height 22
type input "20-08-2025"
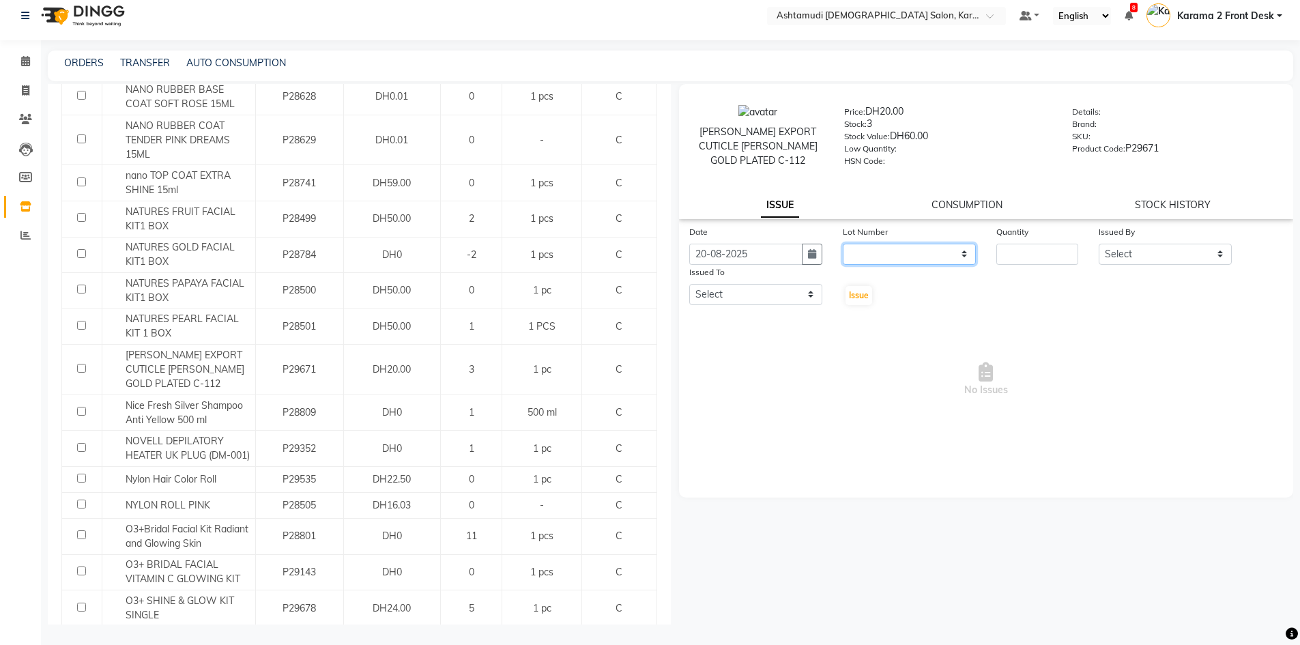
click at [885, 248] on select "None" at bounding box center [909, 254] width 133 height 21
select select "0: null"
click at [843, 244] on select "None" at bounding box center [909, 254] width 133 height 21
click at [1020, 250] on input "number" at bounding box center [1037, 254] width 82 height 21
type input "3"
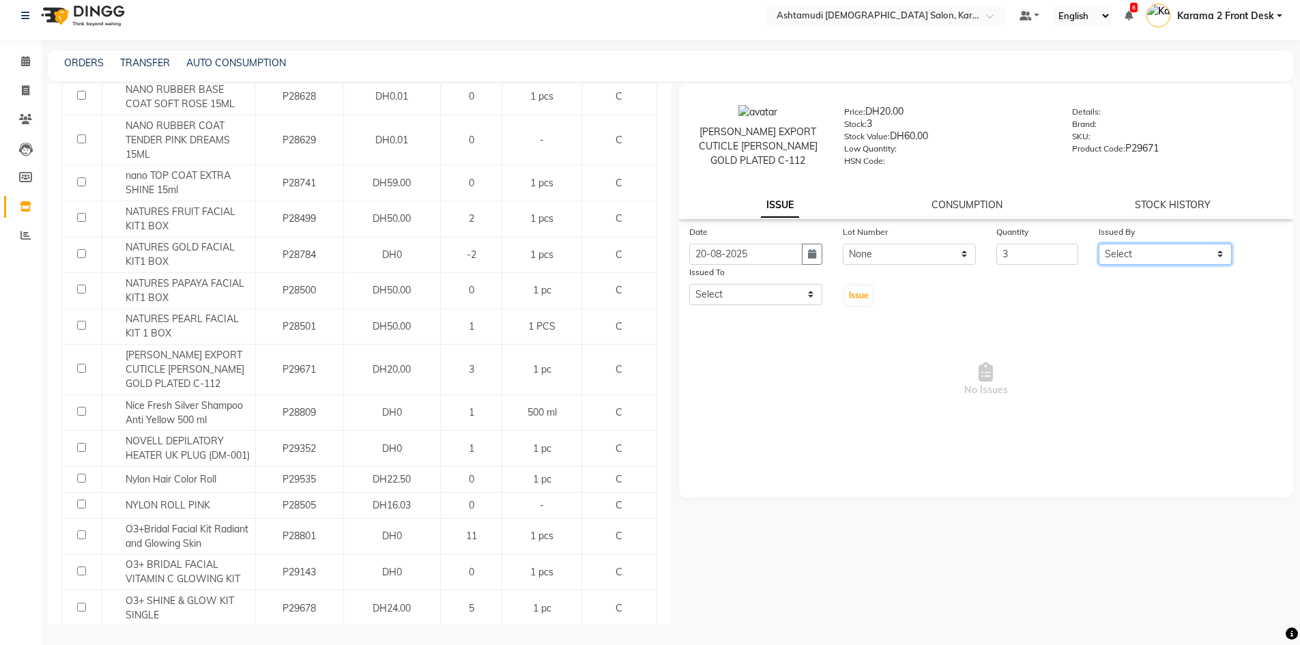
click at [1145, 256] on select "Select Babitha Carolina Farsana Begum Geeta Jyothi Krishna Karama 2 Front Desk …" at bounding box center [1165, 254] width 133 height 21
select select "64935"
click at [1099, 244] on select "Select Babitha Carolina Farsana Begum Geeta Jyothi Krishna Karama 2 Front Desk …" at bounding box center [1165, 254] width 133 height 21
click at [718, 297] on select "Select Babitha Carolina Farsana Begum Geeta Jyothi Krishna Karama 2 Front Desk …" at bounding box center [755, 294] width 133 height 21
select select "64957"
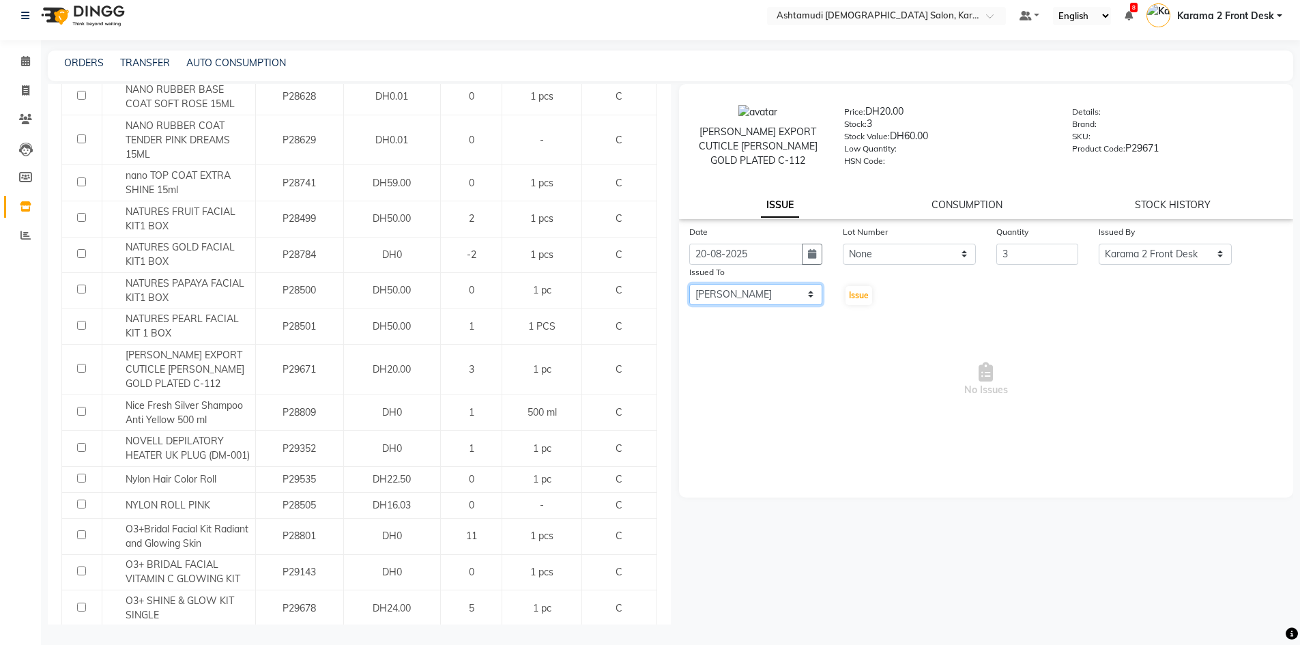
click at [689, 284] on select "Select Babitha Carolina Farsana Begum Geeta Jyothi Krishna Karama 2 Front Desk …" at bounding box center [755, 294] width 133 height 21
click at [855, 295] on span "Issue" at bounding box center [859, 295] width 20 height 10
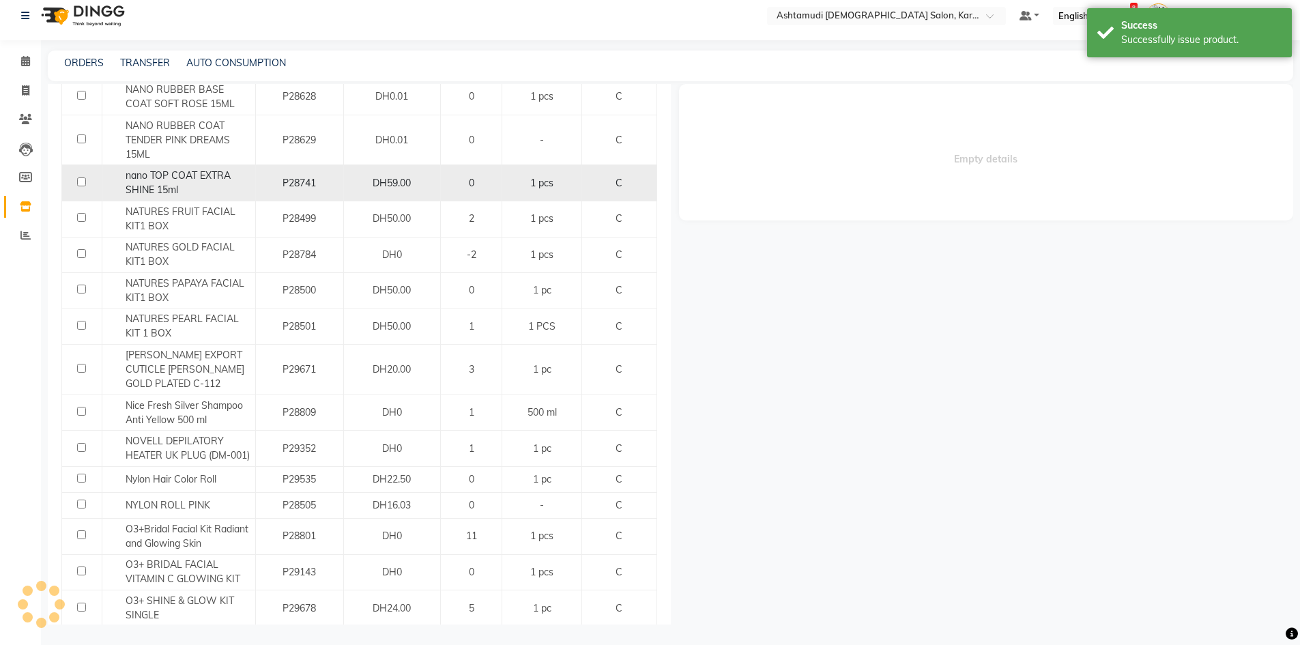
select select
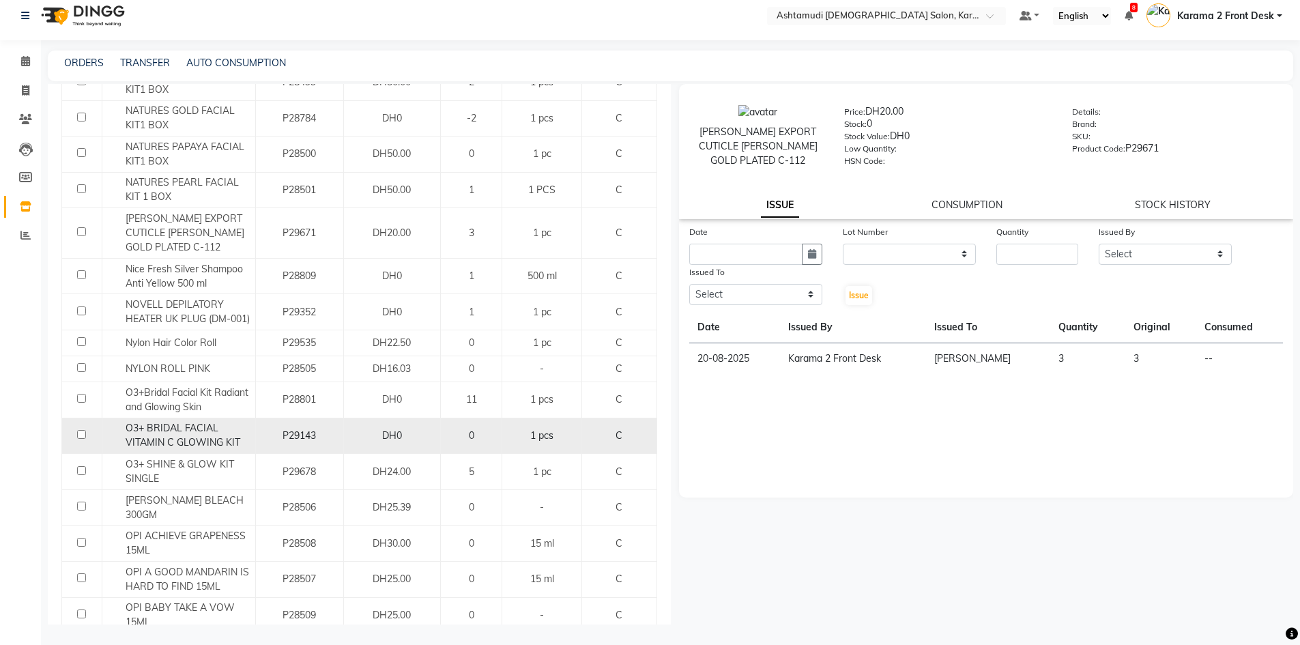
scroll to position [1160, 0]
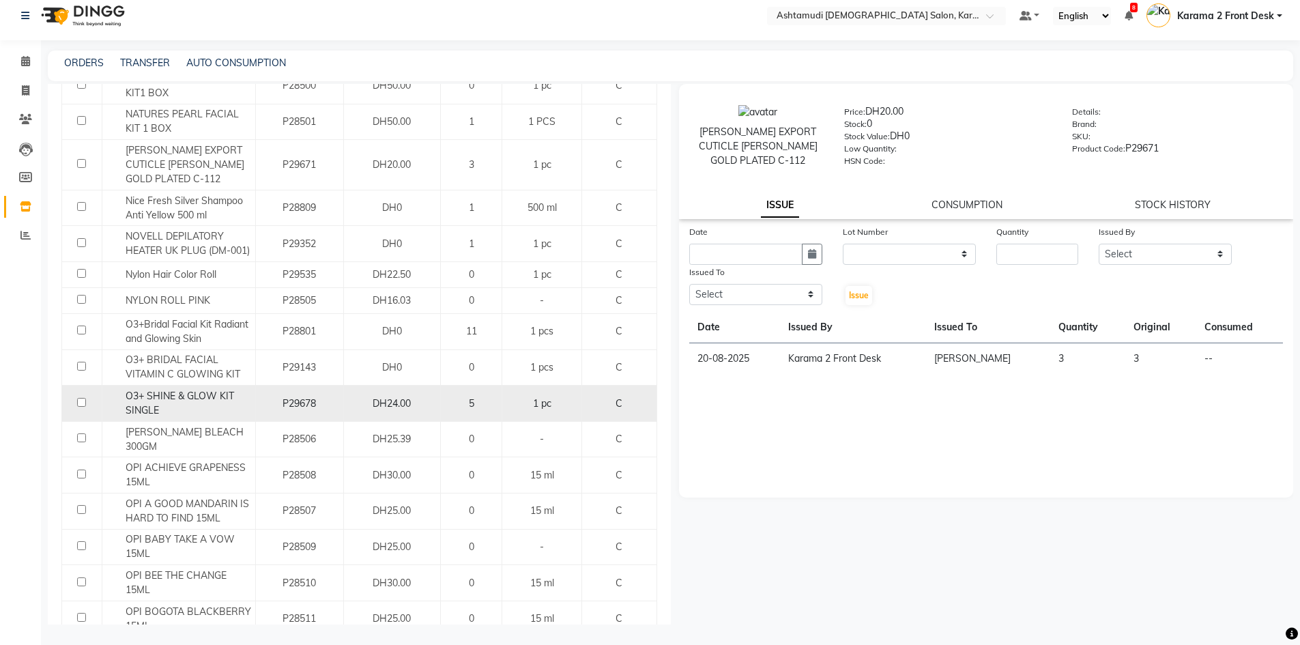
click at [221, 390] on span "O3+ SHINE & GLOW KIT SINGLE" at bounding box center [180, 403] width 108 height 27
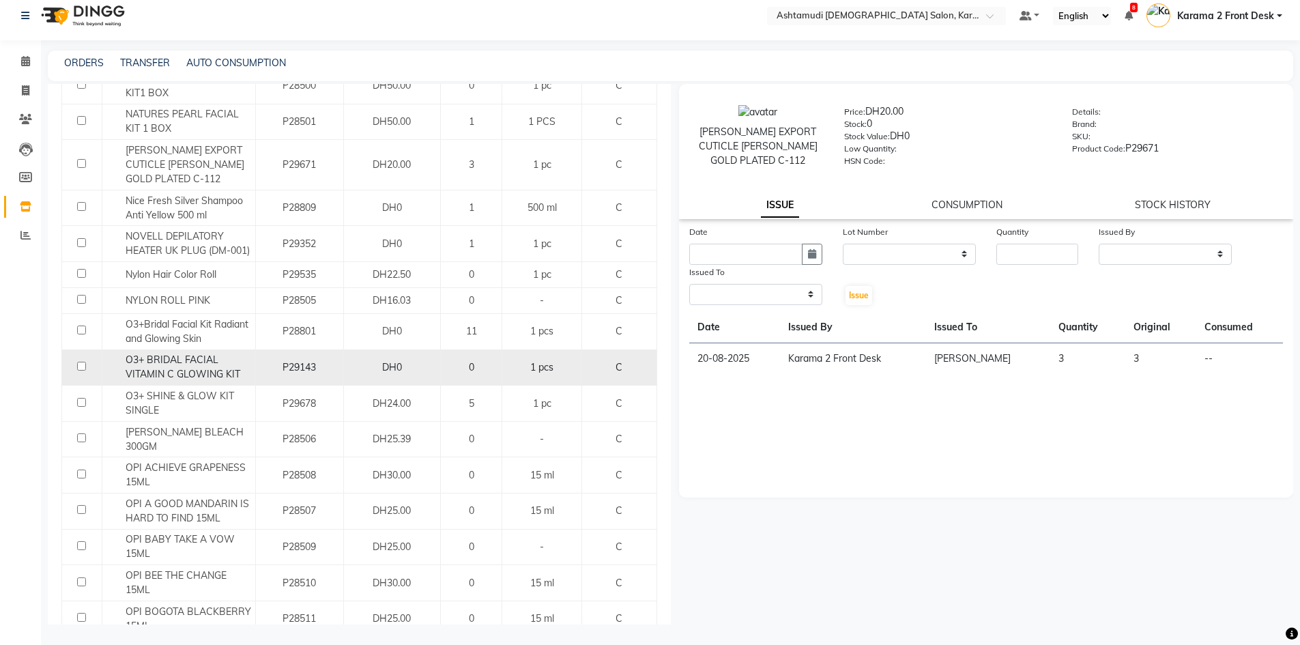
select select
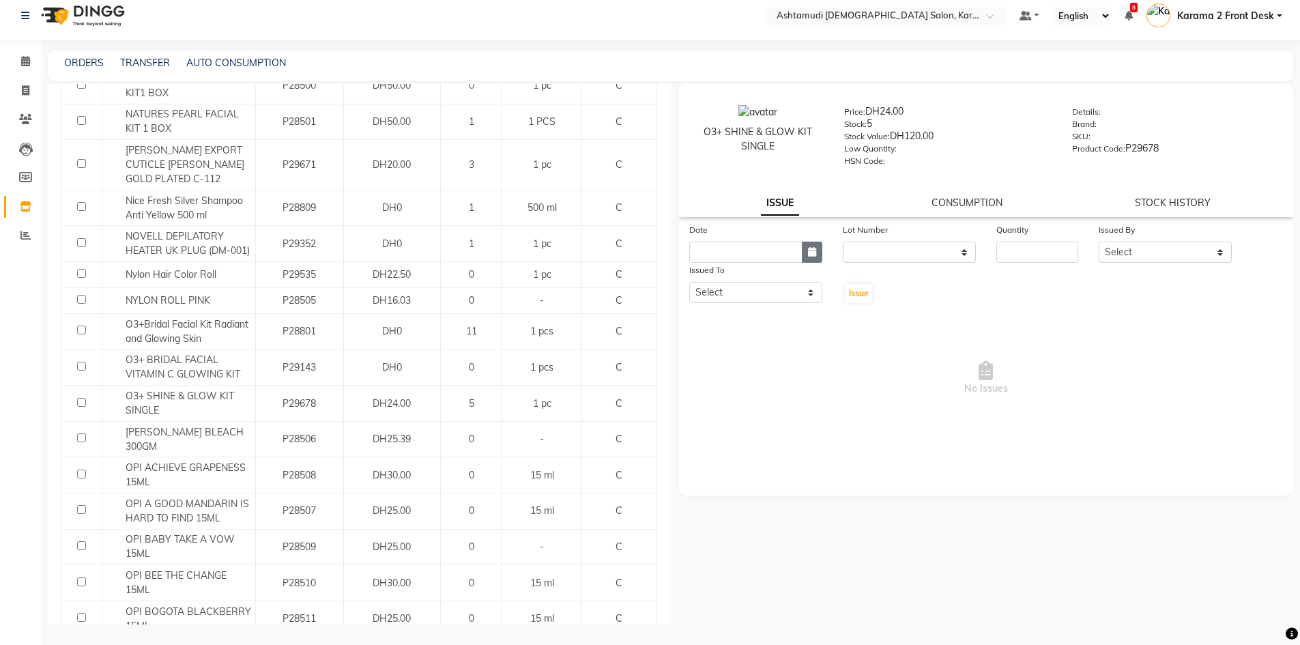
click at [808, 247] on icon "button" at bounding box center [812, 252] width 8 height 10
select select "9"
select select "2025"
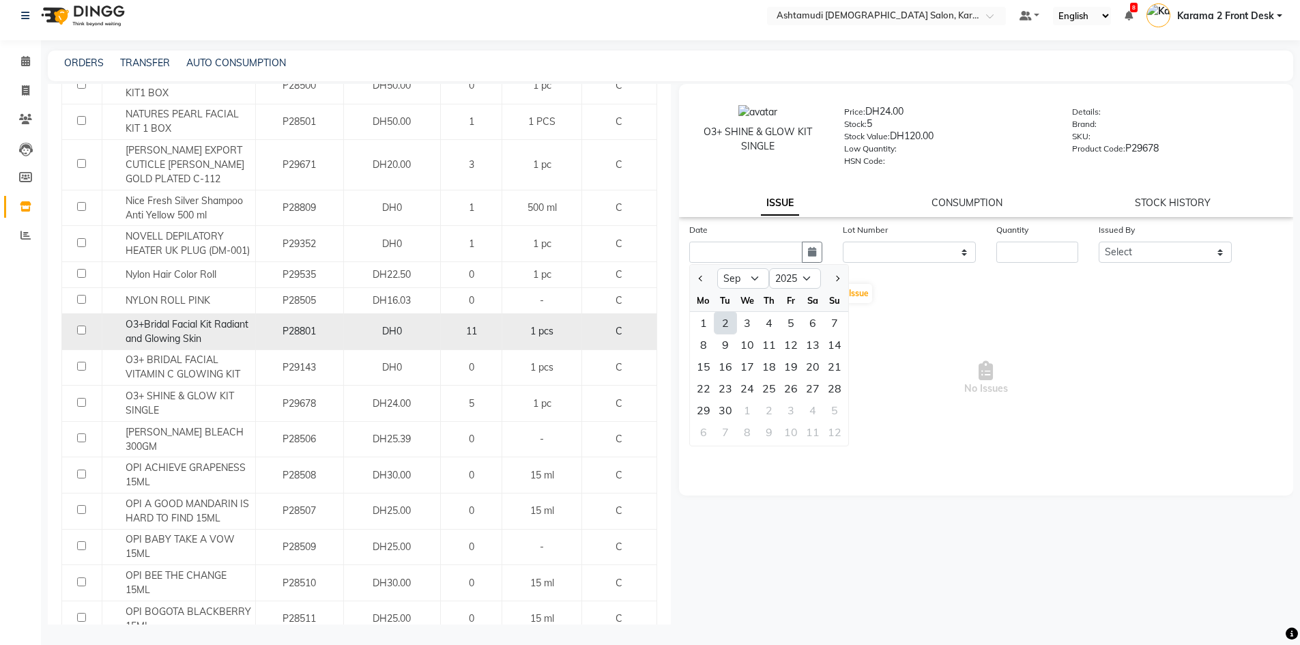
click at [236, 328] on div "O3+Bridal Facial Kit Radiant and Glowing Skin" at bounding box center [178, 331] width 146 height 29
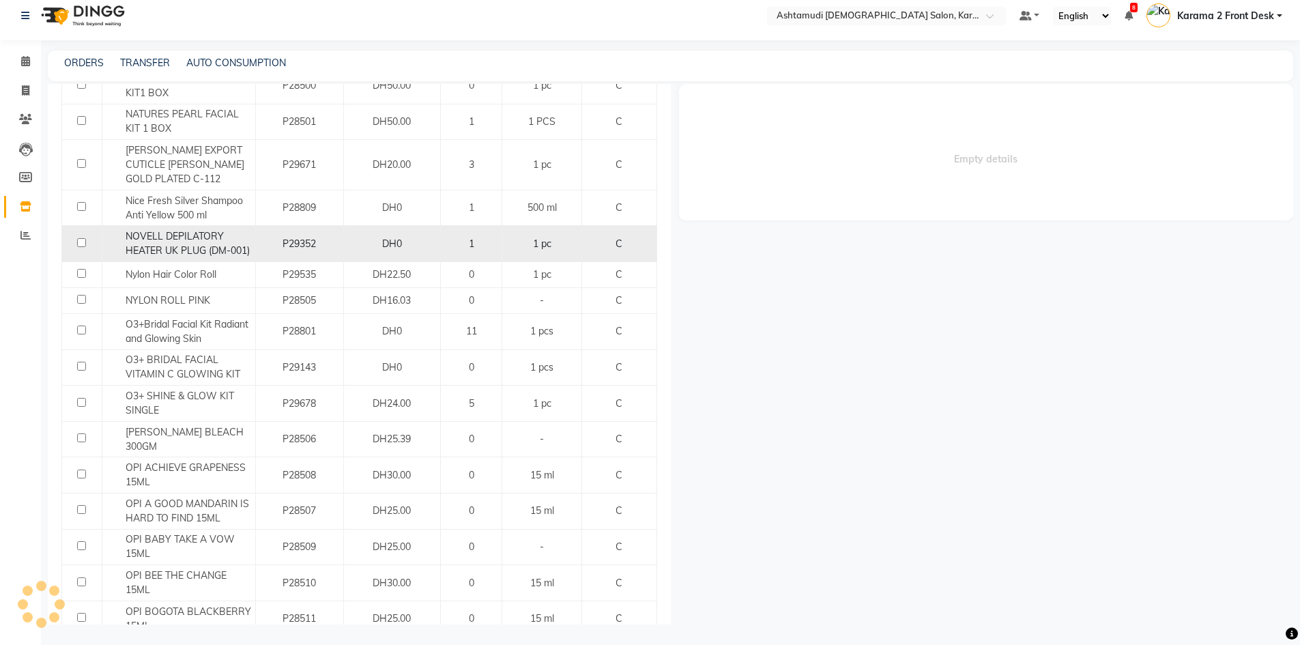
select select
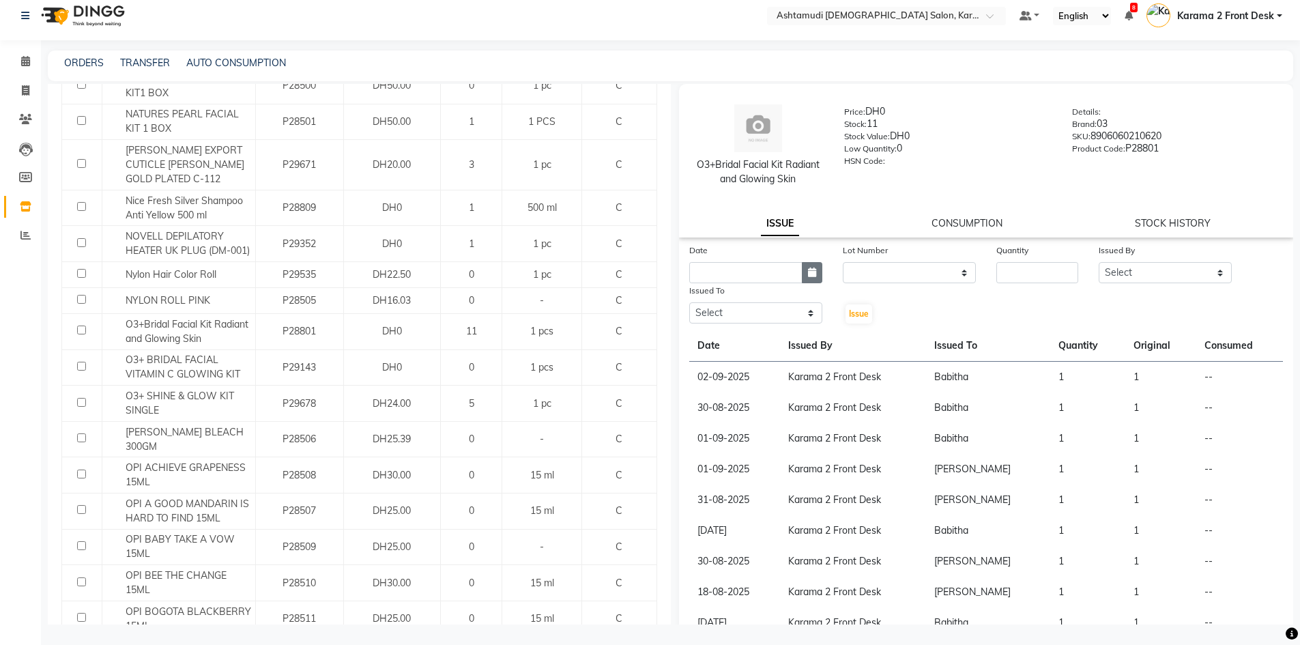
click at [812, 276] on icon "button" at bounding box center [812, 272] width 8 height 10
select select "9"
select select "2025"
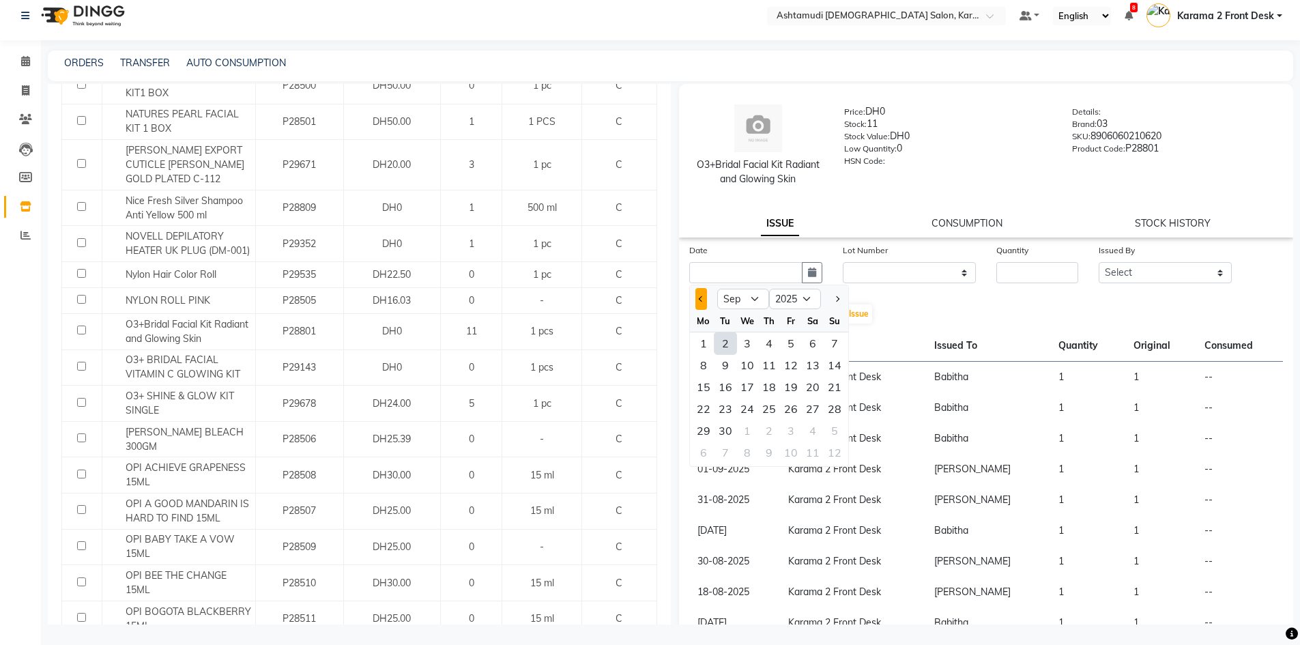
click at [703, 291] on button "Previous month" at bounding box center [701, 299] width 12 height 22
select select "8"
click at [766, 433] on div "28" at bounding box center [769, 431] width 22 height 22
type input "28-08-2025"
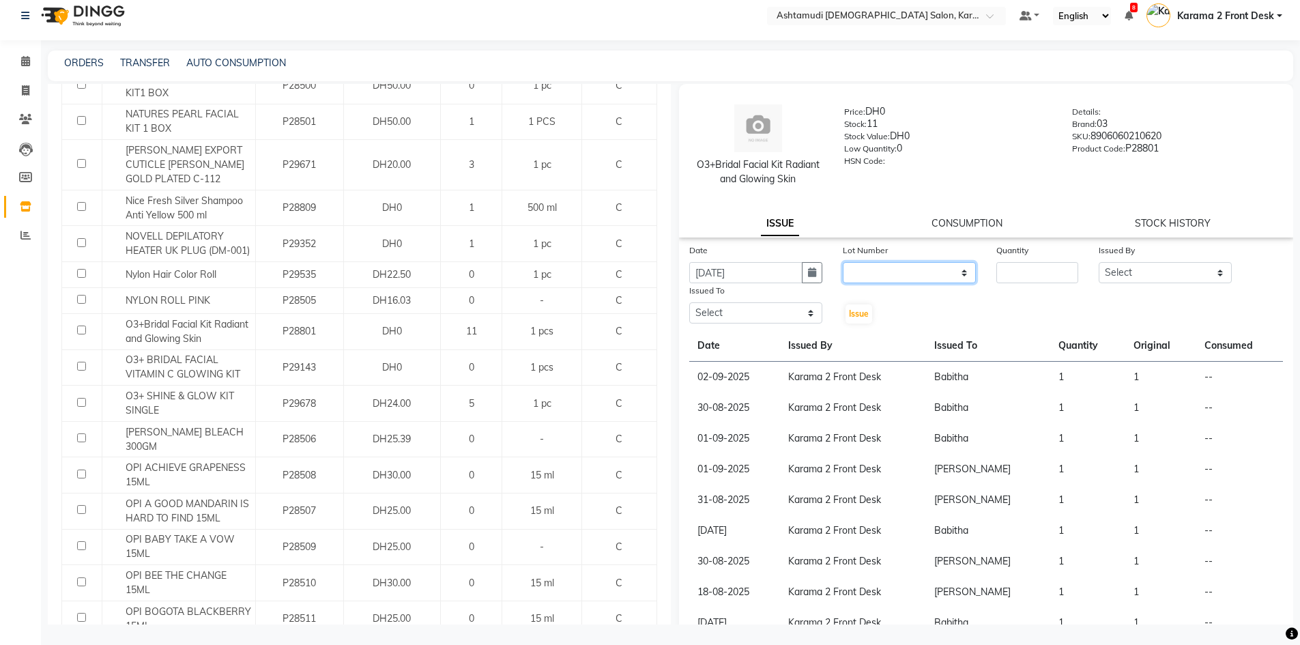
drag, startPoint x: 892, startPoint y: 266, endPoint x: 921, endPoint y: 212, distance: 62.0
click at [892, 264] on select "None" at bounding box center [909, 272] width 133 height 21
select select "0: null"
click at [843, 262] on select "None" at bounding box center [909, 272] width 133 height 21
click at [1066, 276] on input "number" at bounding box center [1037, 272] width 82 height 21
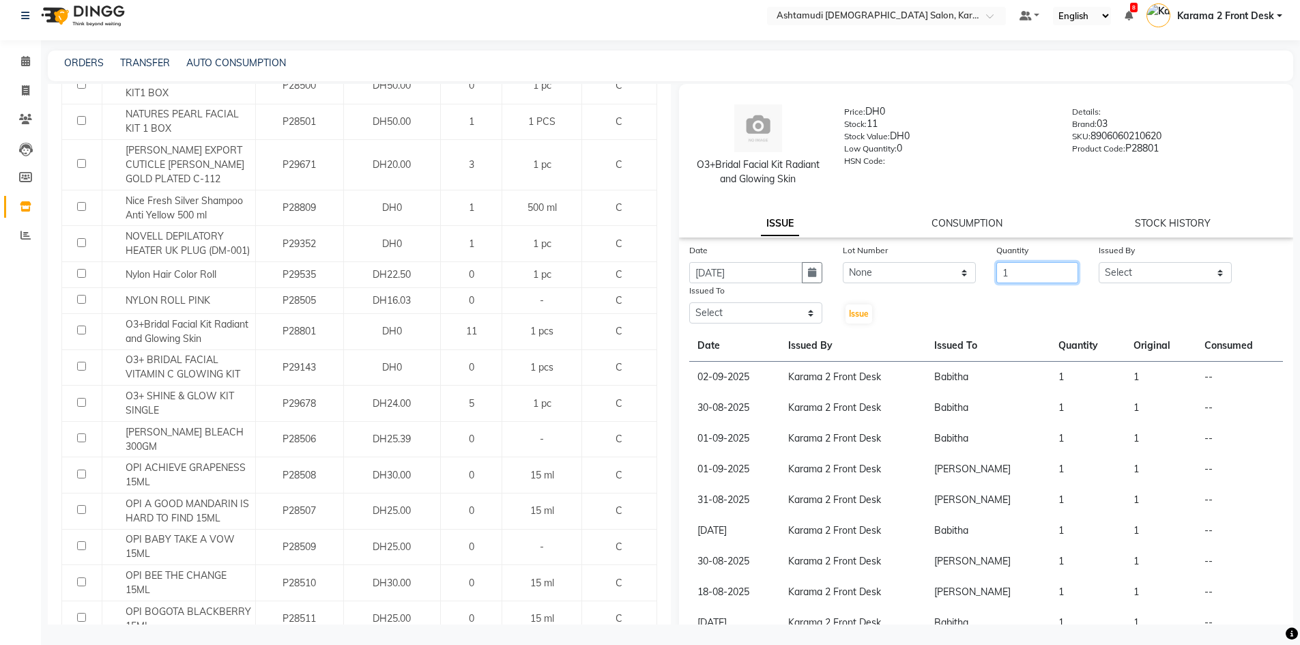
type input "1"
click at [1173, 265] on select "Select Babitha Carolina Farsana Begum Geeta Jyothi Krishna Karama 2 Front Desk …" at bounding box center [1165, 272] width 133 height 21
select select "64935"
click at [1099, 262] on select "Select Babitha Carolina Farsana Begum Geeta Jyothi Krishna Karama 2 Front Desk …" at bounding box center [1165, 272] width 133 height 21
click at [765, 296] on div "Issued To" at bounding box center [755, 292] width 133 height 19
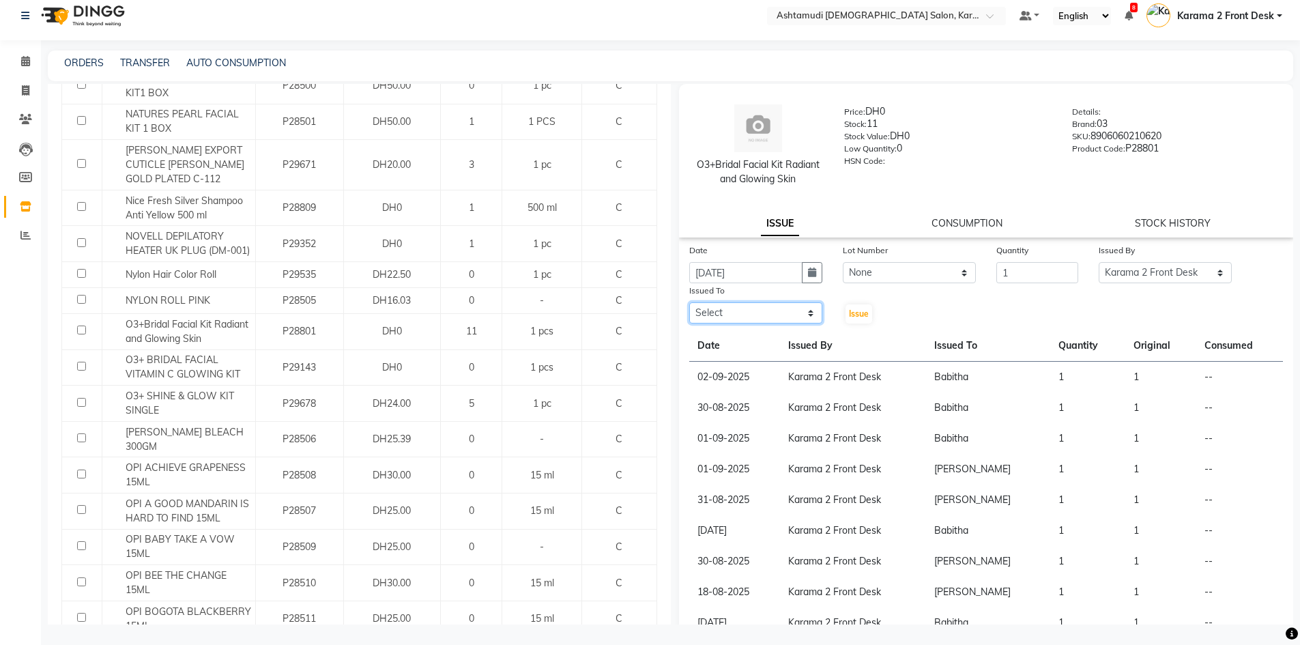
click at [761, 312] on select "Select Babitha Carolina Farsana Begum Geeta Jyothi Krishna Karama 2 Front Desk …" at bounding box center [755, 312] width 133 height 21
select select "81973"
click at [689, 302] on select "Select Babitha Carolina Farsana Begum Geeta Jyothi Krishna Karama 2 Front Desk …" at bounding box center [755, 312] width 133 height 21
click at [858, 302] on div "Issue" at bounding box center [857, 304] width 51 height 42
click at [853, 306] on button "Issue" at bounding box center [858, 313] width 27 height 19
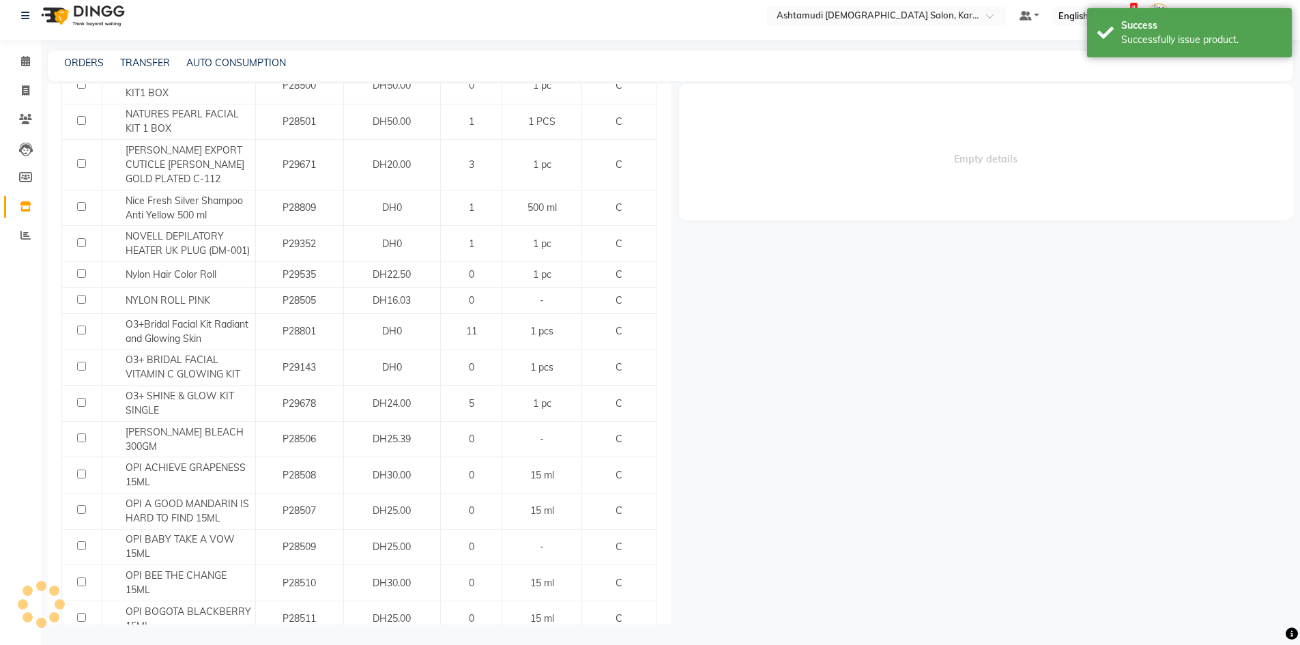
select select
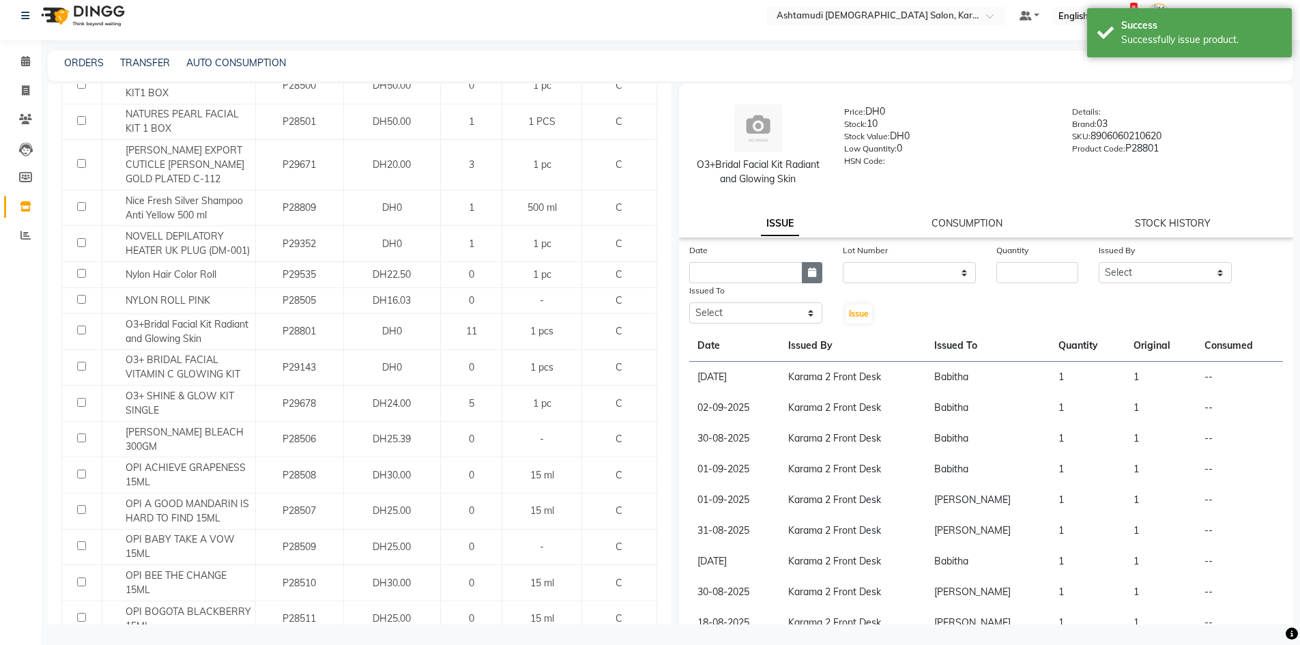
click at [811, 272] on icon "button" at bounding box center [812, 272] width 8 height 10
select select "9"
select select "2025"
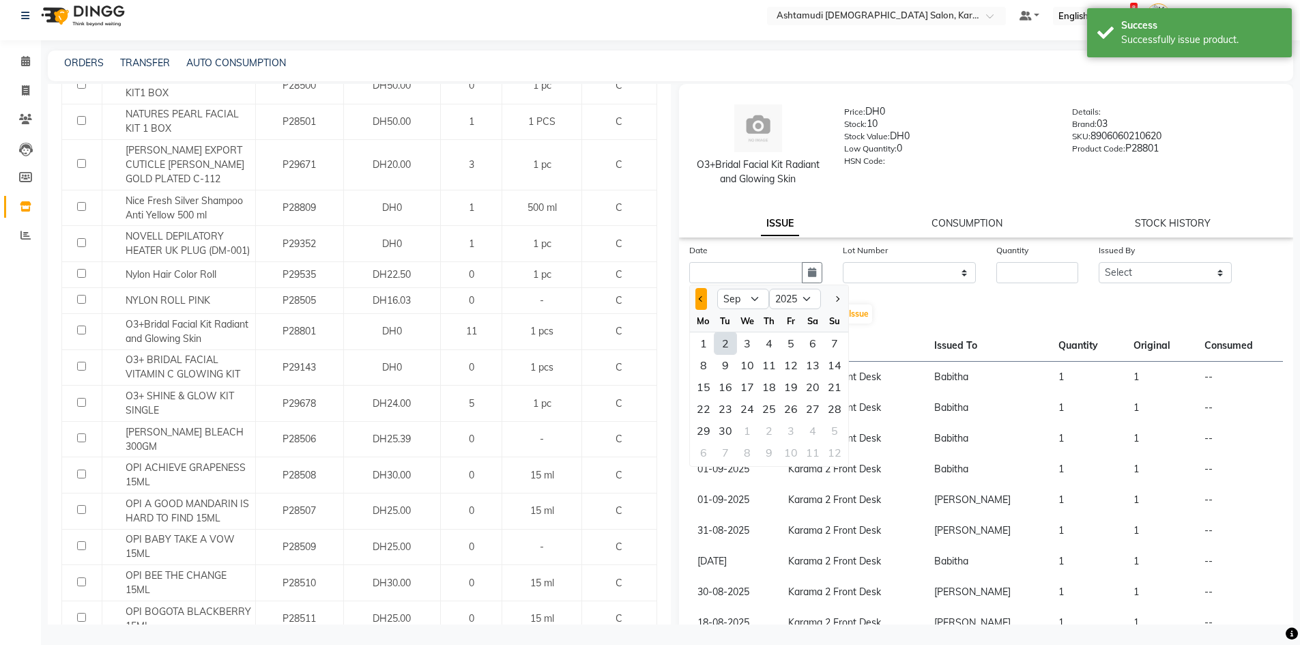
click at [700, 302] on button "Previous month" at bounding box center [701, 299] width 12 height 22
select select "8"
click at [743, 427] on div "27" at bounding box center [747, 431] width 22 height 22
type input "27-08-2025"
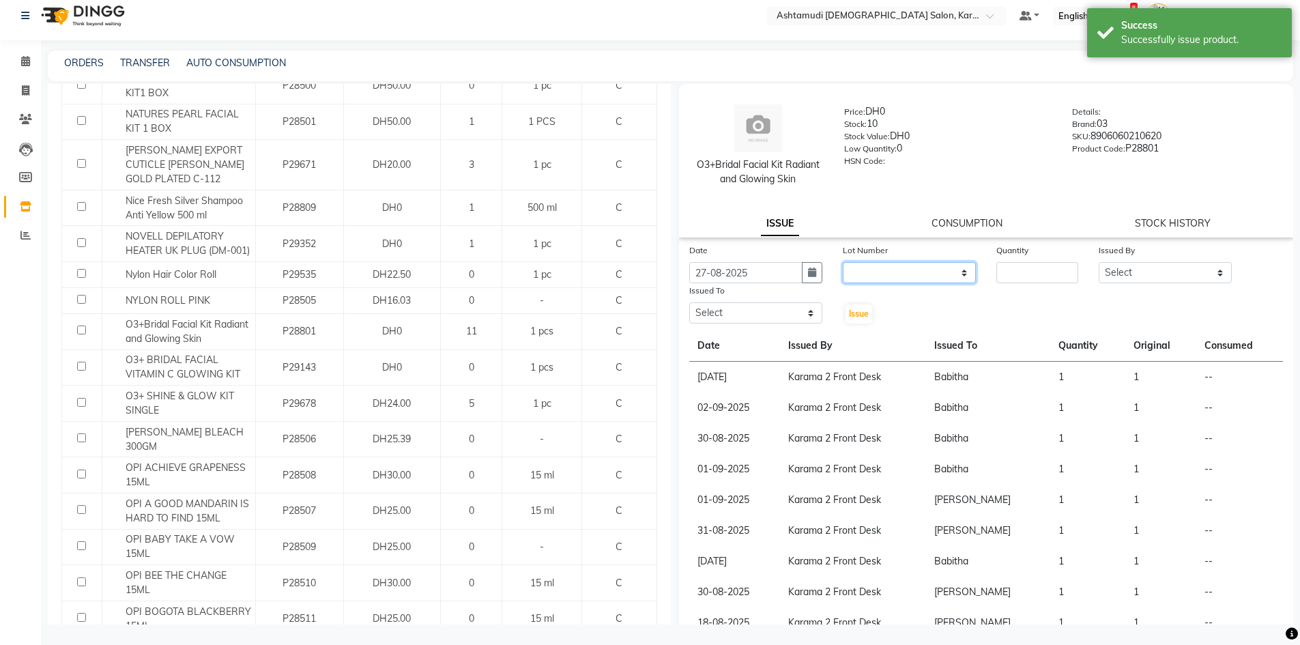
drag, startPoint x: 920, startPoint y: 264, endPoint x: 917, endPoint y: 278, distance: 13.9
click at [920, 264] on select "None" at bounding box center [909, 272] width 133 height 21
select select "0: null"
click at [843, 262] on select "None" at bounding box center [909, 272] width 133 height 21
click at [1029, 272] on input "number" at bounding box center [1037, 272] width 82 height 21
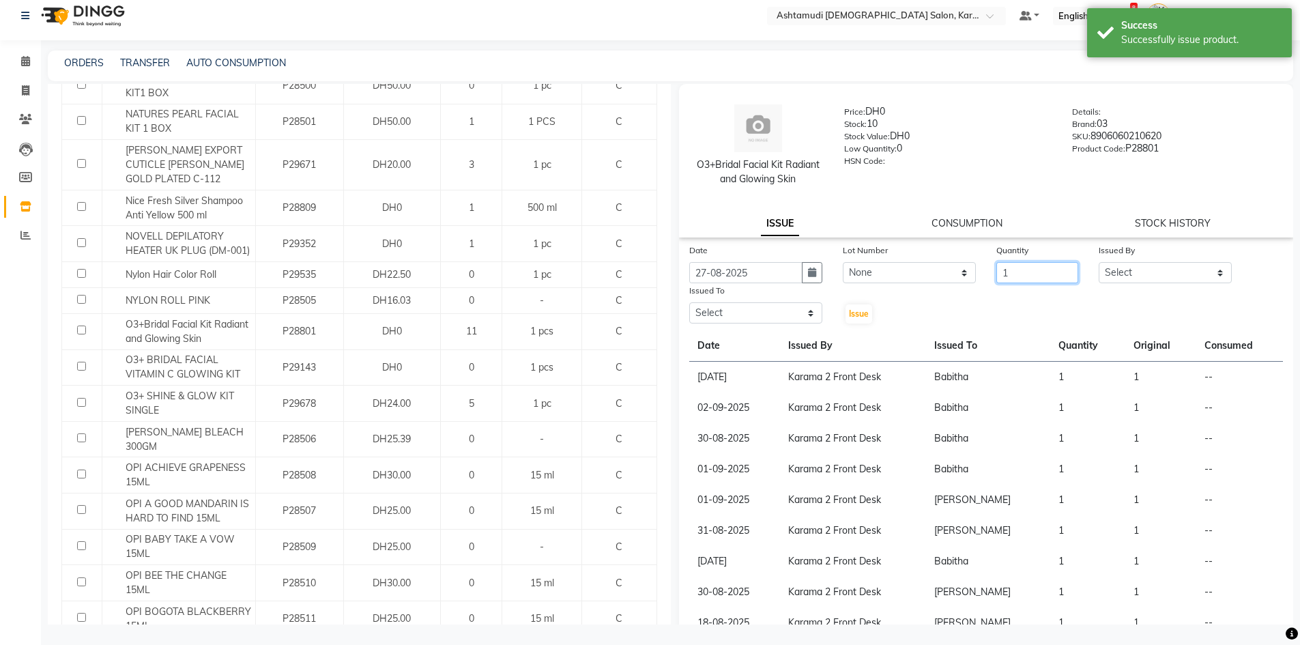
type input "1"
click select "Select Babitha Carolina Farsana Begum Geeta Jyothi Krishna Karama 2 Front Desk …"
select select "64935"
click select "Select Babitha Carolina Farsana Begum Geeta Jyothi Krishna Karama 2 Front Desk …"
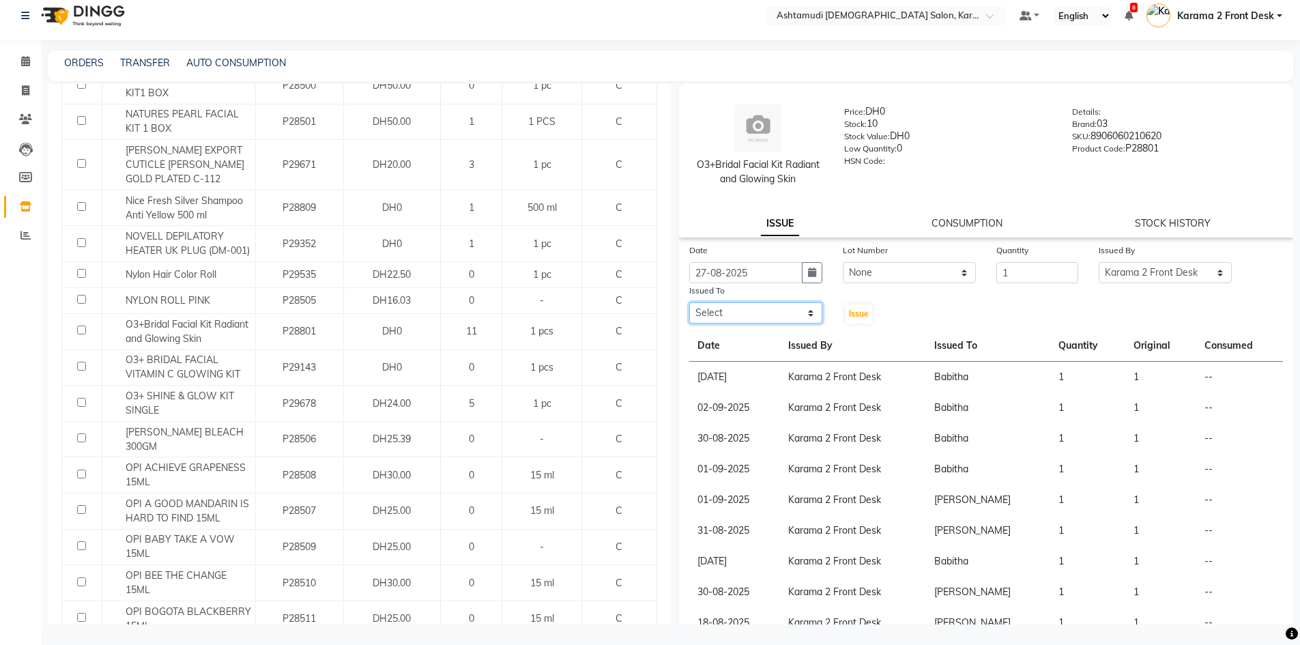
click select "Select Babitha Carolina Farsana Begum Geeta Jyothi Krishna Karama 2 Front Desk …"
select select "81433"
click select "Select Babitha Carolina Farsana Begum Geeta Jyothi Krishna Karama 2 Front Desk …"
click span "Issue"
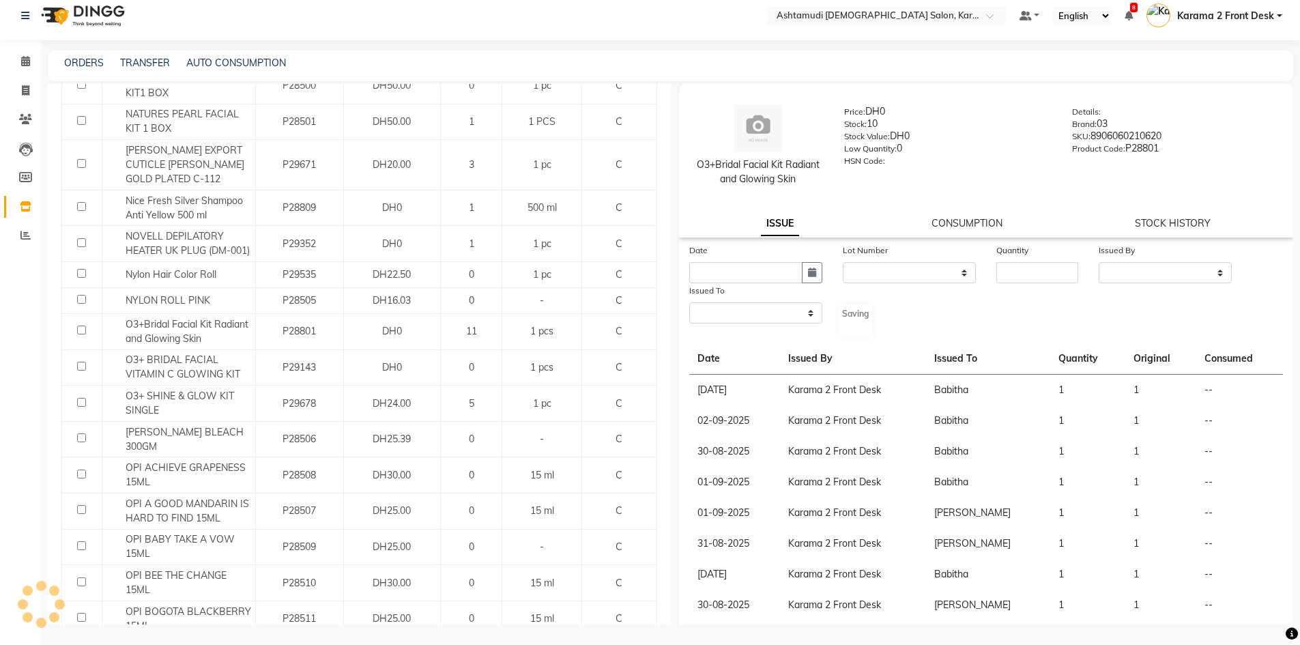
select select
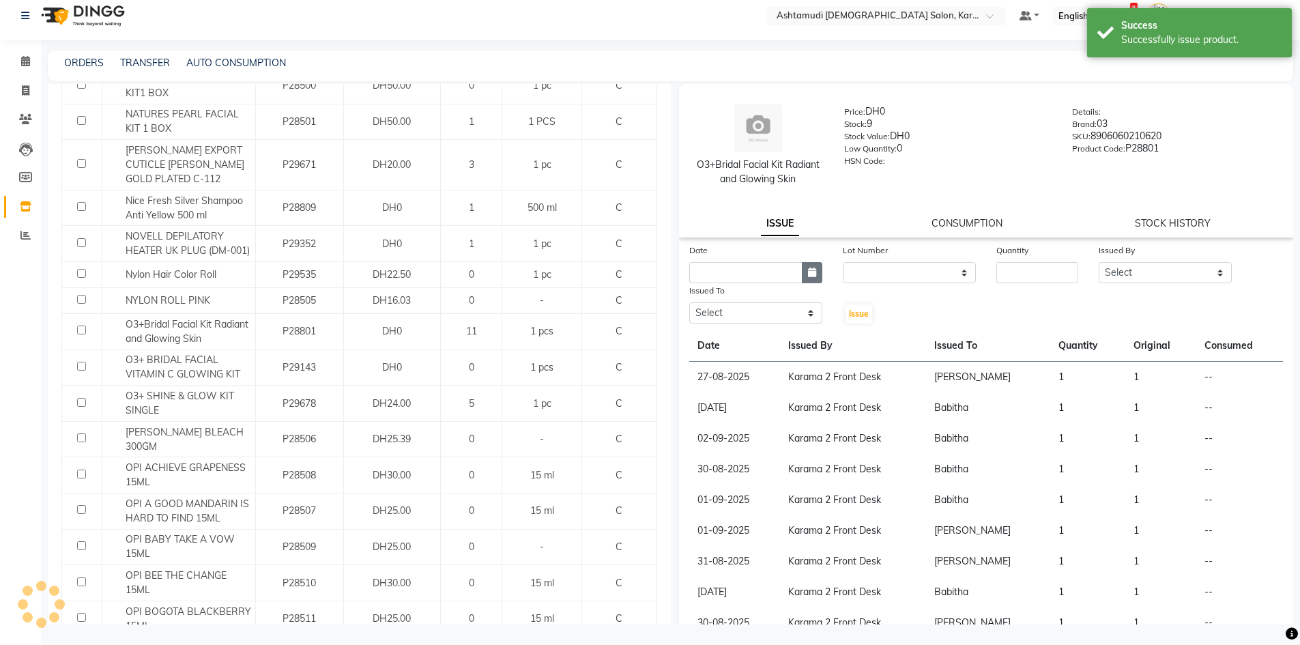
click button "button"
select select "9"
select select "2025"
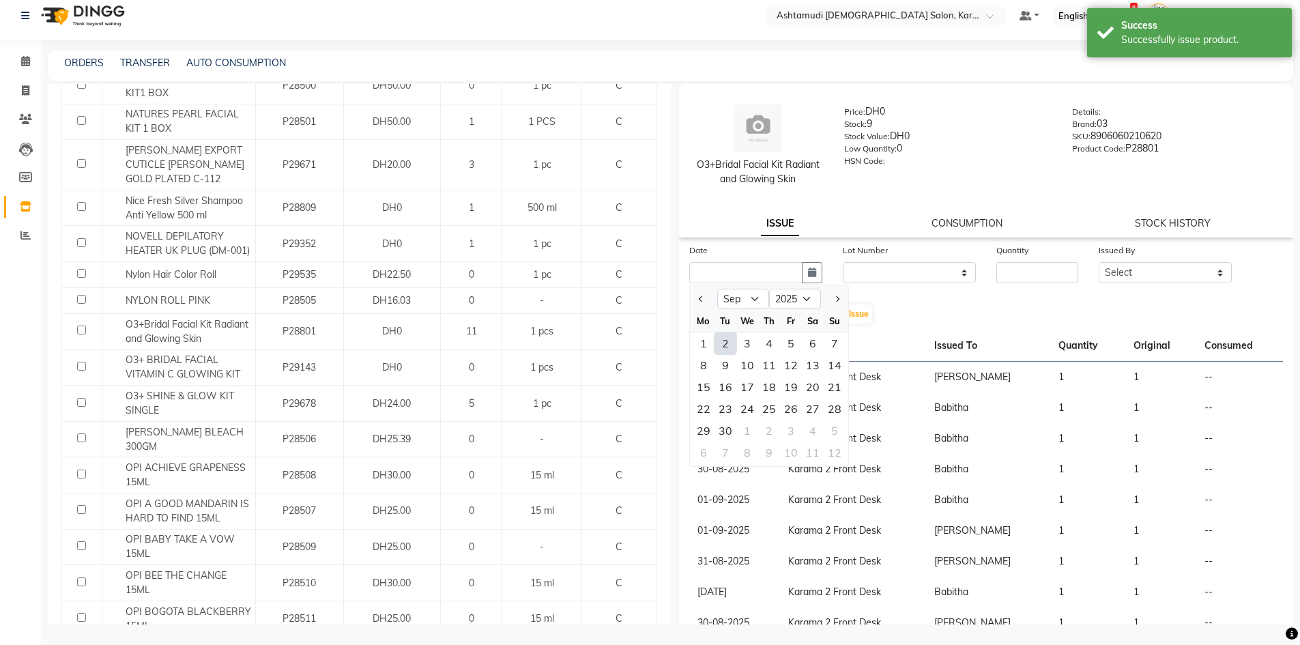
click div
click button "Previous month"
select select "8"
click div "26"
type input "26-08-2025"
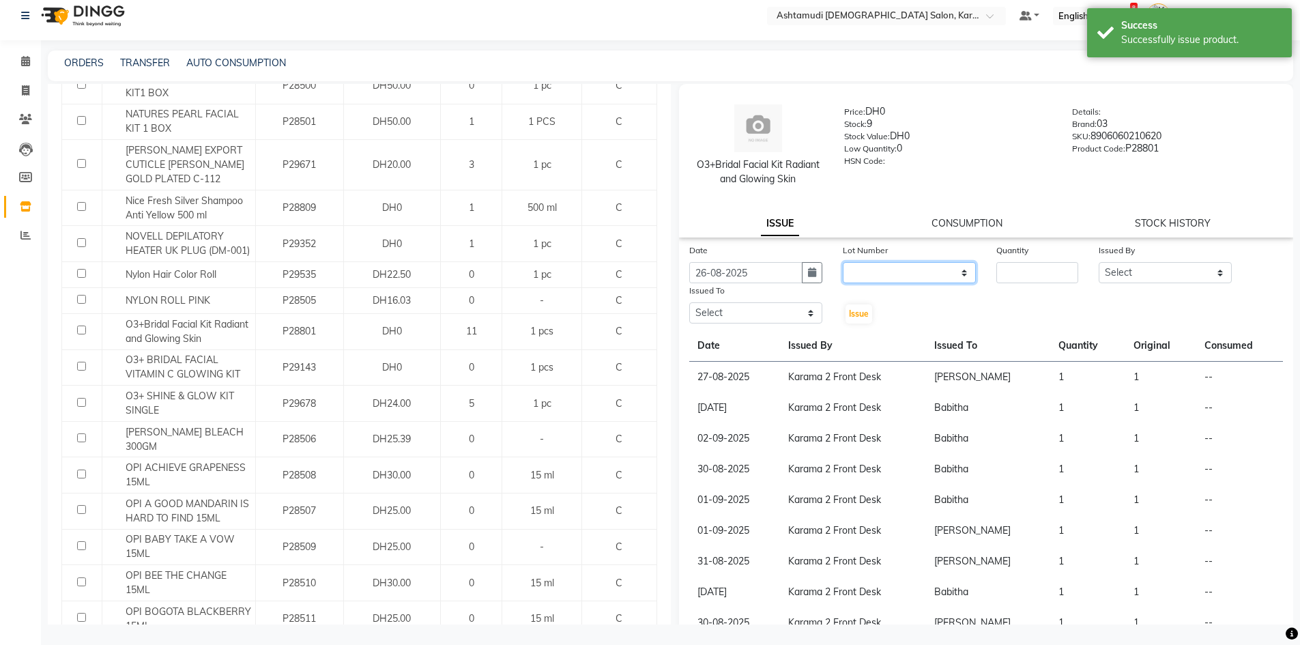
click select "None"
select select "0: null"
click select "None"
click input "number"
type input "1"
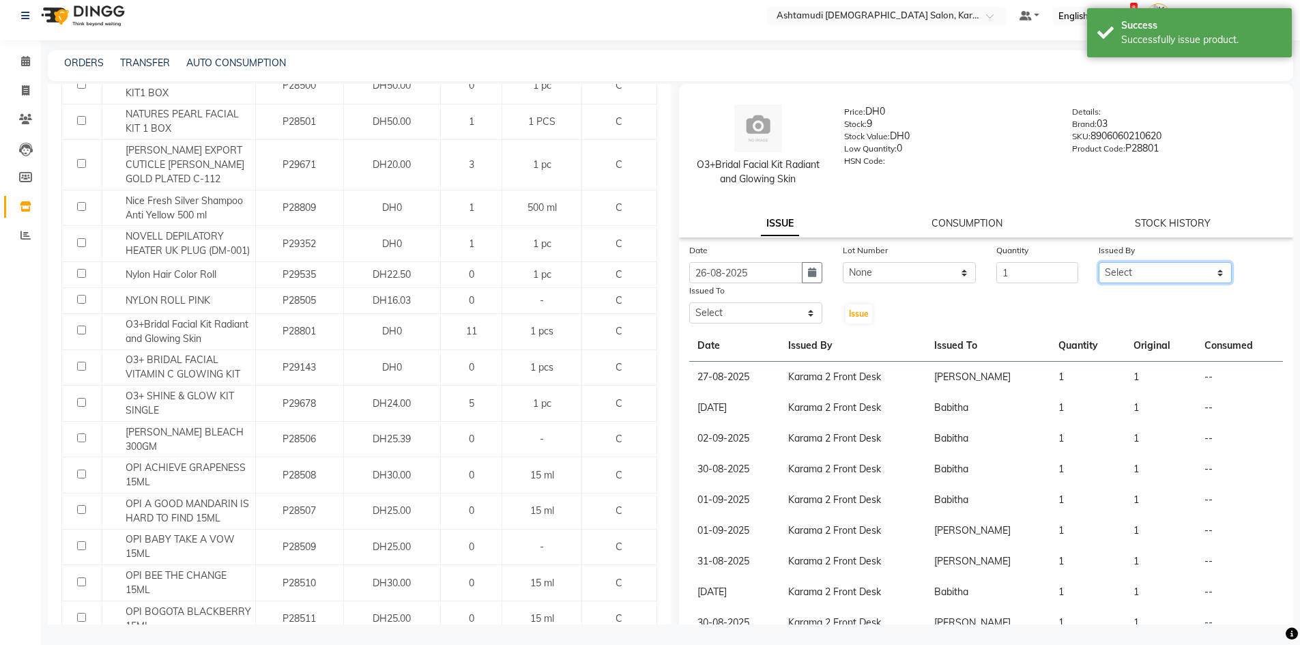
click select "Select Babitha Carolina Farsana Begum Geeta Jyothi Krishna Karama 2 Front Desk …"
select select "64935"
click select "Select Babitha Carolina Farsana Begum Geeta Jyothi Krishna Karama 2 Front Desk …"
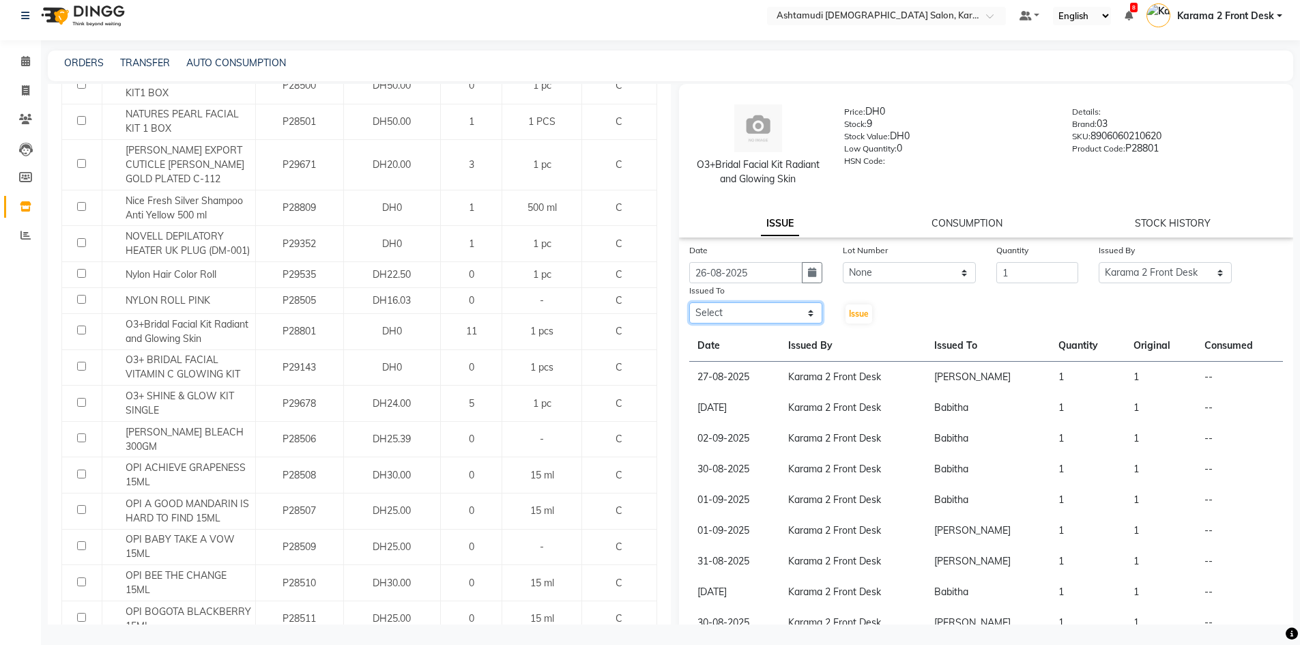
click select "Select Babitha Carolina Farsana Begum Geeta Jyothi Krishna Karama 2 Front Desk …"
select select "81973"
click select "Select Babitha Carolina Farsana Begum Geeta Jyothi Krishna Karama 2 Front Desk …"
click span "Issue"
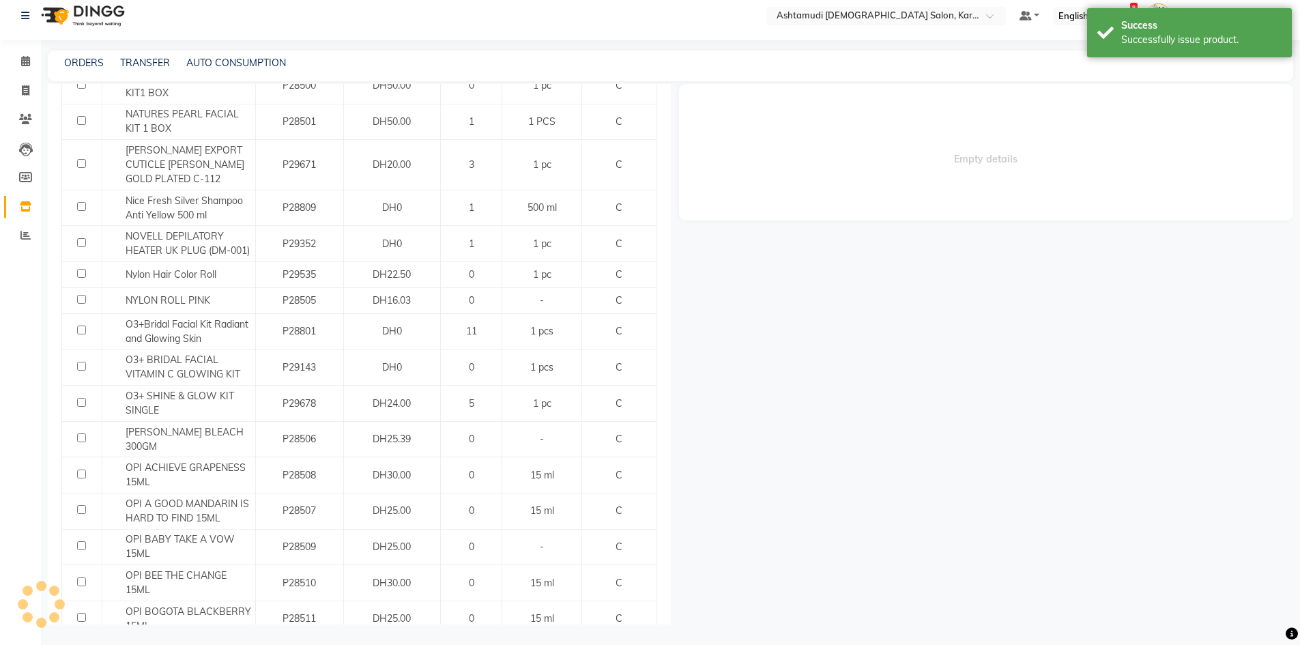
select select
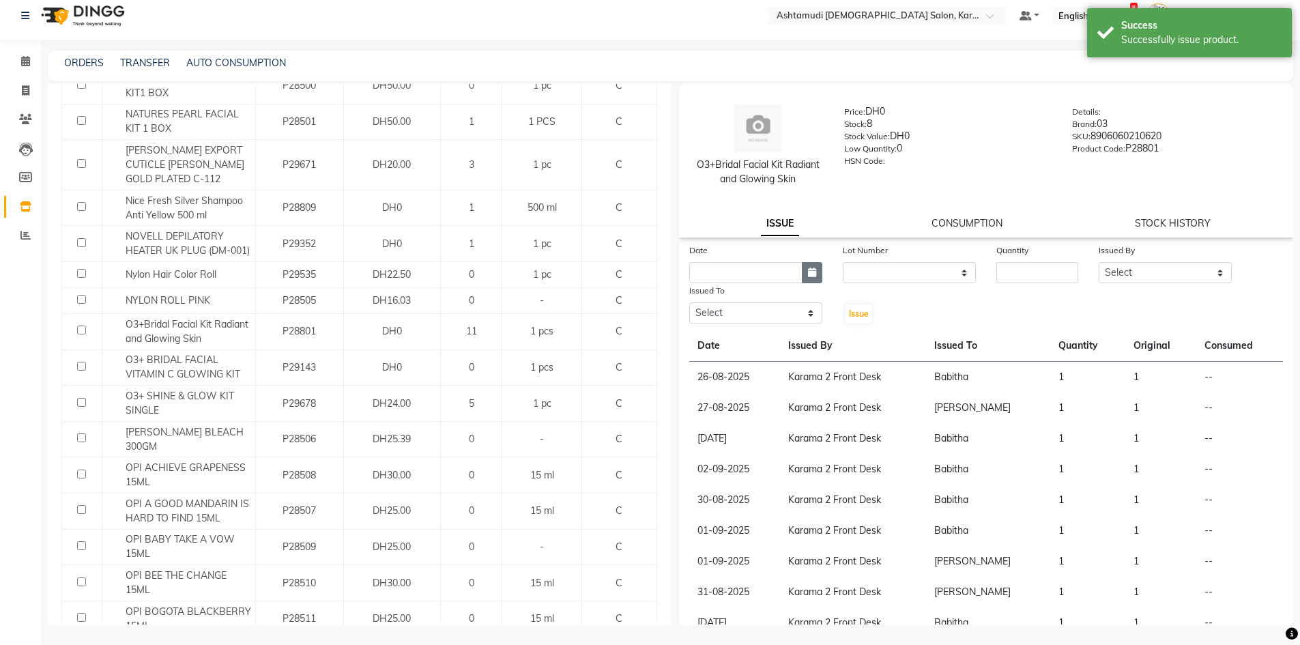
click button "button"
select select "9"
select select "2025"
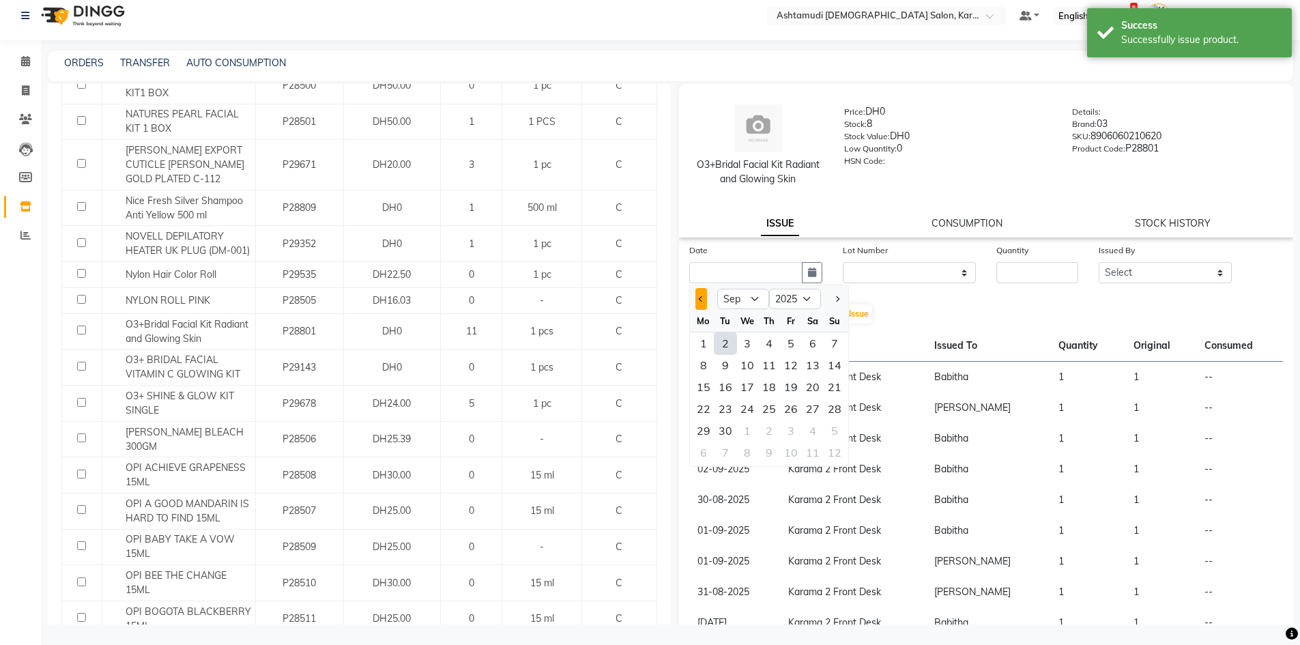
click button "Previous month"
select select "8"
click div "27"
type input "27-08-2025"
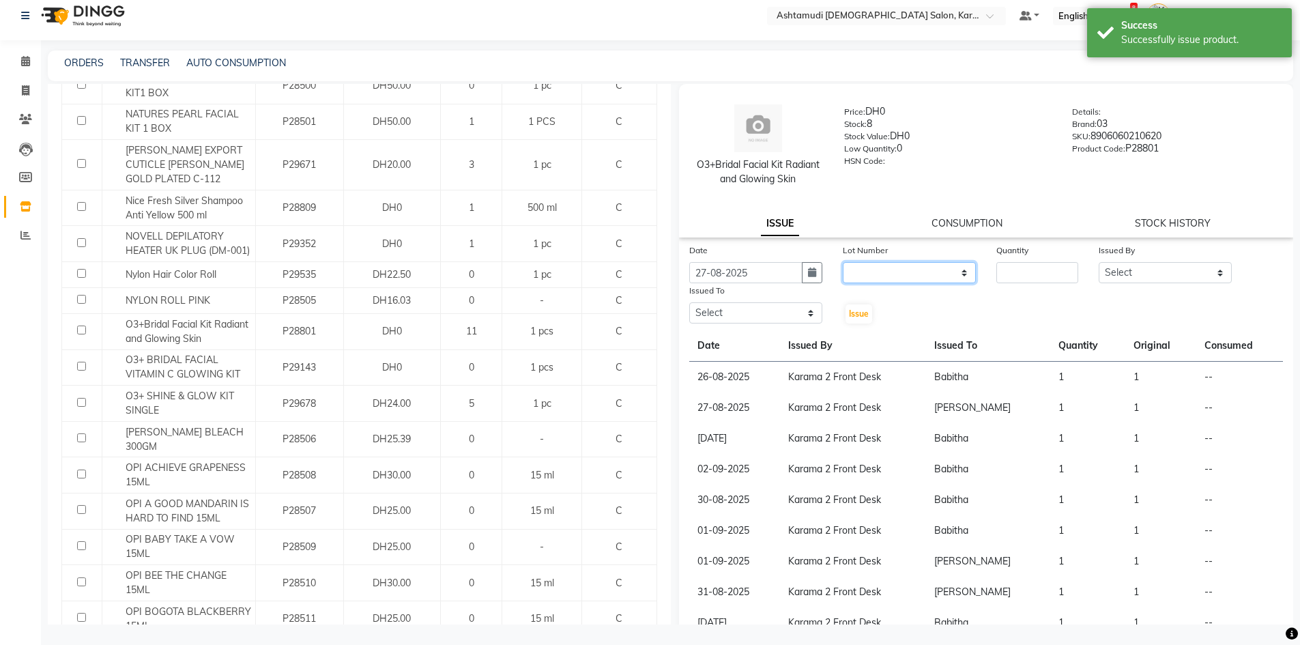
drag, startPoint x: 875, startPoint y: 267, endPoint x: 875, endPoint y: 278, distance: 10.9
click select "None"
select select "0: null"
click select "None"
click div "Quantity"
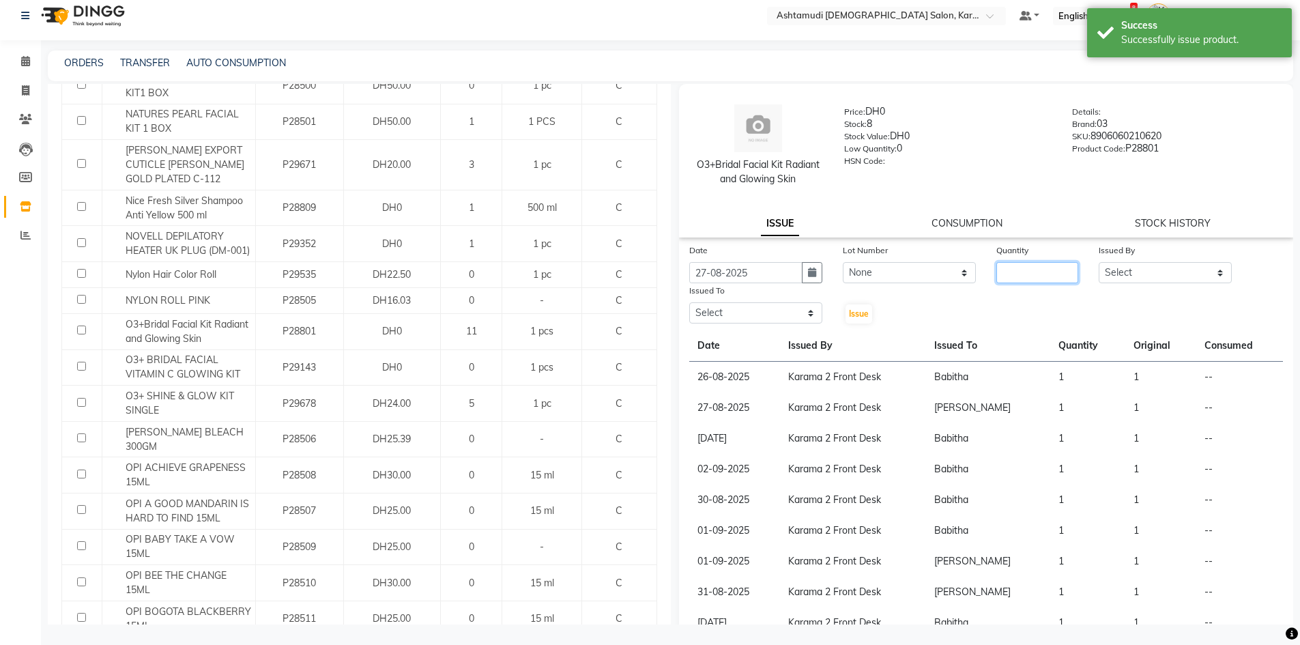
click input "number"
type input "1"
click select "Select Babitha Carolina Farsana Begum Geeta Jyothi Krishna Karama 2 Front Desk …"
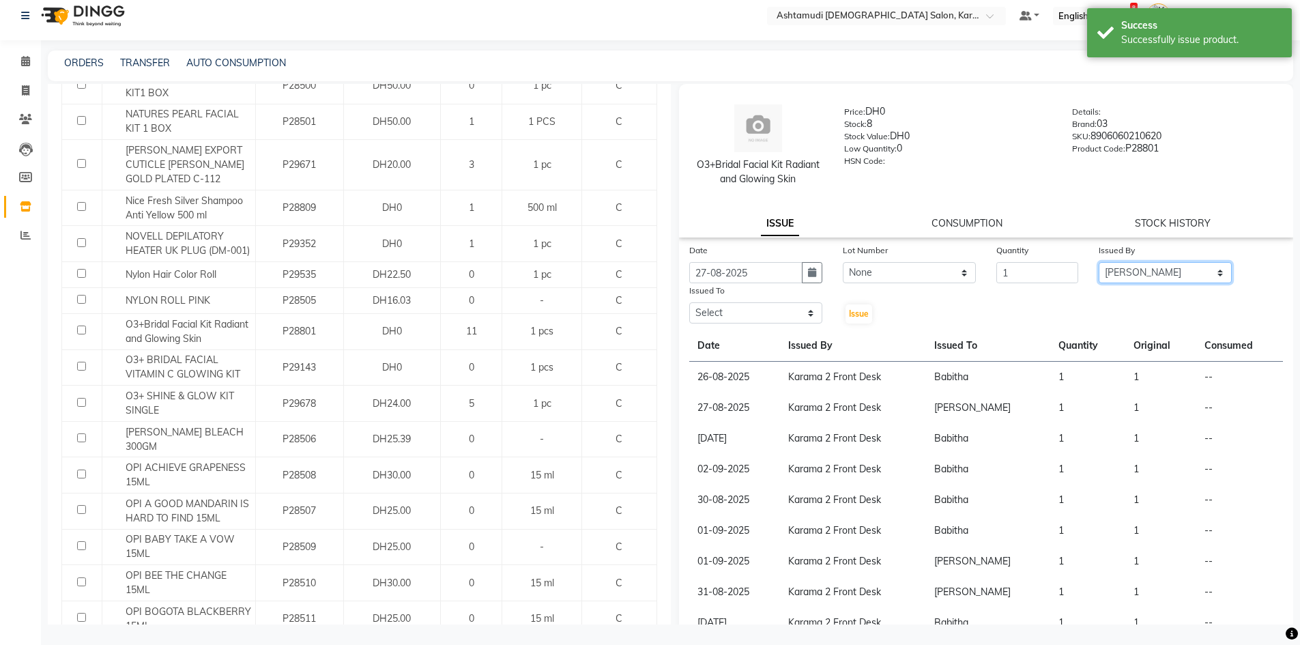
select select "64935"
click select "Select Babitha Carolina Farsana Begum Geeta Jyothi Krishna Karama 2 Front Desk …"
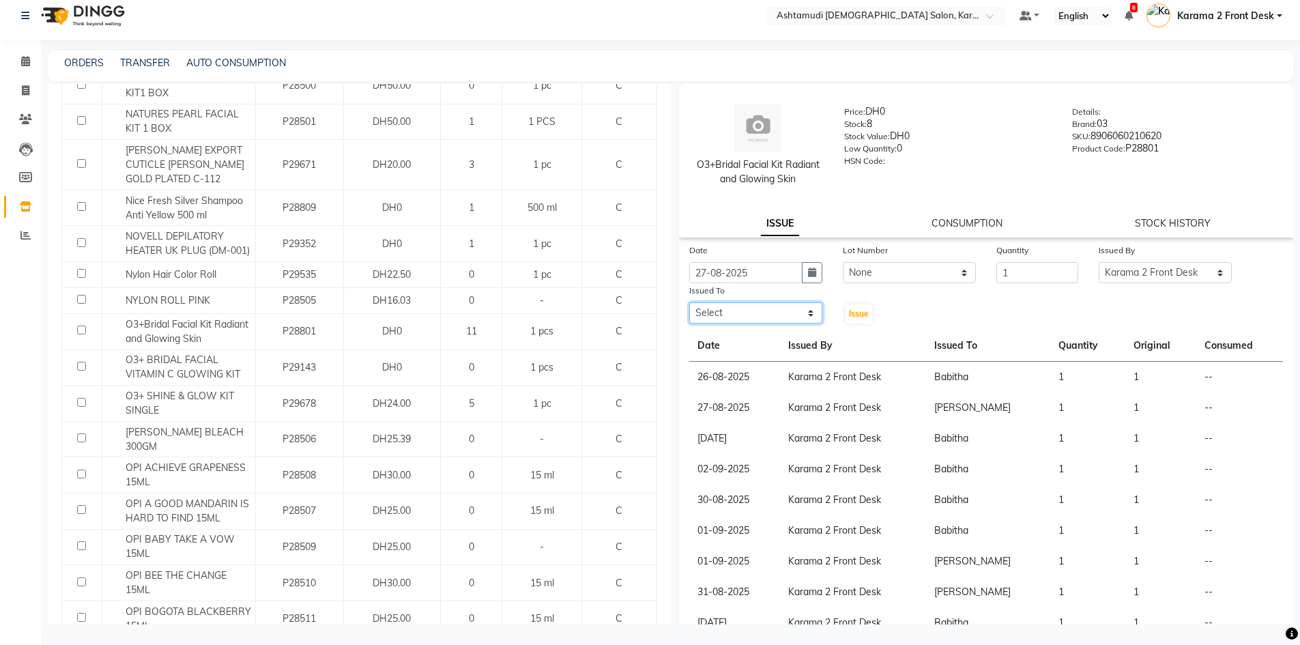
click select "Select Babitha Carolina Farsana Begum Geeta Jyothi Krishna Karama 2 Front Desk …"
select select "81433"
click select "Select Babitha Carolina Farsana Begum Geeta Jyothi Krishna Karama 2 Front Desk …"
click button "Issue"
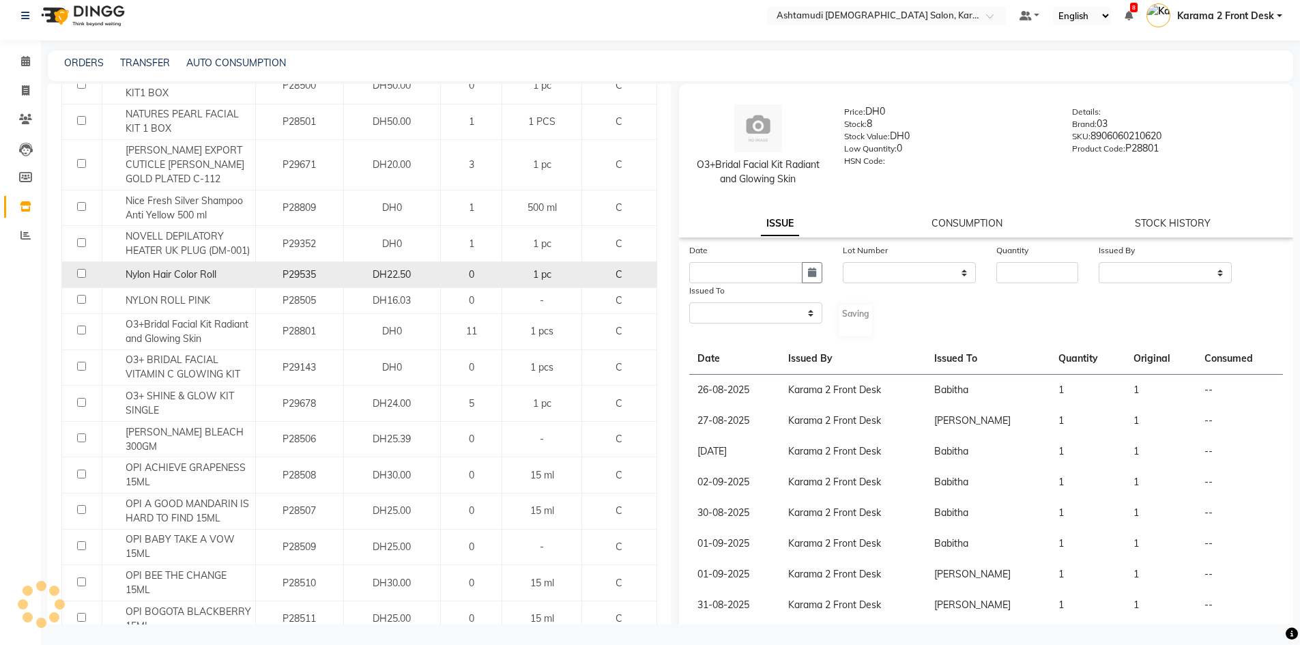
select select
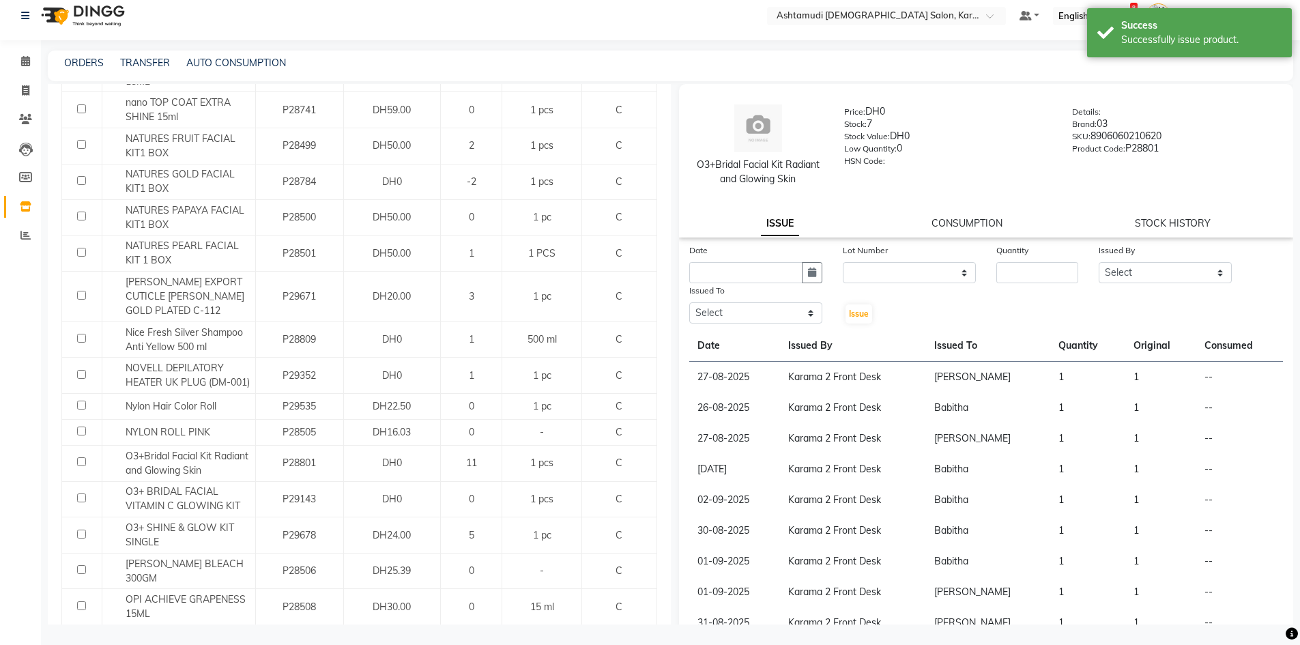
scroll to position [1023, 0]
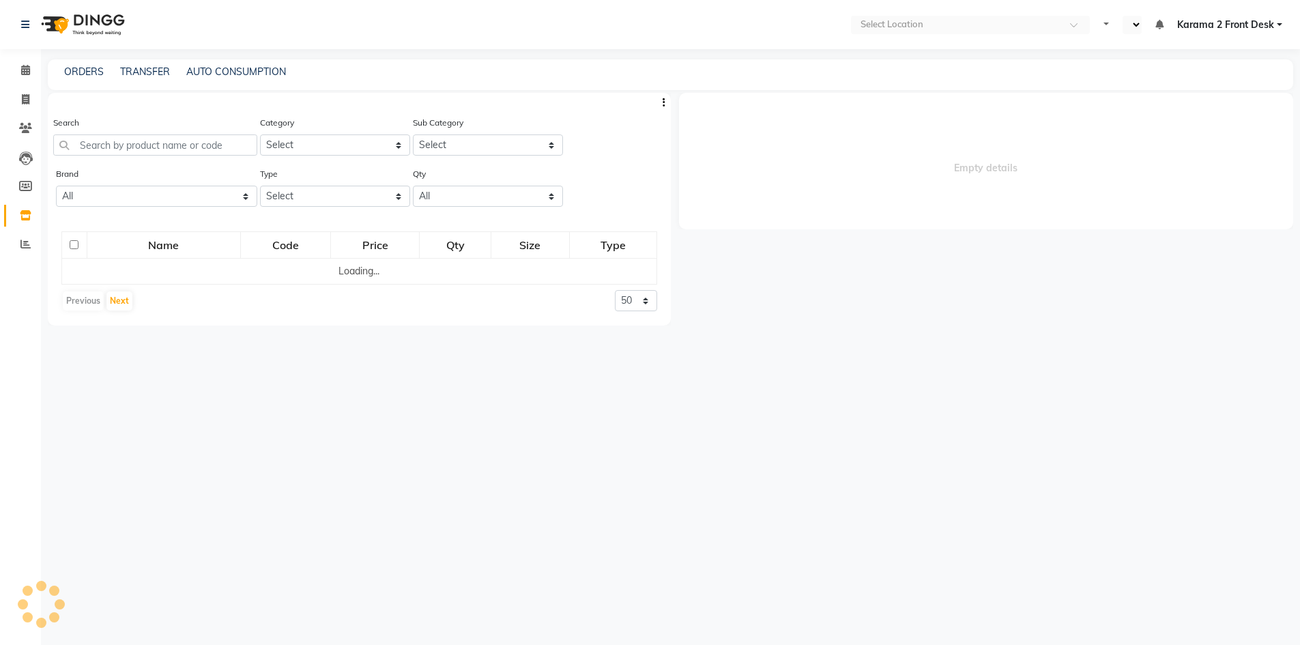
select select "en"
select select
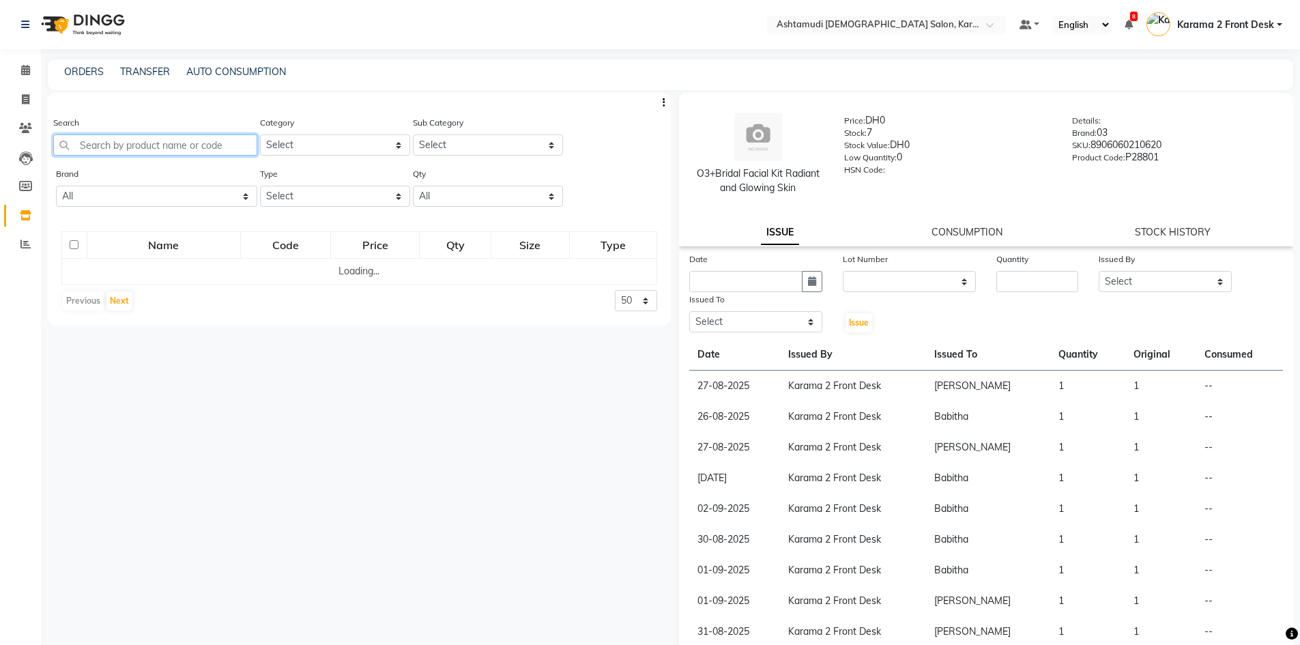
click at [179, 146] on input "text" at bounding box center [155, 144] width 204 height 21
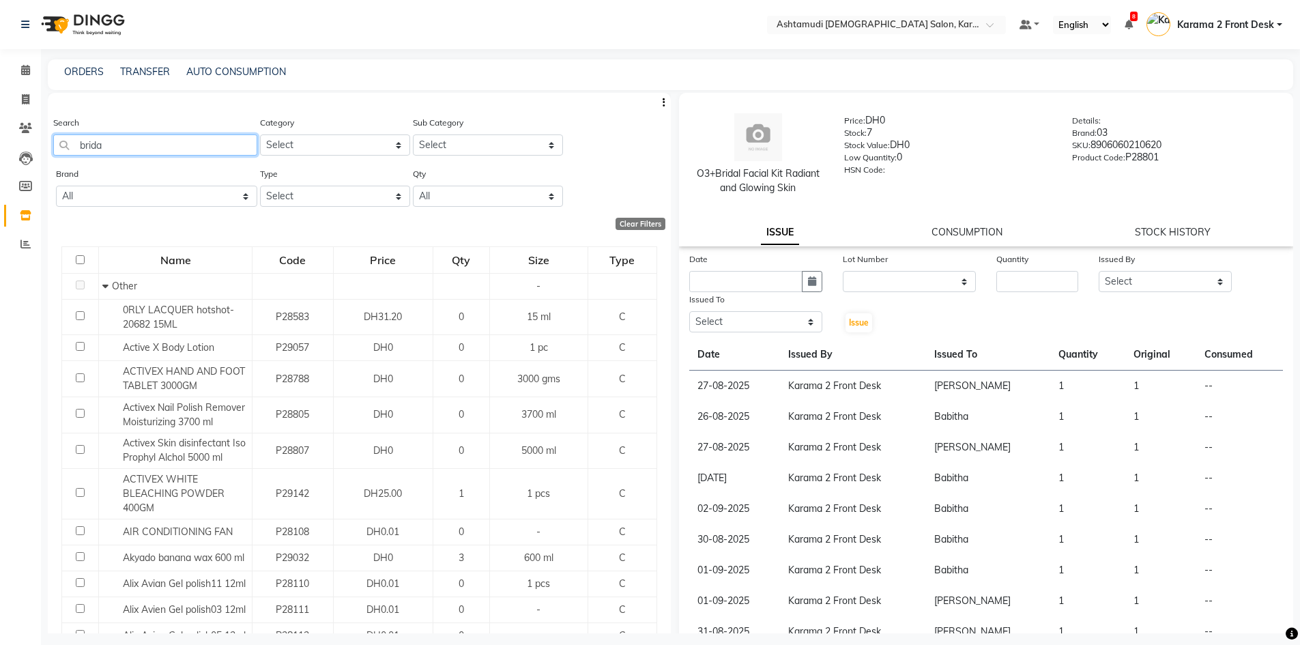
type input "bridal"
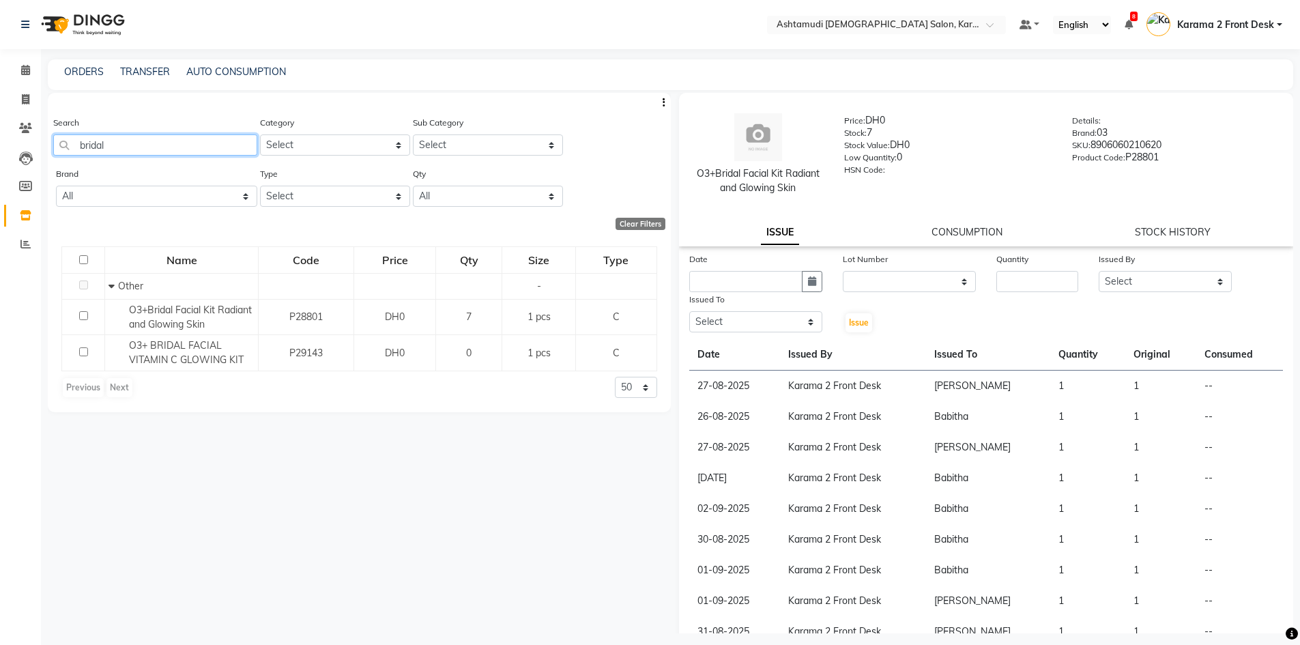
drag, startPoint x: 182, startPoint y: 138, endPoint x: 46, endPoint y: 121, distance: 136.9
click at [46, 121] on main "ORDERS TRANSFER AUTO CONSUMPTION Search bridal Category Select Hair Skin Makeup…" at bounding box center [670, 356] width 1259 height 594
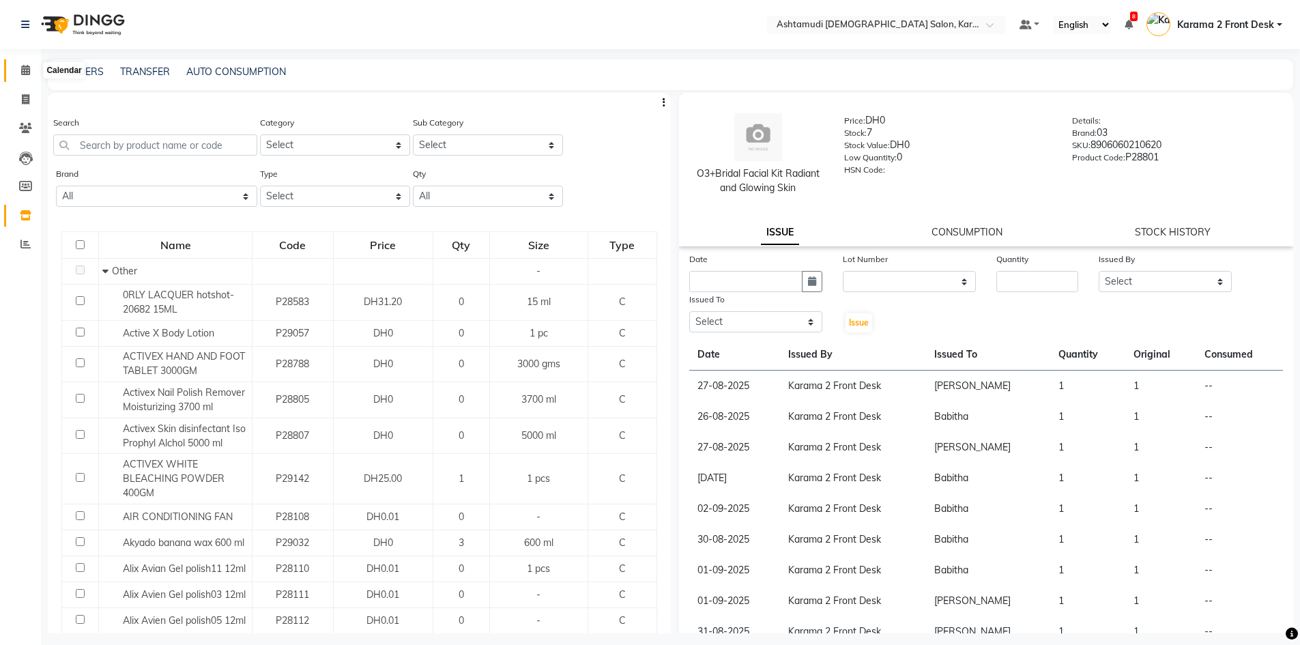
click at [18, 75] on span at bounding box center [26, 71] width 24 height 16
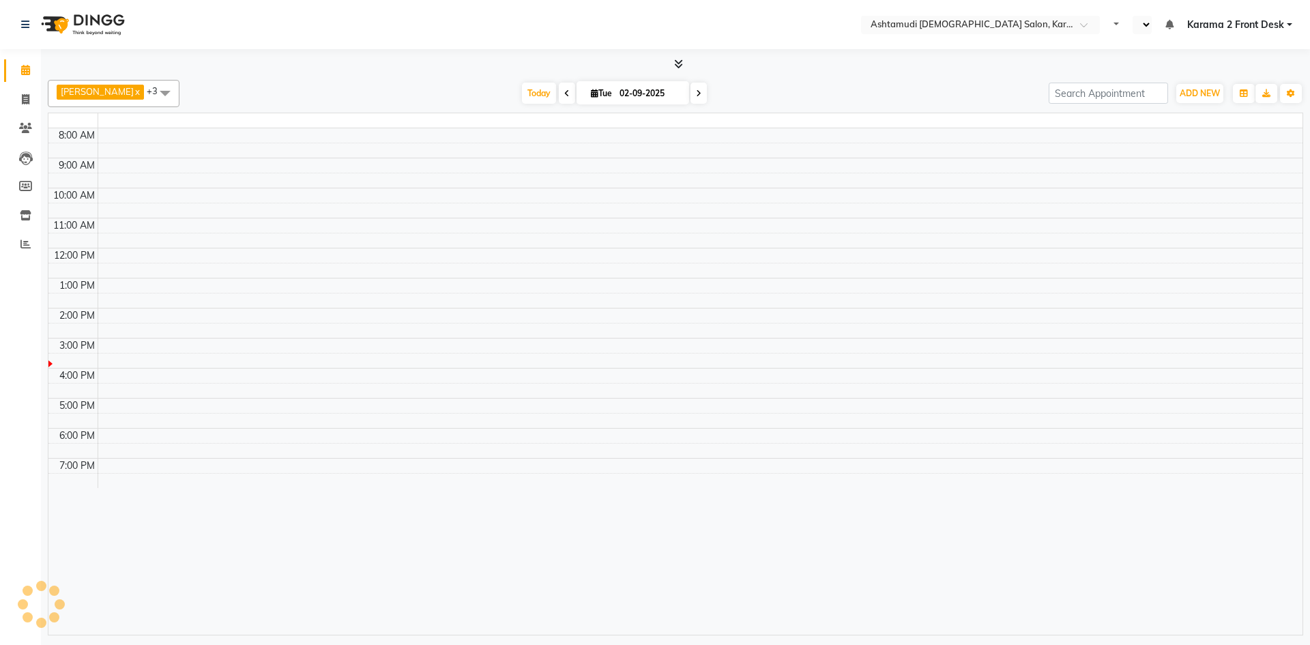
select select "en"
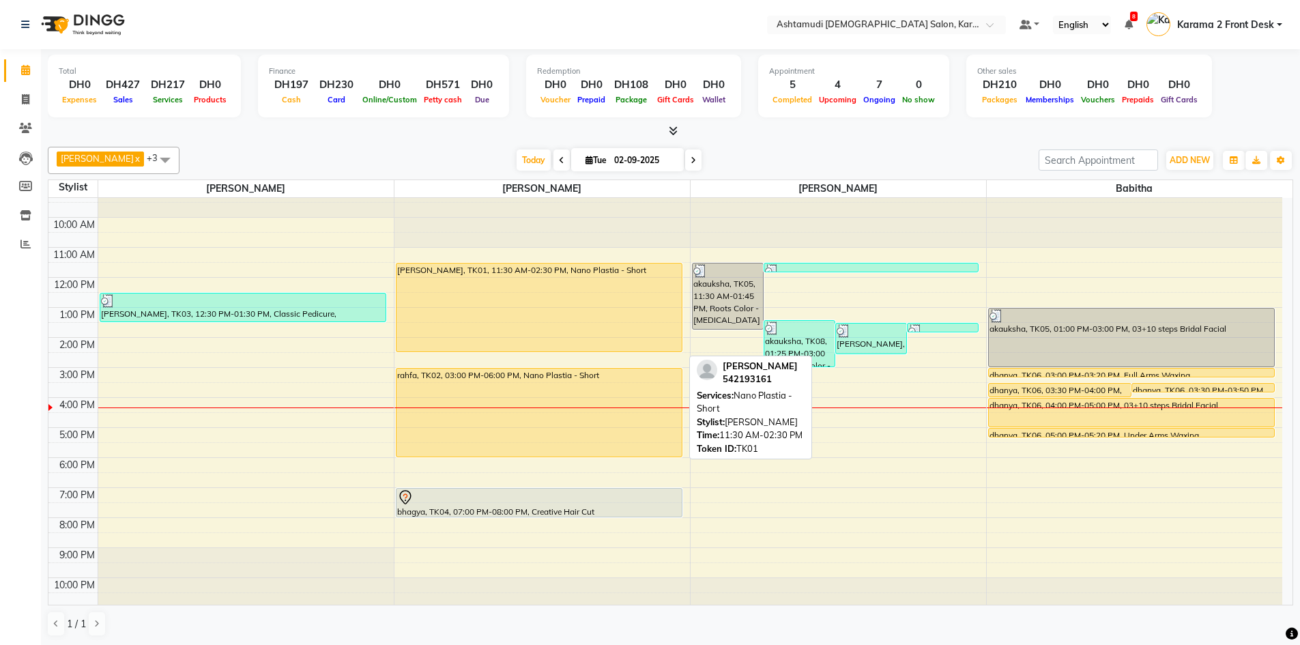
scroll to position [13, 0]
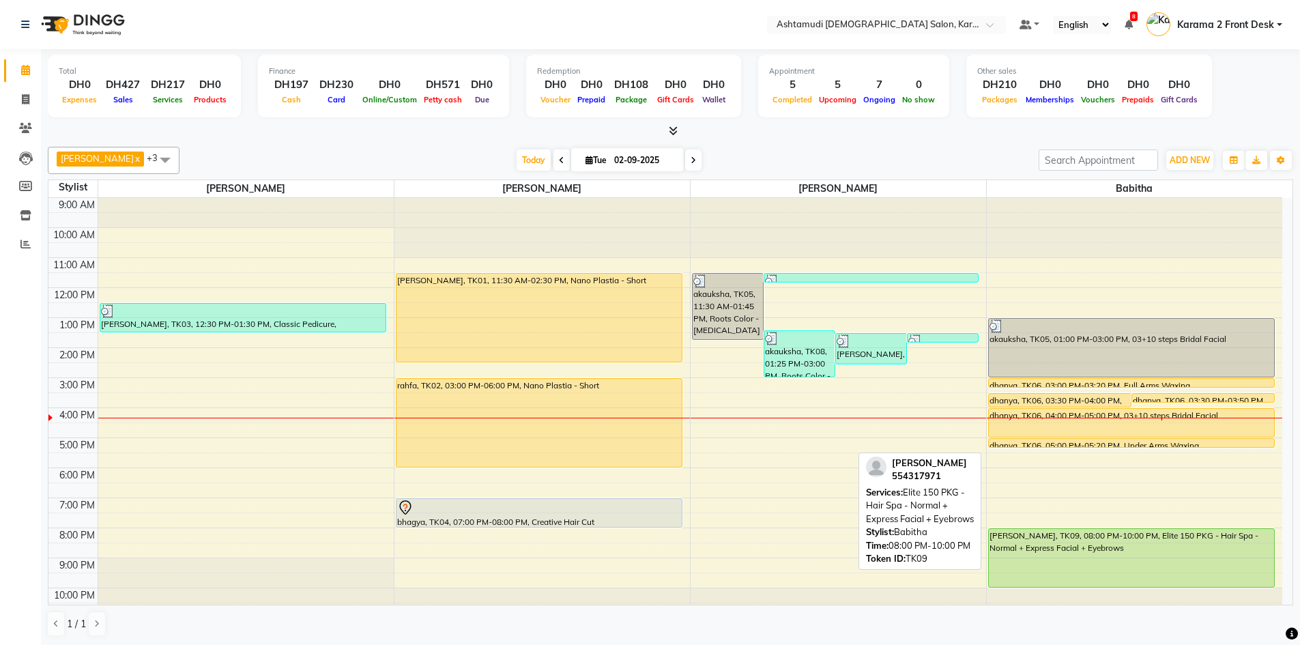
click at [1105, 538] on div "[PERSON_NAME], TK09, 08:00 PM-10:00 PM, Elite 150 PKG - Hair Spa - Normal + Exp…" at bounding box center [1132, 558] width 286 height 58
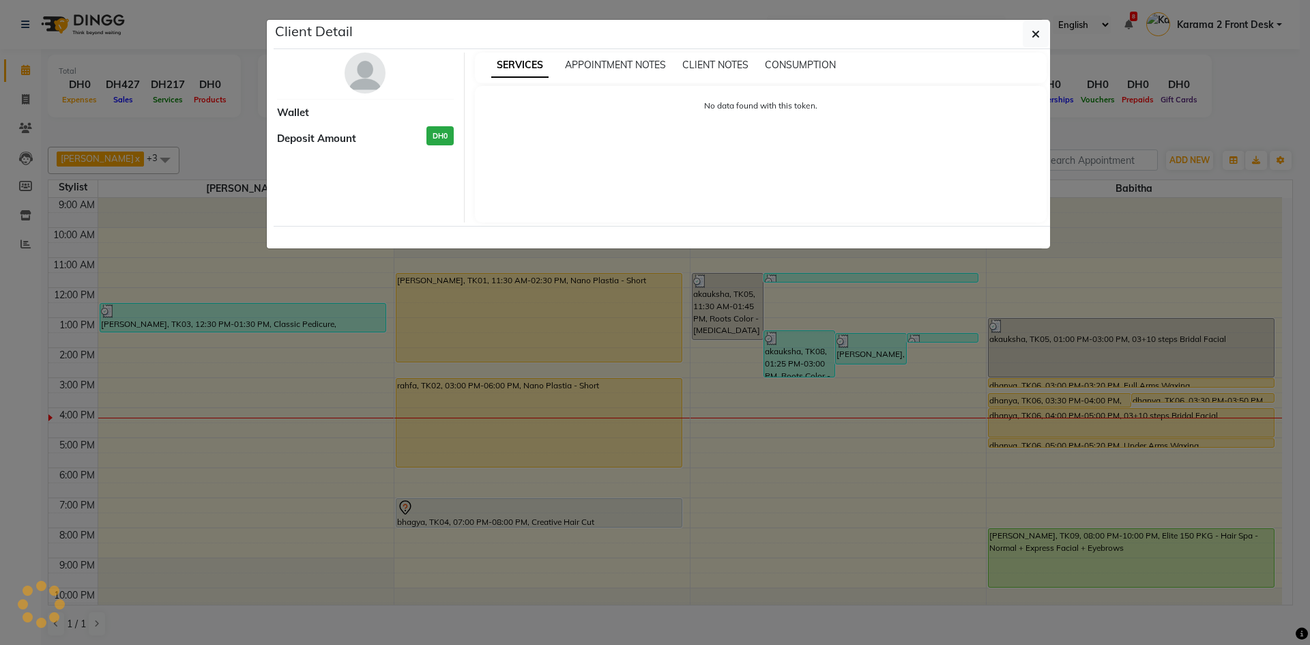
select select "5"
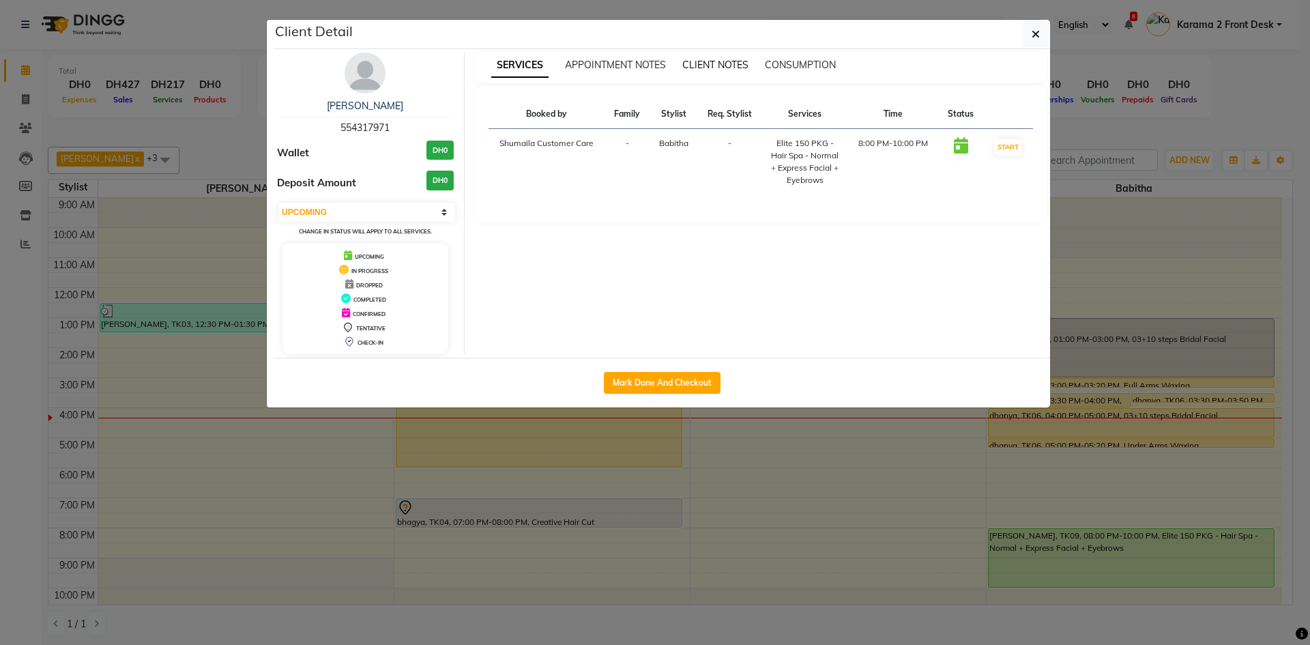
drag, startPoint x: 1032, startPoint y: 39, endPoint x: 748, endPoint y: 70, distance: 286.2
click at [1169, 99] on ngb-modal-window "Client Detail [PERSON_NAME] 554317971 Wallet DH0 Deposit Amount DH0 Select IN S…" at bounding box center [655, 322] width 1310 height 645
click at [1045, 29] on button "button" at bounding box center [1036, 34] width 26 height 26
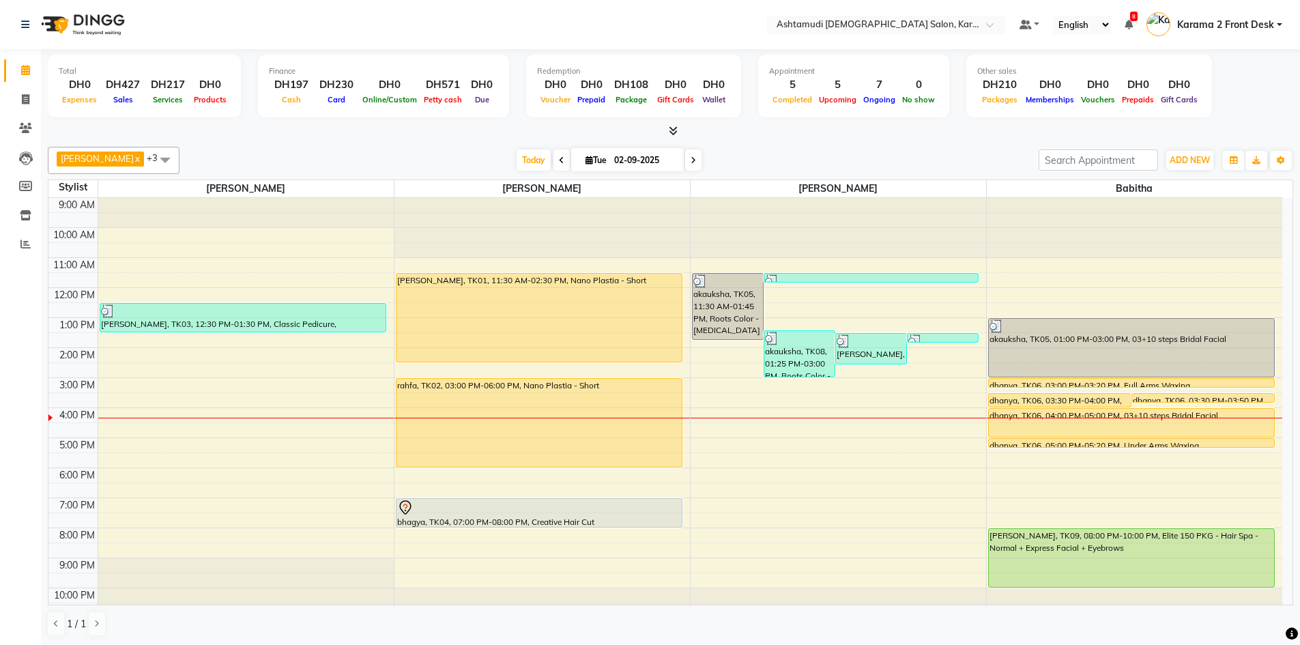
click at [950, 158] on div "[DATE] [DATE]" at bounding box center [608, 160] width 845 height 20
click at [435, 164] on div "[DATE] [DATE]" at bounding box center [608, 160] width 845 height 20
click at [459, 154] on div "[DATE] [DATE]" at bounding box center [608, 160] width 845 height 20
click at [395, 142] on div "Suganya Devi x [PERSON_NAME] x [PERSON_NAME] x [PERSON_NAME] x +3 Select All Ba…" at bounding box center [670, 391] width 1245 height 501
click at [437, 155] on div "[DATE] [DATE]" at bounding box center [608, 160] width 845 height 20
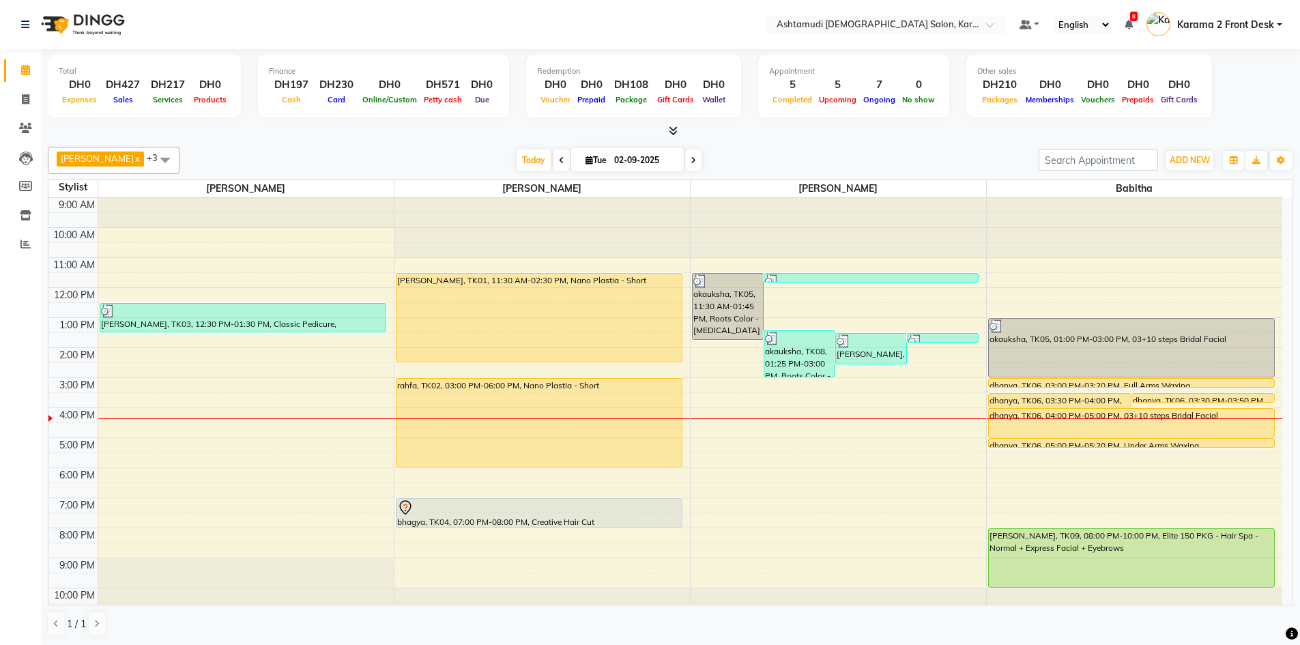
click at [734, 422] on div "9:00 AM 10:00 AM 11:00 AM 12:00 PM 1:00 PM 2:00 PM 3:00 PM 4:00 PM 5:00 PM 6:00…" at bounding box center [665, 408] width 1234 height 420
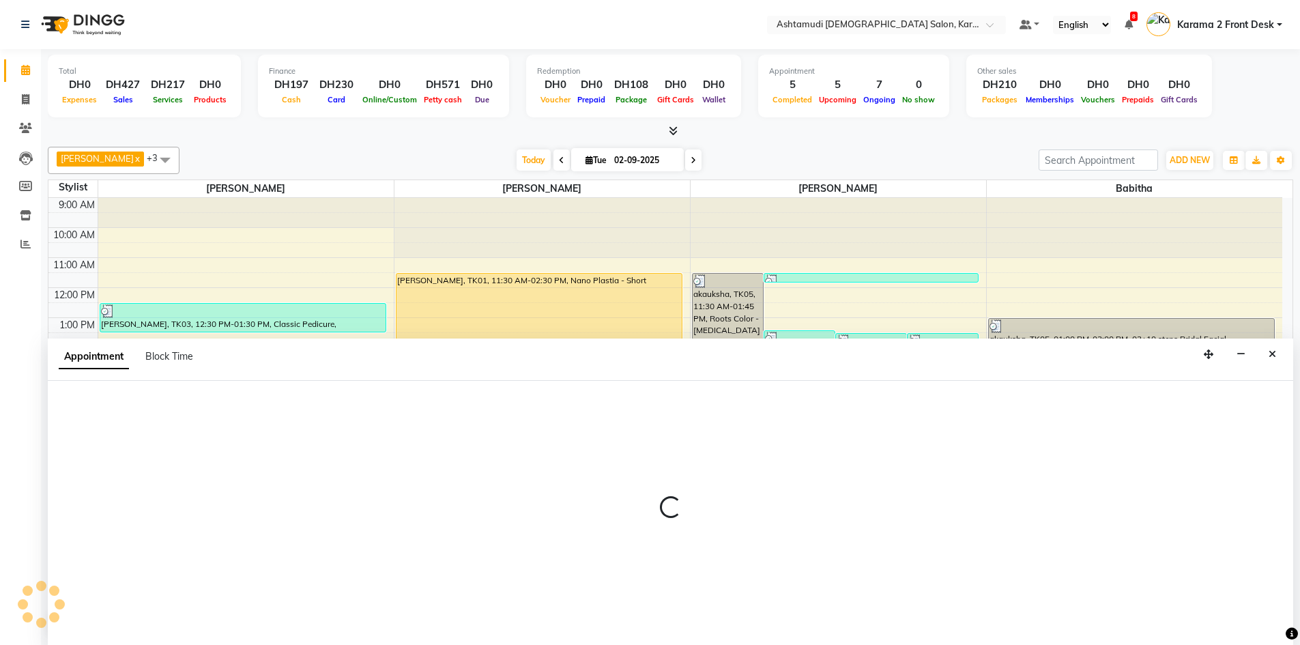
scroll to position [1, 0]
select select "77371"
select select "960"
select select "tentative"
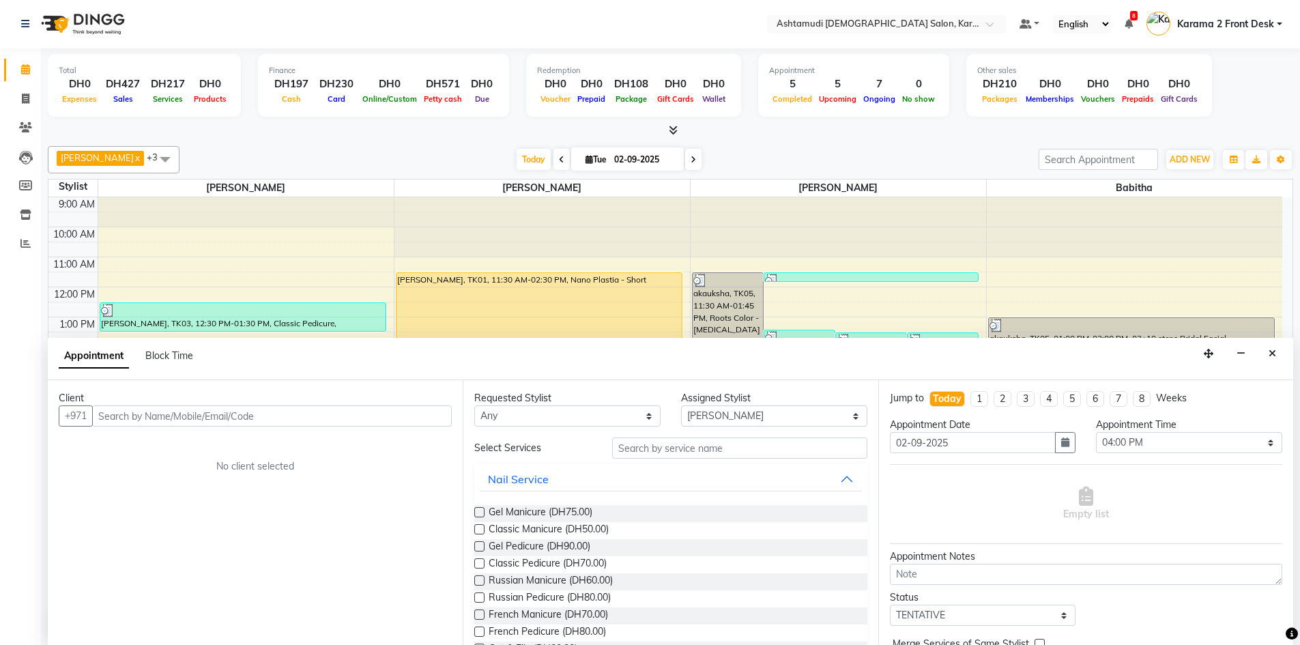
drag, startPoint x: 198, startPoint y: 403, endPoint x: 198, endPoint y: 416, distance: 13.0
click at [198, 413] on div "Client +971 No client selected" at bounding box center [255, 512] width 415 height 265
click at [198, 416] on input "text" at bounding box center [272, 415] width 360 height 21
paste input "54 568 8022"
click at [136, 416] on input "54 568 8022" at bounding box center [243, 415] width 303 height 21
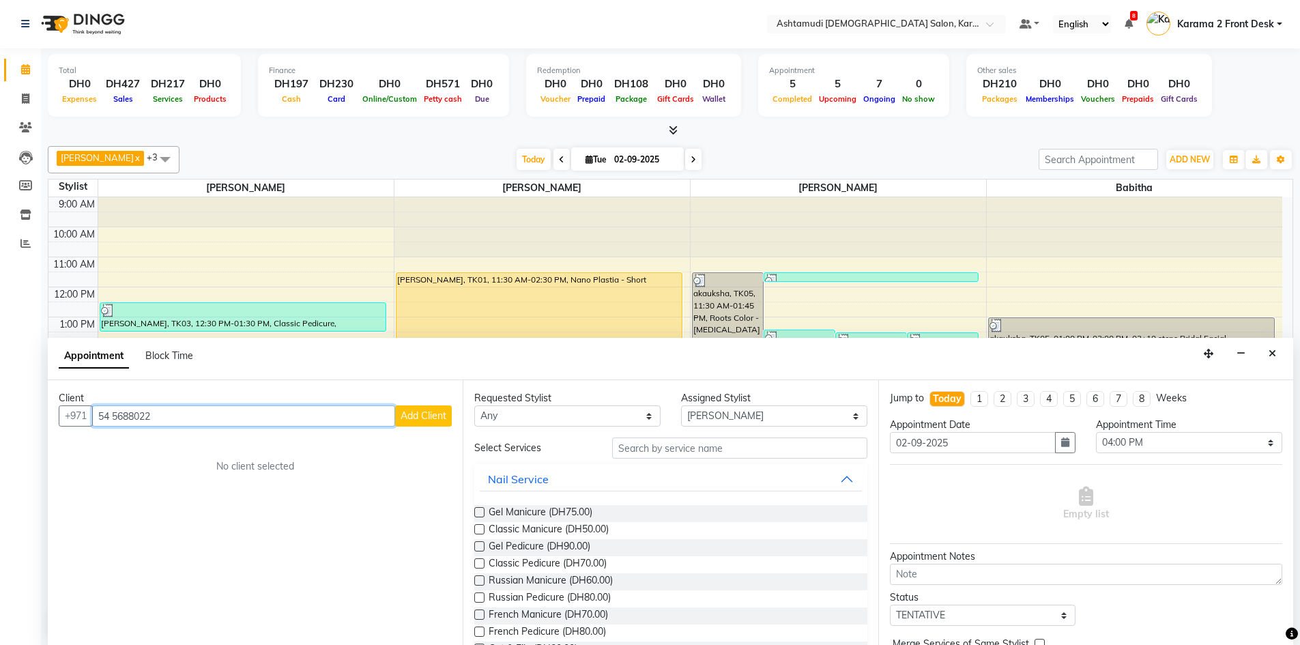
click at [116, 416] on input "54 5688022" at bounding box center [243, 415] width 303 height 21
type input "545688022"
click at [418, 422] on button "Add Client" at bounding box center [423, 415] width 57 height 21
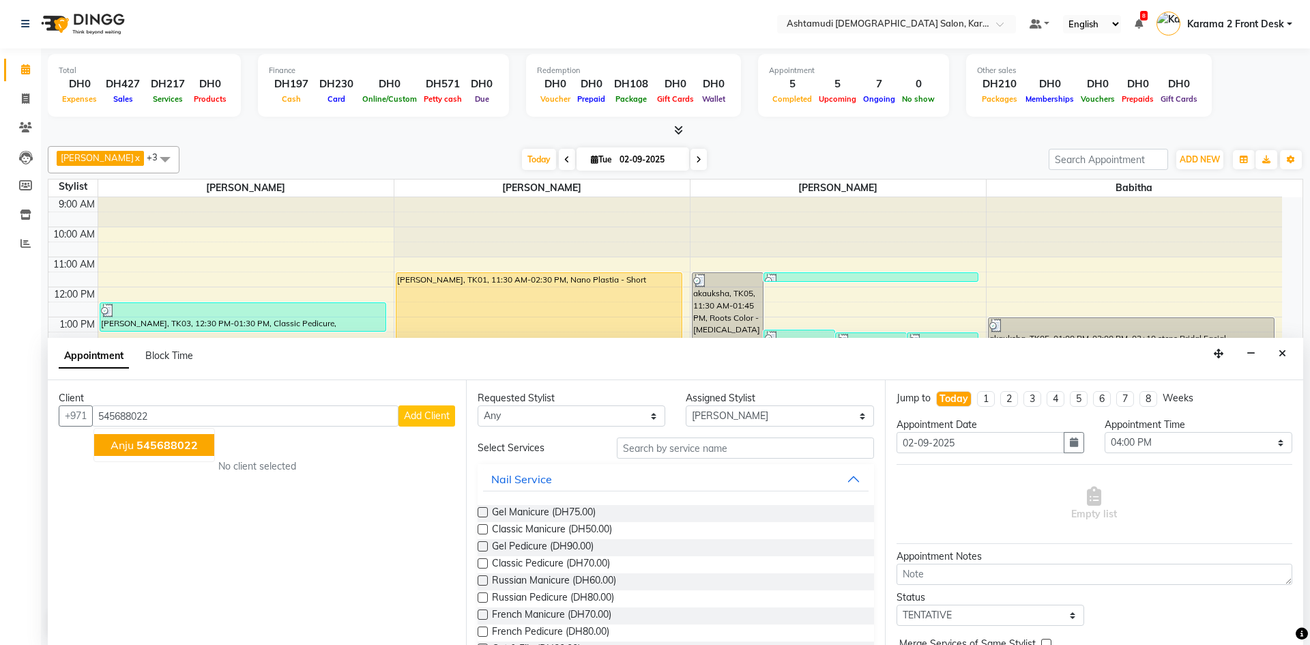
select select "3798"
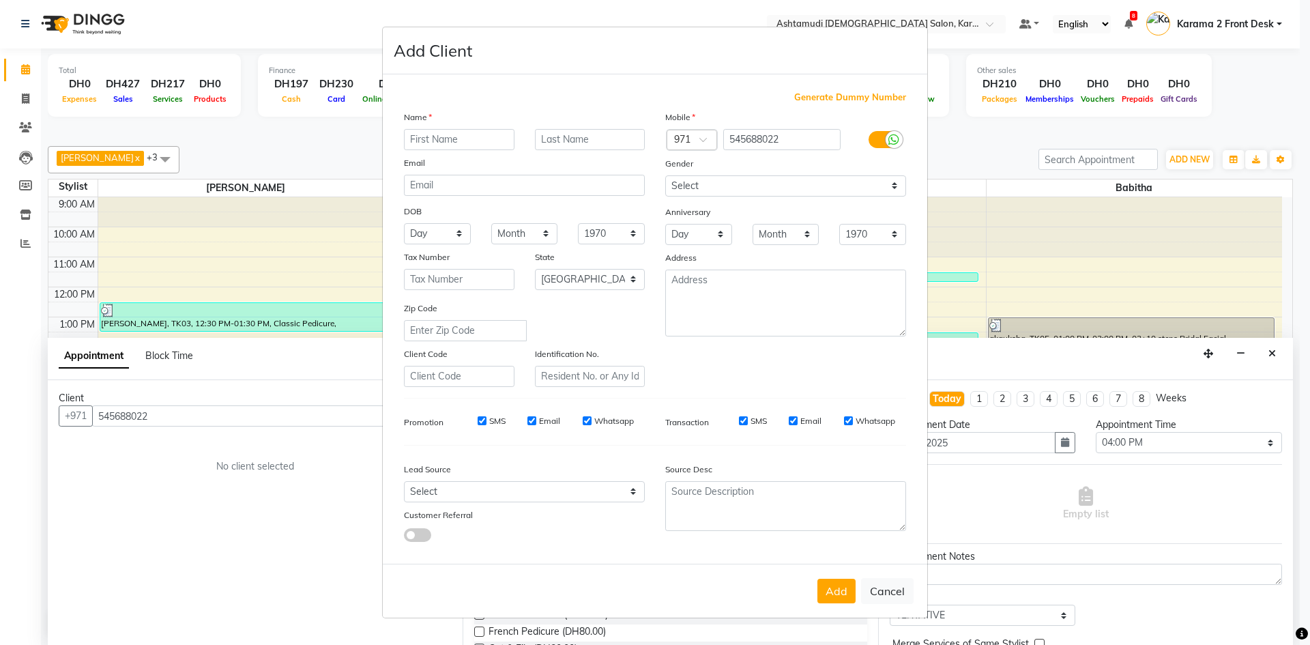
click at [397, 154] on div "Name Email DOB Day 01 02 03 04 05 06 07 08 09 10 11 12 13 14 15 16 17 18 19 20 …" at bounding box center [524, 248] width 261 height 277
click at [879, 584] on button "Cancel" at bounding box center [887, 591] width 53 height 26
select select
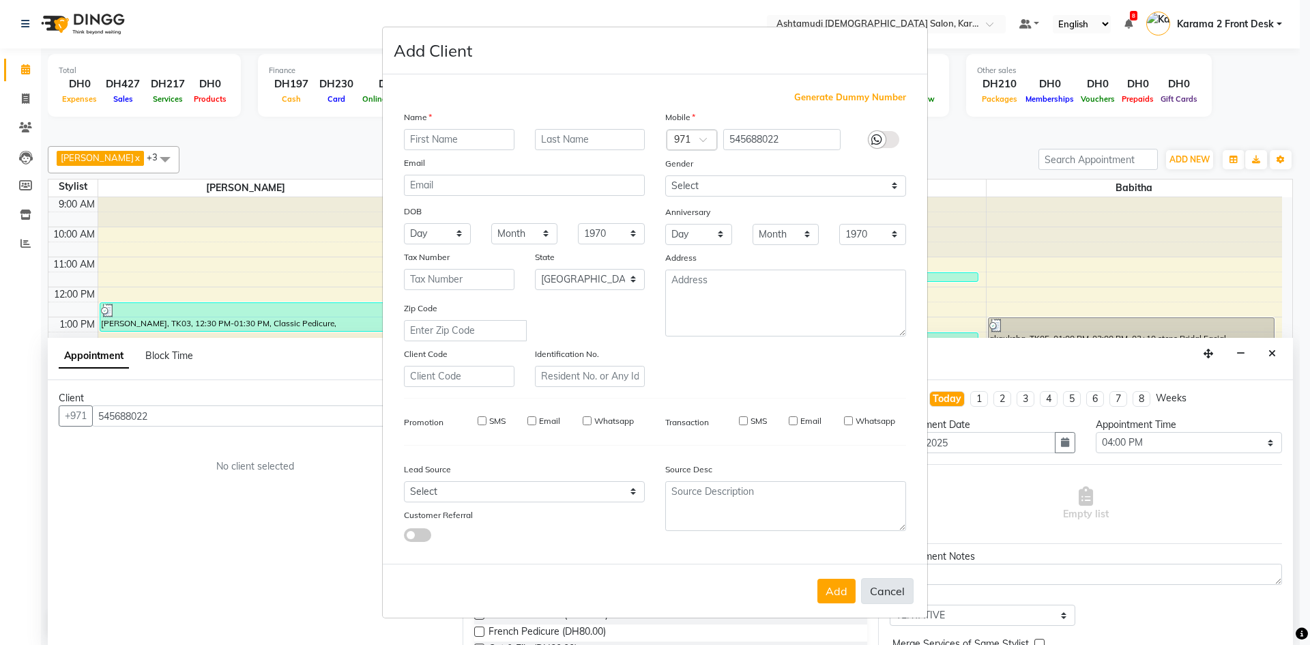
select select "null"
select select
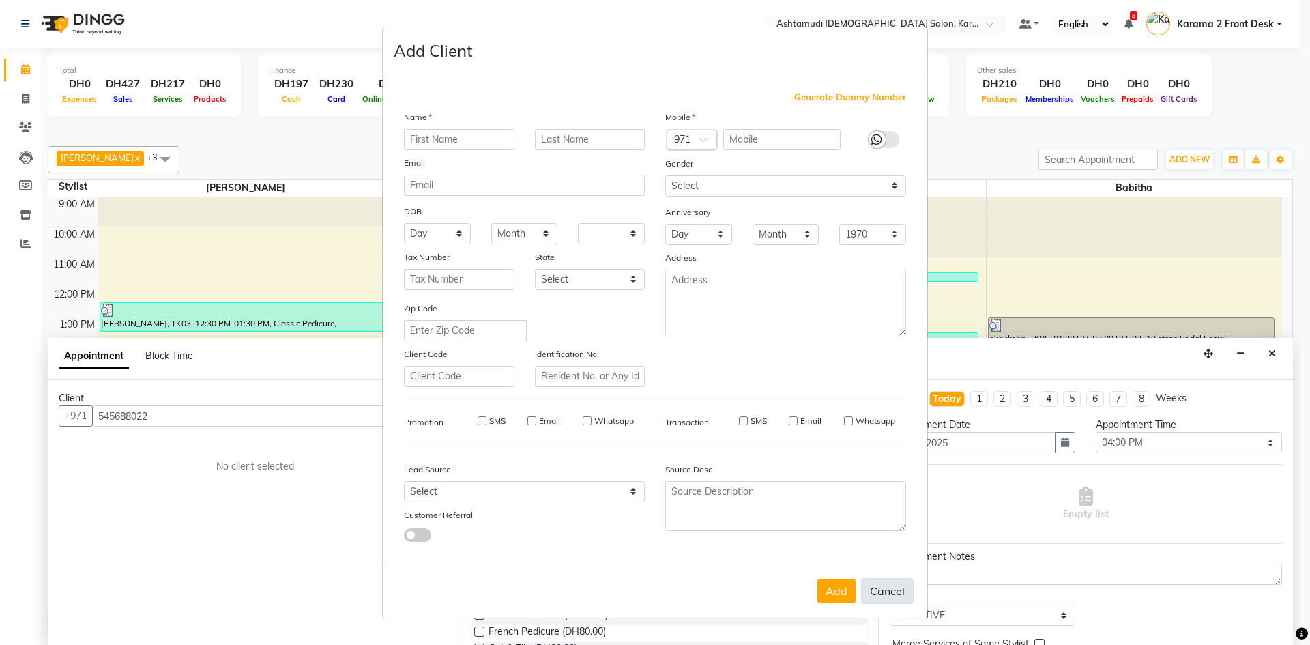
checkbox input "false"
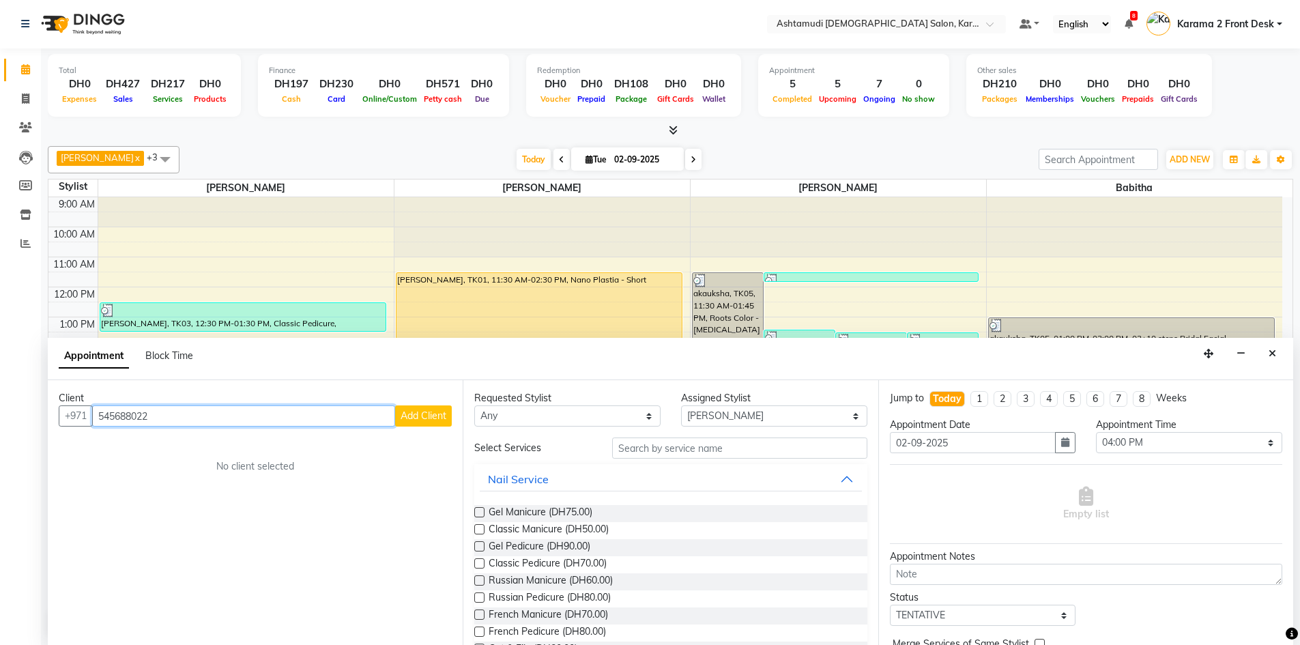
click at [222, 420] on input "545688022" at bounding box center [243, 415] width 303 height 21
click at [199, 415] on input "545688022" at bounding box center [243, 415] width 303 height 21
drag, startPoint x: 188, startPoint y: 414, endPoint x: 178, endPoint y: 413, distance: 10.3
click at [178, 413] on input "545688022" at bounding box center [243, 415] width 303 height 21
drag, startPoint x: 178, startPoint y: 413, endPoint x: 86, endPoint y: 422, distance: 92.5
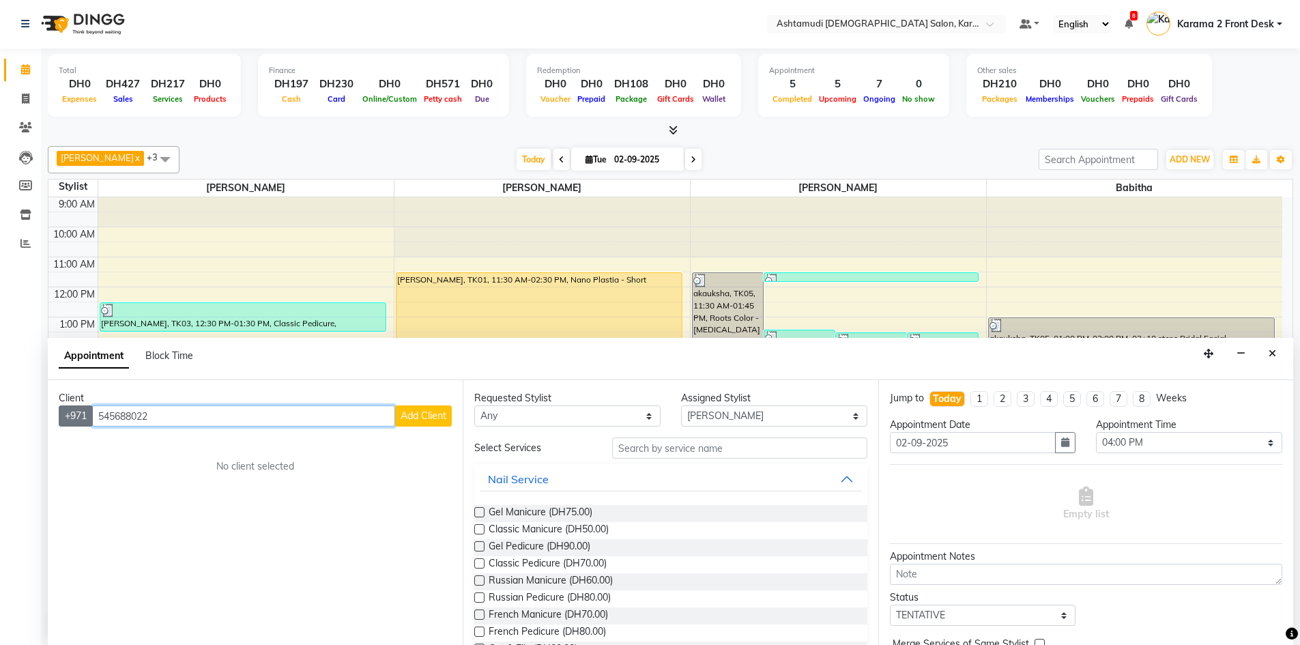
click at [87, 422] on div "+971 545688022 Add Client" at bounding box center [255, 415] width 393 height 21
click at [138, 412] on input "545688022" at bounding box center [243, 415] width 303 height 21
click at [153, 413] on input "545688022" at bounding box center [243, 415] width 303 height 21
click at [173, 438] on span "54568802" at bounding box center [163, 445] width 55 height 14
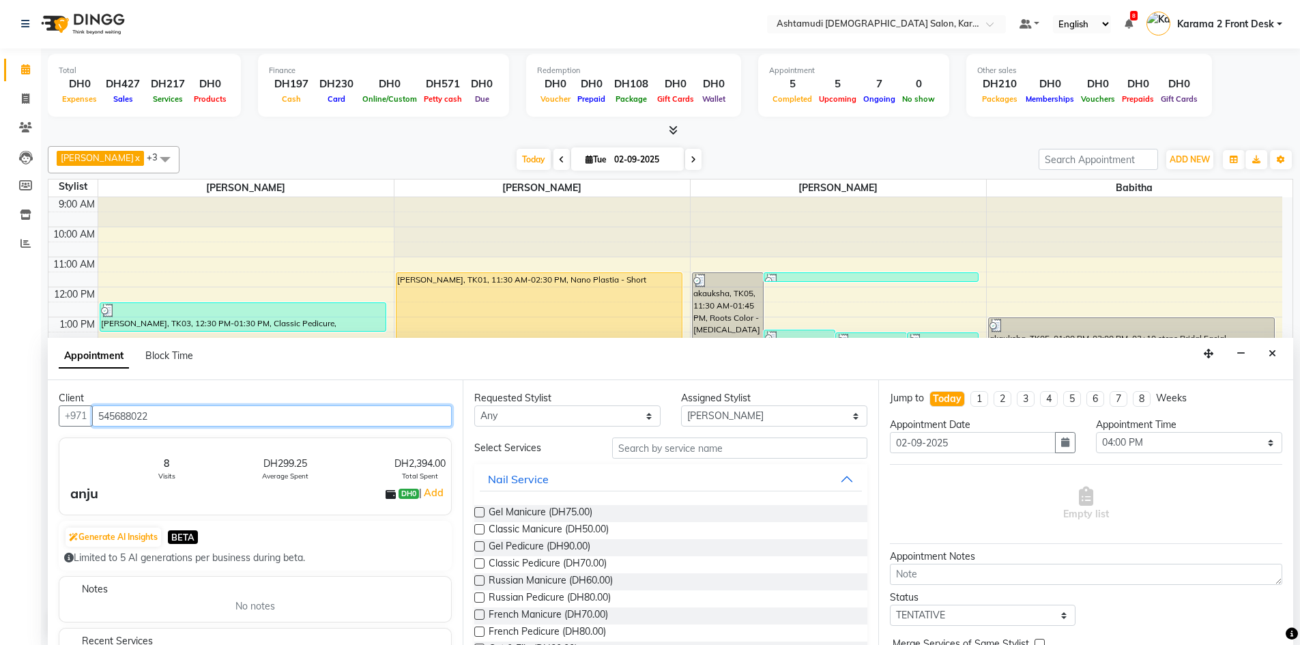
type input "545688022"
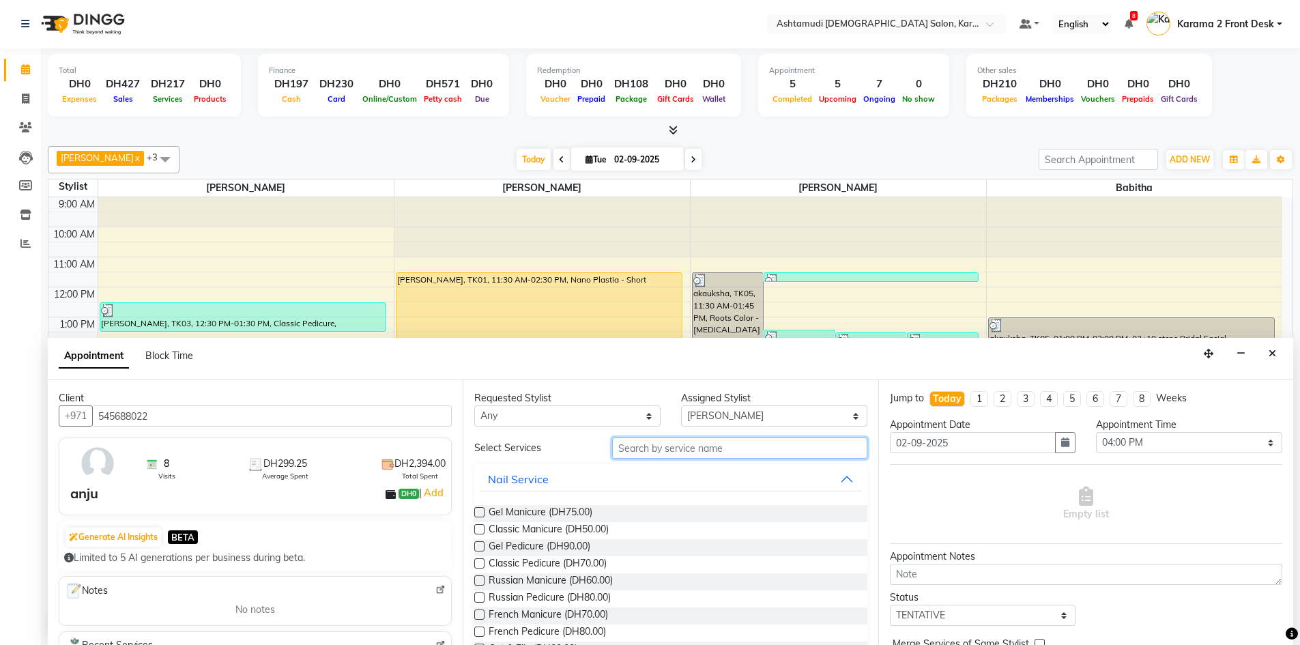
click at [667, 445] on input "text" at bounding box center [739, 447] width 255 height 21
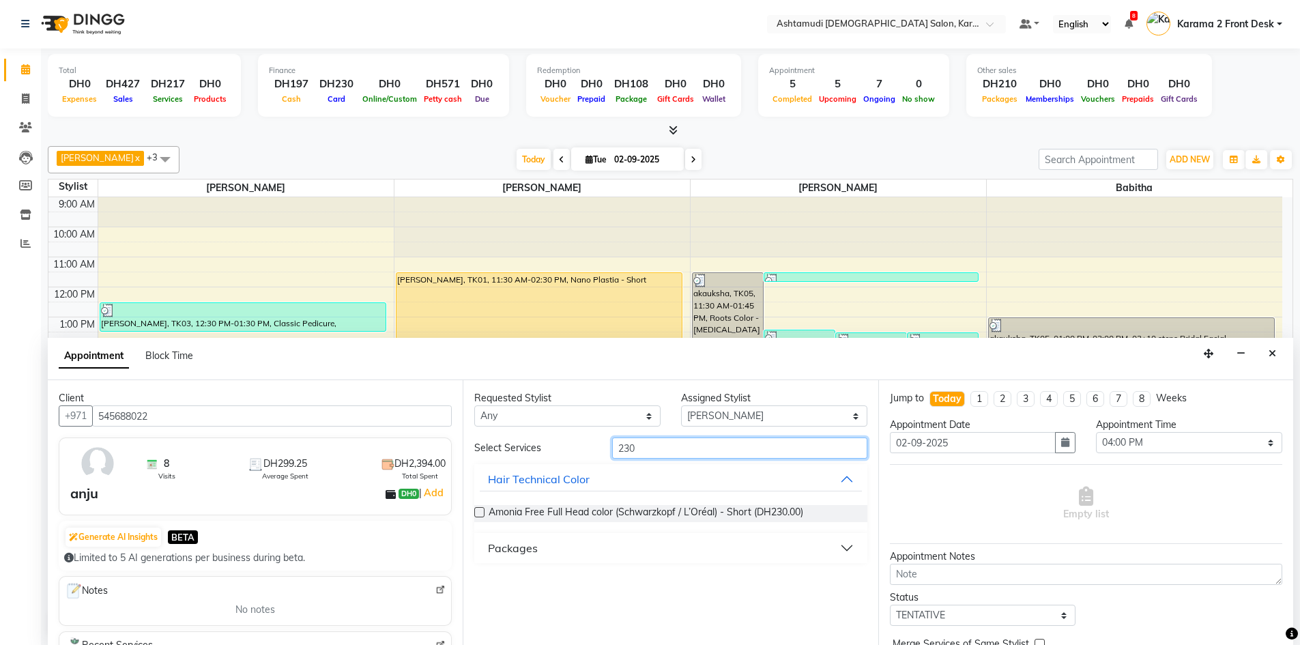
type input "230"
click at [585, 543] on button "Packages" at bounding box center [670, 548] width 381 height 25
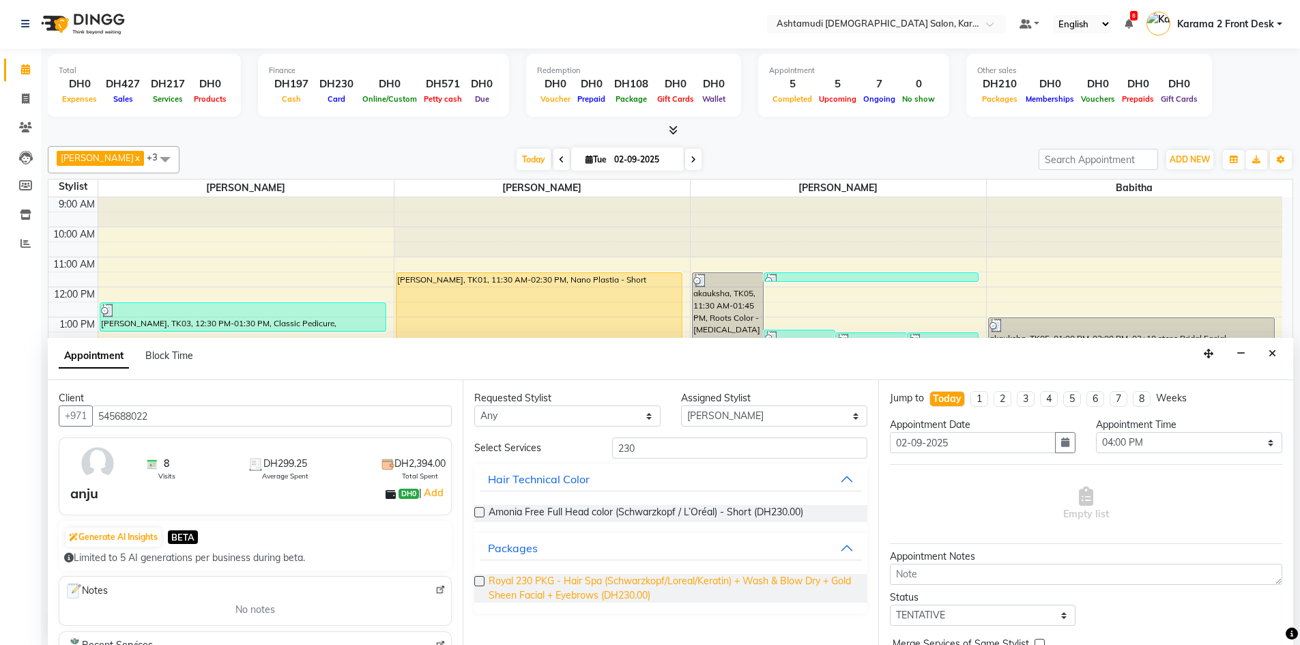
click at [551, 583] on span "Royal 230 PKG - Hair Spa (Schwarzkopf/Loreal/Keratin) + Wash & Blow Dry + Gold …" at bounding box center [672, 588] width 367 height 29
checkbox input "false"
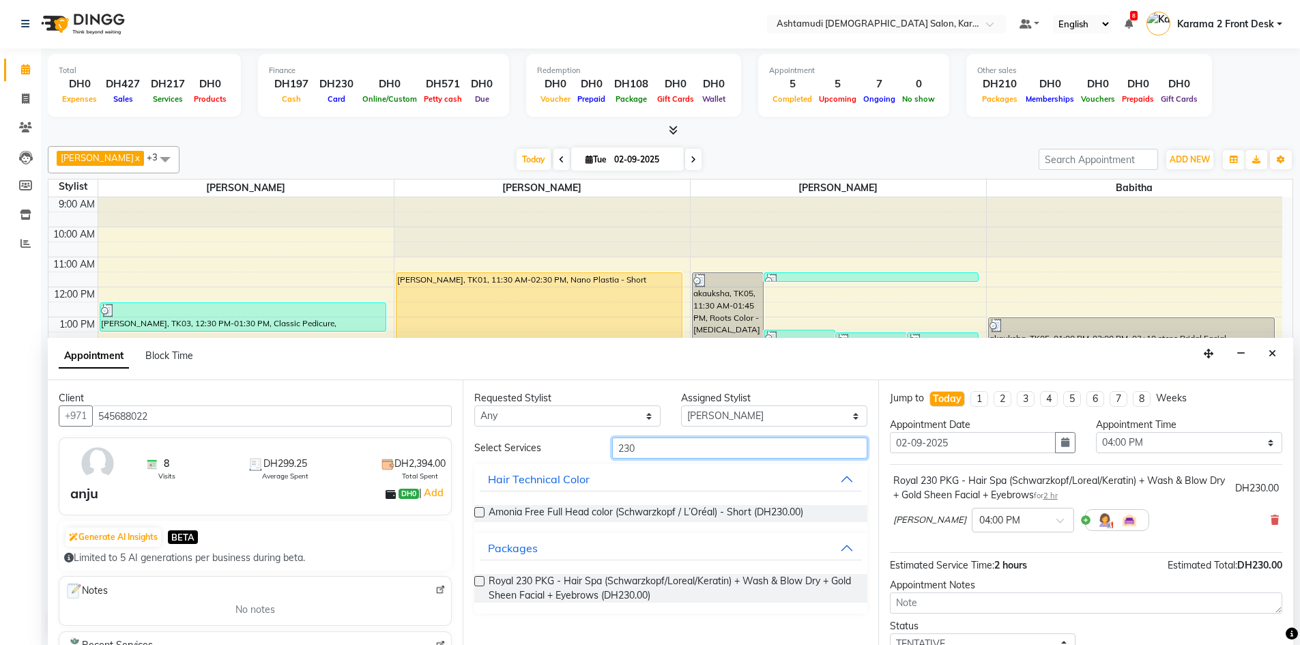
drag, startPoint x: 658, startPoint y: 450, endPoint x: 564, endPoint y: 443, distance: 93.8
click at [568, 443] on div "Select Services 230" at bounding box center [670, 447] width 413 height 21
type input "`"
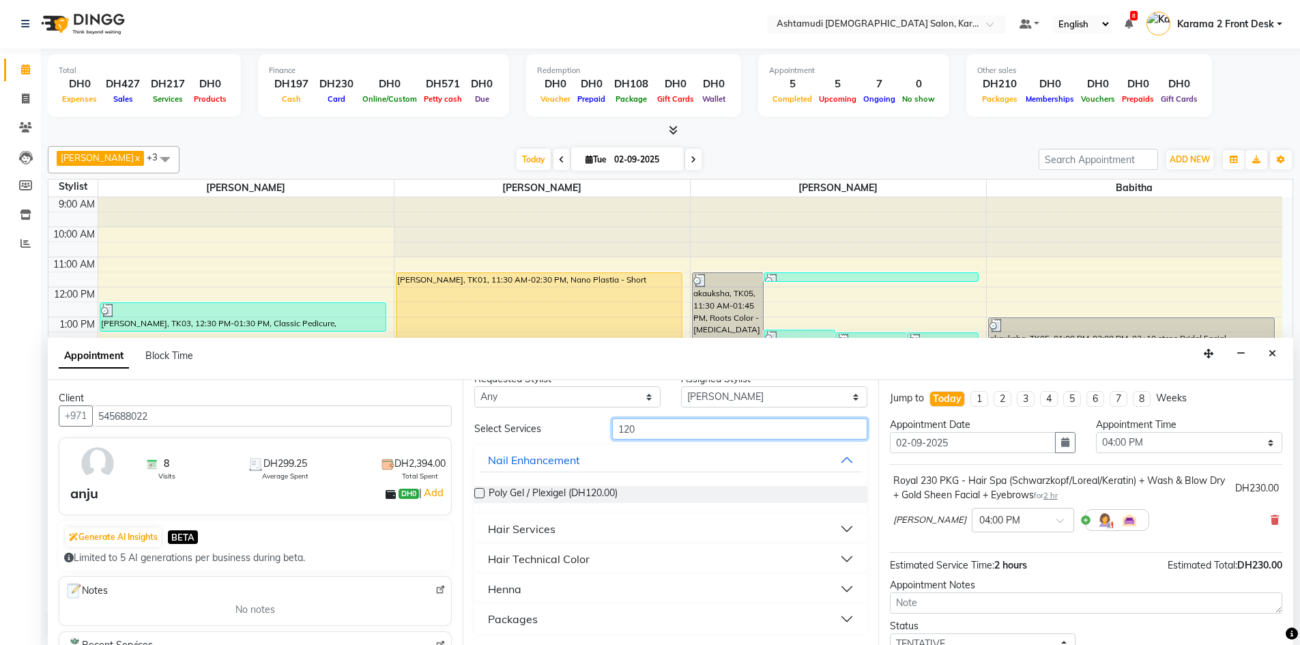
type input "120"
click at [542, 618] on button "Packages" at bounding box center [670, 619] width 381 height 25
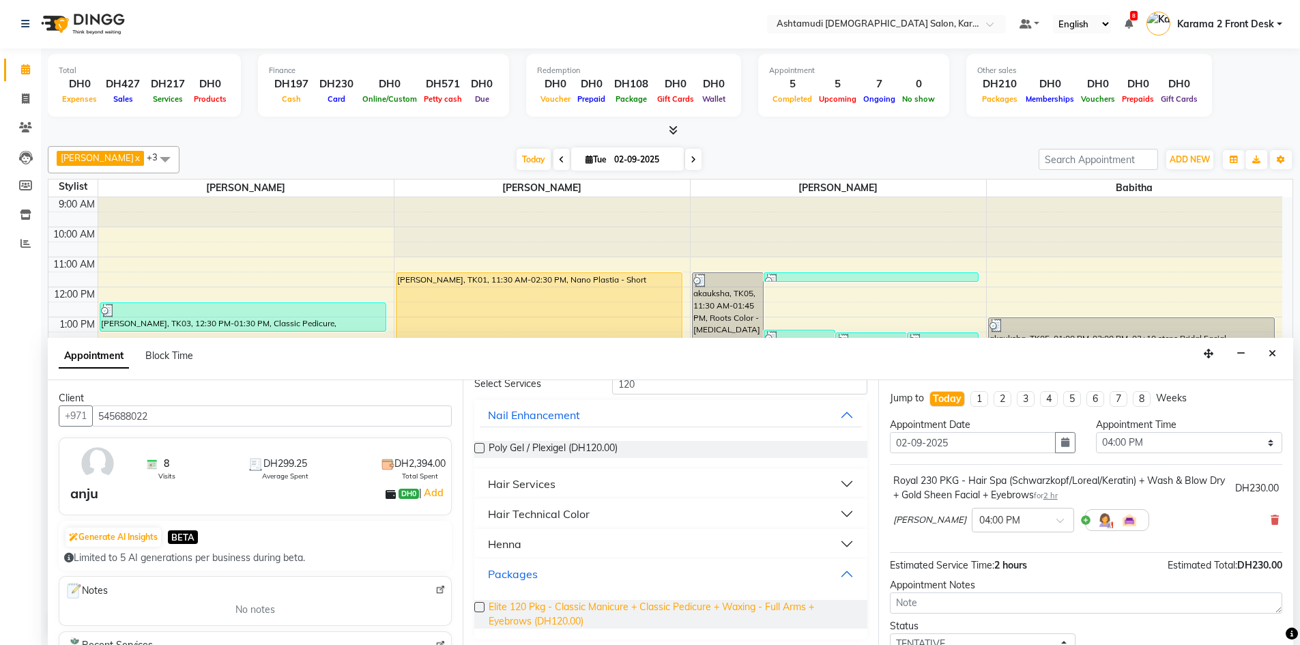
scroll to position [69, 0]
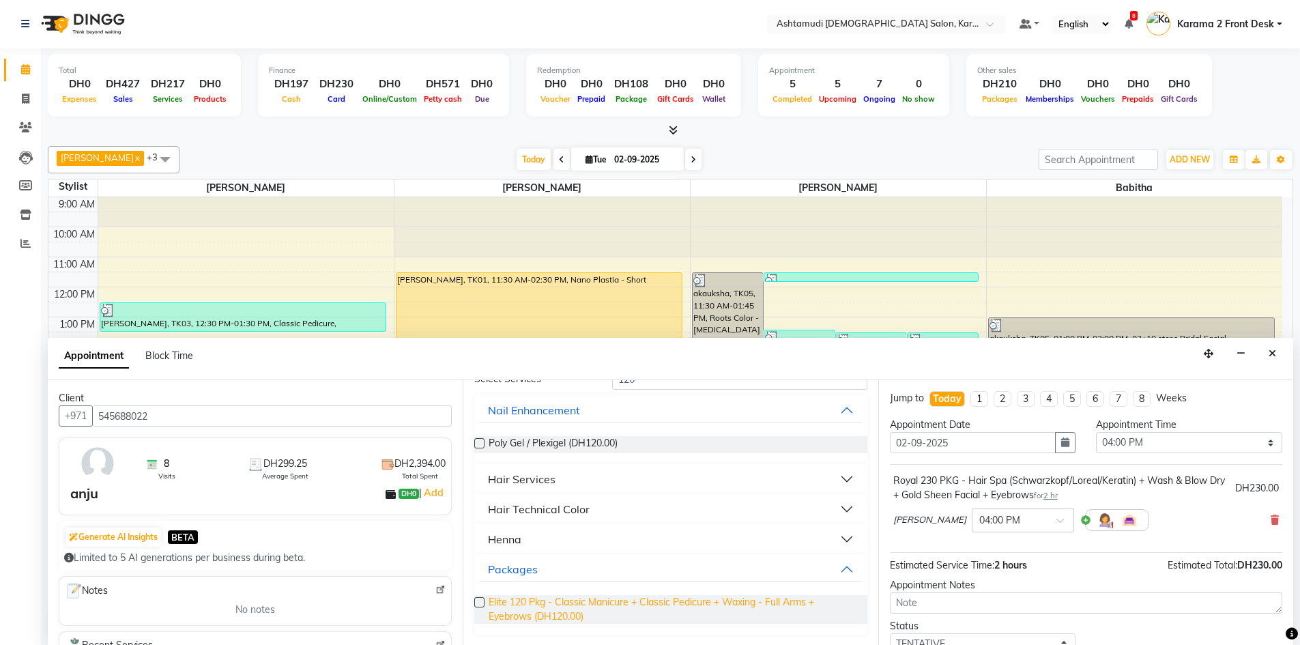
click at [545, 608] on span "Elite 120 Pkg - Classic Manicure + Classic Pedicure + Waxing - Full Arms + Eyeb…" at bounding box center [672, 609] width 367 height 29
checkbox input "false"
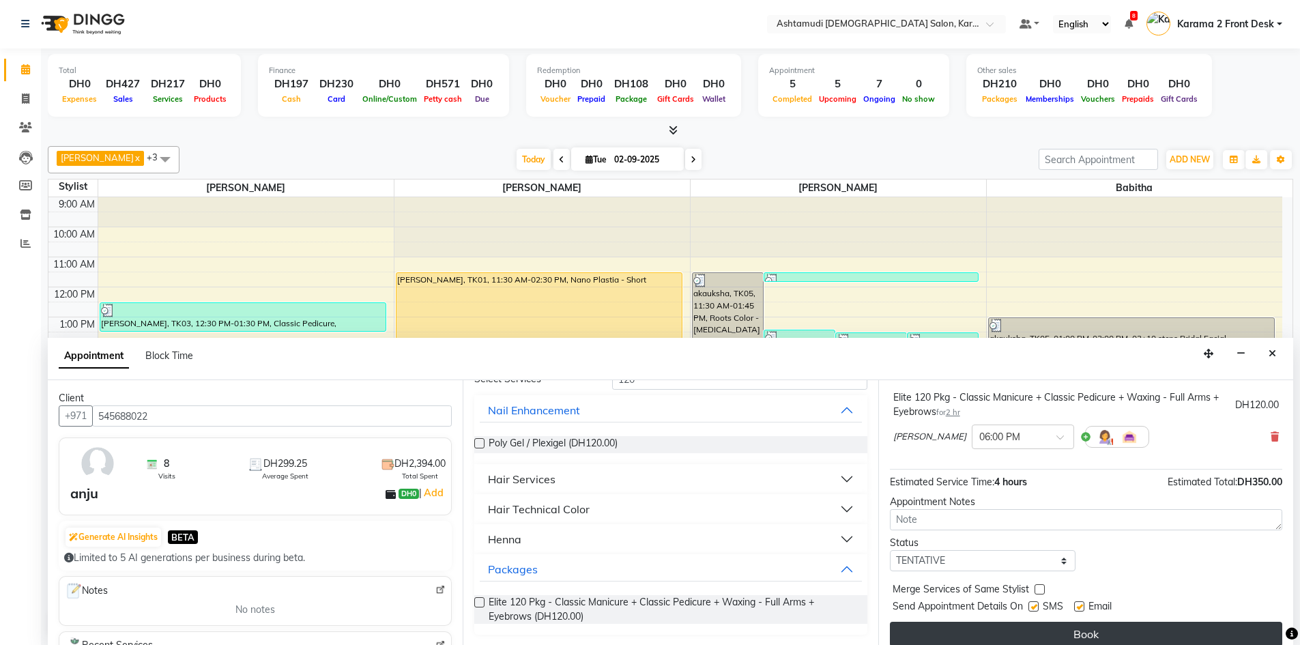
scroll to position [172, 0]
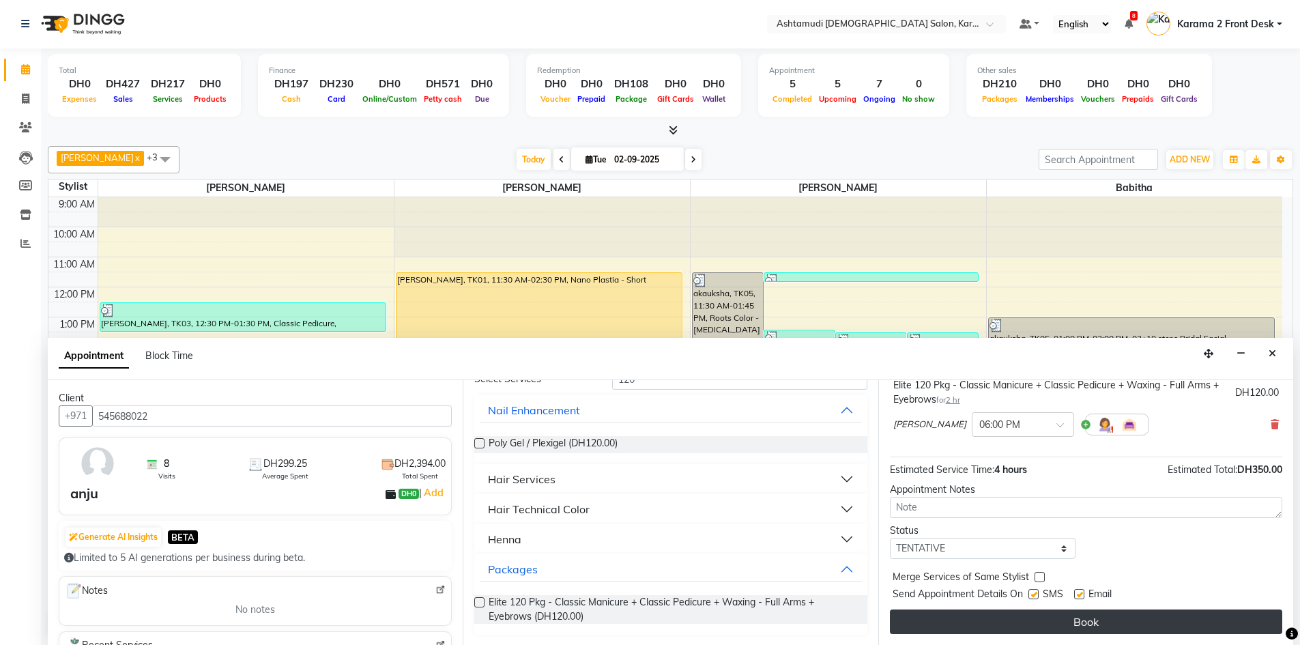
click at [1030, 618] on button "Book" at bounding box center [1086, 621] width 392 height 25
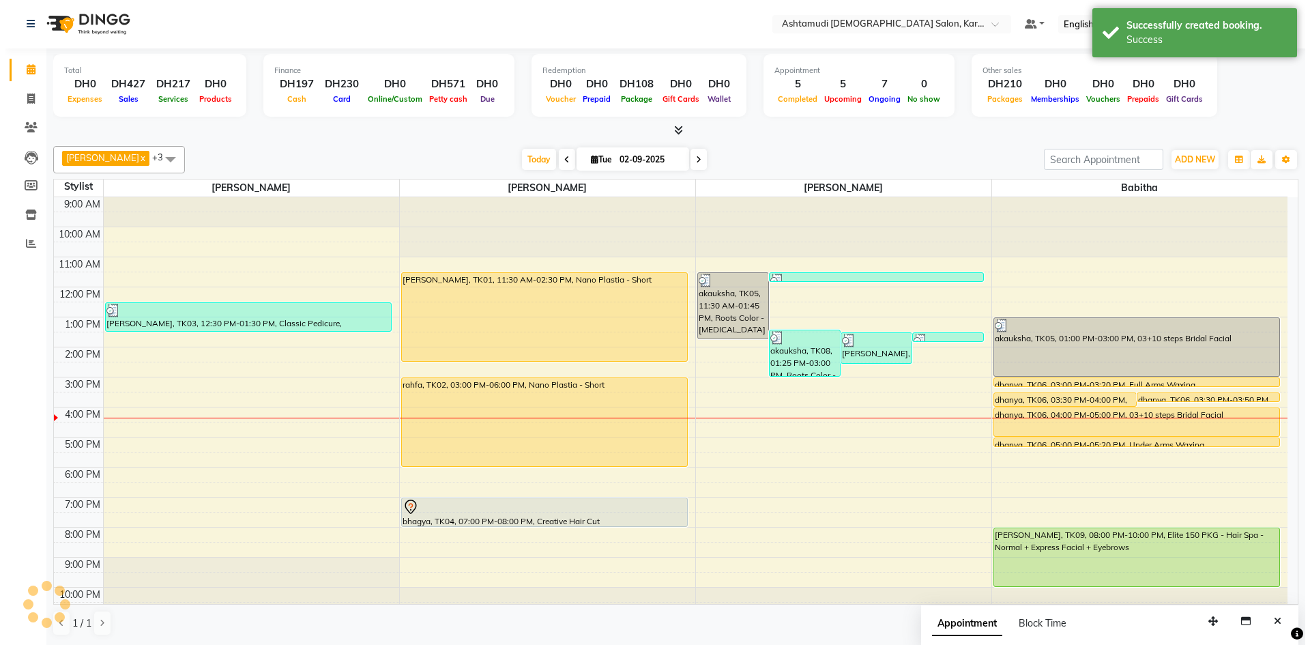
scroll to position [0, 0]
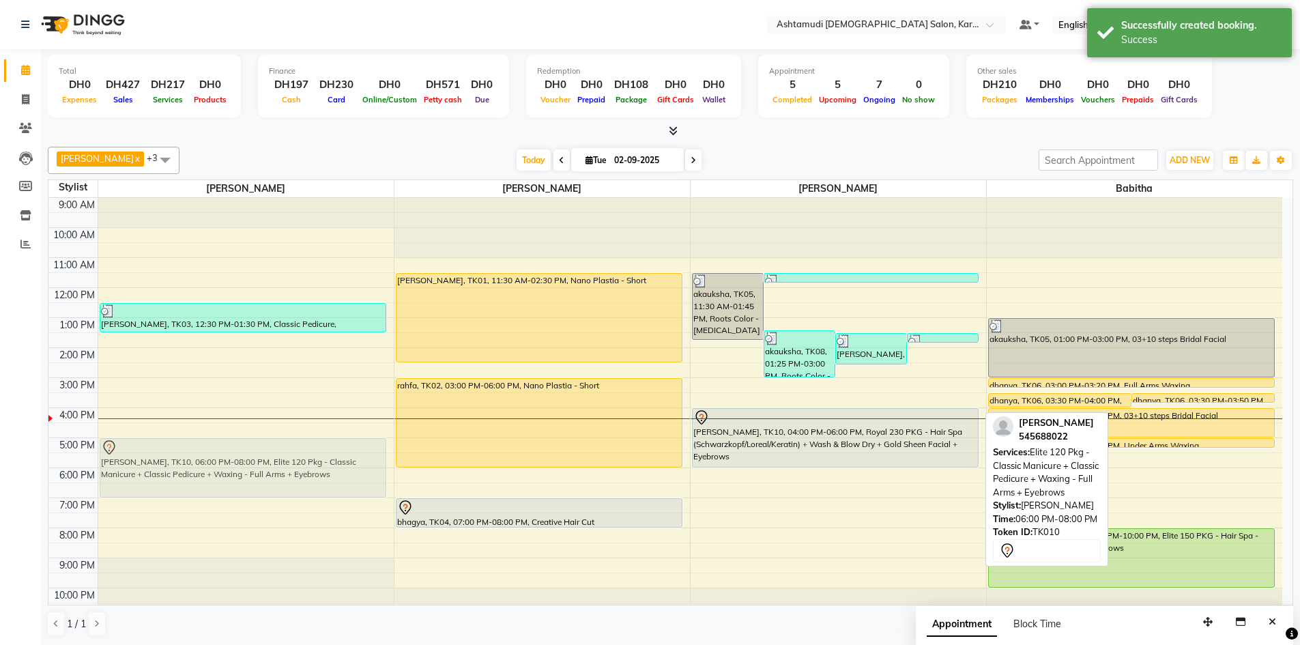
drag, startPoint x: 731, startPoint y: 491, endPoint x: 233, endPoint y: 455, distance: 500.0
click at [233, 455] on tr "BEENA, TK03, 12:30 PM-01:30 PM, Classic Pedicure,Callus Treatment anju viswanat…" at bounding box center [665, 408] width 1234 height 420
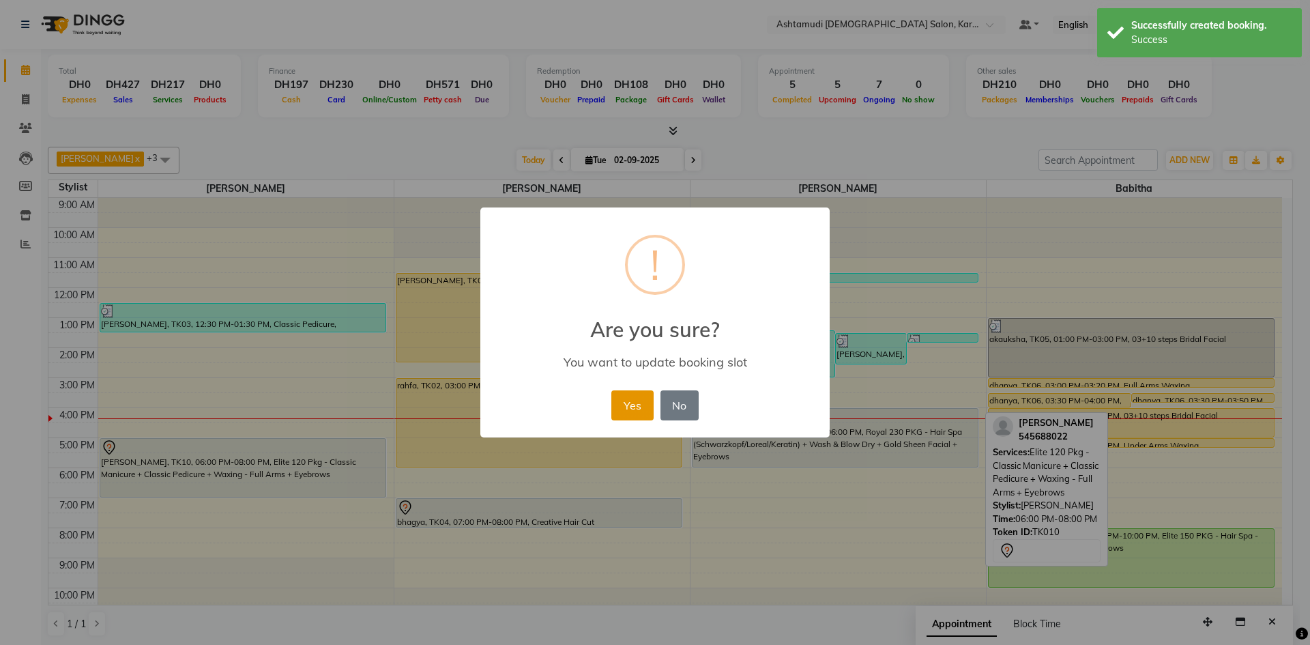
click at [625, 404] on button "Yes" at bounding box center [632, 405] width 42 height 30
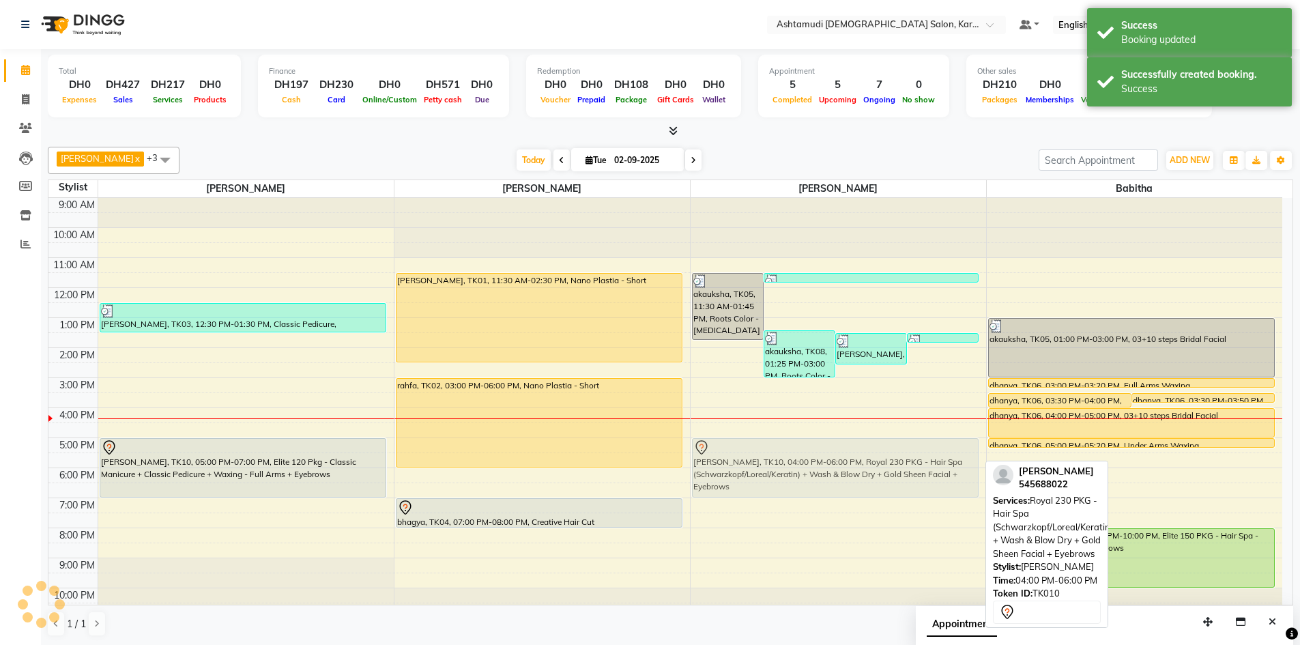
drag, startPoint x: 751, startPoint y: 431, endPoint x: 748, endPoint y: 456, distance: 24.7
click at [748, 456] on div "akauksha, TK05, 11:30 AM-01:45 PM, Roots Color - Ammonia Free akauksha, TK08, 0…" at bounding box center [838, 408] width 295 height 420
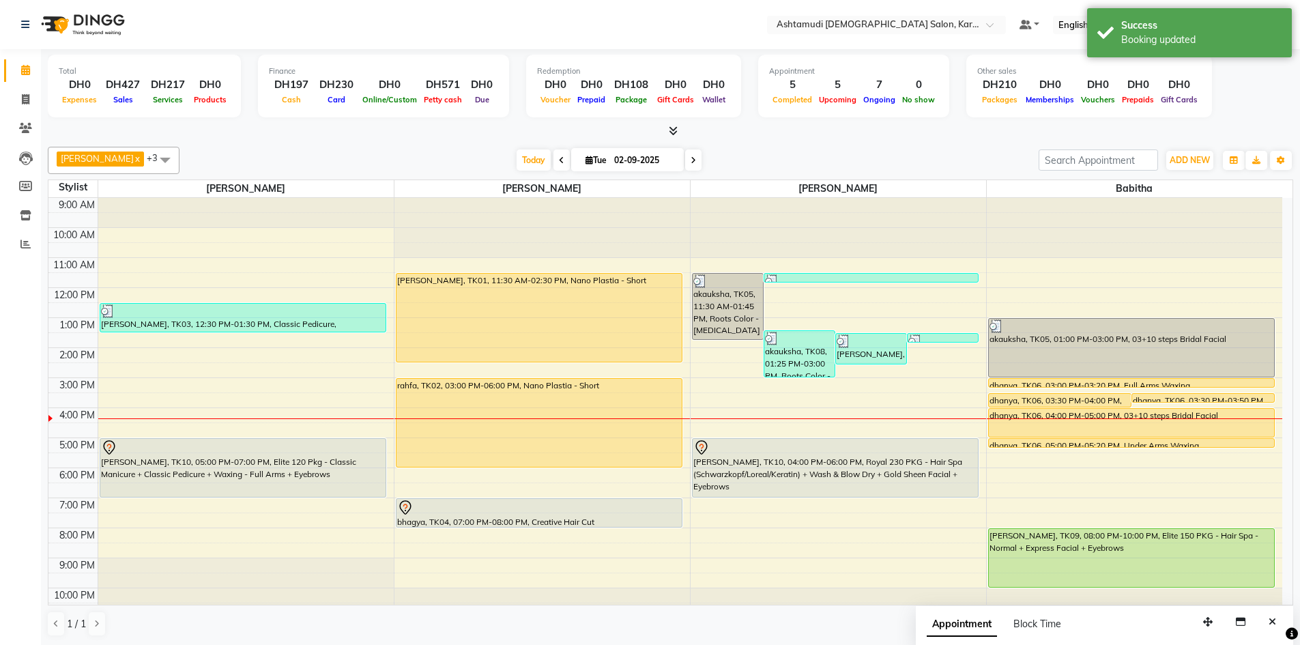
click at [808, 141] on div "Total DH0 Expenses DH427 Sales DH217 Services DH0 Products Finance DH197 Cash D…" at bounding box center [670, 347] width 1259 height 596
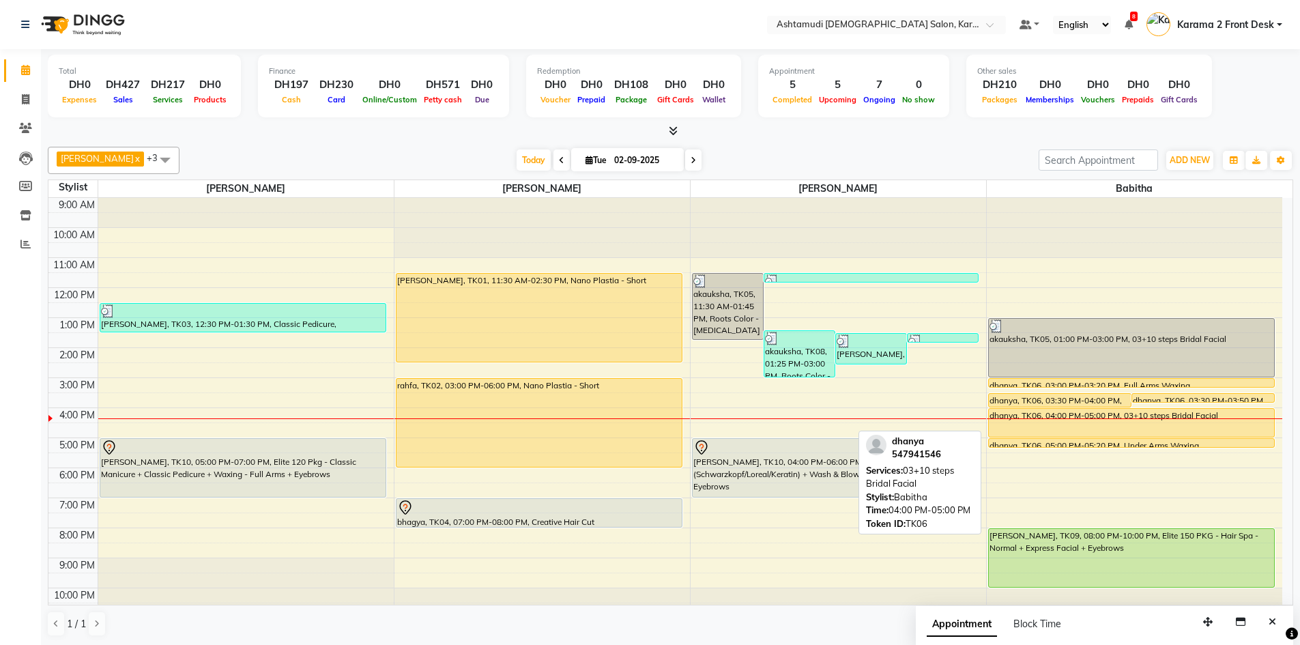
click at [1013, 411] on div "dhanya, TK06, 04:00 PM-05:00 PM, 03+10 steps Bridal Facial" at bounding box center [1132, 423] width 286 height 28
click at [1107, 424] on div "dhanya, TK06, 04:00 PM-05:00 PM, 03+10 steps Bridal Facial" at bounding box center [1132, 423] width 286 height 28
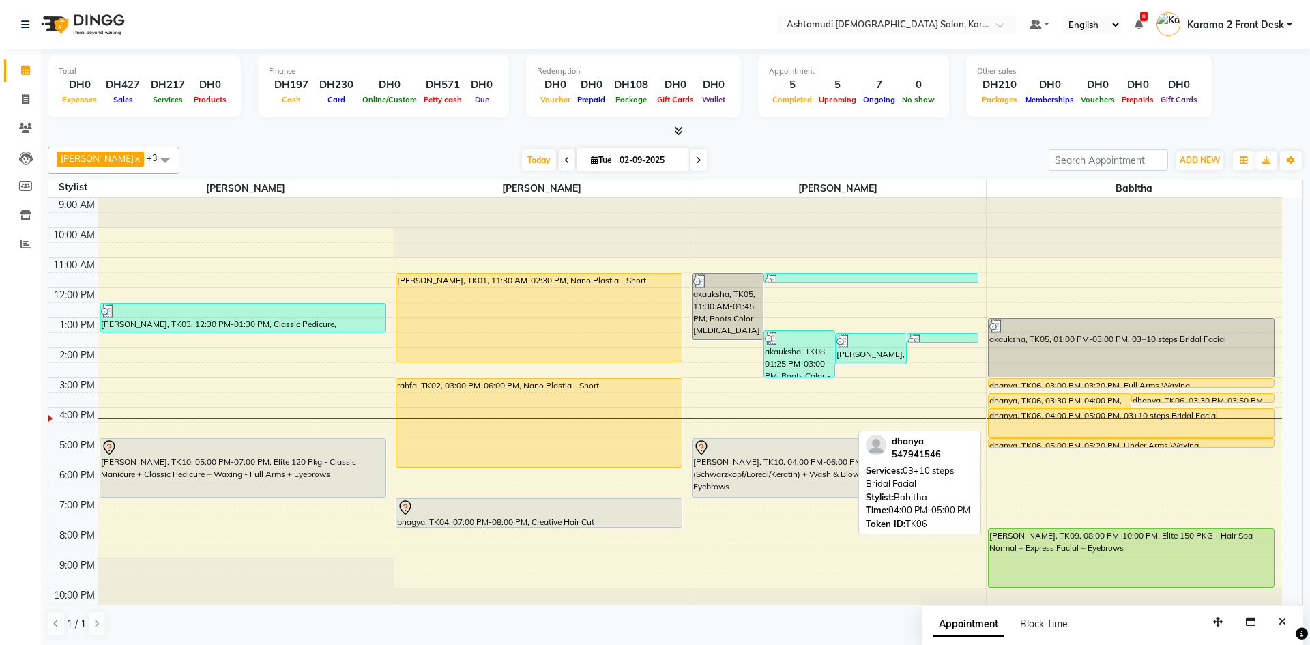
select select "1"
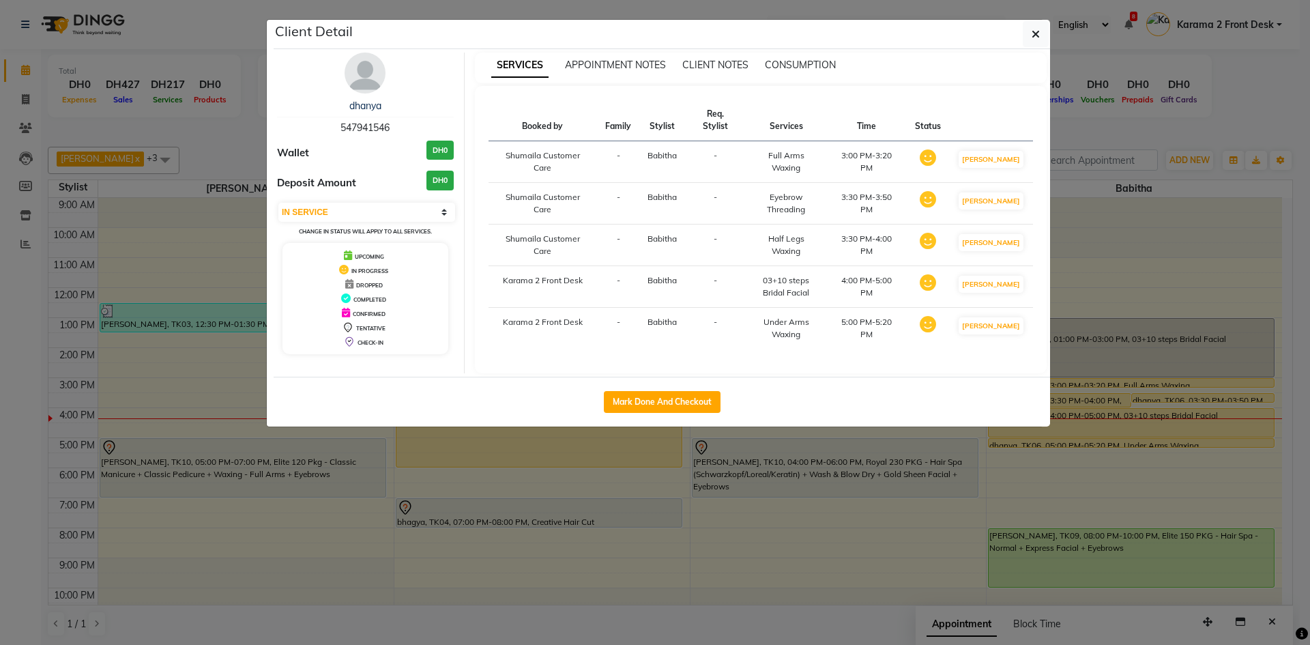
click at [363, 130] on span "547941546" at bounding box center [364, 127] width 49 height 12
copy span "547941546"
click at [1032, 29] on icon "button" at bounding box center [1036, 34] width 8 height 11
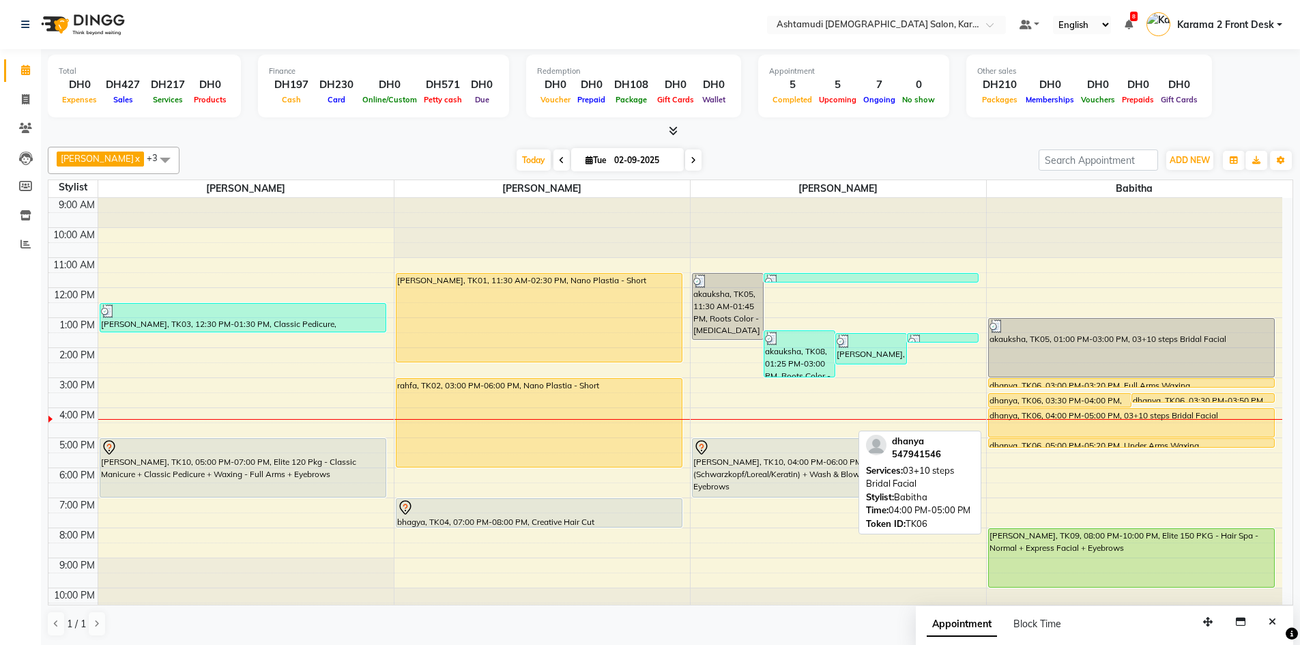
click at [1037, 424] on div "dhanya, TK06, 04:00 PM-05:00 PM, 03+10 steps Bridal Facial" at bounding box center [1132, 423] width 286 height 28
select select "1"
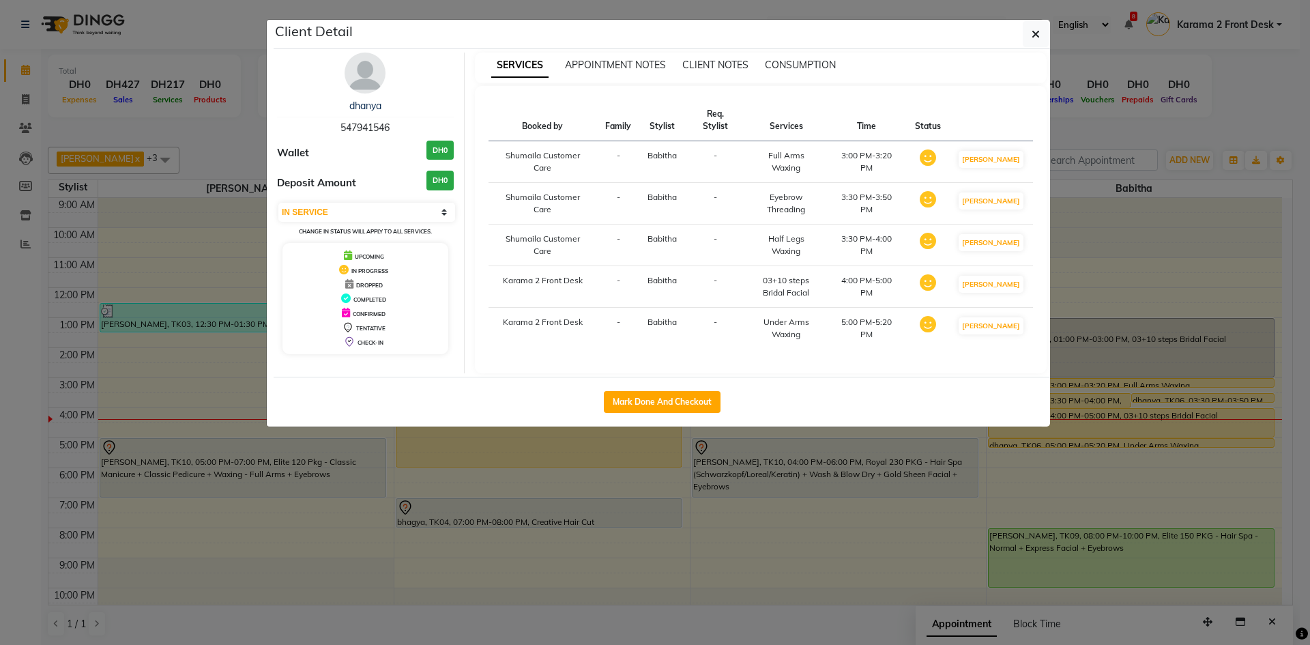
click at [362, 126] on span "547941546" at bounding box center [364, 127] width 49 height 12
copy span "547941546"
click at [1054, 32] on ngb-modal-window "Client Detail dhanya 547941546 Wallet DH0 Deposit Amount DH0 Select IN SERVICE …" at bounding box center [655, 322] width 1310 height 645
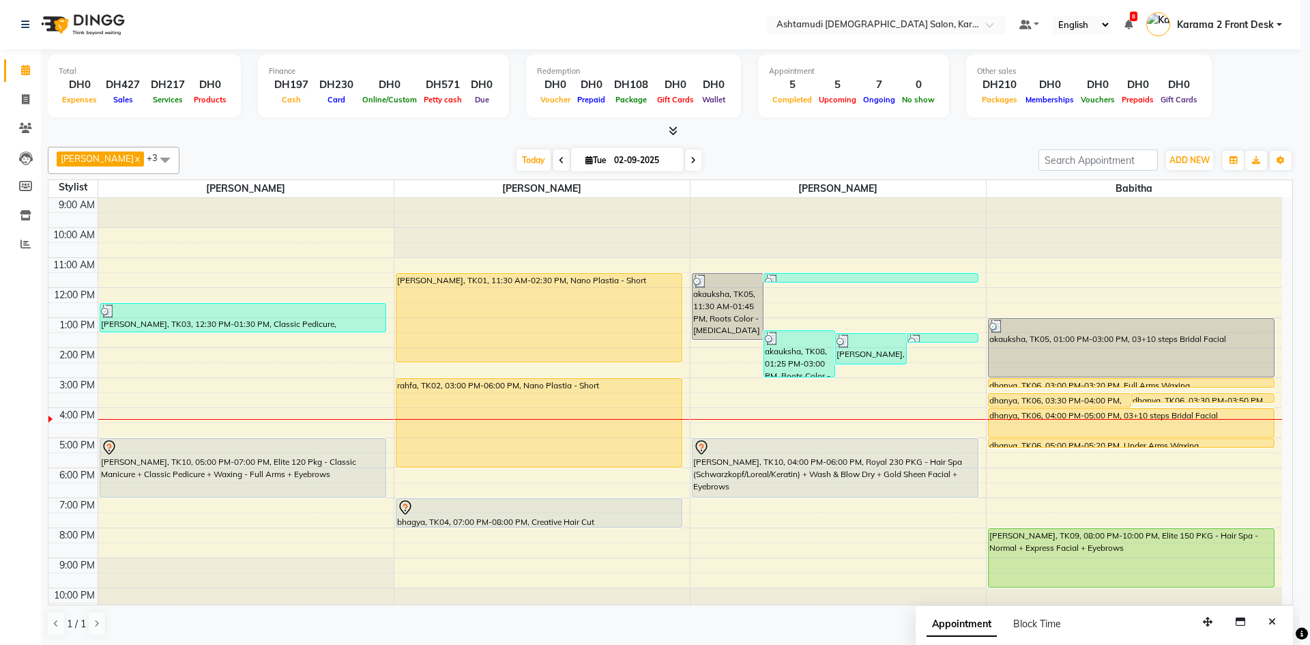
click at [1021, 28] on div "SERVICES APPOINTMENT NOTES CLIENT NOTES CONSUMPTION Booked by Family Stylist Re…" at bounding box center [761, 144] width 593 height 321
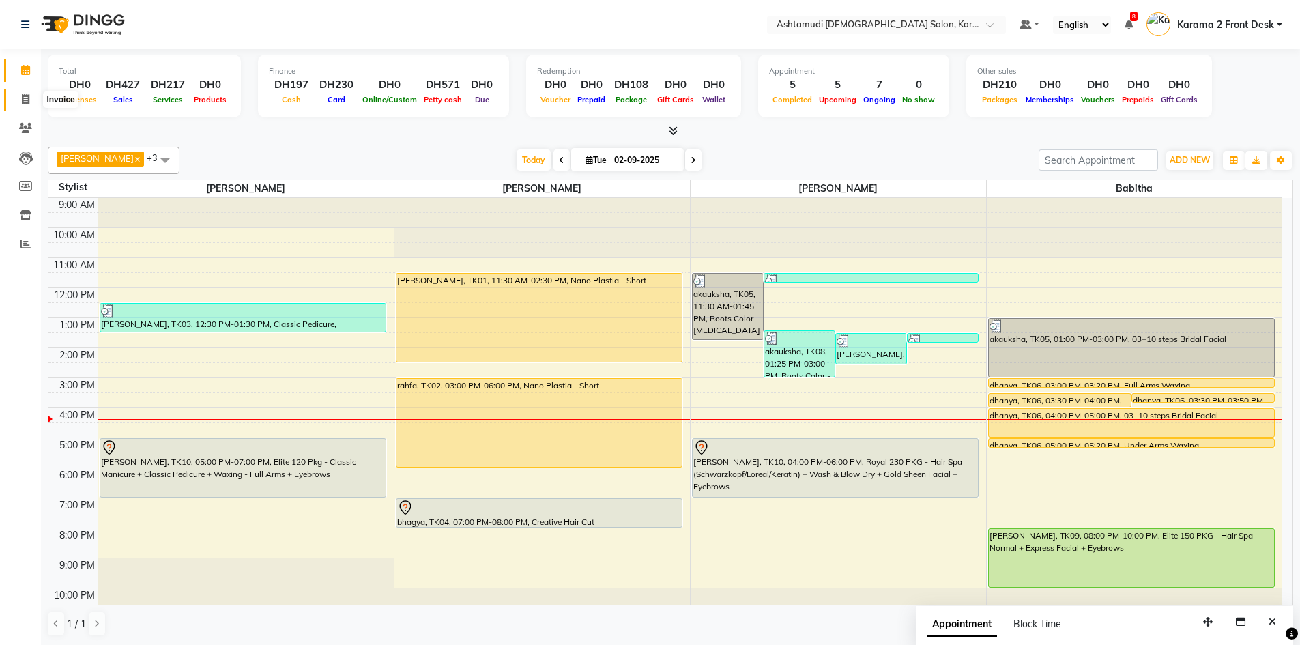
click at [26, 99] on icon at bounding box center [26, 99] width 8 height 10
select select "service"
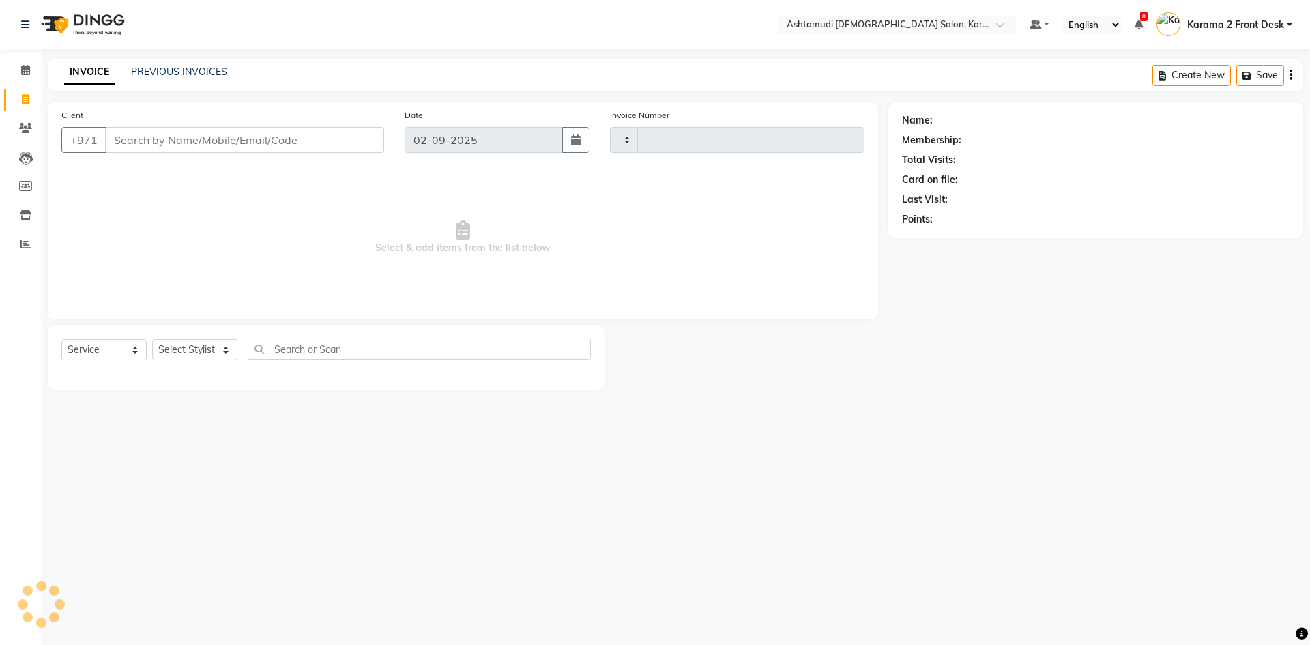
type input "2066"
select select "7424"
click at [20, 127] on icon at bounding box center [25, 128] width 13 height 10
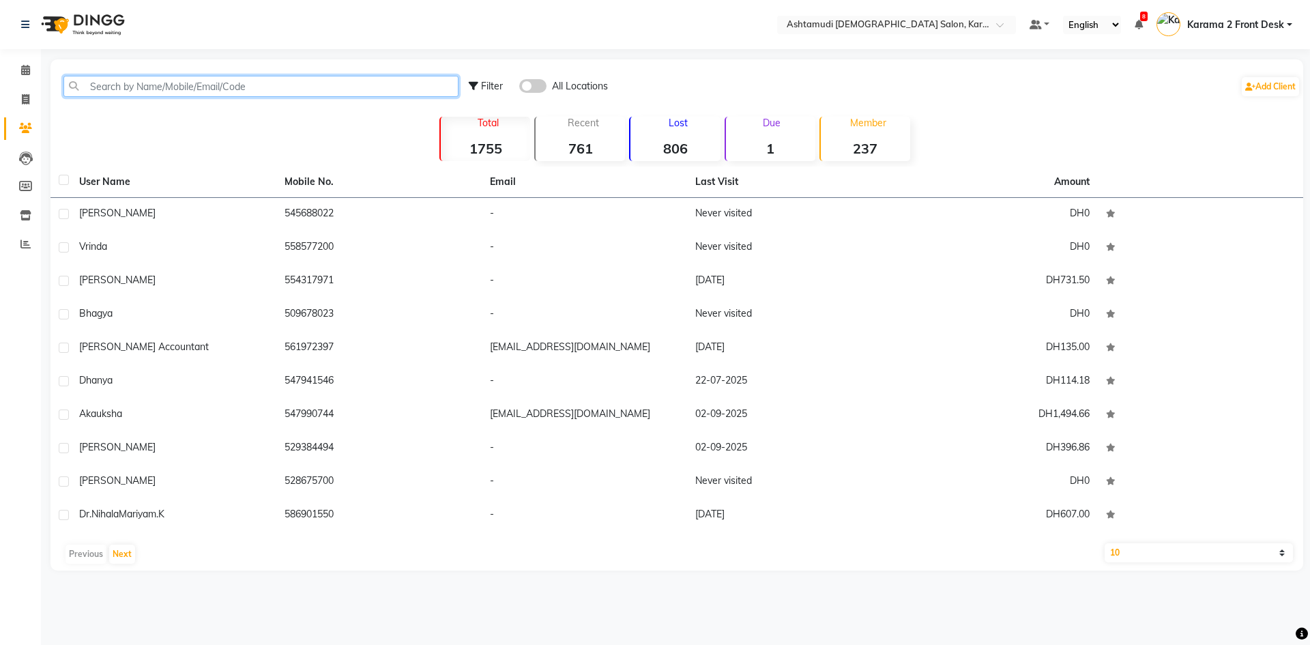
click at [151, 83] on input "text" at bounding box center [260, 86] width 395 height 21
paste input "547941546"
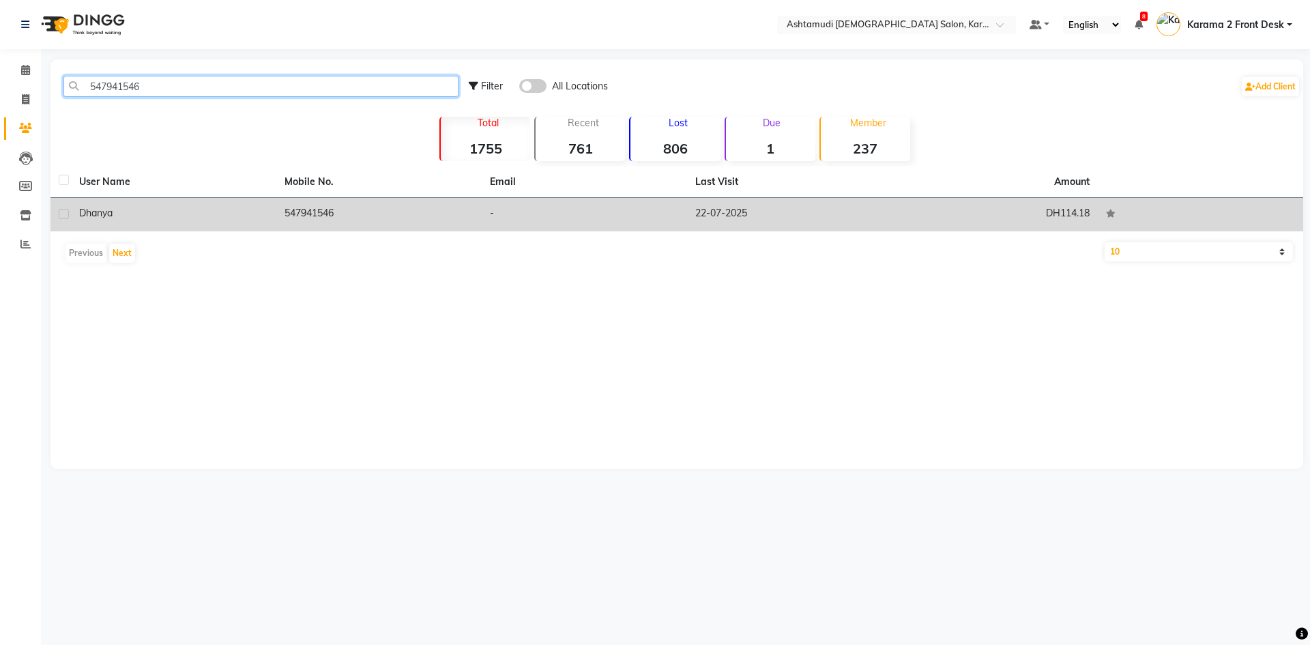
type input "547941546"
click at [716, 209] on td "22-07-2025" at bounding box center [789, 214] width 205 height 33
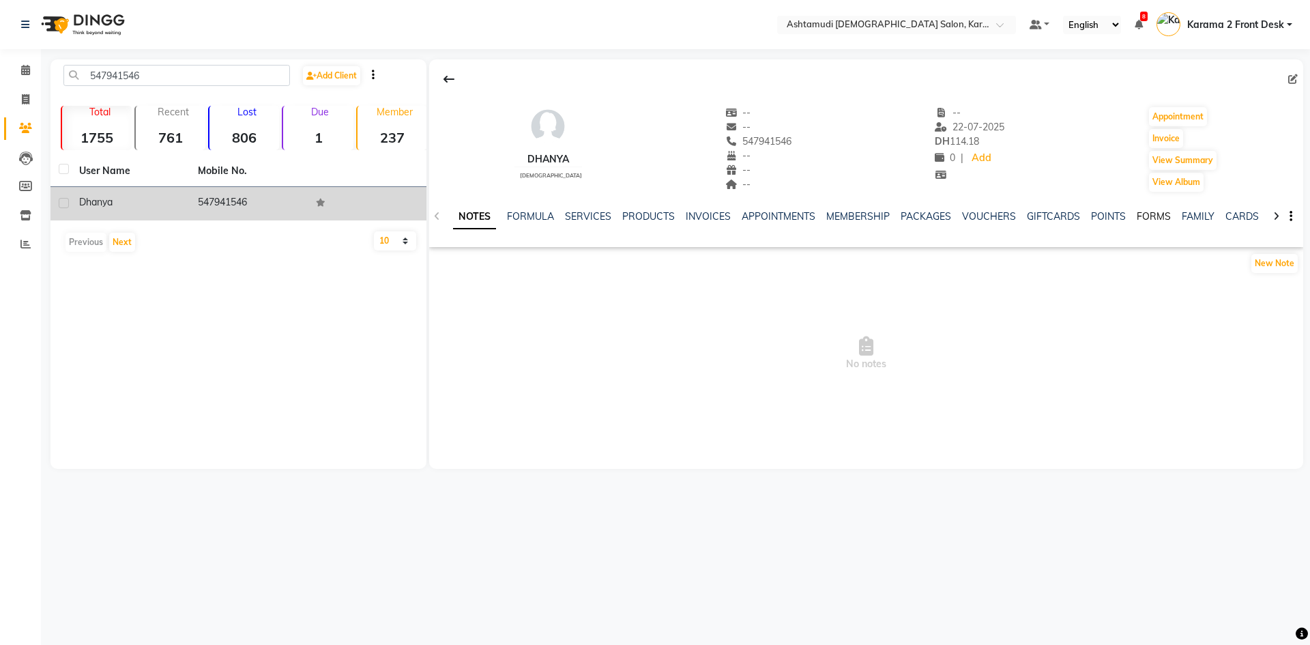
click at [1157, 219] on link "FORMS" at bounding box center [1154, 216] width 34 height 12
click at [485, 258] on button "Request New Form" at bounding box center [478, 262] width 98 height 21
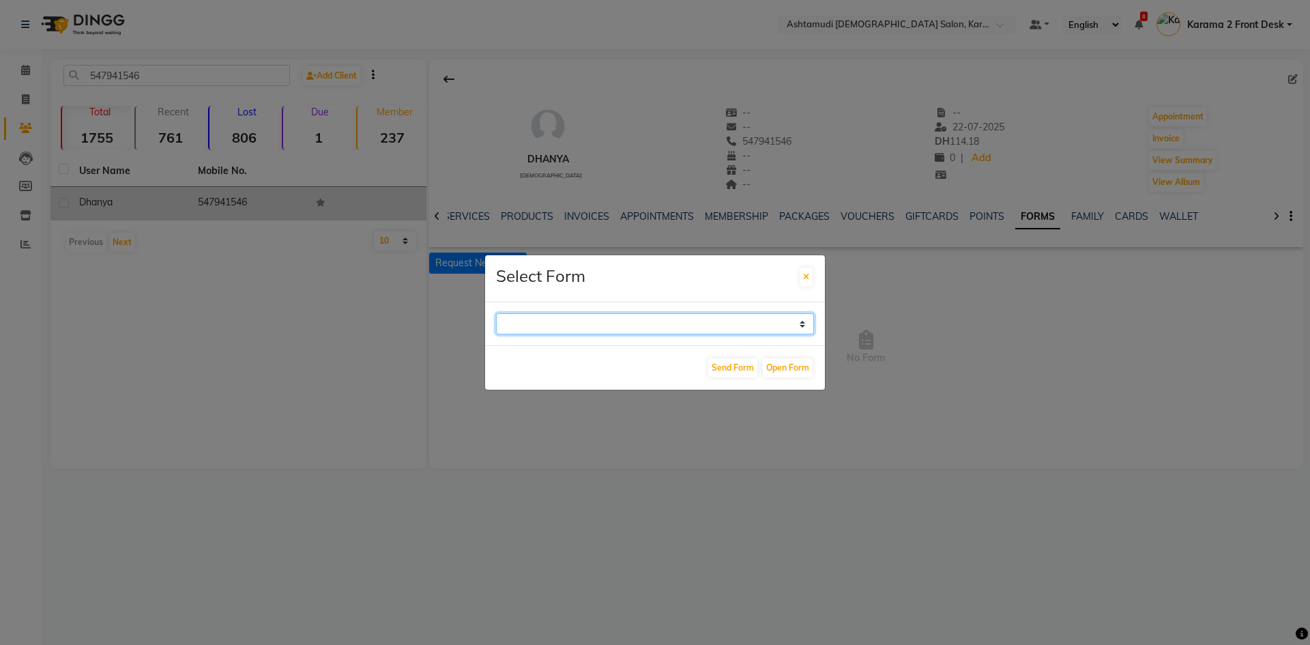
click at [585, 323] on select "WAXING CLIENT CONSULTATION FORM FACIAL-CLIENT CONSULTATION FORM HAIR TREATMENT …" at bounding box center [655, 323] width 318 height 21
select select "264"
click at [496, 313] on select "WAXING CLIENT CONSULTATION FORM FACIAL-CLIENT CONSULTATION FORM HAIR TREATMENT …" at bounding box center [655, 323] width 318 height 21
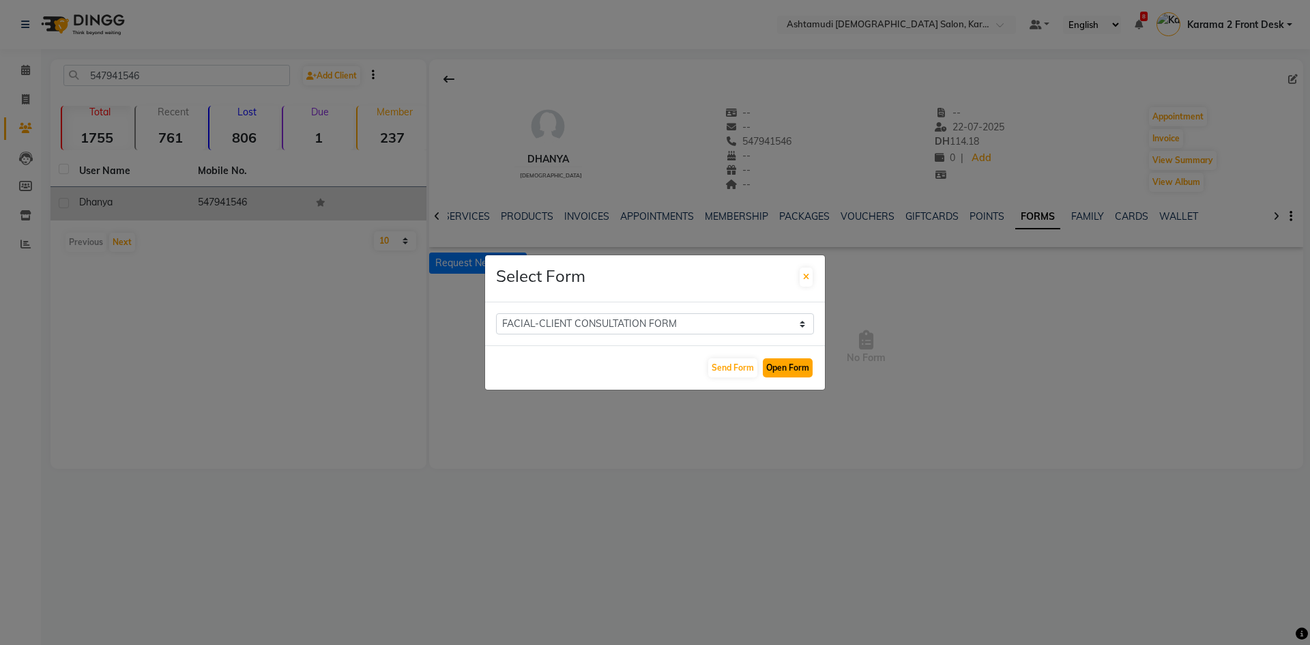
click at [782, 362] on button "Open Form" at bounding box center [788, 367] width 50 height 19
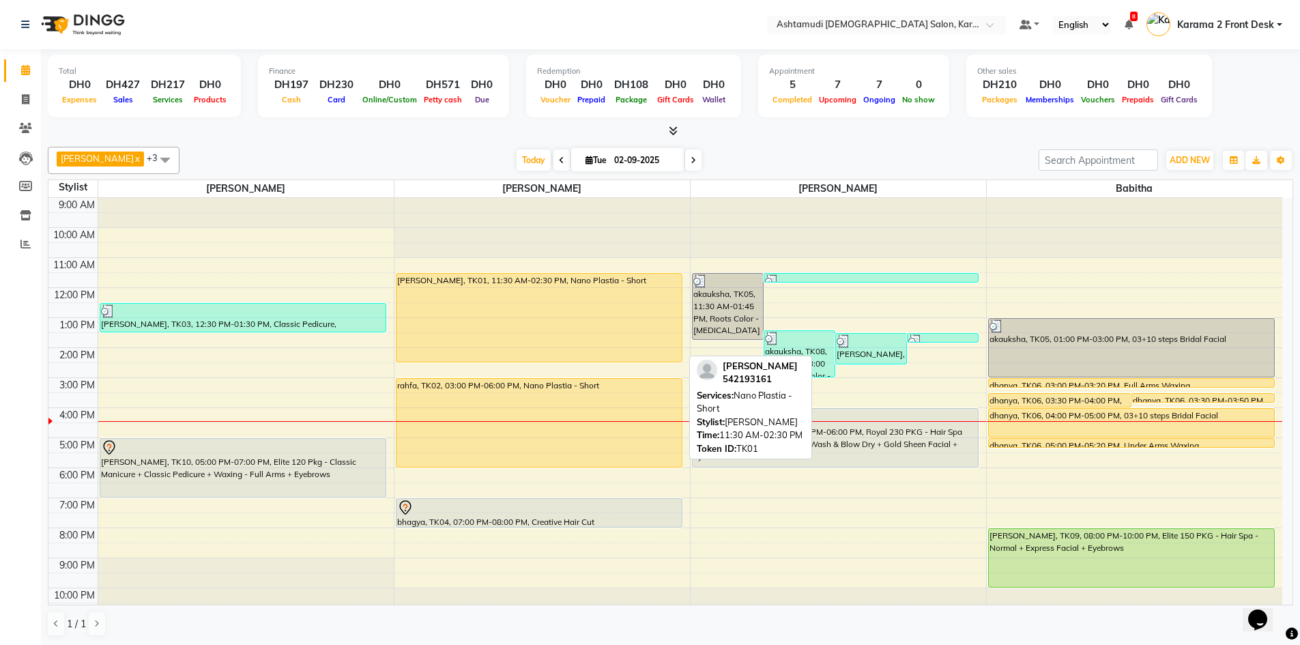
click at [506, 340] on div "[PERSON_NAME], TK01, 11:30 AM-02:30 PM, Nano Plastia - Short" at bounding box center [538, 318] width 285 height 88
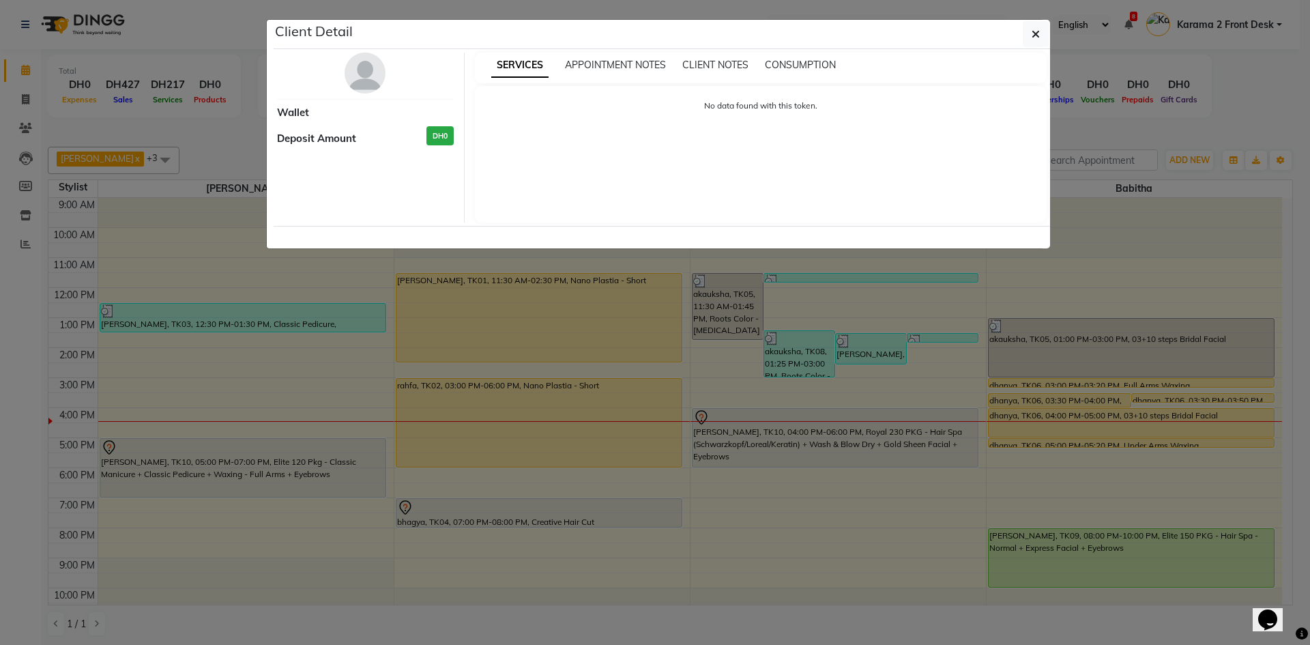
select select "1"
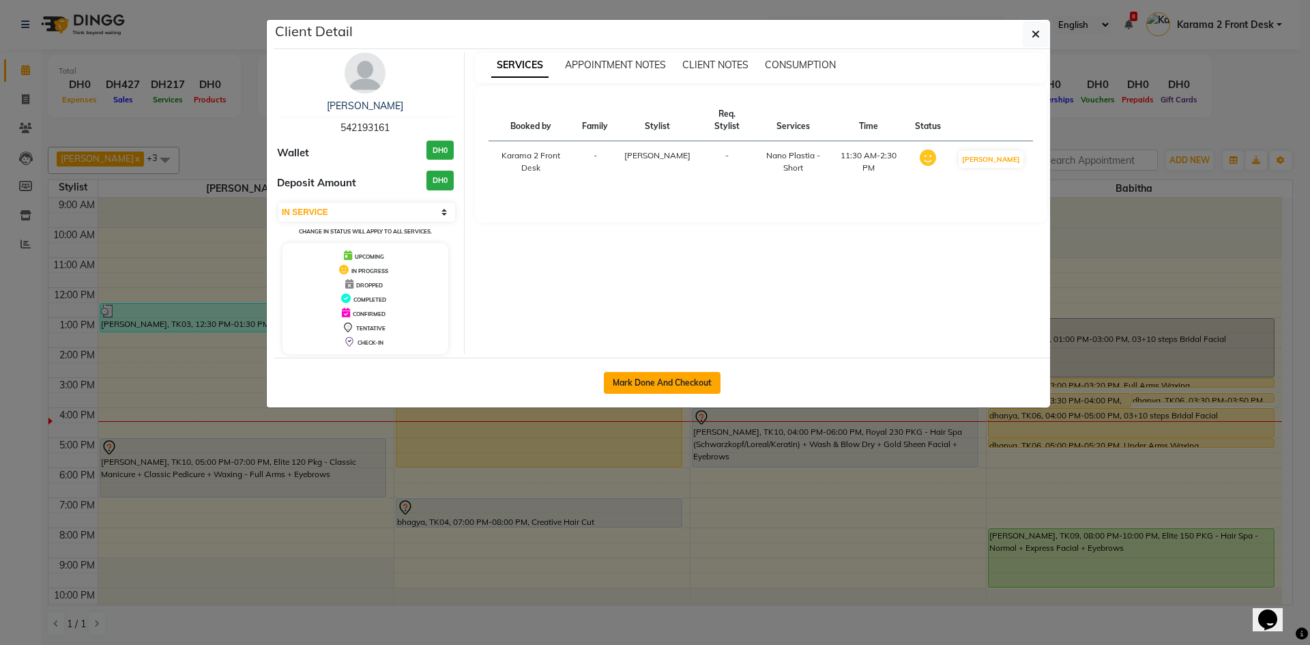
click at [649, 374] on button "Mark Done And Checkout" at bounding box center [662, 383] width 117 height 22
select select "service"
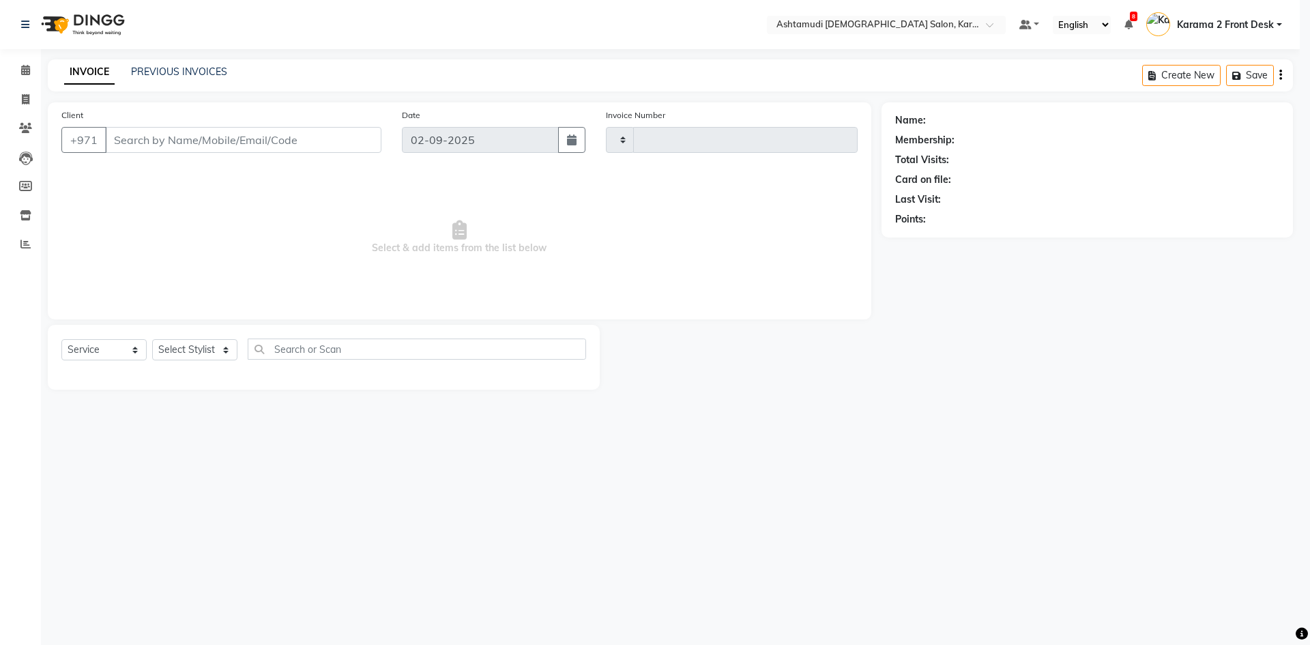
type input "2066"
select select "7424"
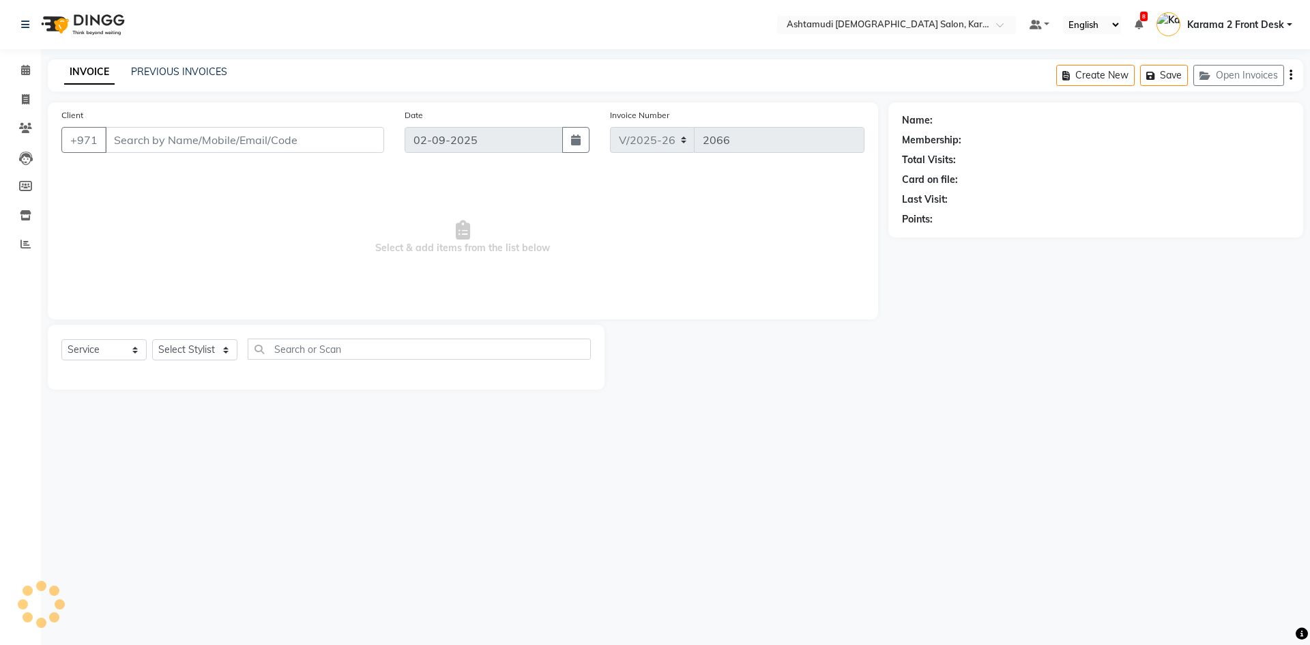
type input "542193161"
select select "67750"
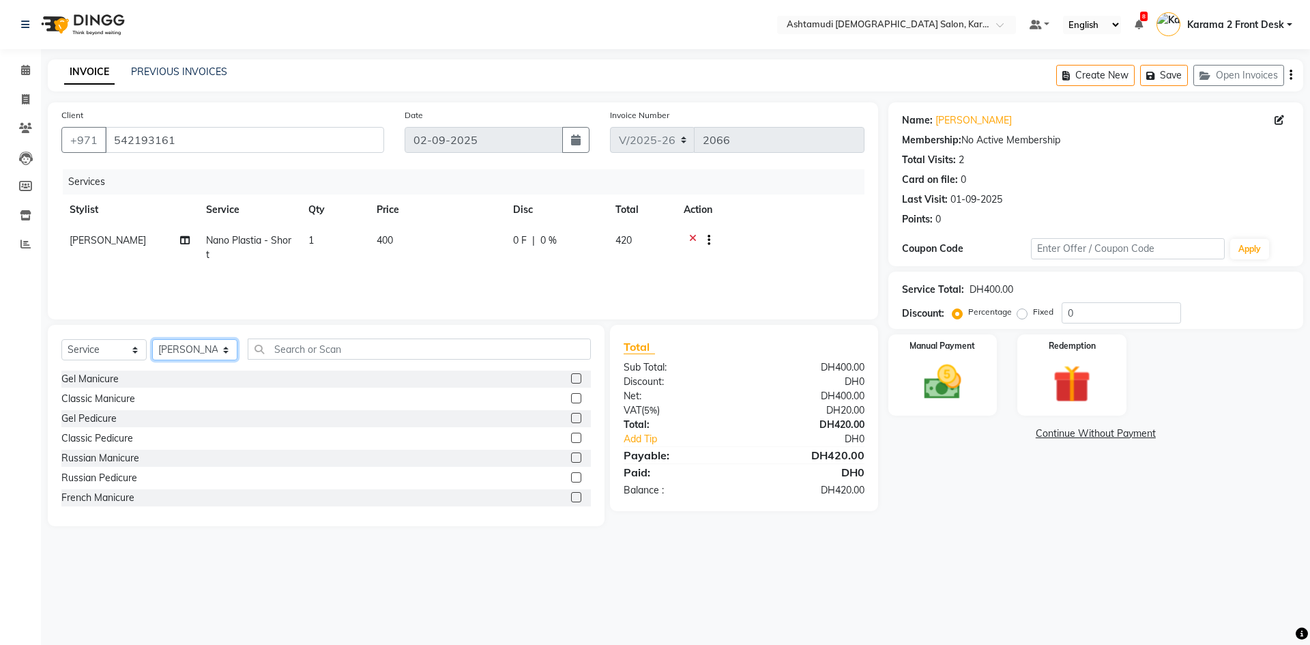
drag, startPoint x: 204, startPoint y: 342, endPoint x: 197, endPoint y: 343, distance: 7.6
click at [204, 342] on select "Select Stylist Babitha Carolina Farsana Begum Geeta Jyothi Krishna Karama 2 Fro…" at bounding box center [194, 349] width 85 height 21
click at [117, 349] on select "Select Service Product Membership Package Voucher Prepaid Gift Card" at bounding box center [103, 349] width 85 height 21
click at [61, 339] on select "Select Service Product Membership Package Voucher Prepaid Gift Card" at bounding box center [103, 349] width 85 height 21
click at [183, 352] on select "Select Stylist Babitha Carolina Farsana Begum Geeta Jyothi Krishna Karama 2 Fro…" at bounding box center [194, 349] width 85 height 21
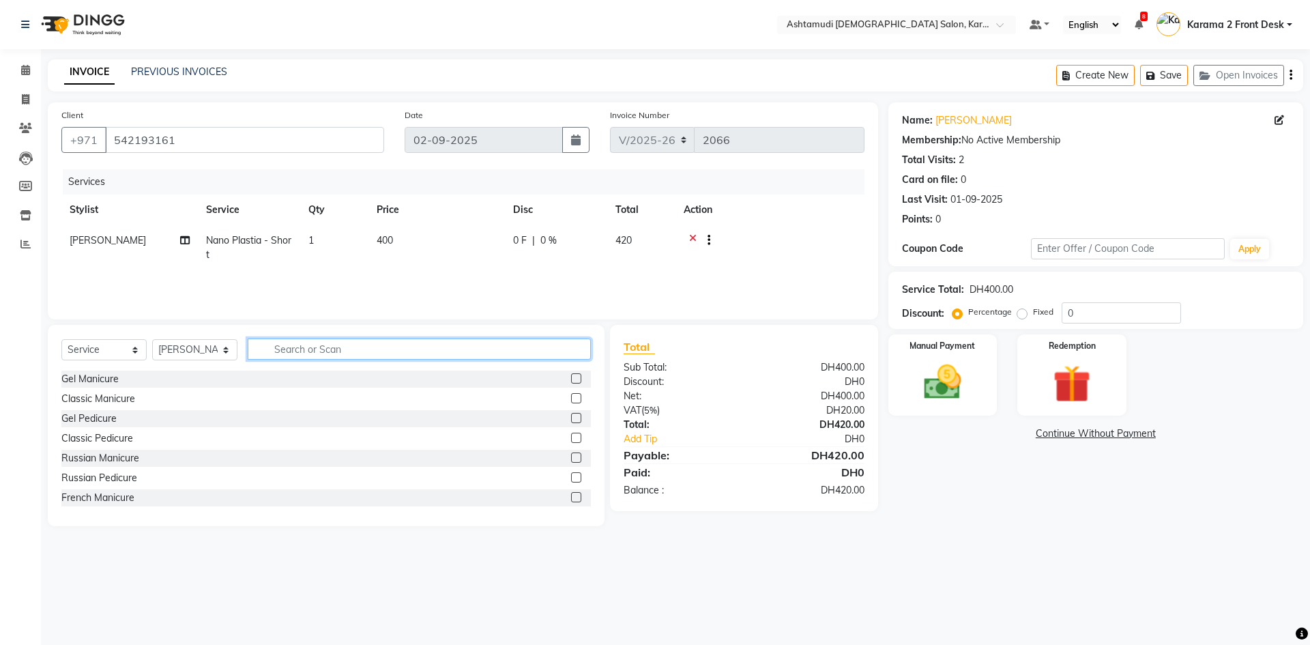
click at [284, 348] on input "text" at bounding box center [419, 348] width 343 height 21
click at [290, 349] on input "text" at bounding box center [419, 348] width 343 height 21
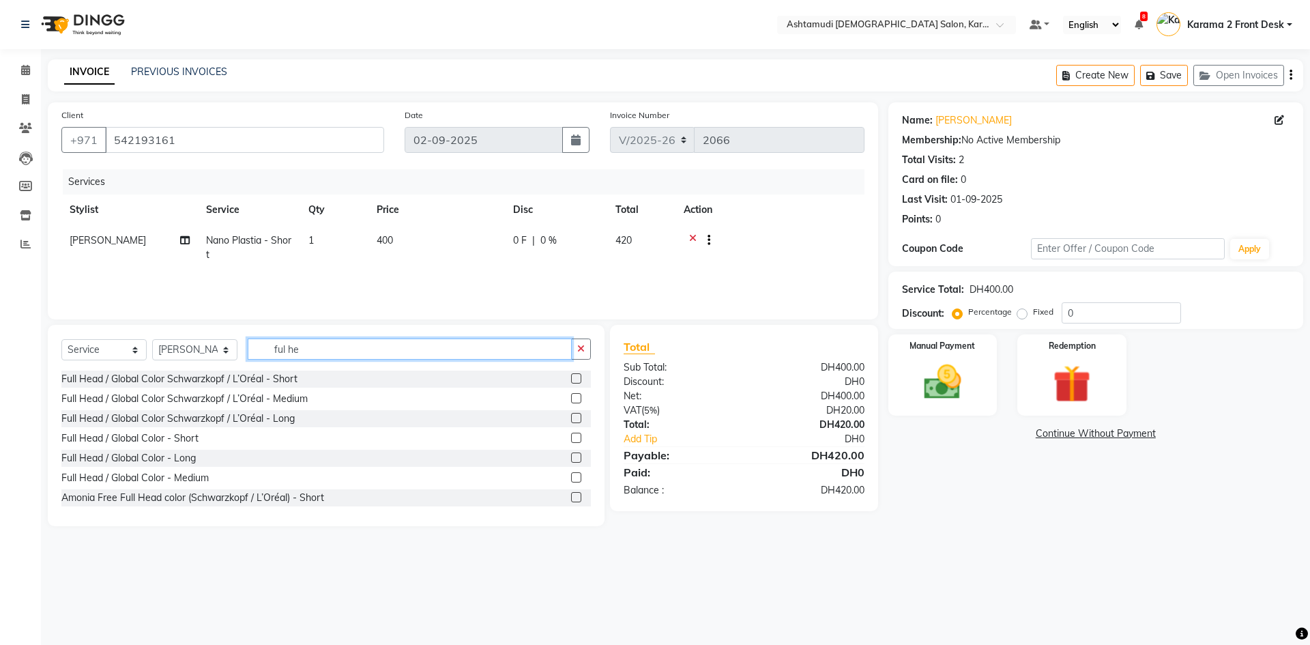
type input "ful he"
click at [571, 378] on label at bounding box center [576, 378] width 10 height 10
click at [571, 378] on input "checkbox" at bounding box center [575, 379] width 9 height 9
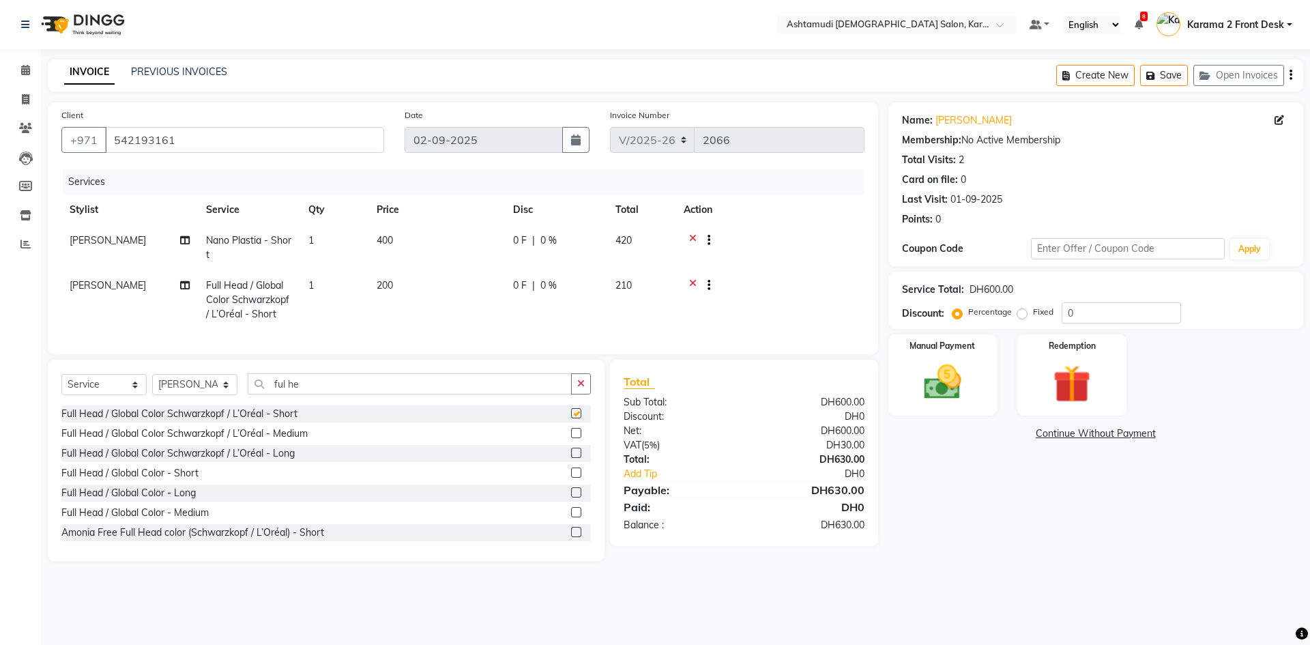
checkbox input "false"
click at [547, 287] on span "0 %" at bounding box center [548, 285] width 16 height 14
select select "67750"
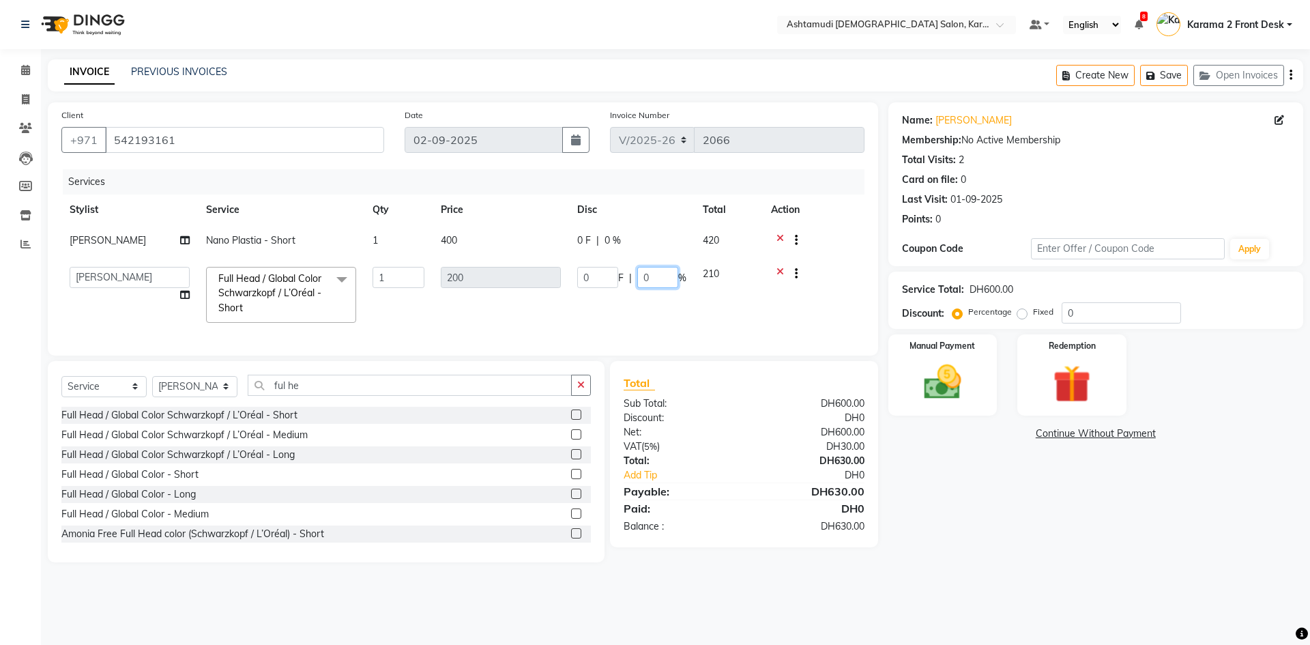
click at [646, 271] on input "0" at bounding box center [657, 277] width 41 height 21
drag, startPoint x: 665, startPoint y: 272, endPoint x: 621, endPoint y: 276, distance: 44.5
click at [621, 276] on div "0 F | 025 %" at bounding box center [631, 277] width 109 height 21
type input "25"
click at [846, 279] on div at bounding box center [813, 275] width 85 height 17
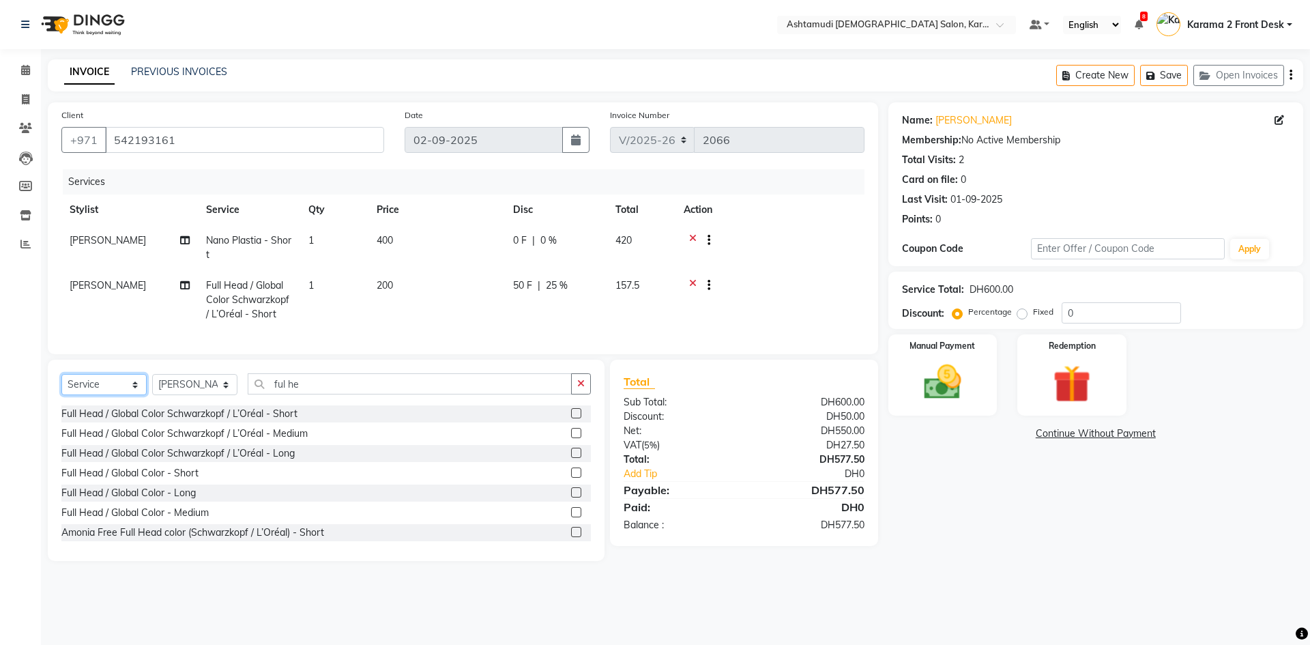
click at [85, 395] on select "Select Service Product Membership Package Voucher Prepaid Gift Card" at bounding box center [103, 384] width 85 height 21
select select "product"
click at [61, 384] on select "Select Service Product Membership Package Voucher Prepaid Gift Card" at bounding box center [103, 384] width 85 height 21
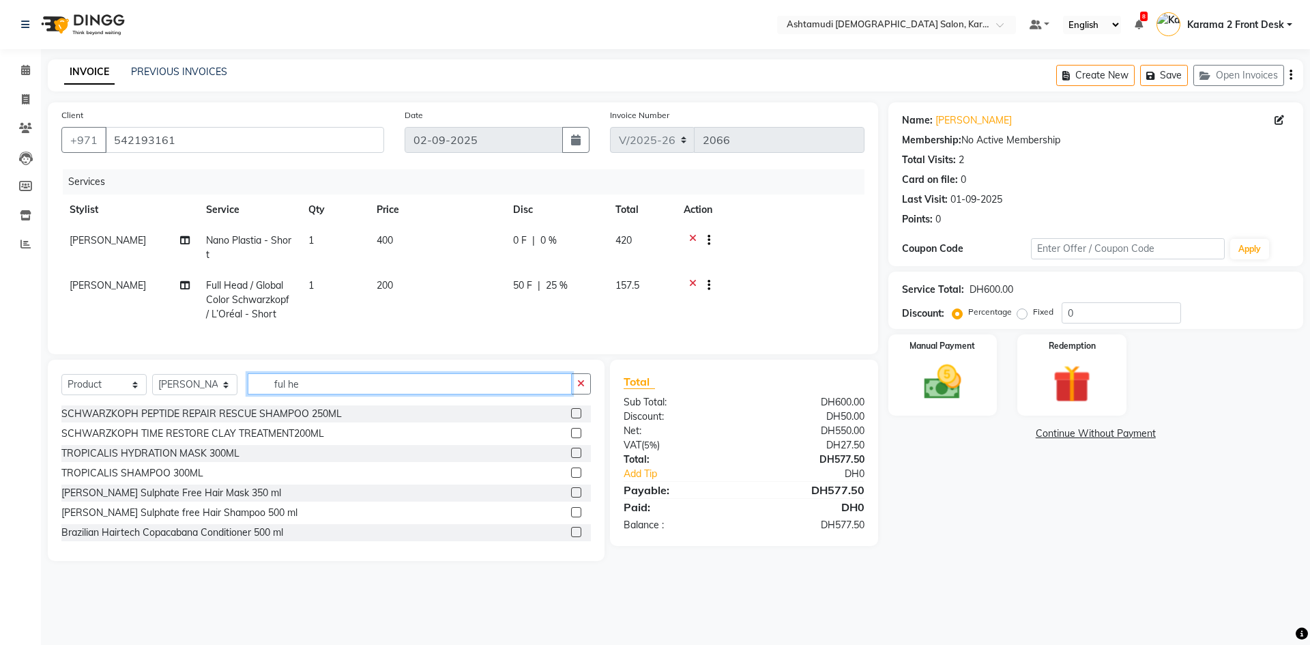
drag, startPoint x: 312, startPoint y: 398, endPoint x: 220, endPoint y: 398, distance: 92.1
click at [220, 398] on div "Select Service Product Membership Package Voucher Prepaid Gift Card Select Styl…" at bounding box center [325, 389] width 529 height 32
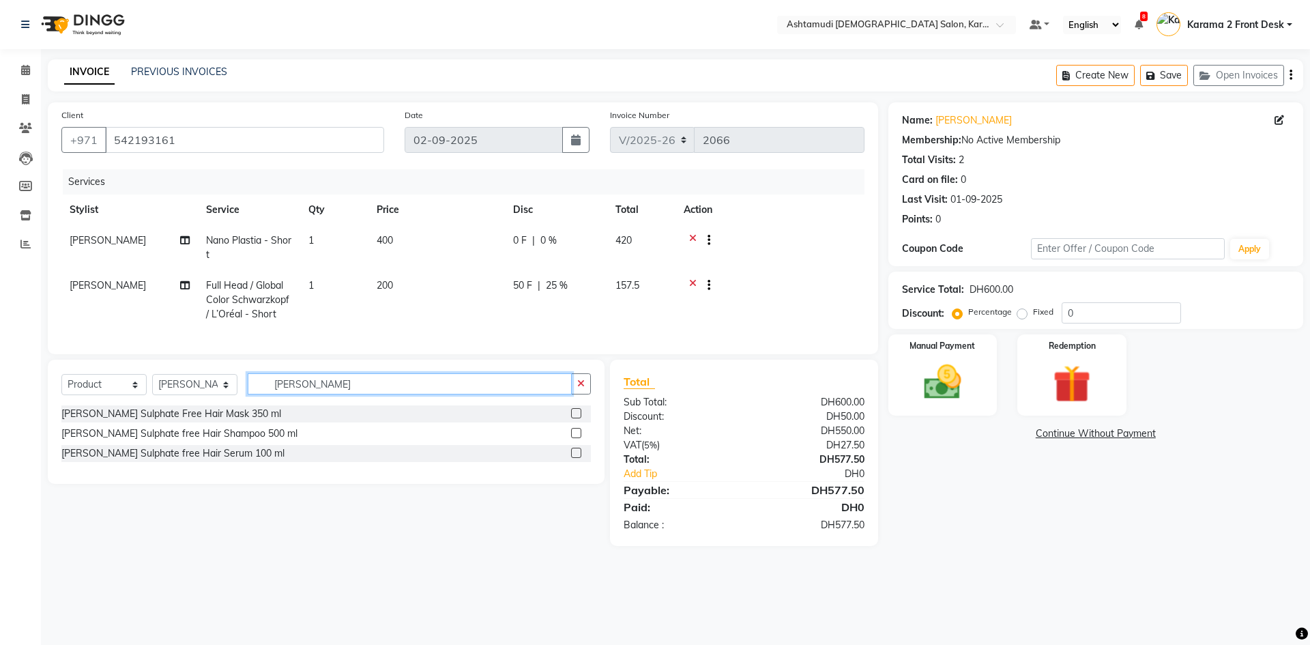
type input "paul"
click at [573, 438] on label at bounding box center [576, 433] width 10 height 10
click at [573, 438] on input "checkbox" at bounding box center [575, 433] width 9 height 9
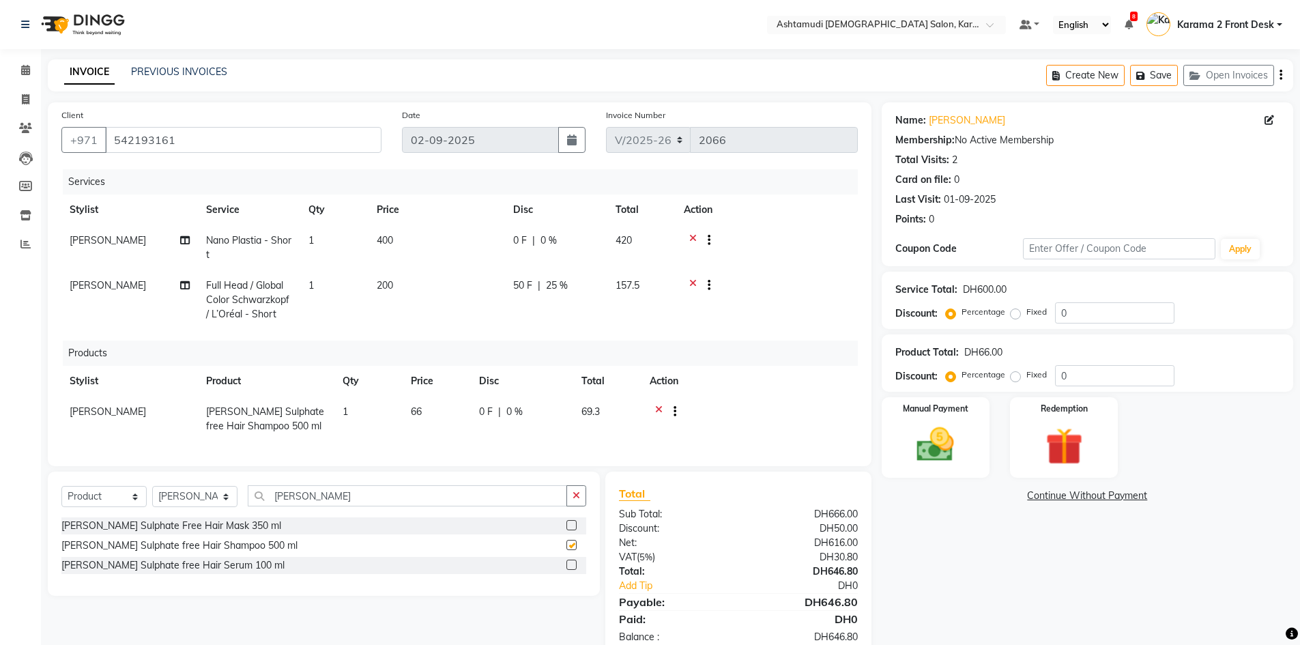
checkbox input "false"
click at [570, 530] on label at bounding box center [571, 525] width 10 height 10
click at [570, 530] on input "checkbox" at bounding box center [570, 525] width 9 height 9
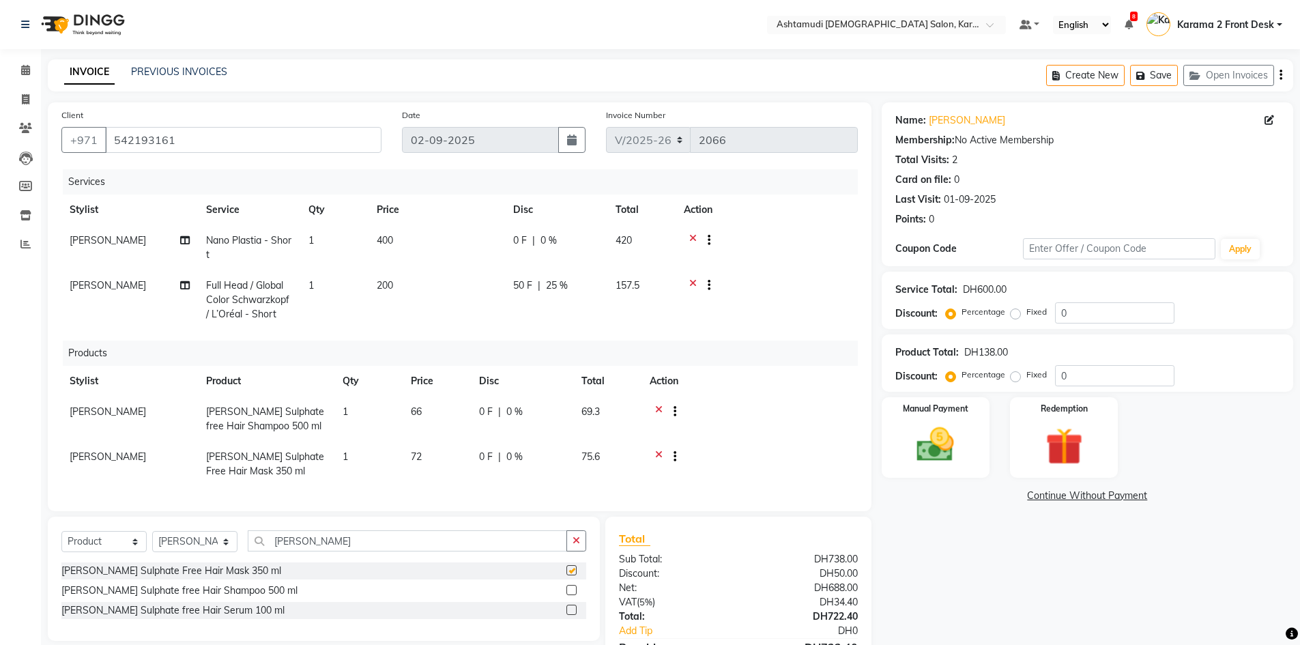
checkbox input "false"
drag, startPoint x: 1066, startPoint y: 376, endPoint x: 974, endPoint y: 386, distance: 91.9
click at [974, 386] on div "Percentage Fixed 0" at bounding box center [1061, 375] width 226 height 21
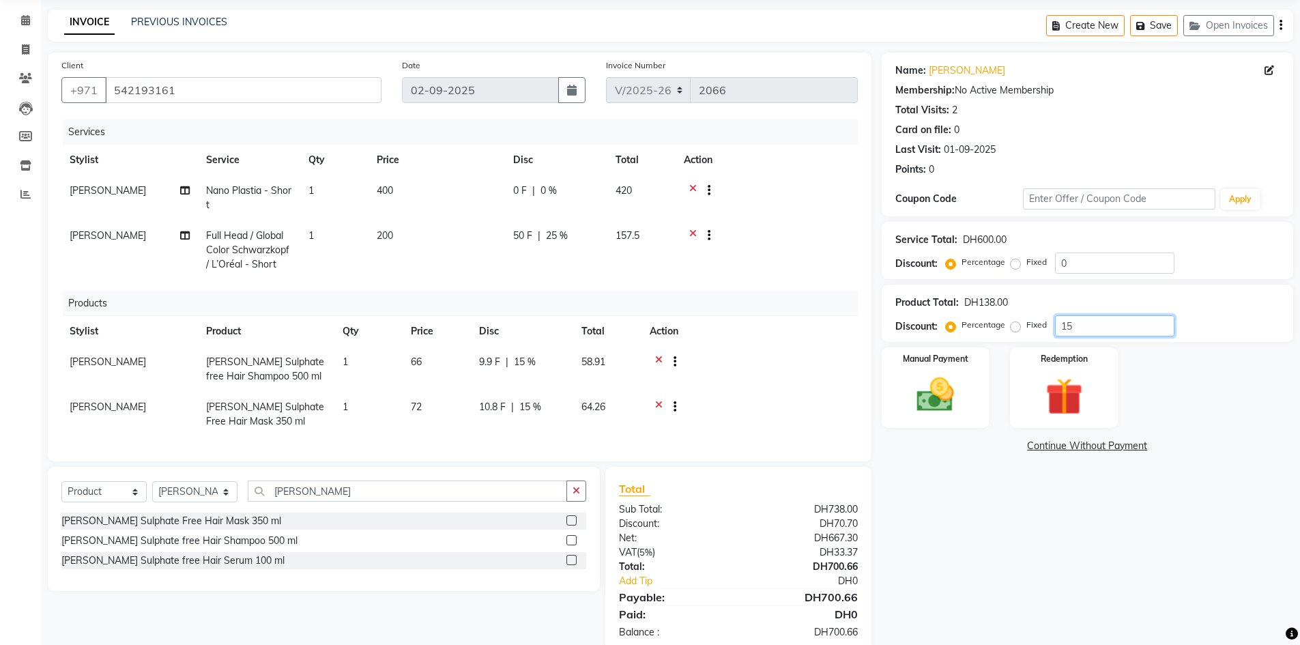
scroll to position [89, 0]
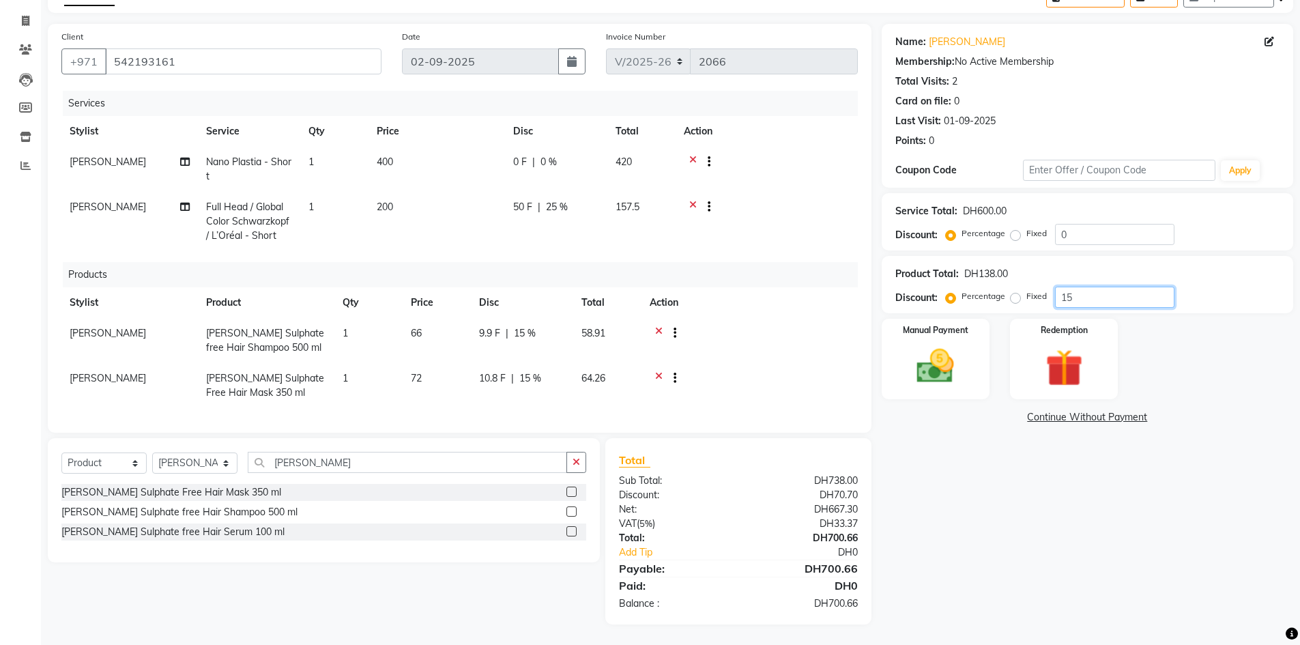
type input "15"
click at [737, 160] on div at bounding box center [767, 163] width 166 height 17
click at [787, 200] on div at bounding box center [767, 208] width 166 height 17
click at [803, 209] on td at bounding box center [767, 221] width 182 height 59
click at [966, 357] on img at bounding box center [935, 366] width 63 height 44
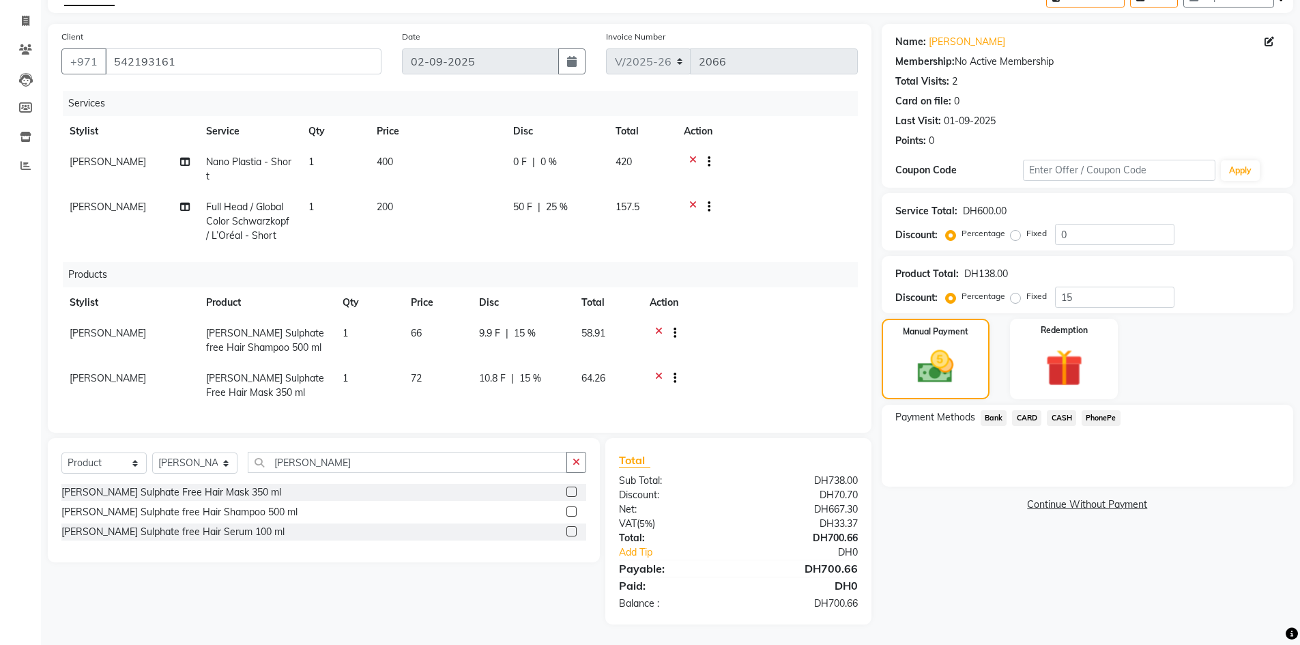
click at [1061, 410] on span "CASH" at bounding box center [1061, 418] width 29 height 16
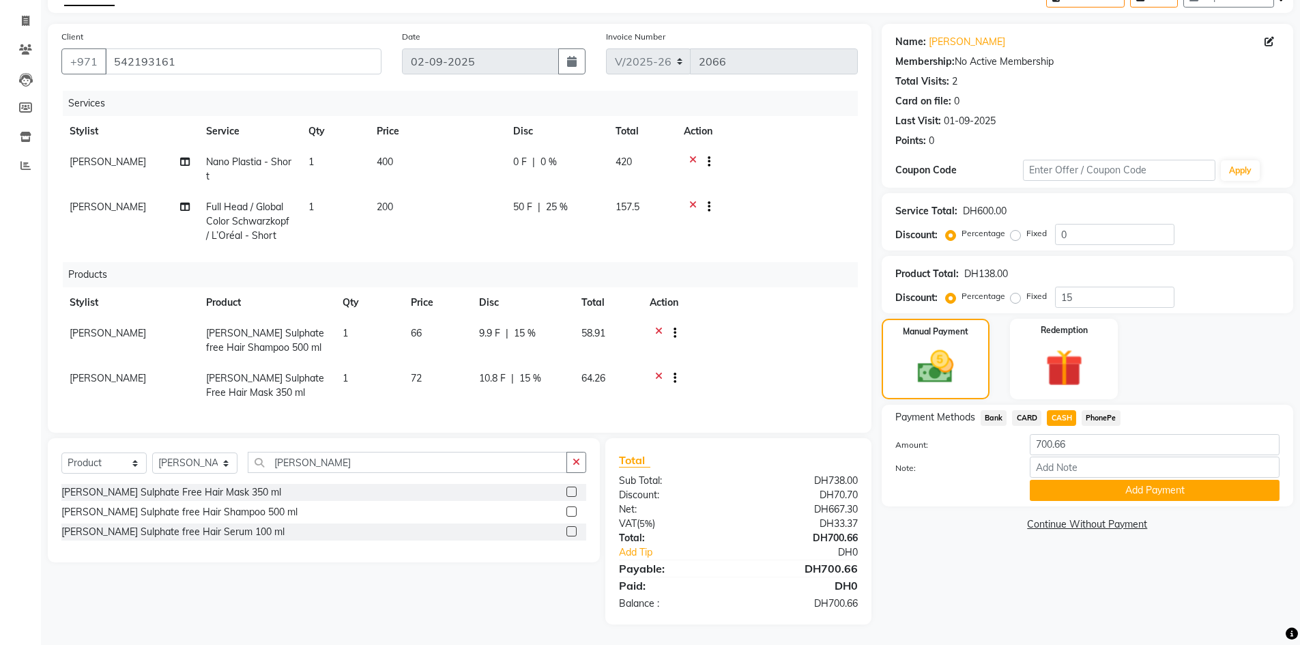
click at [117, 201] on span "[PERSON_NAME]" at bounding box center [108, 207] width 76 height 12
select select "67750"
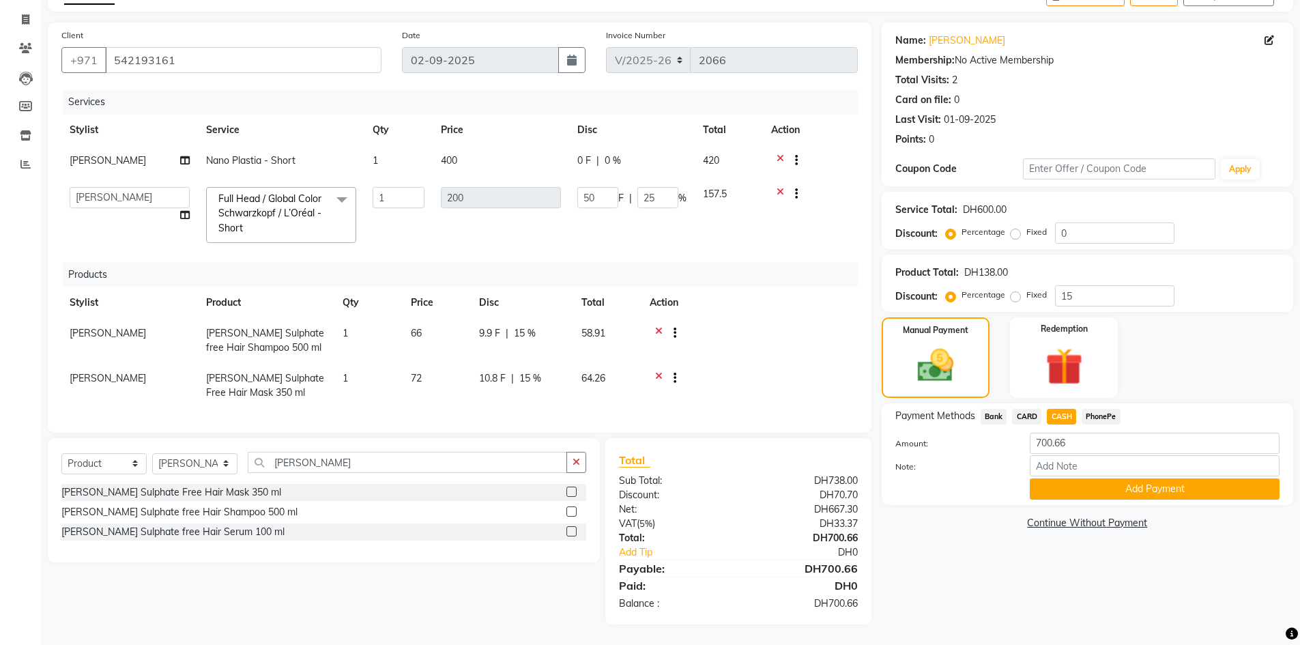
click at [117, 201] on td "Babitha Carolina Farsana Begum Geeta Jyothi Krishna Karama 2 Front Desk Linda R…" at bounding box center [129, 215] width 136 height 72
drag, startPoint x: 116, startPoint y: 191, endPoint x: 108, endPoint y: 196, distance: 9.5
click at [116, 191] on select "Babitha Carolina Farsana Begum Geeta Jyothi Krishna Karama 2 Front Desk Linda R…" at bounding box center [130, 197] width 120 height 21
select select "77371"
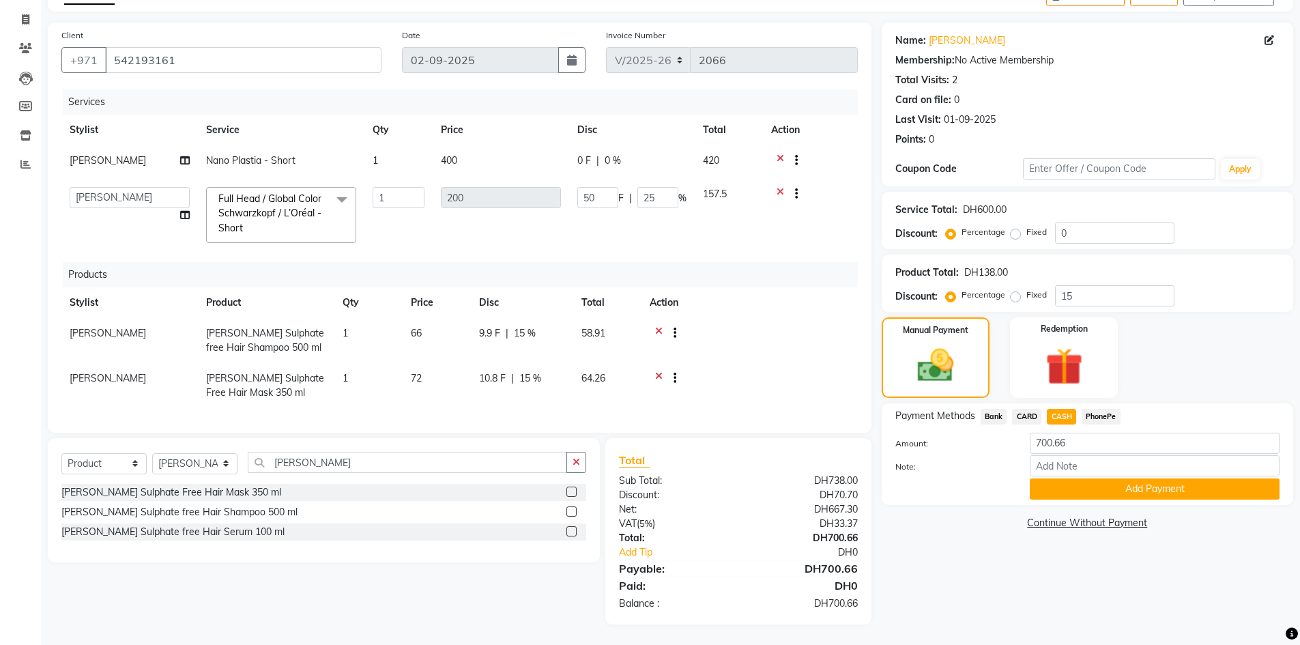
click at [806, 194] on div at bounding box center [810, 195] width 78 height 17
click at [1073, 458] on input "Note:" at bounding box center [1155, 465] width 250 height 21
type input "swathy"
click at [1084, 479] on button "Add Payment" at bounding box center [1155, 488] width 250 height 21
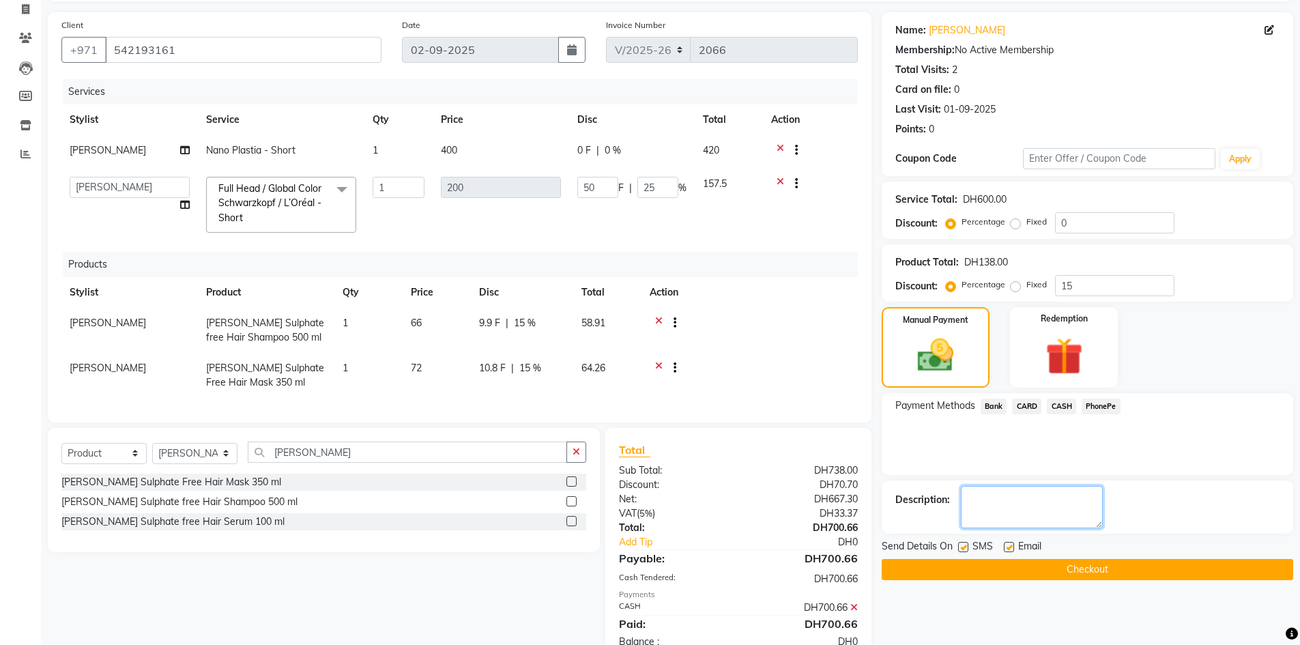
drag, startPoint x: 1049, startPoint y: 493, endPoint x: 1042, endPoint y: 502, distance: 11.6
click at [1047, 497] on textarea at bounding box center [1032, 507] width 142 height 42
click at [964, 545] on label at bounding box center [963, 547] width 10 height 10
click at [964, 545] on input "checkbox" at bounding box center [962, 547] width 9 height 9
checkbox input "false"
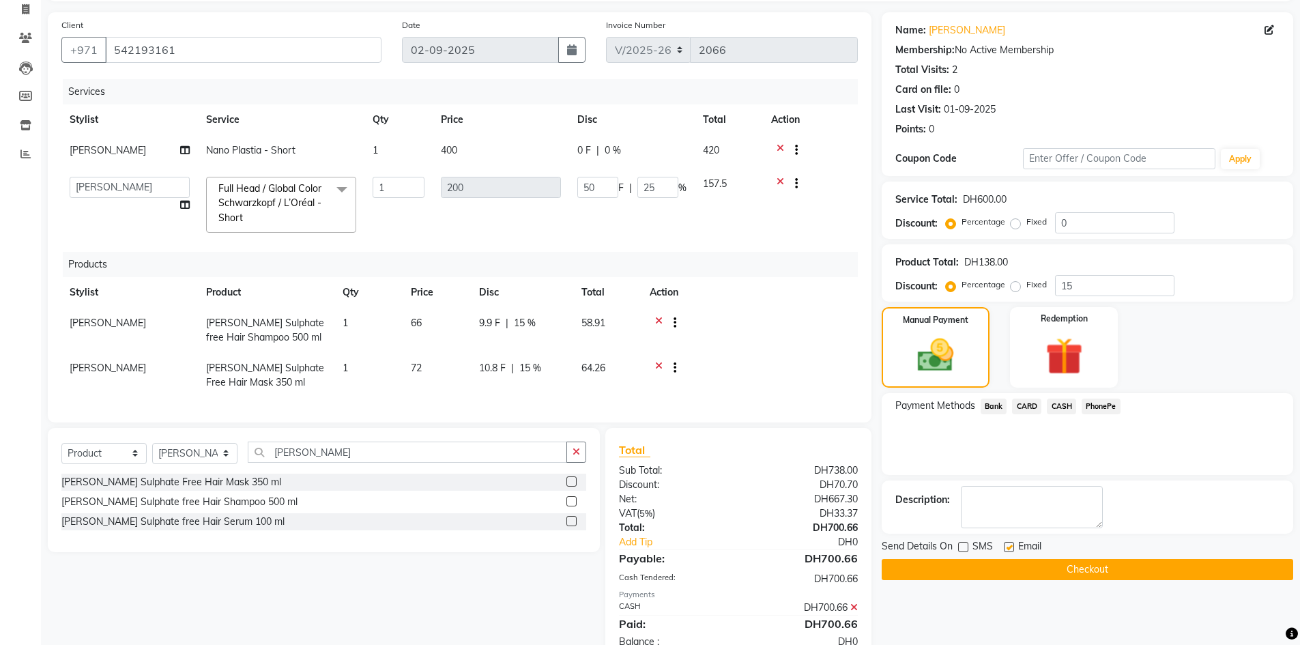
click at [1004, 546] on label at bounding box center [1009, 547] width 10 height 10
click at [1004, 546] on input "checkbox" at bounding box center [1008, 547] width 9 height 9
checkbox input "false"
click at [1014, 508] on textarea at bounding box center [1032, 507] width 142 height 42
click at [1011, 571] on button "Checkout" at bounding box center [1087, 569] width 411 height 21
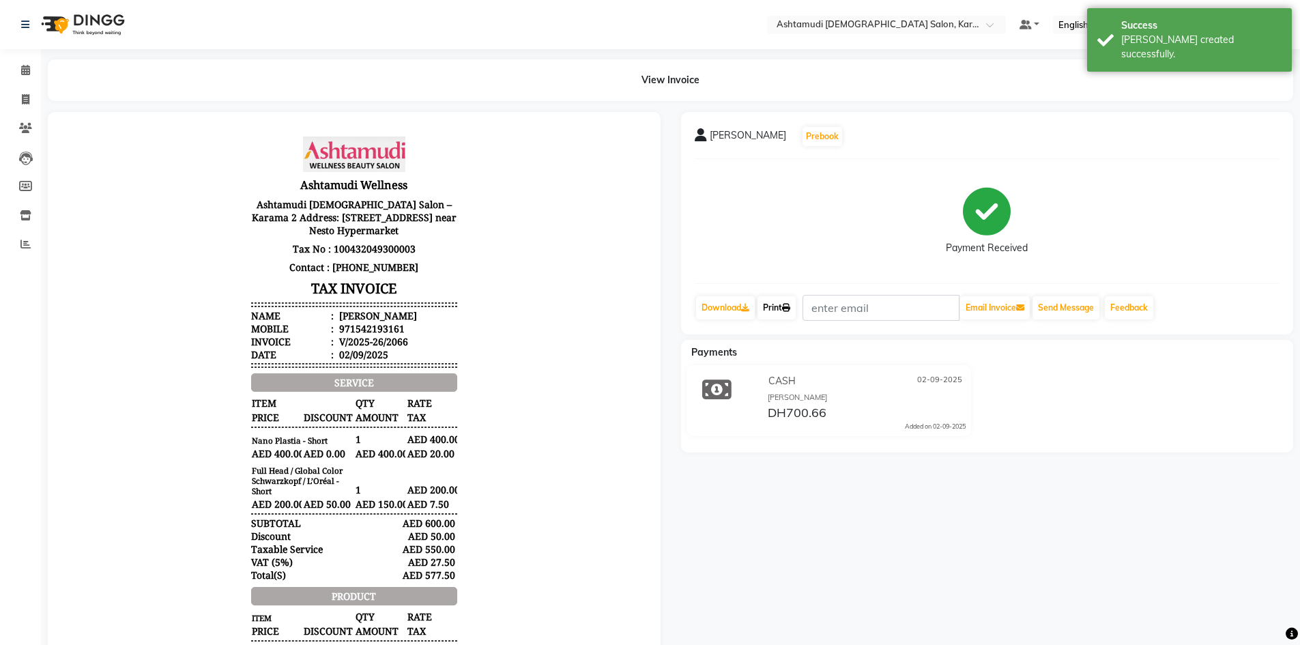
click at [779, 296] on link "Print" at bounding box center [776, 307] width 38 height 23
click at [29, 74] on icon at bounding box center [25, 70] width 9 height 10
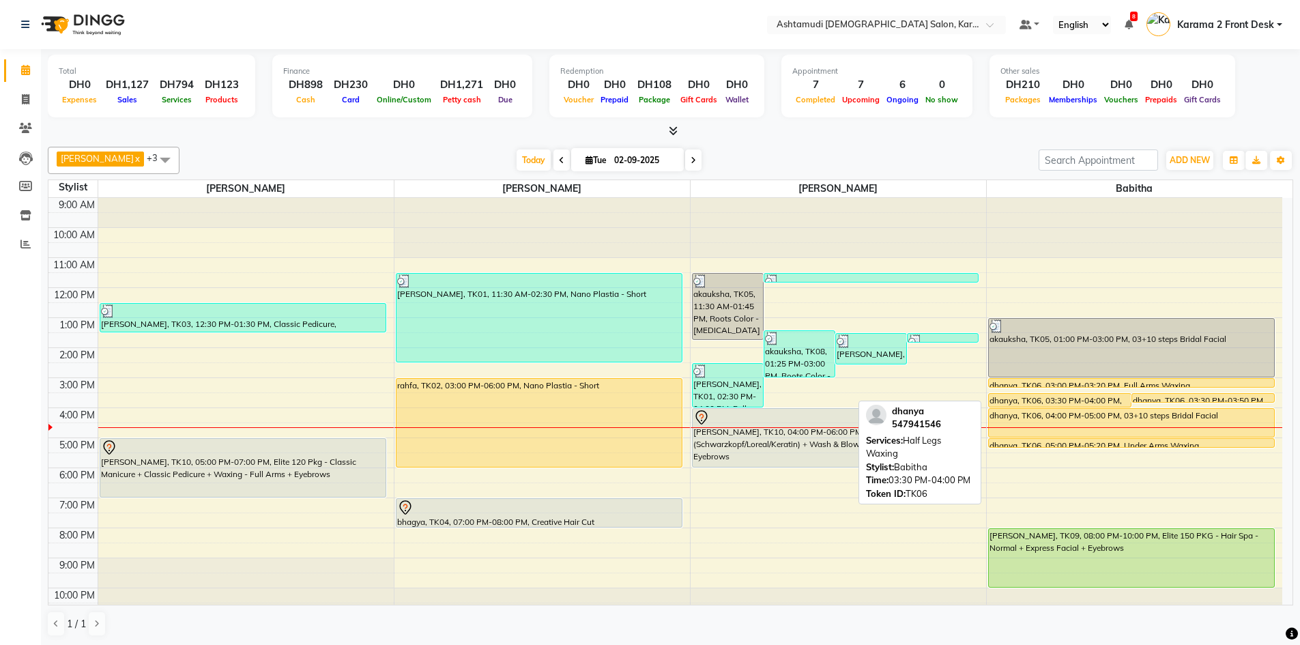
click at [1039, 399] on div "dhanya, TK06, 03:30 PM-04:00 PM, Half Legs Waxing" at bounding box center [1060, 400] width 142 height 13
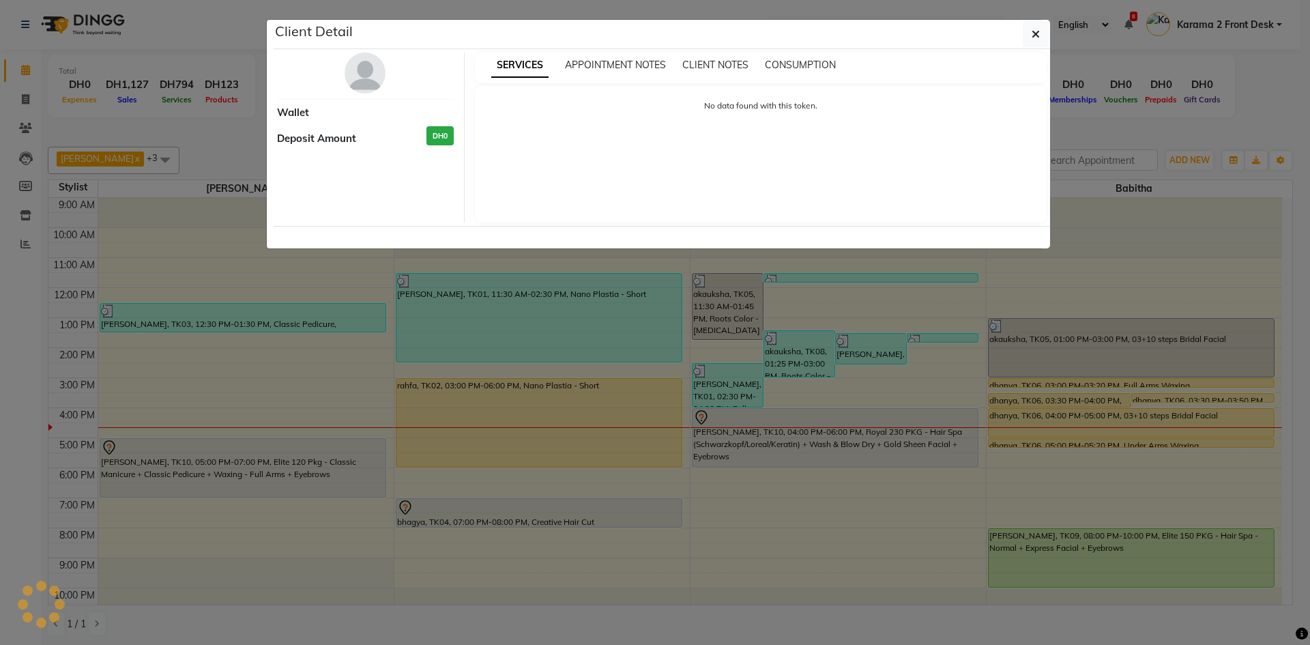
select select "1"
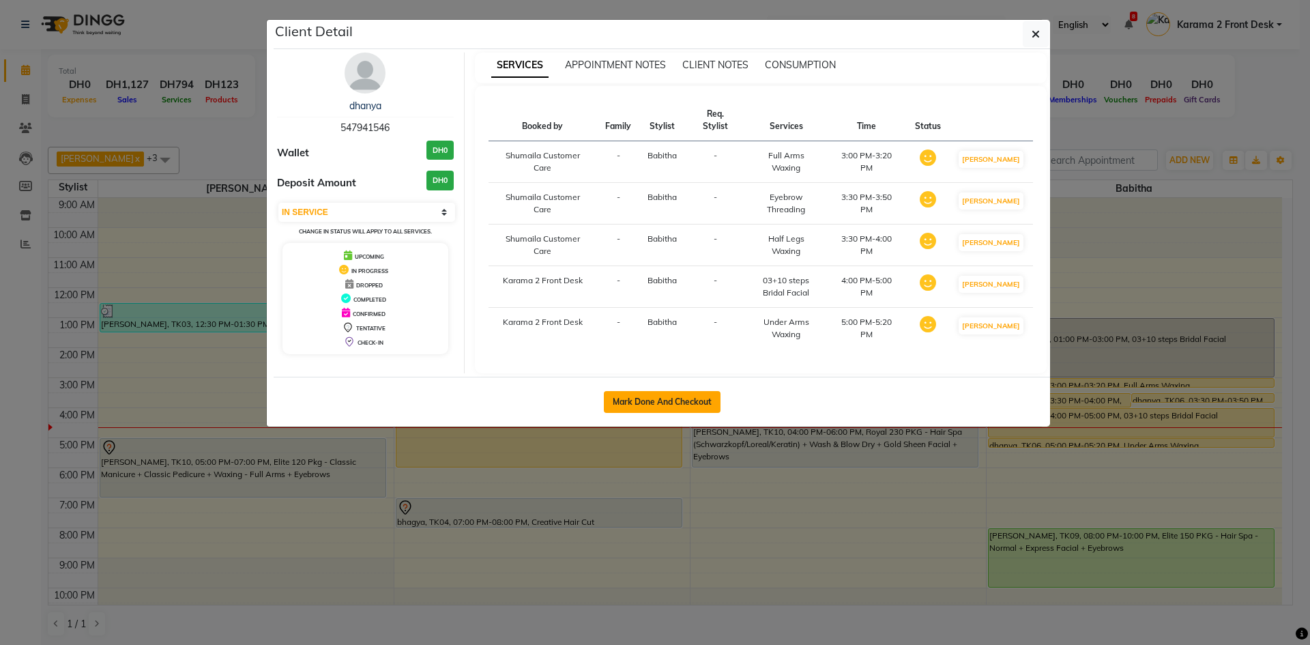
click at [686, 391] on button "Mark Done And Checkout" at bounding box center [662, 402] width 117 height 22
select select "service"
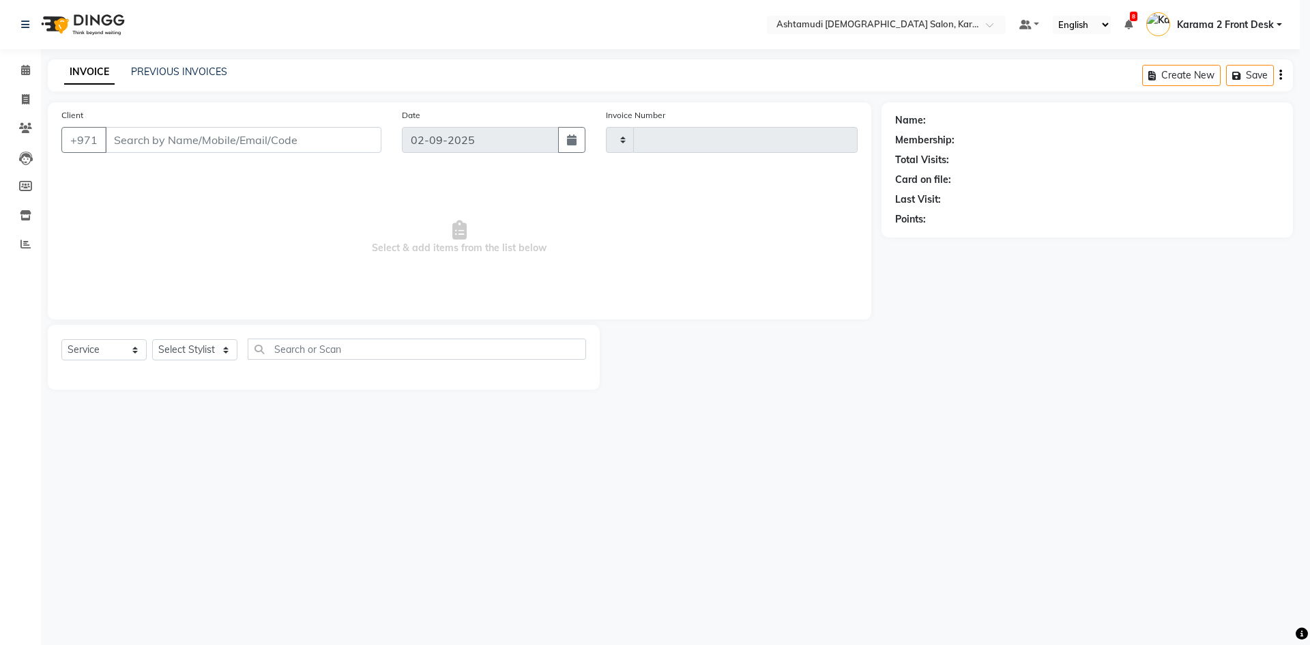
type input "2067"
select select "7424"
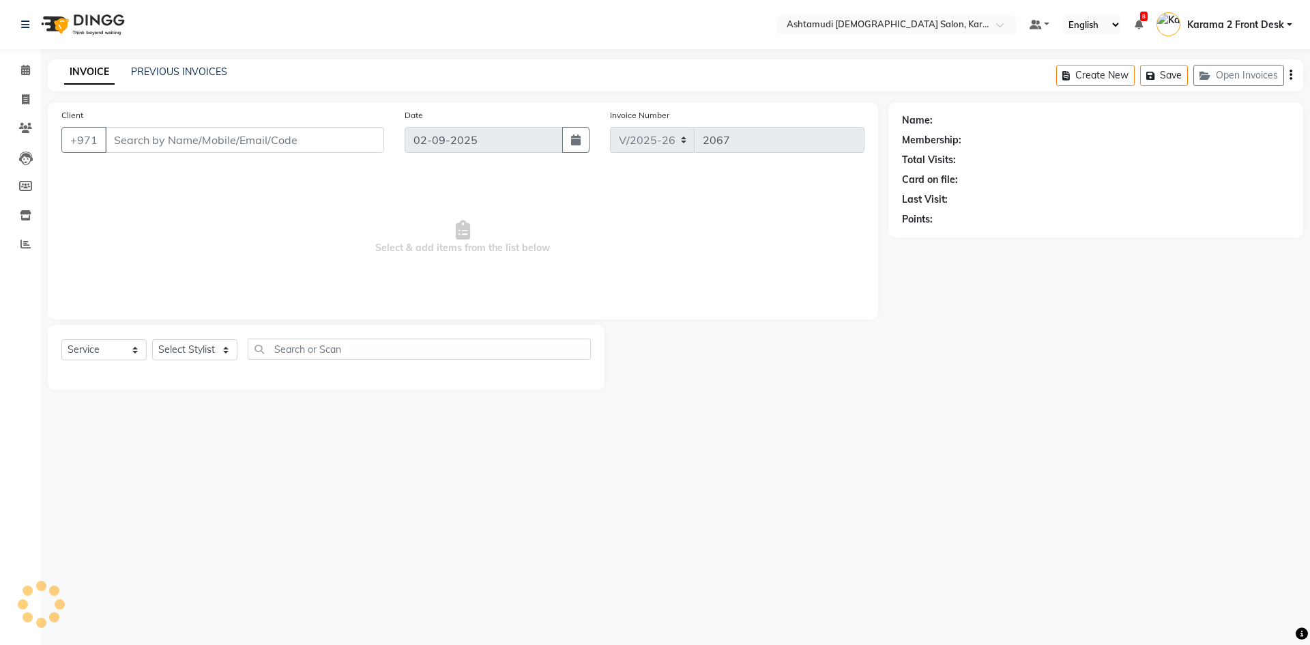
type input "547941546"
select select "81973"
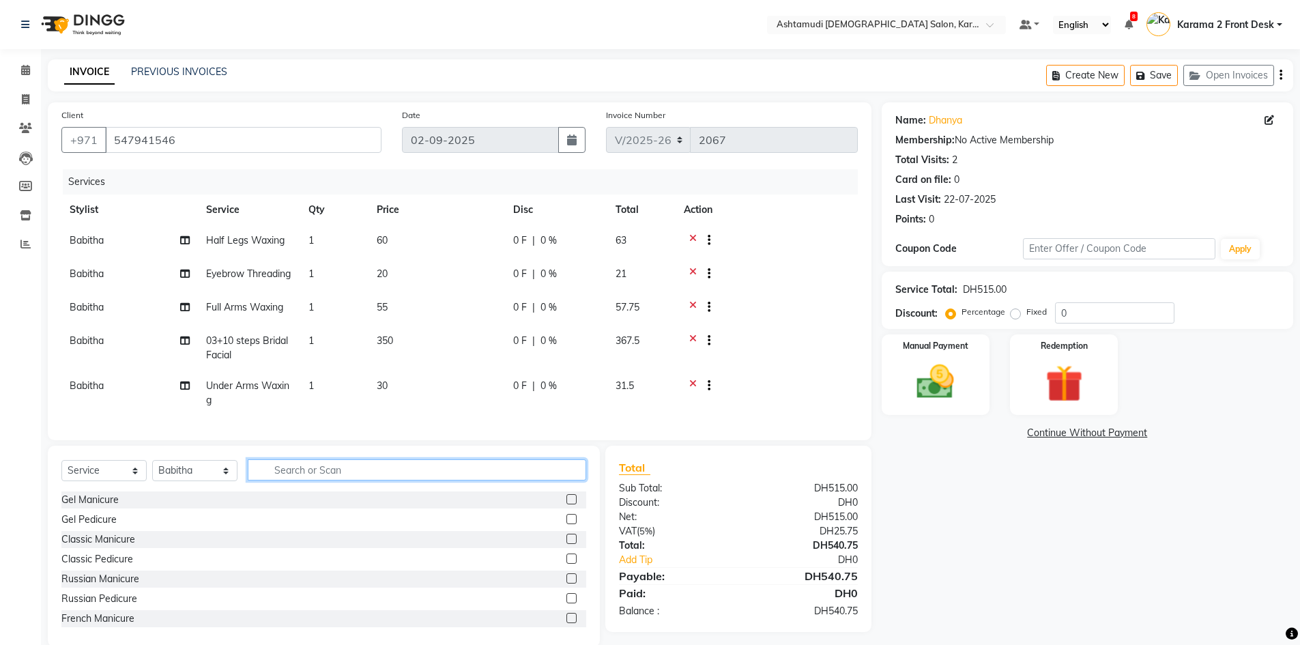
click at [316, 480] on input "text" at bounding box center [417, 469] width 338 height 21
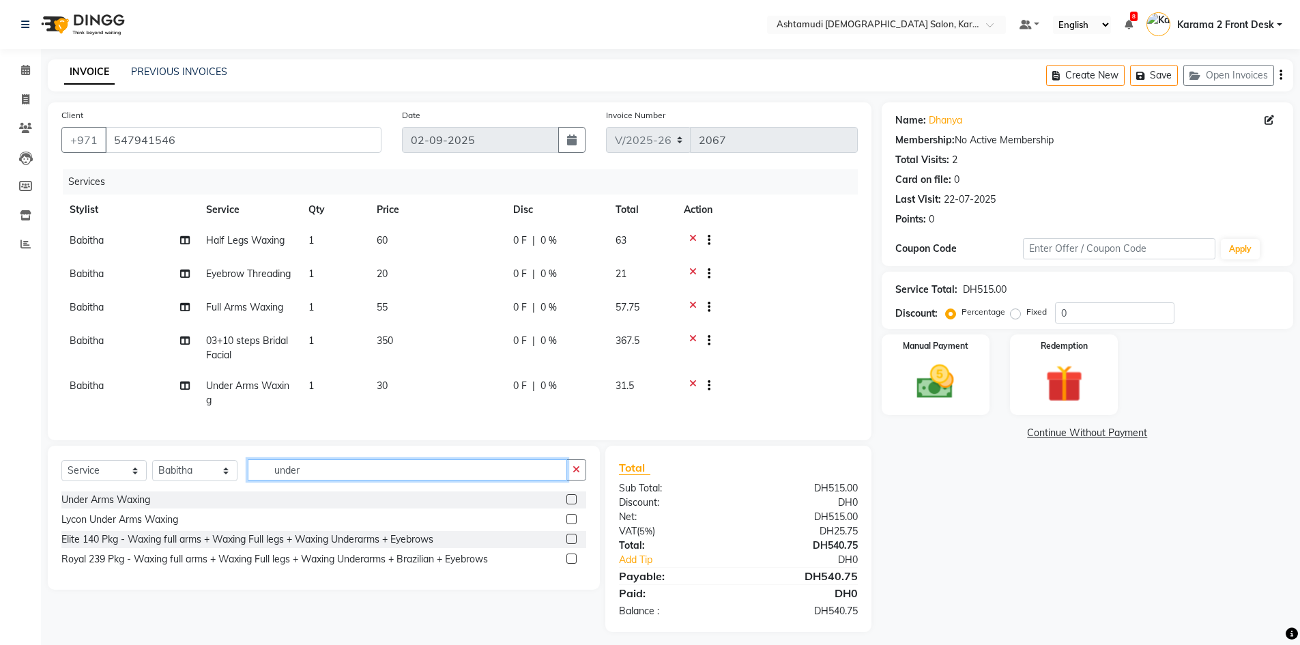
type input "under"
click at [573, 504] on label at bounding box center [571, 499] width 10 height 10
click at [573, 504] on input "checkbox" at bounding box center [570, 499] width 9 height 9
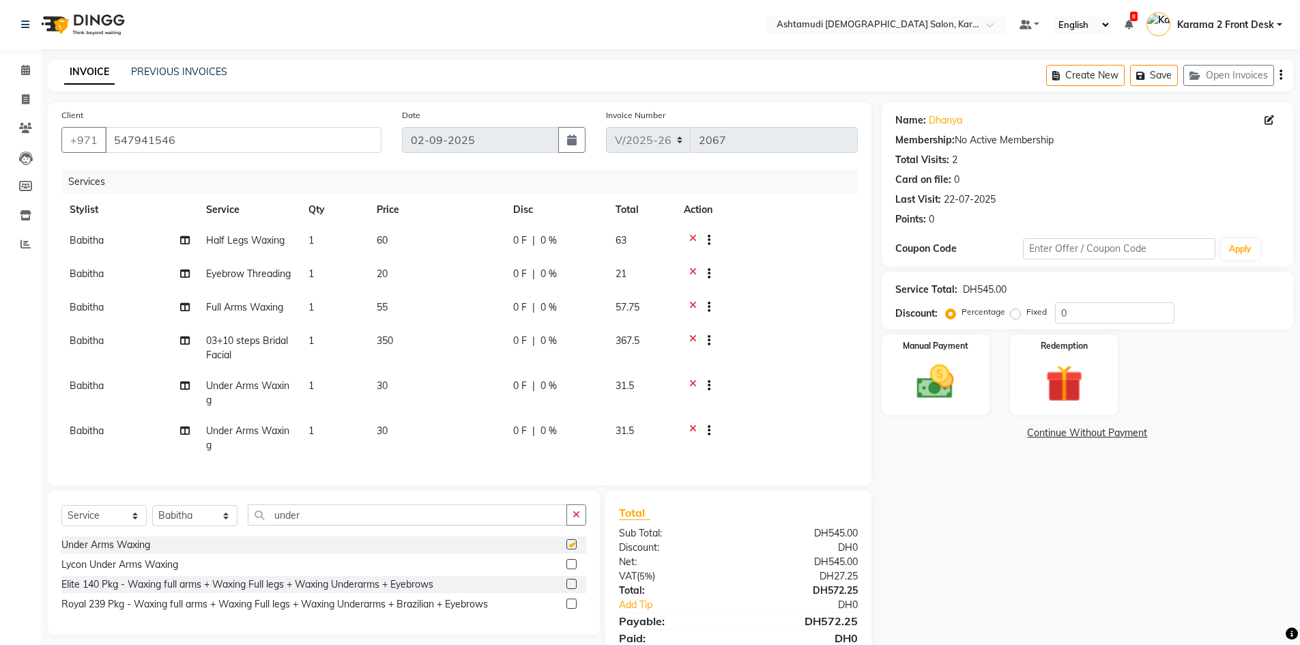
checkbox input "false"
click at [690, 437] on icon at bounding box center [693, 432] width 8 height 17
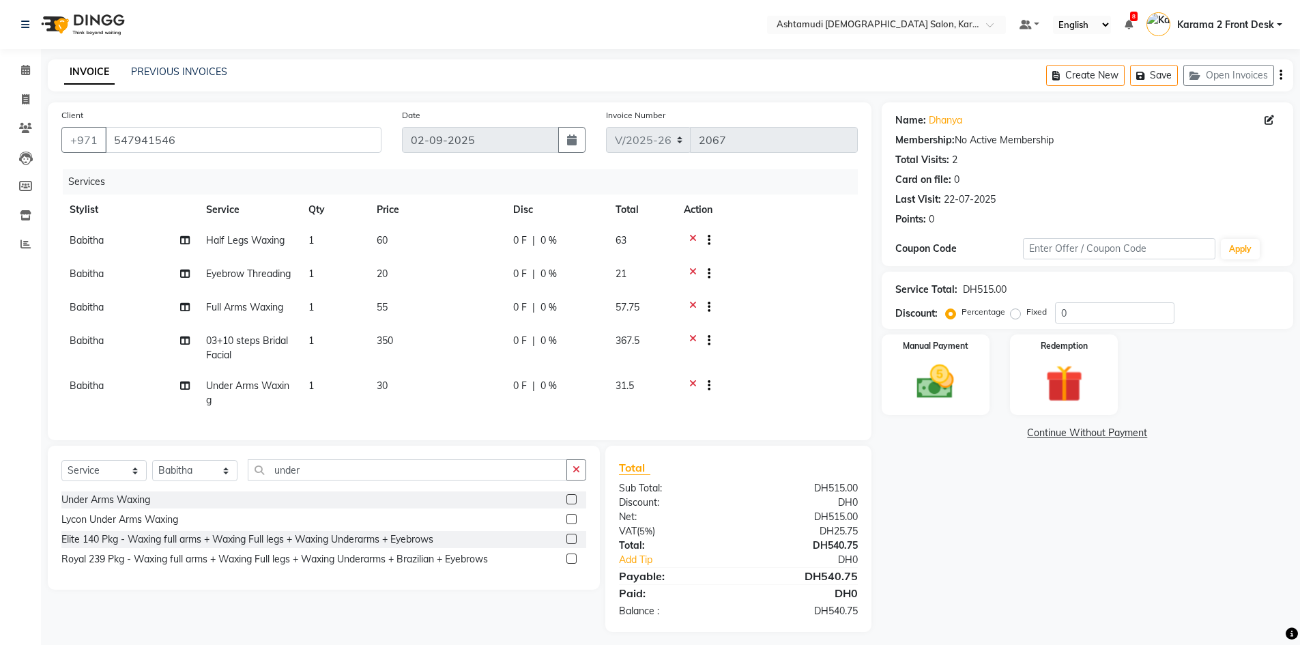
click at [770, 325] on td at bounding box center [767, 308] width 182 height 33
drag, startPoint x: 1121, startPoint y: 319, endPoint x: 1042, endPoint y: 320, distance: 79.2
click at [1042, 320] on div "Percentage Fixed 0" at bounding box center [1061, 312] width 226 height 21
drag, startPoint x: 1083, startPoint y: 309, endPoint x: 967, endPoint y: 289, distance: 117.8
click at [986, 301] on div "Service Total: DH515.00 Discount: Percentage Fixed 25" at bounding box center [1087, 300] width 384 height 46
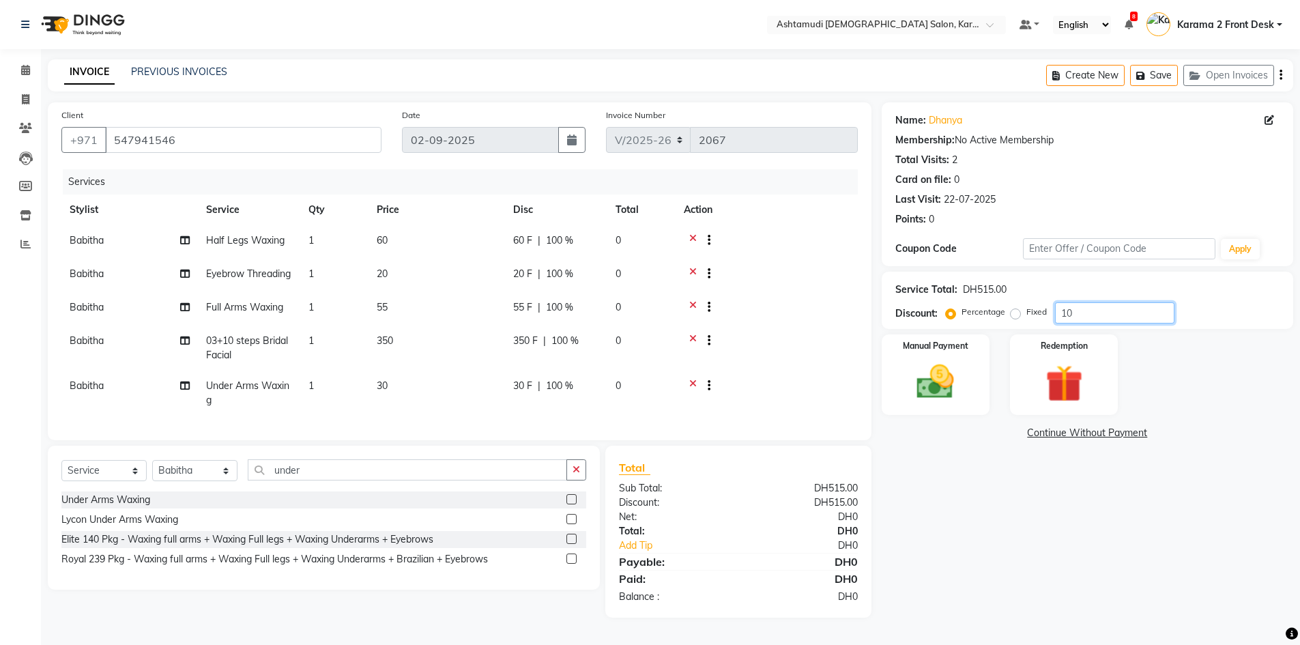
type input "1"
type input "2"
type input "25"
click at [976, 393] on div "Manual Payment" at bounding box center [935, 375] width 113 height 84
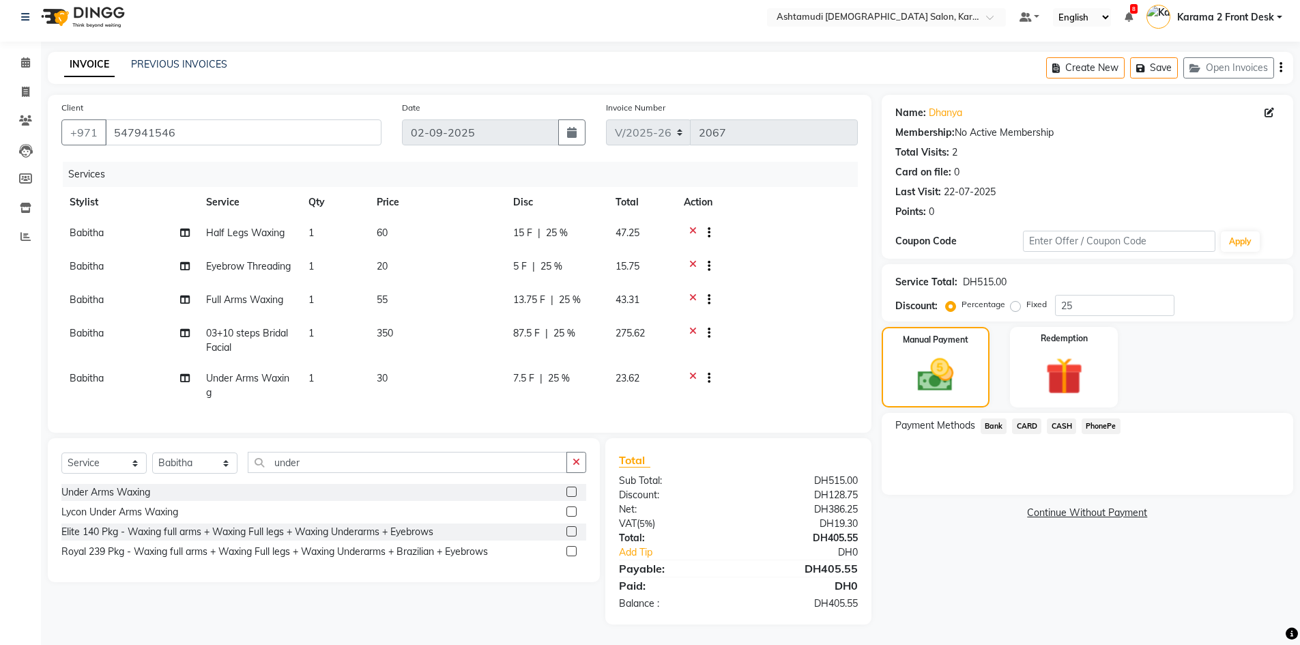
scroll to position [29, 0]
click at [1029, 418] on span "CARD" at bounding box center [1026, 426] width 29 height 16
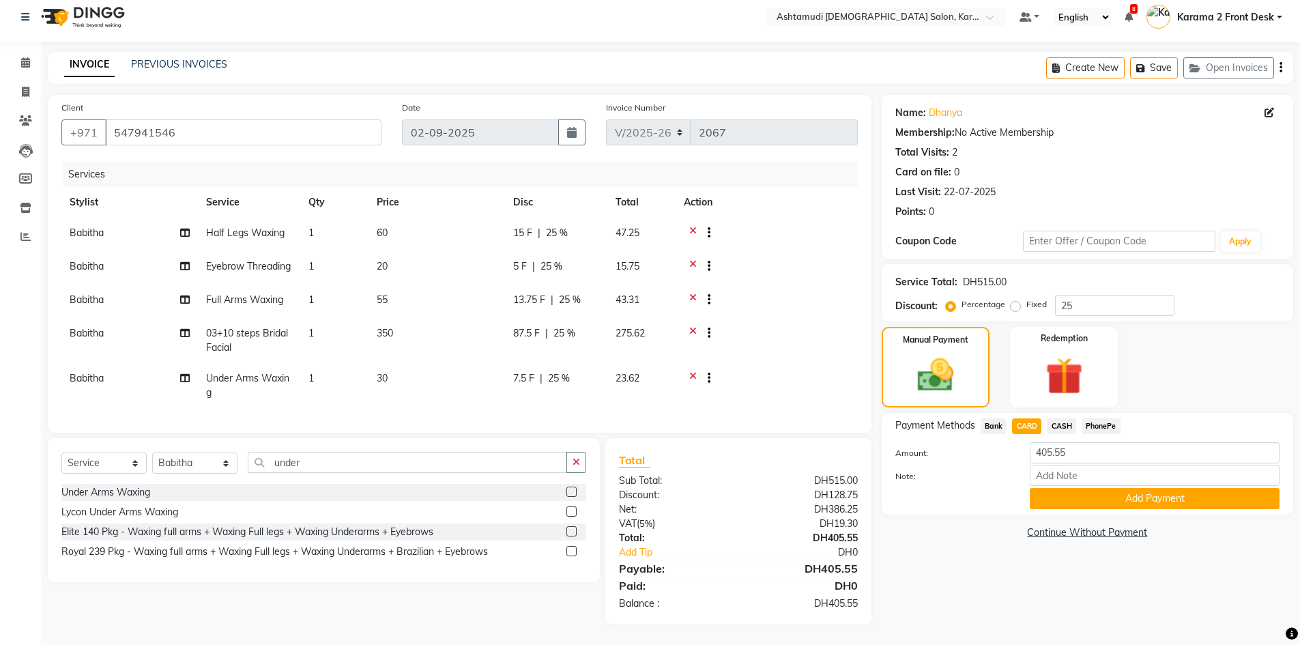
click at [983, 465] on div "Note:" at bounding box center [1087, 476] width 405 height 23
click at [1070, 465] on input "Note:" at bounding box center [1155, 475] width 250 height 21
type input "[PERSON_NAME]"
click at [1004, 465] on div "Note: [PERSON_NAME]" at bounding box center [1087, 476] width 405 height 23
click at [1144, 488] on button "Add Payment" at bounding box center [1155, 498] width 250 height 21
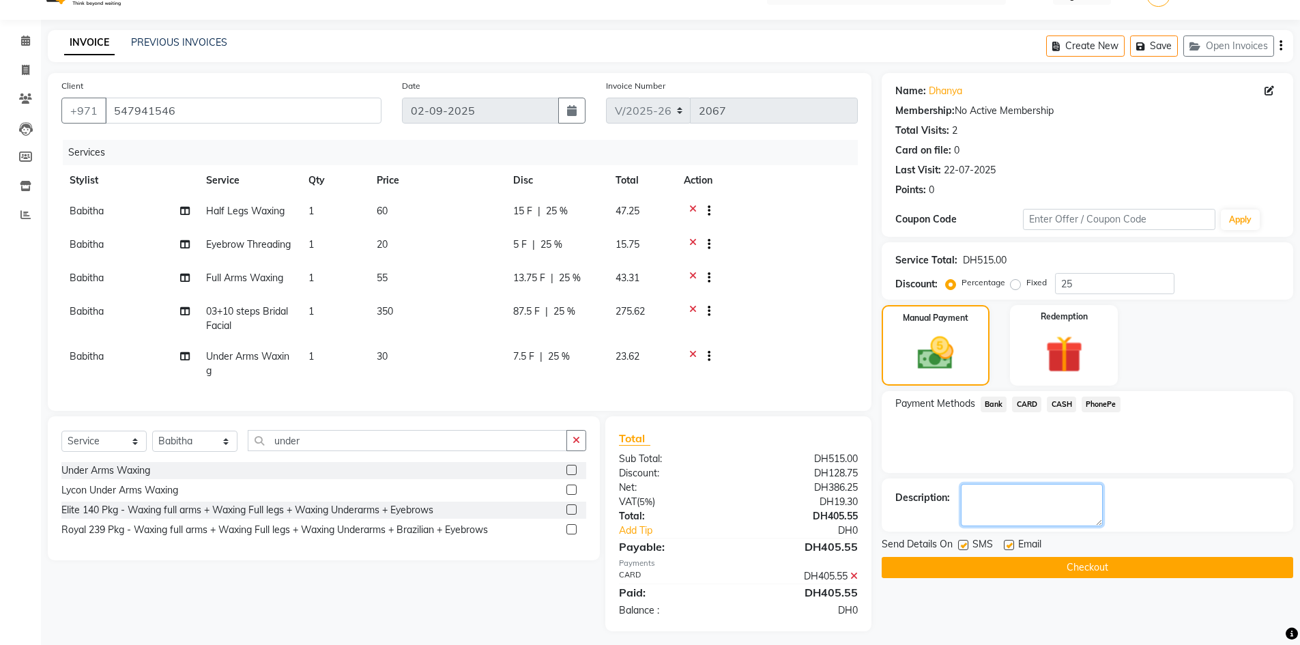
click at [1017, 512] on textarea at bounding box center [1032, 505] width 142 height 42
click at [965, 544] on label at bounding box center [963, 545] width 10 height 10
click at [965, 544] on input "checkbox" at bounding box center [962, 545] width 9 height 9
checkbox input "false"
click at [1008, 543] on label at bounding box center [1009, 545] width 10 height 10
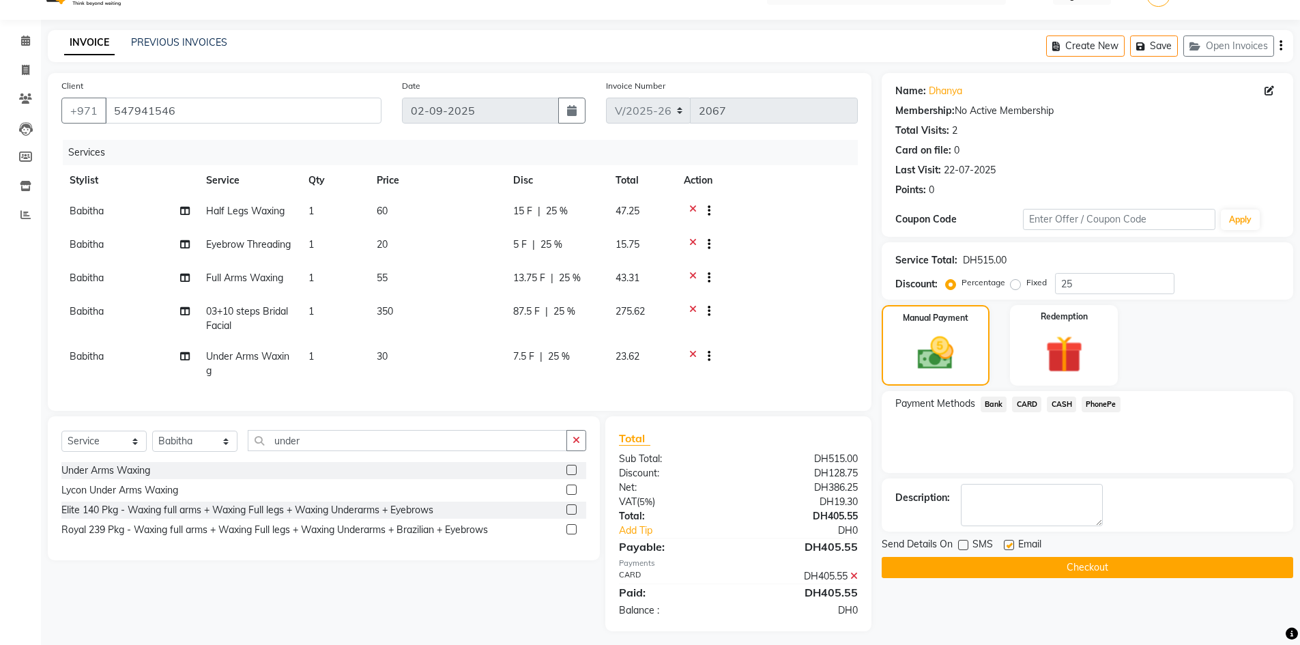
click at [1008, 543] on input "checkbox" at bounding box center [1008, 545] width 9 height 9
checkbox input "false"
click at [1027, 508] on textarea at bounding box center [1032, 505] width 142 height 42
type textarea "8707"
click at [951, 566] on button "Checkout" at bounding box center [1087, 567] width 411 height 21
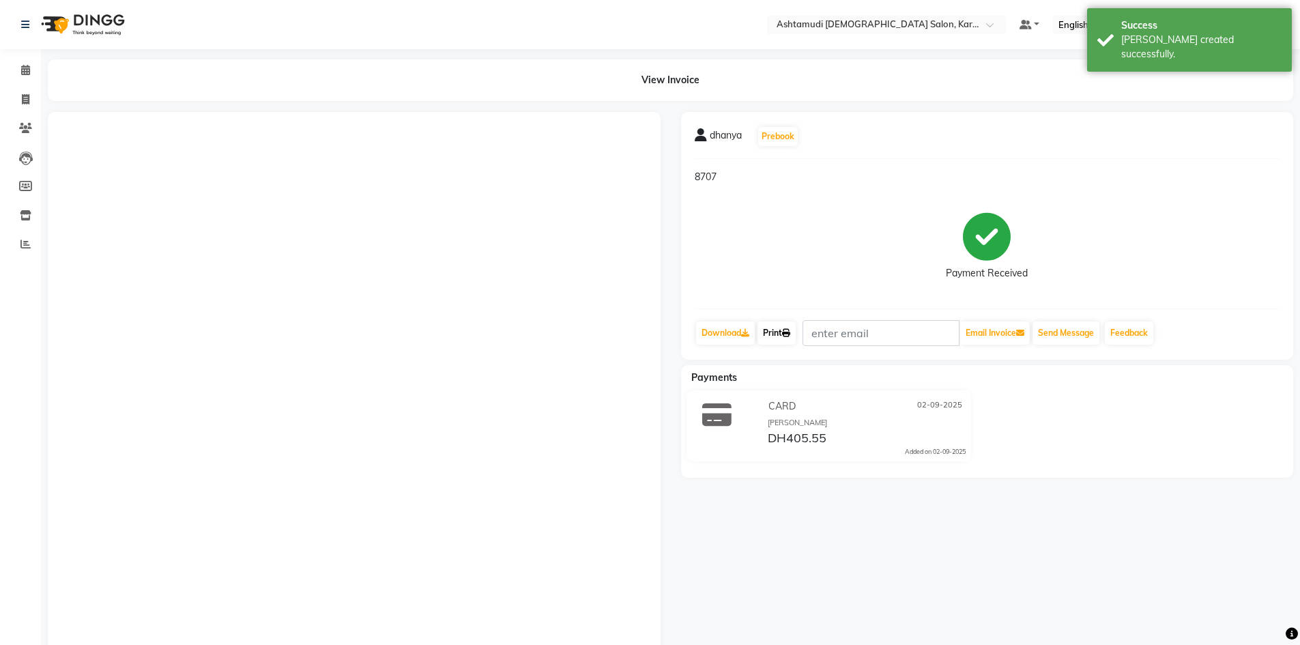
click at [784, 336] on link "Print" at bounding box center [776, 332] width 38 height 23
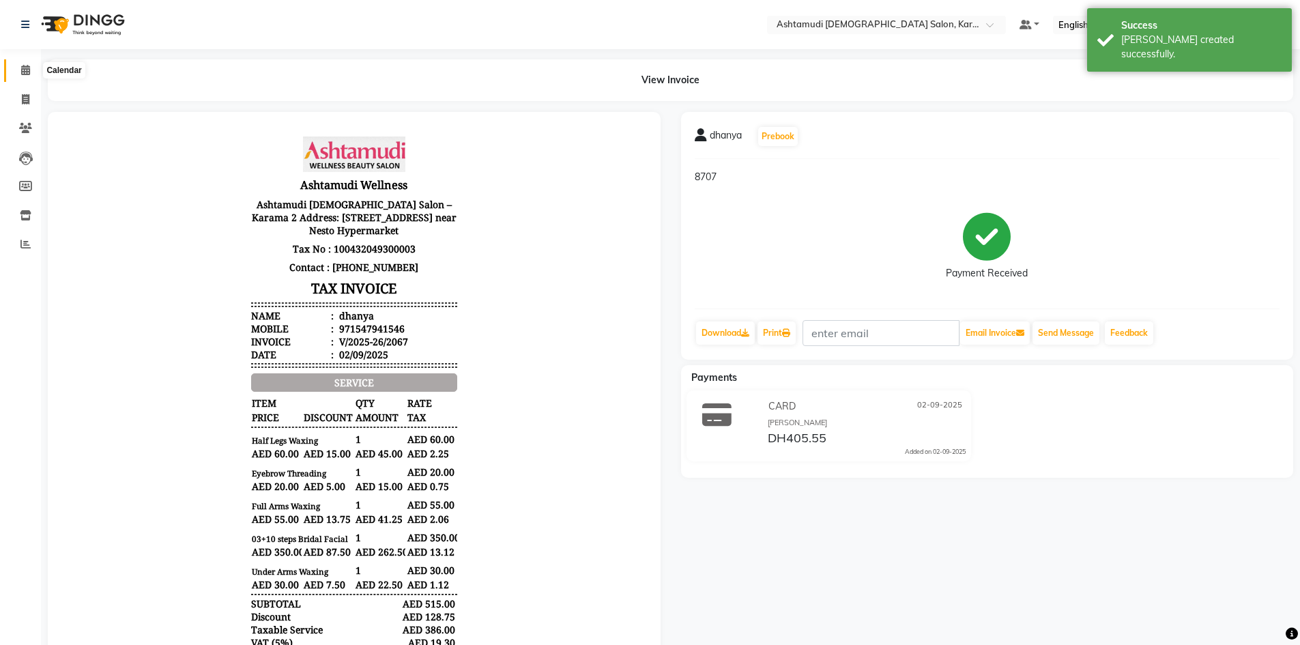
click at [31, 68] on span at bounding box center [26, 71] width 24 height 16
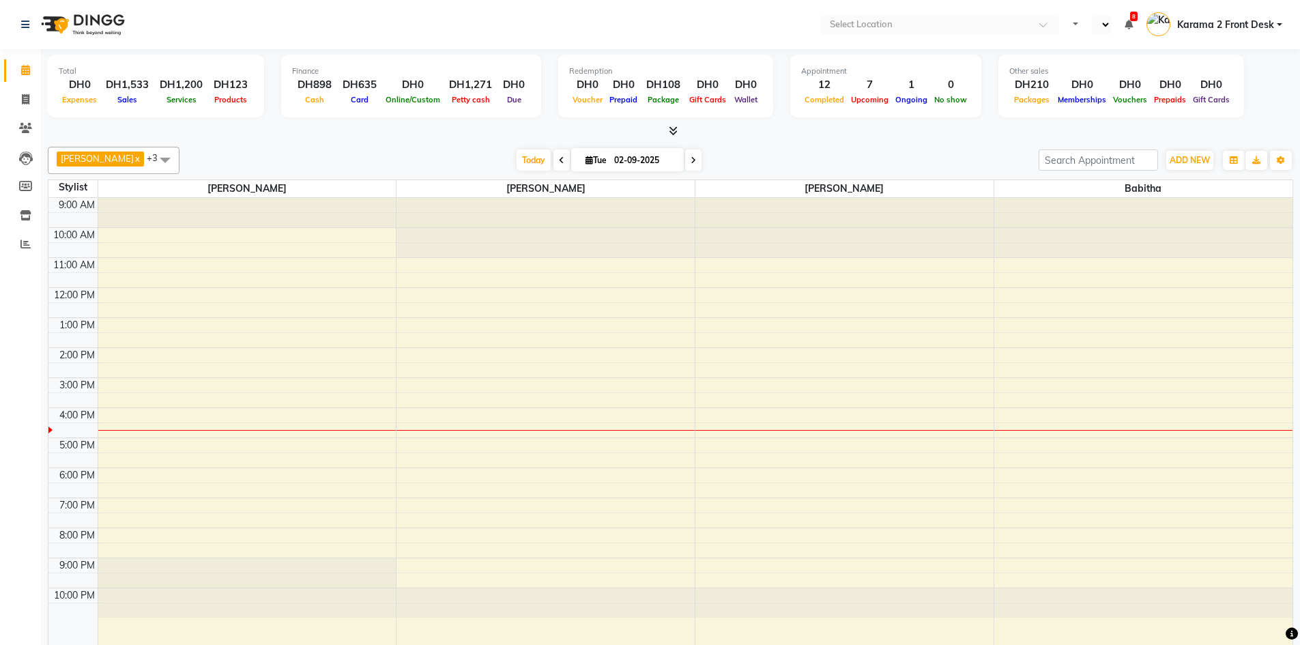
select select "en"
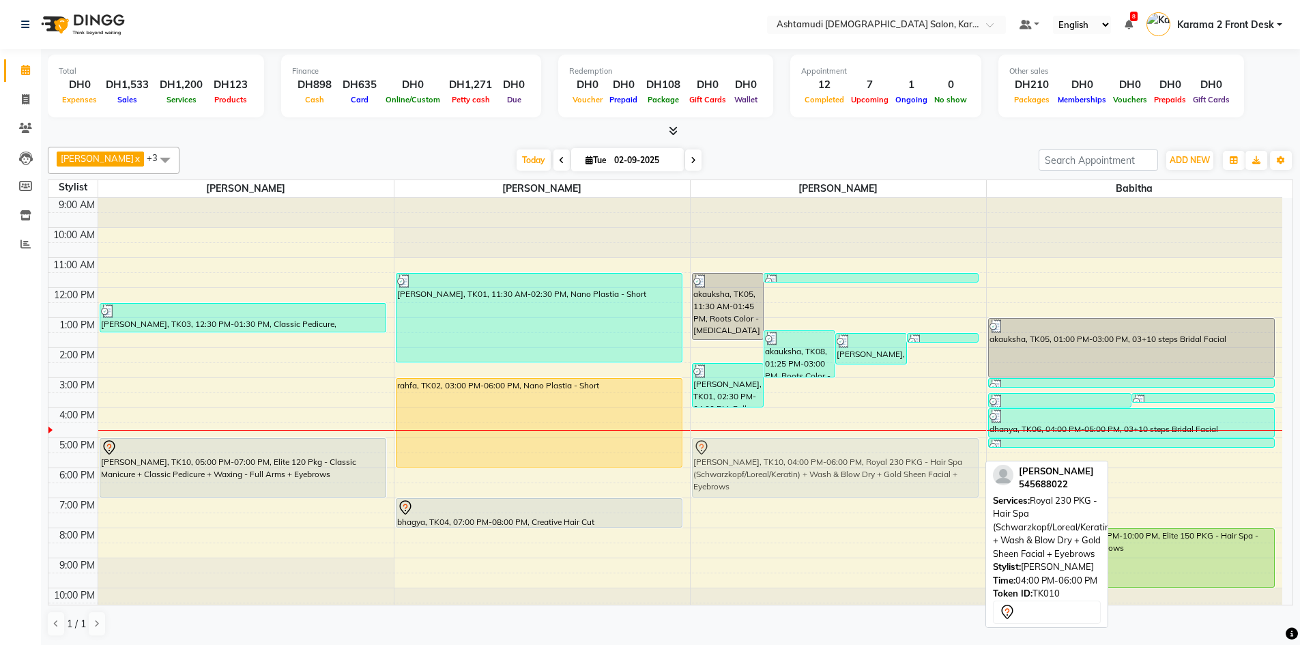
drag, startPoint x: 755, startPoint y: 426, endPoint x: 756, endPoint y: 451, distance: 25.3
click at [756, 451] on div "akauksha, TK05, 11:30 AM-01:45 PM, Roots Color - [MEDICAL_DATA] Free akauksha, …" at bounding box center [838, 408] width 295 height 420
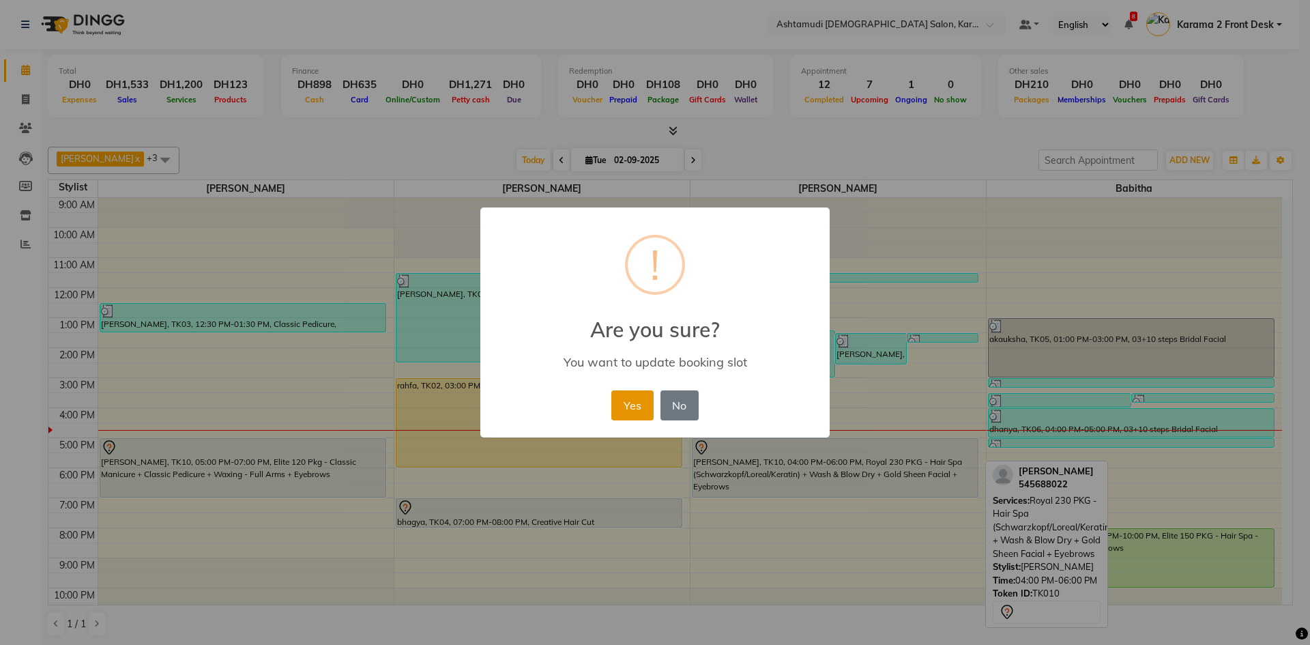
click at [626, 411] on button "Yes" at bounding box center [632, 405] width 42 height 30
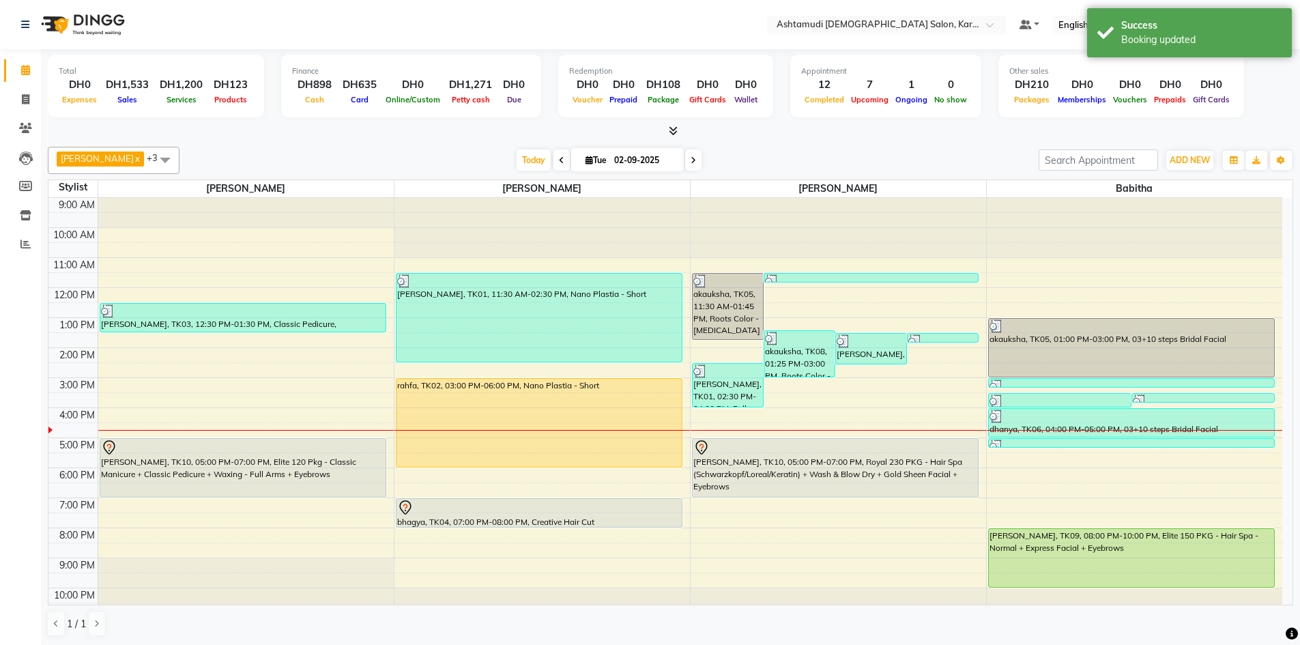
click at [255, 160] on div "[DATE] [DATE]" at bounding box center [608, 160] width 845 height 20
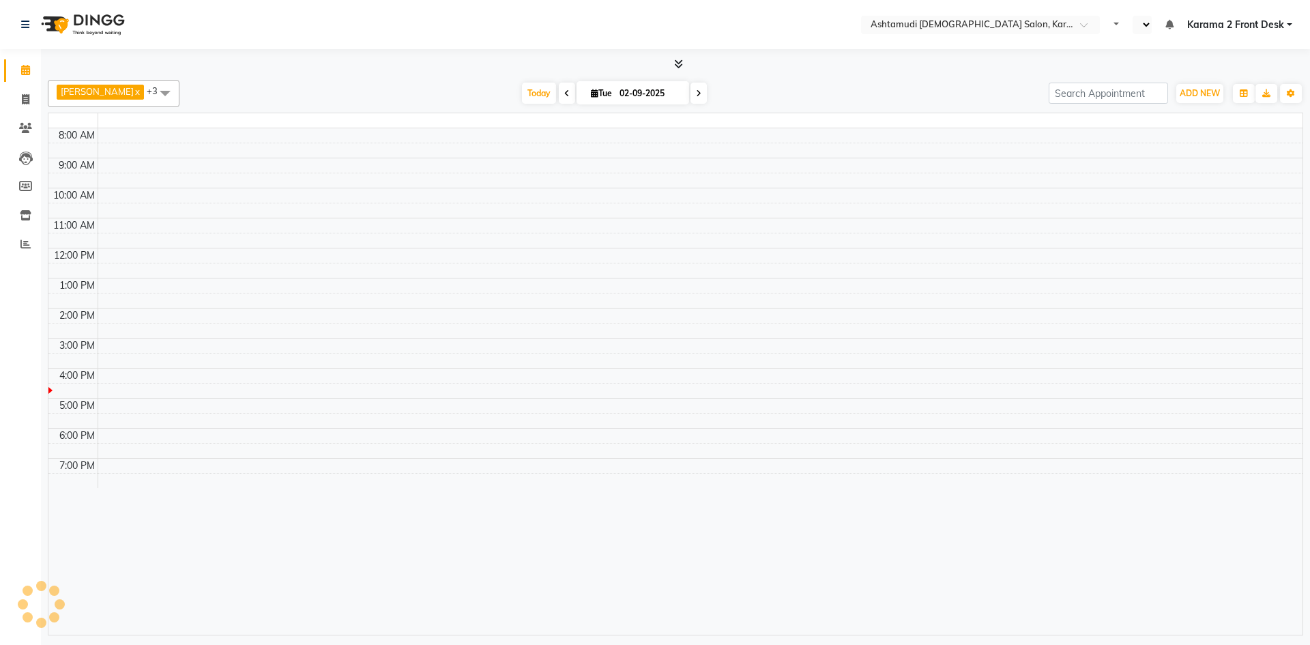
select select "en"
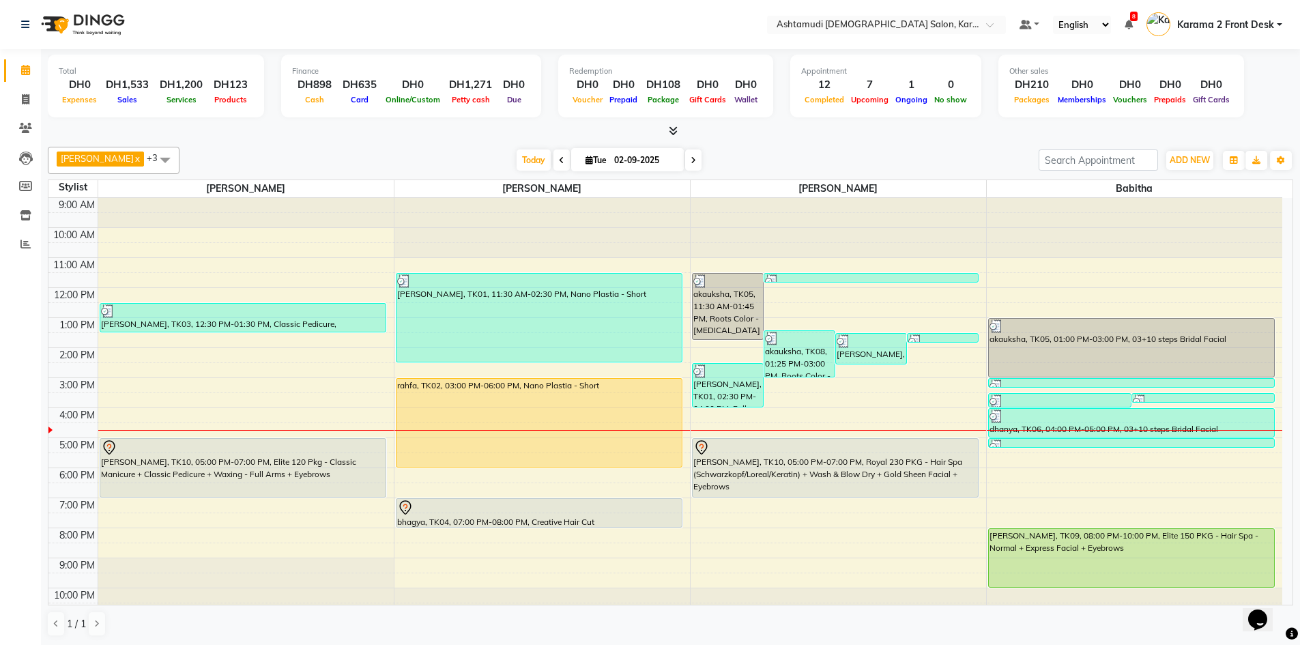
drag, startPoint x: 292, startPoint y: 123, endPoint x: 216, endPoint y: 13, distance: 133.8
click at [291, 120] on div "Total DH0 Expenses DH1,533 Sales DH1,200 Services DH123 Products Finance DH898 …" at bounding box center [670, 93] width 1245 height 89
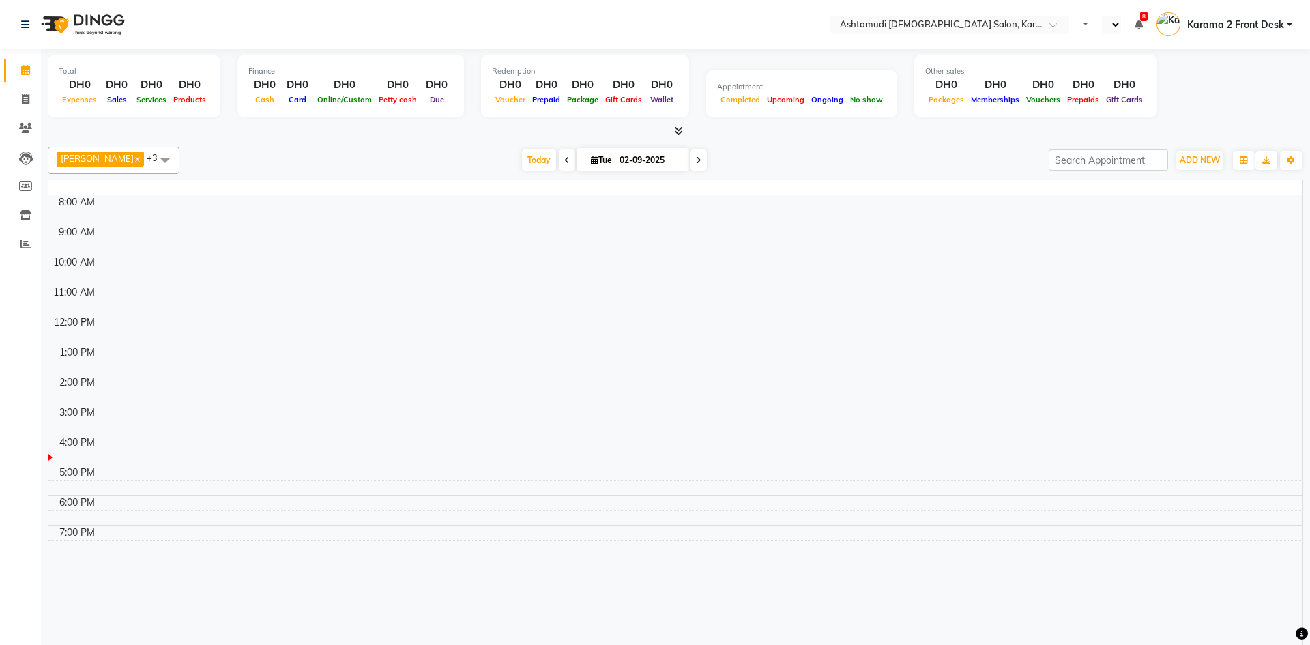
select select "en"
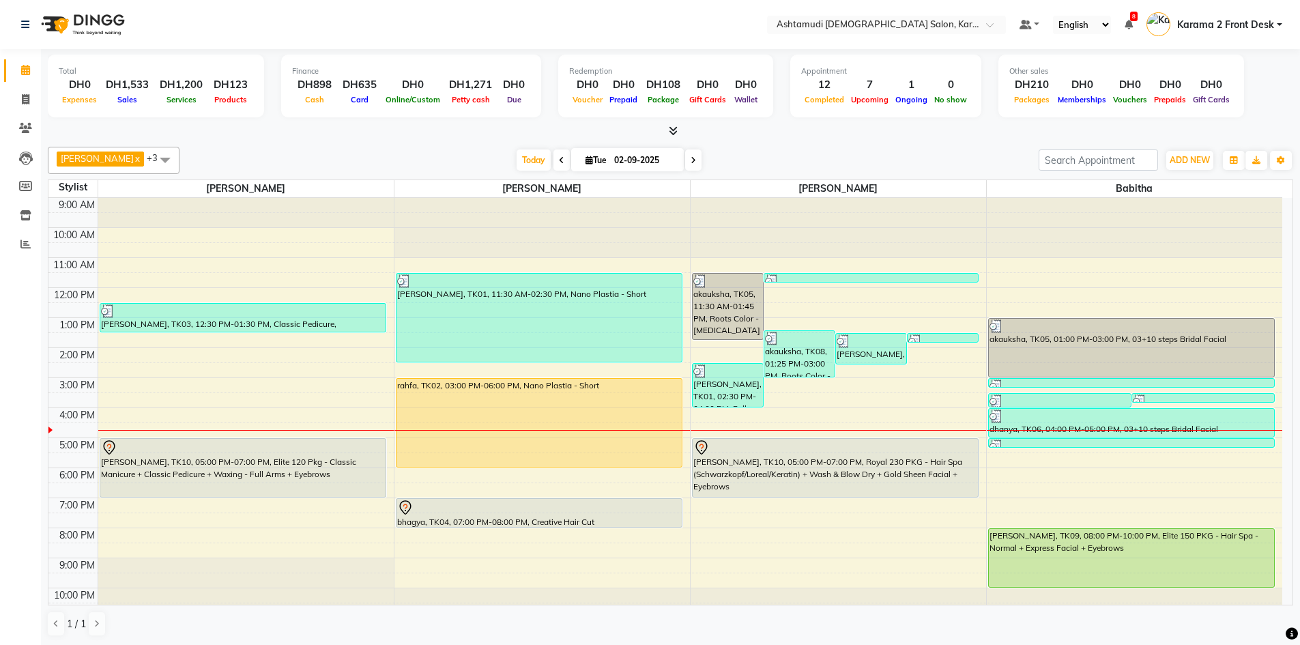
click at [740, 160] on div "[DATE] [DATE]" at bounding box center [608, 160] width 845 height 20
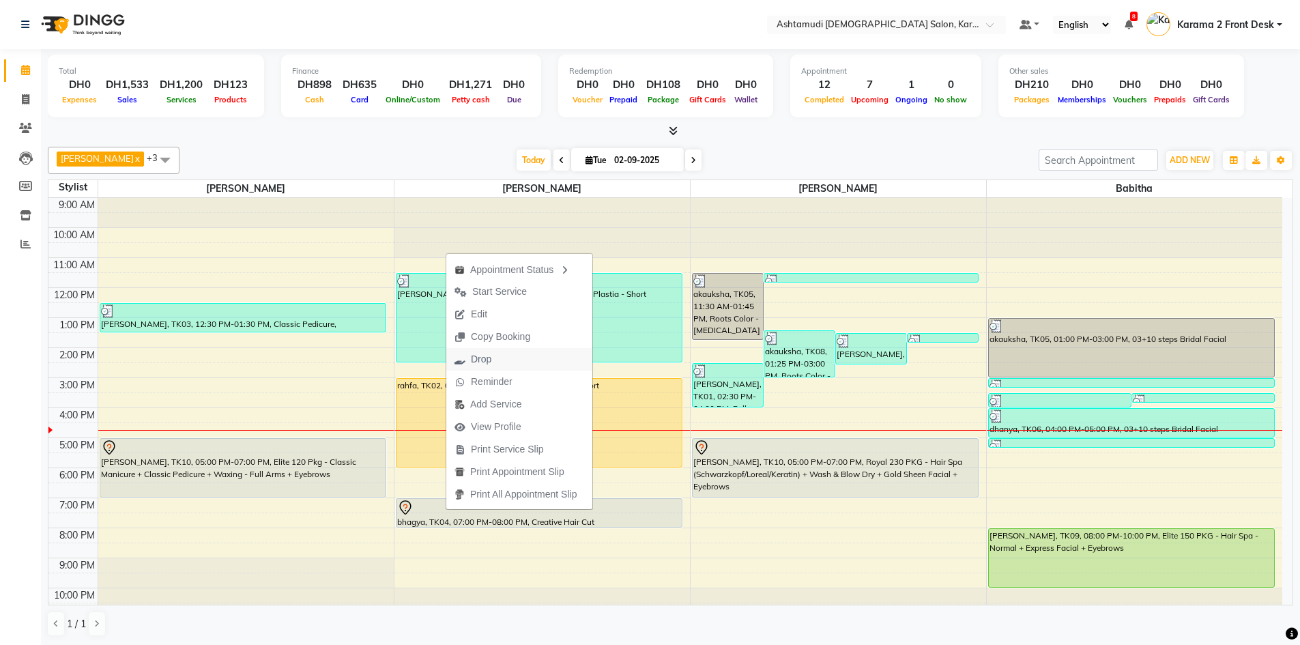
click at [496, 353] on span "Drop" at bounding box center [472, 359] width 53 height 23
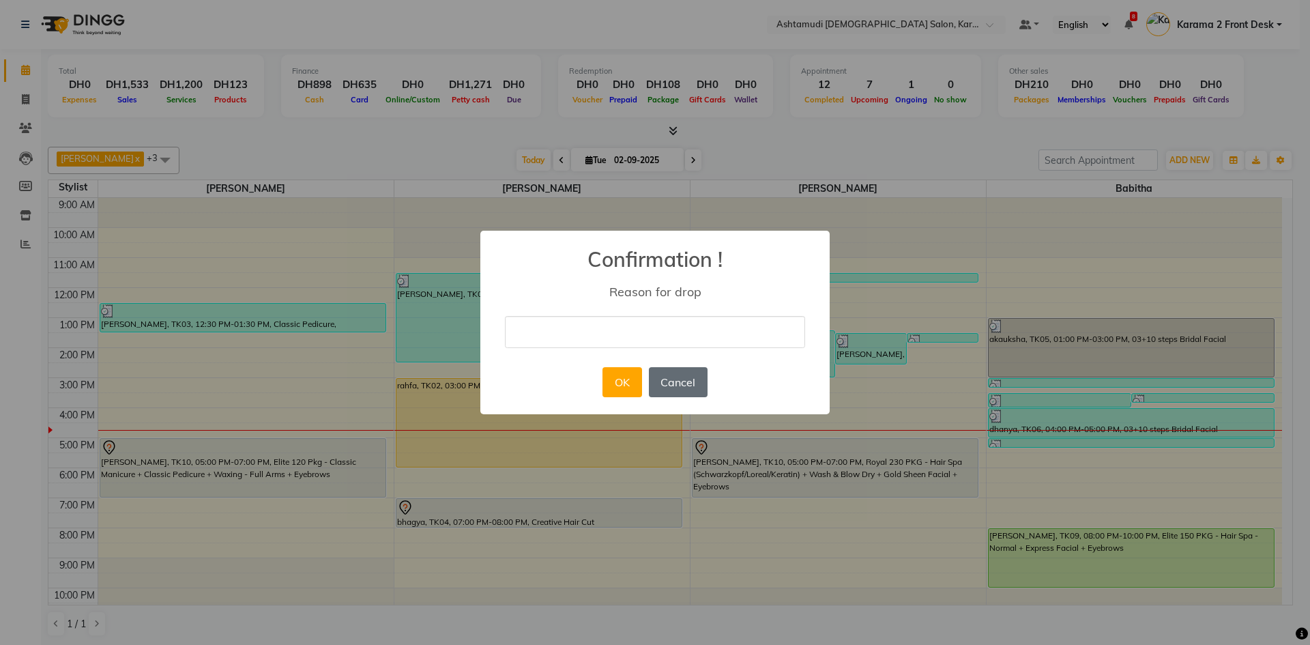
click at [692, 381] on button "Cancel" at bounding box center [678, 382] width 59 height 30
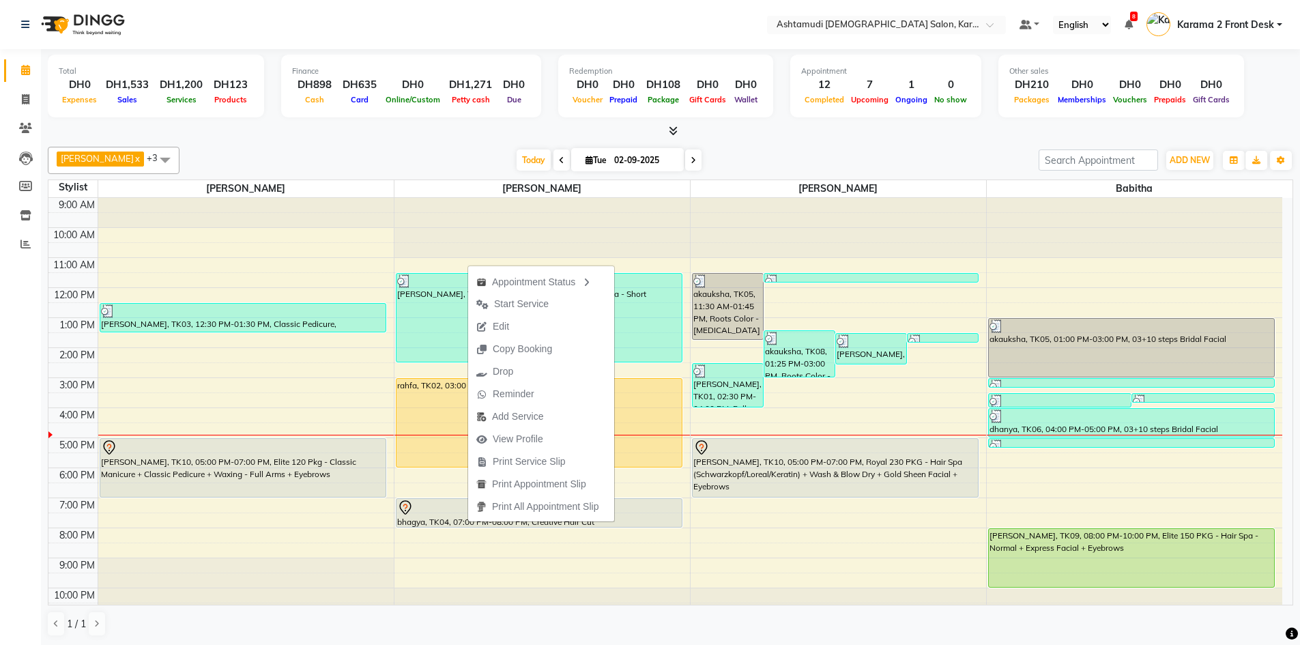
click at [519, 324] on button "Edit" at bounding box center [541, 326] width 146 height 23
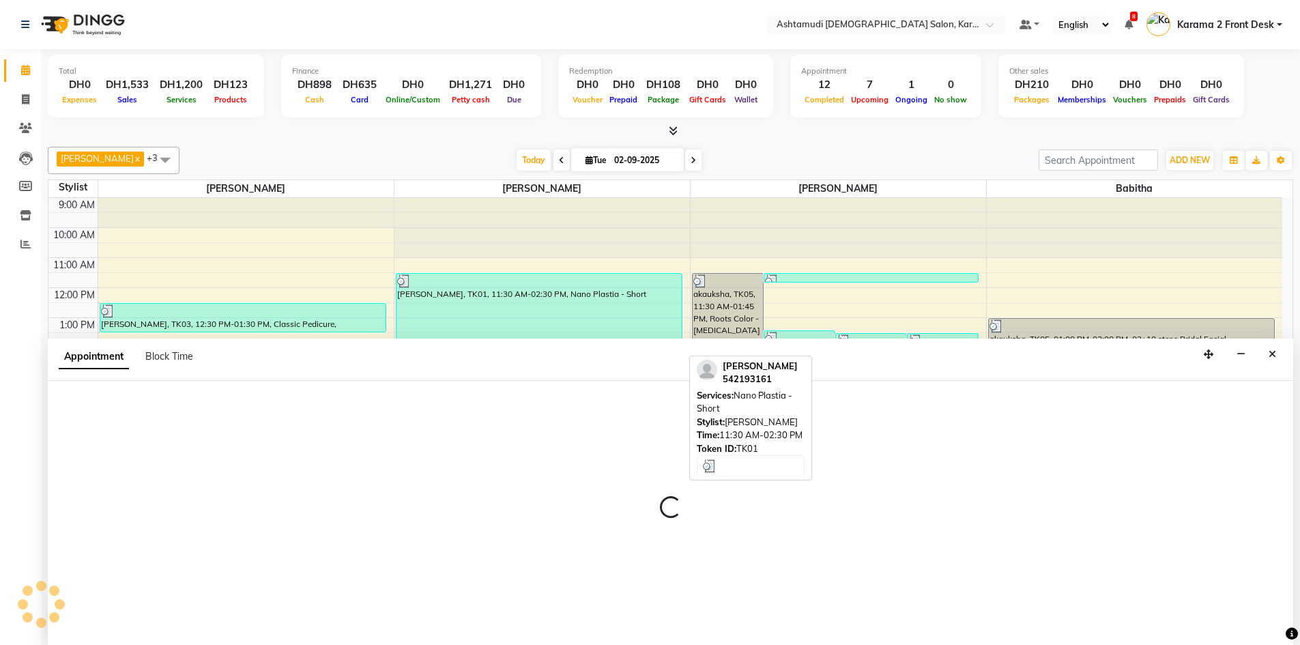
scroll to position [1, 0]
select select "tentative"
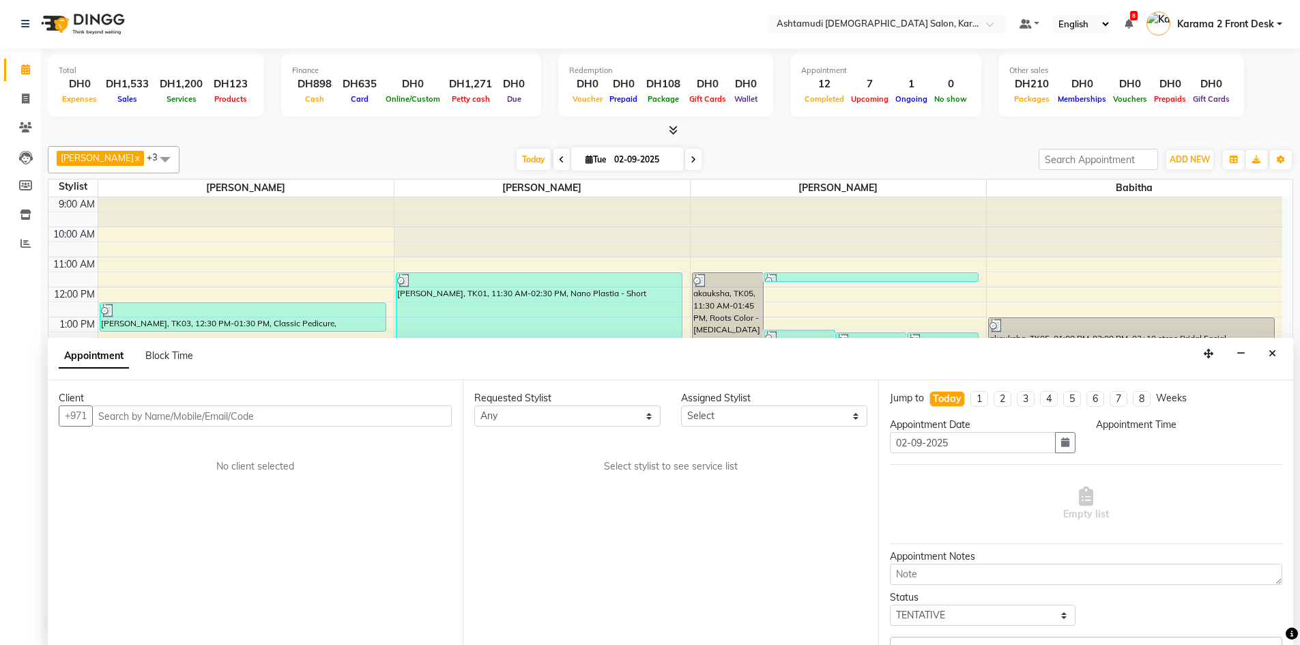
select select "67750"
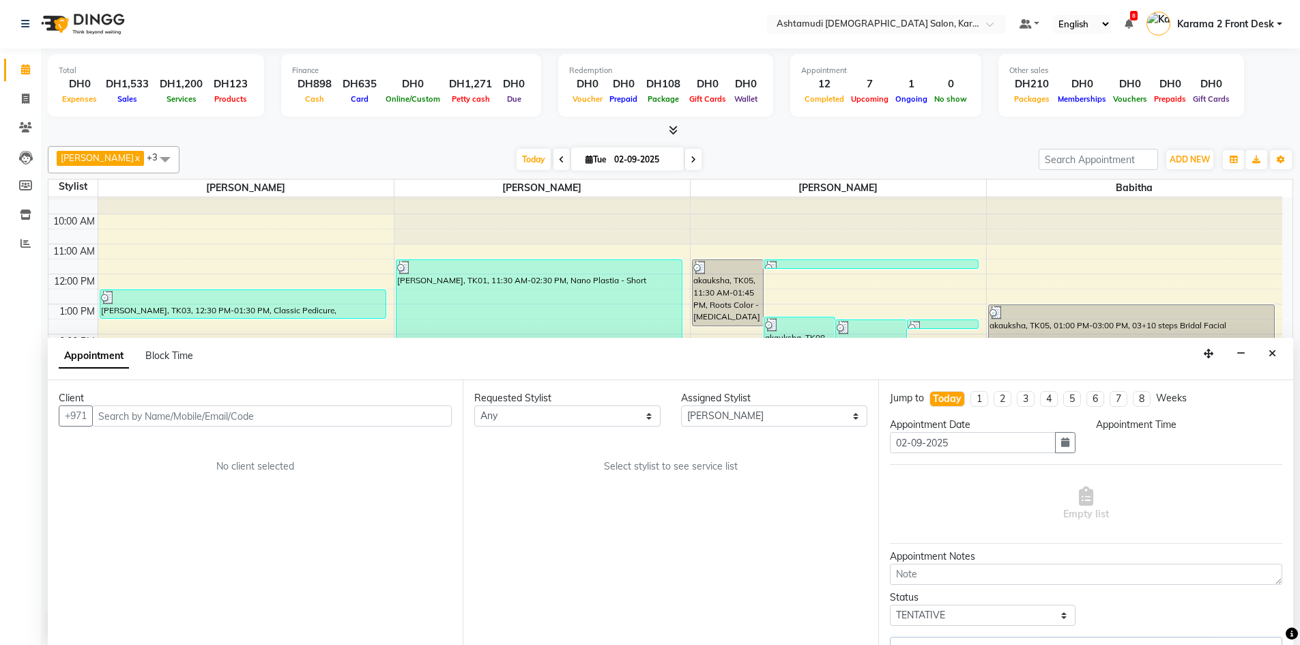
select select "1140"
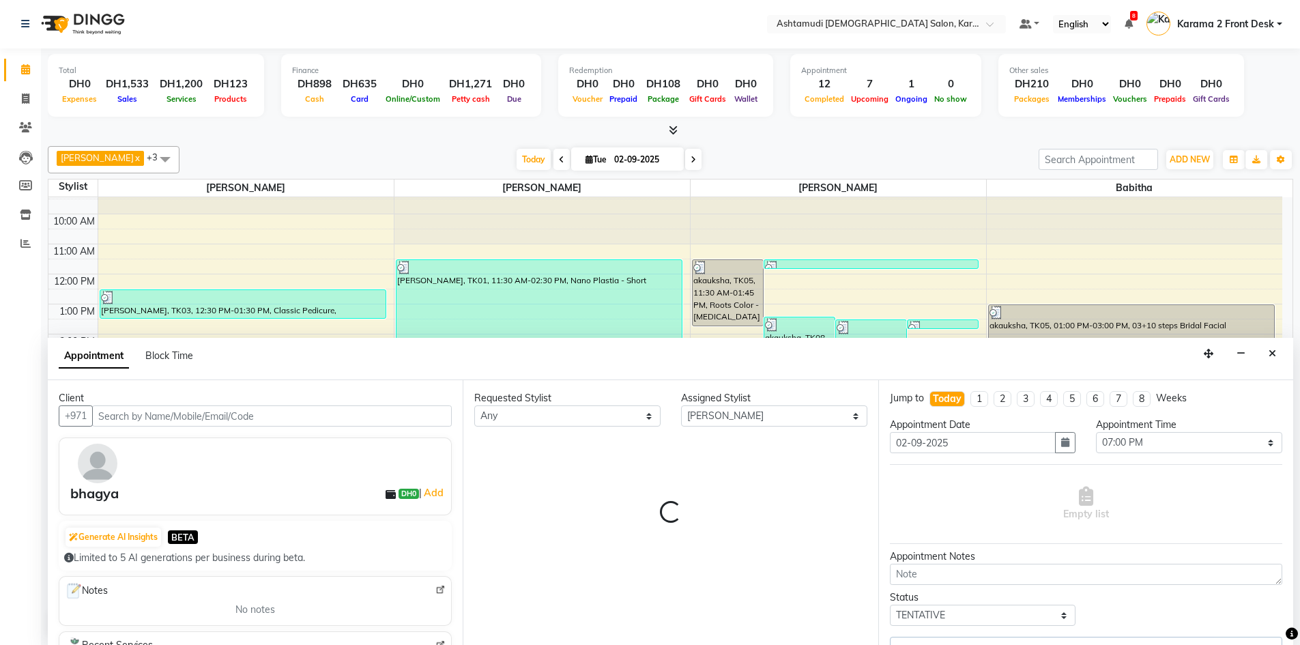
select select "3721"
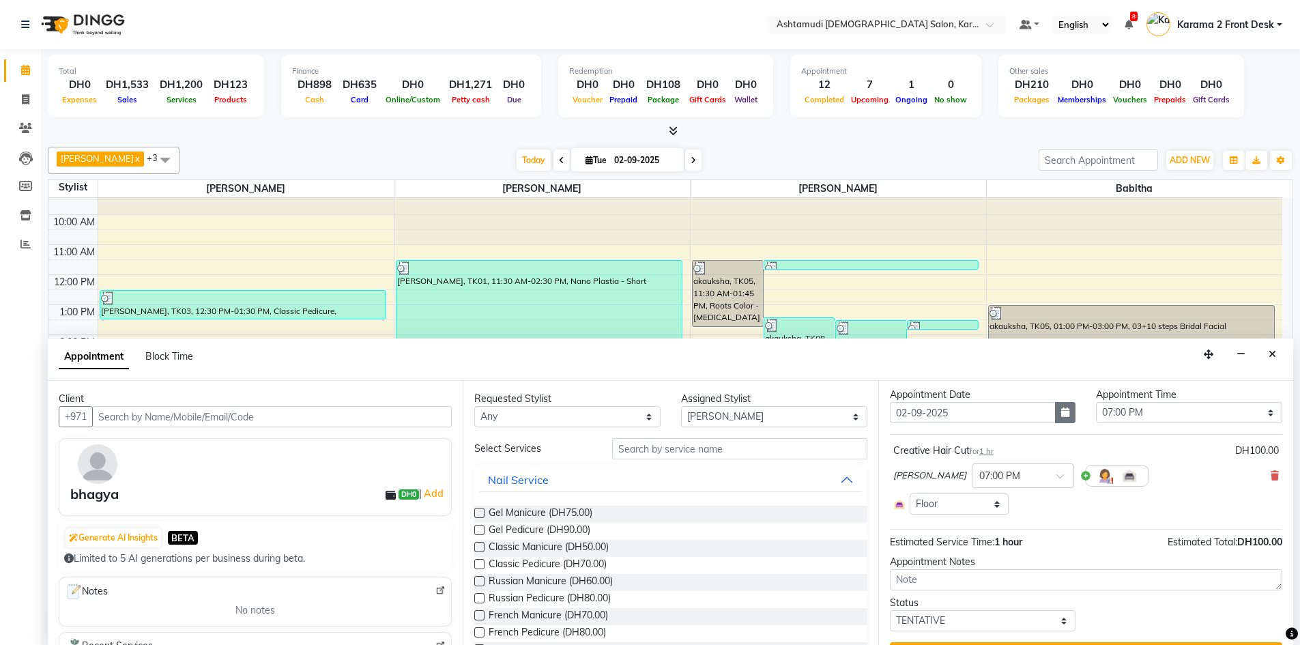
scroll to position [0, 0]
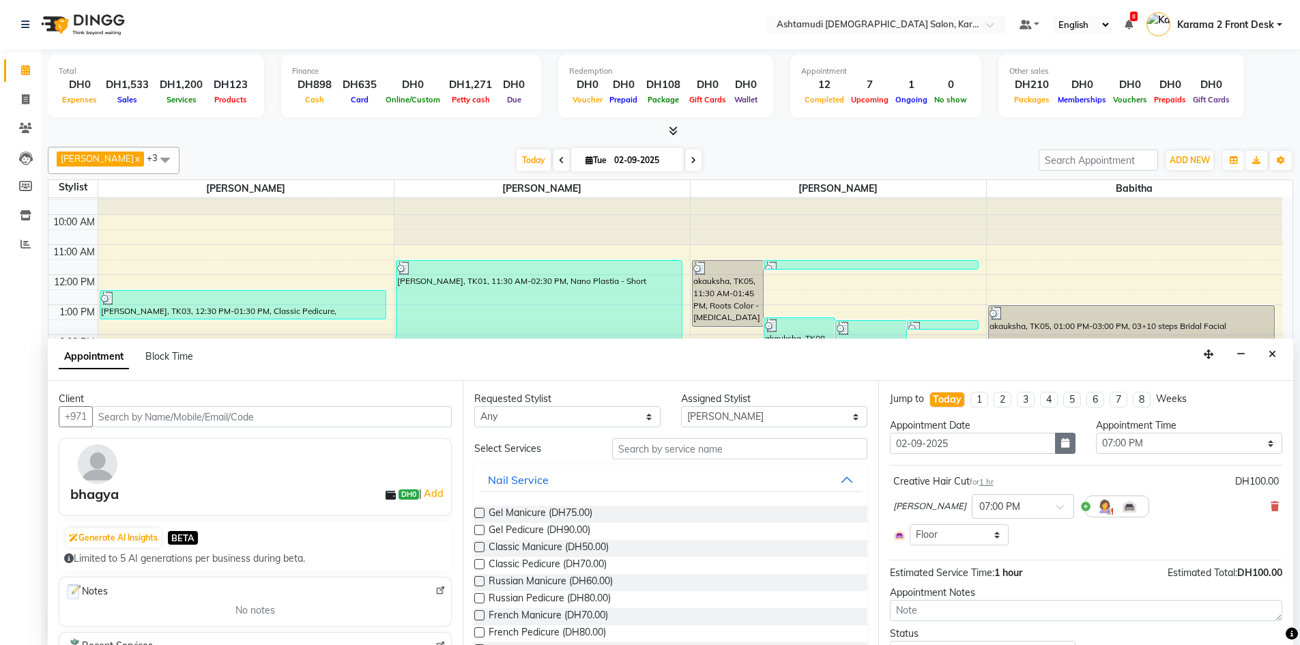
click at [1061, 443] on icon "button" at bounding box center [1065, 443] width 8 height 10
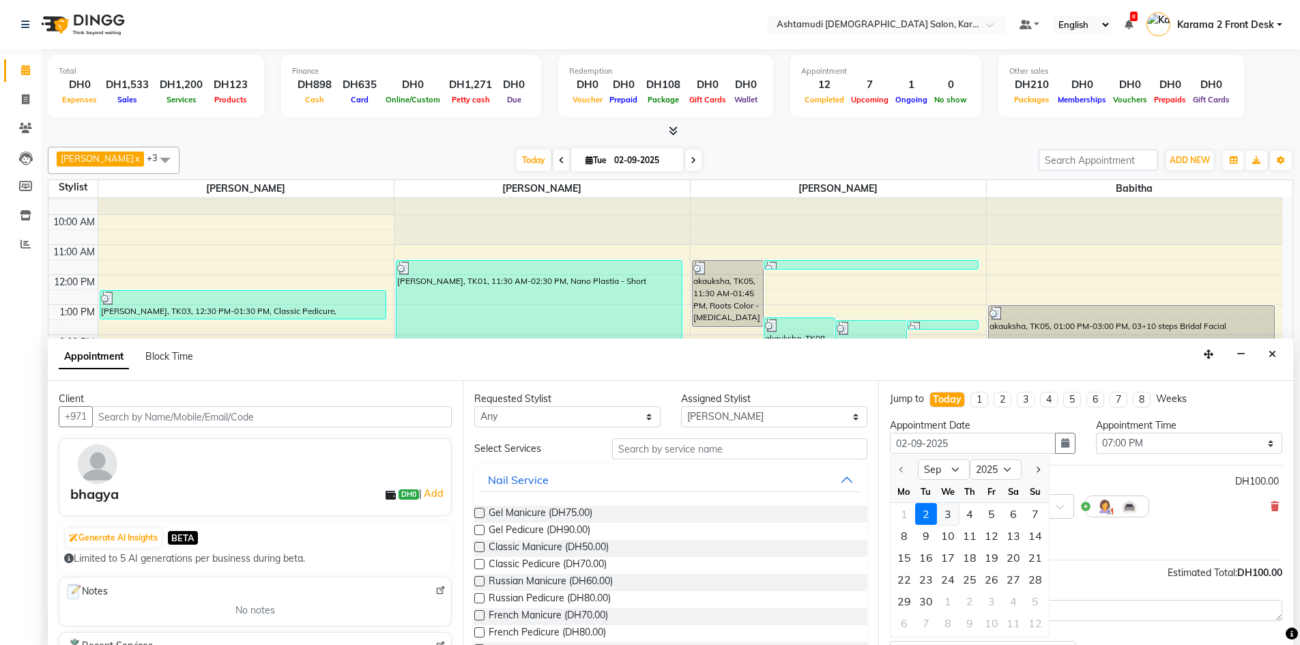
click at [952, 512] on div "3" at bounding box center [948, 514] width 22 height 22
type input "03-09-2025"
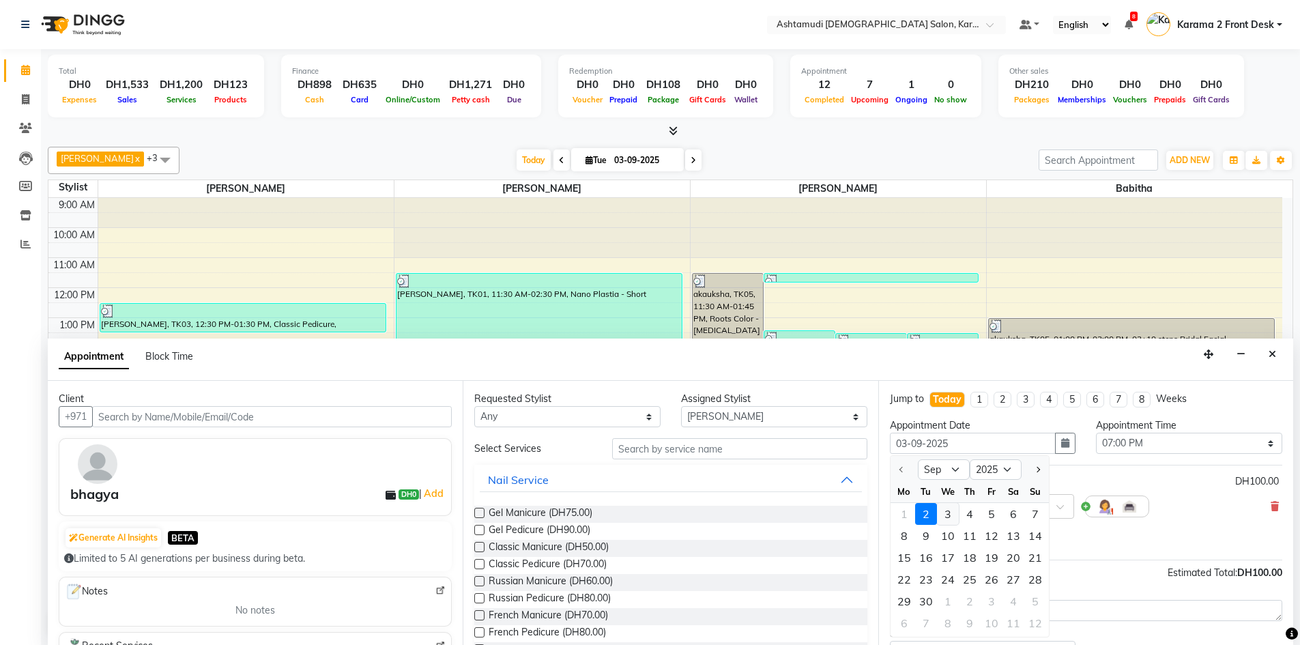
select select "1140"
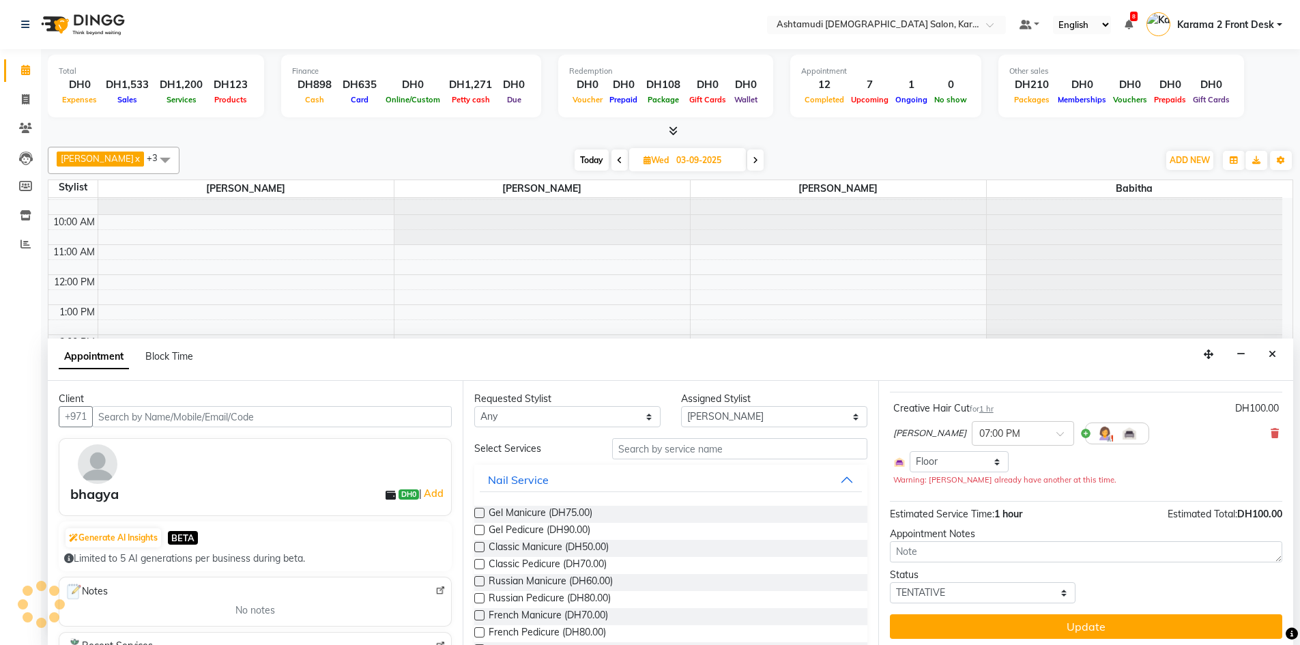
scroll to position [77, 0]
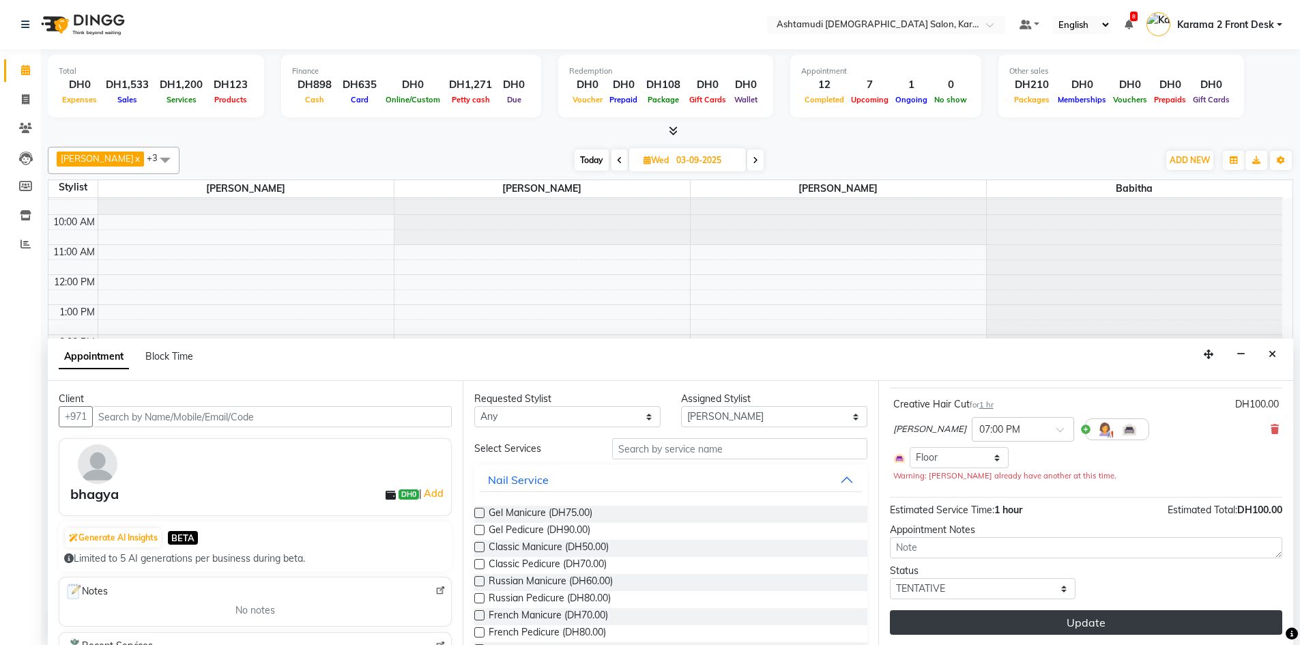
click at [999, 618] on button "Update" at bounding box center [1086, 622] width 392 height 25
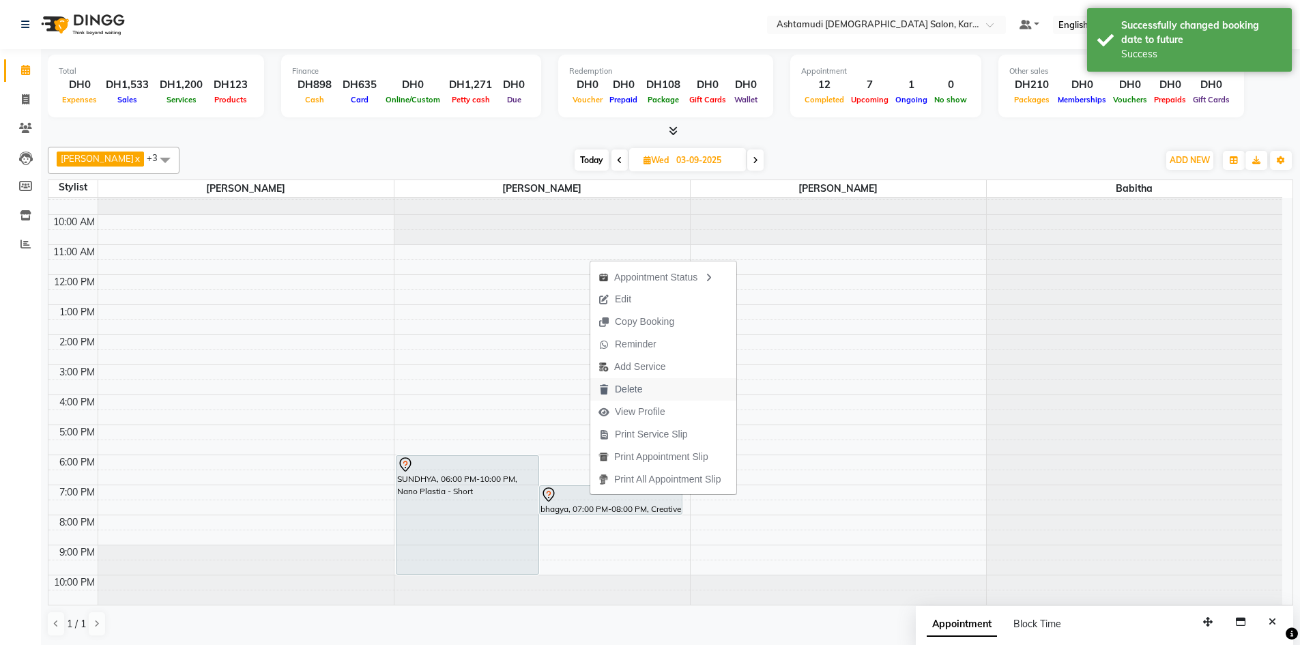
click at [638, 386] on span "Delete" at bounding box center [628, 389] width 27 height 14
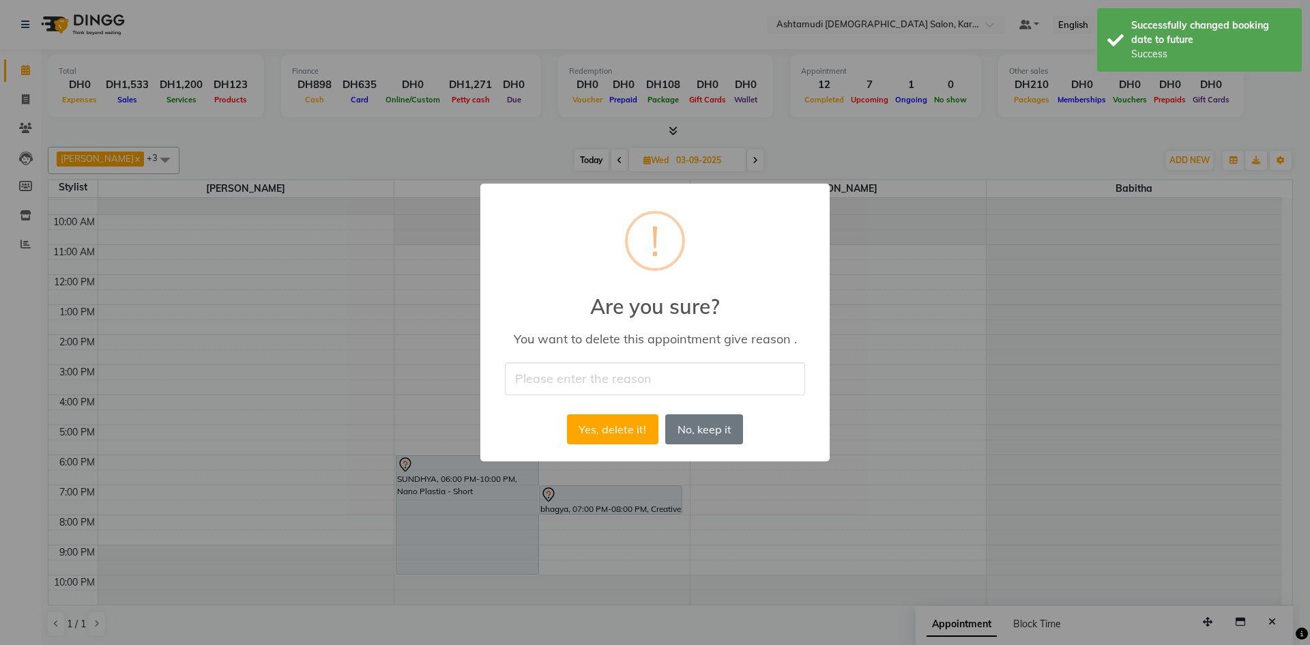
click at [643, 379] on input "text" at bounding box center [655, 378] width 300 height 32
type input "she came [DATE]"
click at [611, 426] on button "Yes, delete it!" at bounding box center [612, 429] width 91 height 30
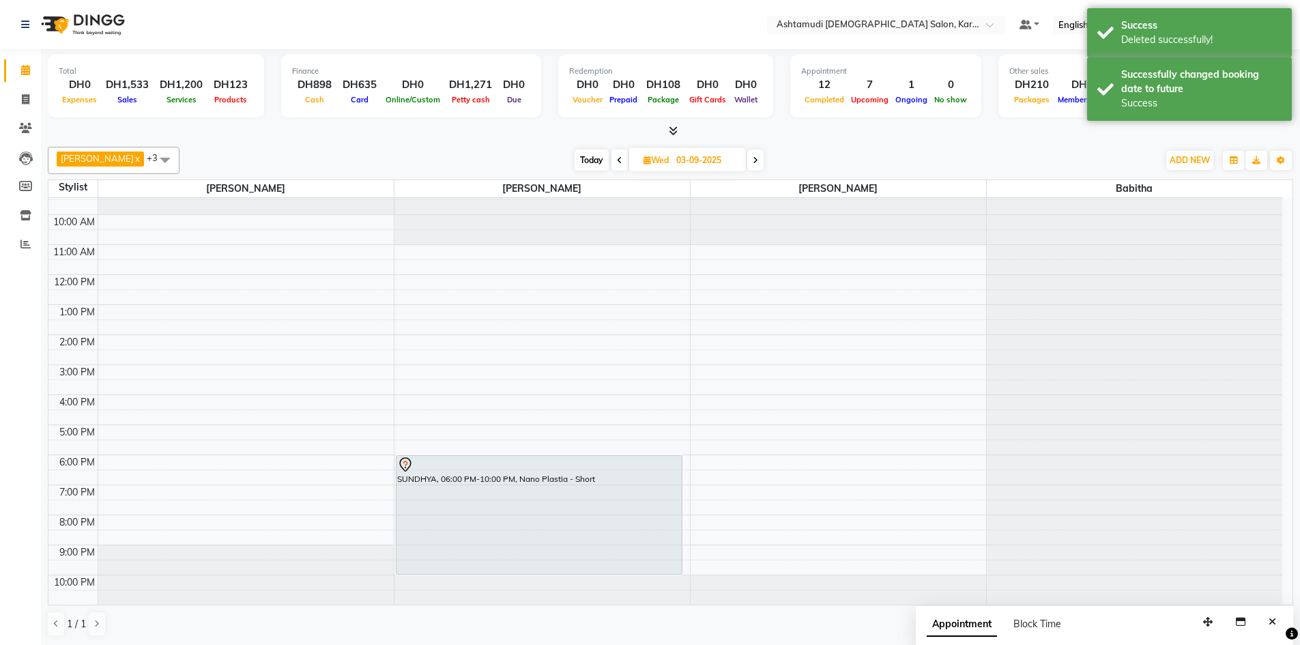
click at [581, 162] on span "Today" at bounding box center [592, 159] width 34 height 21
type input "02-09-2025"
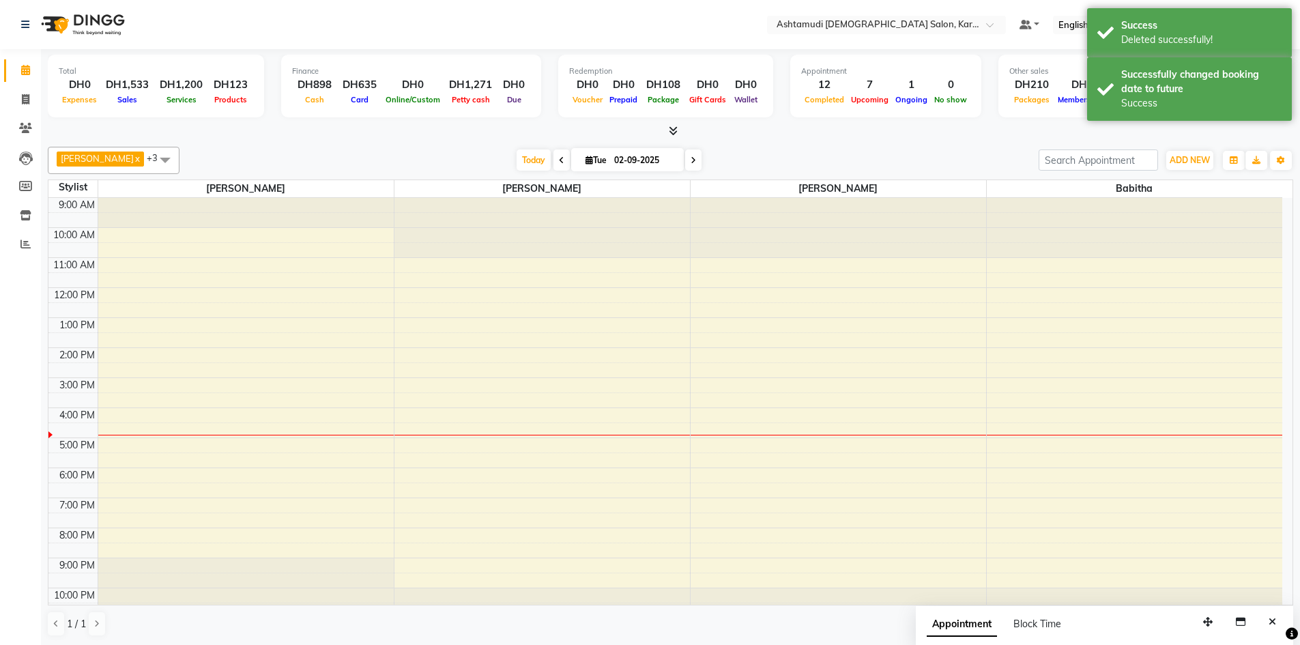
scroll to position [13, 0]
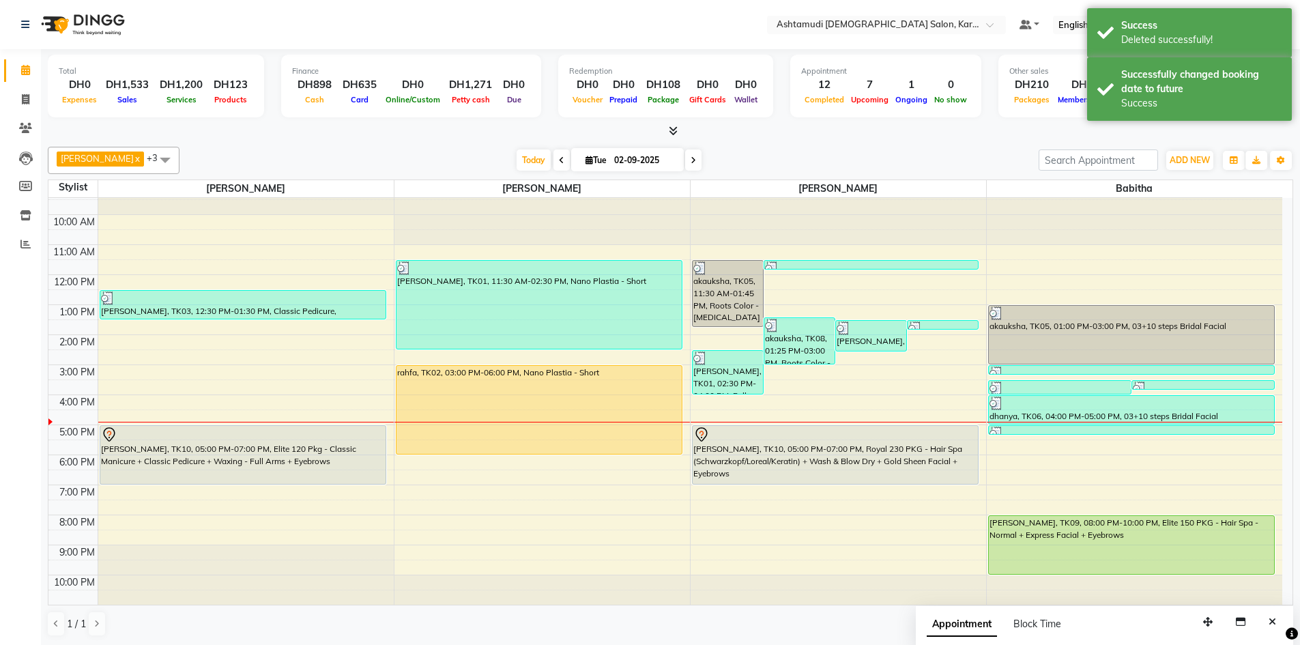
click at [377, 113] on div "Finance DH898 Cash DH635 Card DH0 Online/Custom DH1,271 [PERSON_NAME] cash DH0 …" at bounding box center [411, 86] width 260 height 63
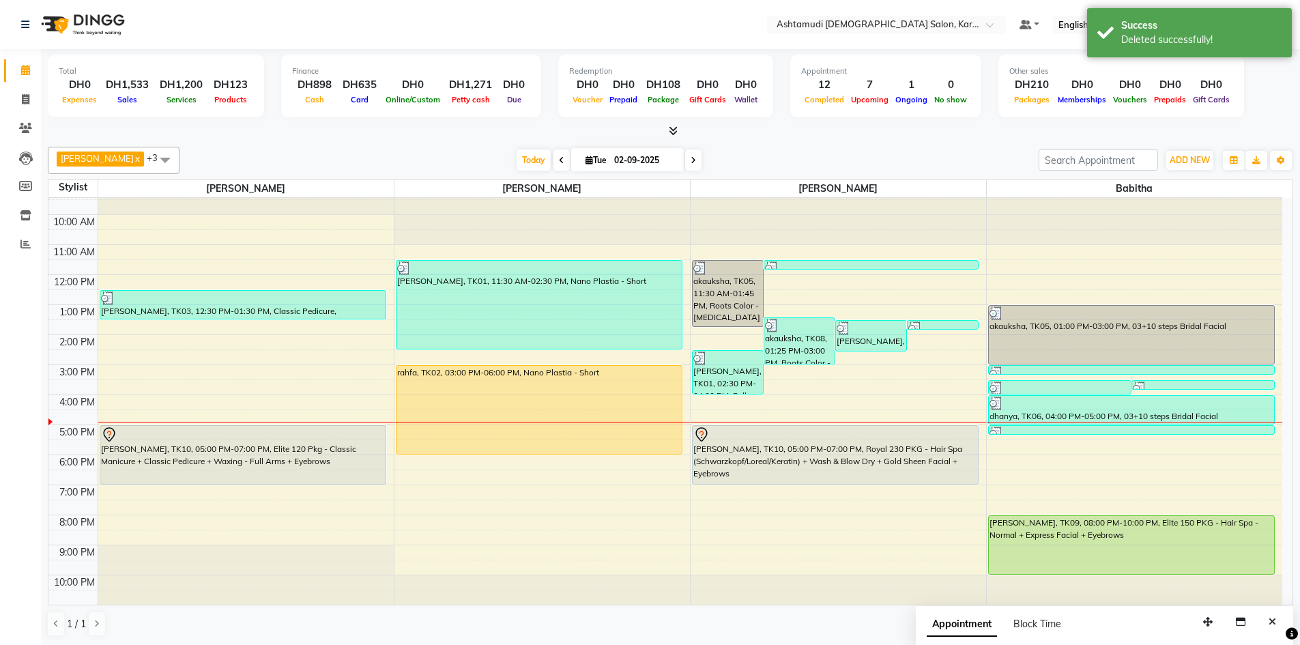
click at [350, 152] on div "[DATE] [DATE]" at bounding box center [608, 160] width 845 height 20
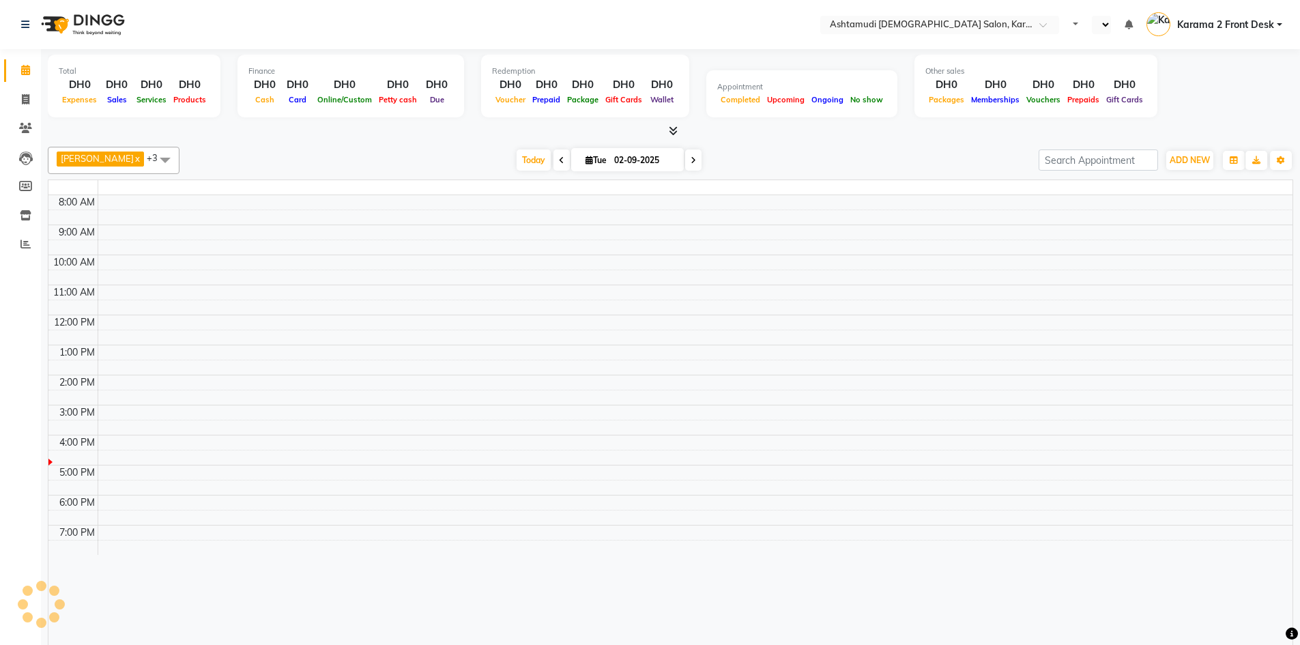
select select "en"
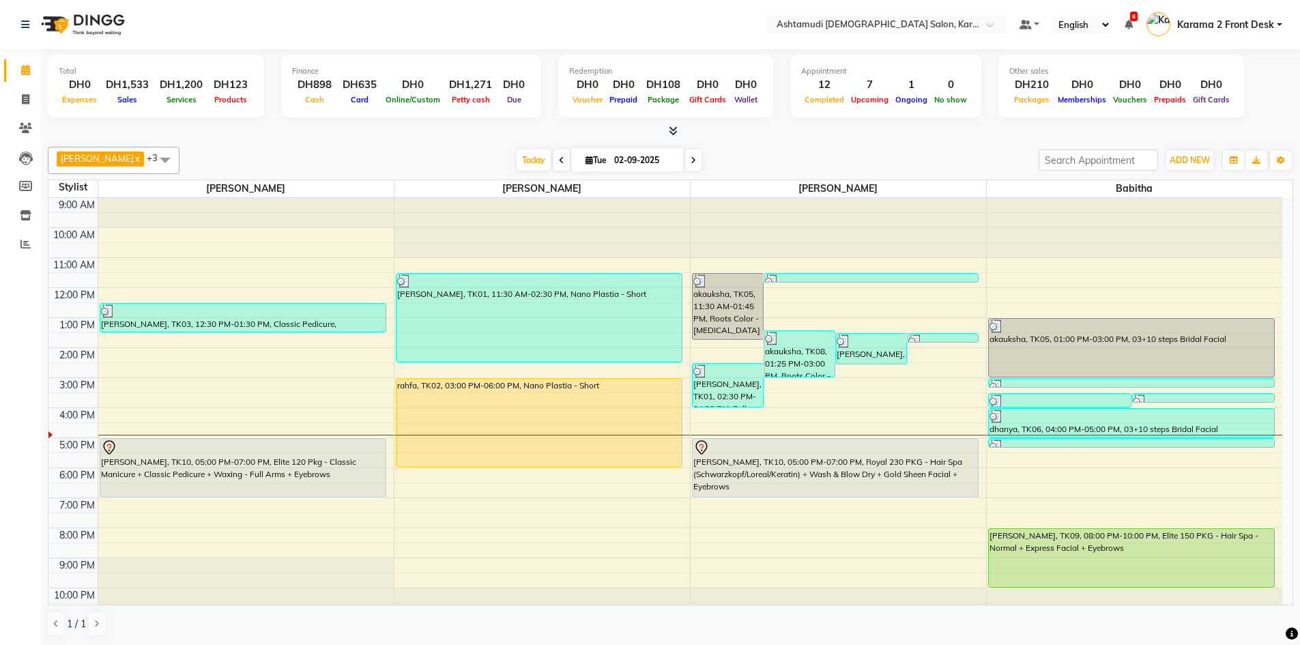
click at [374, 143] on div "Suganya Devi x [PERSON_NAME] x [PERSON_NAME] x [PERSON_NAME] x +3 Select All Ba…" at bounding box center [670, 391] width 1245 height 501
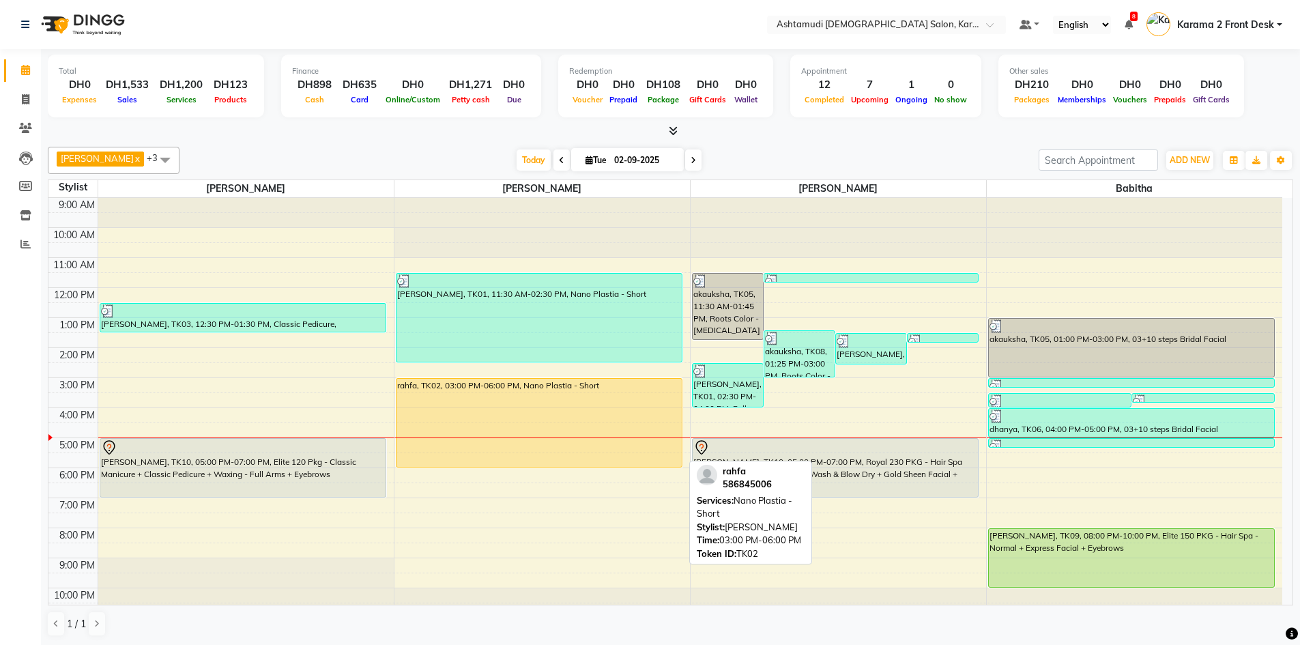
click at [563, 404] on div "rahfa, TK02, 03:00 PM-06:00 PM, Nano Plastia - Short" at bounding box center [538, 423] width 285 height 88
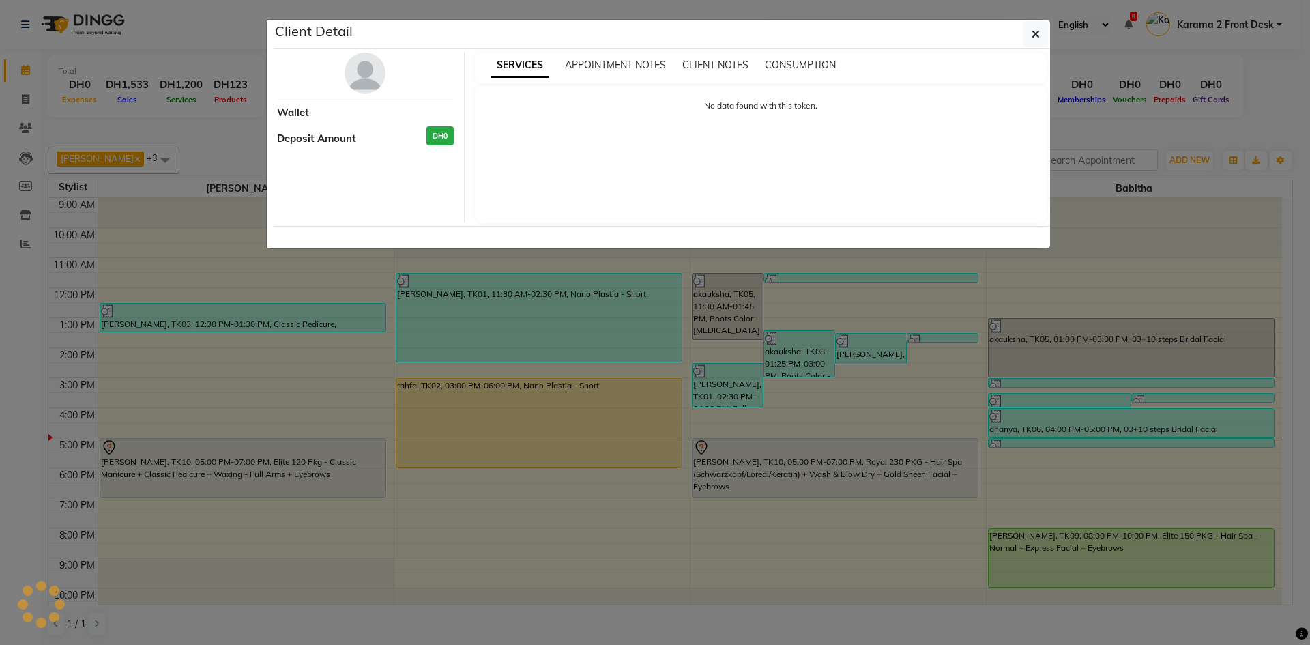
select select "1"
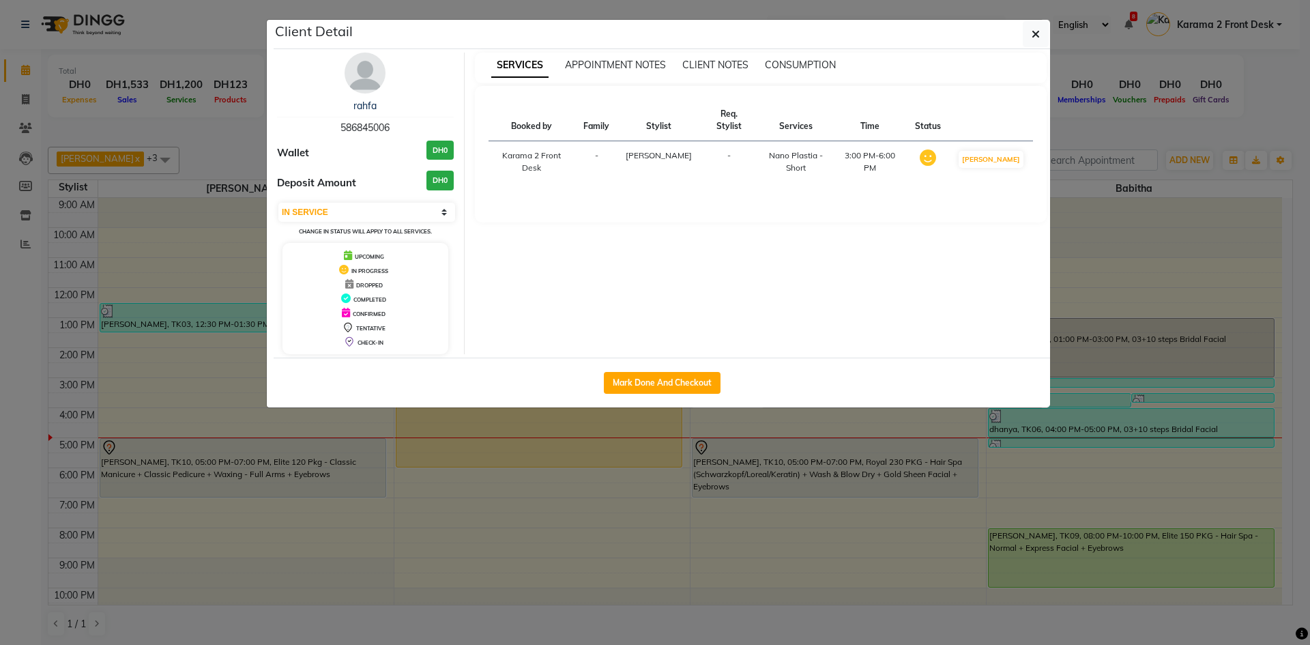
click at [371, 124] on span "586845006" at bounding box center [364, 127] width 49 height 12
copy span "586845006"
click at [1036, 23] on button "button" at bounding box center [1036, 34] width 26 height 26
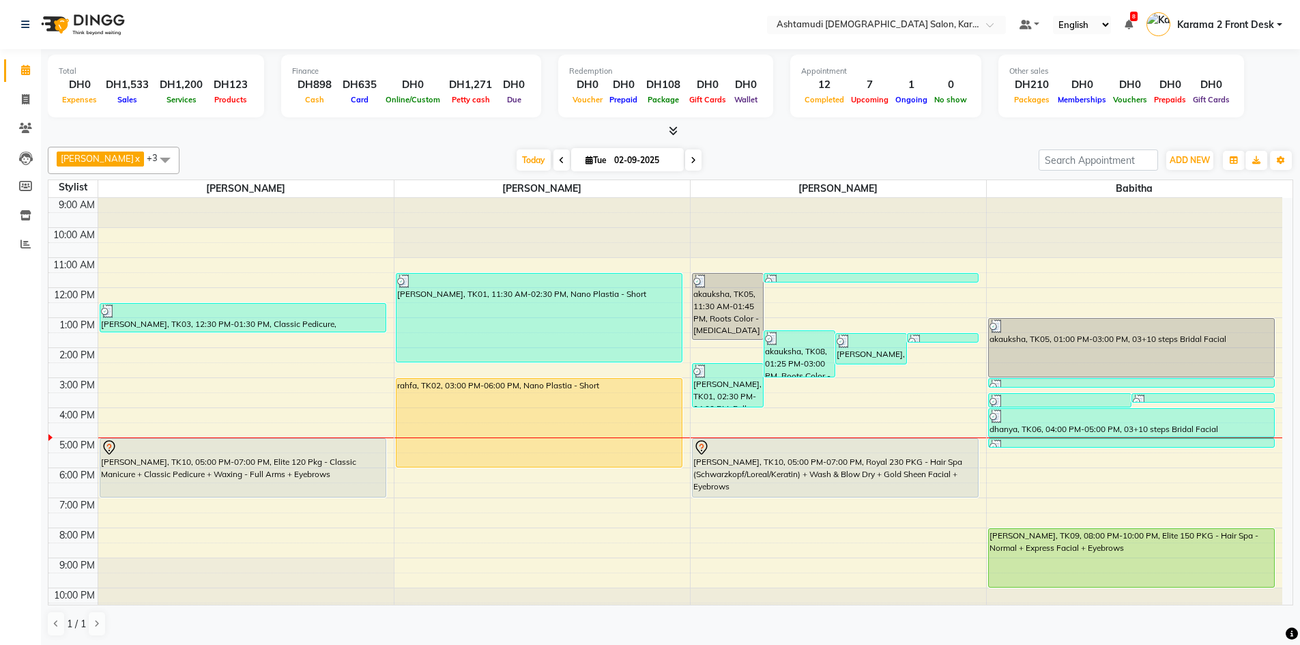
click at [691, 159] on icon at bounding box center [693, 160] width 5 height 8
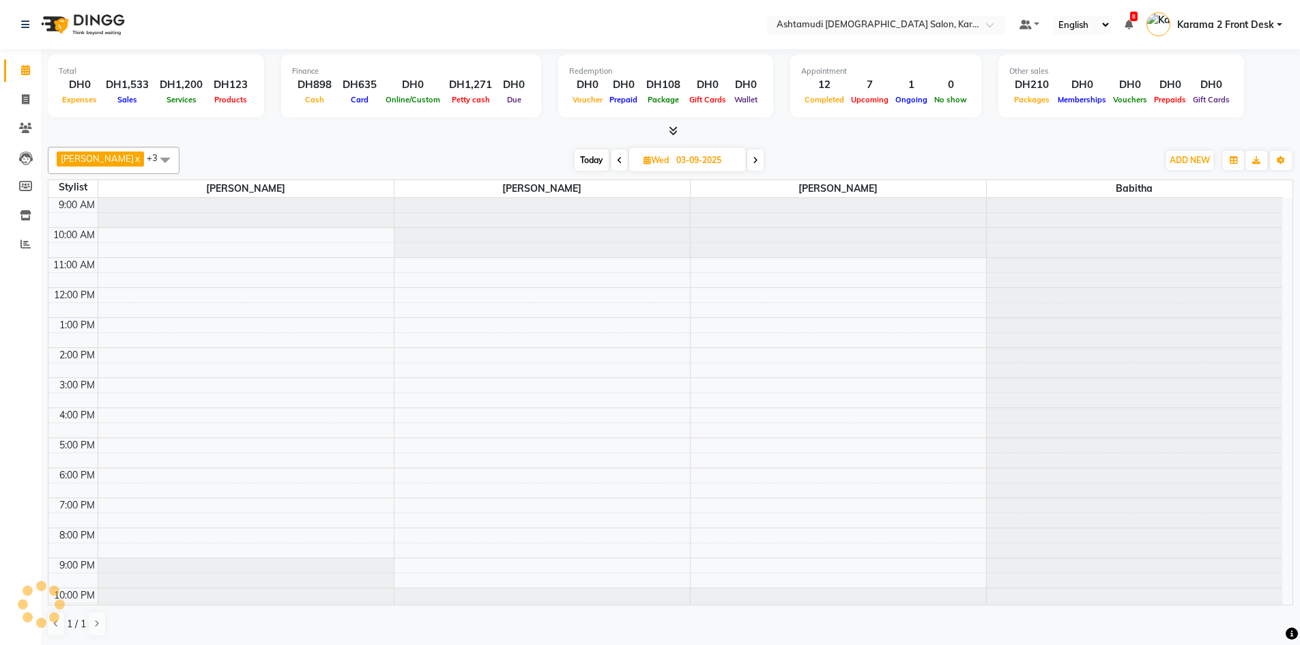
scroll to position [13, 0]
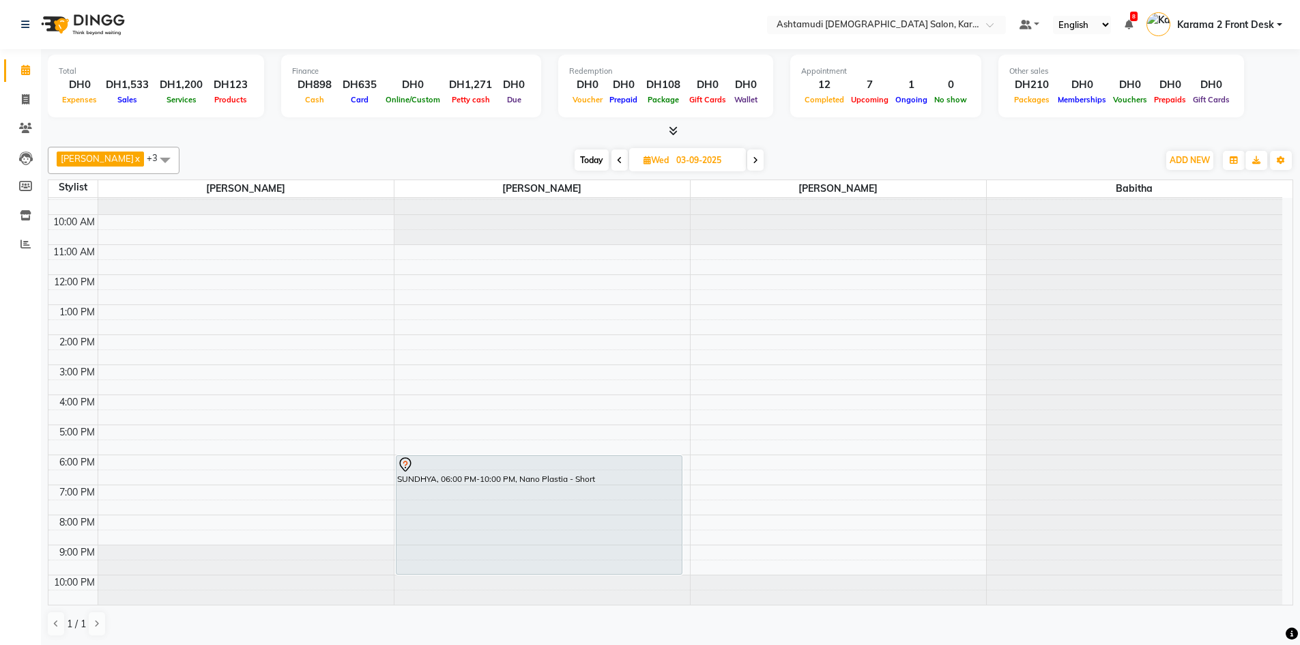
click at [753, 157] on icon at bounding box center [755, 160] width 5 height 8
type input "[DATE]"
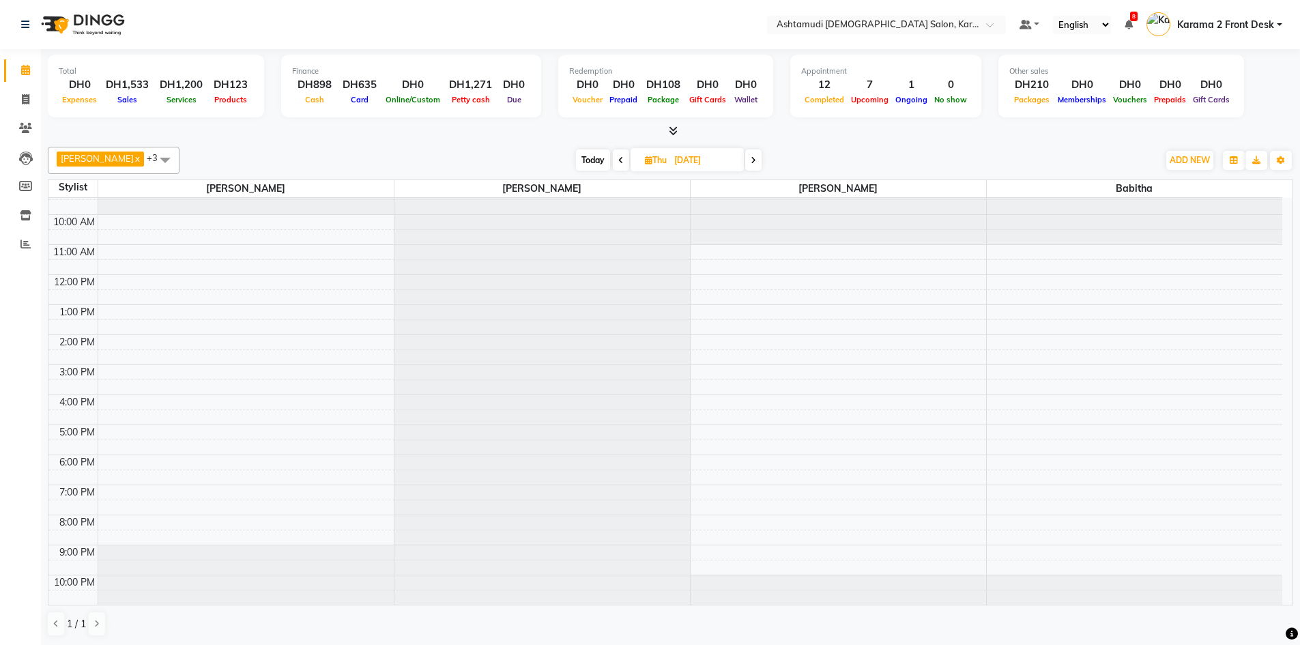
click at [1003, 254] on div "9:00 AM 10:00 AM 11:00 AM 12:00 PM 1:00 PM 2:00 PM 3:00 PM 4:00 PM 5:00 PM 6:00…" at bounding box center [665, 395] width 1234 height 420
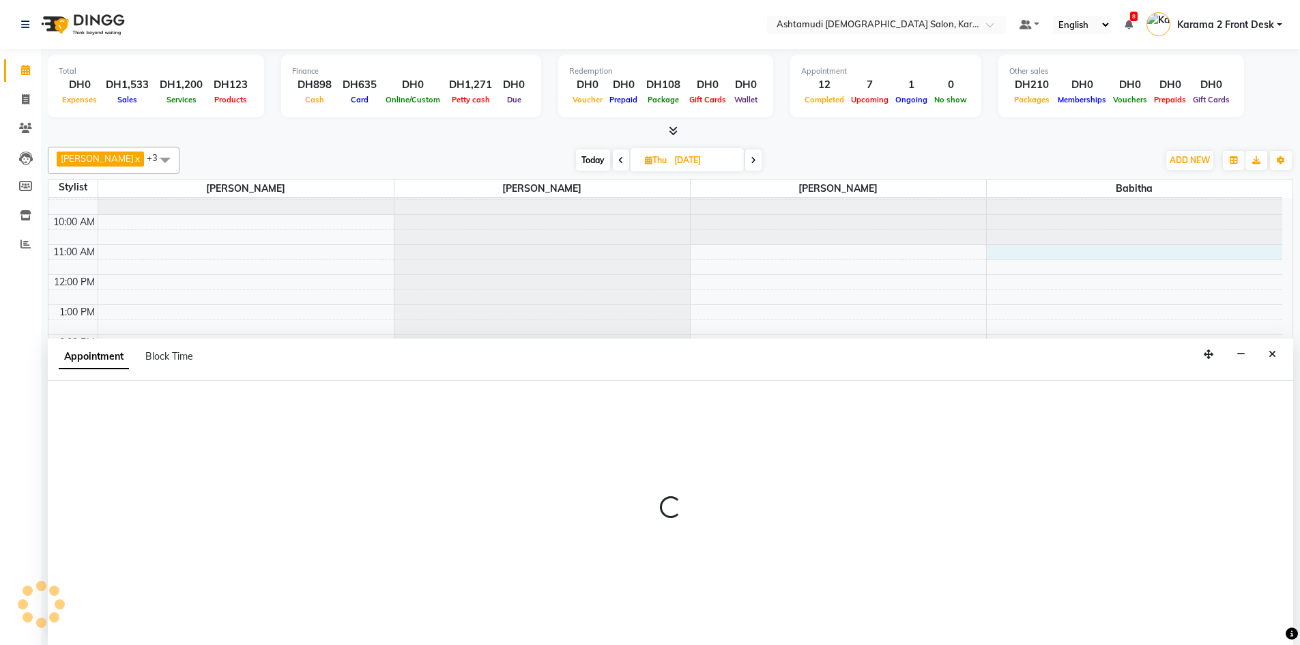
scroll to position [1, 0]
select select "81973"
select select "660"
select select "tentative"
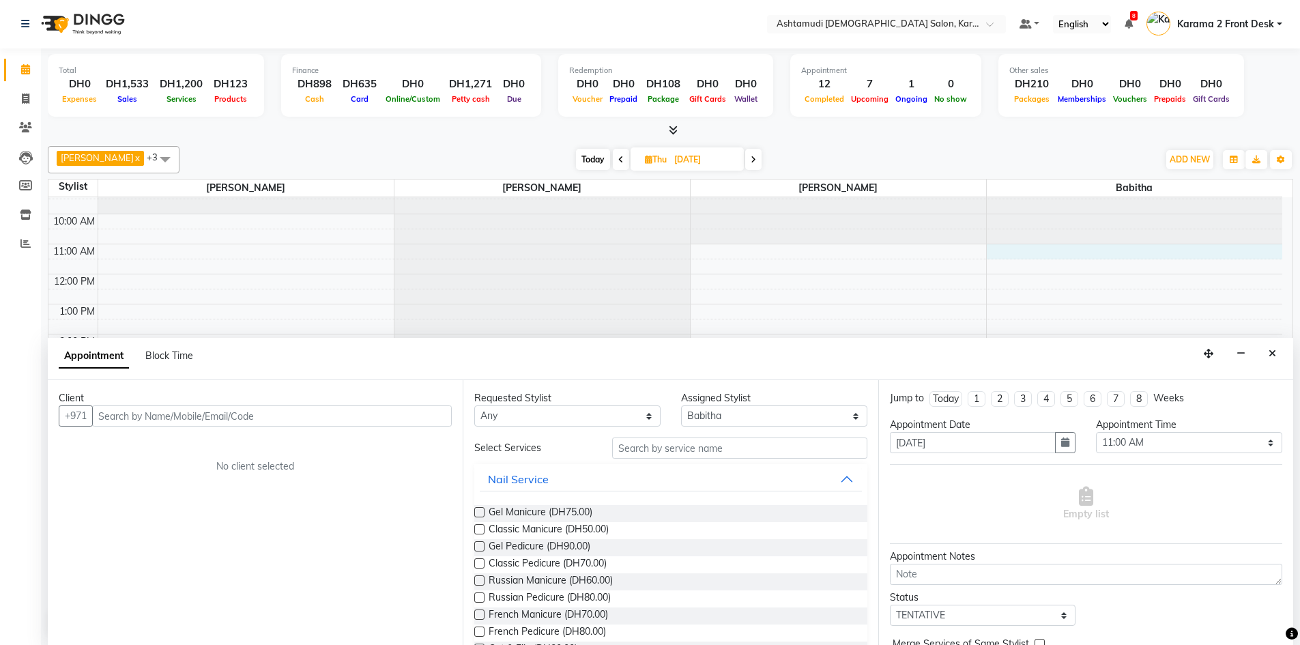
drag, startPoint x: 159, startPoint y: 413, endPoint x: 143, endPoint y: 411, distance: 16.6
click at [158, 413] on input "text" at bounding box center [272, 415] width 360 height 21
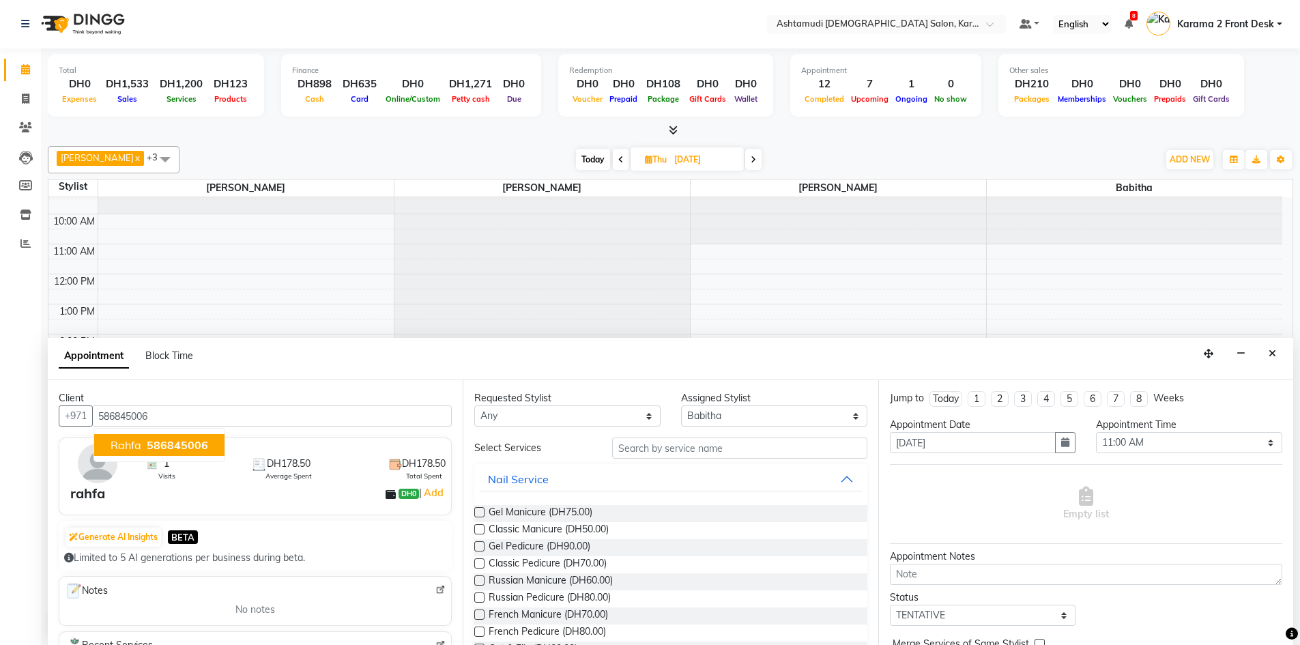
type input "586845006"
click at [650, 455] on input "text" at bounding box center [739, 447] width 255 height 21
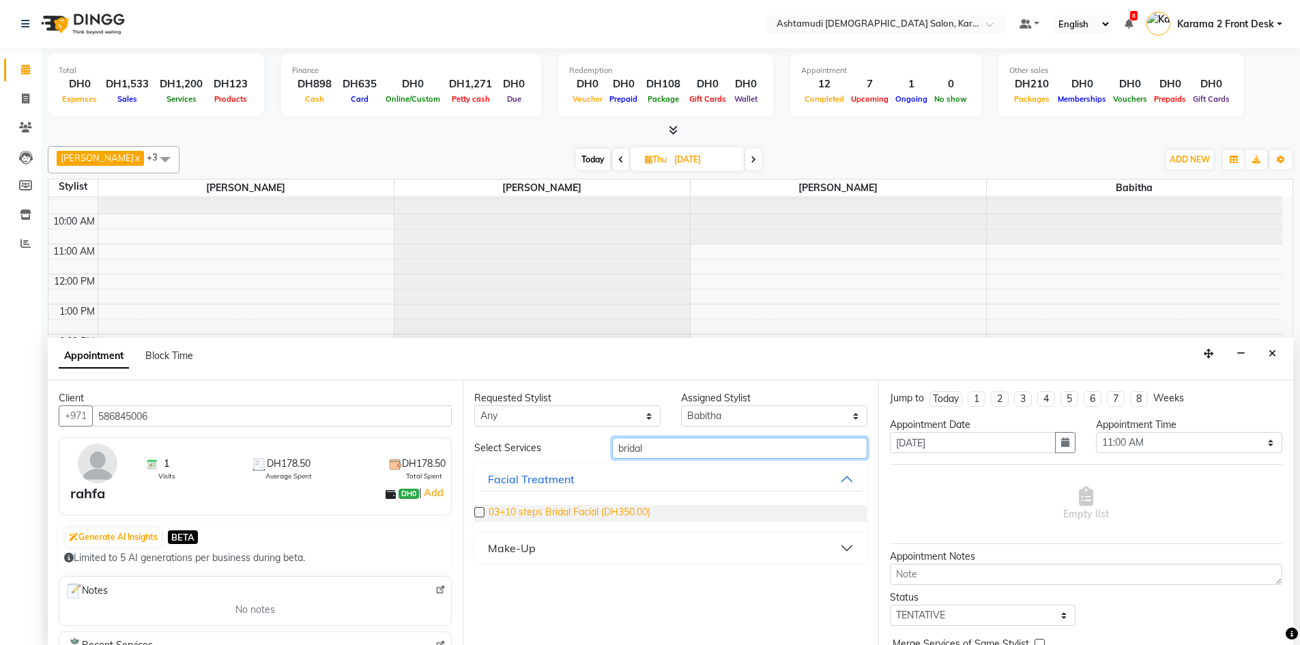
type input "bridal"
click at [586, 505] on span "03+10 steps Bridal Facial (DH350.00)" at bounding box center [570, 513] width 162 height 17
checkbox input "false"
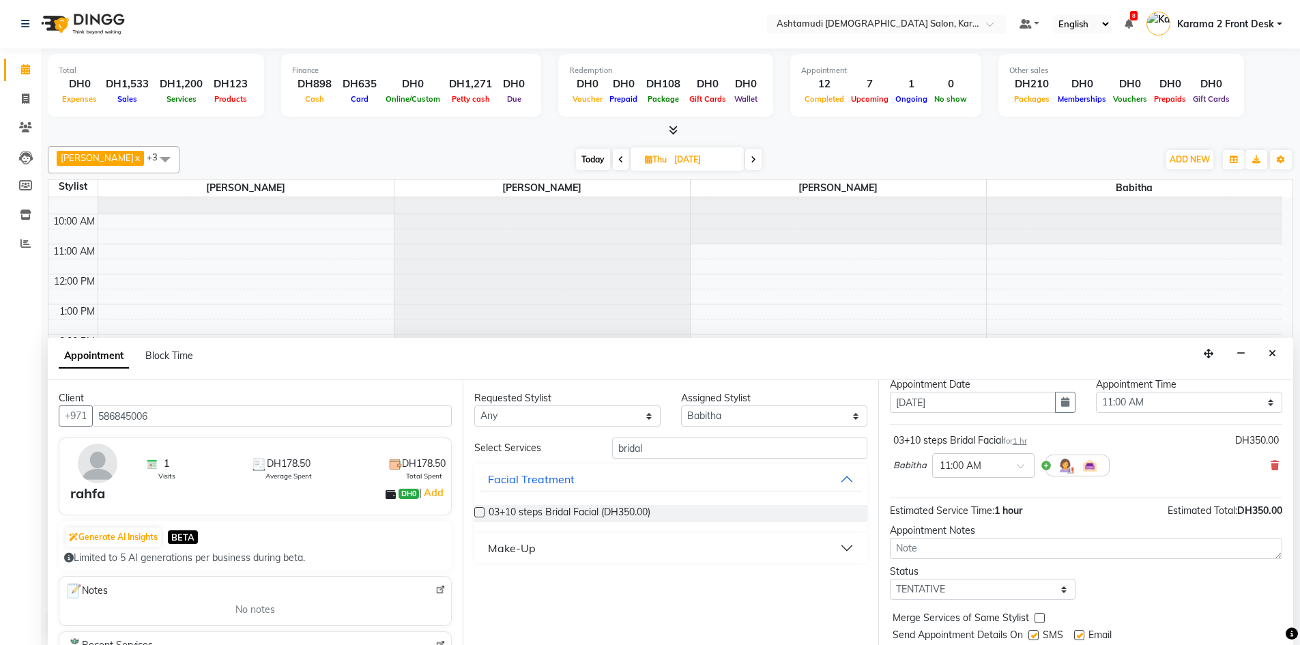
scroll to position [81, 0]
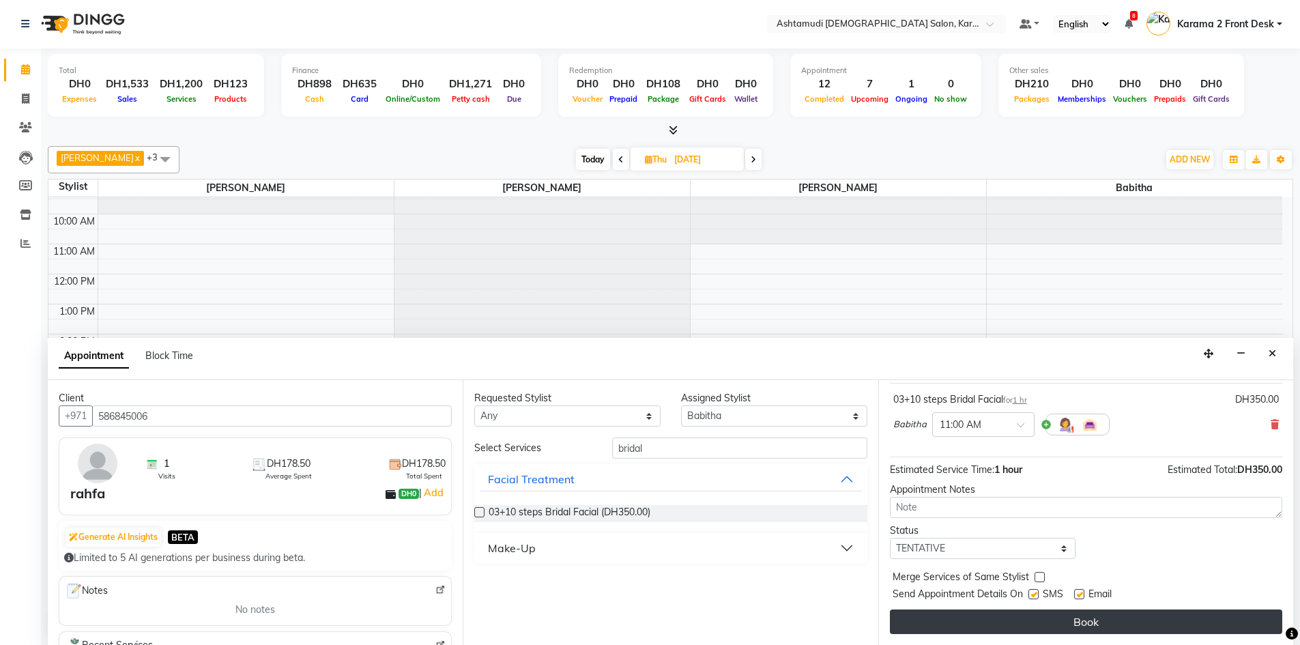
click at [1004, 618] on button "Book" at bounding box center [1086, 621] width 392 height 25
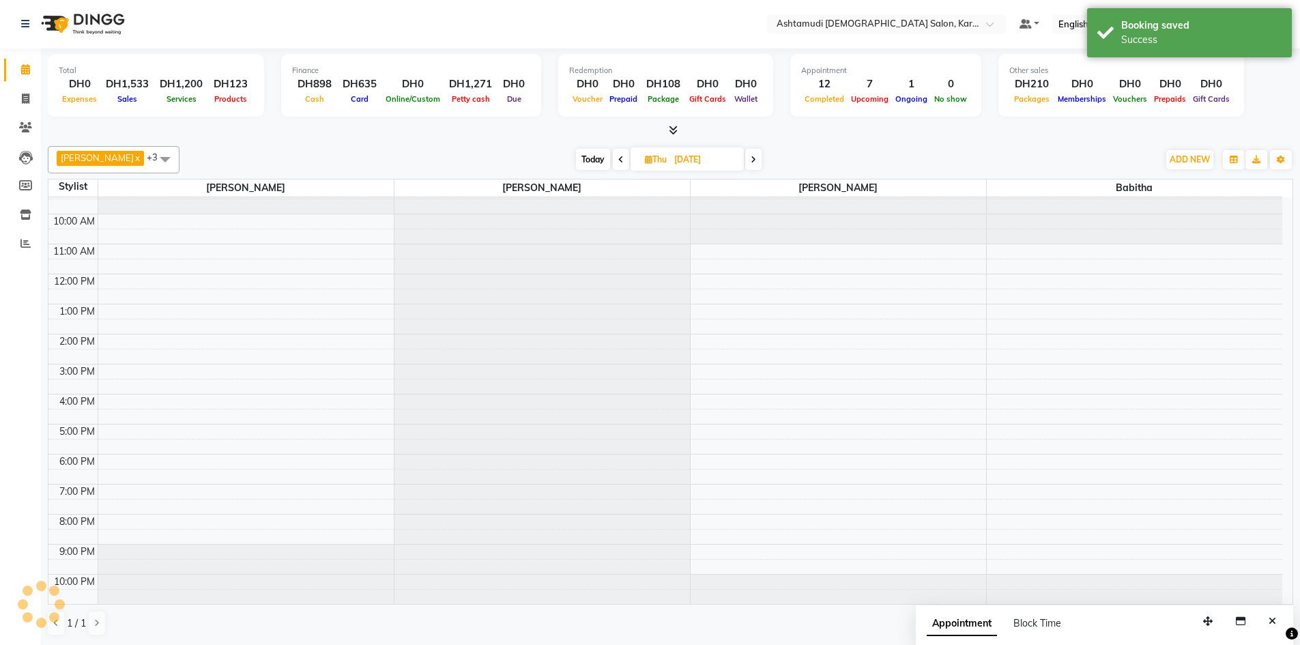
scroll to position [0, 0]
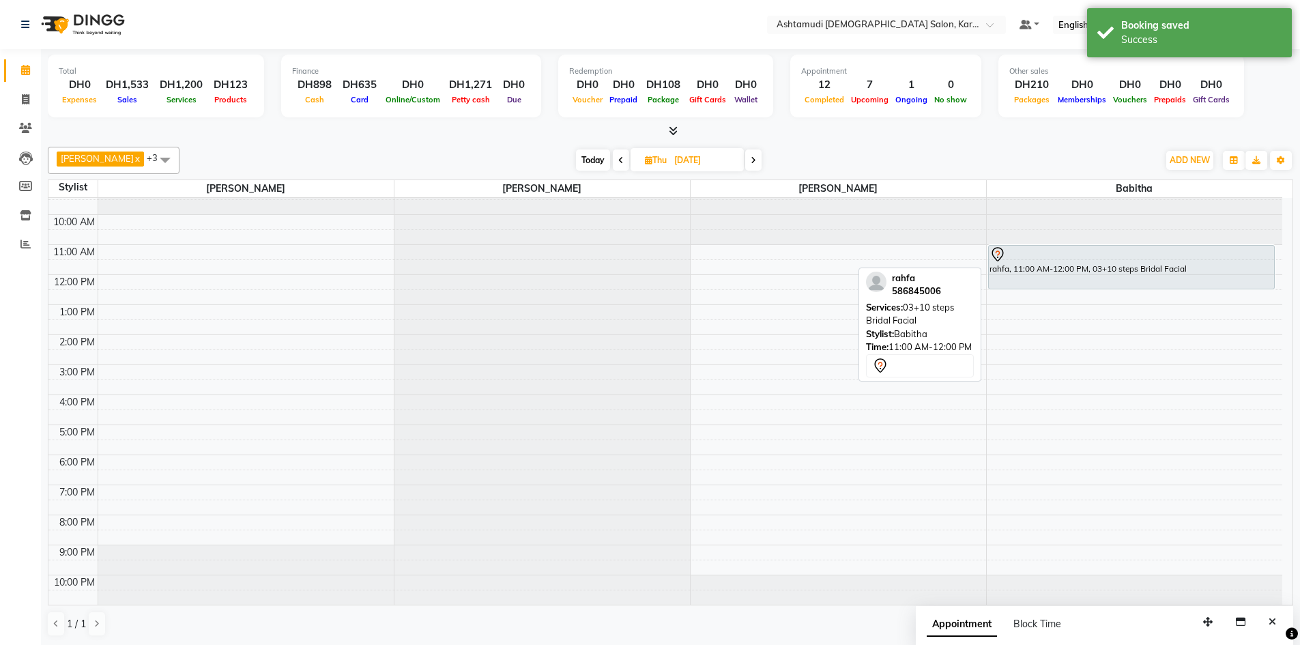
click at [1039, 284] on div "rahfa, 11:00 AM-12:00 PM, 03+10 steps Bridal Facial rahfa, 11:00 AM-12:00 PM, 0…" at bounding box center [1135, 395] width 296 height 420
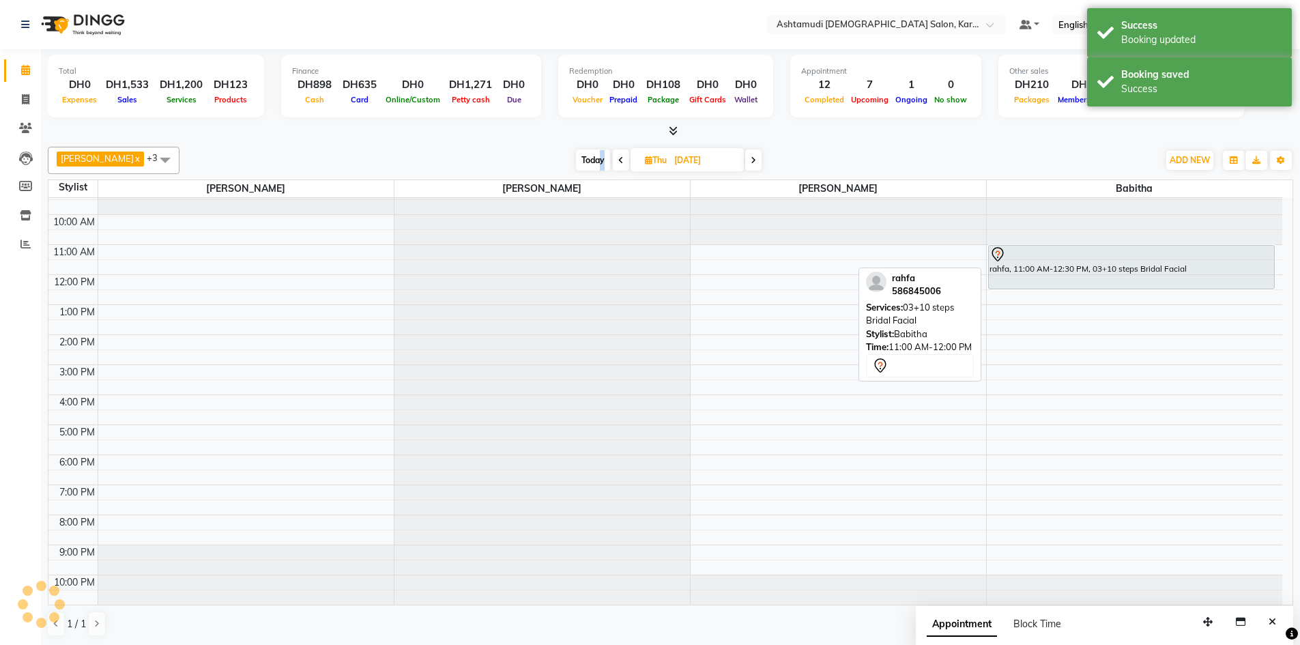
drag, startPoint x: 592, startPoint y: 147, endPoint x: 595, endPoint y: 154, distance: 7.0
click at [595, 153] on div "Suganya Devi x [PERSON_NAME] x [PERSON_NAME] x [PERSON_NAME] x +3 Select All Ba…" at bounding box center [670, 160] width 1245 height 27
click at [592, 158] on span "Today" at bounding box center [593, 159] width 34 height 21
type input "02-09-2025"
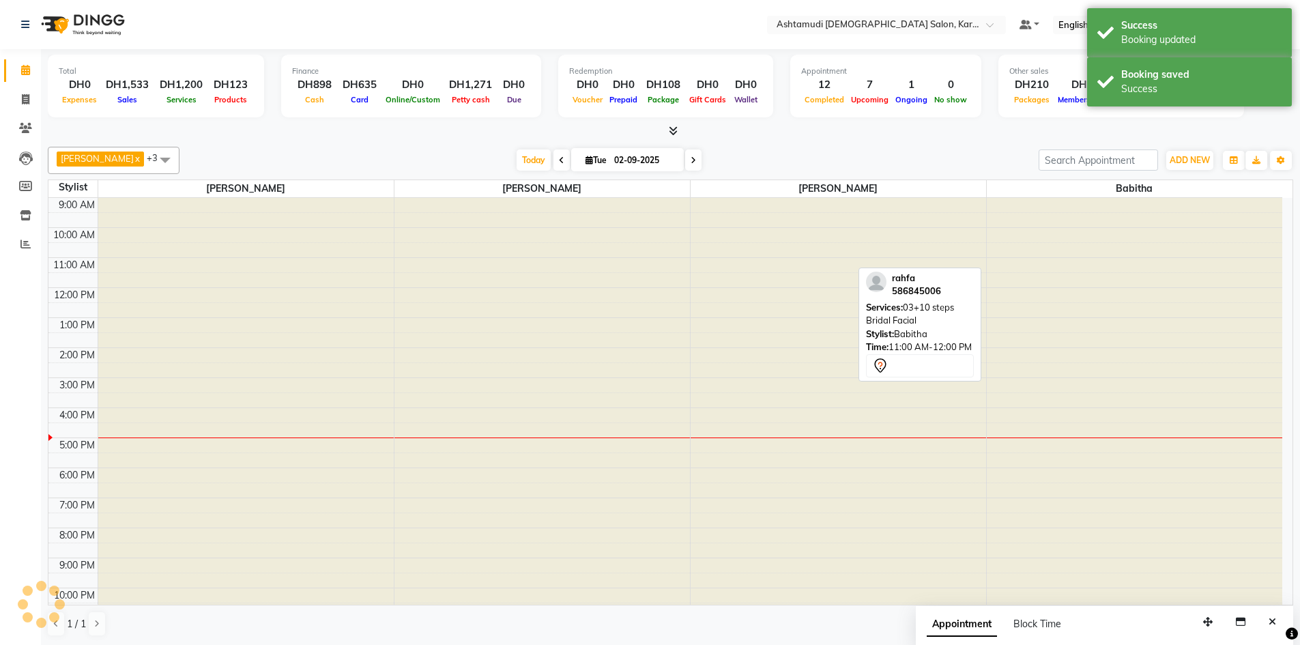
scroll to position [13, 0]
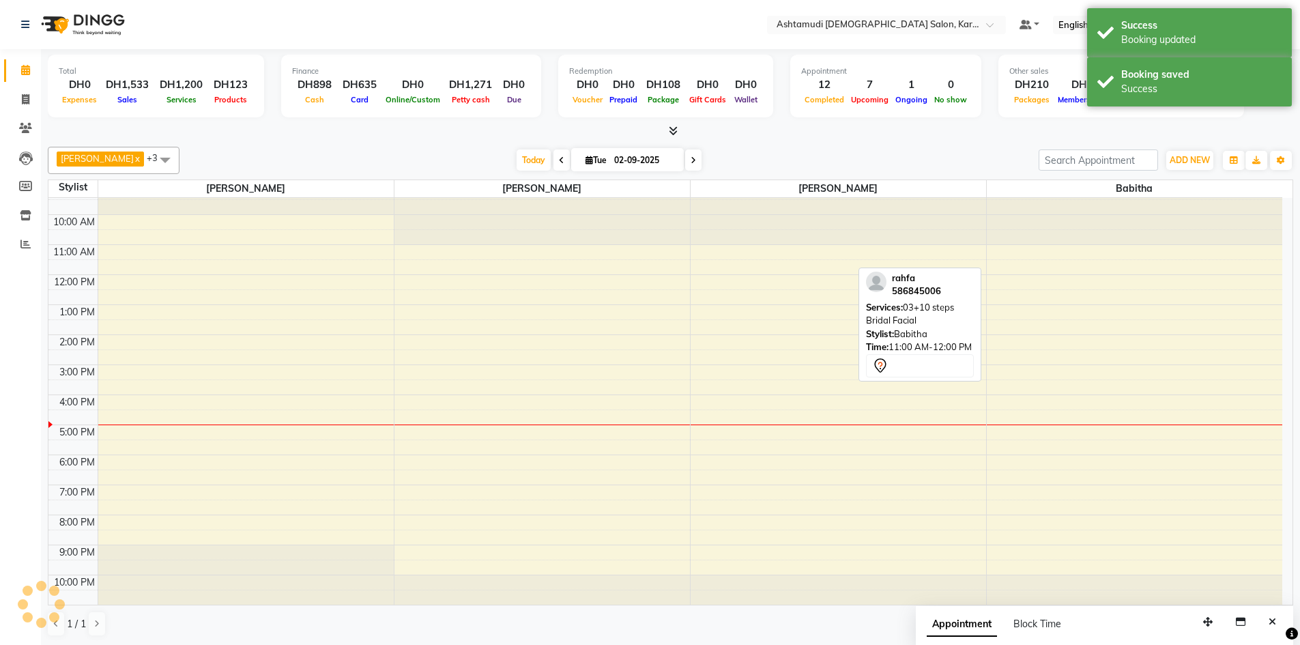
click at [515, 146] on div "Suganya Devi x [PERSON_NAME] x [PERSON_NAME] x [PERSON_NAME] x +3 Select All Ba…" at bounding box center [670, 391] width 1245 height 501
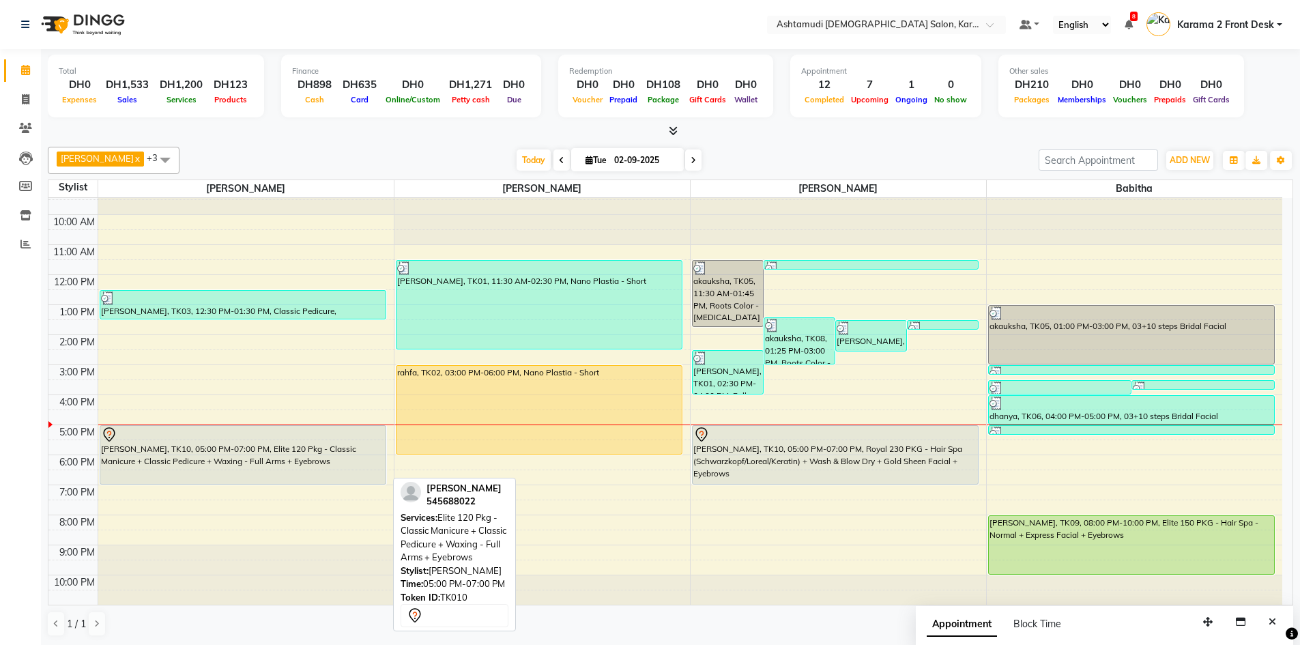
click at [158, 449] on div "[PERSON_NAME], TK10, 05:00 PM-07:00 PM, Elite 120 Pkg - Classic Manicure + Clas…" at bounding box center [242, 455] width 285 height 58
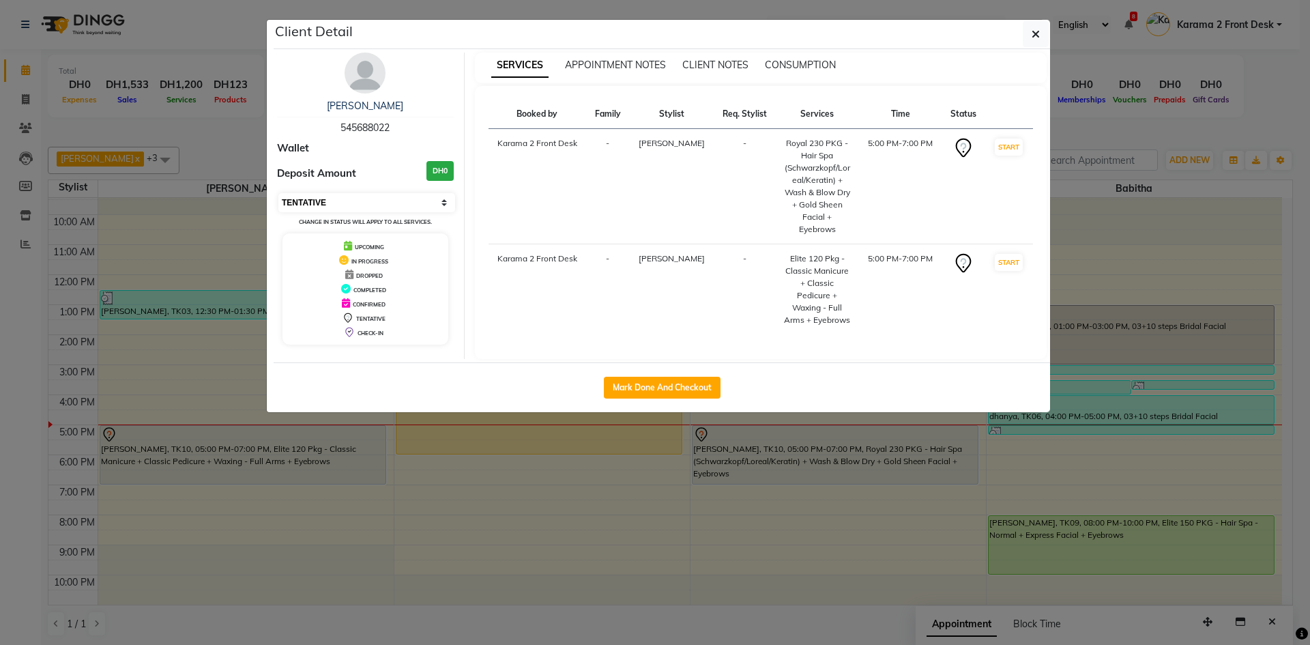
click at [337, 199] on select "Select IN SERVICE CONFIRMED TENTATIVE CHECK IN MARK DONE DROPPED UPCOMING" at bounding box center [366, 202] width 177 height 19
select select "1"
click at [278, 193] on select "Select IN SERVICE CONFIRMED TENTATIVE CHECK IN MARK DONE DROPPED UPCOMING" at bounding box center [366, 202] width 177 height 19
click at [1029, 35] on button "button" at bounding box center [1036, 34] width 26 height 26
